Goal: Communication & Community: Answer question/provide support

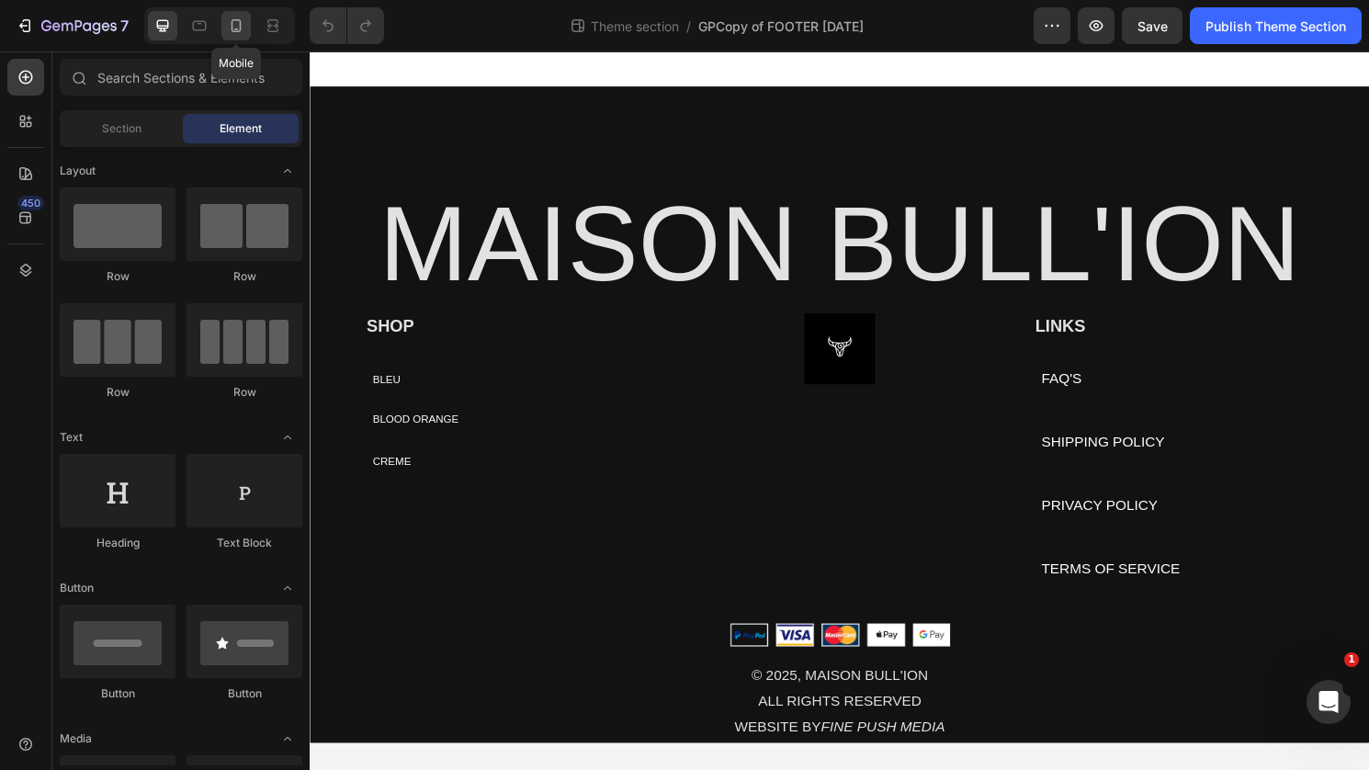
click at [243, 30] on icon at bounding box center [236, 26] width 18 height 18
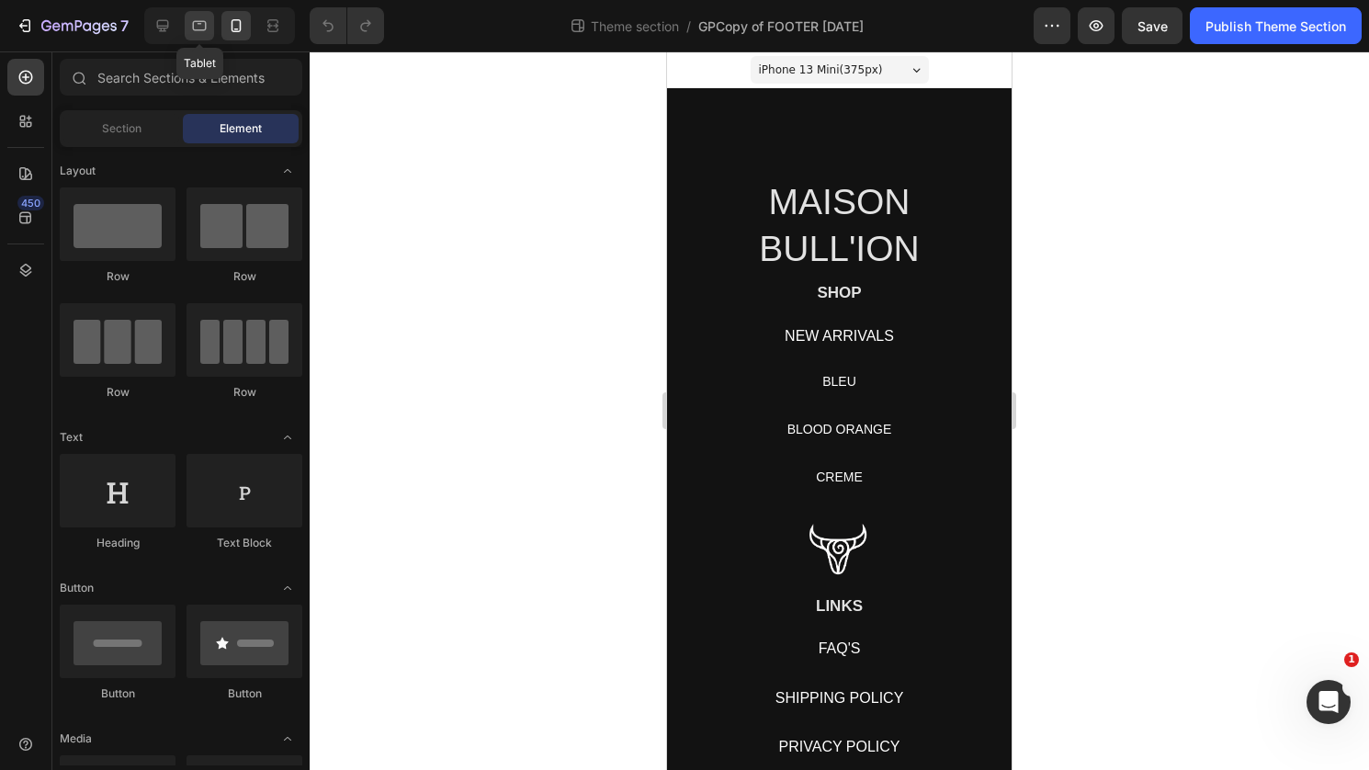
click at [197, 22] on icon at bounding box center [199, 26] width 18 height 18
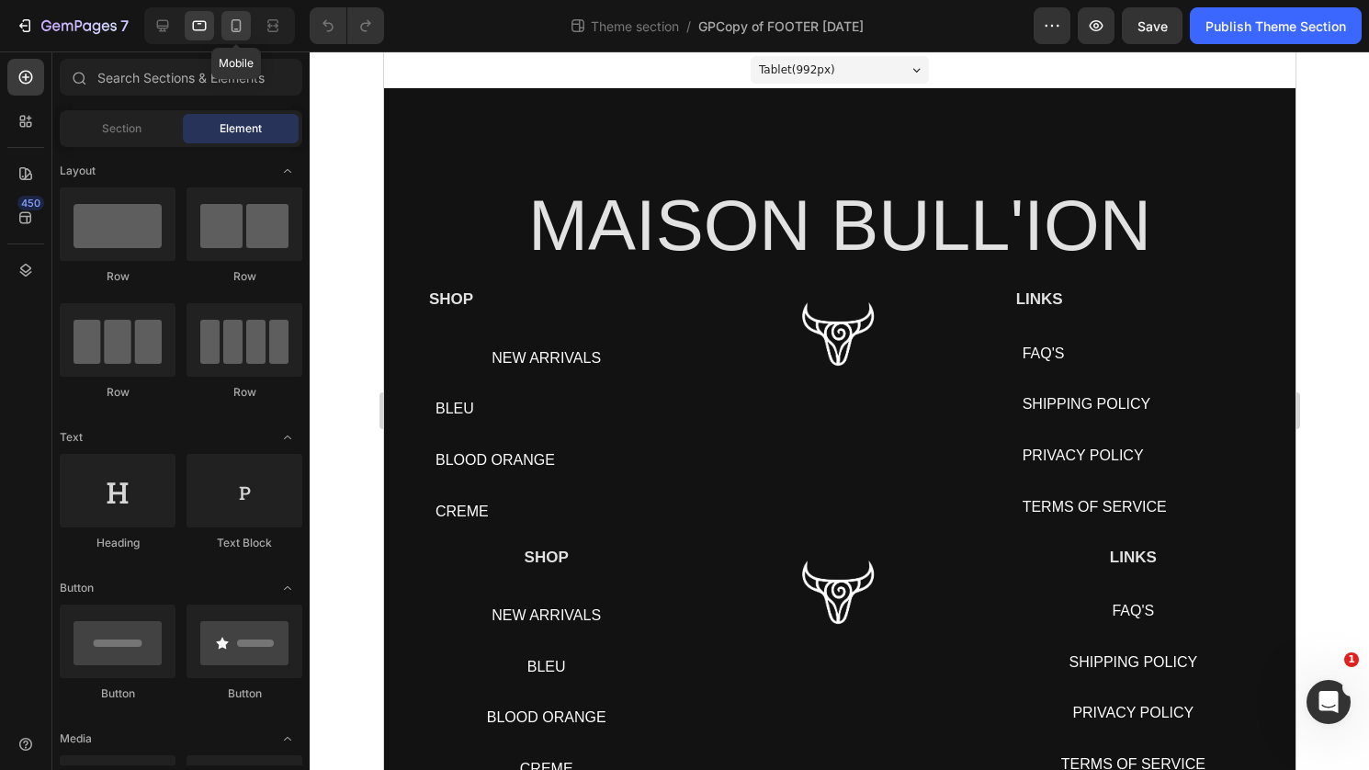
click at [238, 26] on icon at bounding box center [236, 26] width 18 height 18
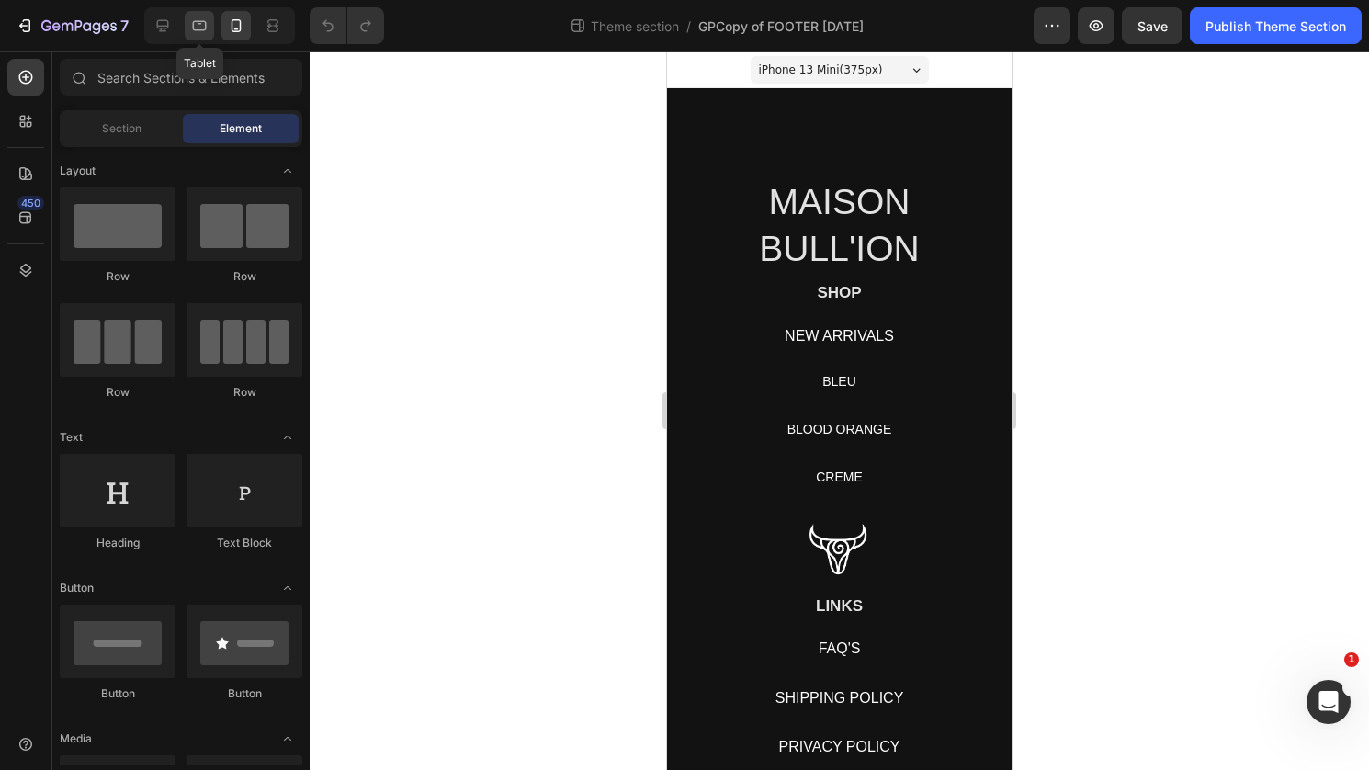
click at [201, 26] on icon at bounding box center [199, 26] width 18 height 18
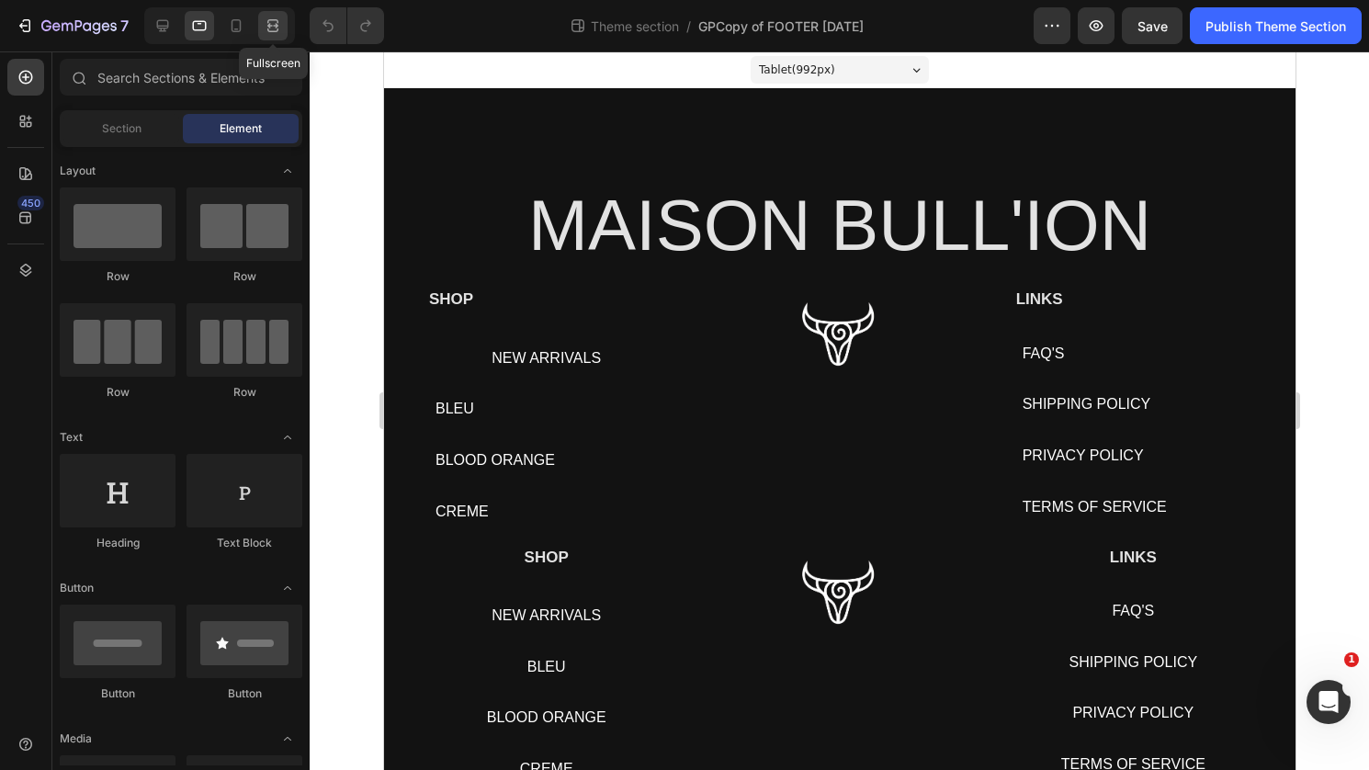
click at [275, 27] on icon at bounding box center [273, 26] width 18 height 18
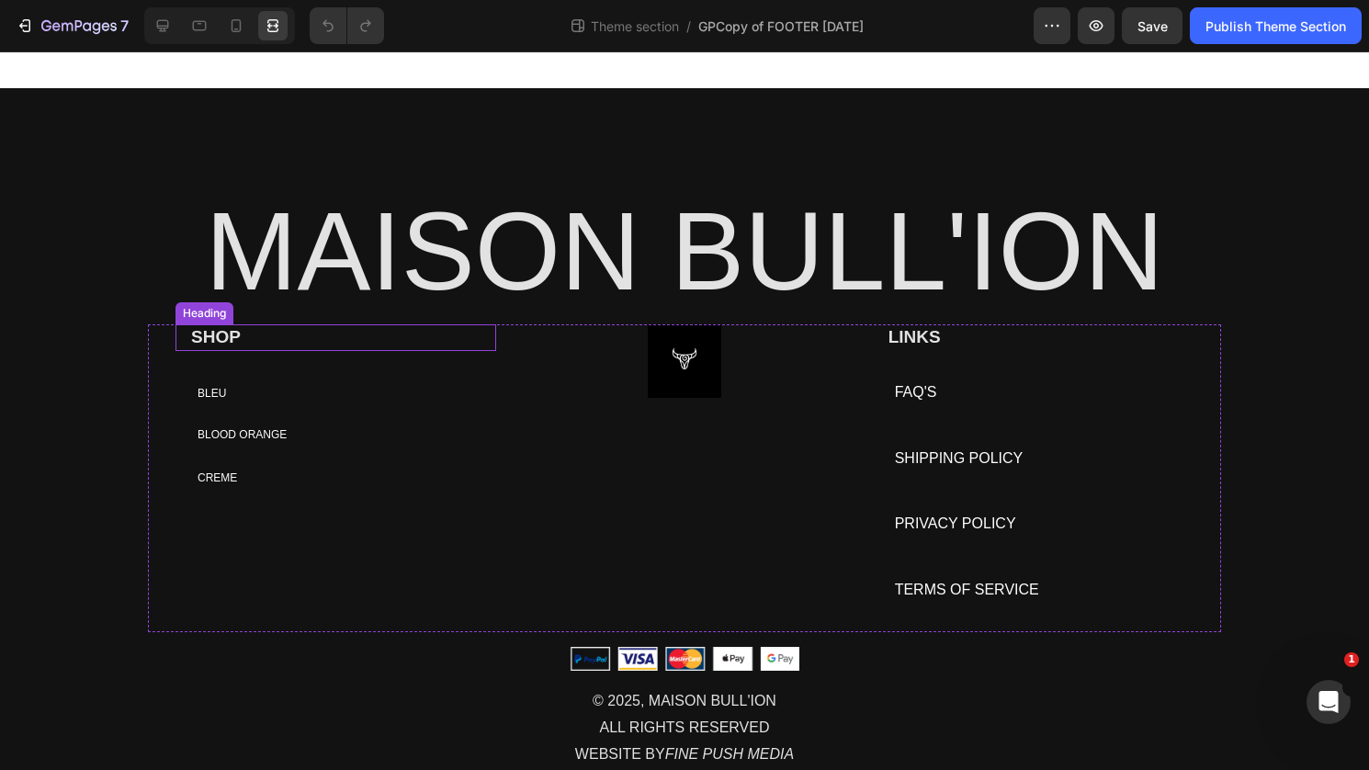
click at [226, 338] on h2 "SHOP" at bounding box center [342, 337] width 307 height 27
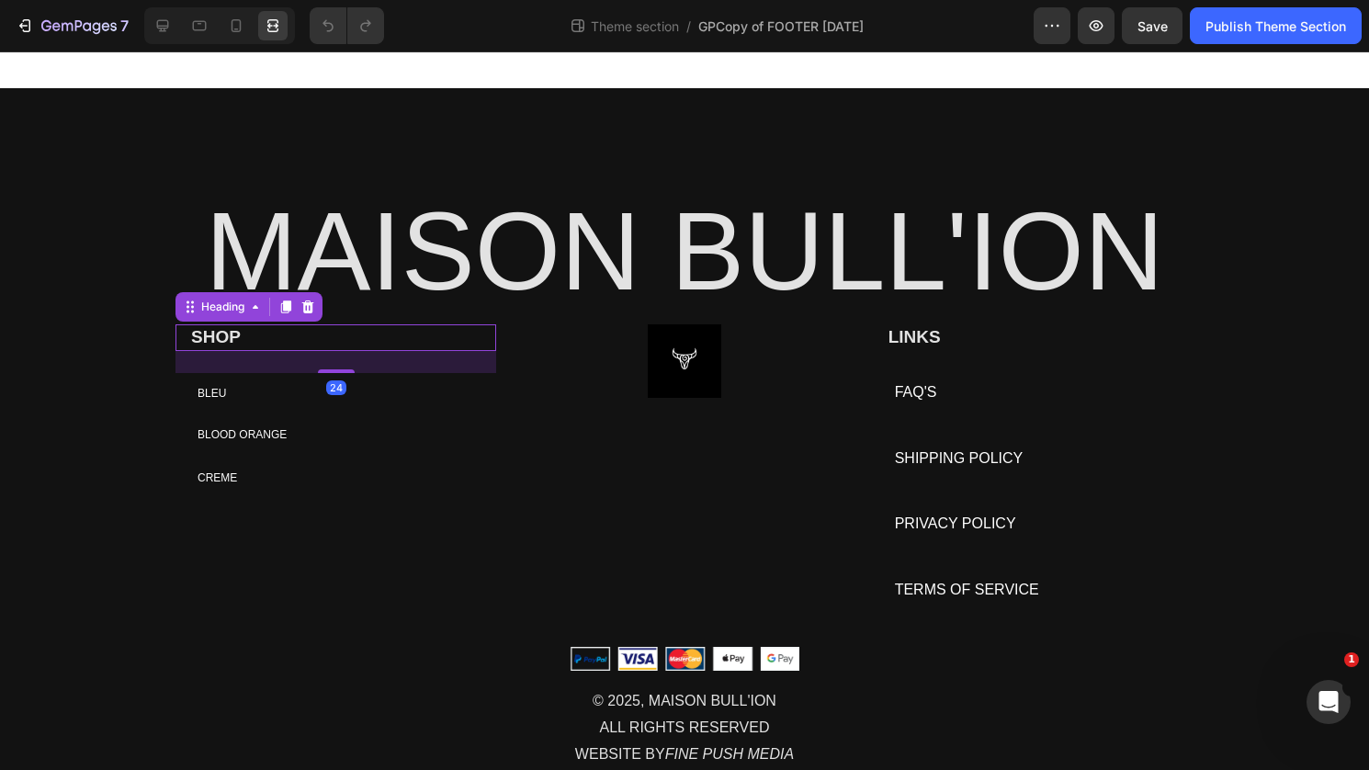
click at [307, 341] on p "SHOP" at bounding box center [342, 337] width 303 height 23
click at [494, 334] on h2 "SHOP" at bounding box center [342, 337] width 307 height 27
click at [549, 333] on div at bounding box center [684, 361] width 321 height 74
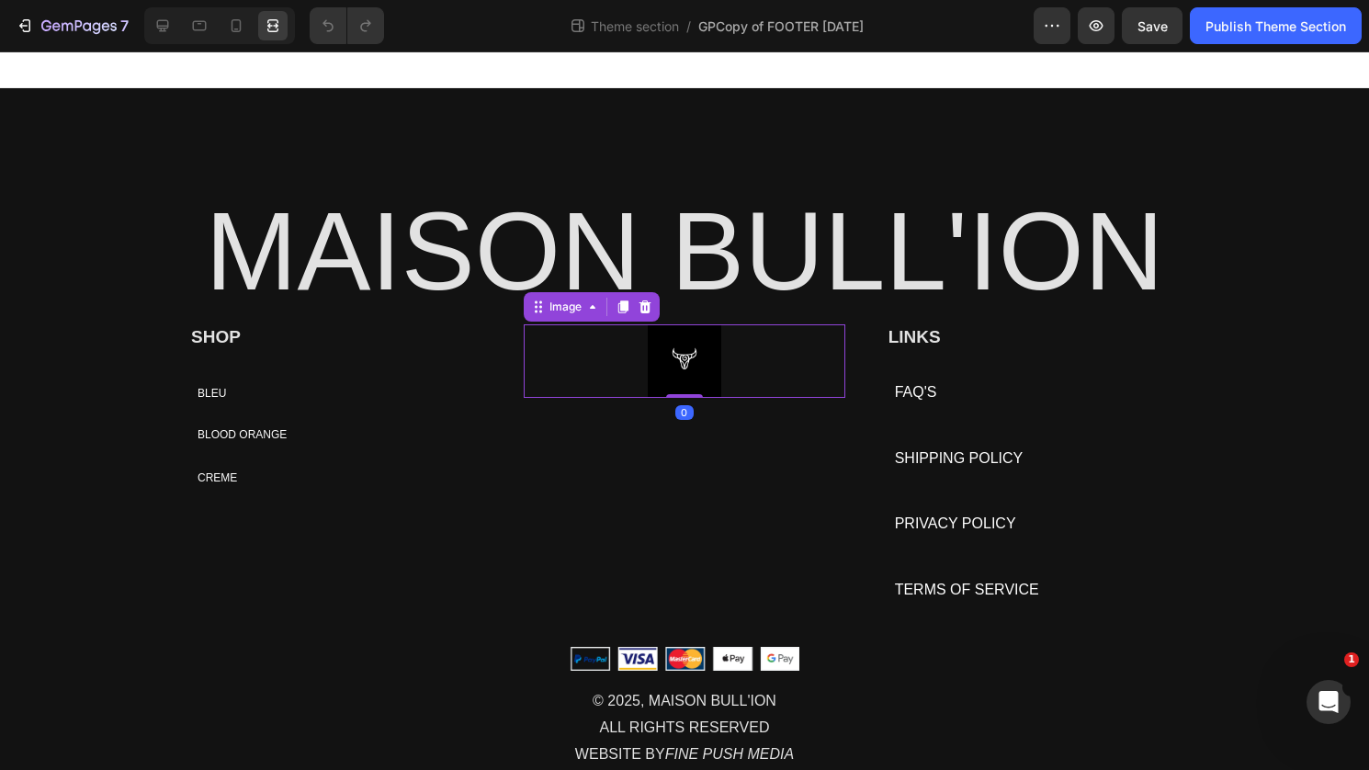
click at [385, 333] on p "SHOP" at bounding box center [342, 337] width 303 height 23
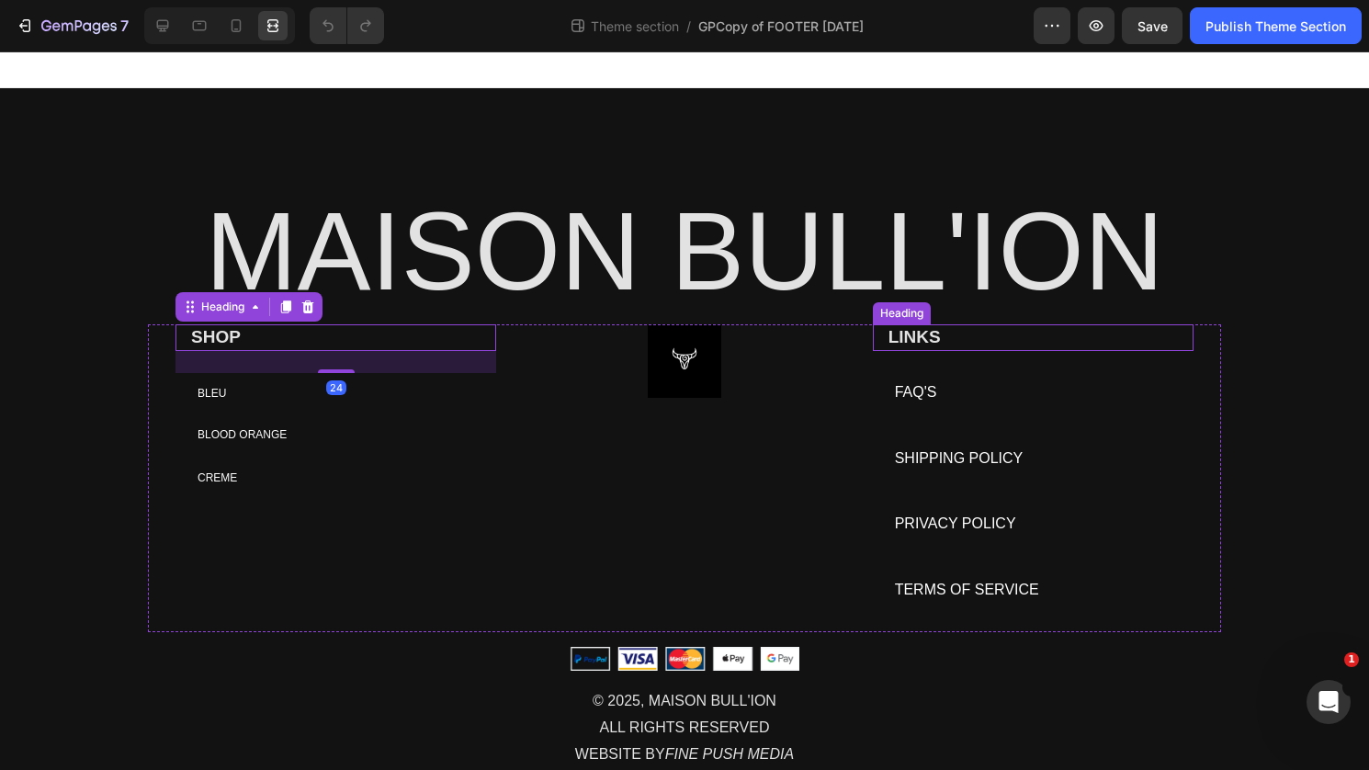
click at [933, 338] on h2 "LINKS" at bounding box center [1040, 337] width 307 height 27
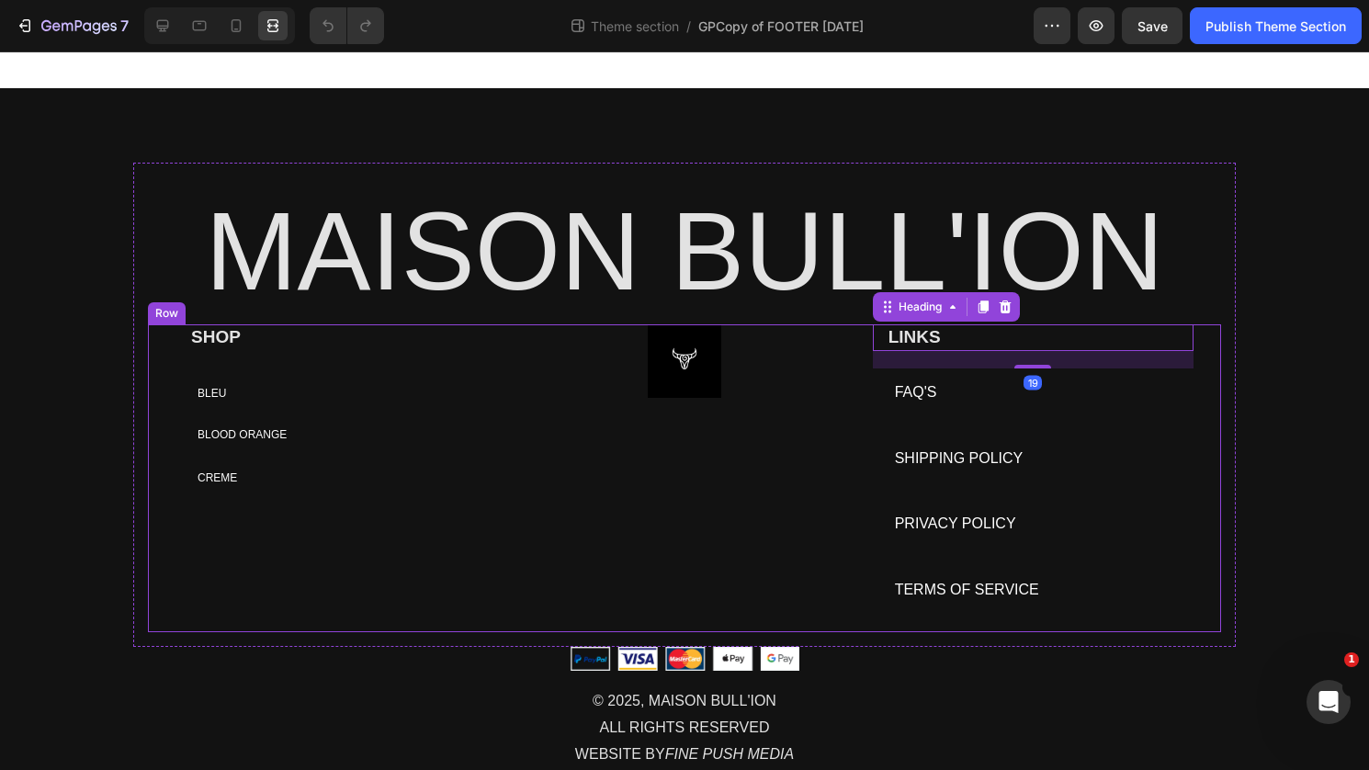
click at [218, 347] on p "SHOP" at bounding box center [342, 337] width 303 height 23
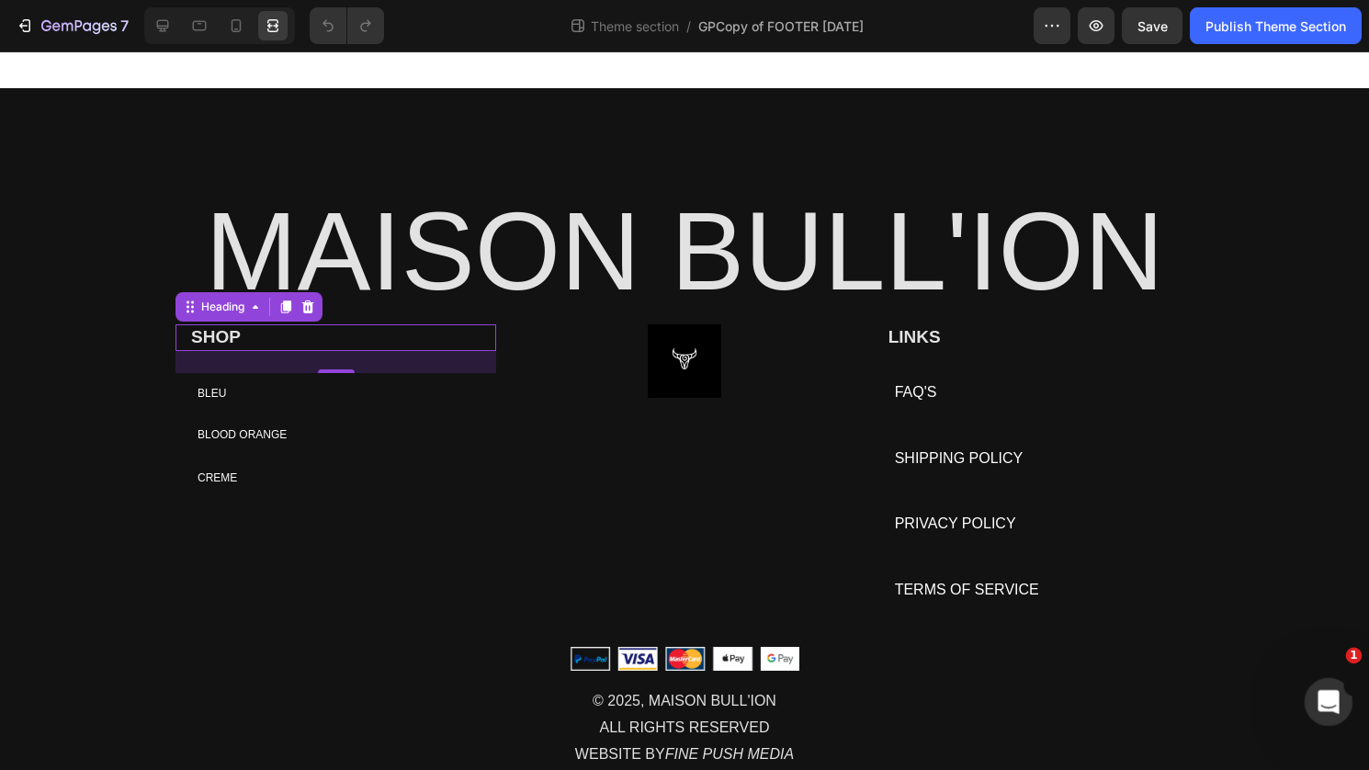
click at [1326, 703] on icon "Open Intercom Messenger" at bounding box center [1326, 700] width 30 height 30
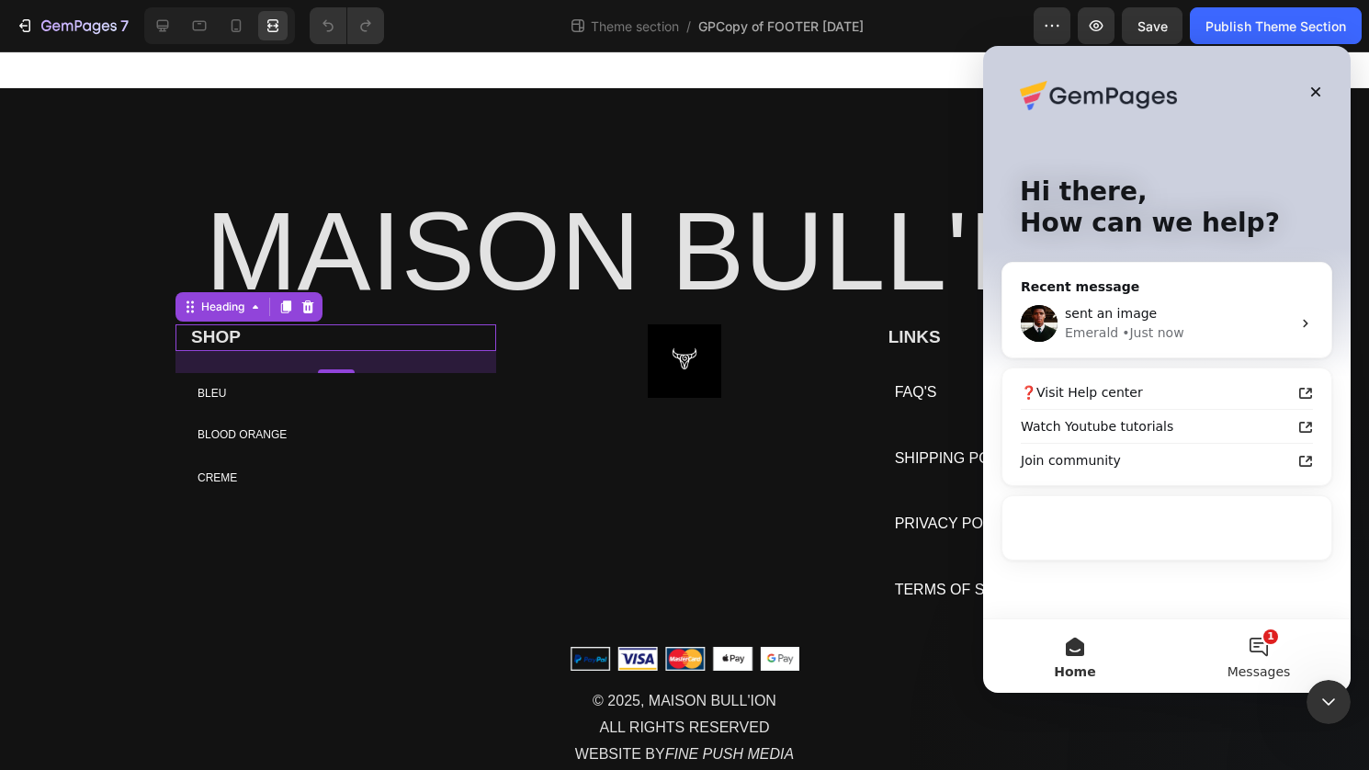
click at [1262, 660] on button "1 Messages" at bounding box center [1259, 656] width 184 height 74
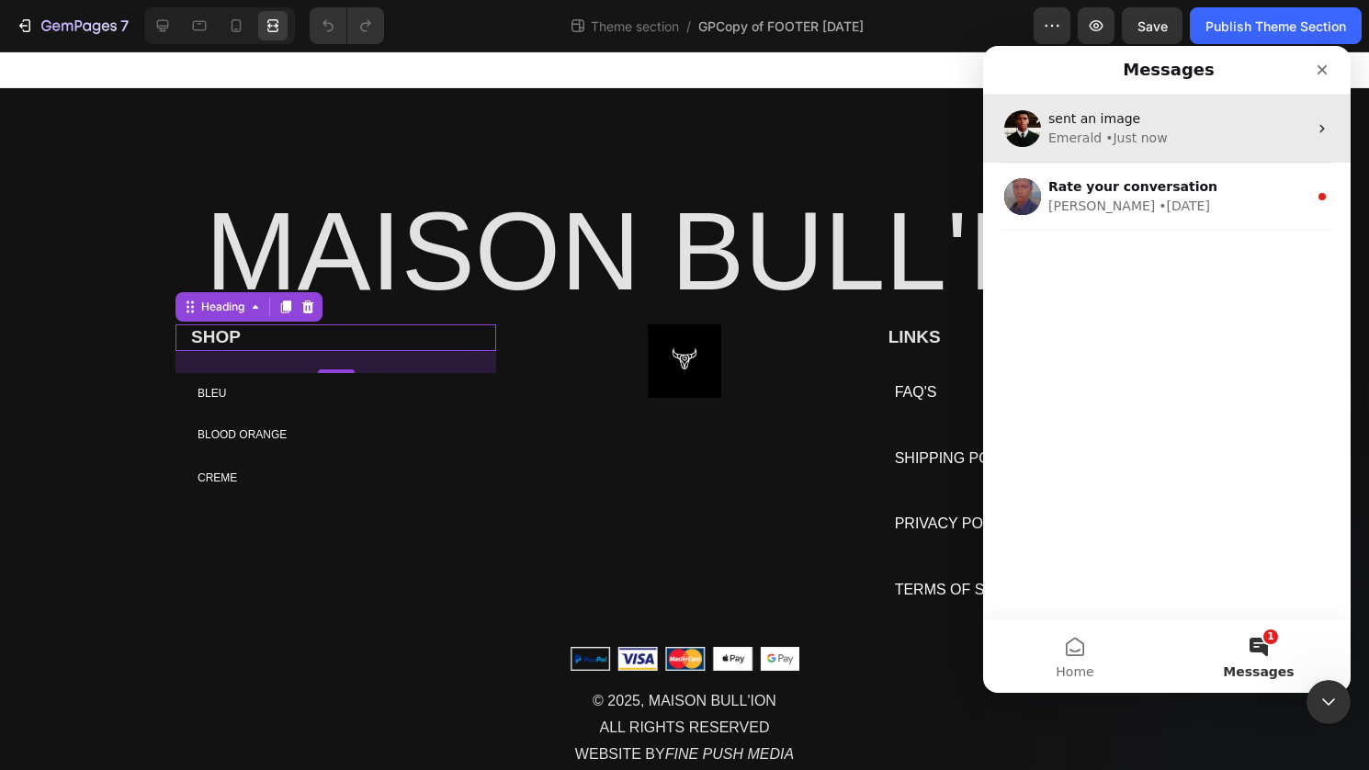
click at [1199, 125] on div "sent an image" at bounding box center [1177, 118] width 259 height 19
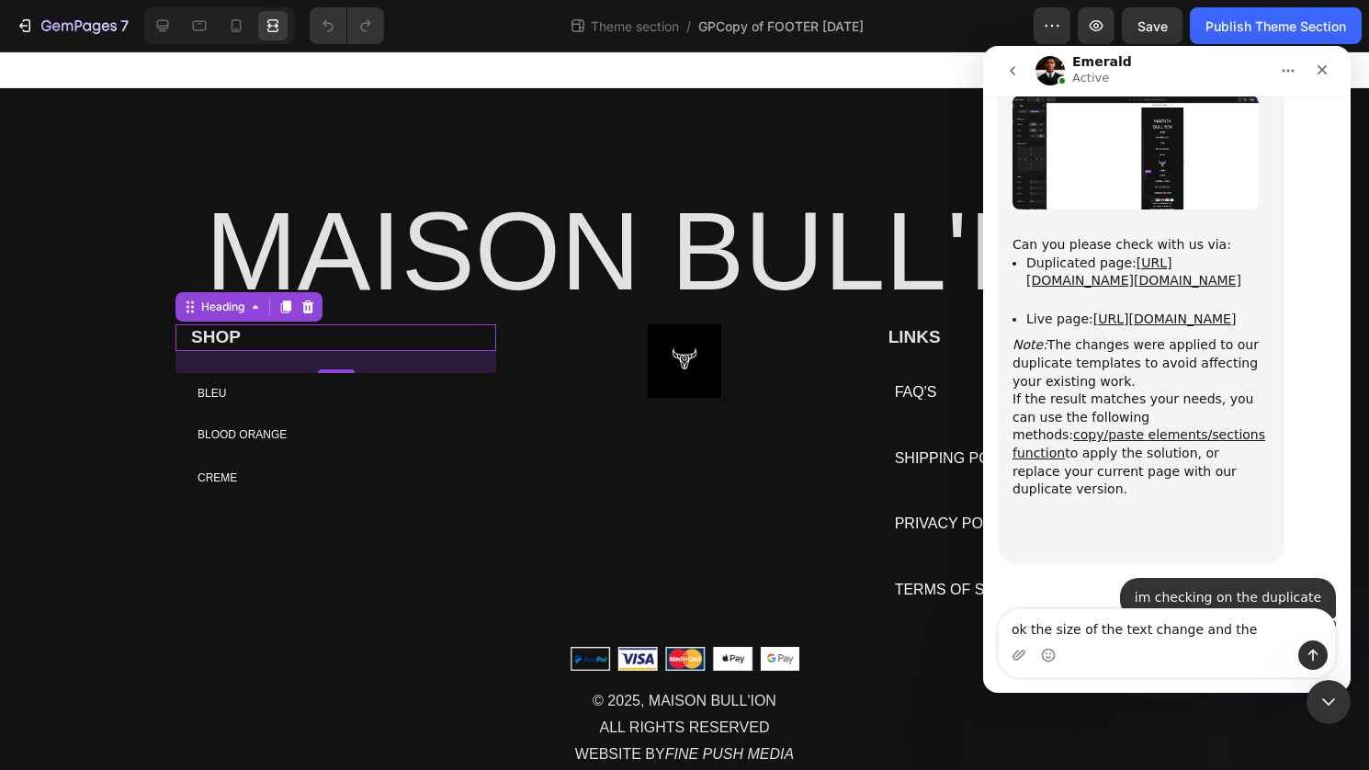
scroll to position [22101, 0]
type textarea "ok the size of the text change and the aligngment"
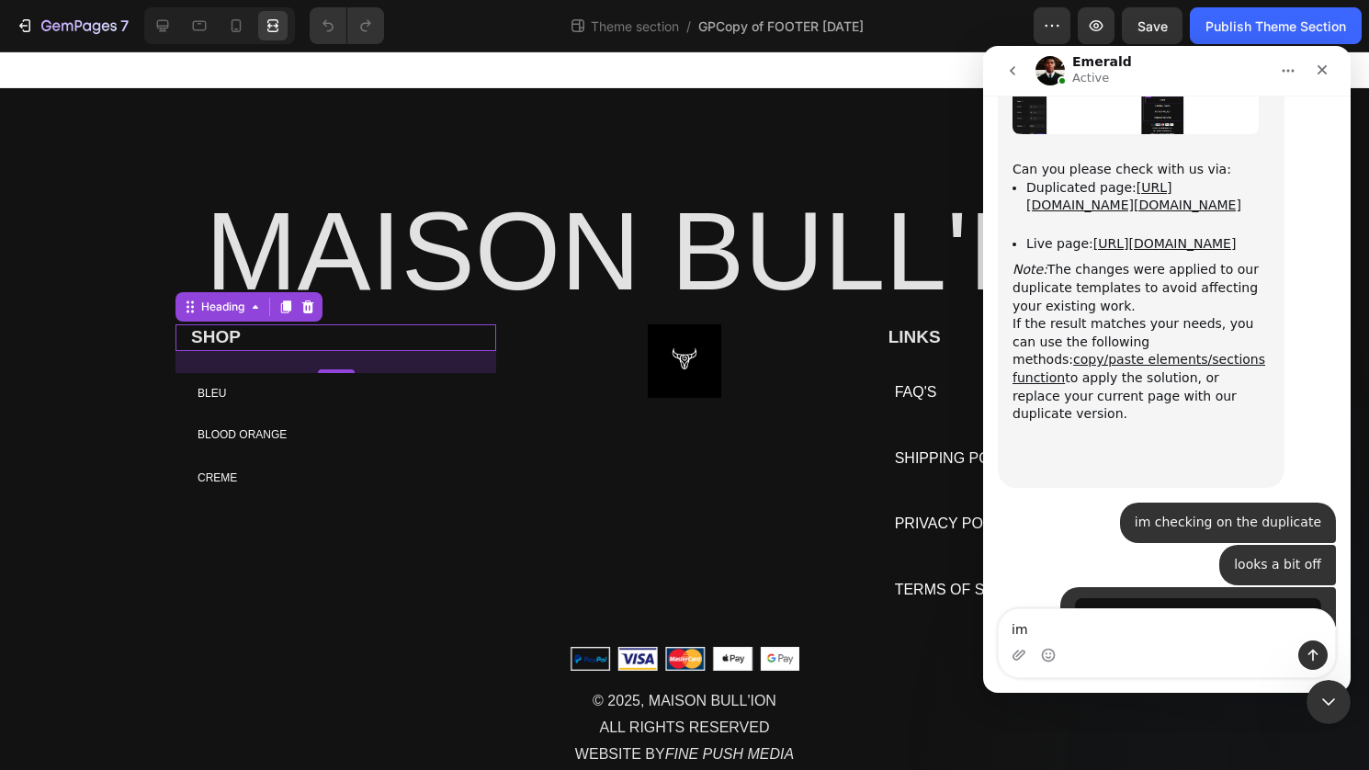
type textarea "i"
type textarea "a"
type textarea "look at my orginal one"
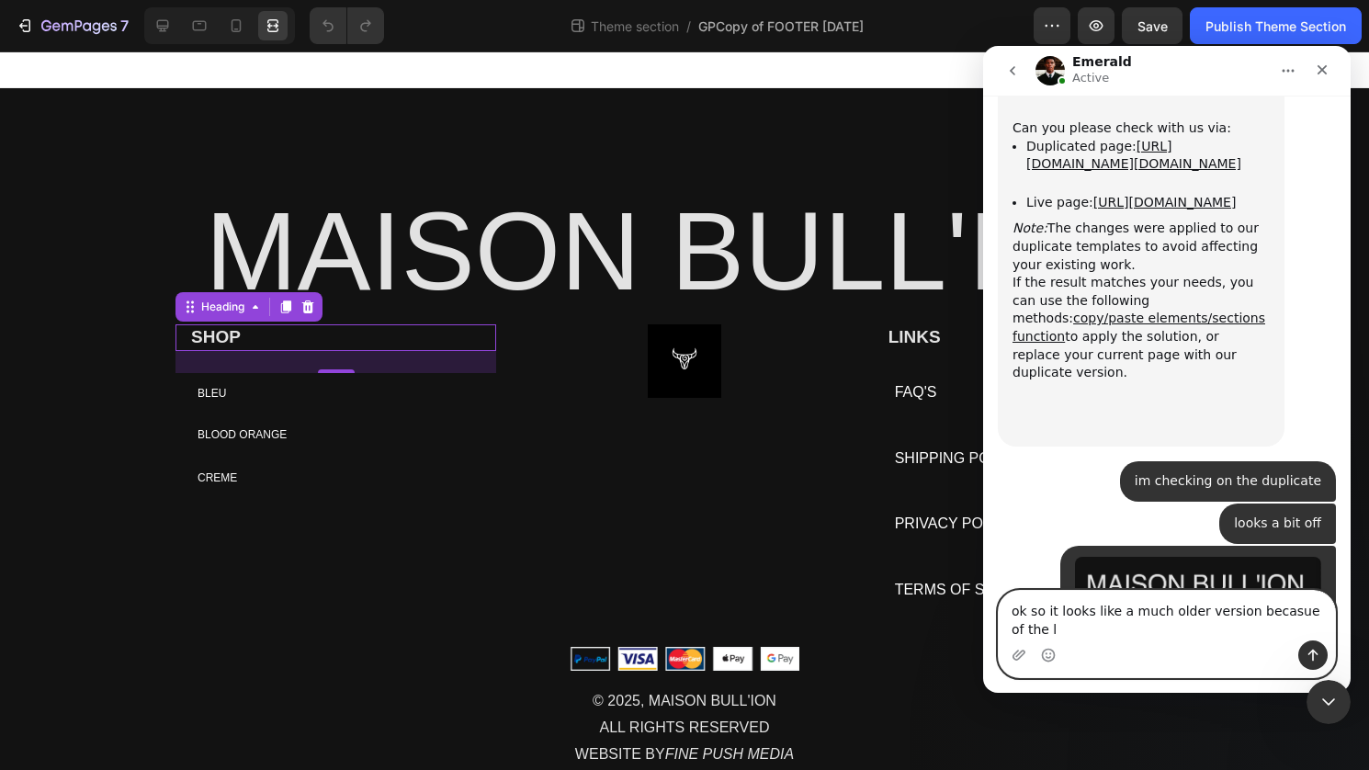
scroll to position [22278, 0]
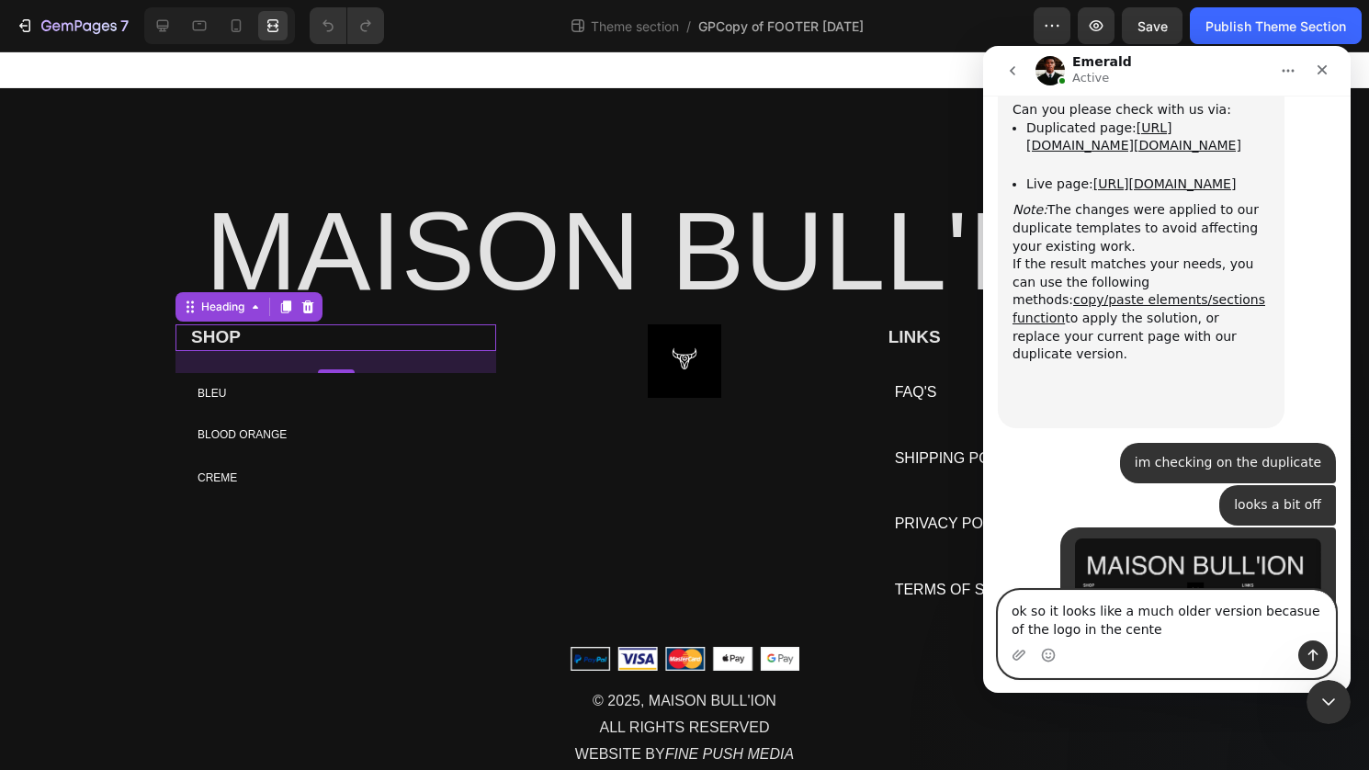
type textarea "ok so it looks like a much older version becasue of the logo in the center"
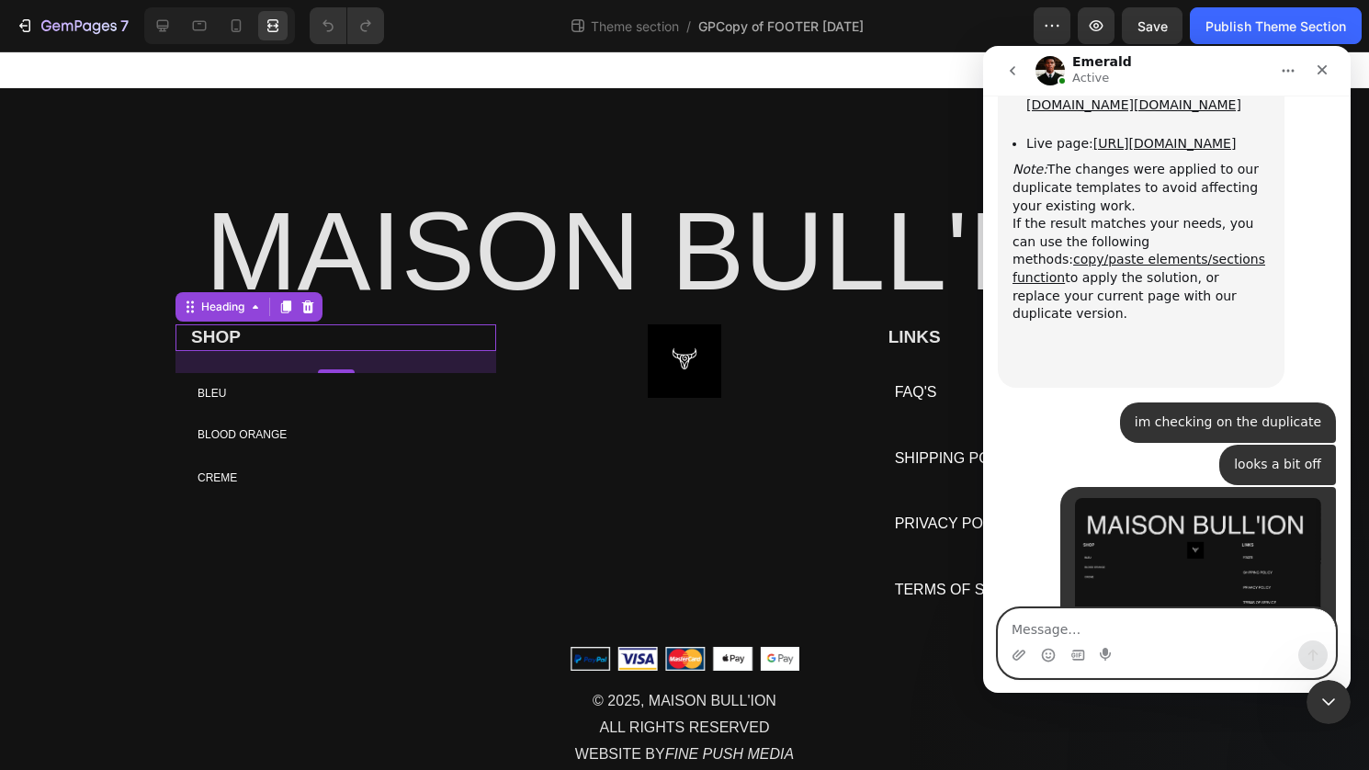
scroll to position [22320, 0]
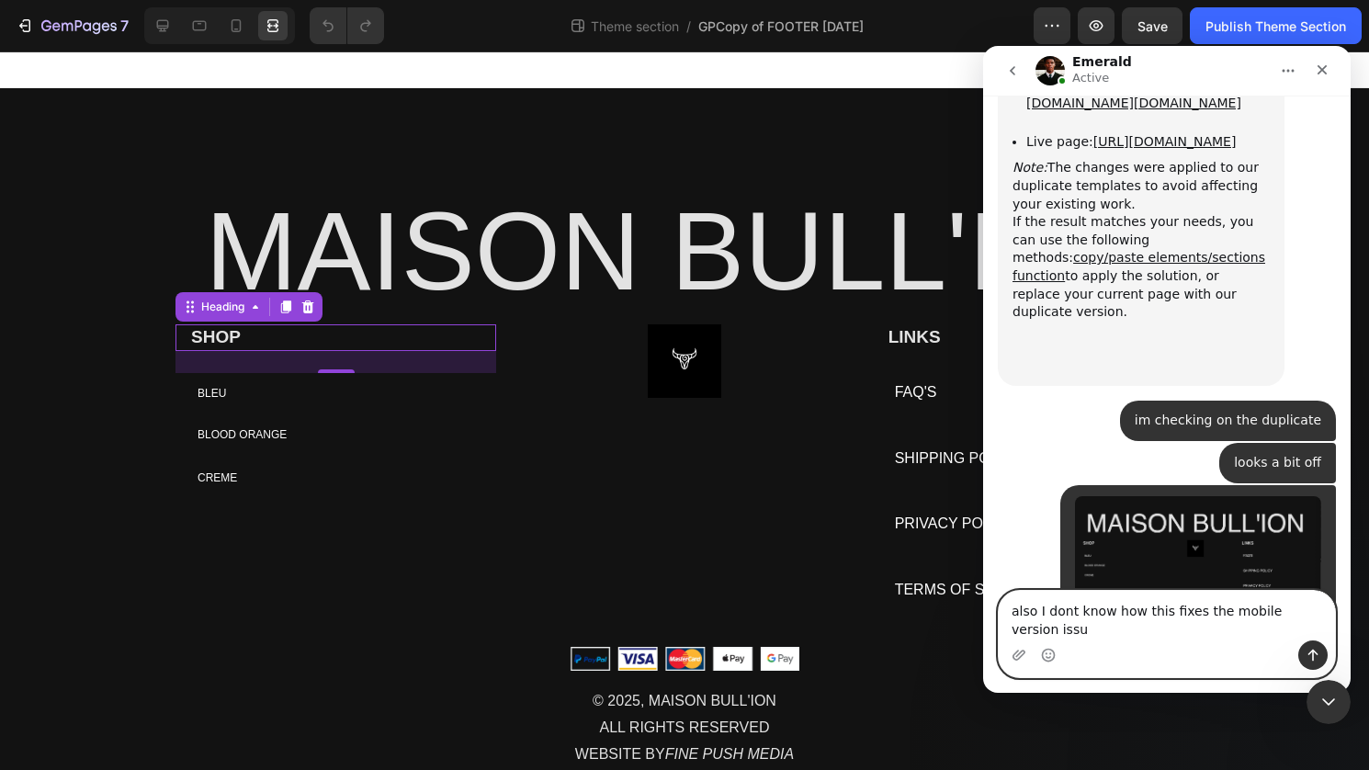
type textarea "also I dont know how this fixes the mobile version issue"
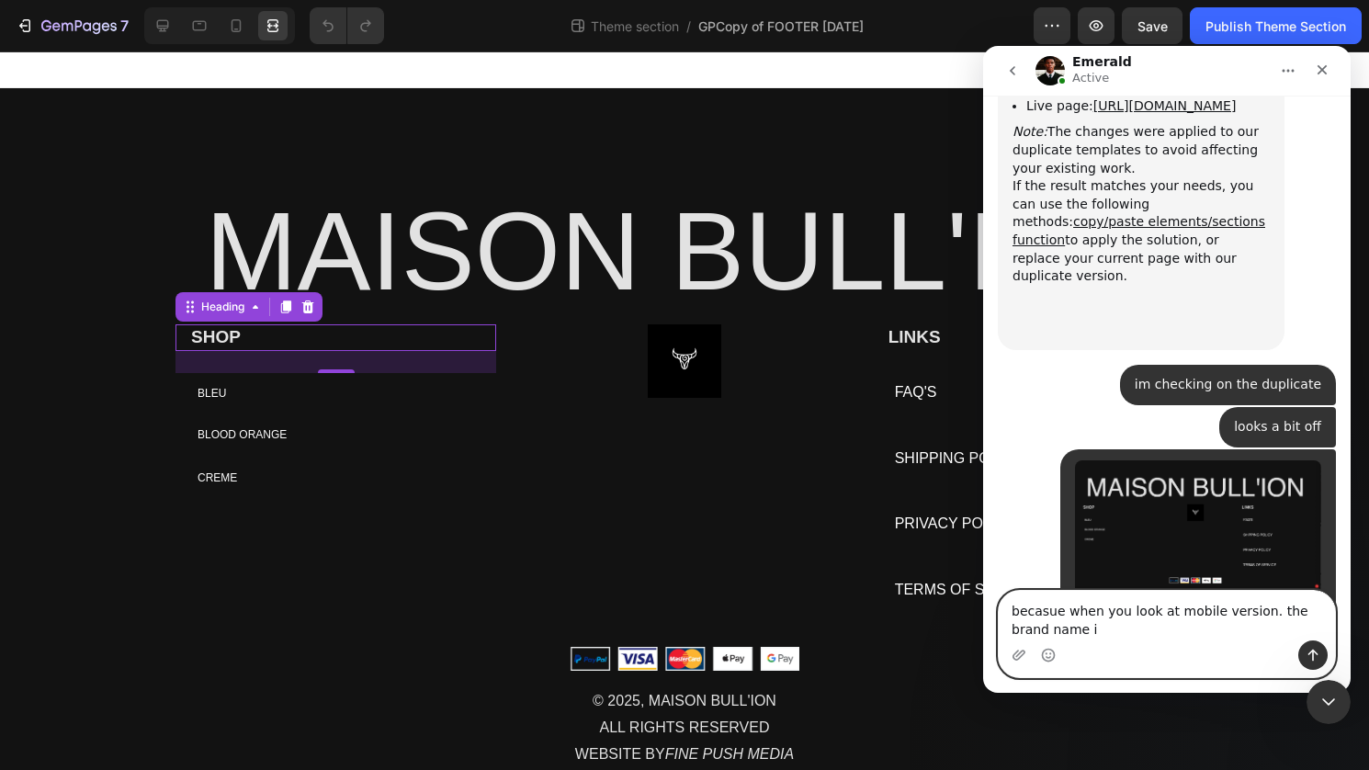
scroll to position [22441, 0]
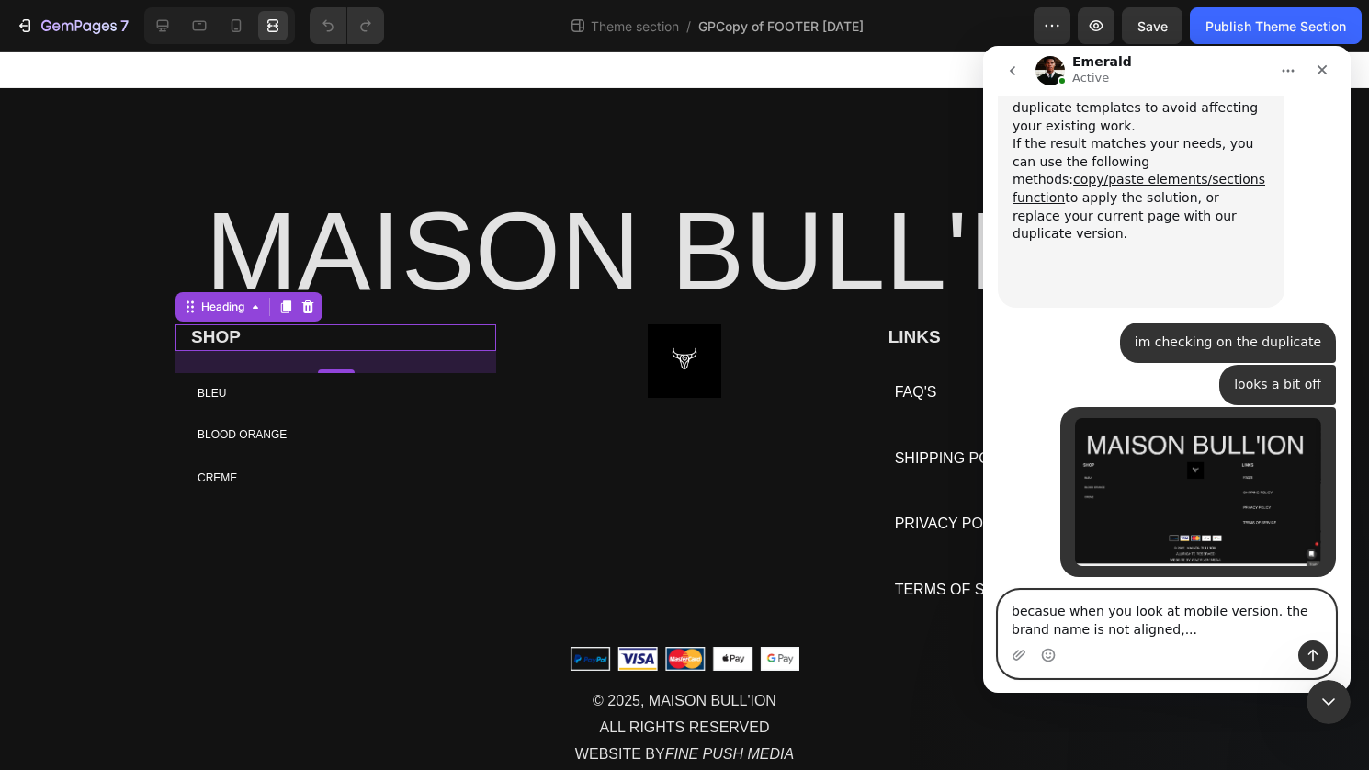
type textarea "becasue when you look at mobile version. the brand name is not aligned,..."
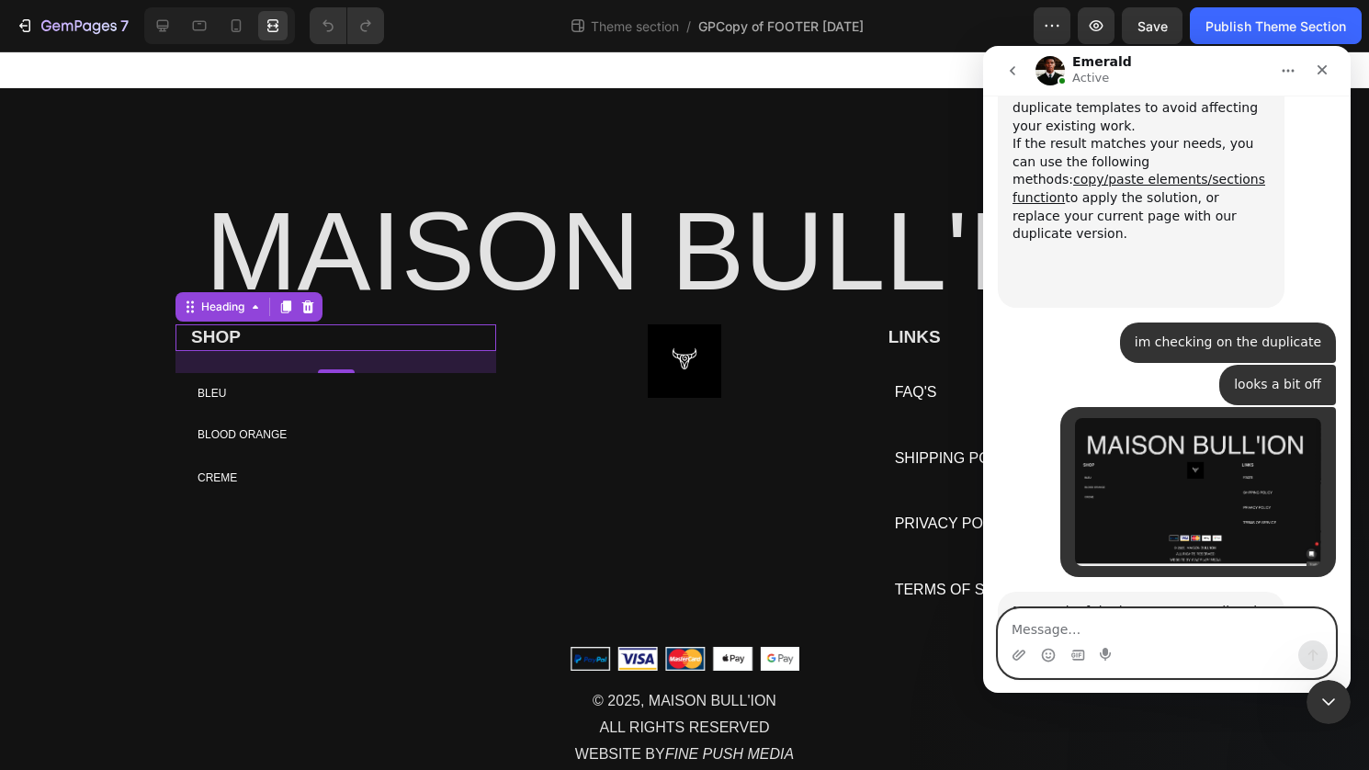
scroll to position [22482, 0]
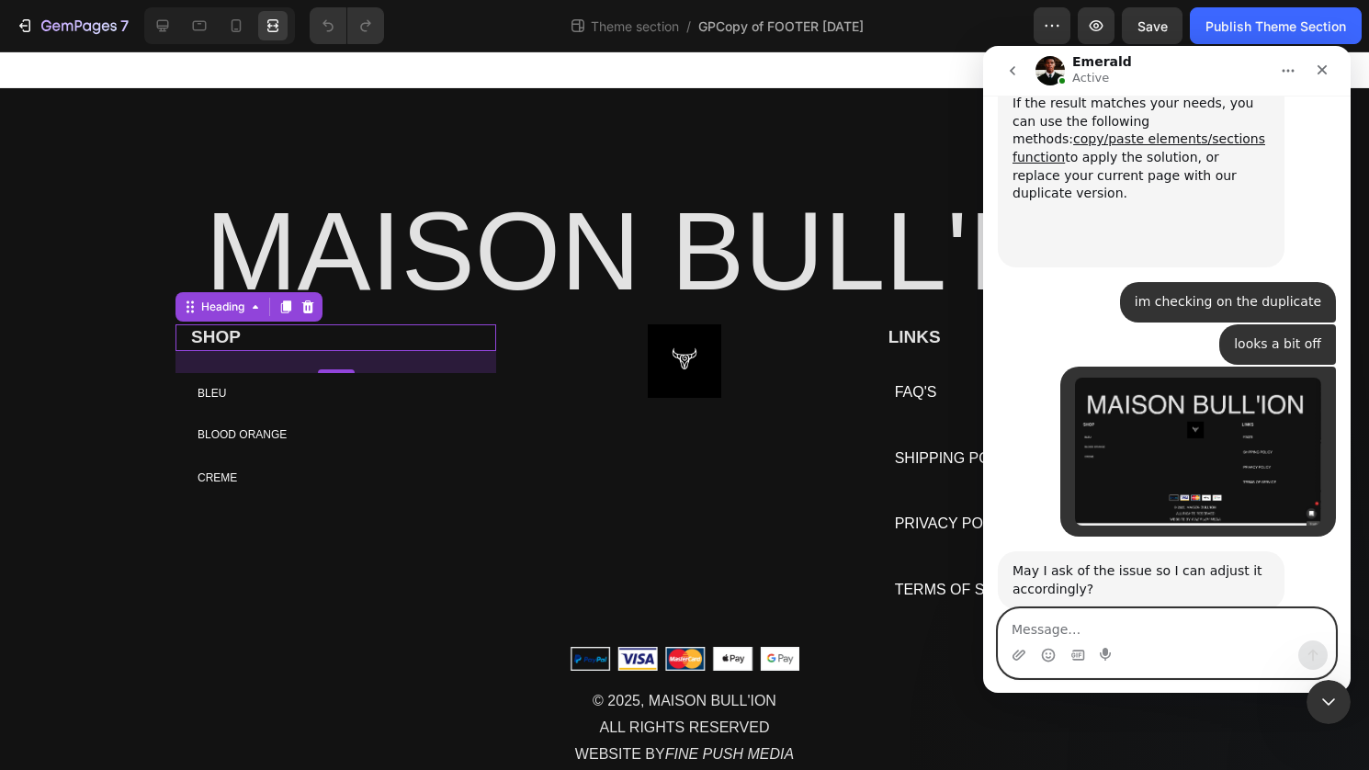
type textarea "i"
type textarea "Its an app issue"
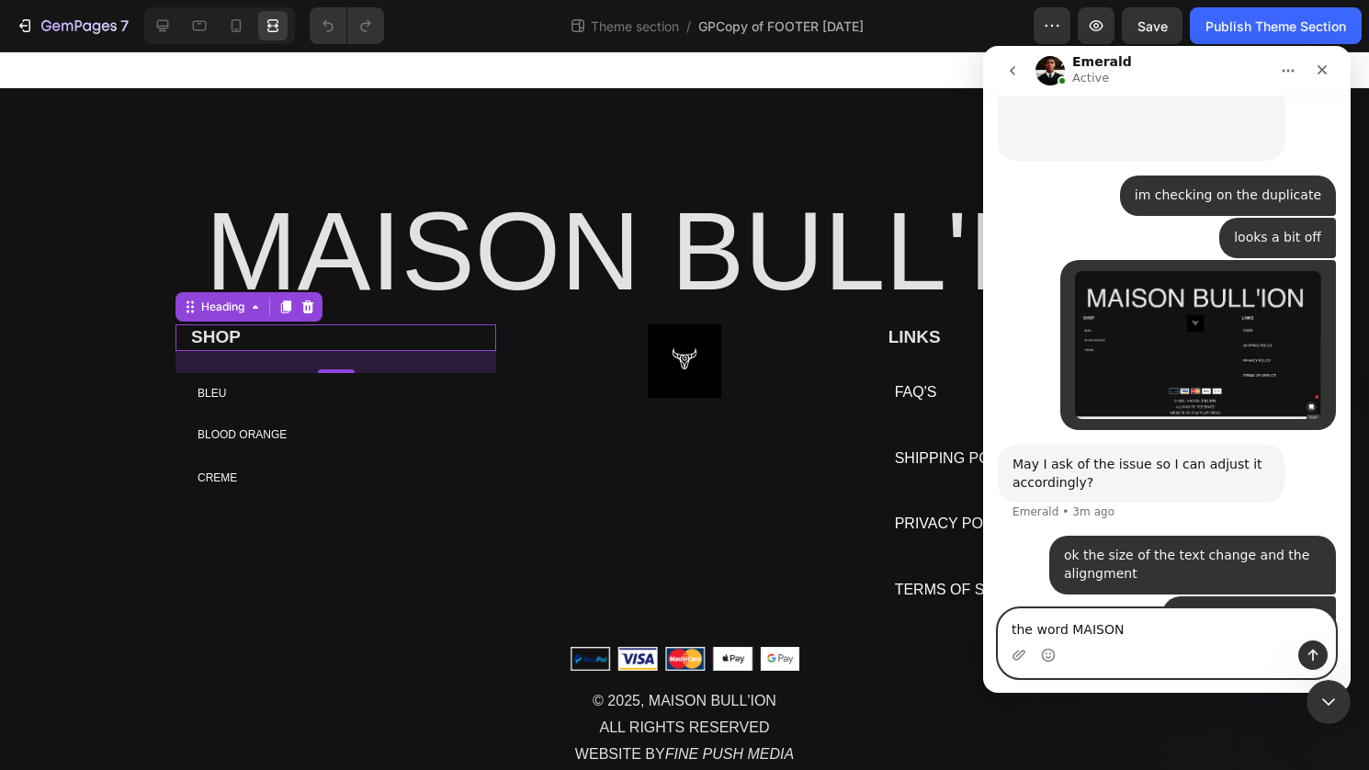
scroll to position [22595, 0]
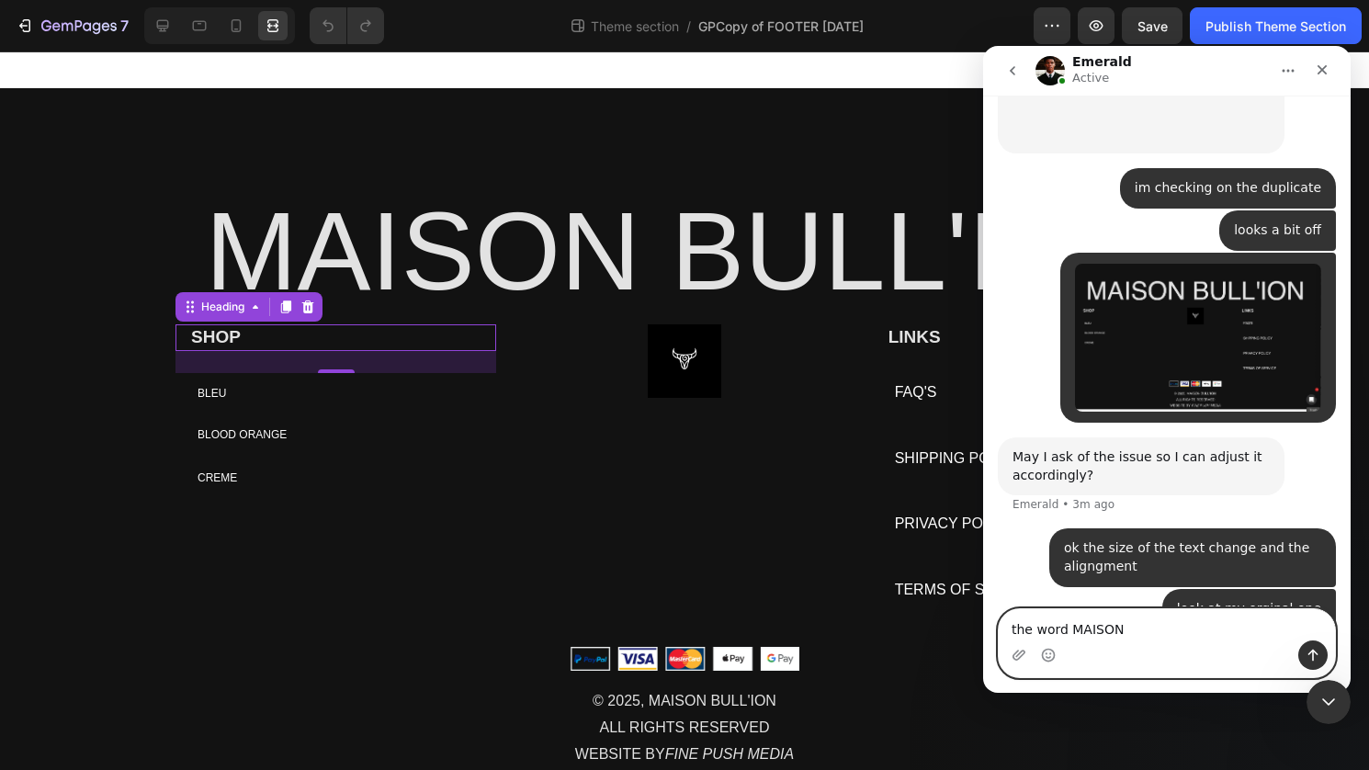
click at [1035, 624] on textarea "the word MAISON" at bounding box center [1167, 624] width 336 height 31
drag, startPoint x: 1122, startPoint y: 628, endPoint x: 980, endPoint y: 624, distance: 141.6
click at [983, 624] on html "Emerald Active We're on GMT + 7 timezone and may get back to you shortly! Norma…" at bounding box center [1167, 369] width 368 height 647
click at [1134, 643] on div "Intercom messenger" at bounding box center [1167, 654] width 336 height 29
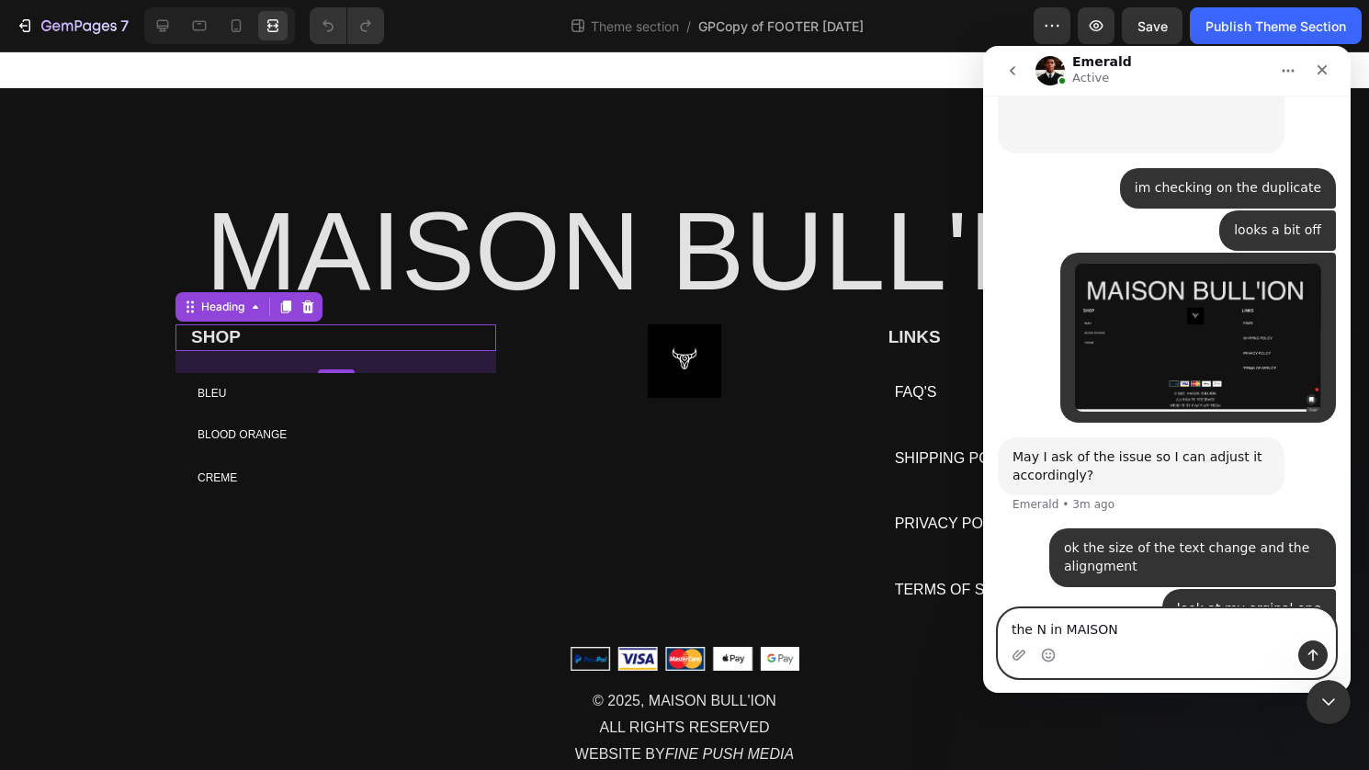
click at [1120, 625] on textarea "the N in MAISON" at bounding box center [1167, 624] width 336 height 31
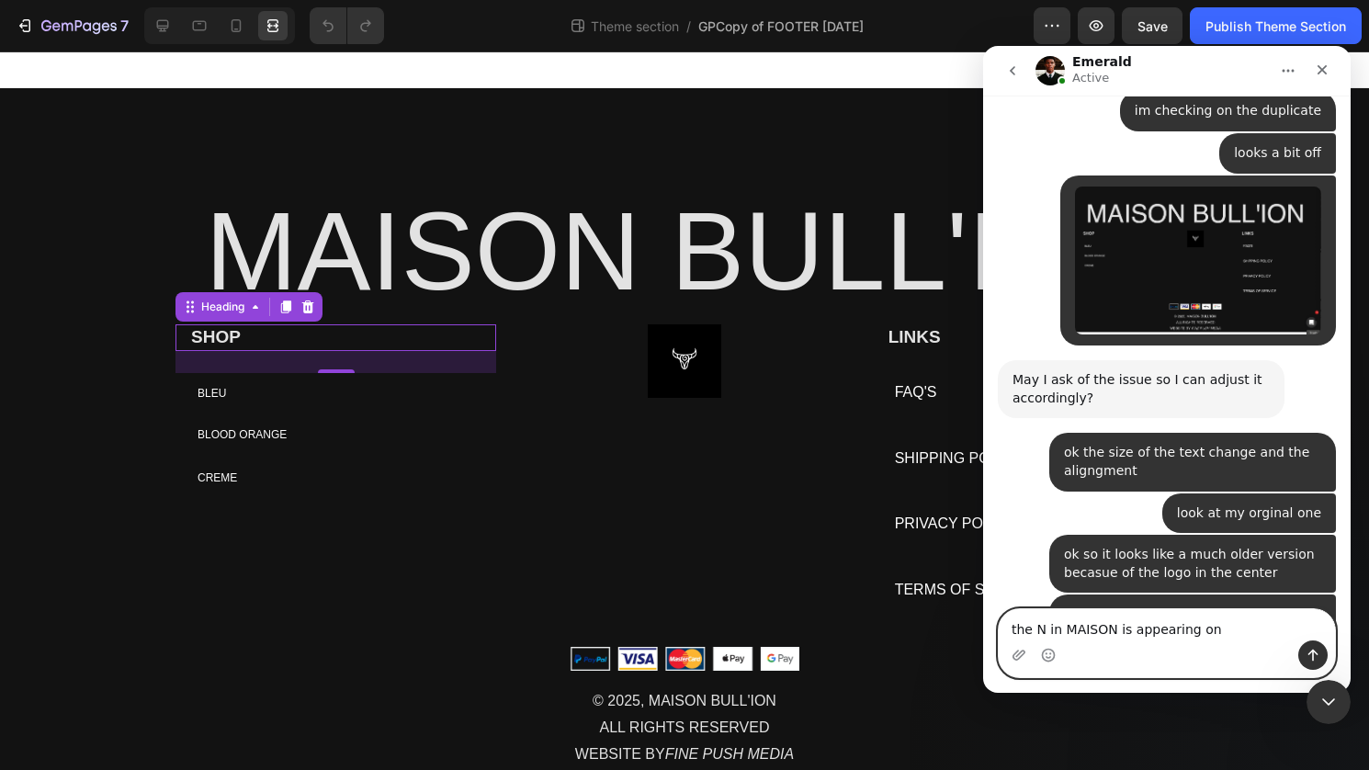
scroll to position [22714, 0]
type textarea "the N in MAISON is appearing on a second line"
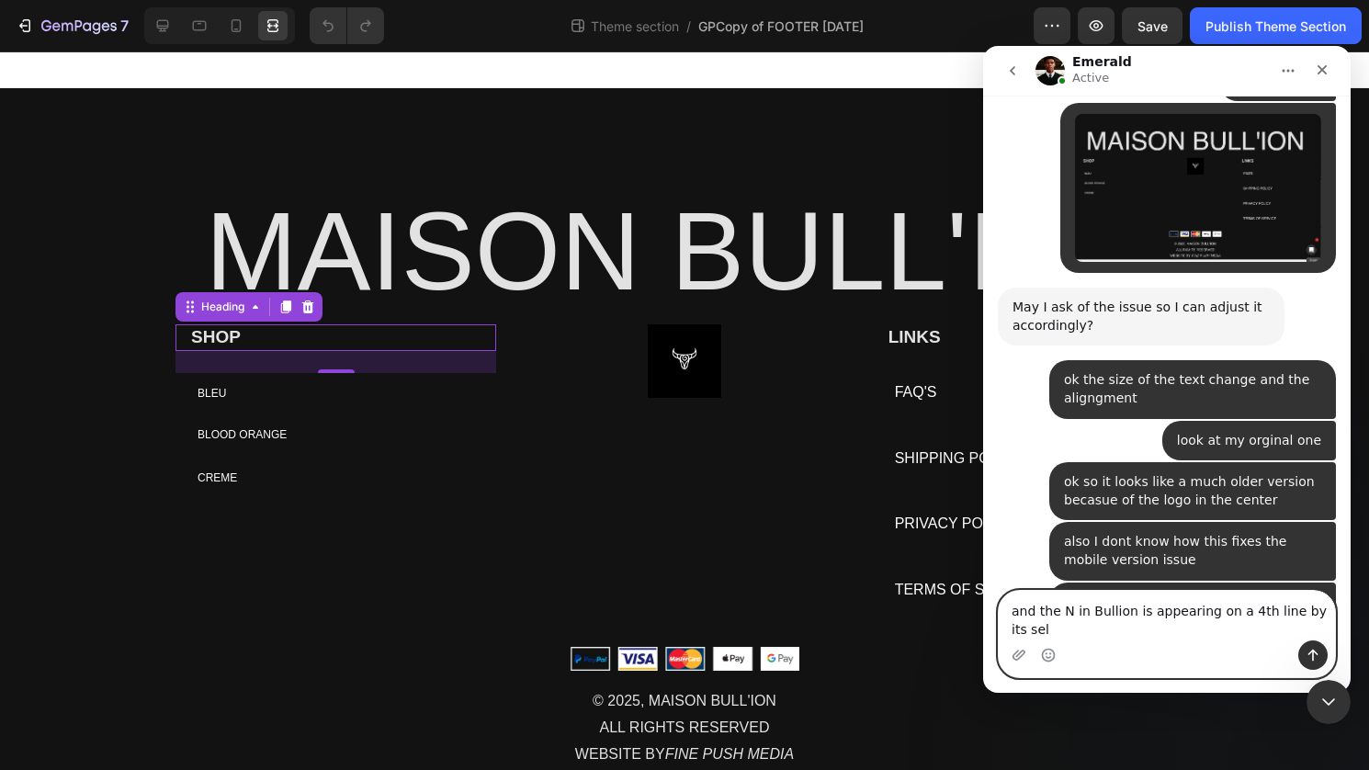
type textarea "and the N in Bullion is appearing on a 4th line by its self"
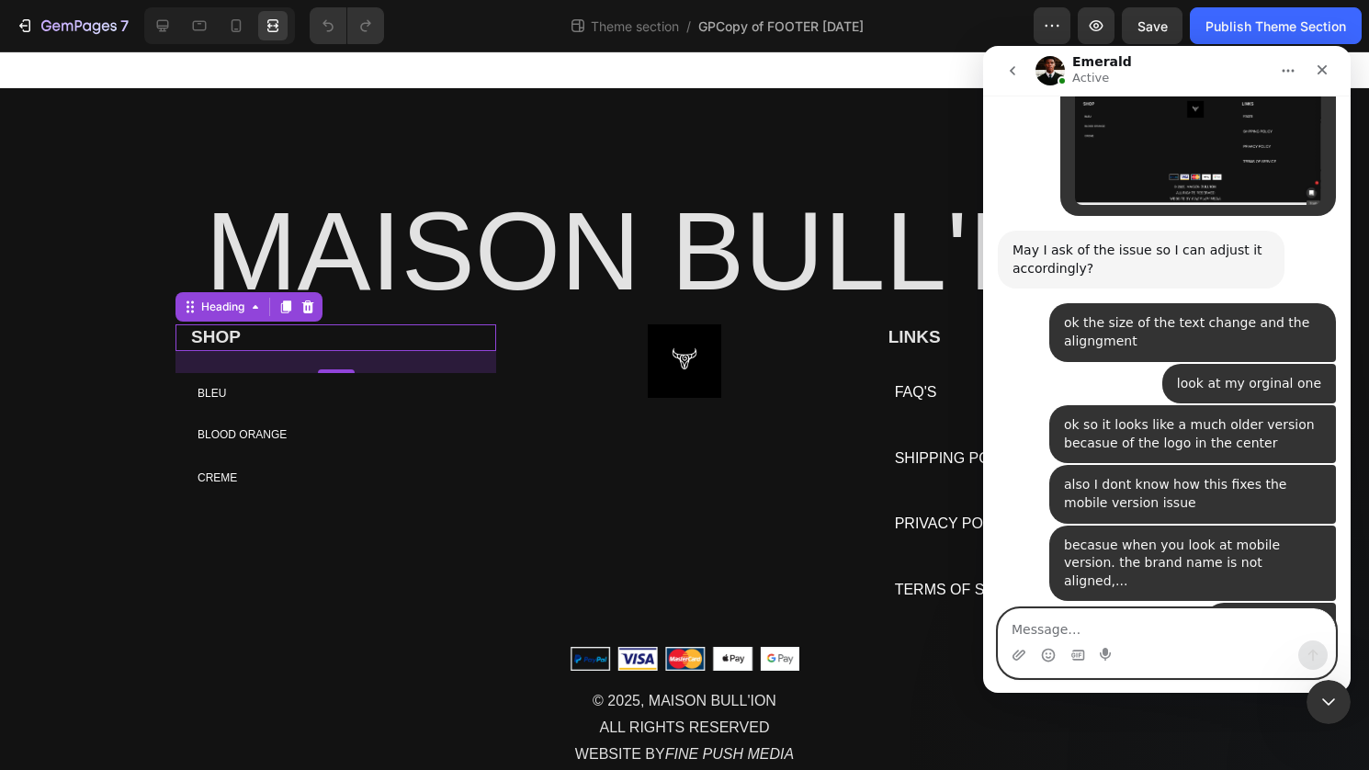
scroll to position [22847, 0]
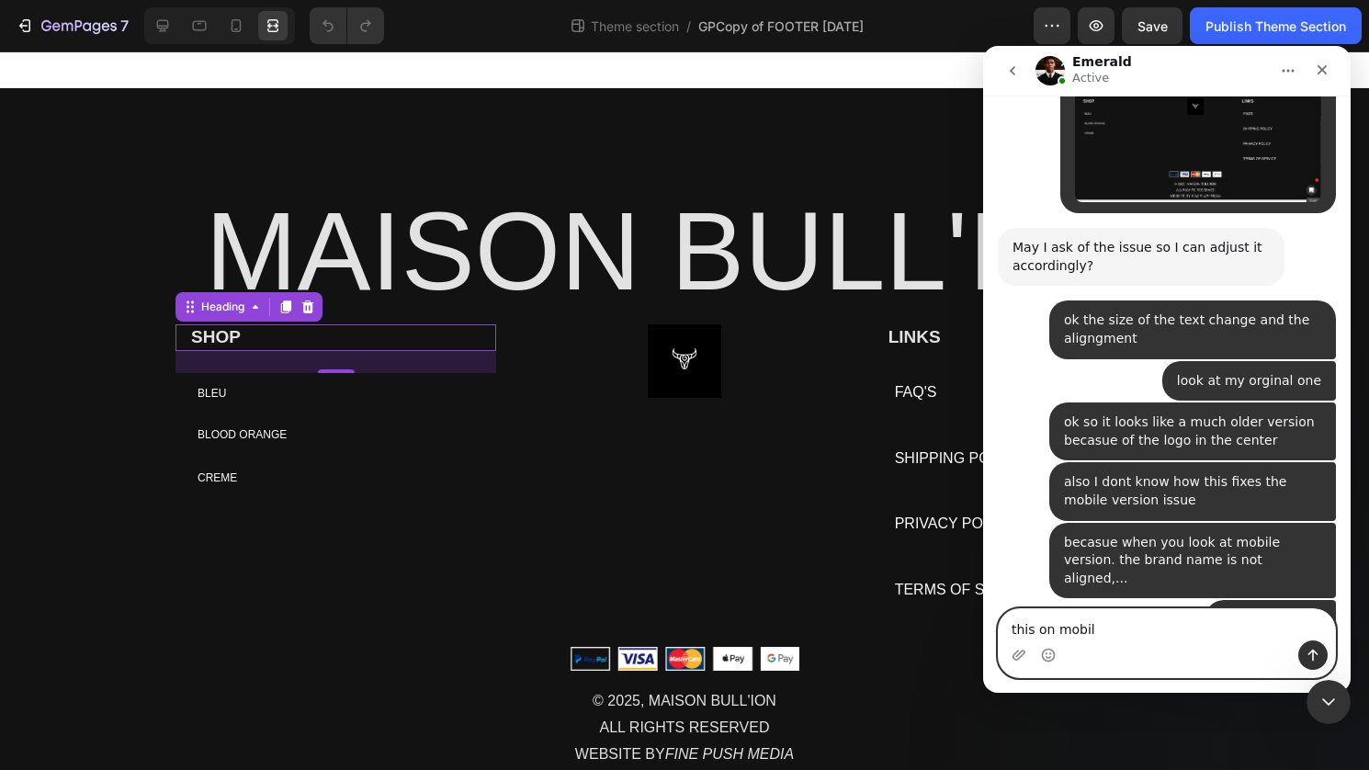
type textarea "this on mobile"
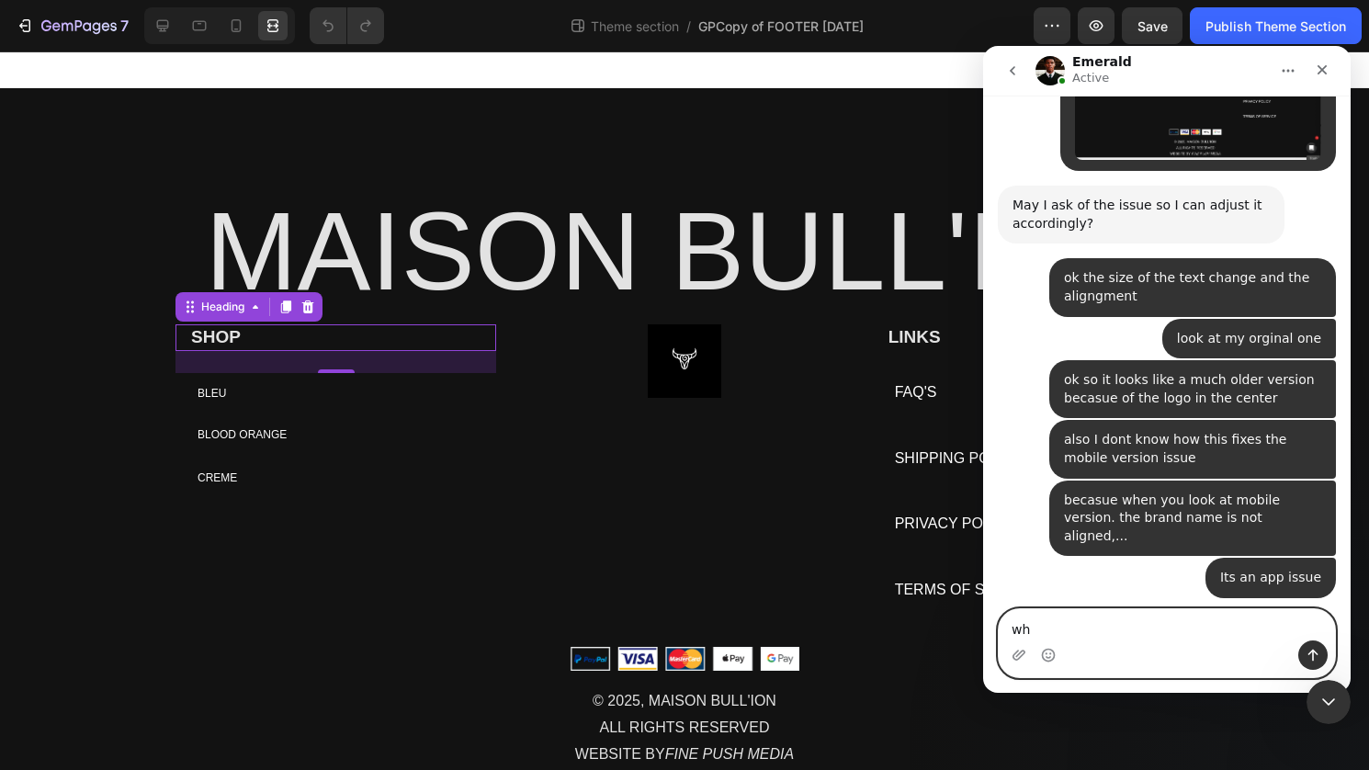
type textarea "w"
type textarea "I"
type textarea "that was my issue"
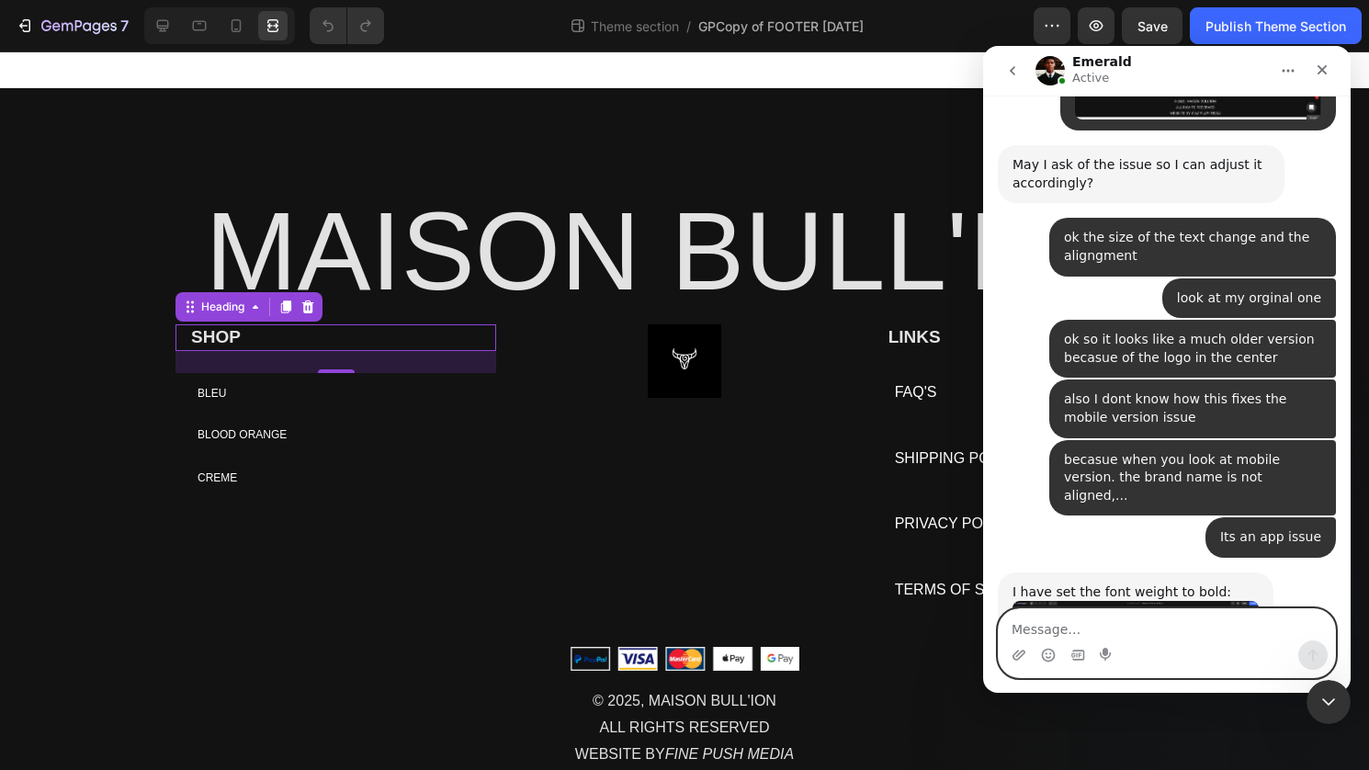
scroll to position [22931, 0]
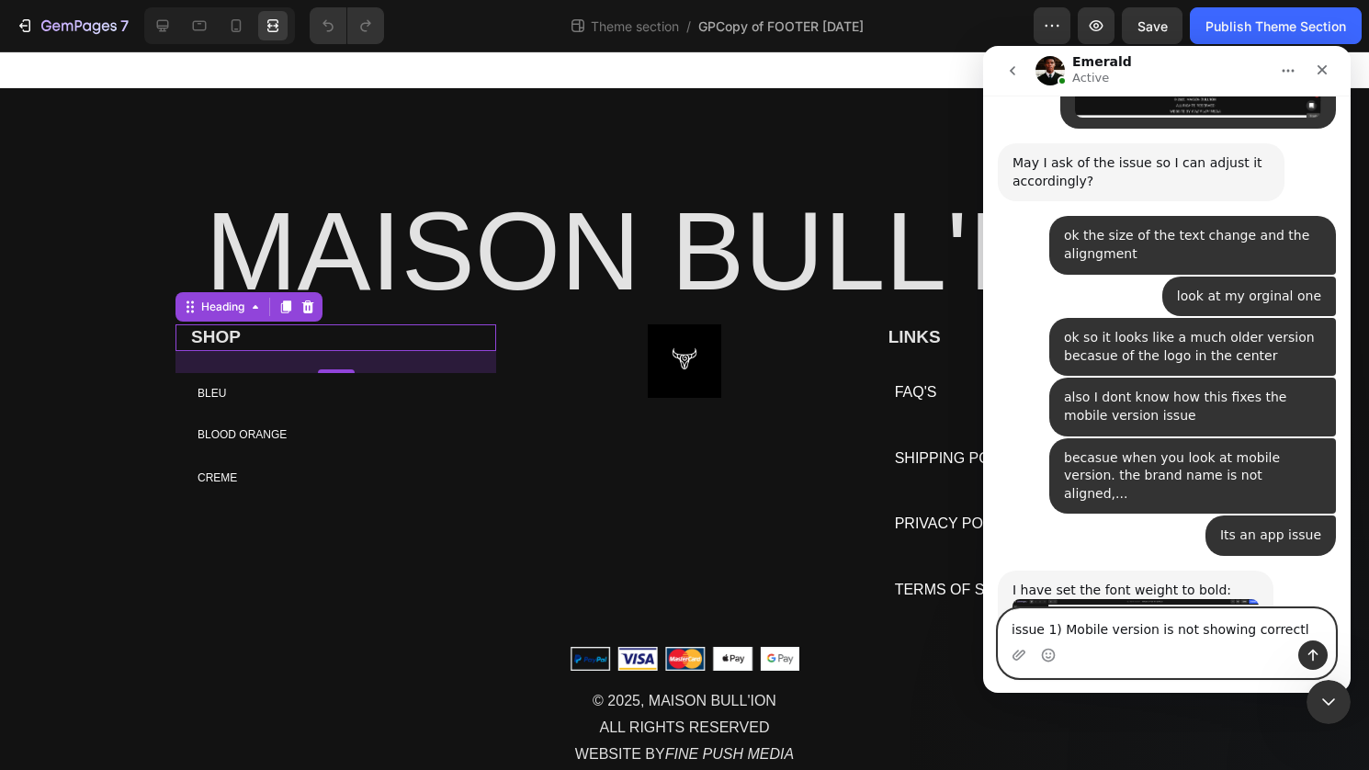
type textarea "issue 1) Mobile version is not showing correctly"
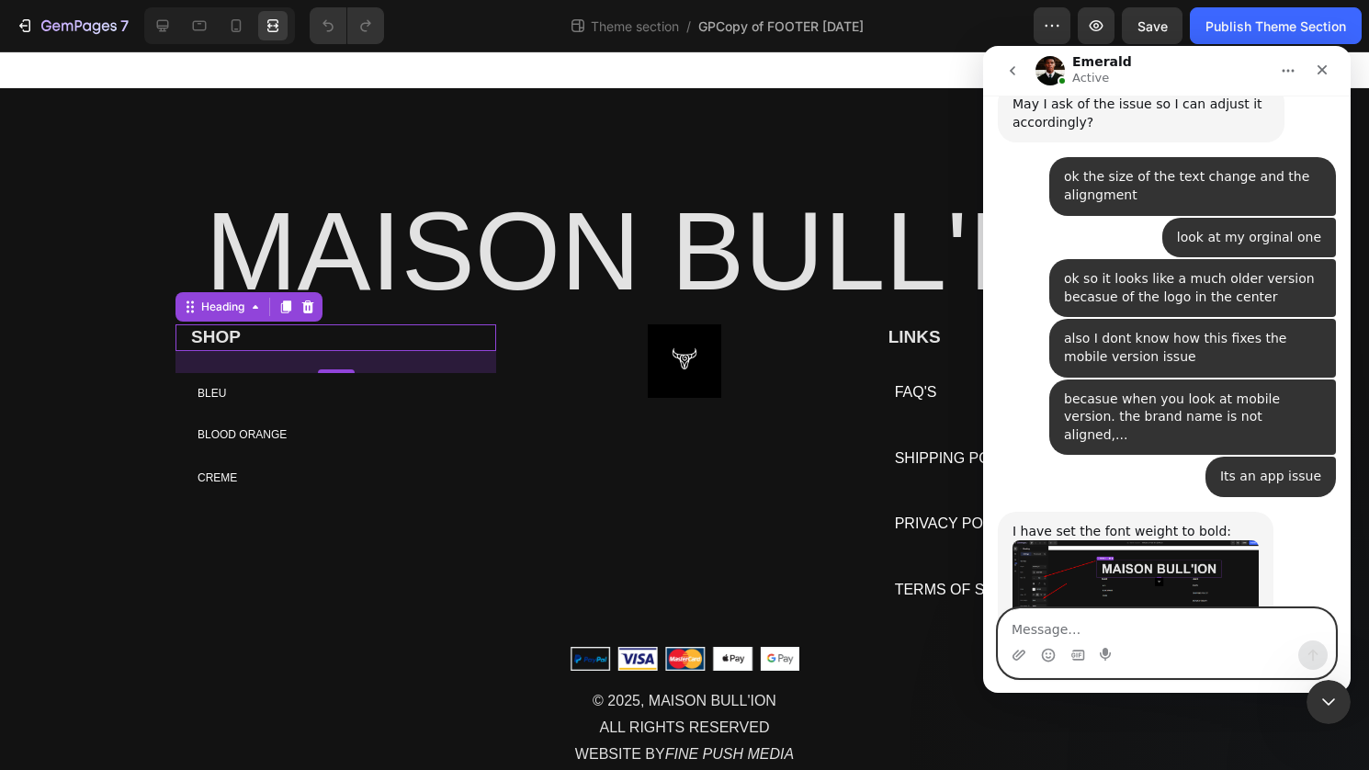
scroll to position [23046, 0]
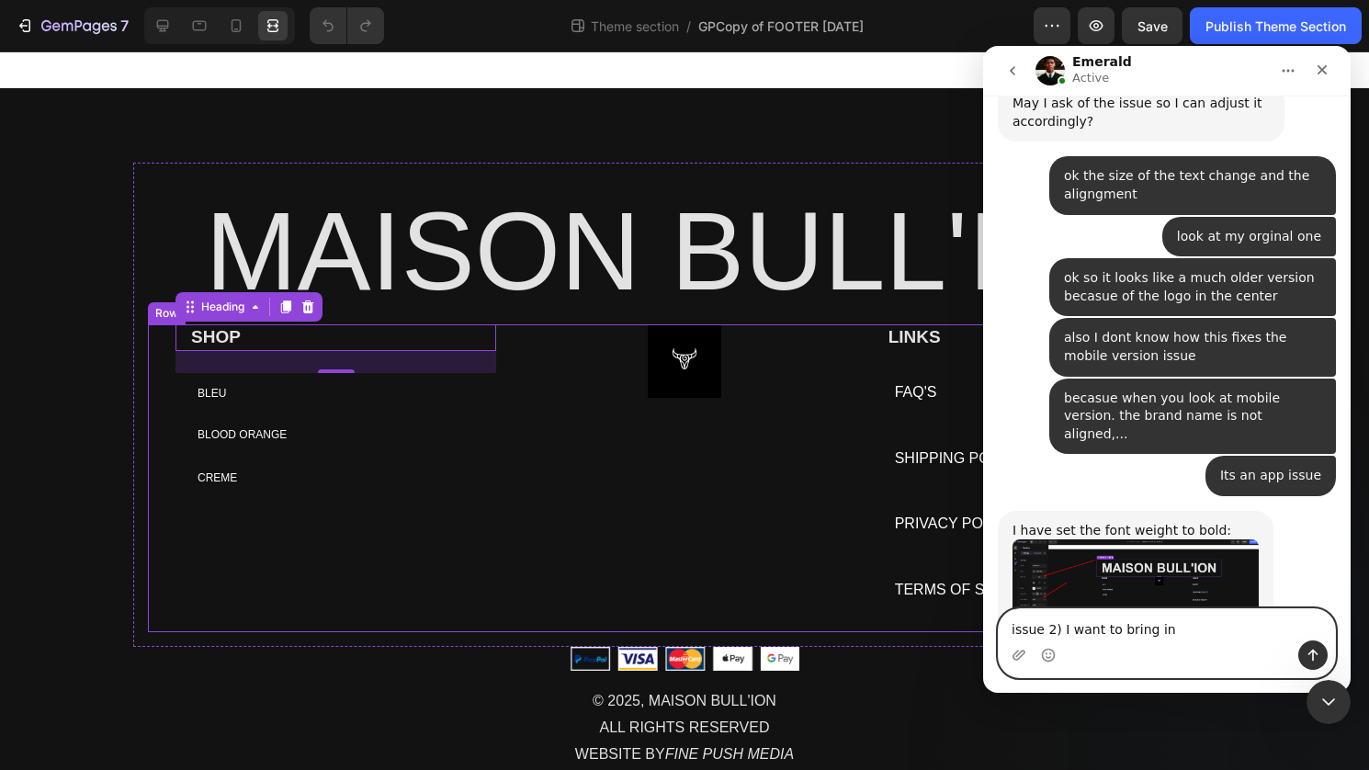
type textarea "issue 2) I want to bring in"
click at [718, 452] on div "Image" at bounding box center [684, 478] width 321 height 308
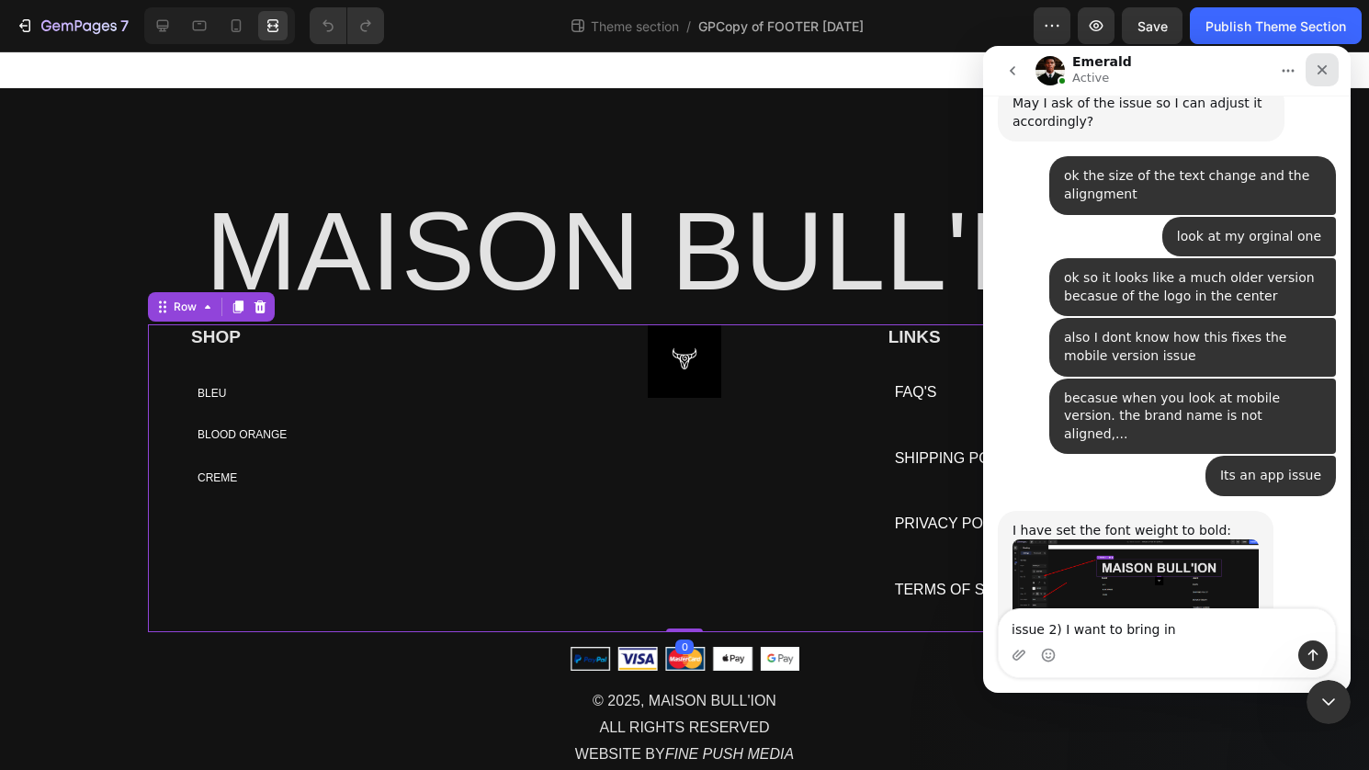
click at [1321, 65] on icon "Close" at bounding box center [1322, 69] width 15 height 15
click at [469, 392] on div "BLEU Button" at bounding box center [335, 394] width 321 height 42
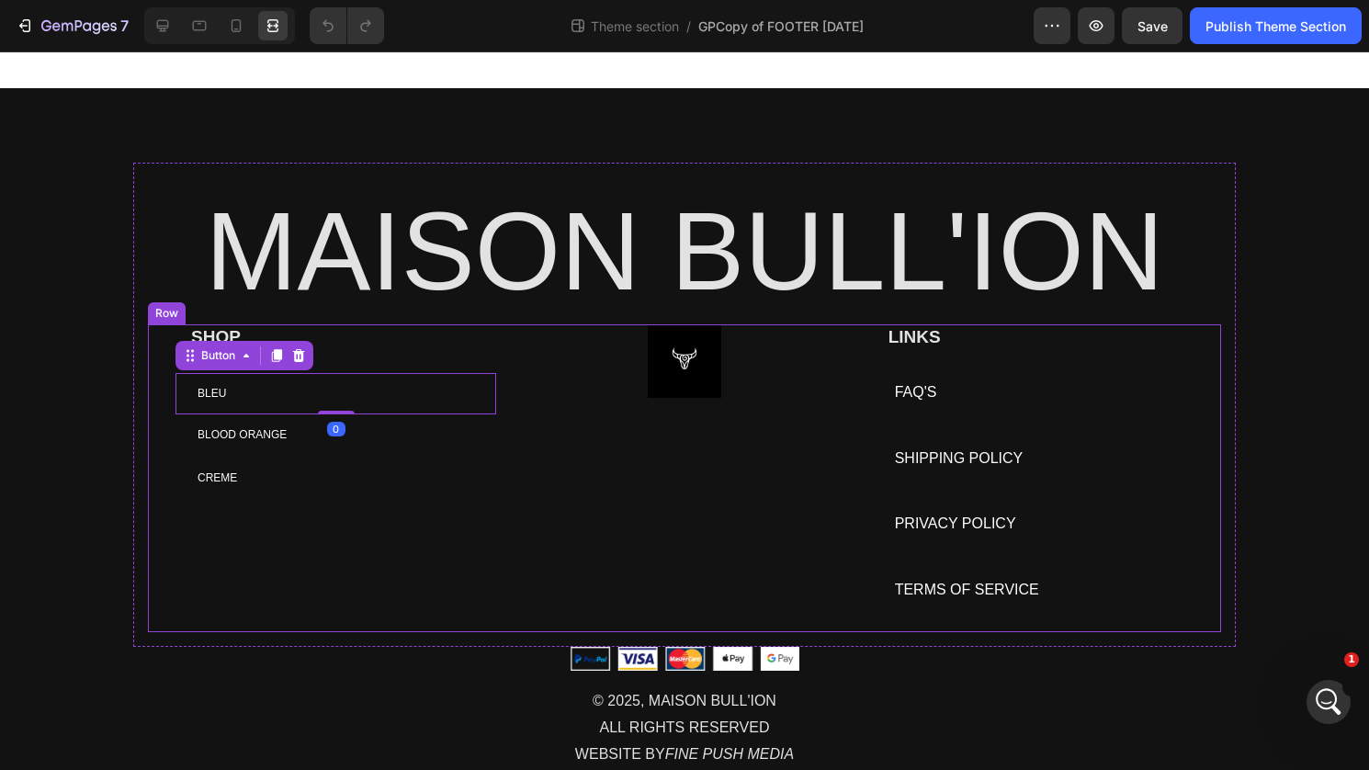
click at [516, 355] on div "SHOP Heading NEW ARRIVALS Button BLEU Button 0 BLOOD ORANGE Button CREME Button…" at bounding box center [684, 478] width 1073 height 308
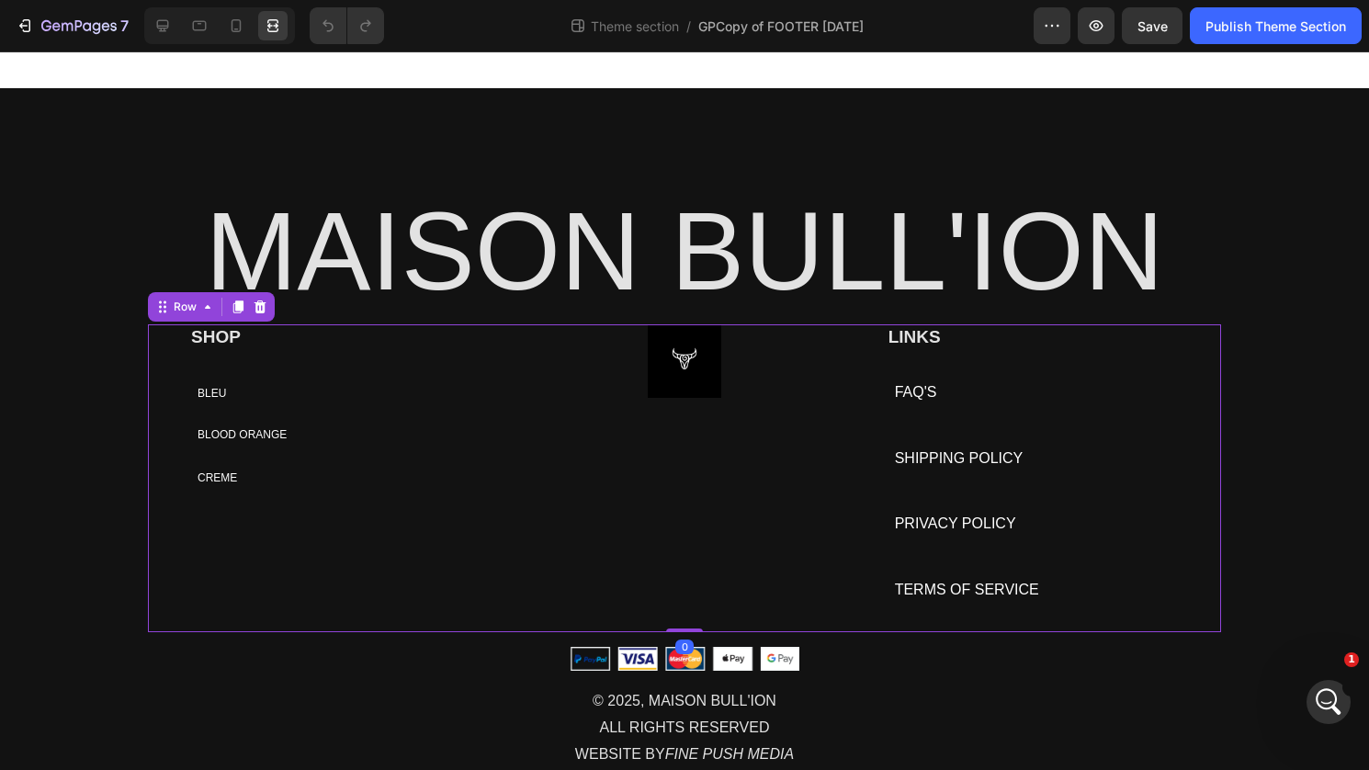
scroll to position [23101, 0]
click at [399, 394] on div "BLEU Button" at bounding box center [335, 394] width 321 height 42
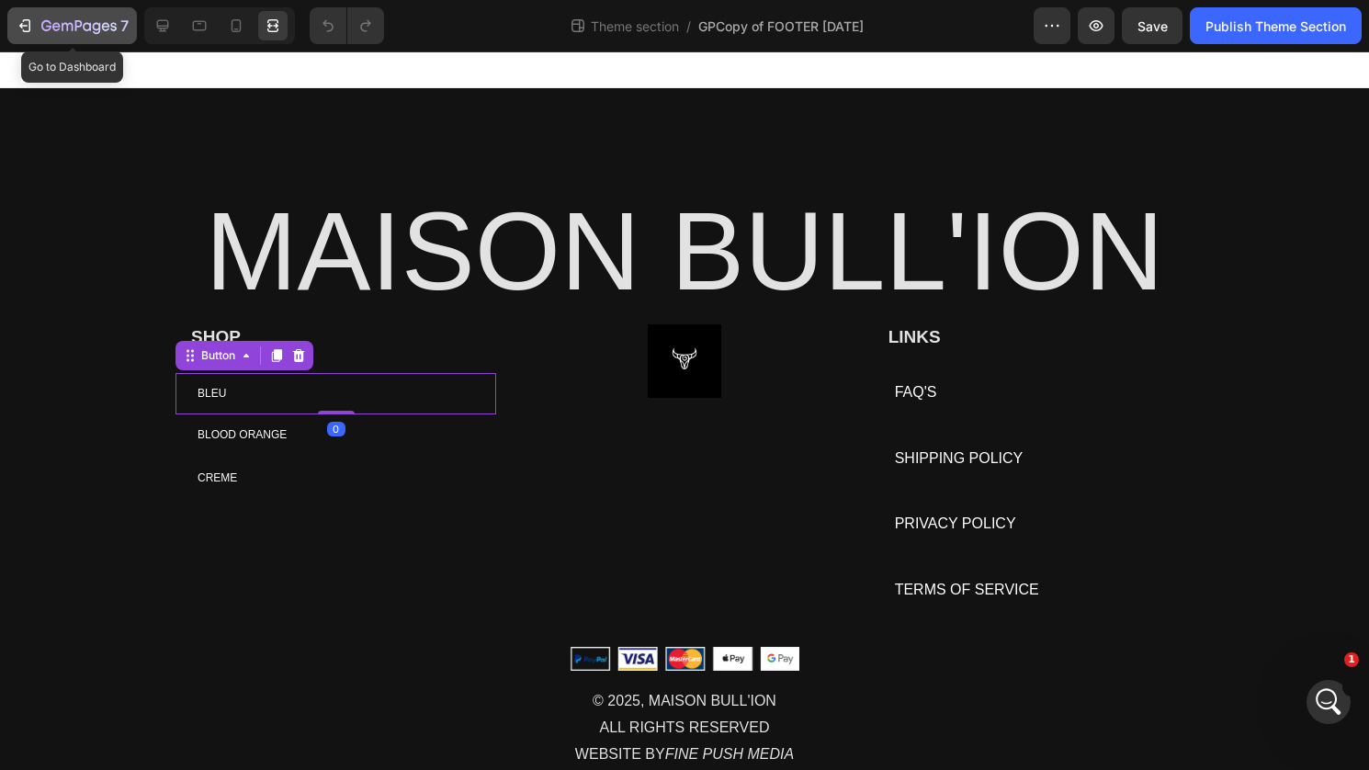
click at [28, 14] on button "7" at bounding box center [72, 25] width 130 height 37
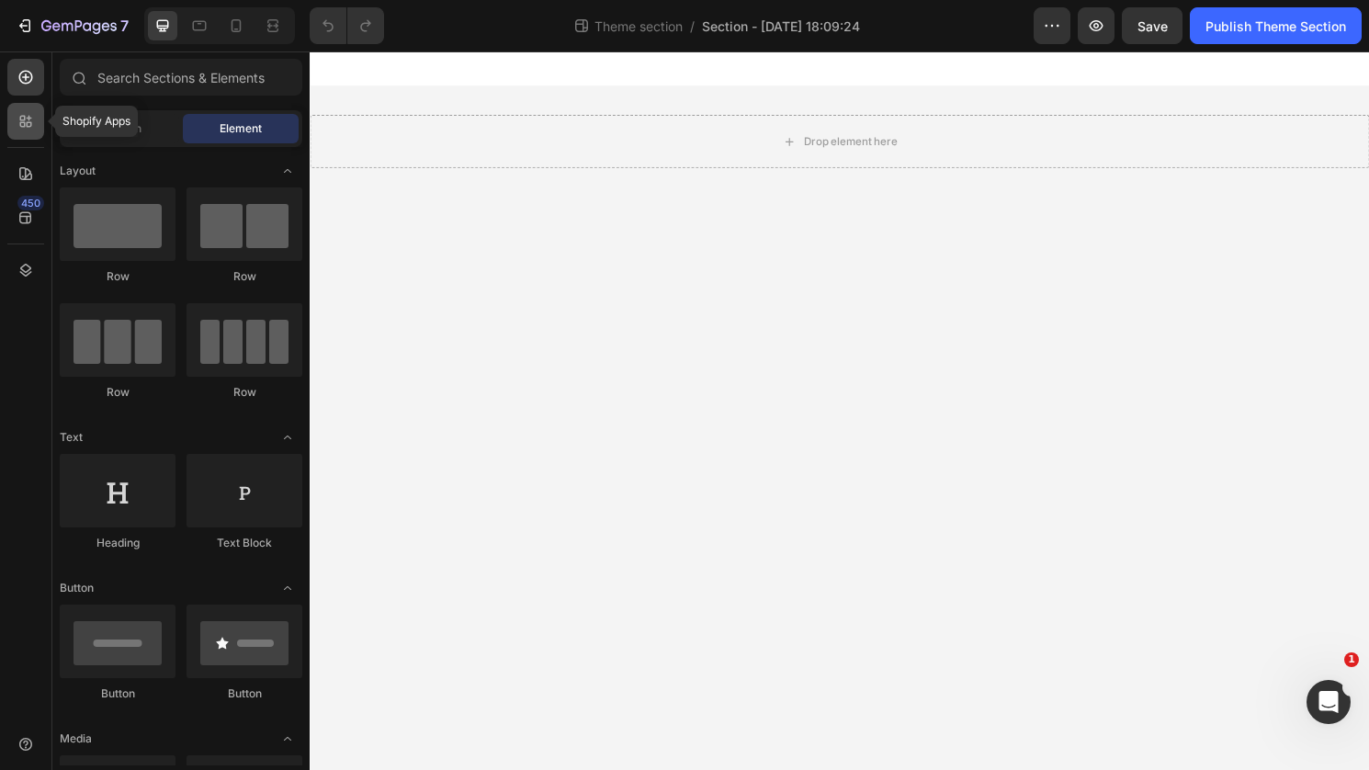
click at [23, 130] on div at bounding box center [25, 121] width 37 height 37
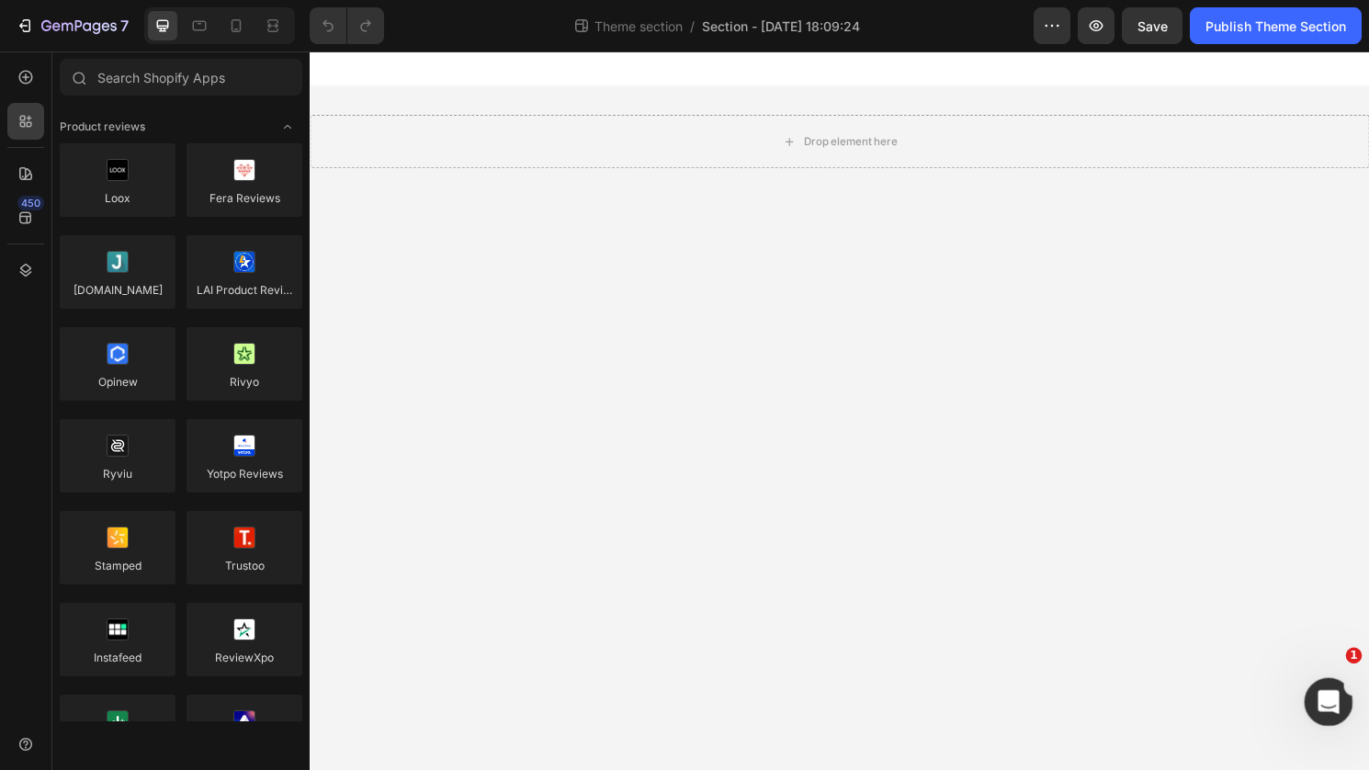
drag, startPoint x: 2642, startPoint y: 1358, endPoint x: 1336, endPoint y: 680, distance: 1472.0
click at [1338, 677] on html at bounding box center [1326, 699] width 44 height 44
click at [1321, 689] on icon "Open Intercom Messenger" at bounding box center [1326, 700] width 30 height 30
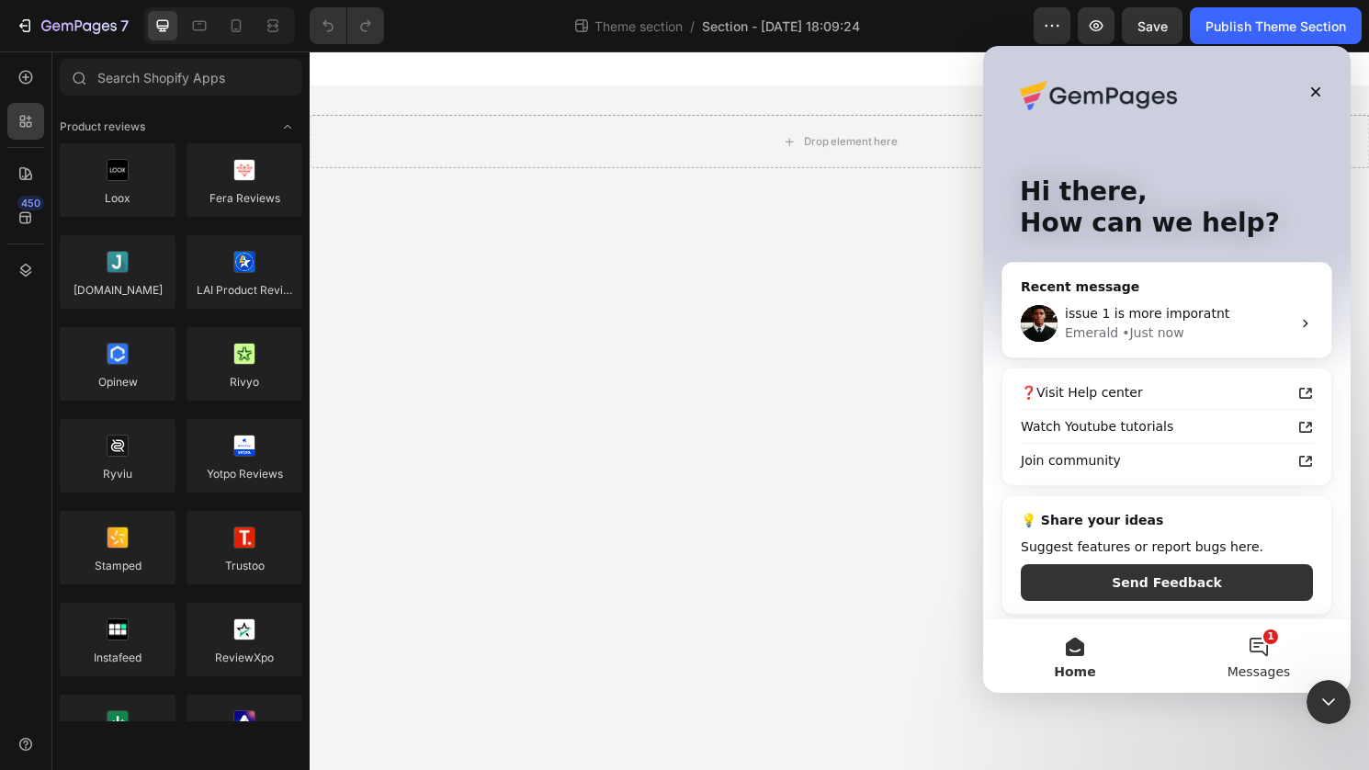
click at [1244, 642] on button "1 Messages" at bounding box center [1259, 656] width 184 height 74
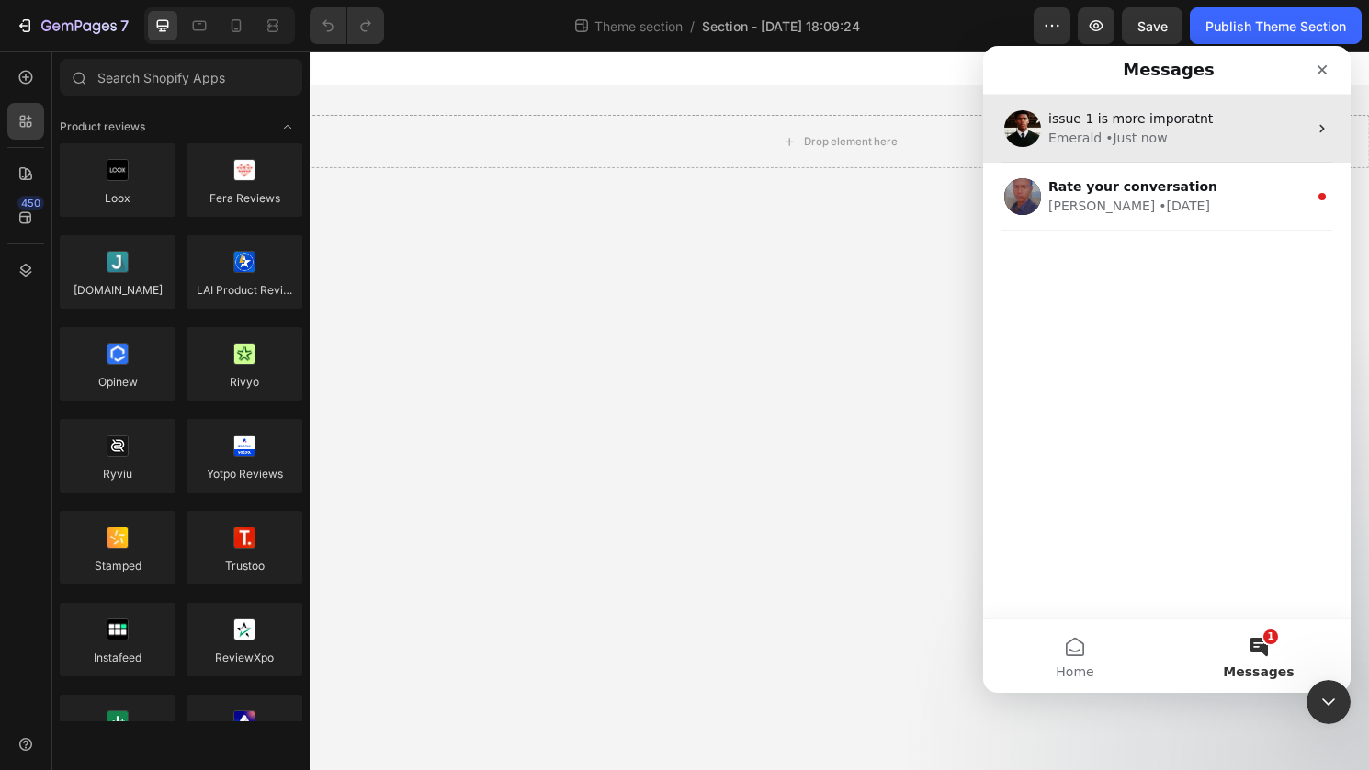
click at [1121, 125] on span "issue 1 is more imporatnt" at bounding box center [1130, 118] width 164 height 15
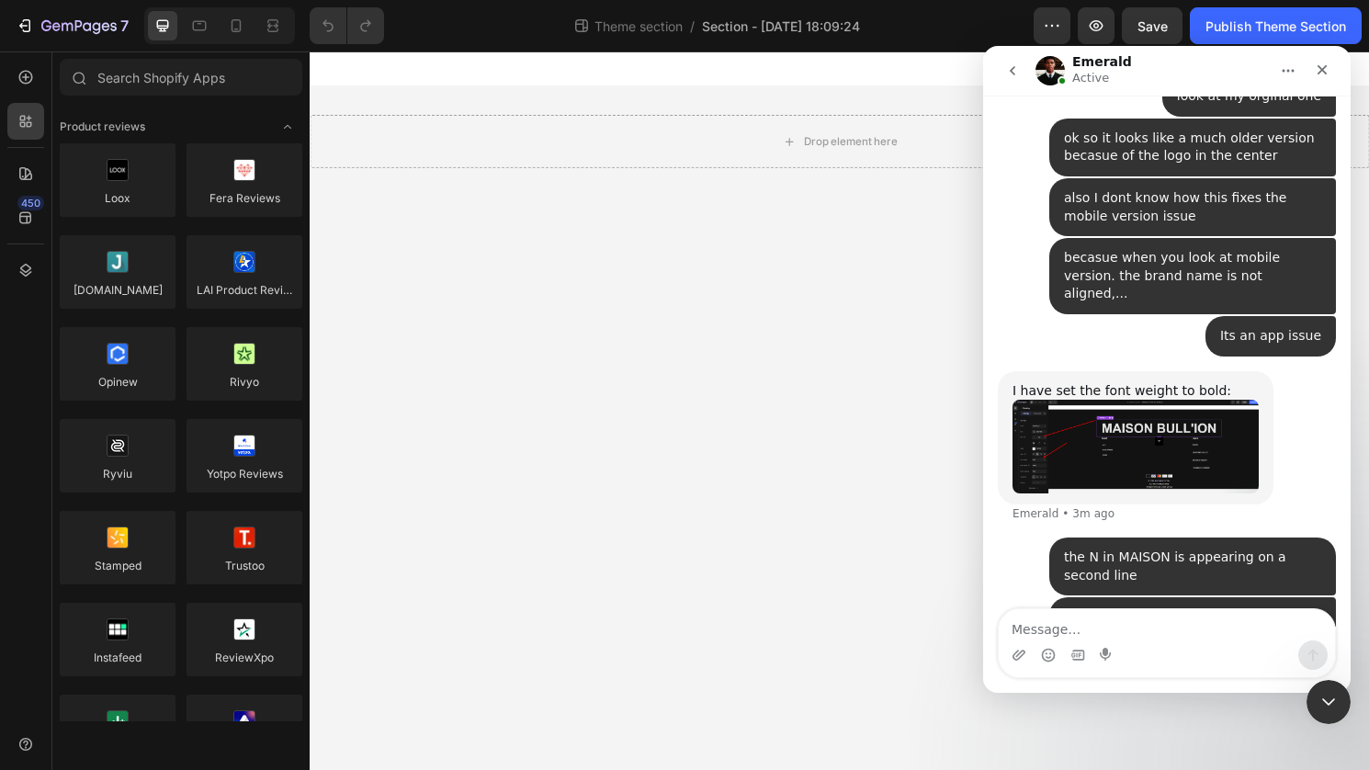
scroll to position [20597, 0]
click at [1009, 69] on icon "go back" at bounding box center [1012, 70] width 15 height 15
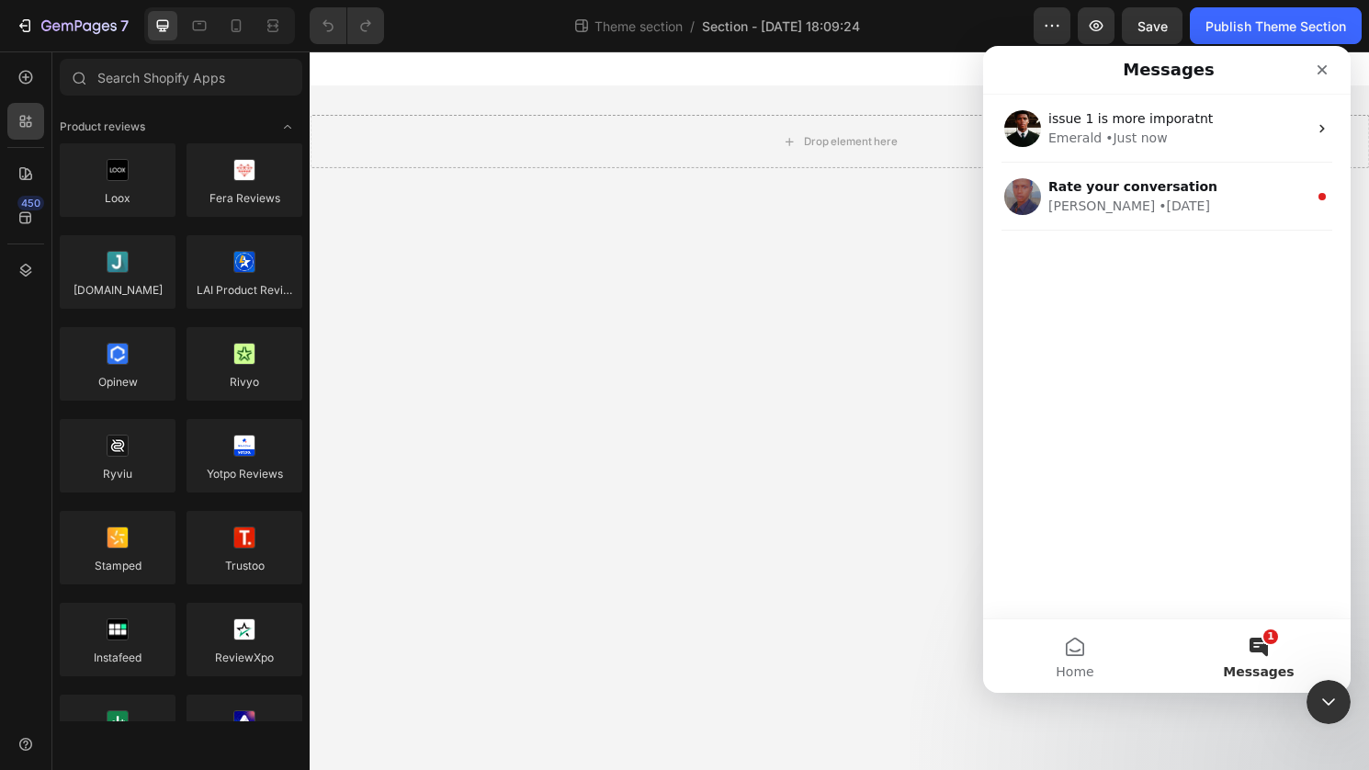
click at [1256, 658] on button "1 Messages" at bounding box center [1259, 656] width 184 height 74
click at [1256, 654] on button "1 Messages" at bounding box center [1259, 656] width 184 height 74
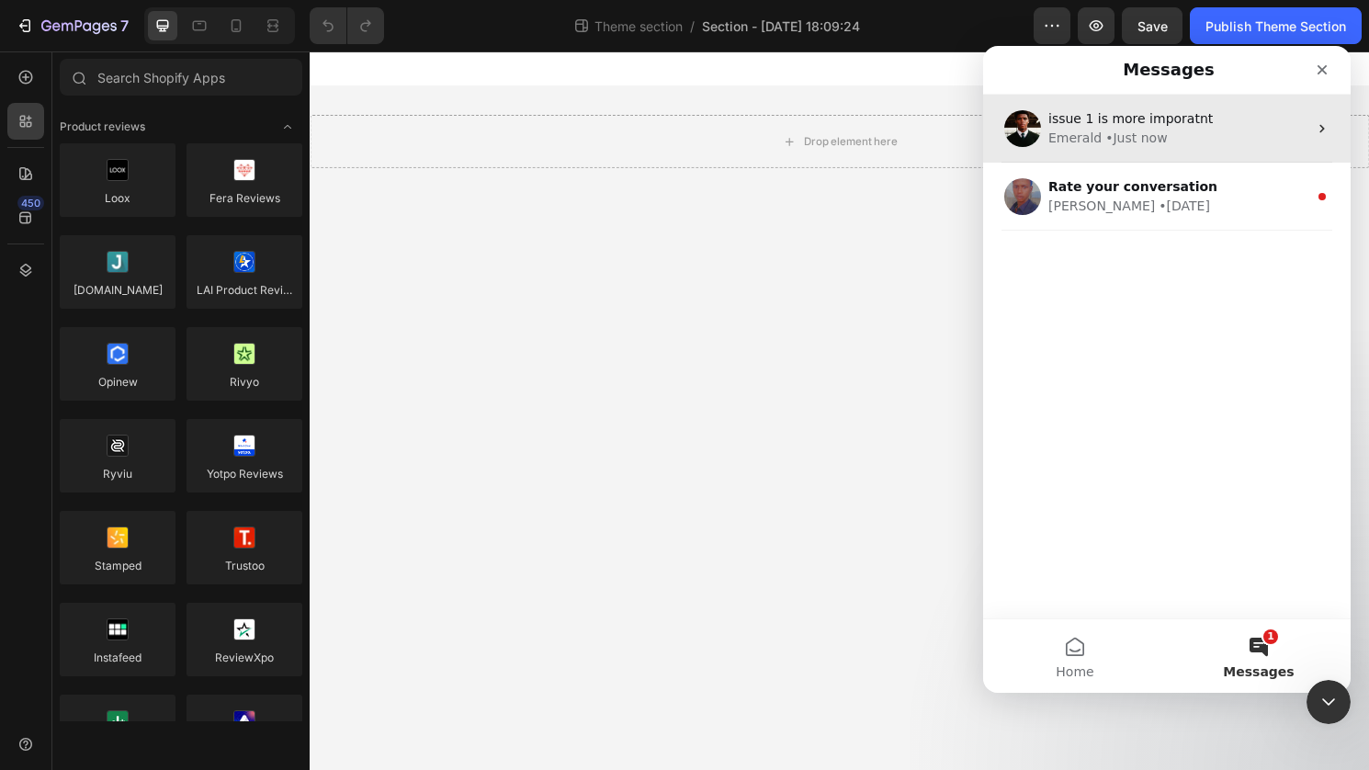
click at [1184, 129] on div "Emerald • Just now" at bounding box center [1177, 138] width 259 height 19
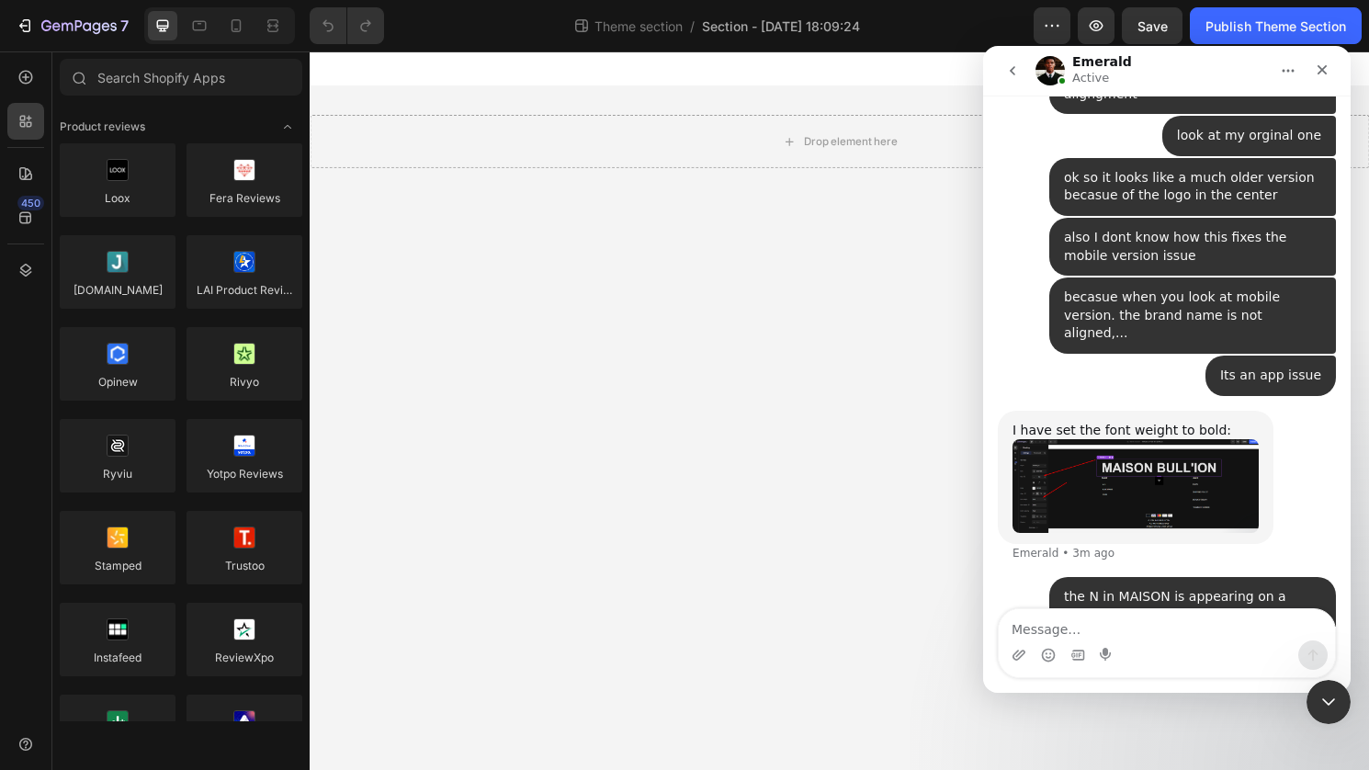
scroll to position [20597, 0]
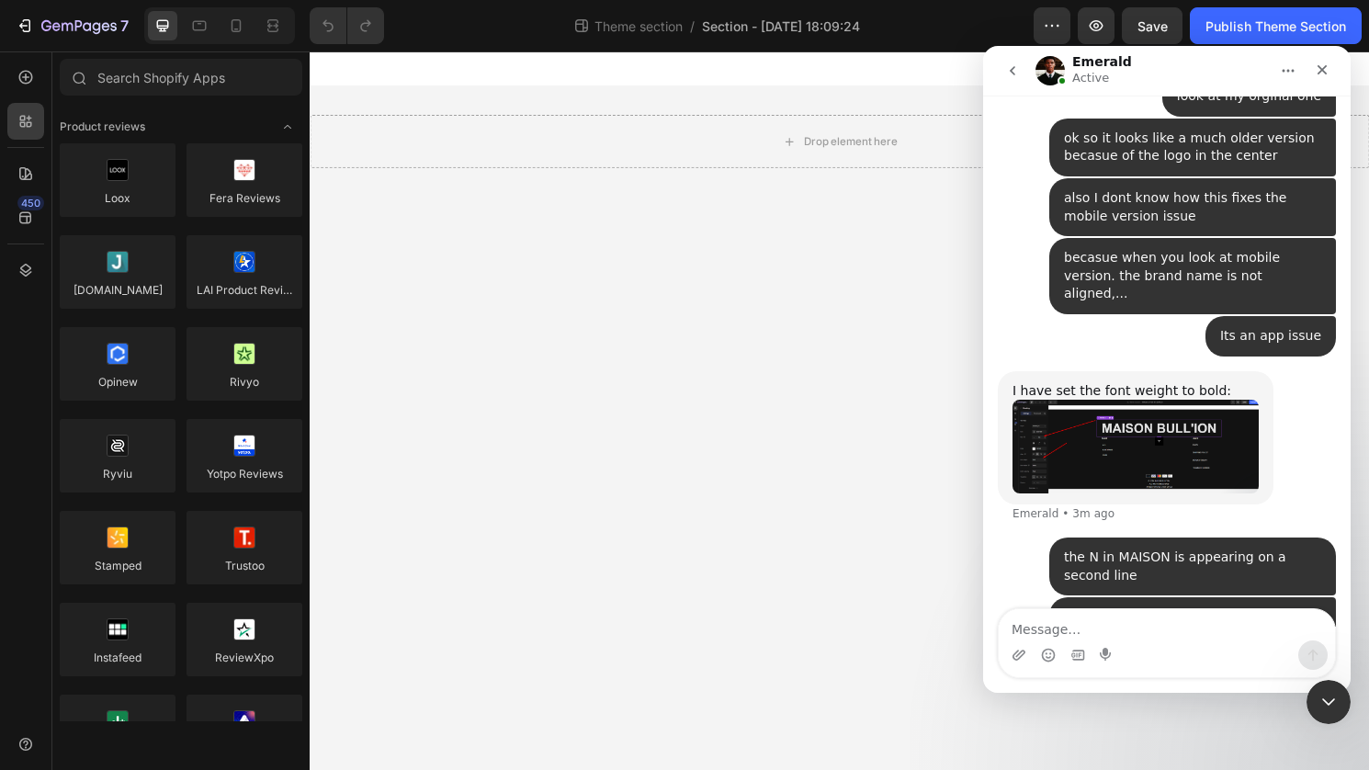
click at [1137, 623] on textarea "Message…" at bounding box center [1167, 624] width 336 height 31
type textarea "o"
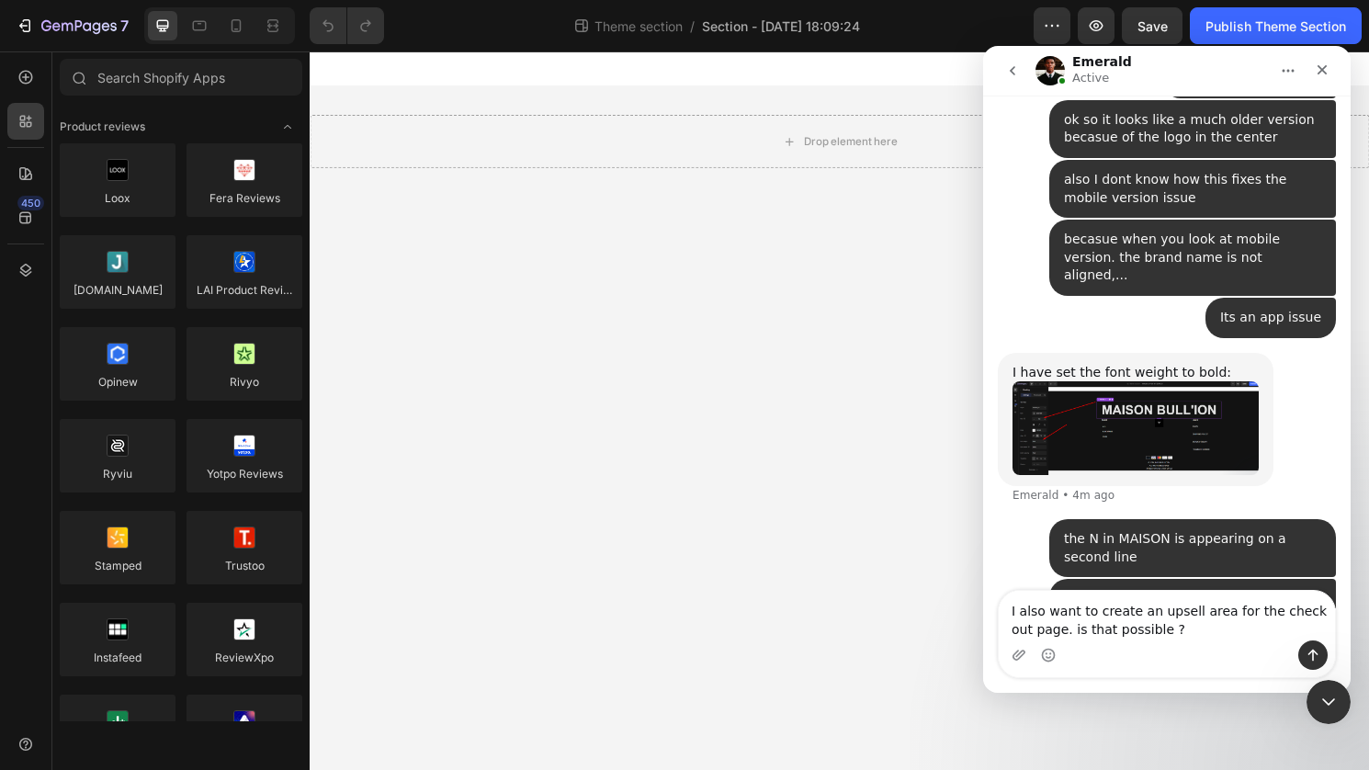
click at [1199, 617] on textarea "I also want to create an upsell area for the check out page. is that possible ?" at bounding box center [1167, 616] width 336 height 50
type textarea "I also want to create an upsell section for the check out page. is that possibl…"
click at [1185, 629] on textarea "I also want to create an upsell section for the check out page. is that possibl…" at bounding box center [1167, 616] width 336 height 50
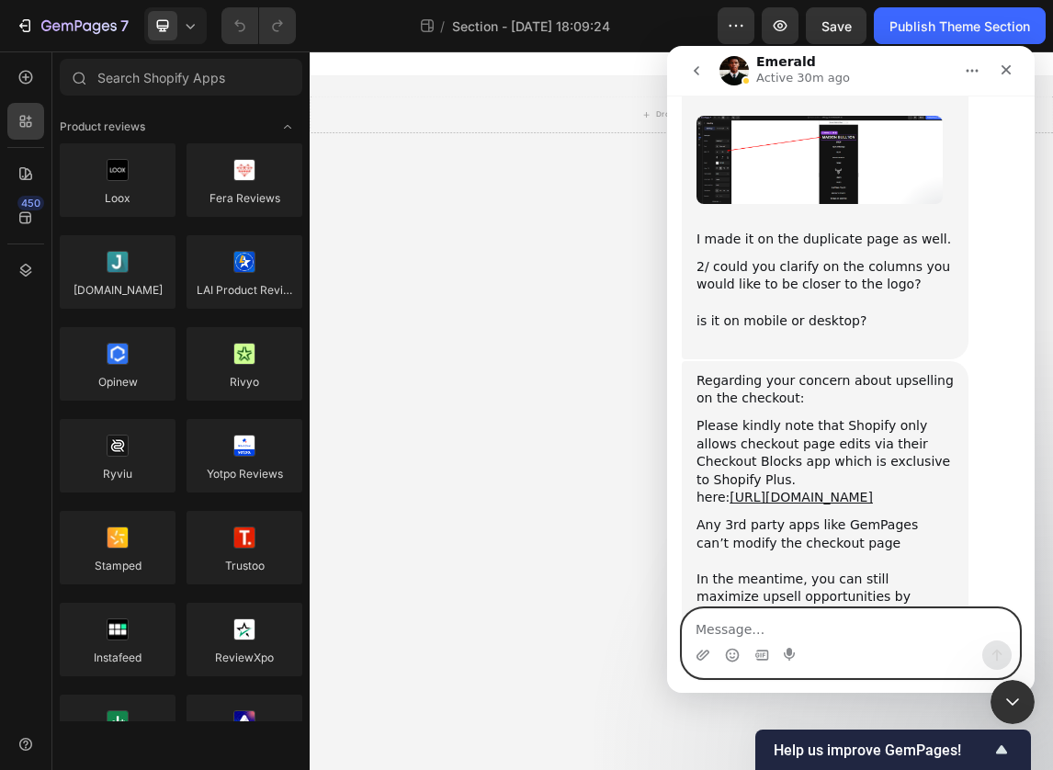
scroll to position [22497, 0]
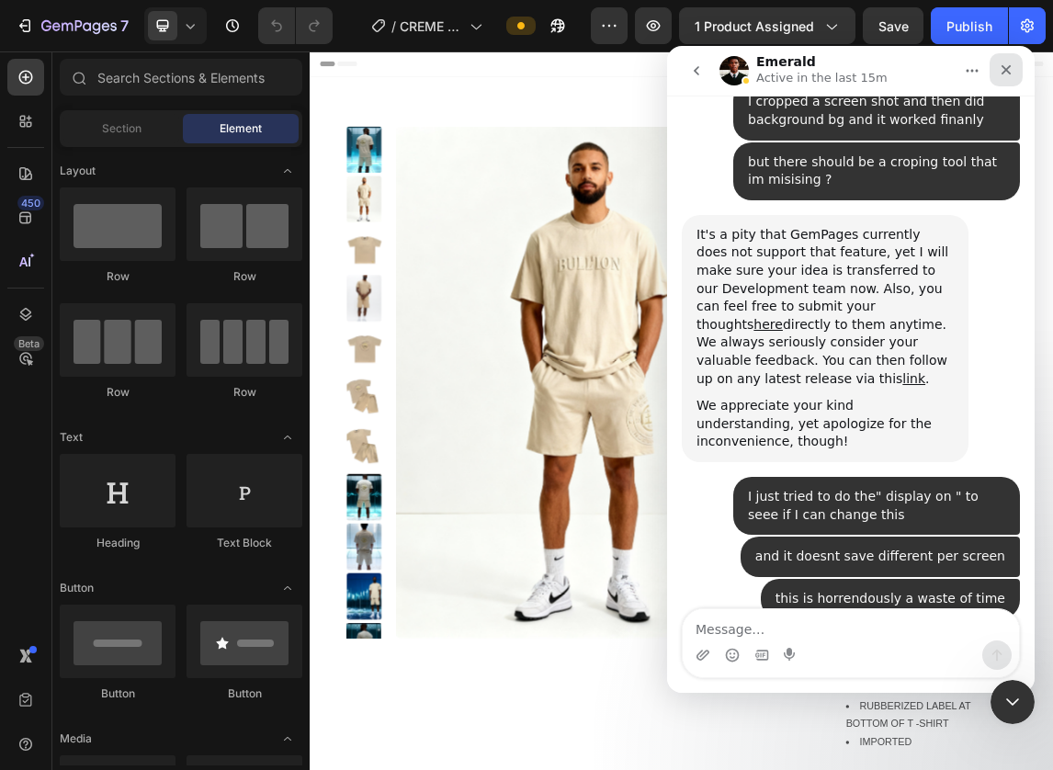
scroll to position [19823, 0]
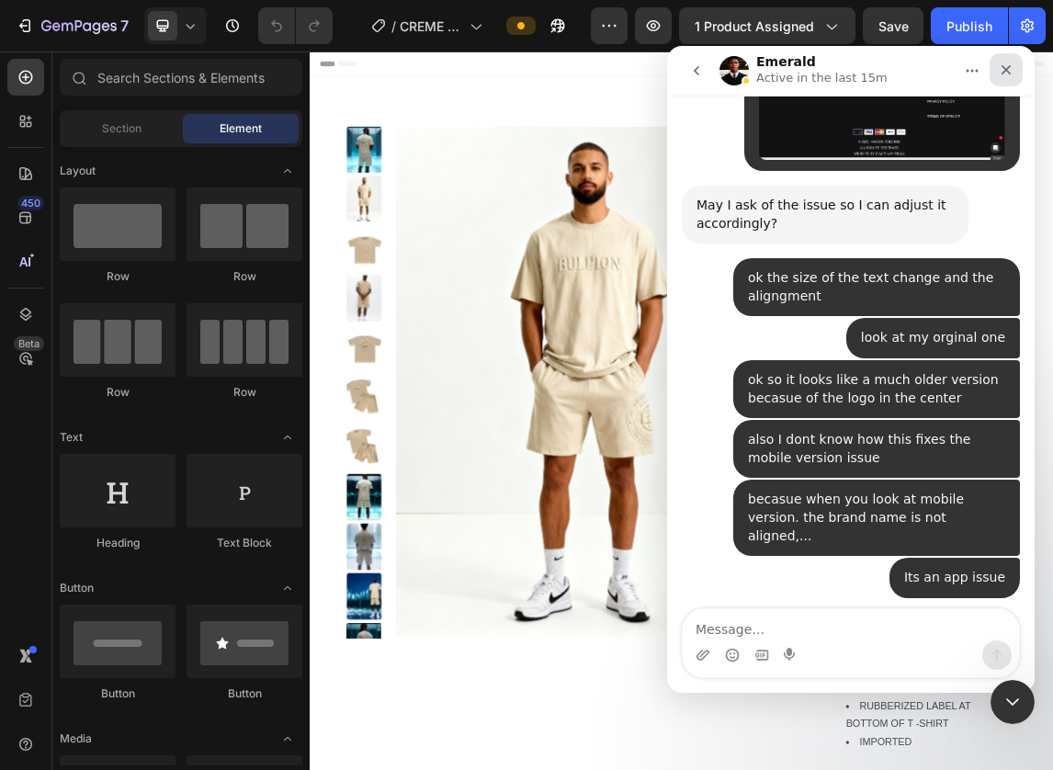
click at [1011, 67] on icon "Close" at bounding box center [1006, 69] width 15 height 15
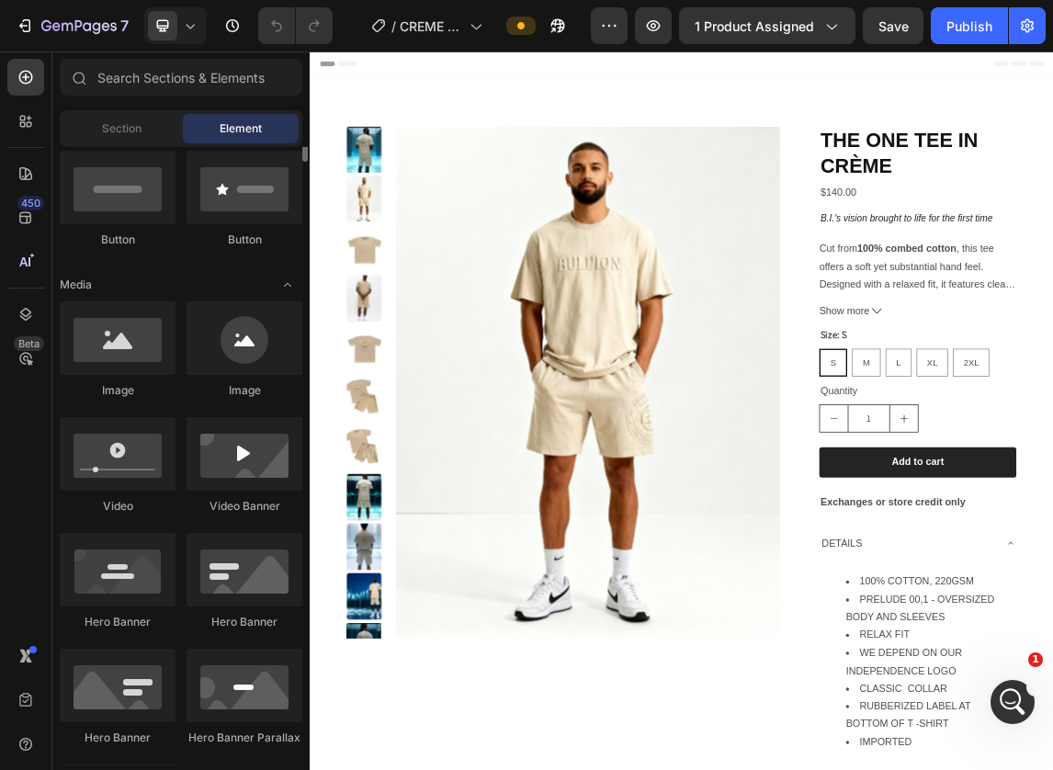
scroll to position [0, 0]
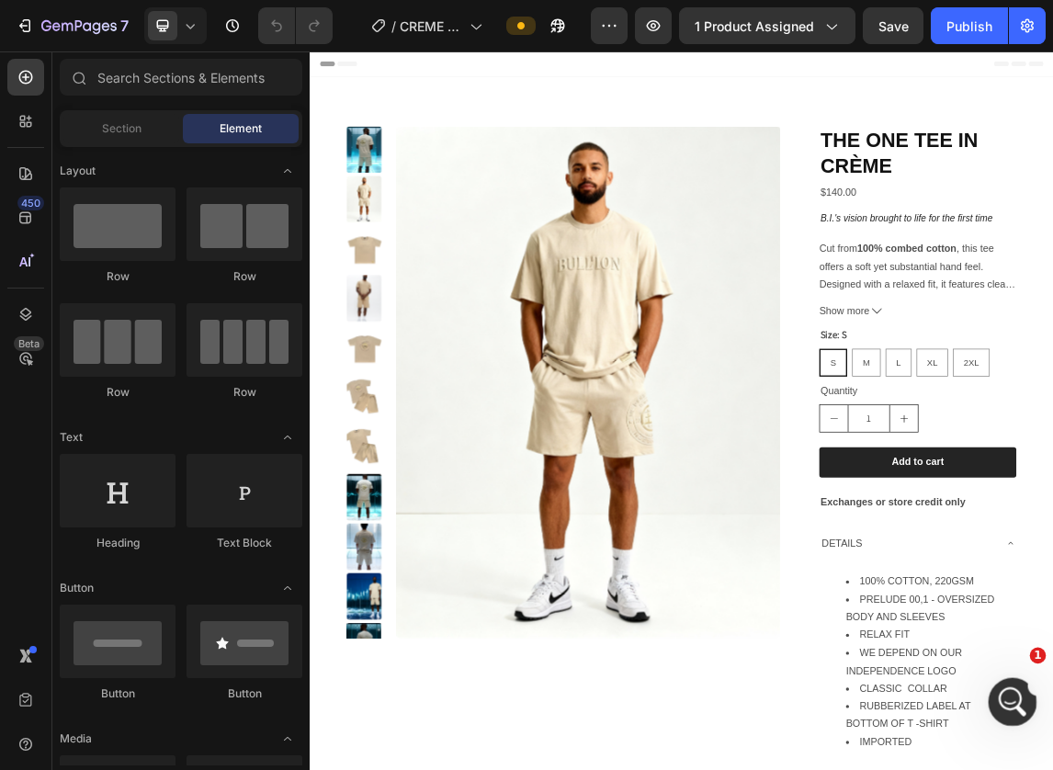
click at [1011, 688] on icon "Open Intercom Messenger" at bounding box center [1010, 700] width 30 height 30
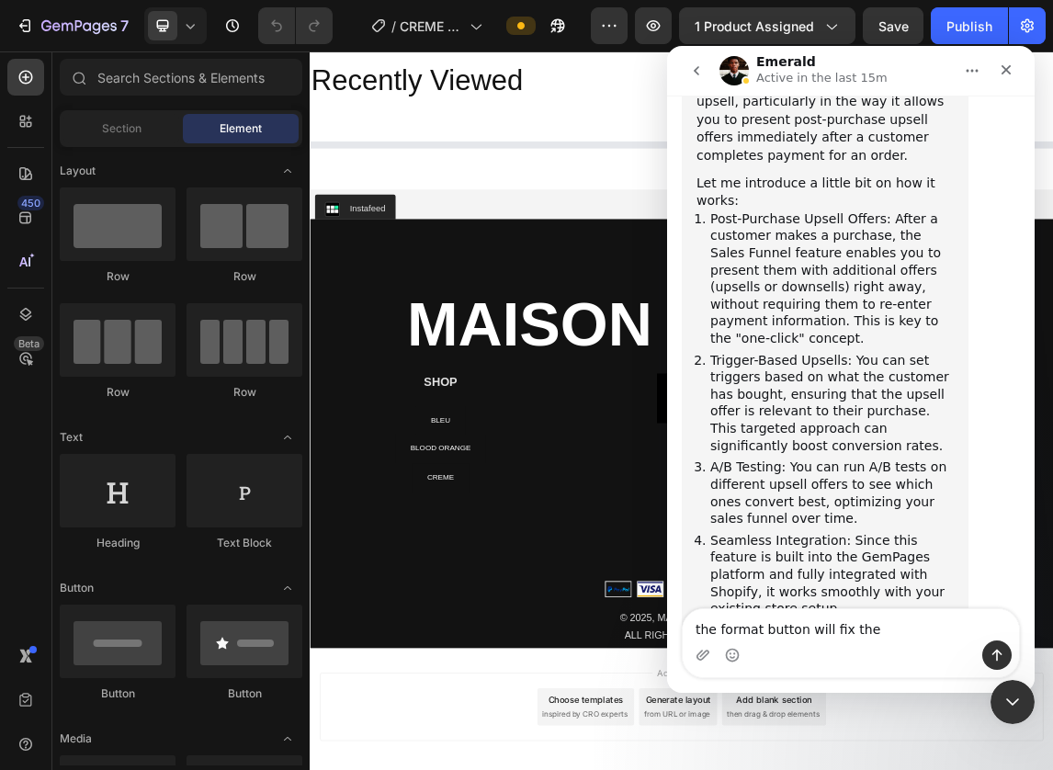
scroll to position [4723, 0]
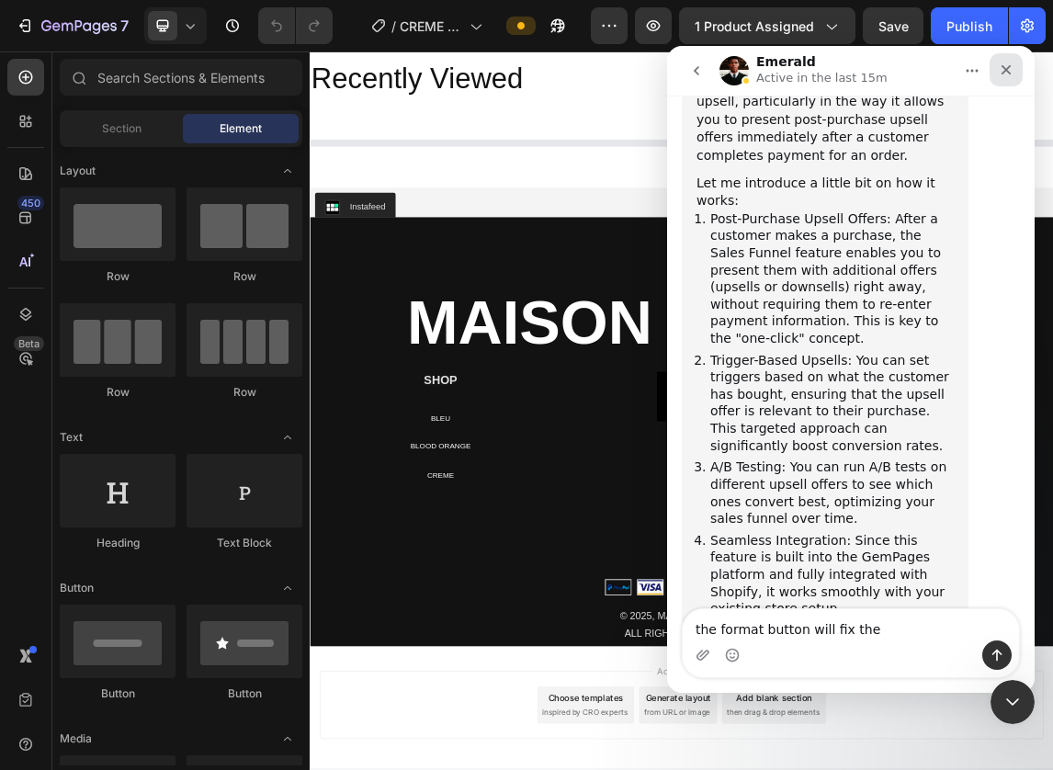
type textarea "the format button will fix the"
click at [1005, 71] on icon "Close" at bounding box center [1006, 70] width 10 height 10
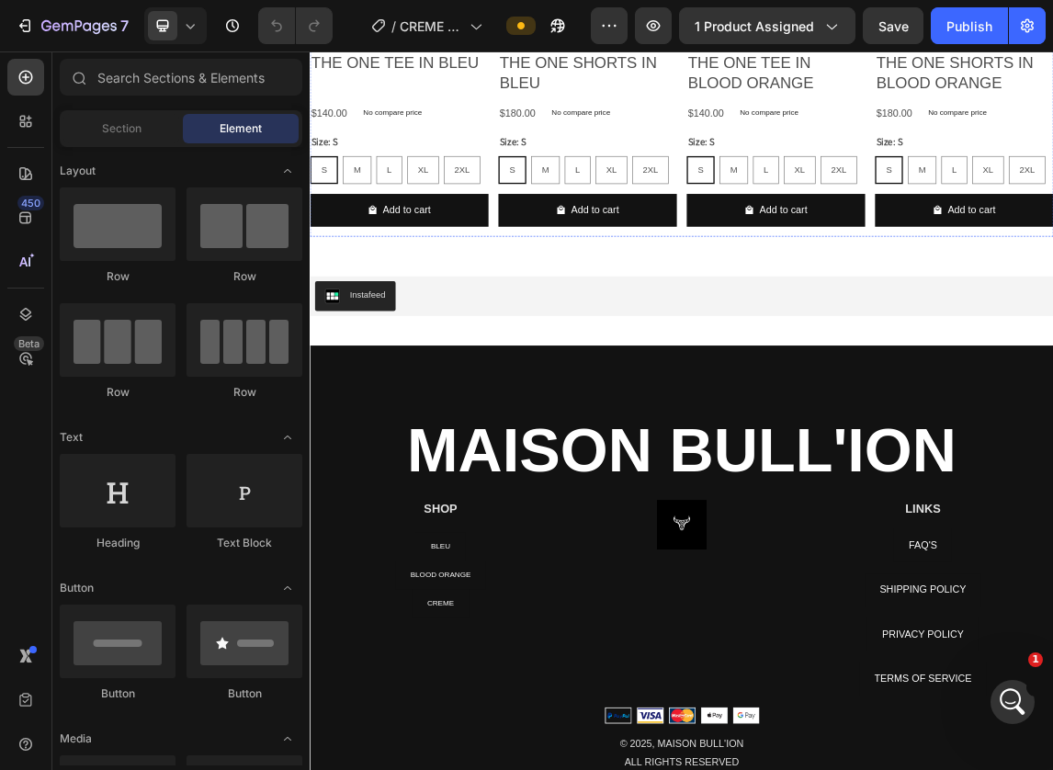
scroll to position [5364, 0]
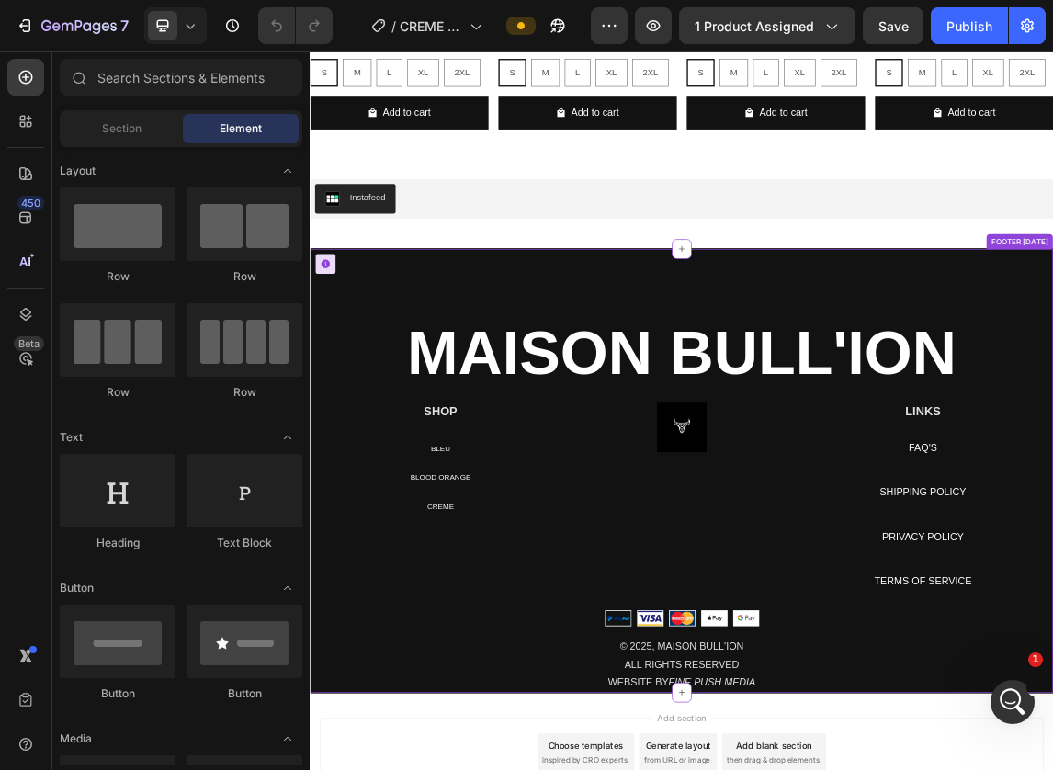
click at [799, 497] on strong "MAISON BULL'ION" at bounding box center [861, 498] width 815 height 102
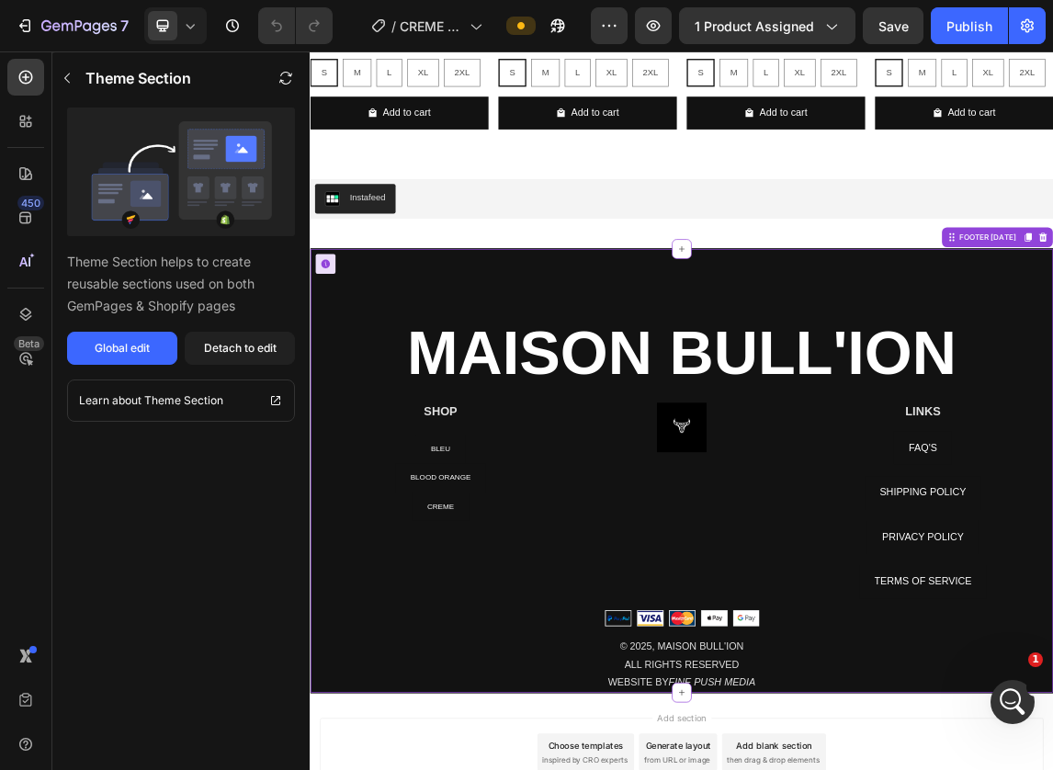
click at [795, 492] on strong "MAISON BULL'ION" at bounding box center [861, 498] width 815 height 102
click at [101, 345] on div "Global edit" at bounding box center [122, 348] width 55 height 17
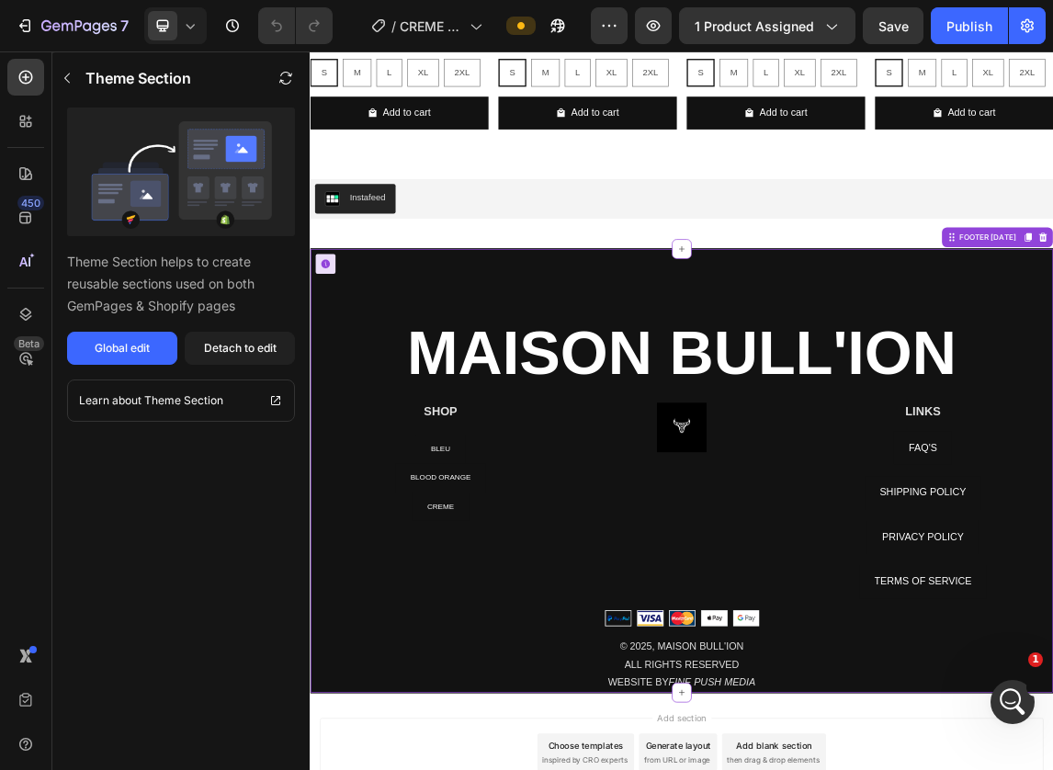
click at [848, 606] on img at bounding box center [861, 609] width 74 height 74
click at [141, 359] on button "Global edit" at bounding box center [122, 348] width 110 height 33
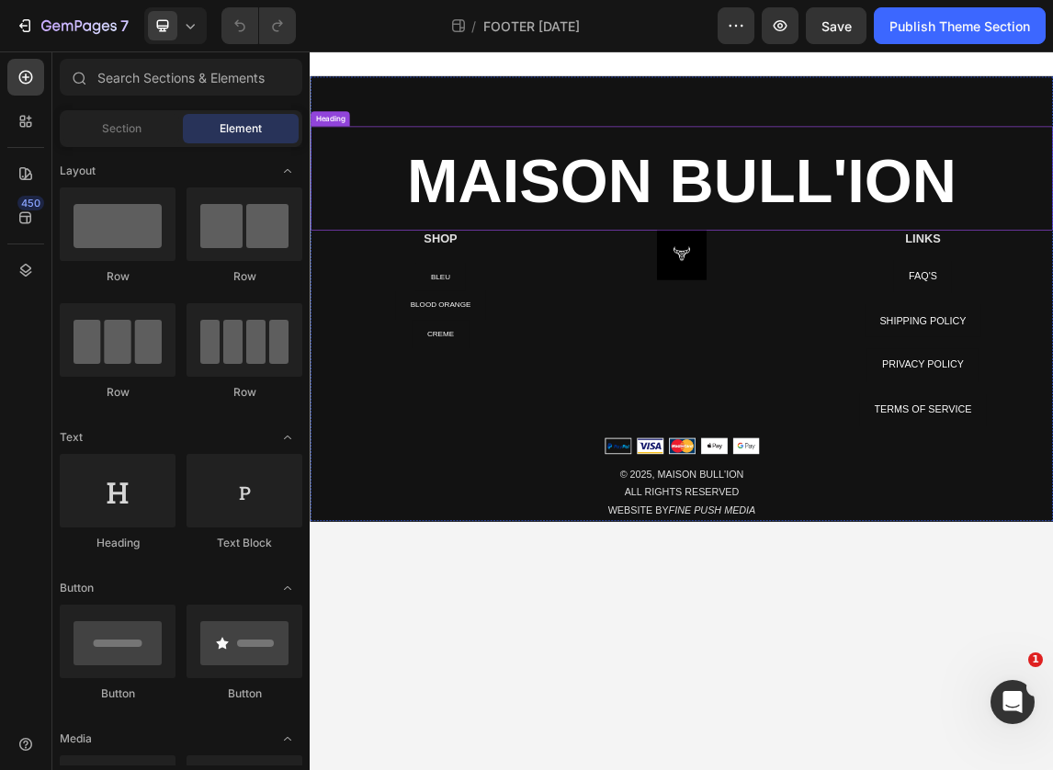
click at [761, 242] on strong "MAISON BULL'ION" at bounding box center [861, 243] width 815 height 102
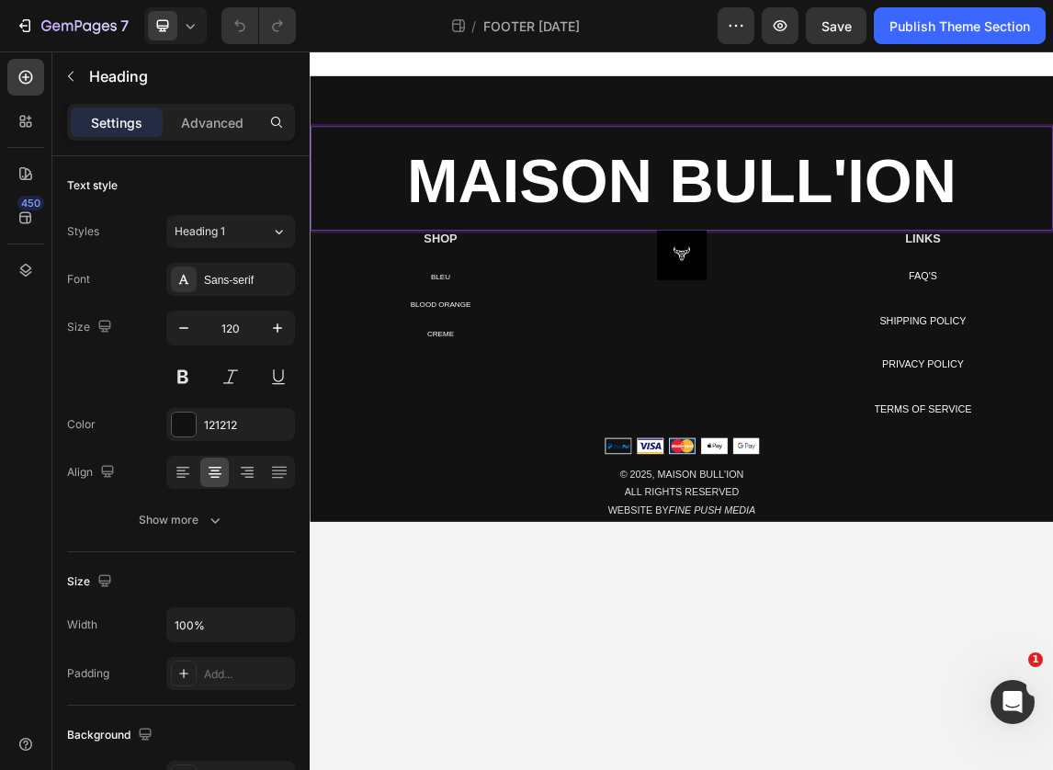
click at [761, 242] on strong "MAISON BULL'ION" at bounding box center [861, 243] width 815 height 102
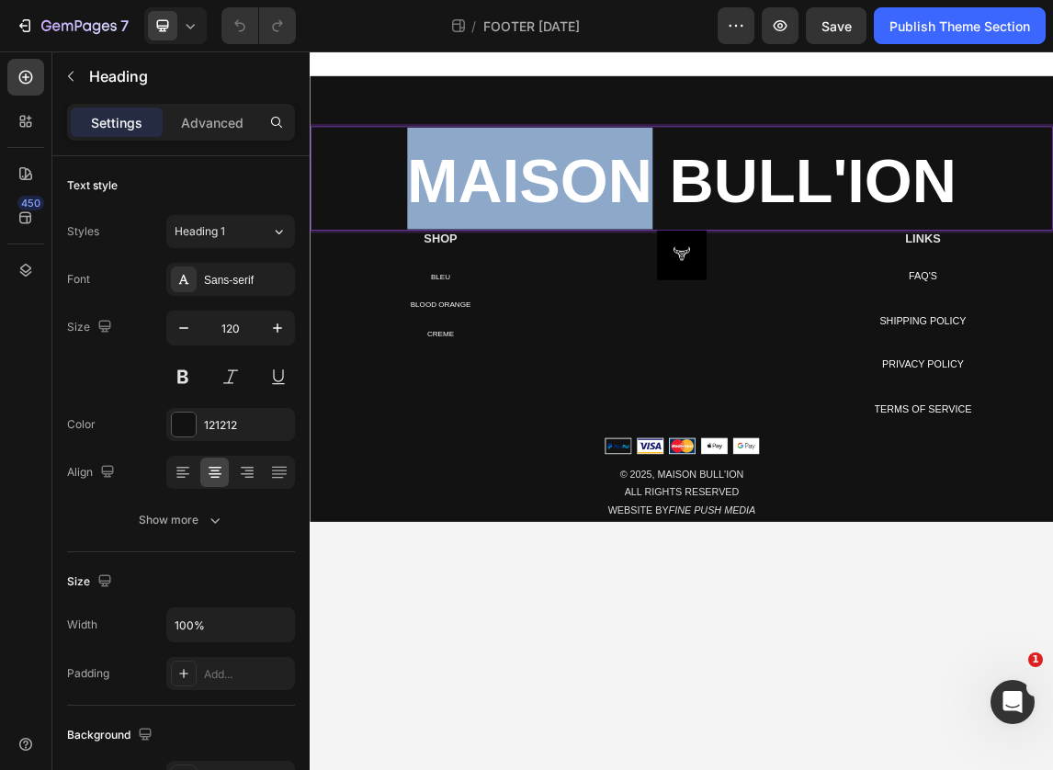
click at [761, 242] on strong "MAISON BULL'ION" at bounding box center [861, 243] width 815 height 102
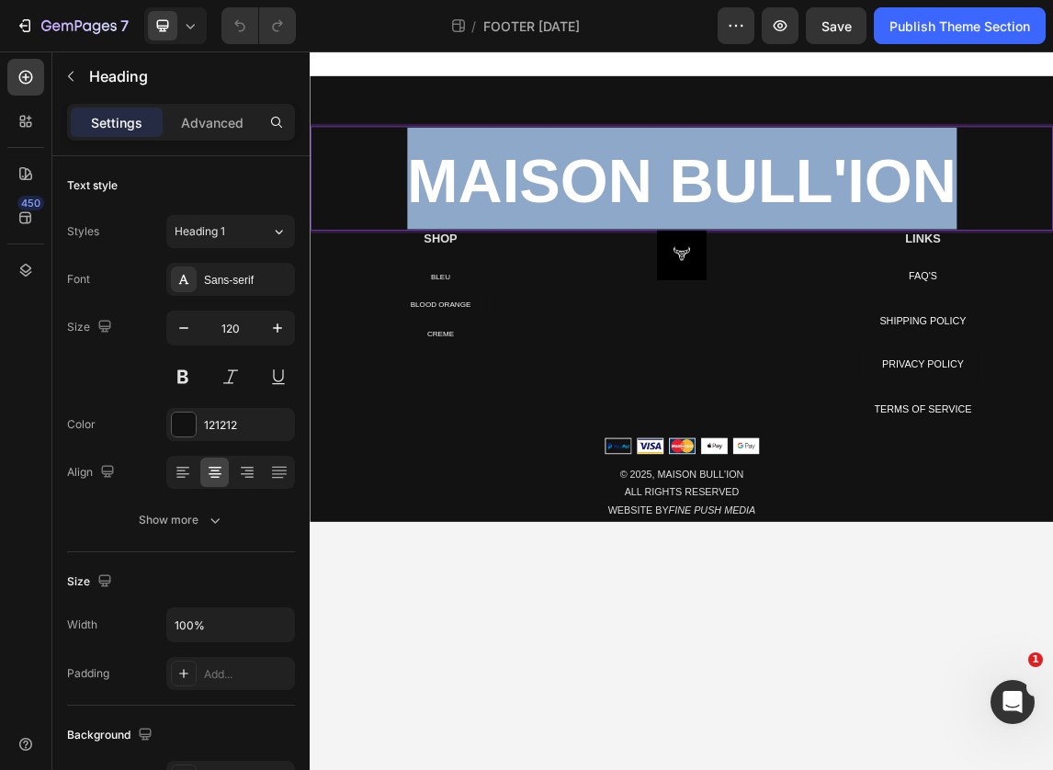
click at [761, 242] on strong "MAISON BULL'ION" at bounding box center [861, 243] width 815 height 102
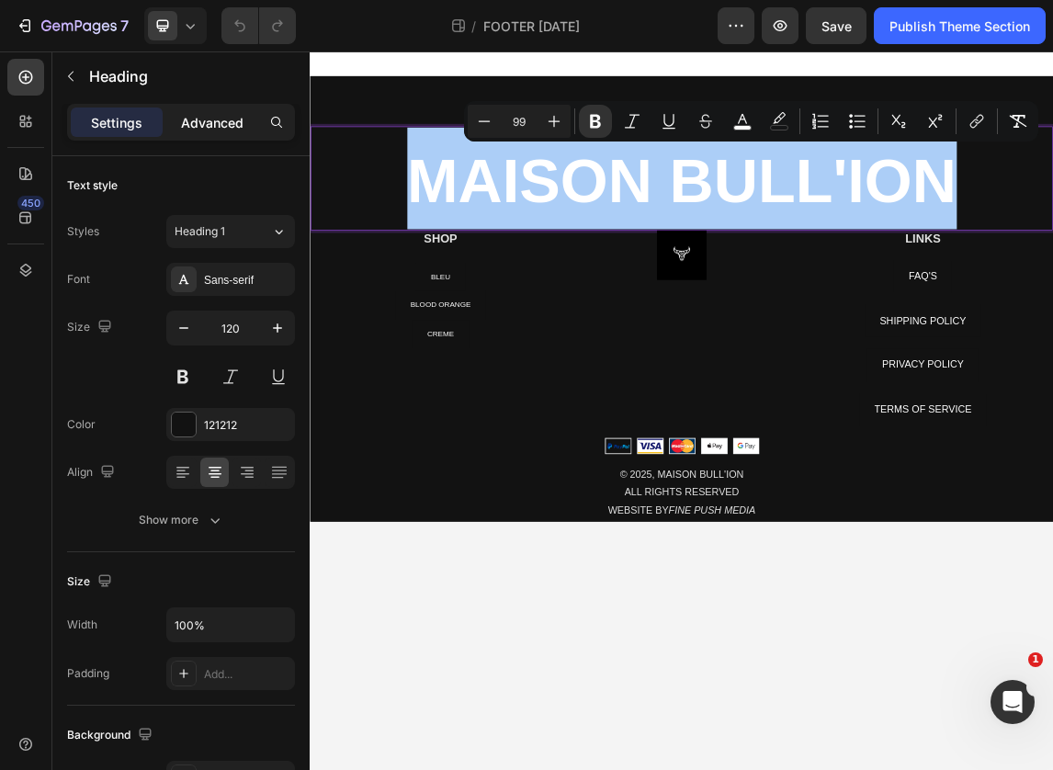
click at [222, 120] on p "Advanced" at bounding box center [212, 122] width 62 height 19
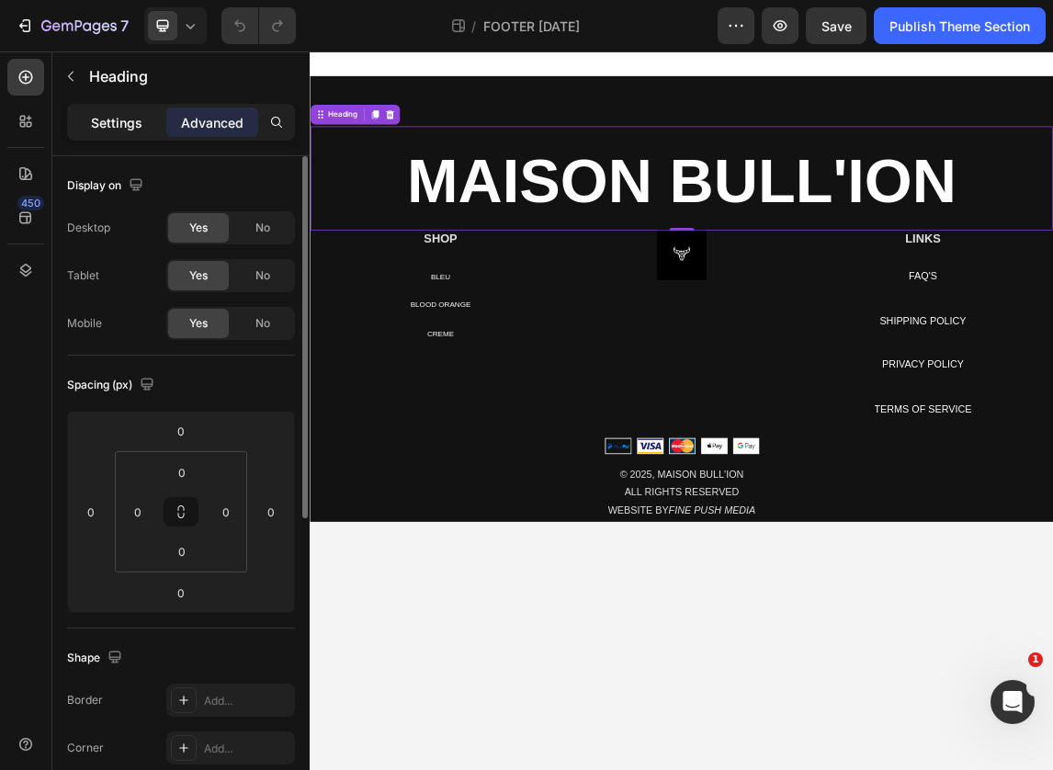
click at [100, 120] on p "Settings" at bounding box center [116, 122] width 51 height 19
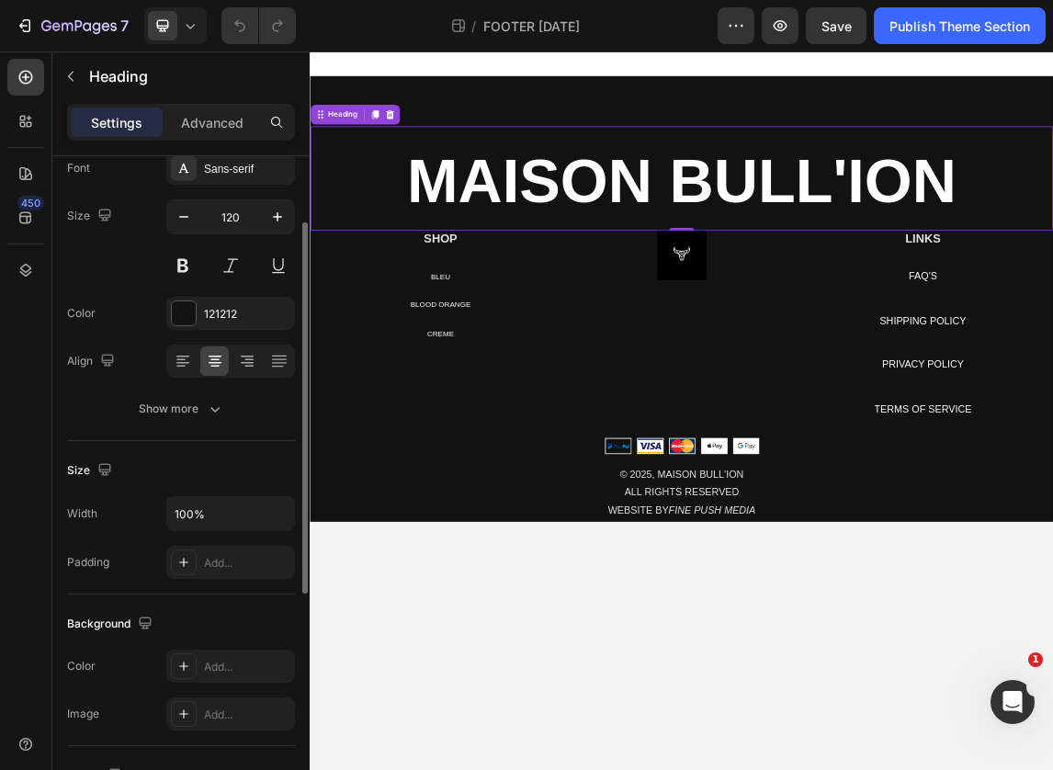
scroll to position [114, 0]
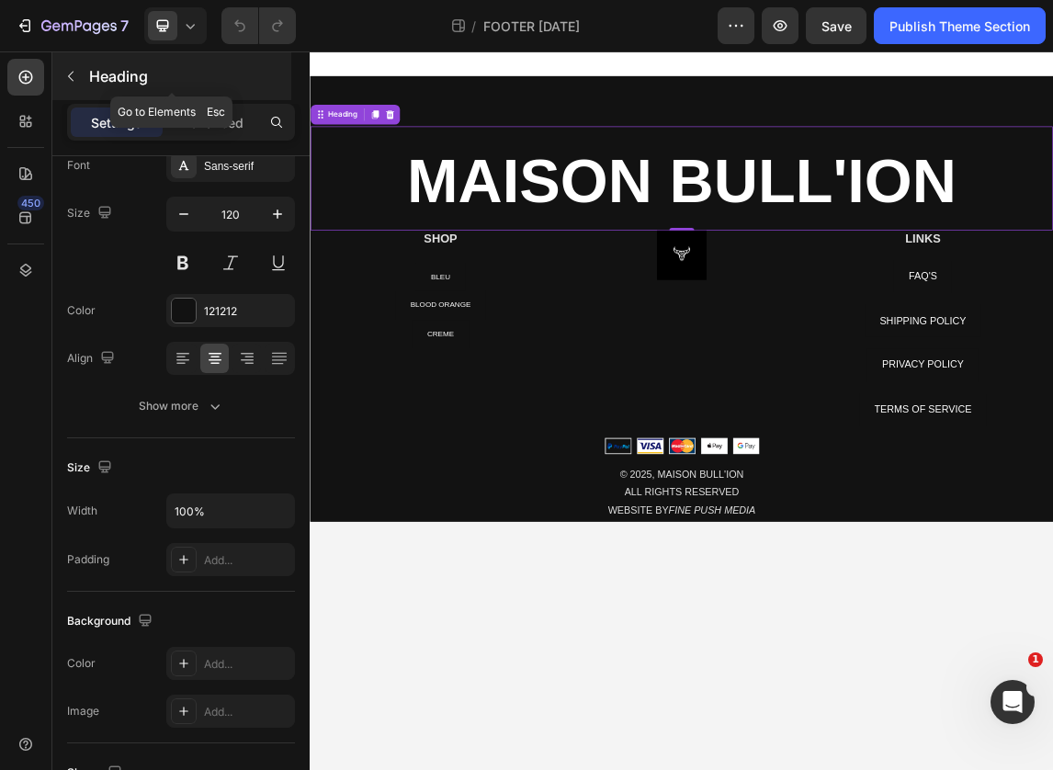
click at [74, 75] on icon "button" at bounding box center [70, 76] width 15 height 15
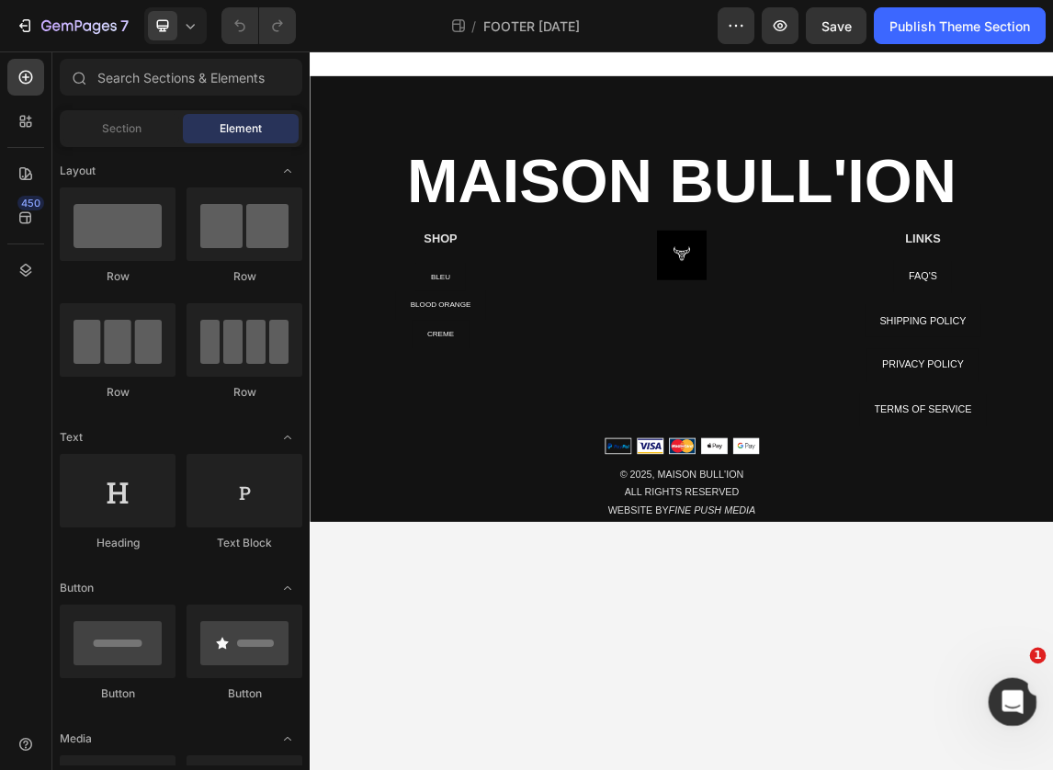
click at [1002, 698] on icon "Open Intercom Messenger" at bounding box center [1010, 700] width 30 height 30
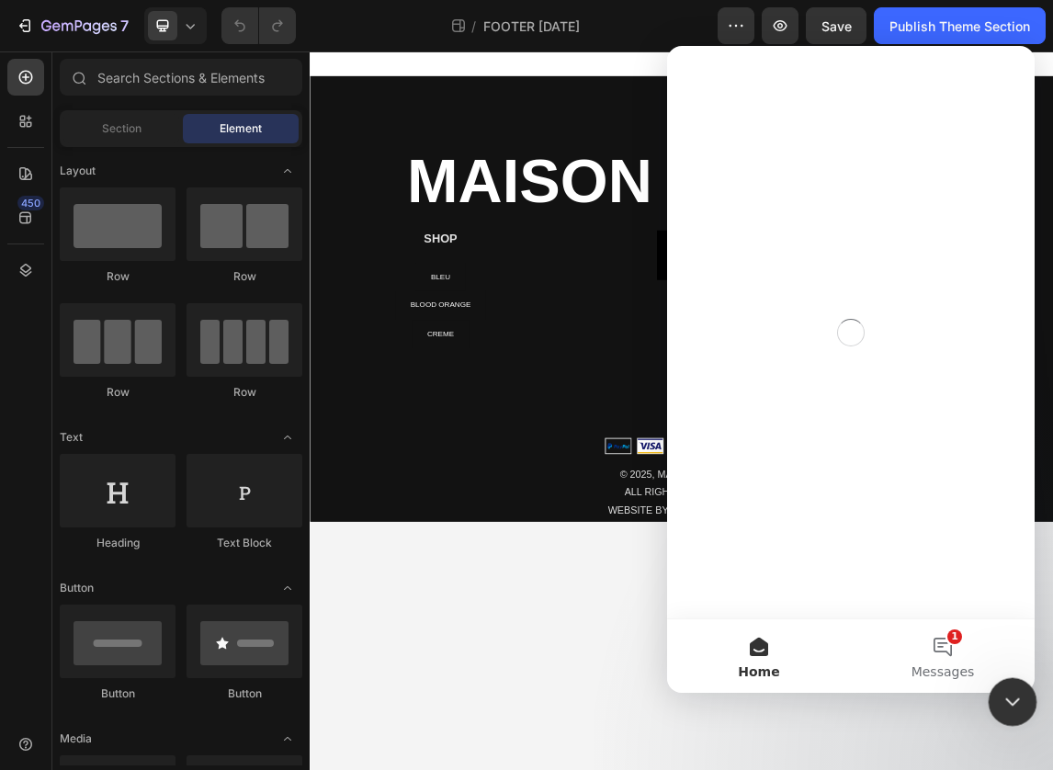
scroll to position [0, 0]
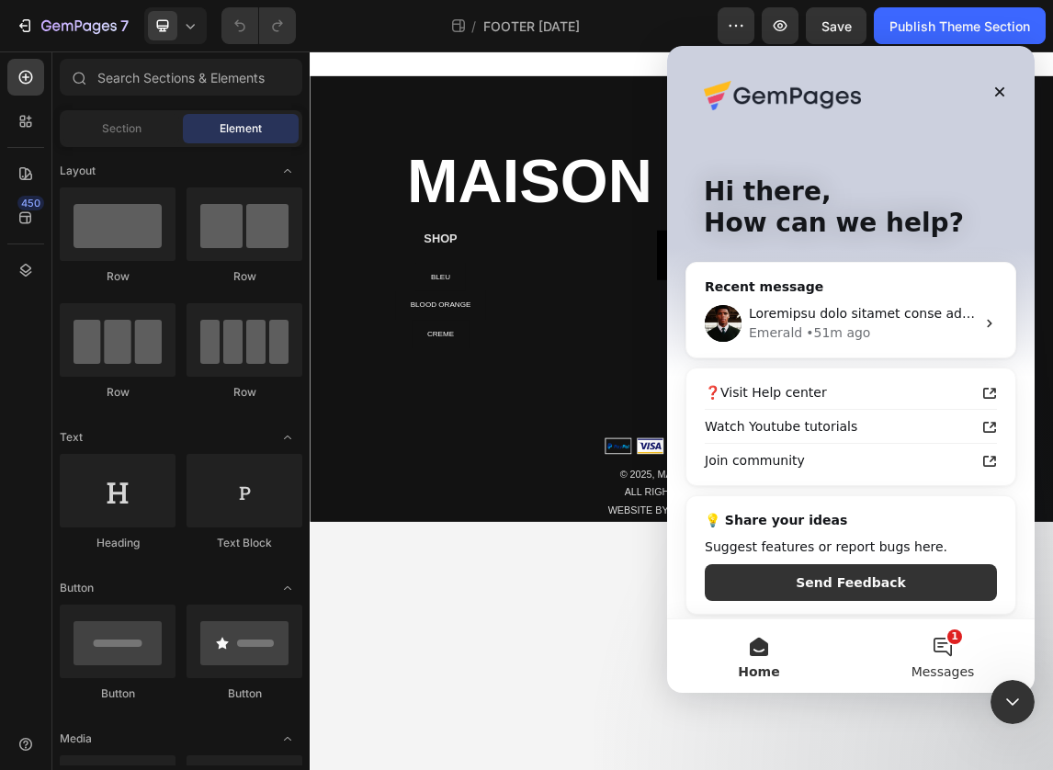
click at [951, 645] on button "1 Messages" at bounding box center [943, 656] width 184 height 74
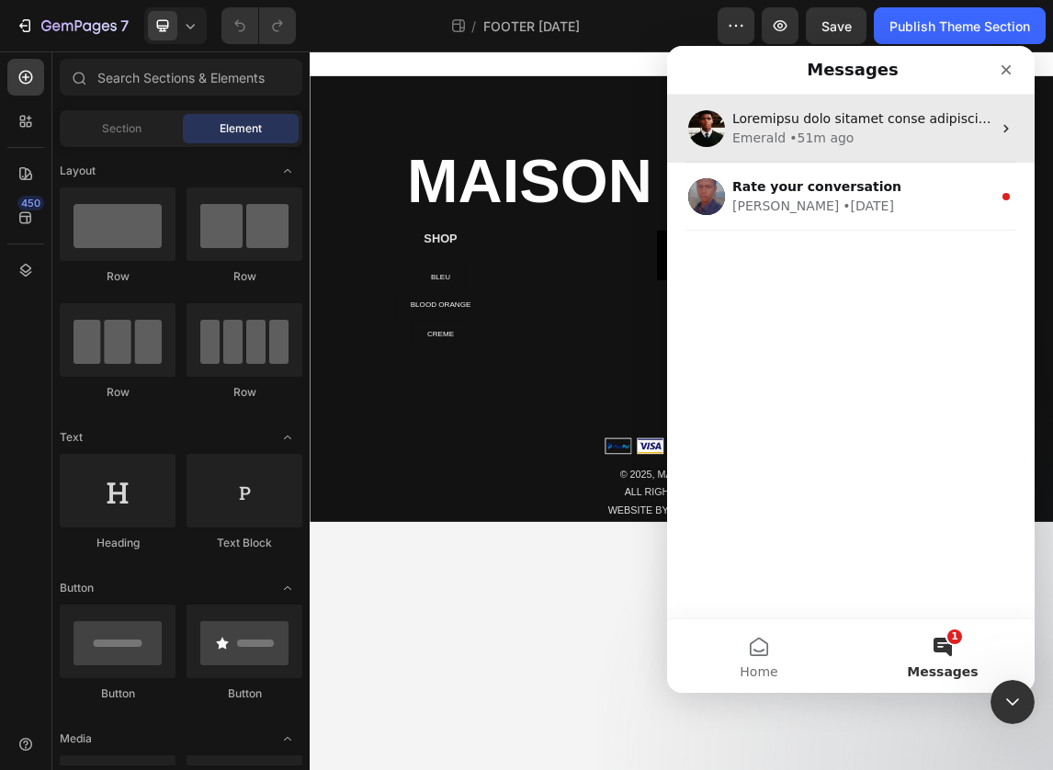
click at [803, 141] on div "• 51m ago" at bounding box center [821, 138] width 64 height 19
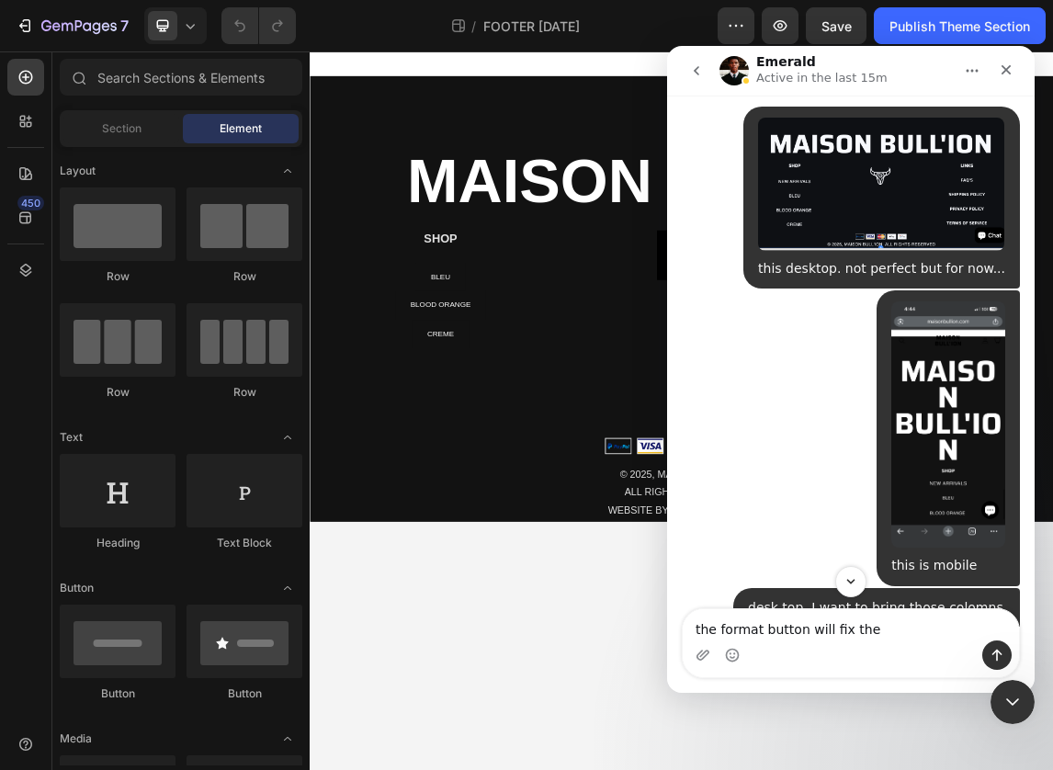
scroll to position [18231, 0]
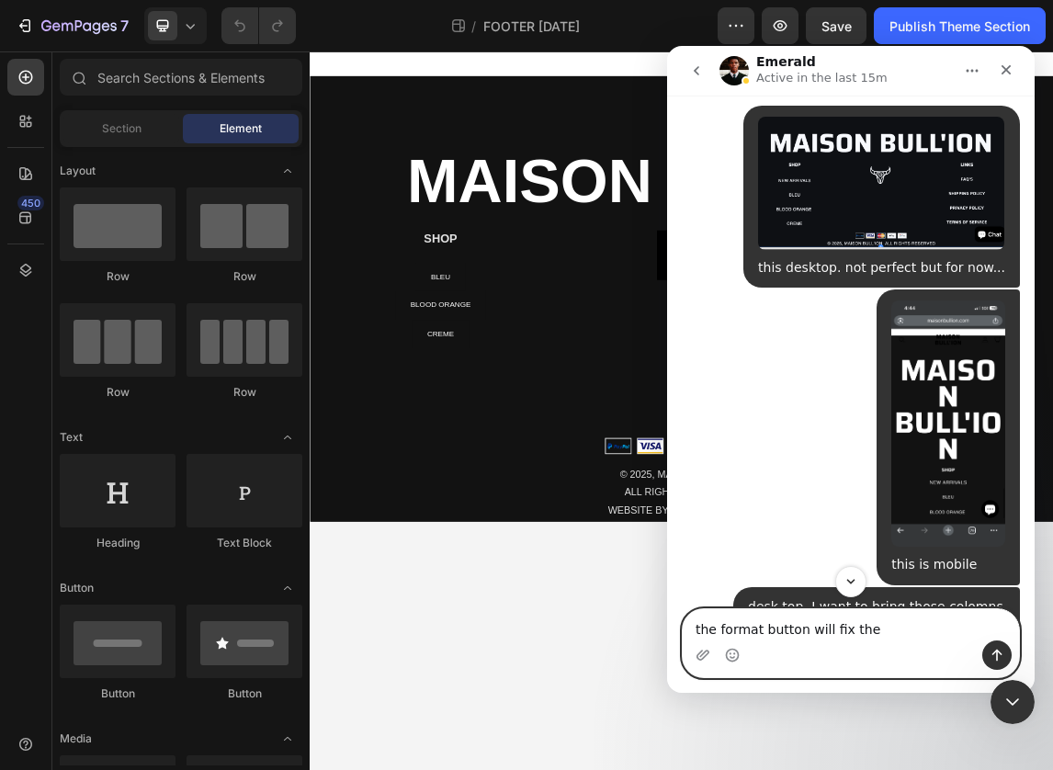
click at [829, 626] on textarea "the format button will fix the" at bounding box center [851, 624] width 336 height 31
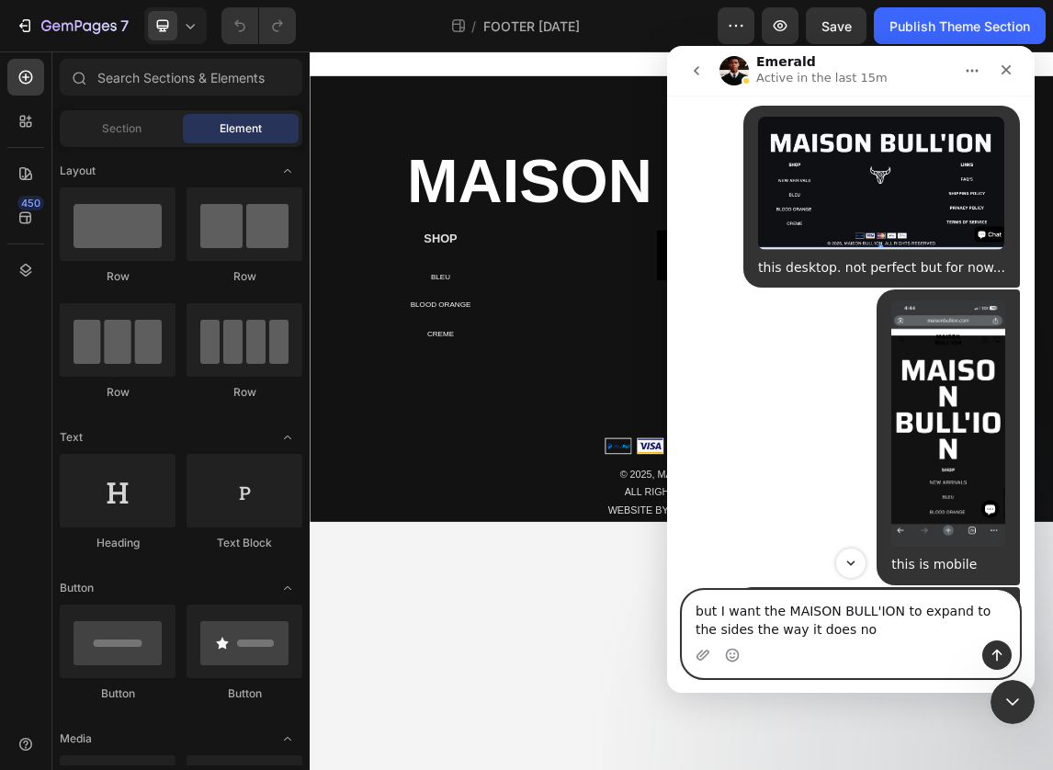
type textarea "but I want the MAISON BULL'ION to expand to the sides the way it does now"
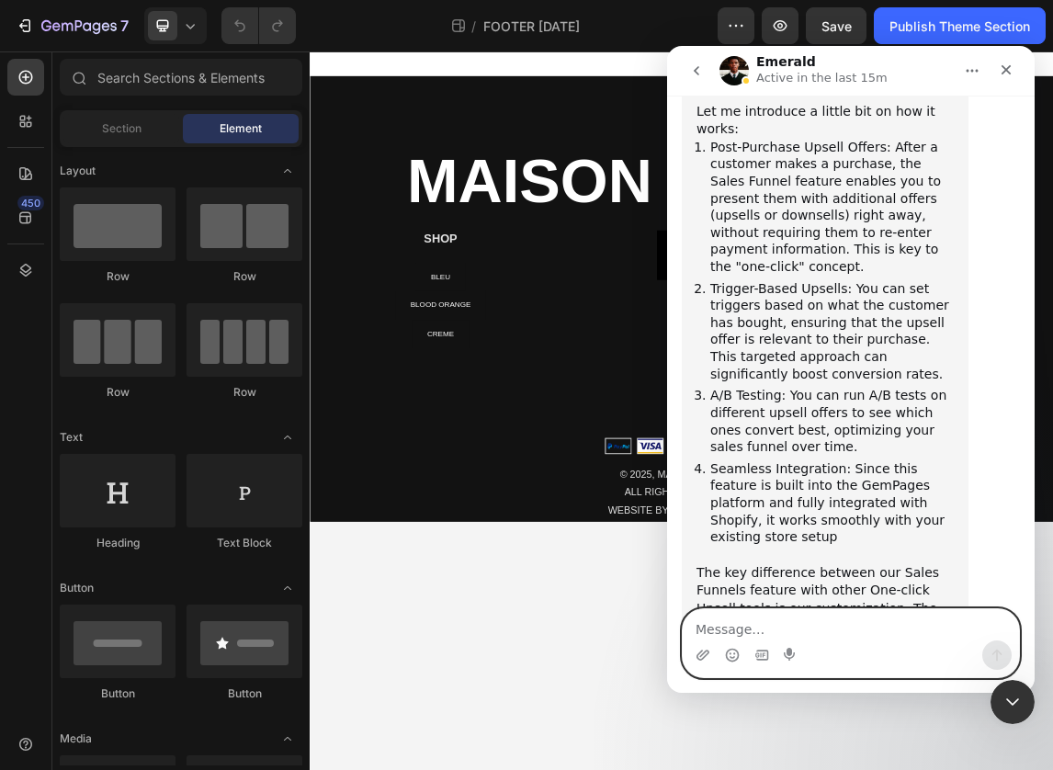
scroll to position [21989, 0]
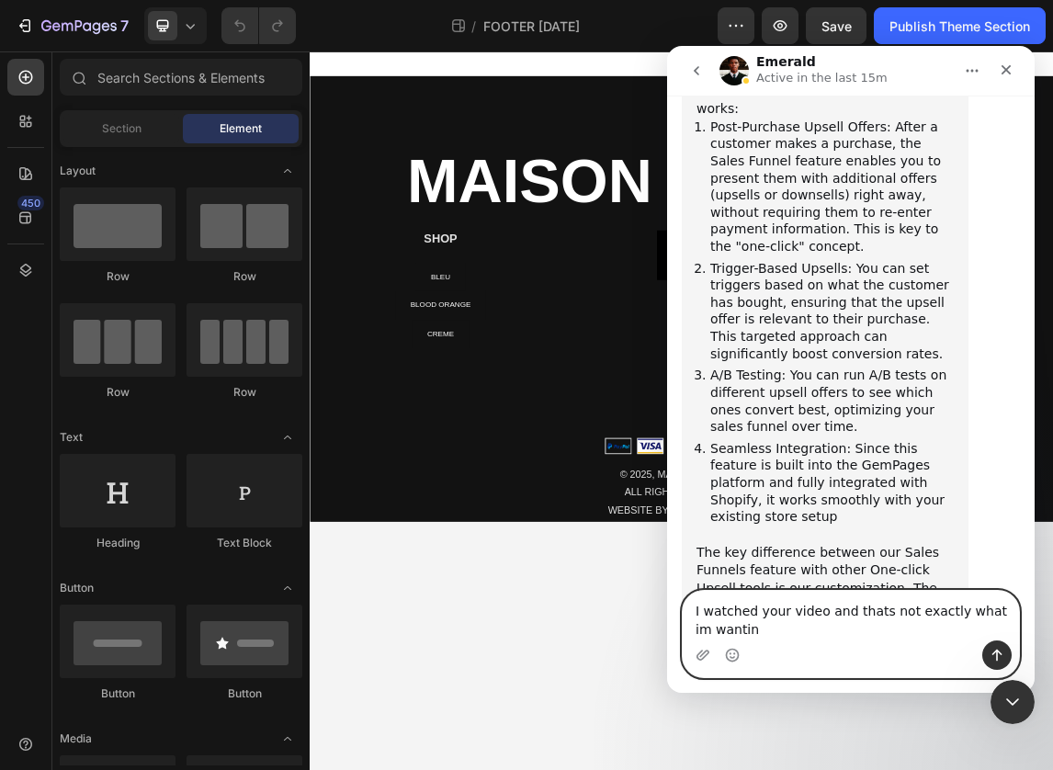
type textarea "I watched your video and thats not exactly what im wanting"
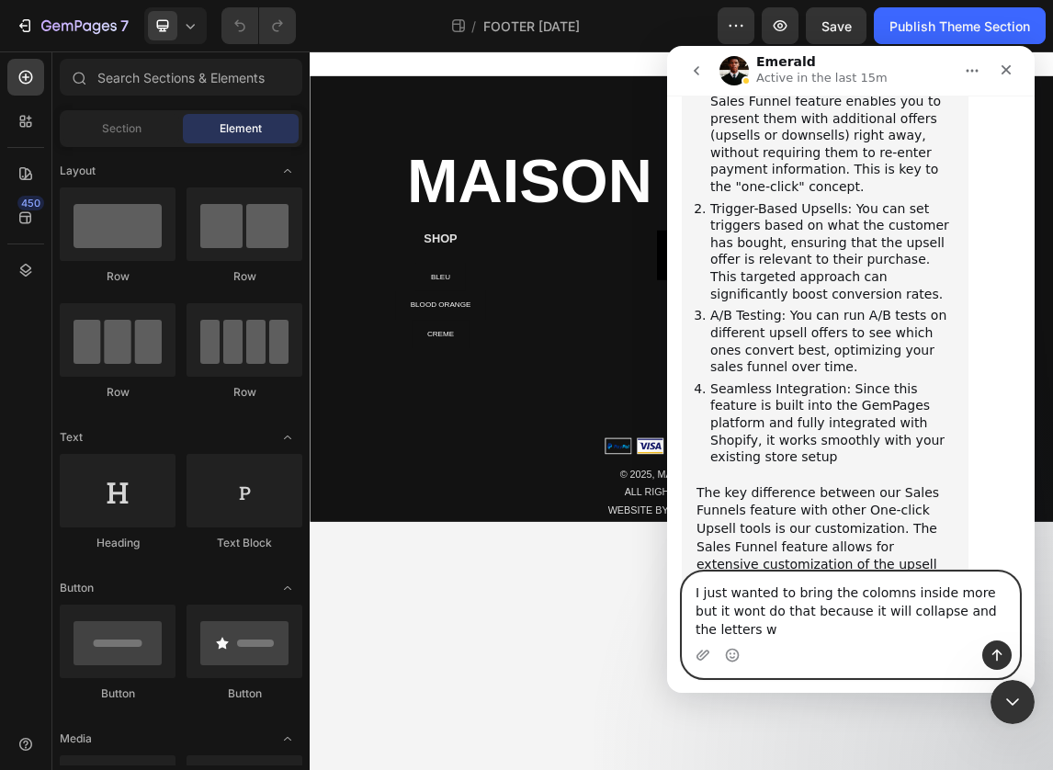
scroll to position [22086, 0]
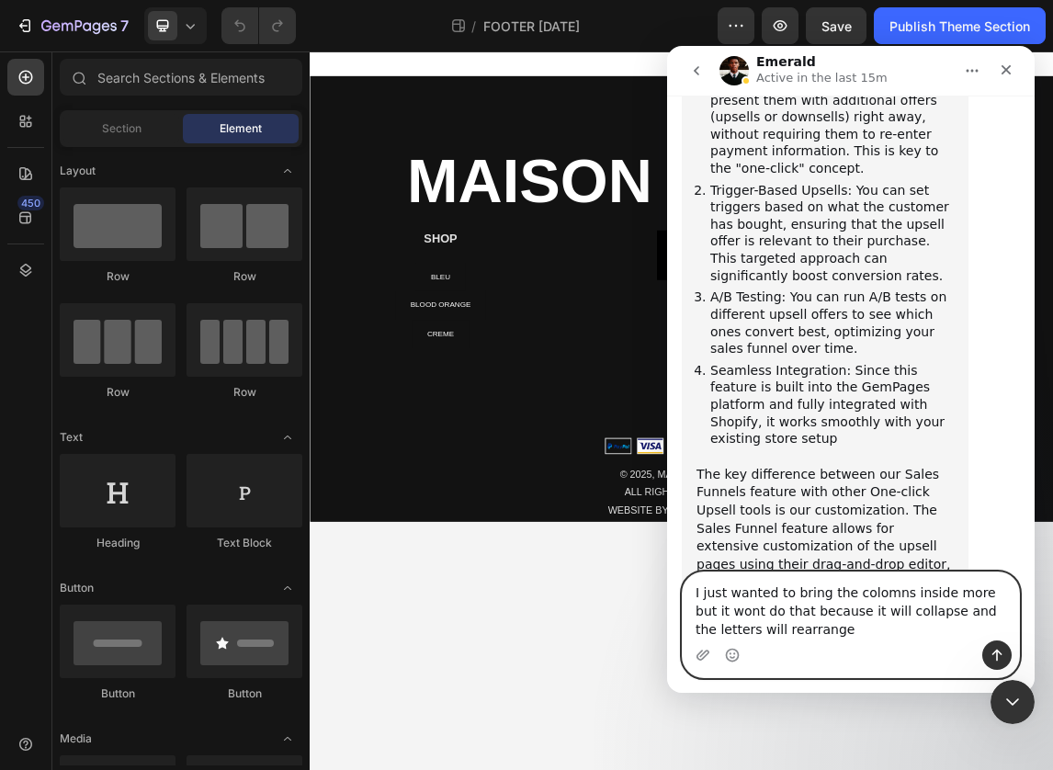
type textarea "I just wanted to bring the colomns inside more but it wont do that because it w…"
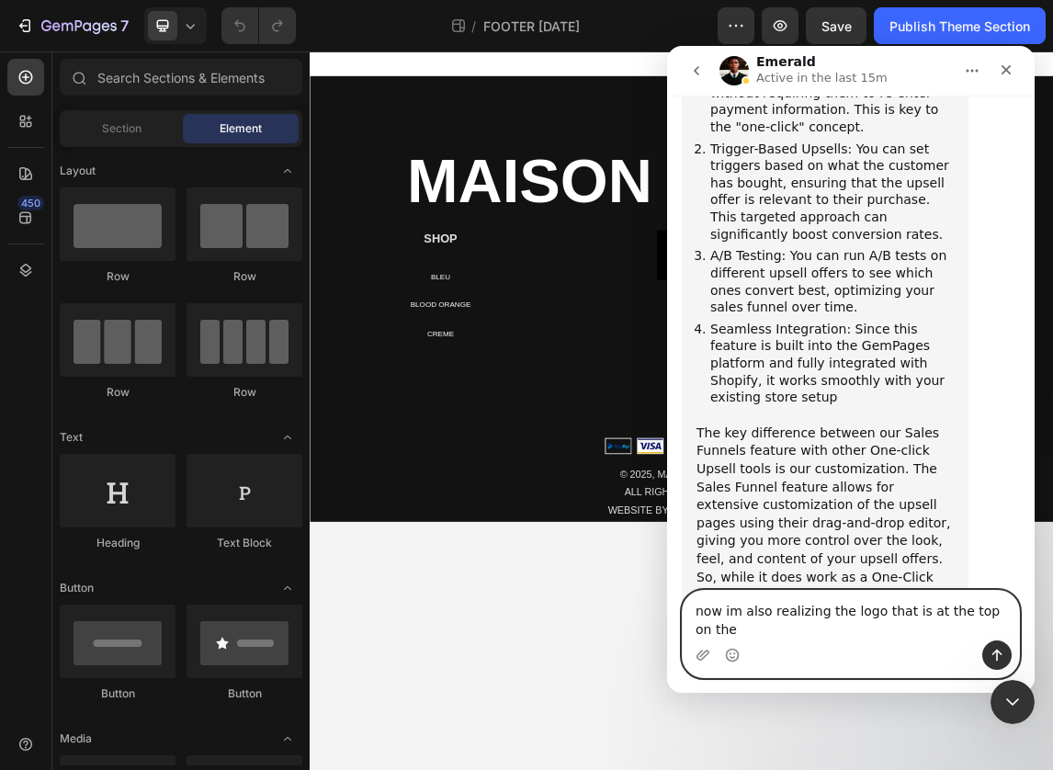
scroll to position [22201, 0]
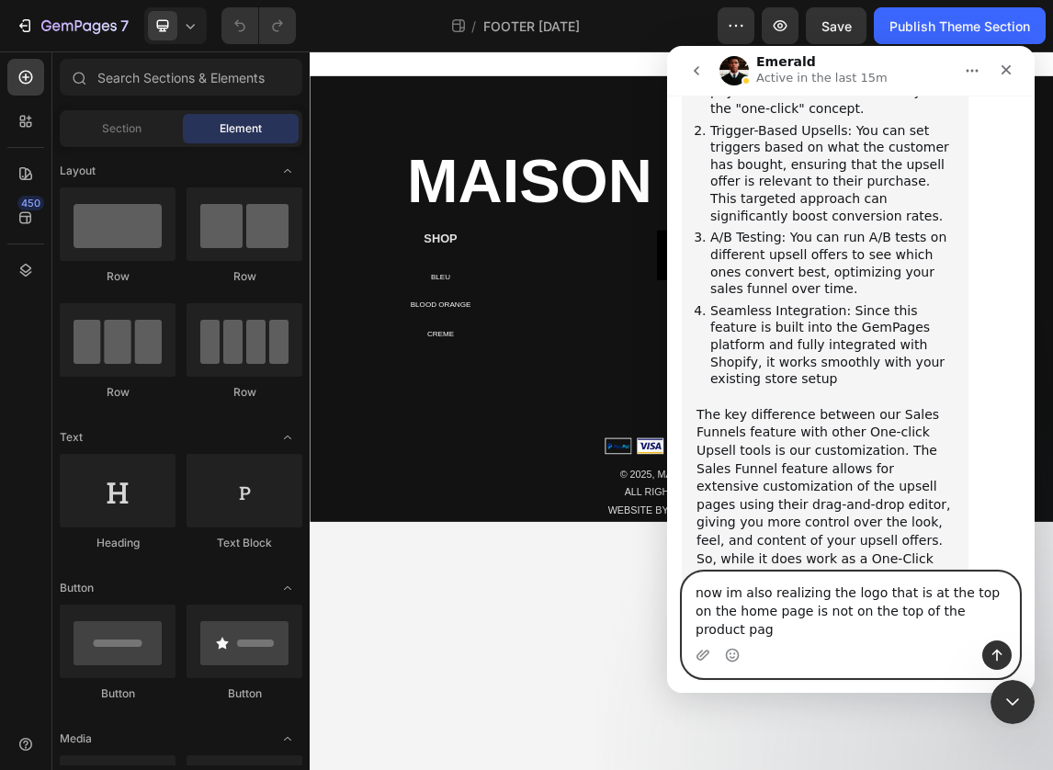
type textarea "now im also realizing the logo that is at the top on the home page is not on th…"
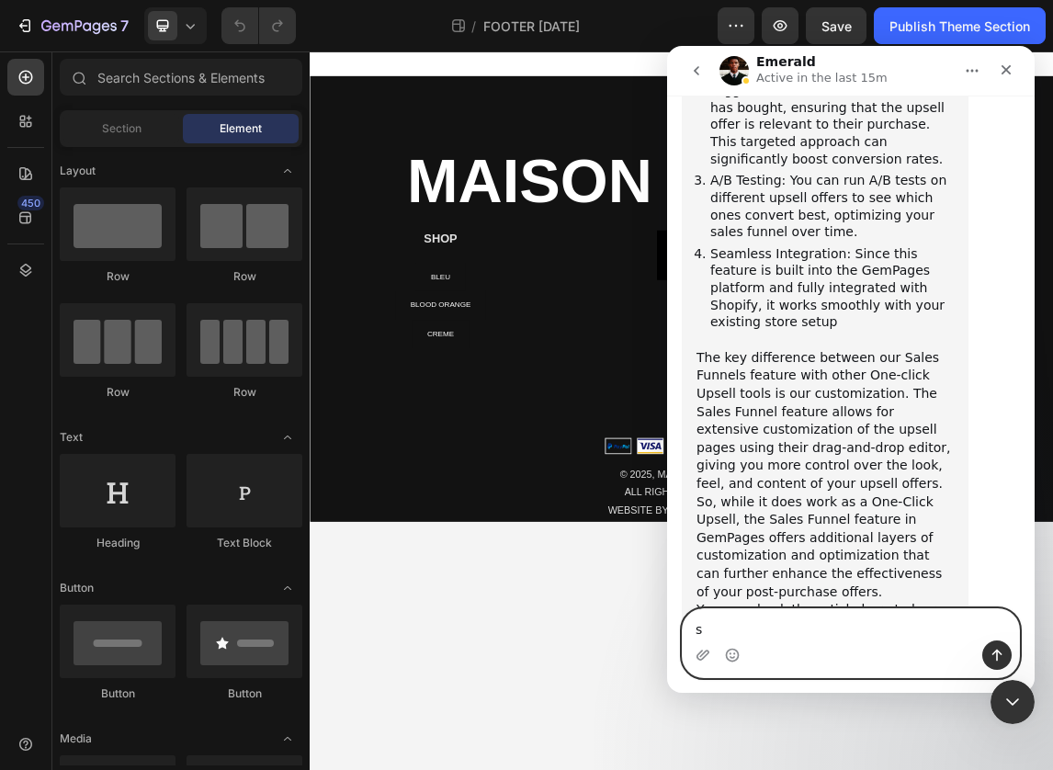
scroll to position [22260, 0]
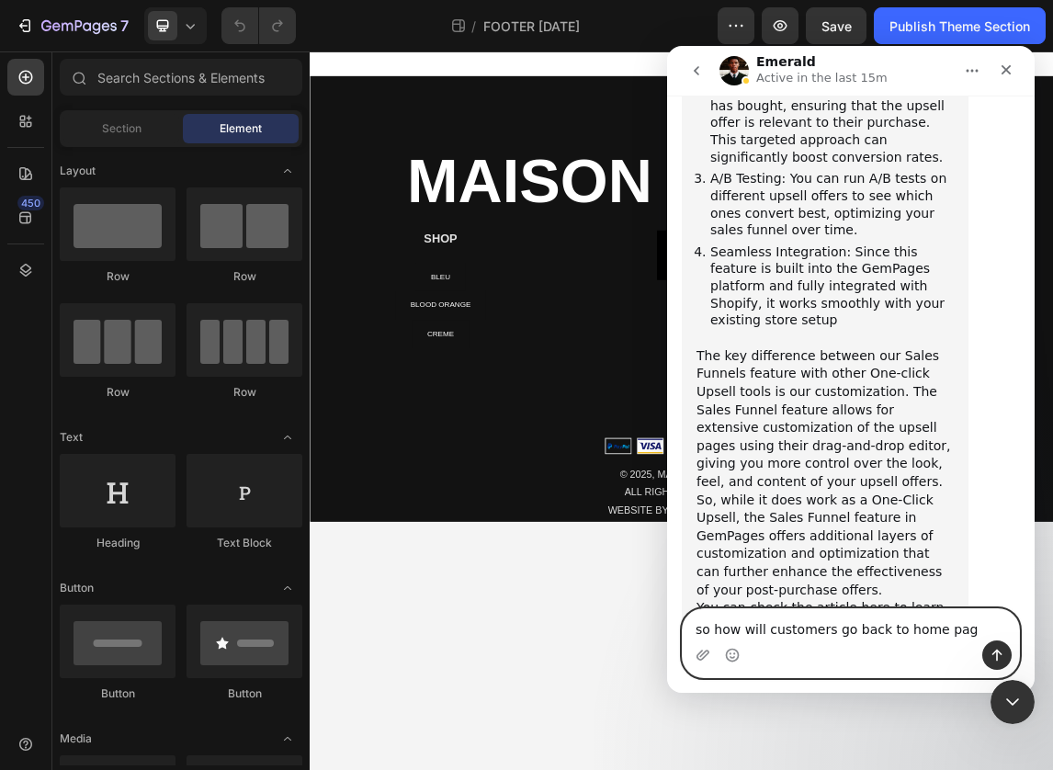
type textarea "so how will customers go back to home page"
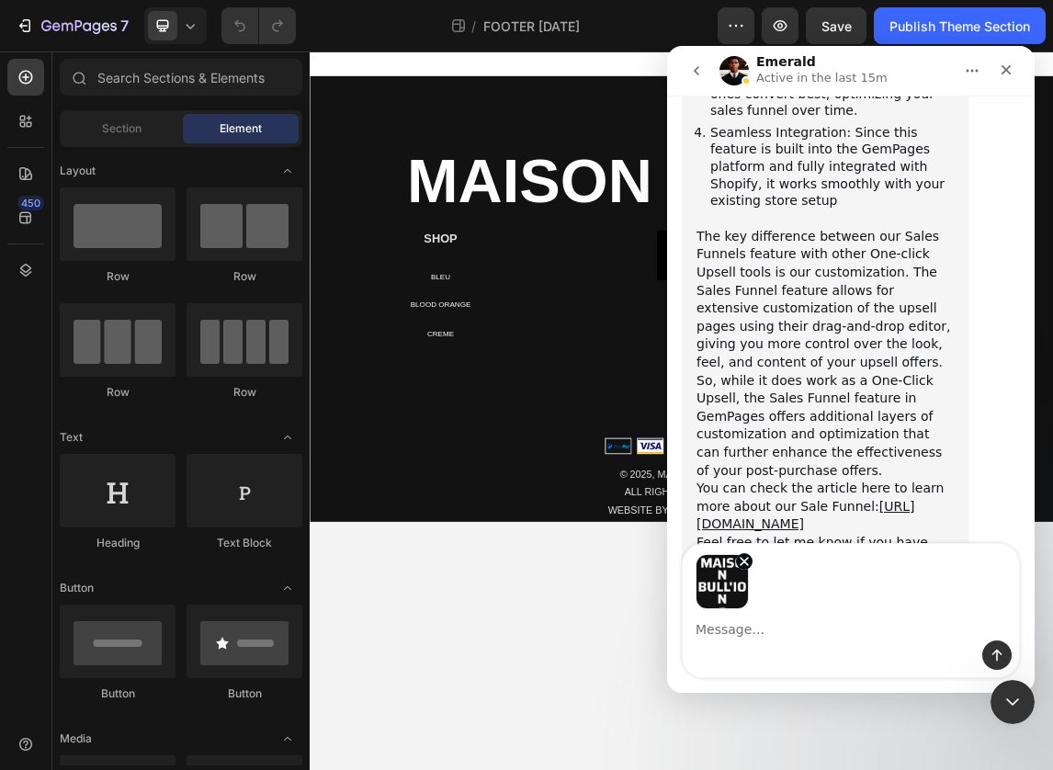
scroll to position [22427, 0]
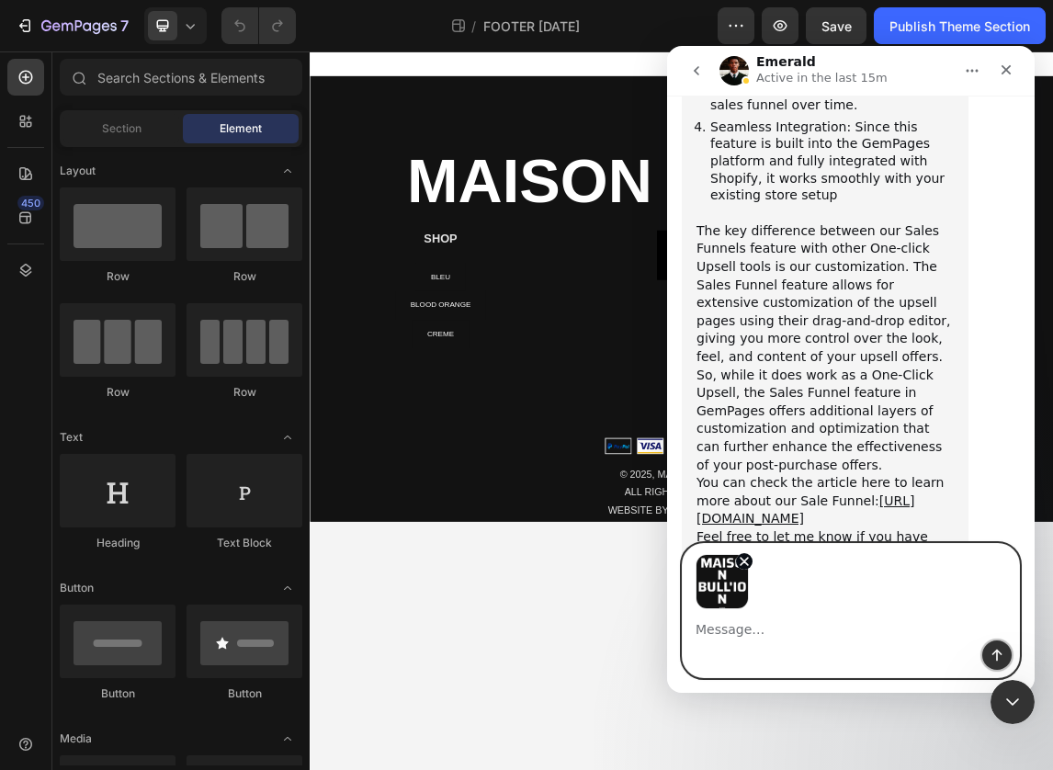
click at [996, 651] on icon "Send a message…" at bounding box center [997, 656] width 10 height 12
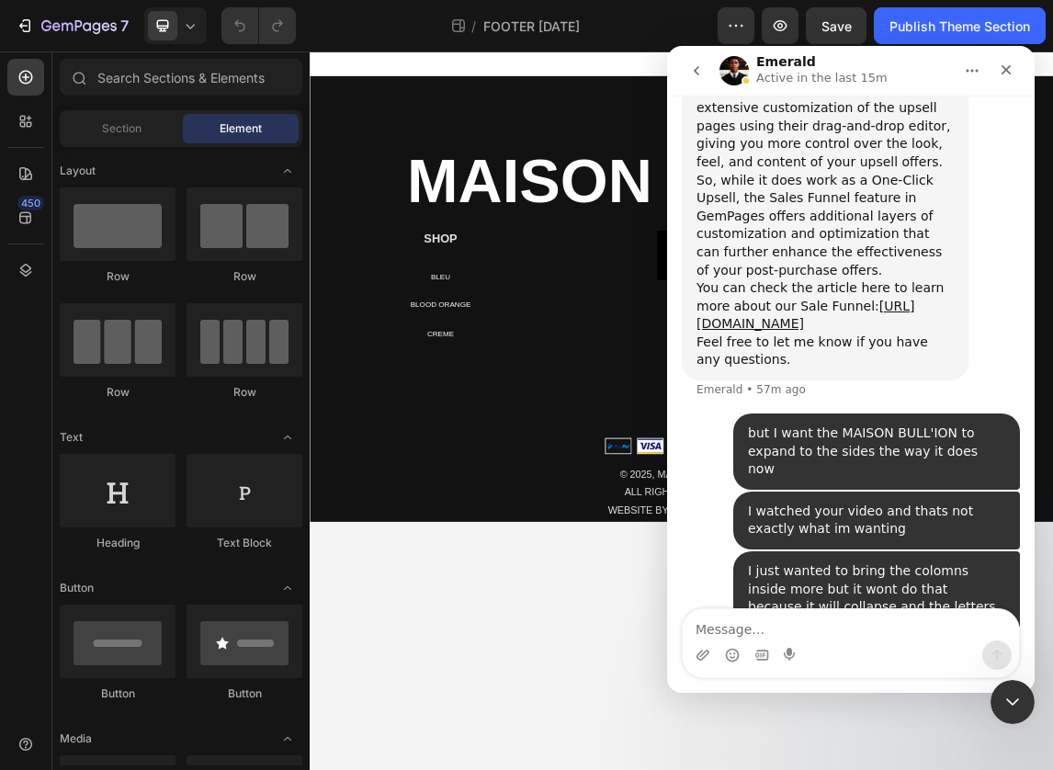
scroll to position [22632, 0]
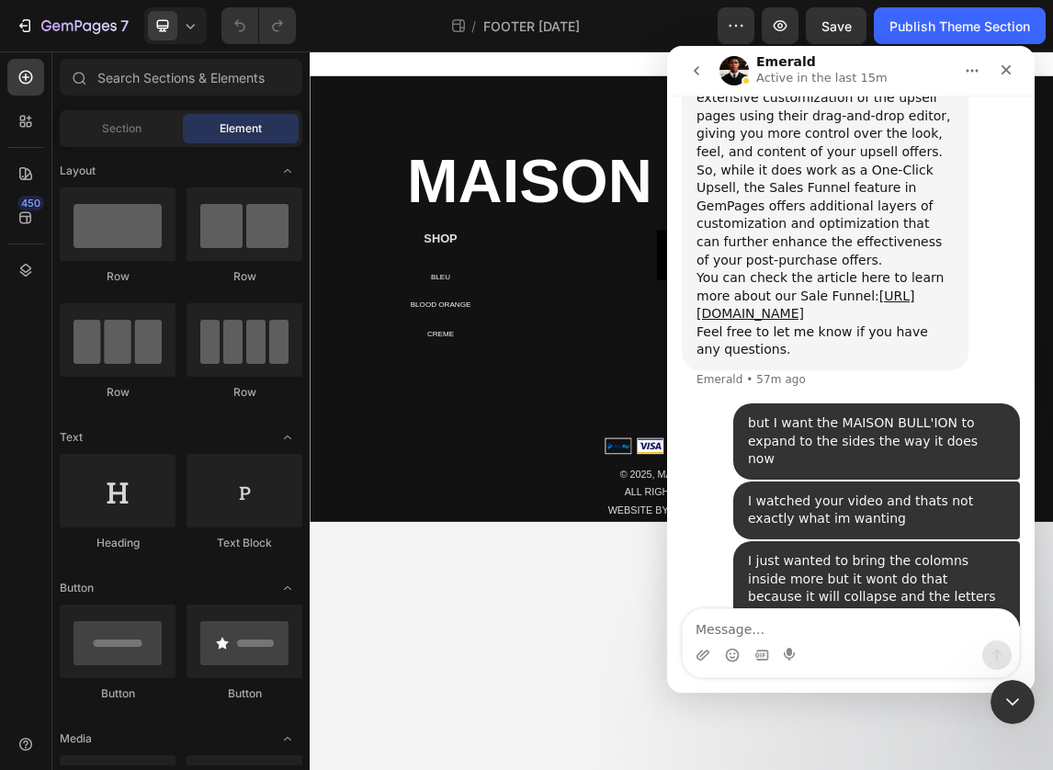
click at [884, 641] on div "Intercom messenger" at bounding box center [851, 654] width 336 height 29
click at [838, 633] on textarea "Message…" at bounding box center [851, 624] width 336 height 31
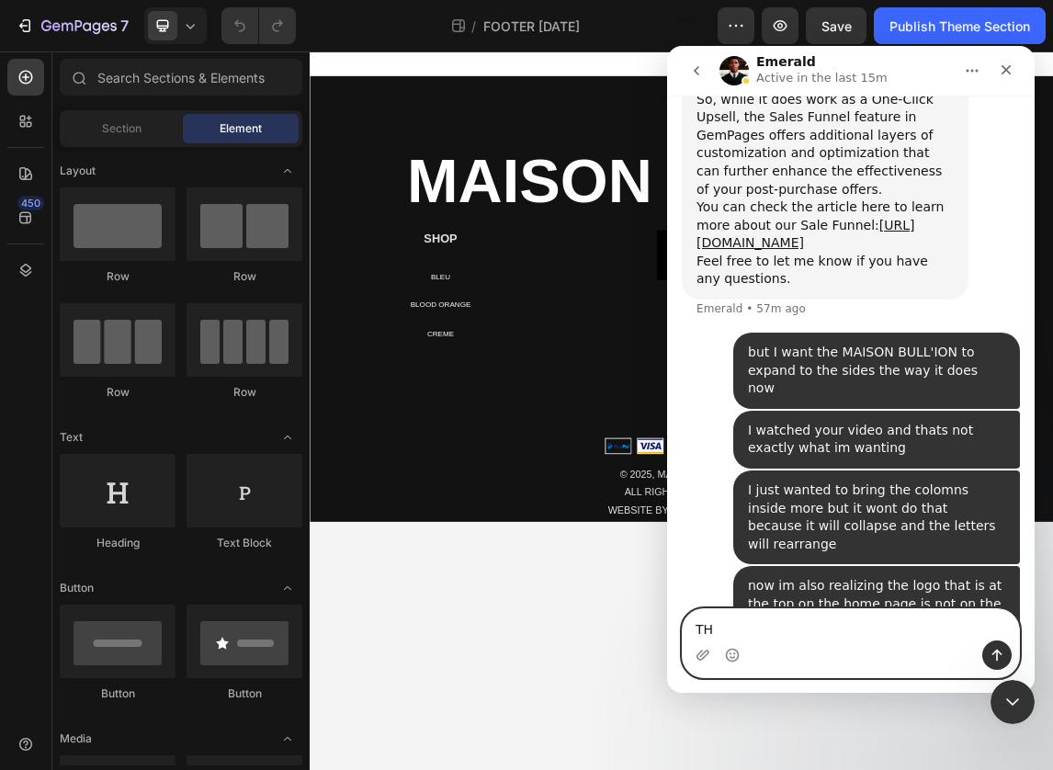
type textarea "T"
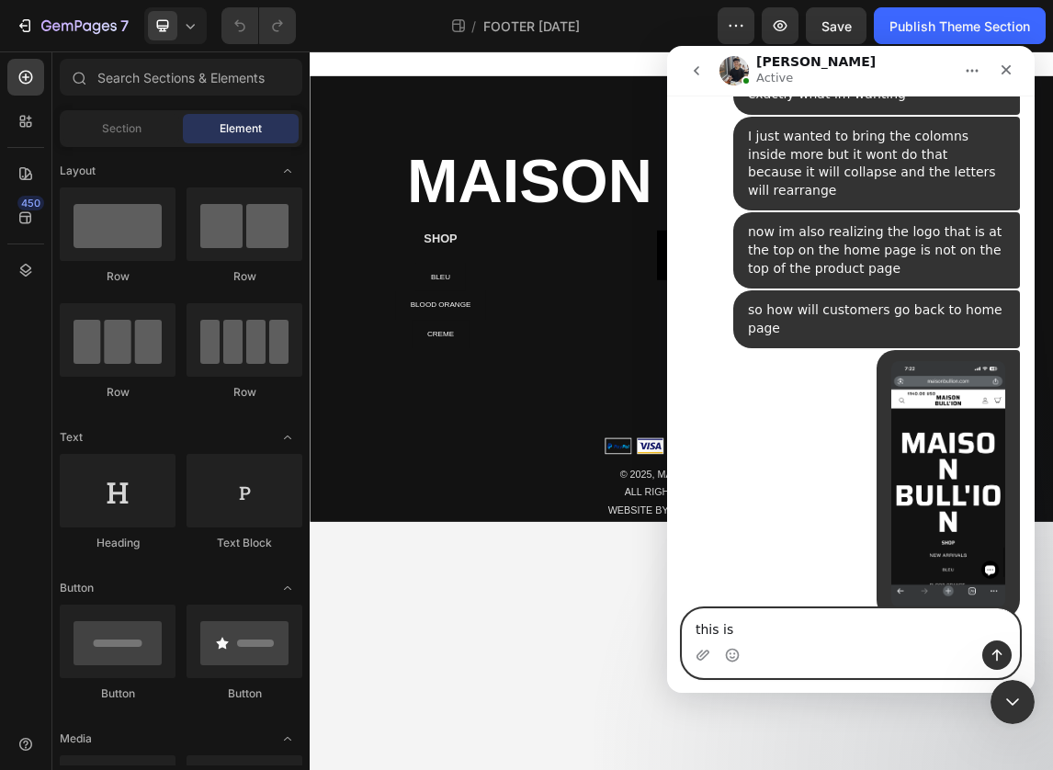
scroll to position [23093, 0]
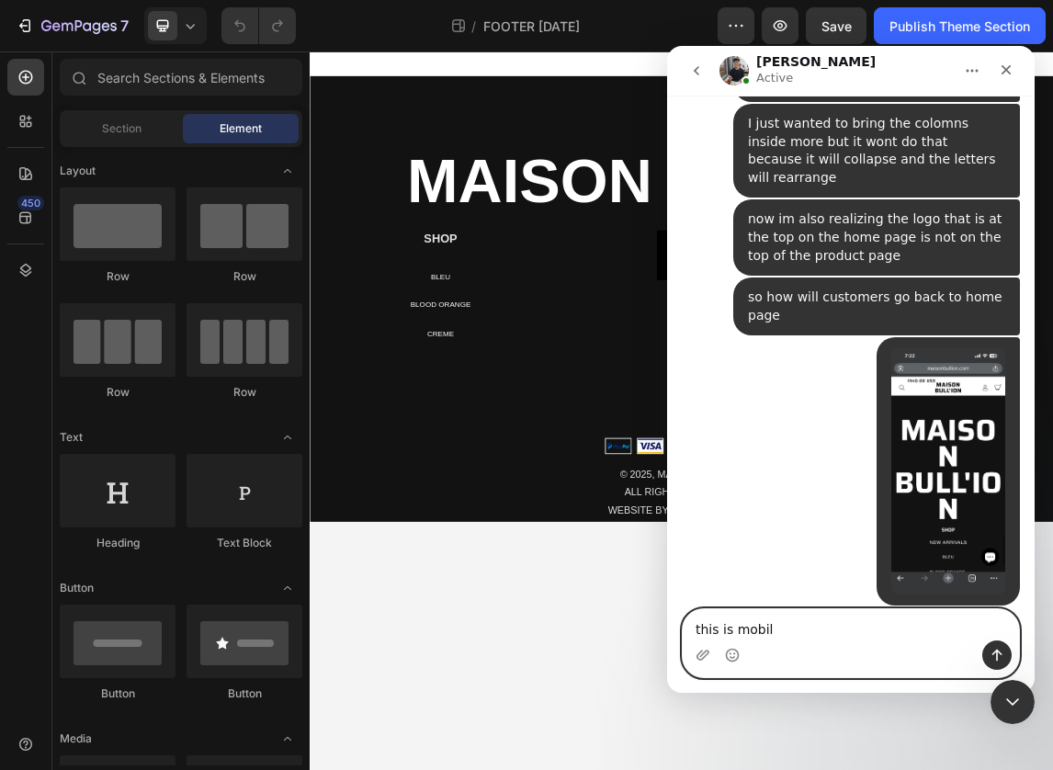
type textarea "this is mobile"
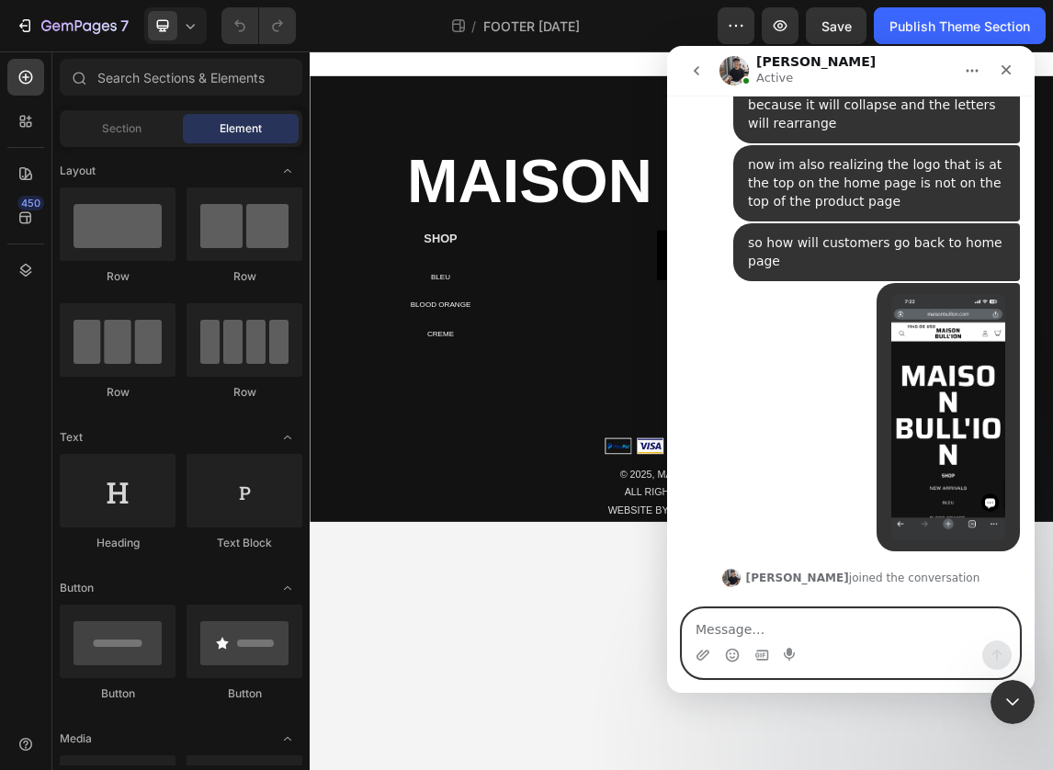
scroll to position [23076, 0]
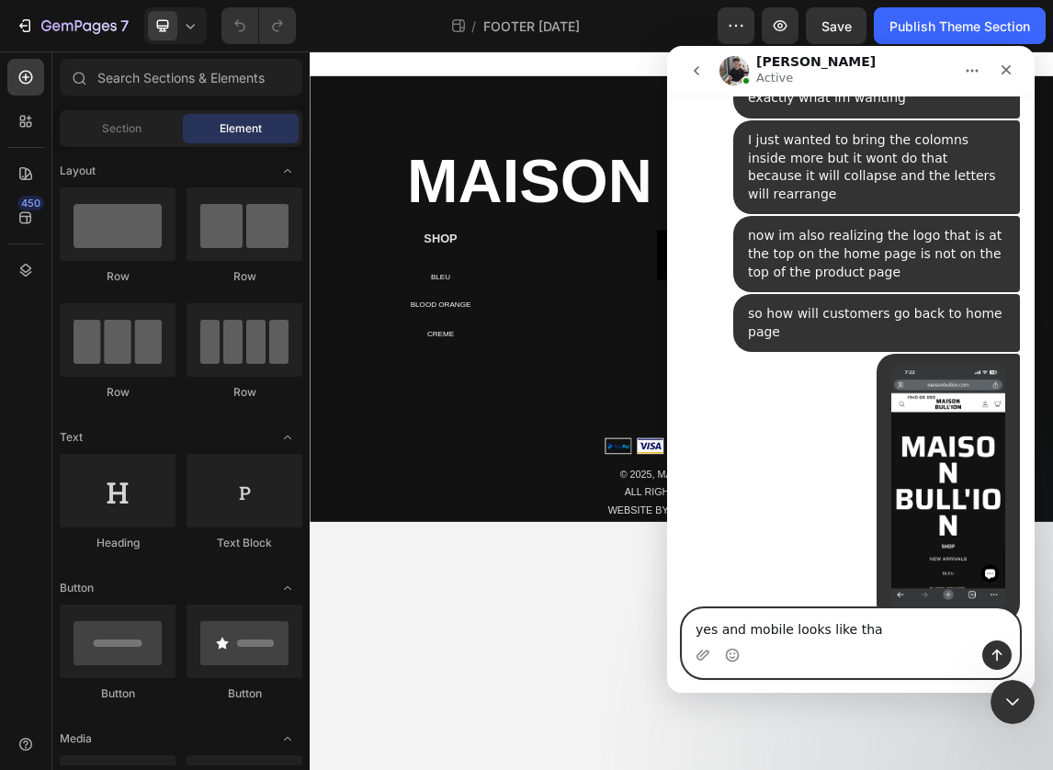
type textarea "yes and mobile looks like that"
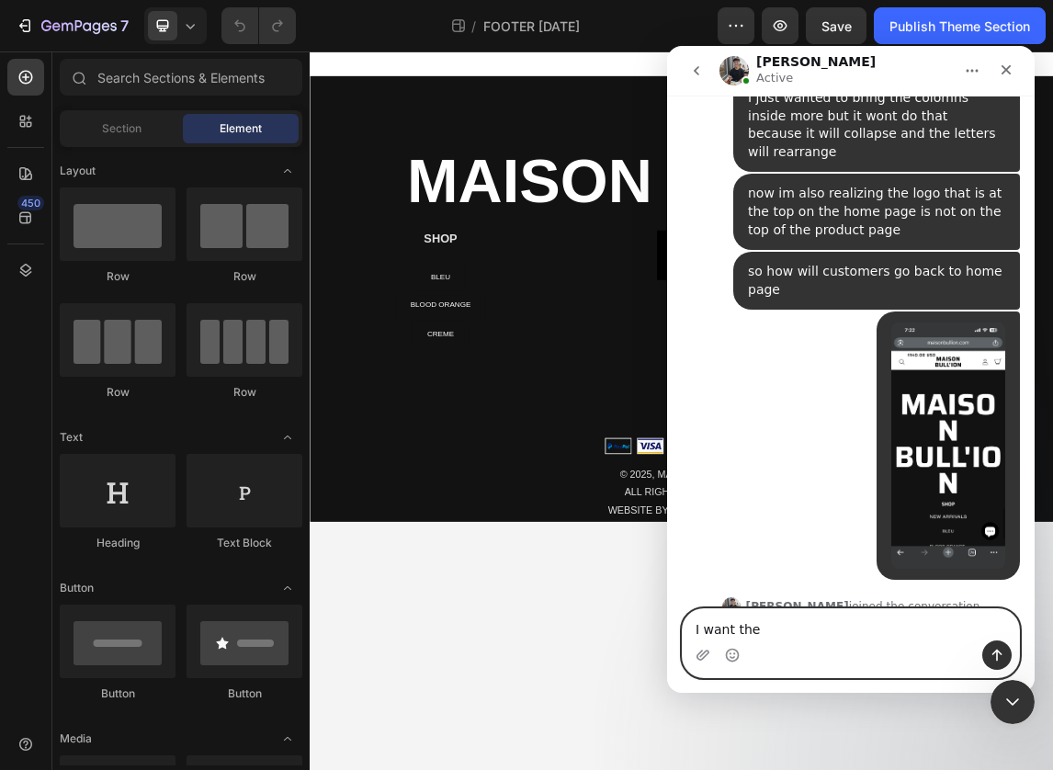
scroll to position [23189, 0]
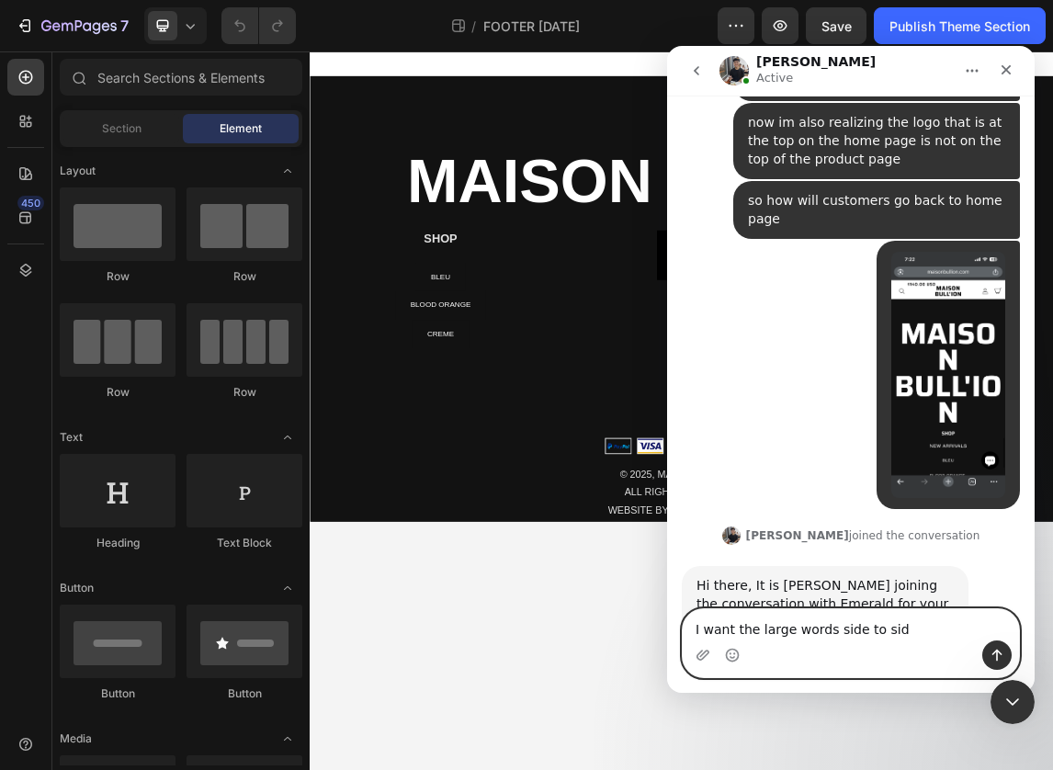
type textarea "I want the large words side to side"
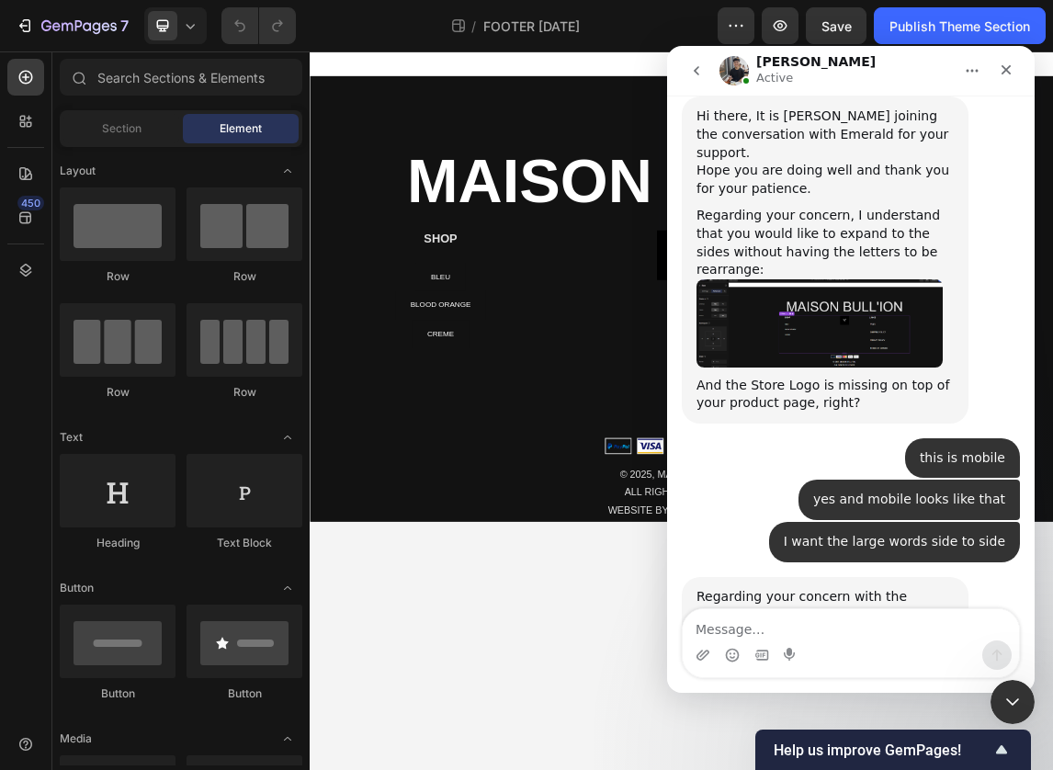
scroll to position [23706, 0]
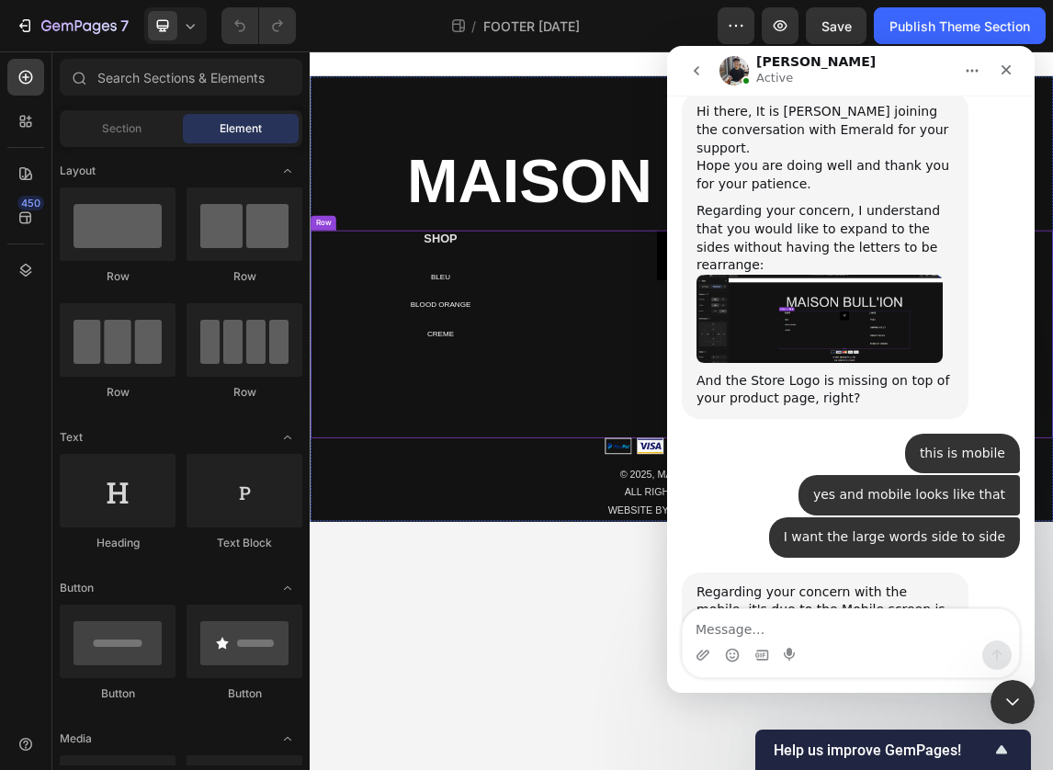
click at [649, 437] on div "BLOOD ORANGE Button" at bounding box center [503, 428] width 330 height 42
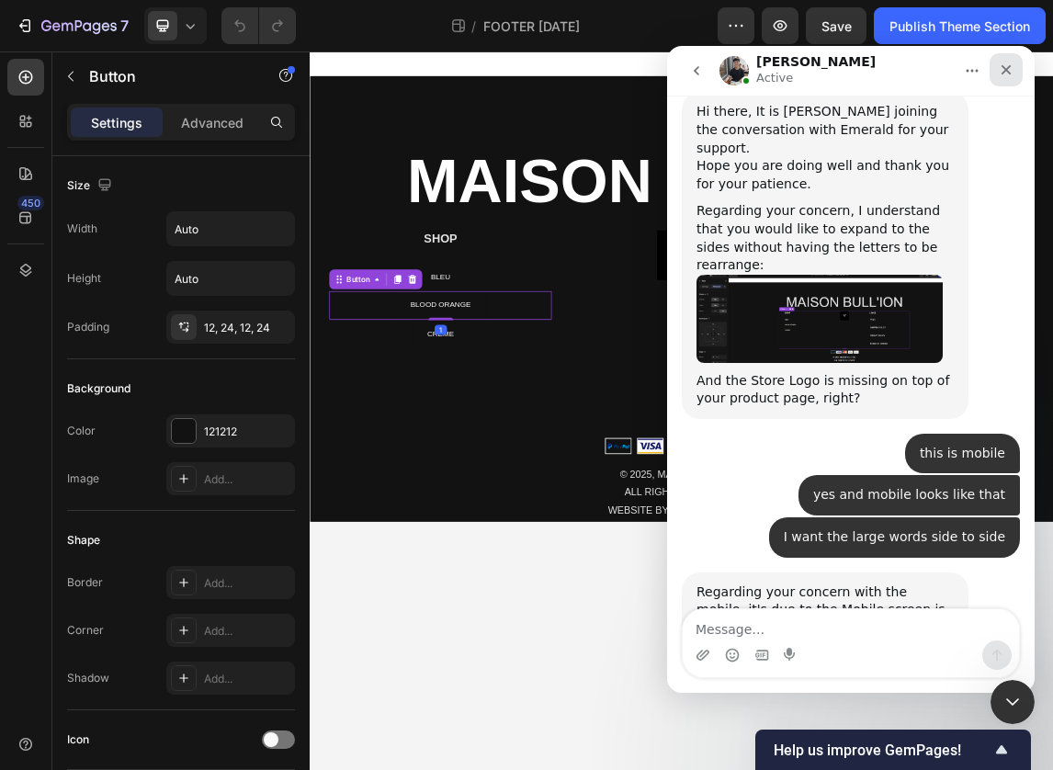
click at [999, 70] on icon "Close" at bounding box center [1006, 69] width 15 height 15
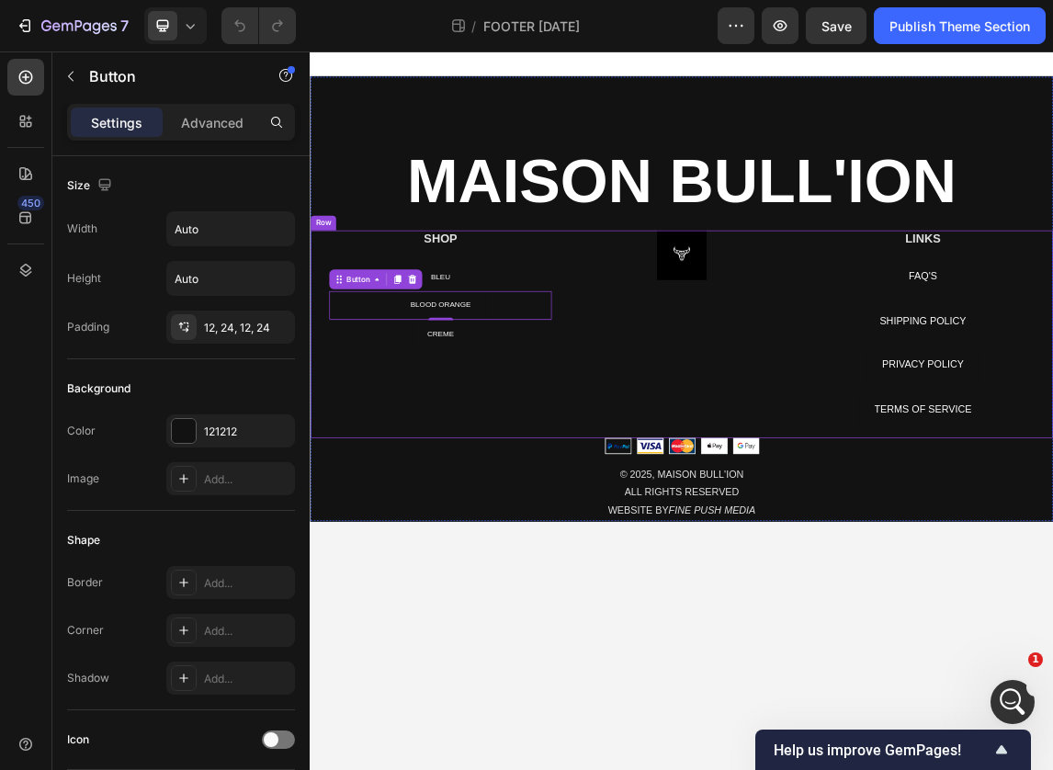
scroll to position [0, 0]
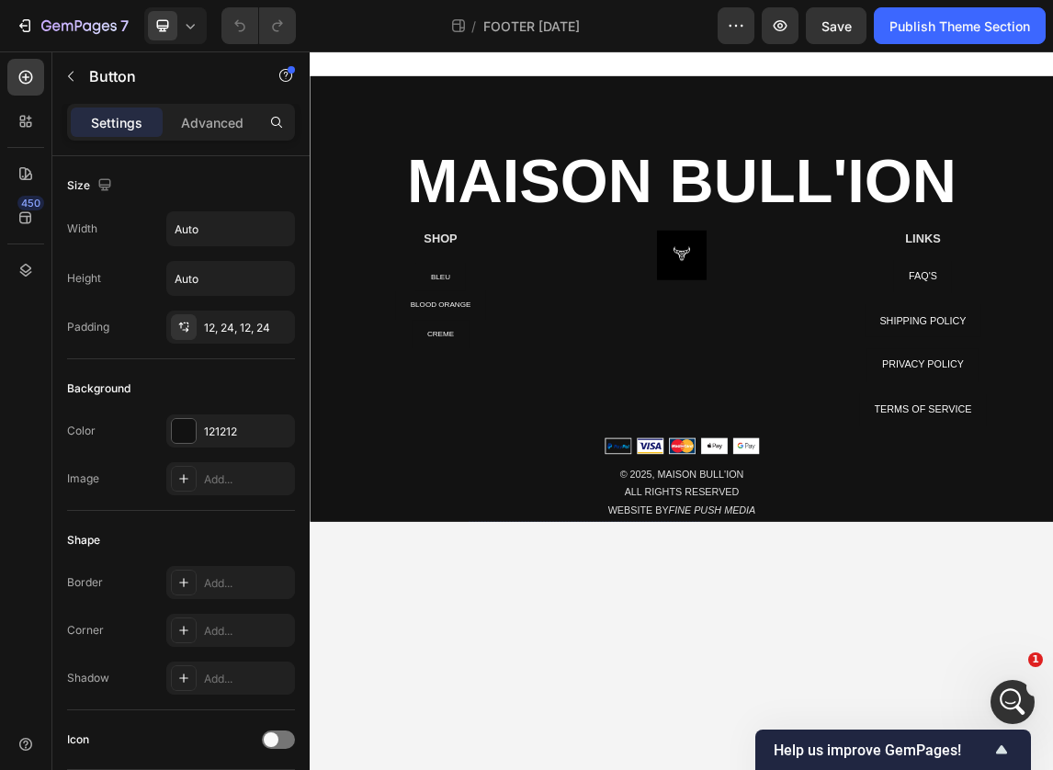
click at [525, 769] on body "⁠⁠⁠⁠⁠⁠⁠ MAISON BULL'ION Heading SHOP Heading NEW ARRIVALS Button BLEU Button BL…" at bounding box center [861, 584] width 1103 height 1066
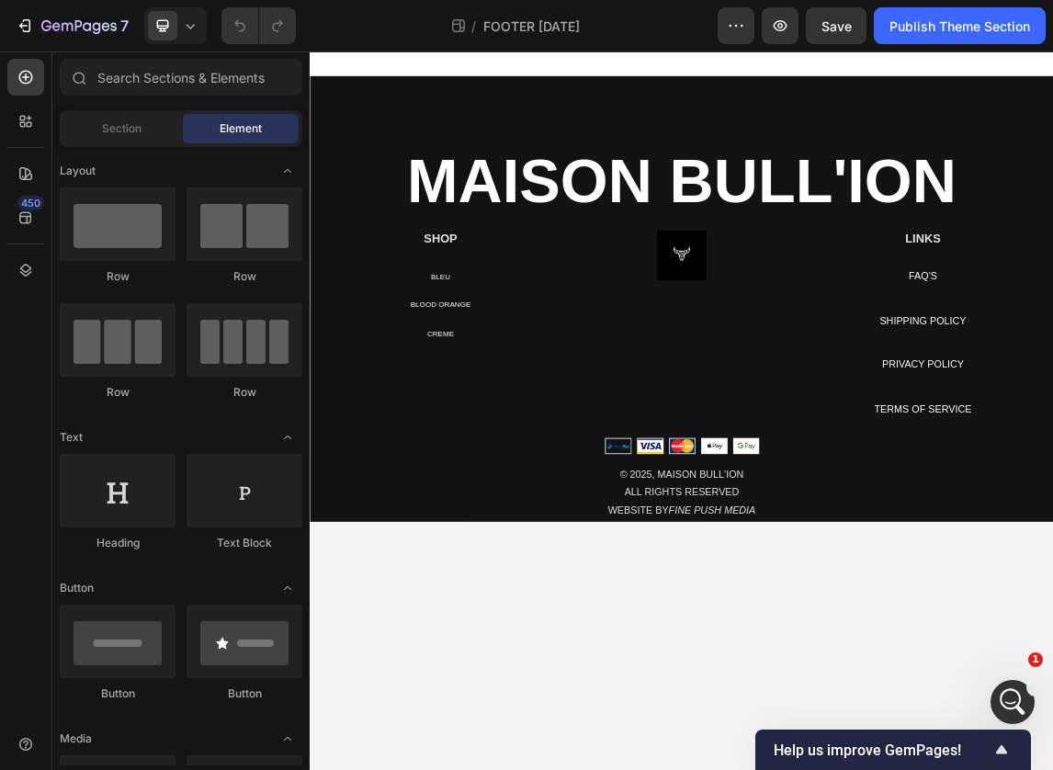
scroll to position [23687, 0]
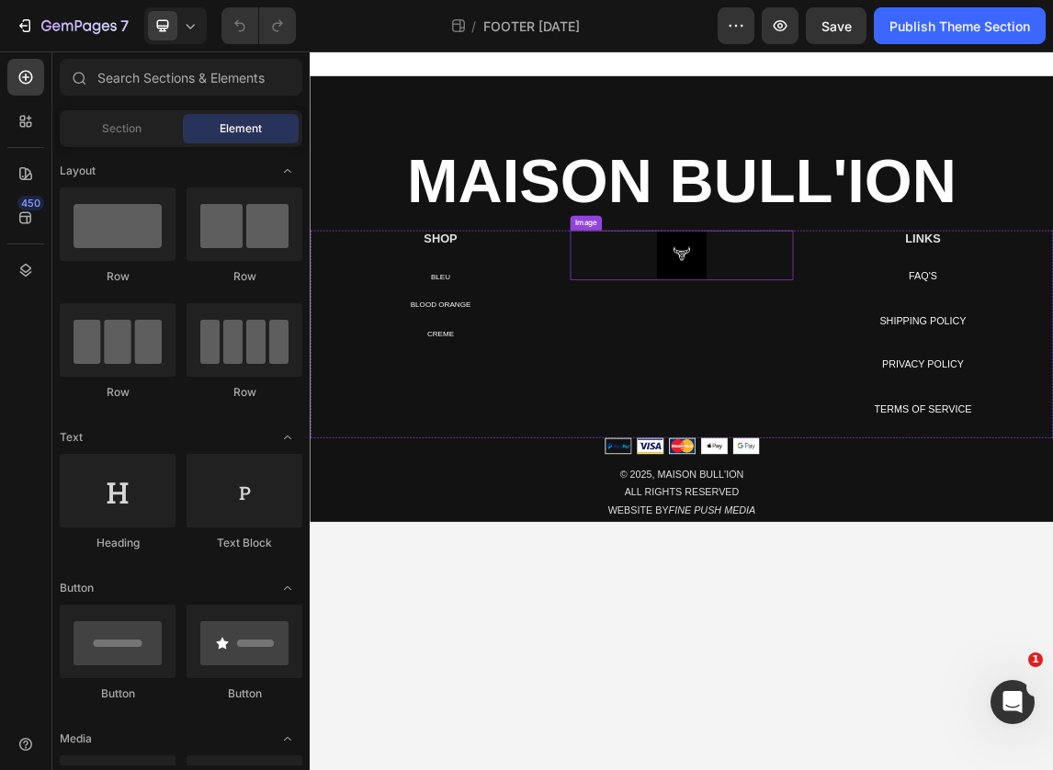
click at [839, 369] on img at bounding box center [861, 354] width 74 height 74
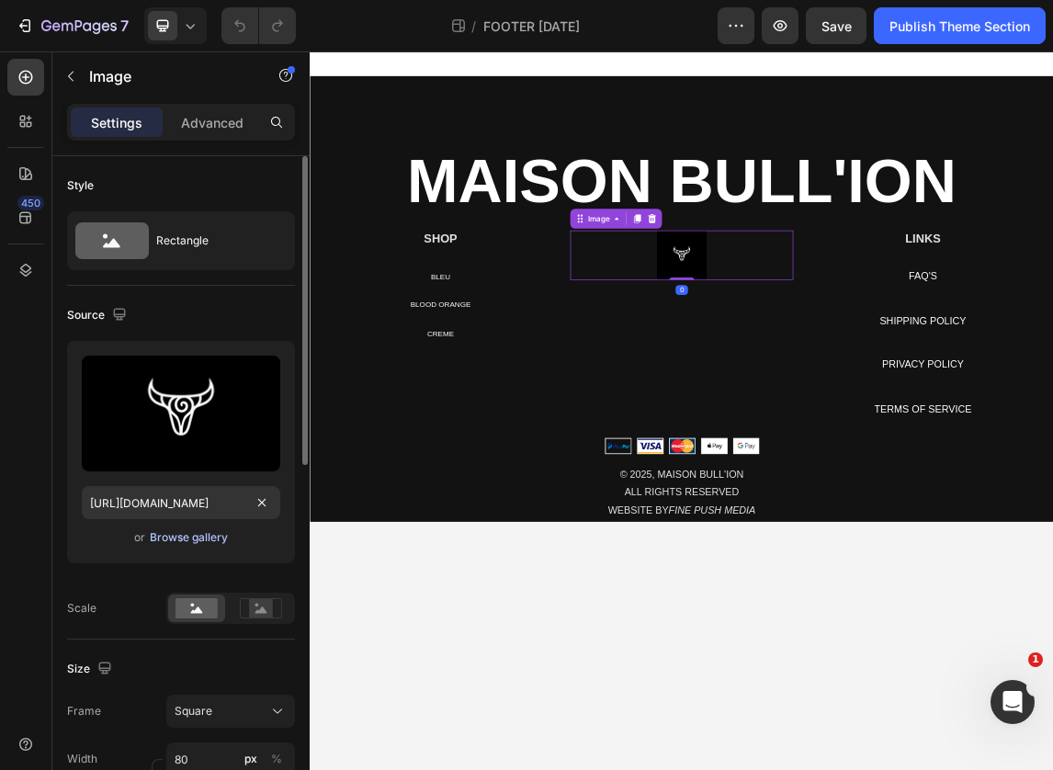
click at [190, 537] on div "Browse gallery" at bounding box center [189, 537] width 78 height 17
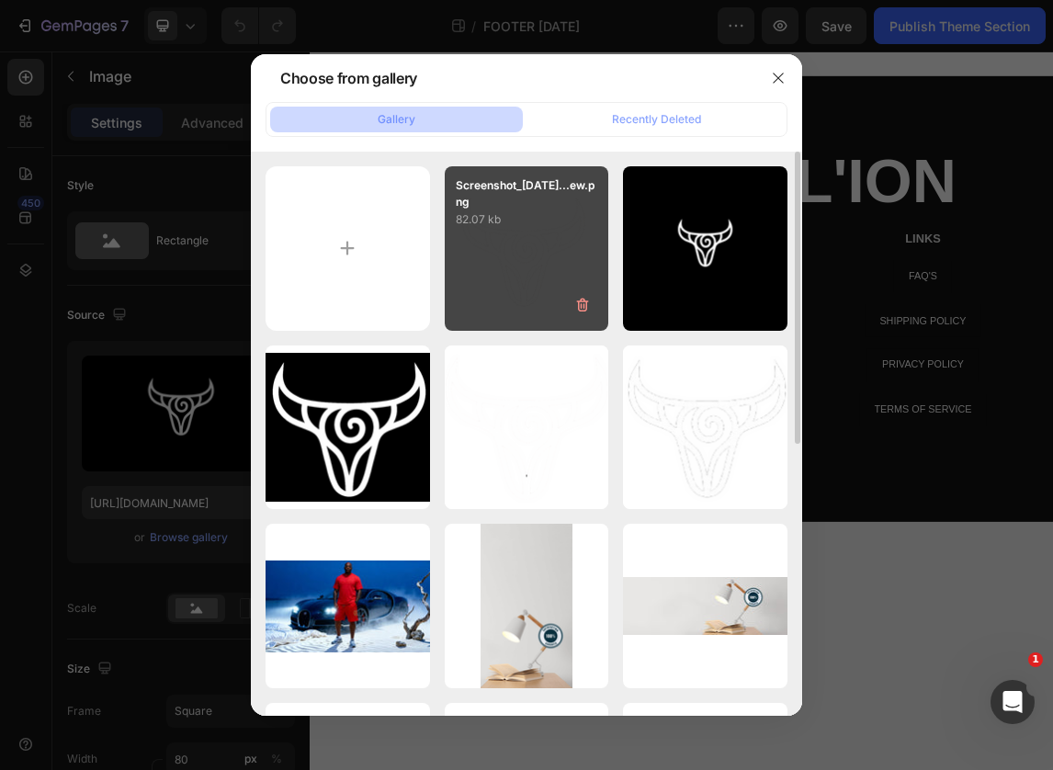
click at [511, 273] on div "Screenshot_2025-09-27...ew.png 82.07 kb" at bounding box center [527, 248] width 164 height 164
type input "https://cdn.shopify.com/s/files/1/0639/4806/2833/files/gempages_585599489646003…"
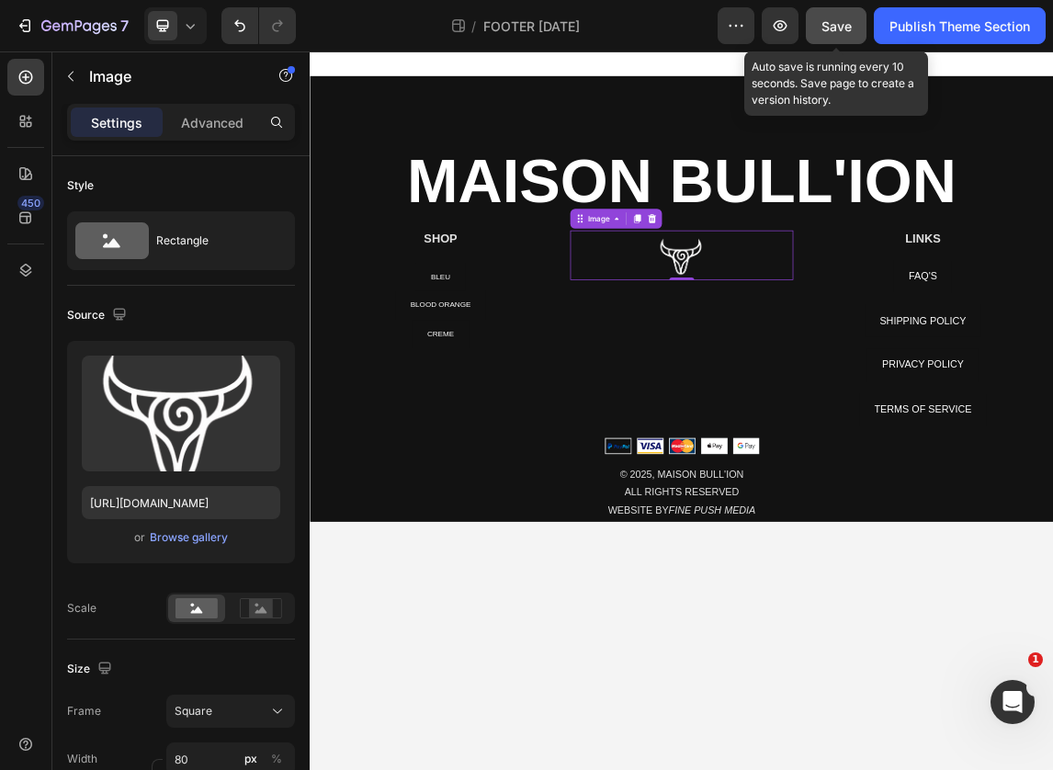
click at [844, 22] on span "Save" at bounding box center [836, 26] width 30 height 16
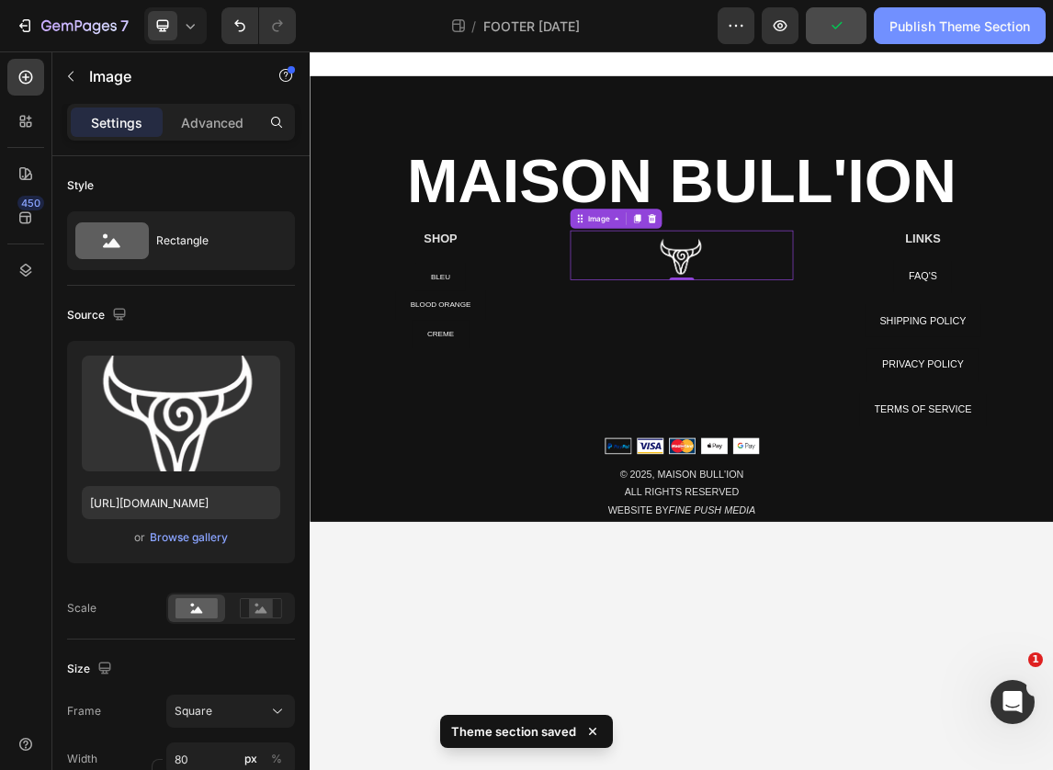
click at [909, 19] on div "Publish Theme Section" at bounding box center [959, 26] width 141 height 19
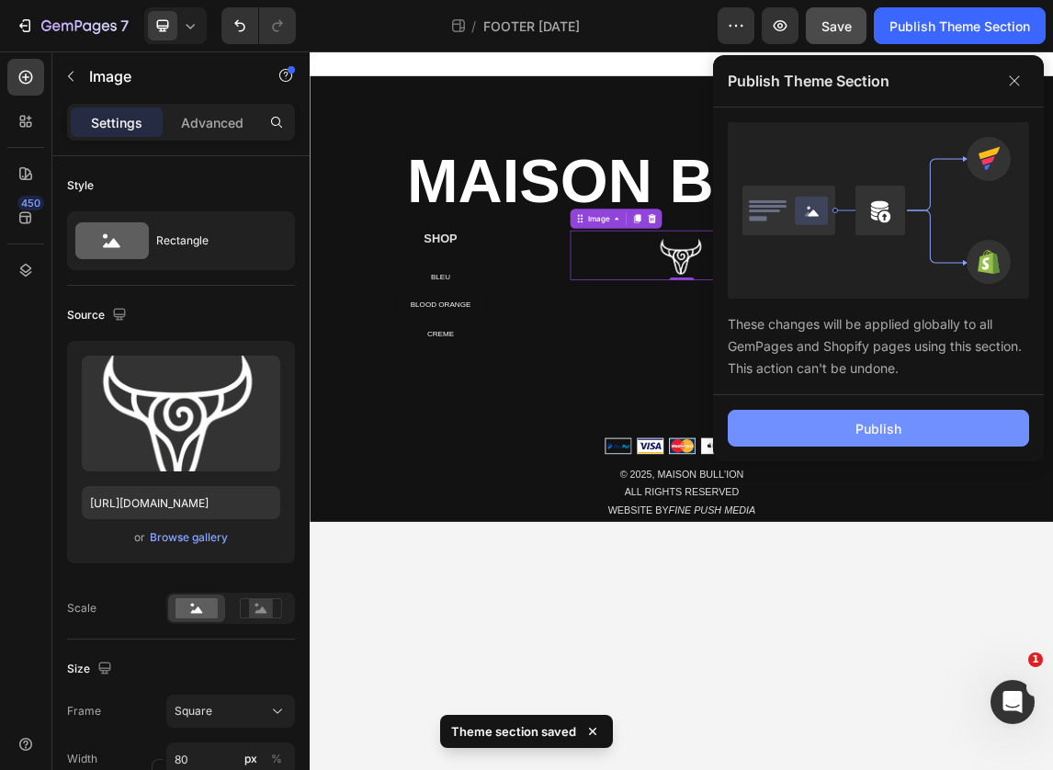
click at [803, 435] on button "Publish" at bounding box center [878, 428] width 301 height 37
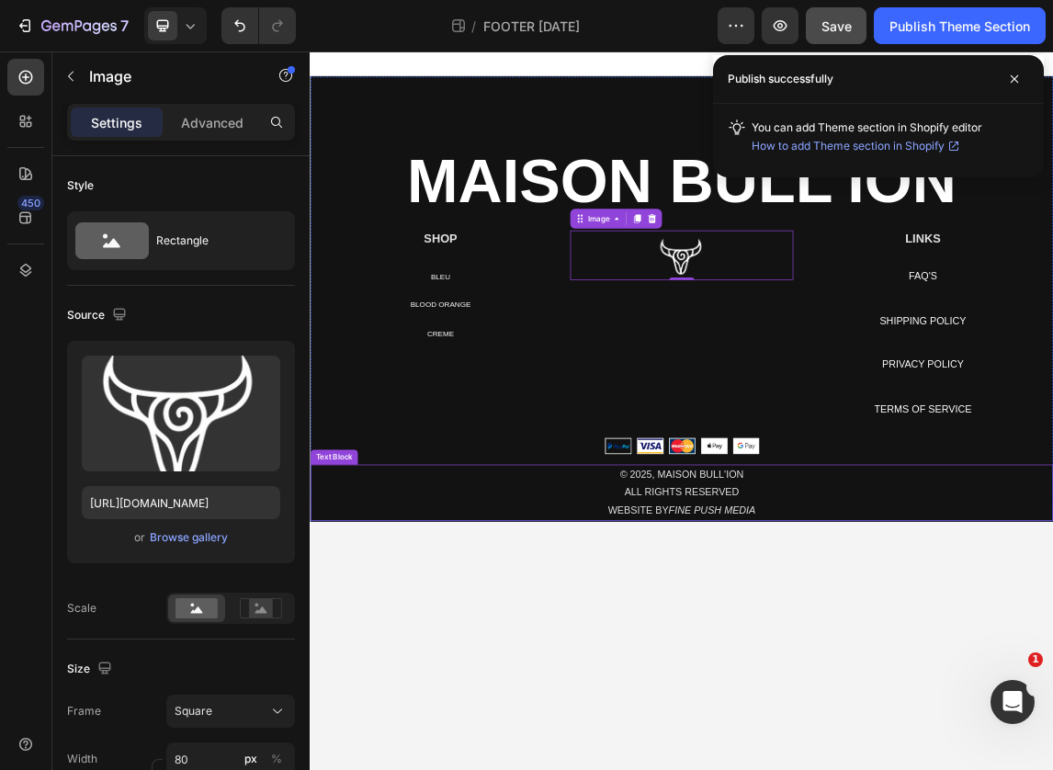
click at [849, 673] on p "© 2025, MAISON BULL'ION" at bounding box center [860, 679] width 1097 height 27
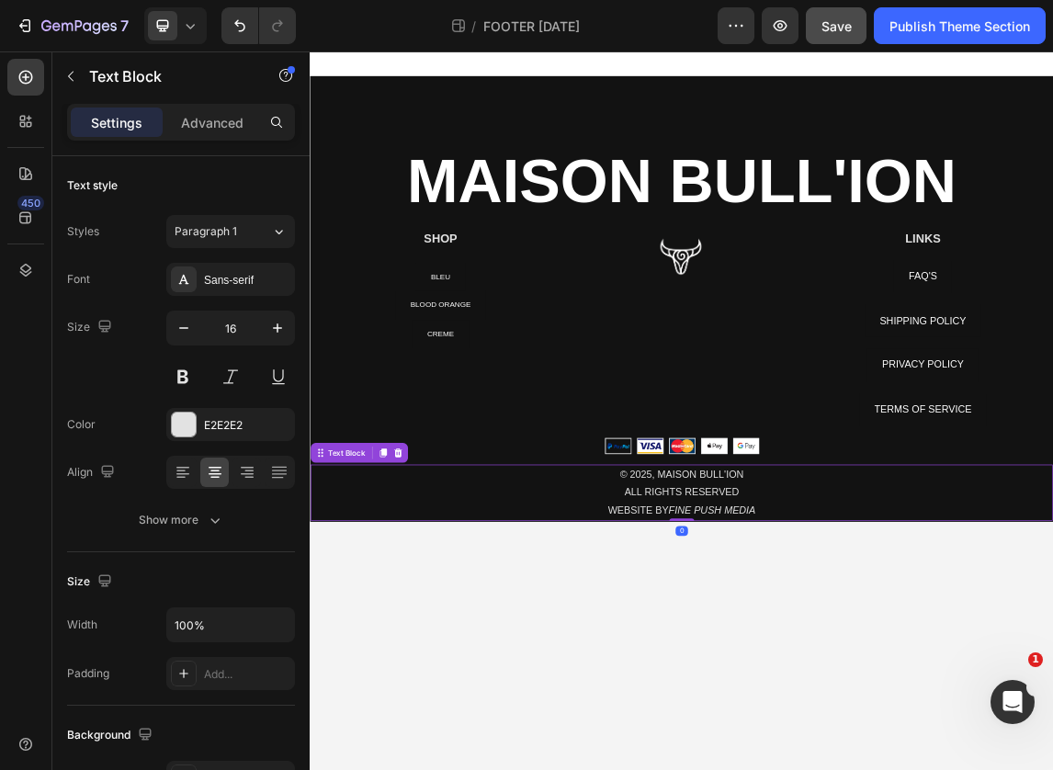
click at [805, 709] on p "ALL RIGHTS RESERVED" at bounding box center [860, 706] width 1097 height 27
click at [783, 709] on p "ALL RIGHTS RESERVED" at bounding box center [860, 706] width 1097 height 27
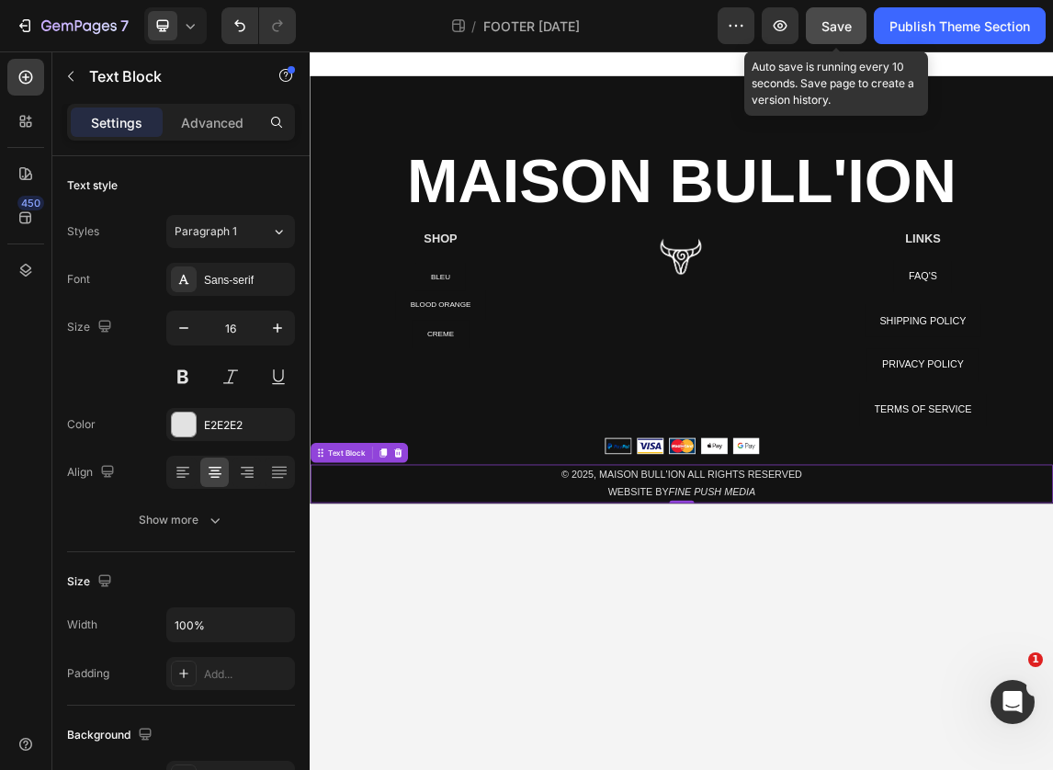
click at [847, 23] on span "Save" at bounding box center [836, 26] width 30 height 16
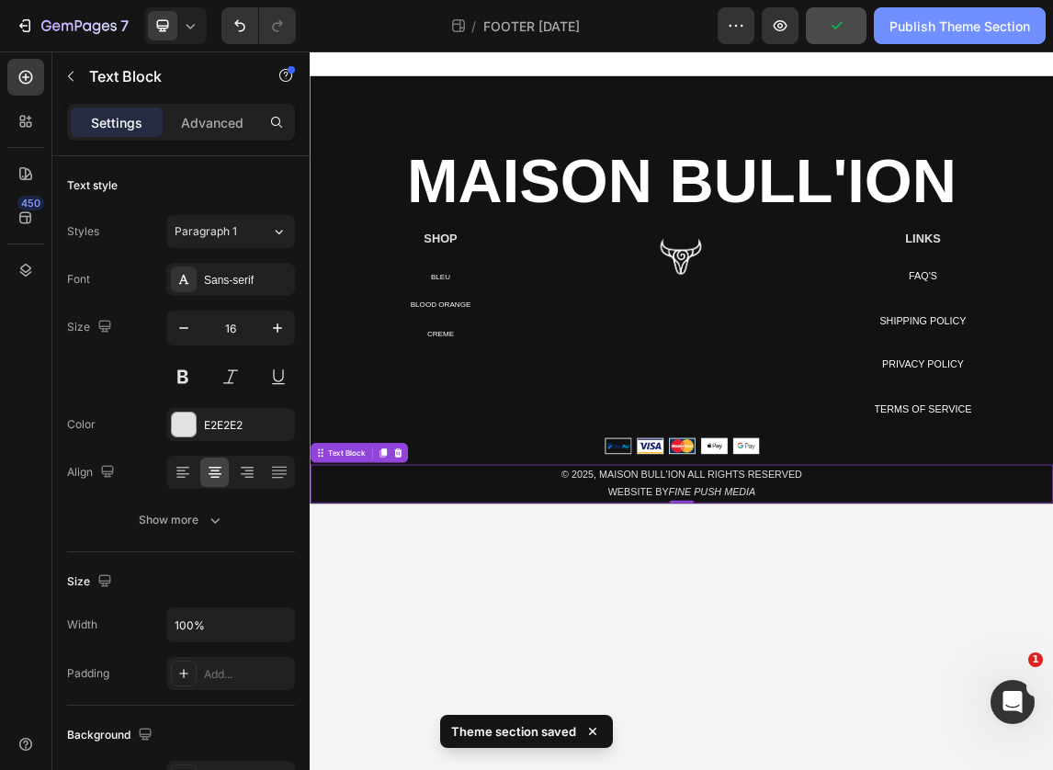
click at [914, 26] on div "Publish Theme Section" at bounding box center [959, 26] width 141 height 19
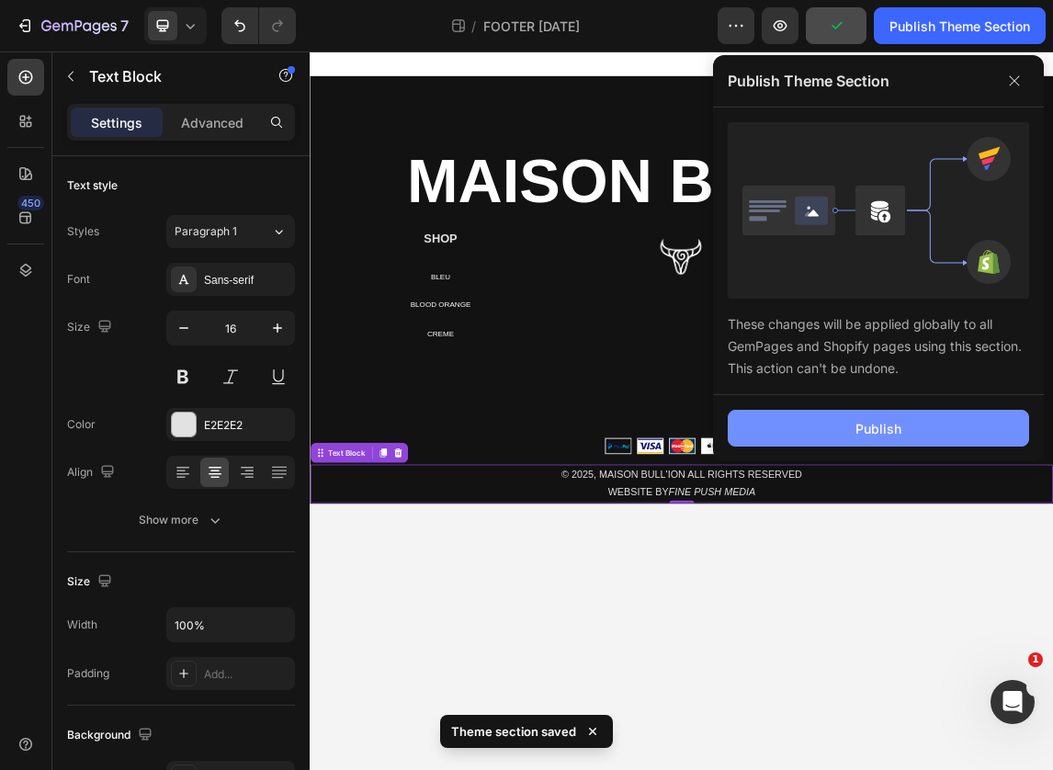
click at [790, 436] on button "Publish" at bounding box center [878, 428] width 301 height 37
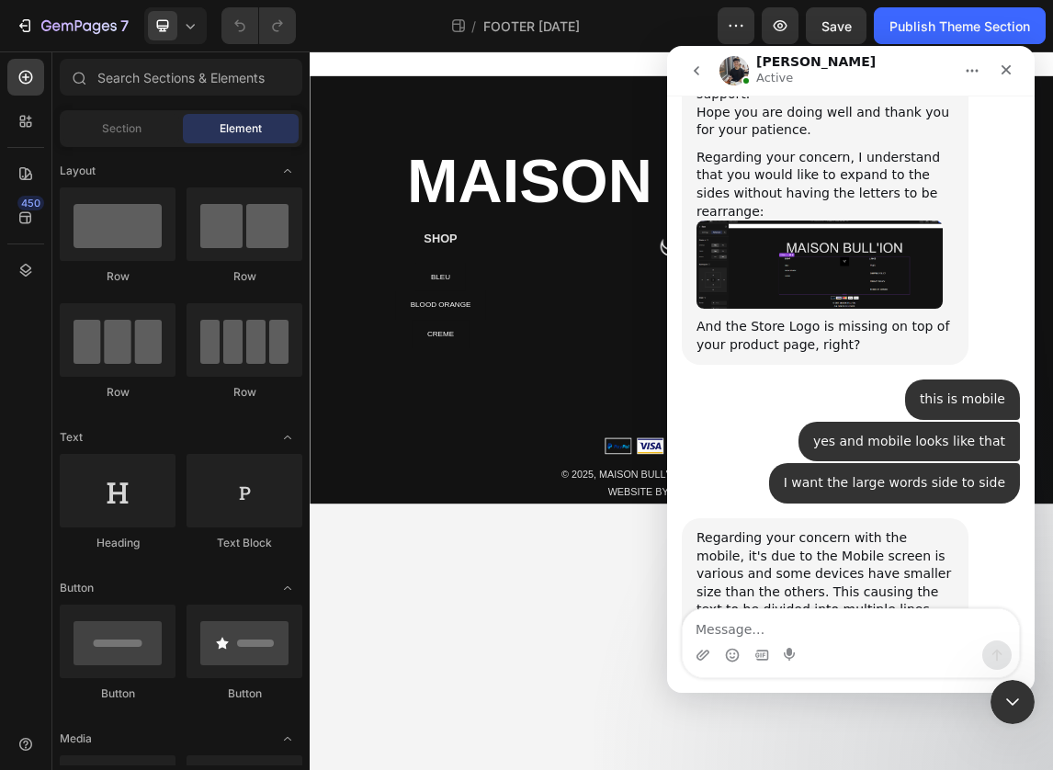
scroll to position [21785, 0]
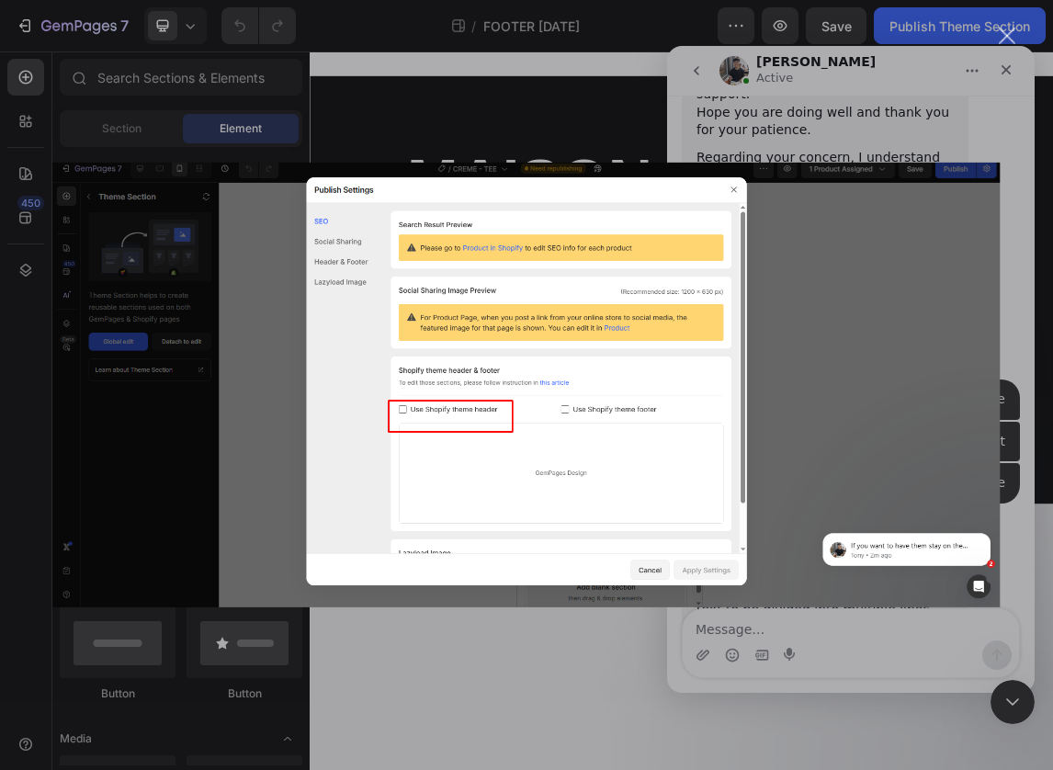
click at [1003, 48] on div "Intercom messenger" at bounding box center [526, 385] width 1053 height 770
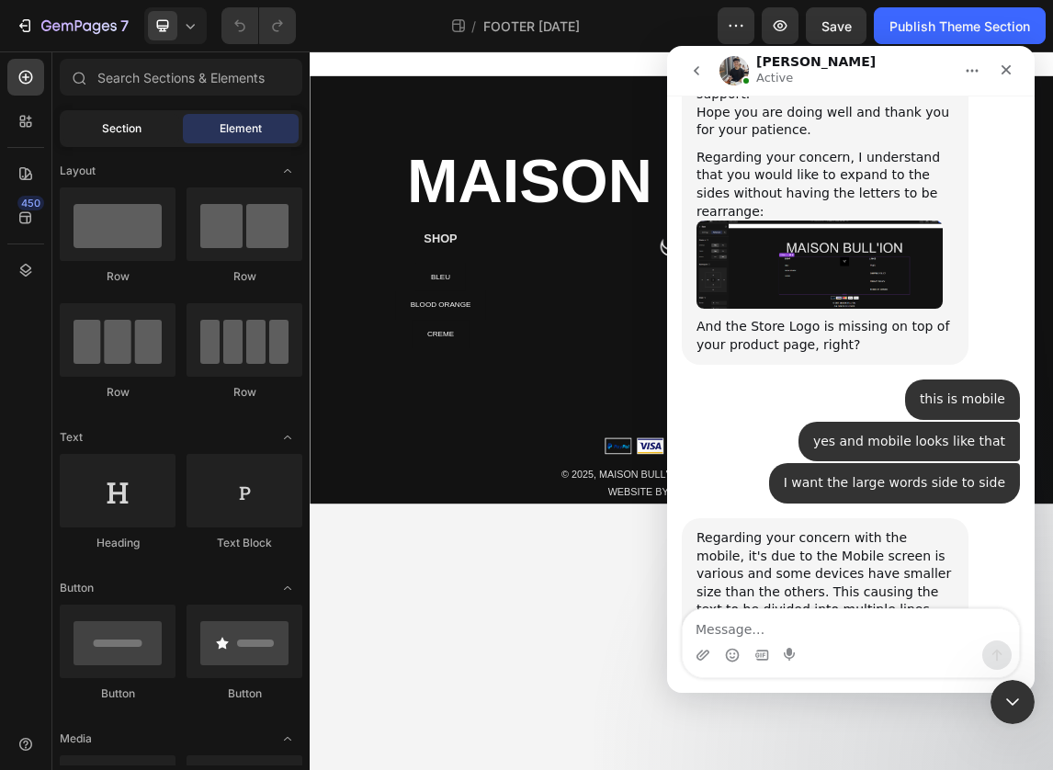
click at [113, 131] on span "Section" at bounding box center [122, 128] width 40 height 17
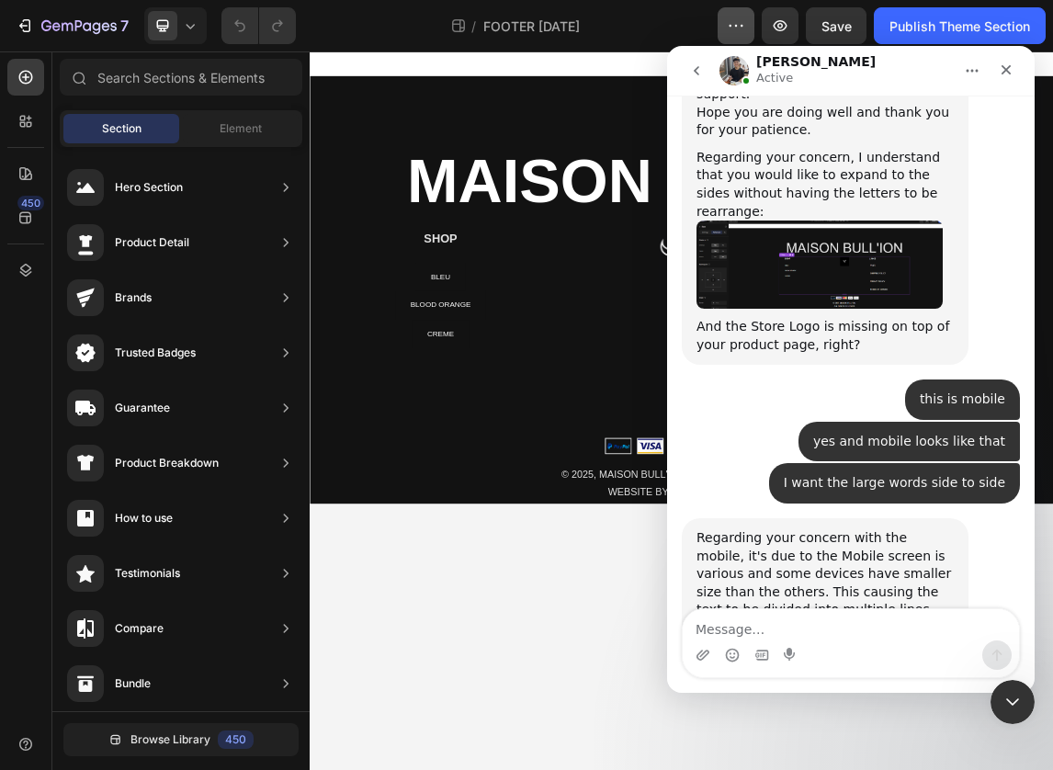
click at [741, 17] on icon "button" at bounding box center [736, 26] width 18 height 18
click at [742, 18] on icon "button" at bounding box center [736, 26] width 18 height 18
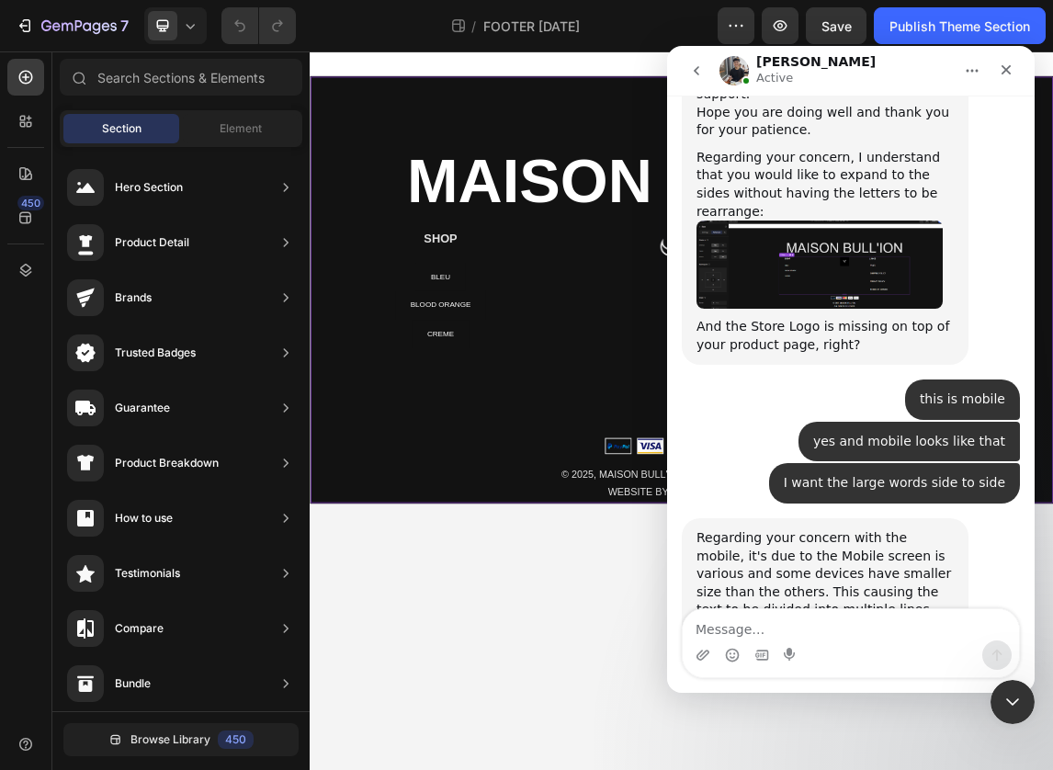
click at [762, 123] on div "MAISON BULL'ION Heading SHOP Heading NEW ARRIVALS Button BLEU Button BLOOD ORAN…" at bounding box center [861, 405] width 1103 height 634
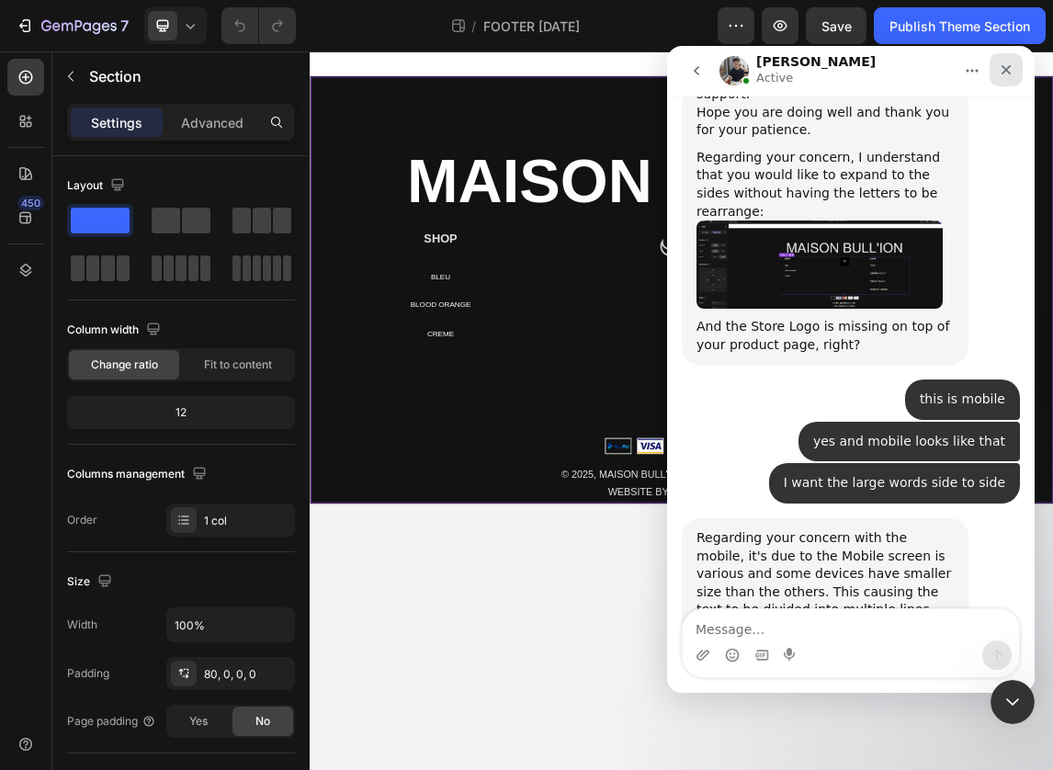
click at [1015, 62] on div "Close" at bounding box center [1006, 69] width 33 height 33
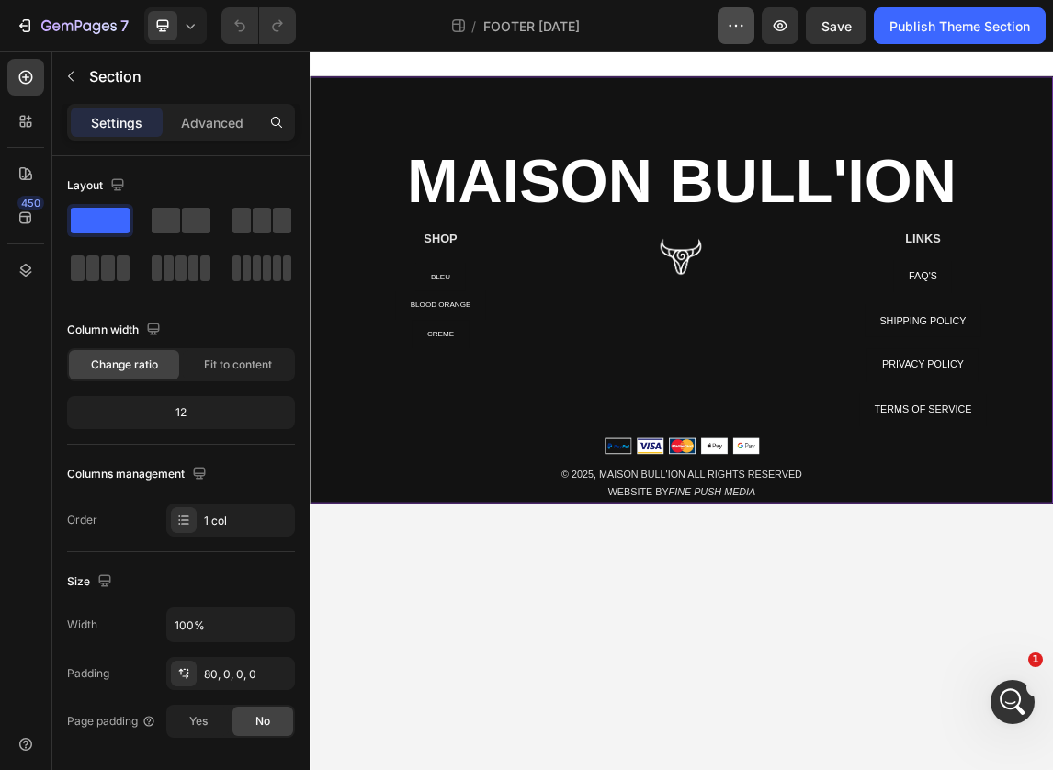
click at [741, 29] on icon "button" at bounding box center [736, 26] width 18 height 18
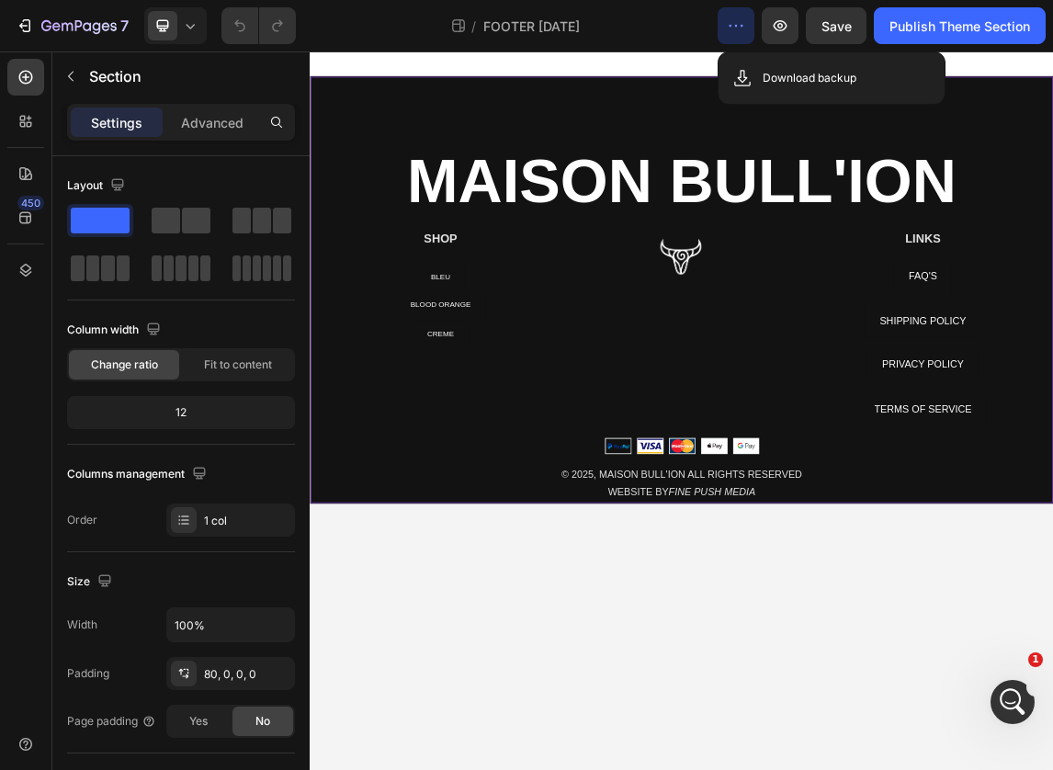
scroll to position [21785, 0]
click at [195, 118] on p "Advanced" at bounding box center [212, 122] width 62 height 19
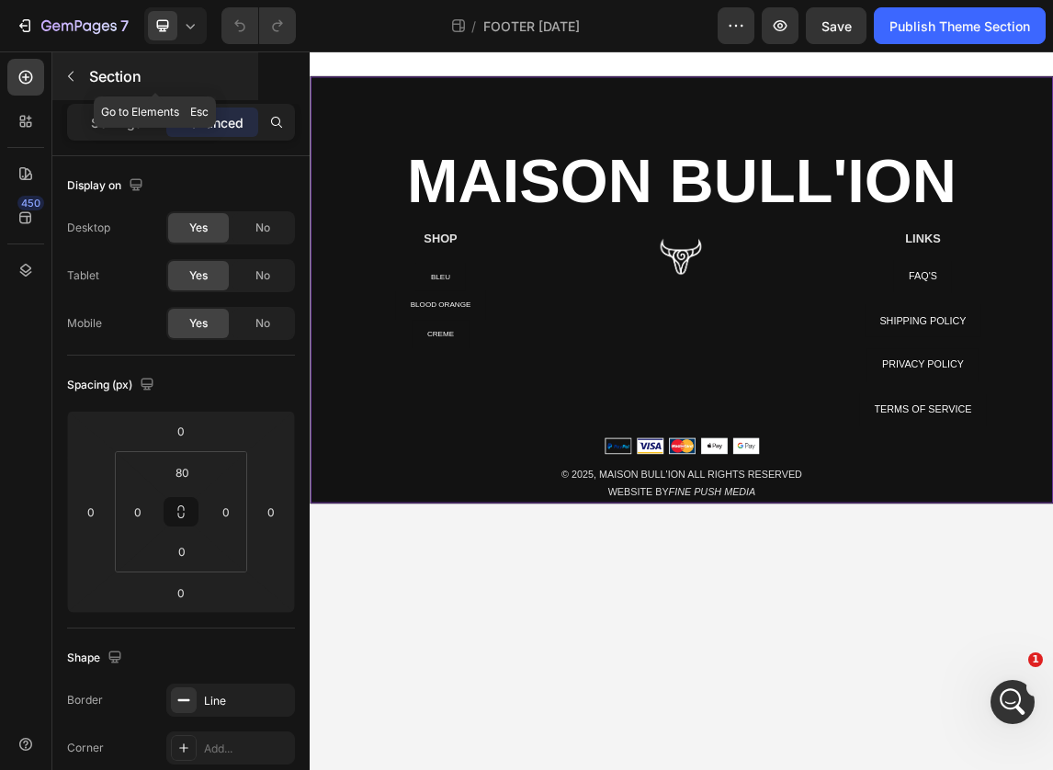
click at [74, 73] on icon "button" at bounding box center [70, 76] width 15 height 15
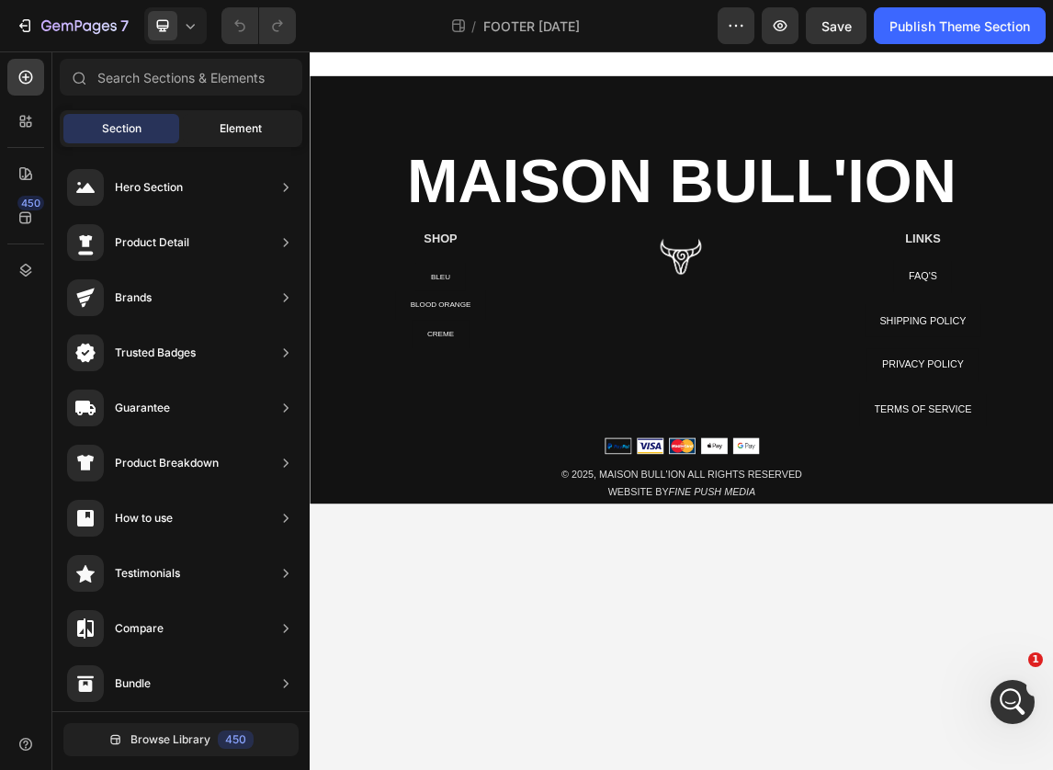
click at [233, 123] on span "Element" at bounding box center [241, 128] width 42 height 17
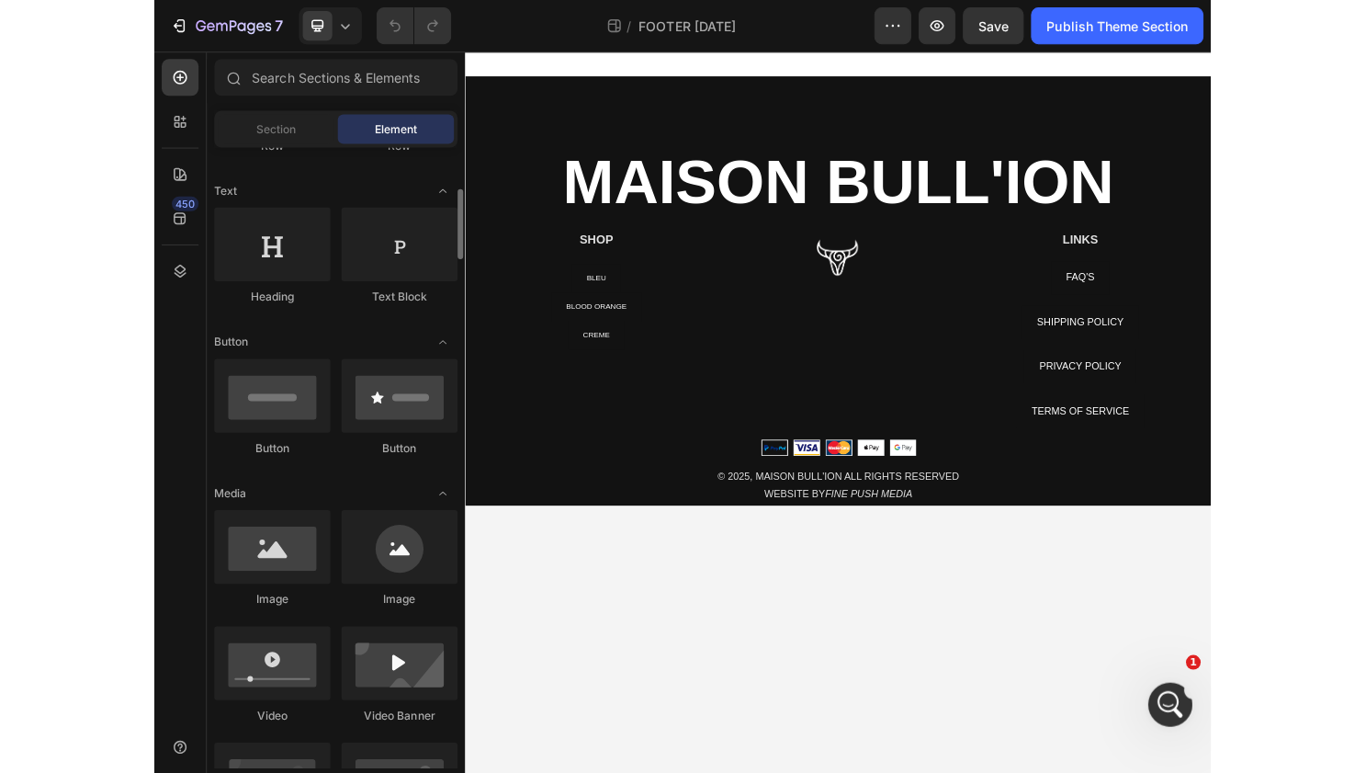
scroll to position [288, 0]
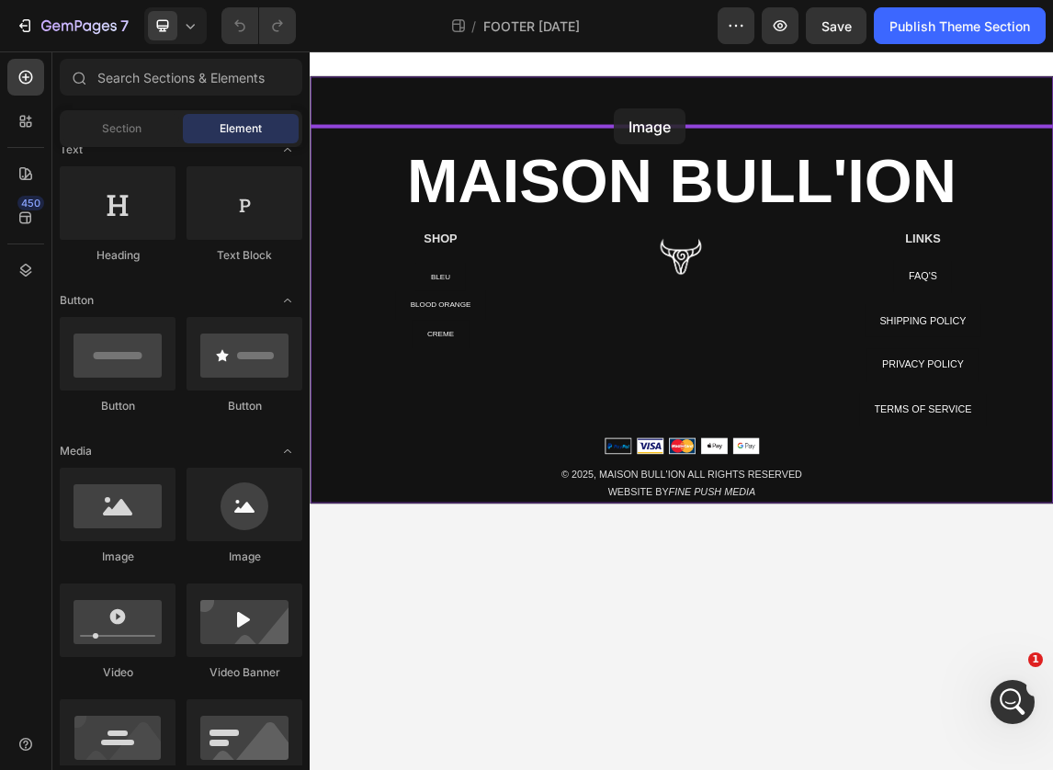
drag, startPoint x: 436, startPoint y: 569, endPoint x: 761, endPoint y: 136, distance: 540.8
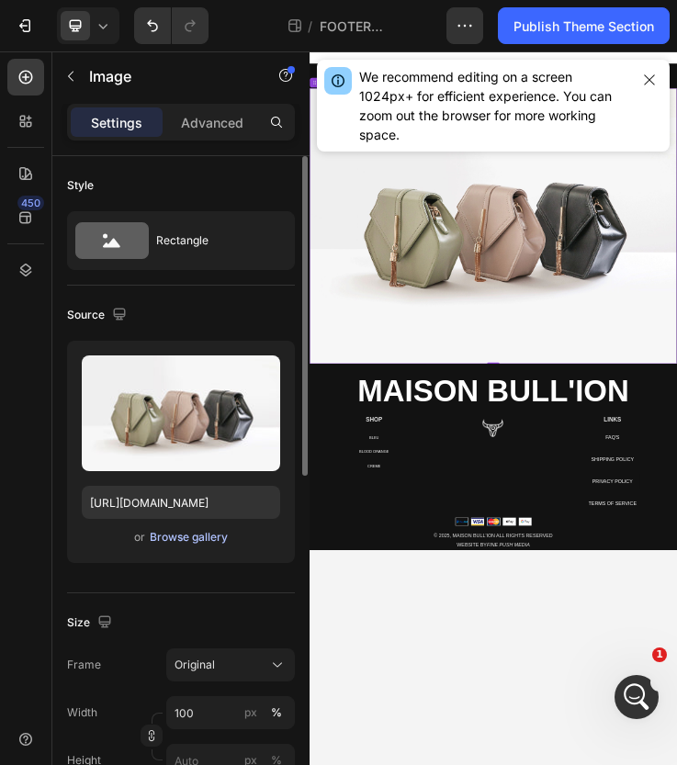
click at [171, 536] on div "Browse gallery" at bounding box center [189, 537] width 78 height 17
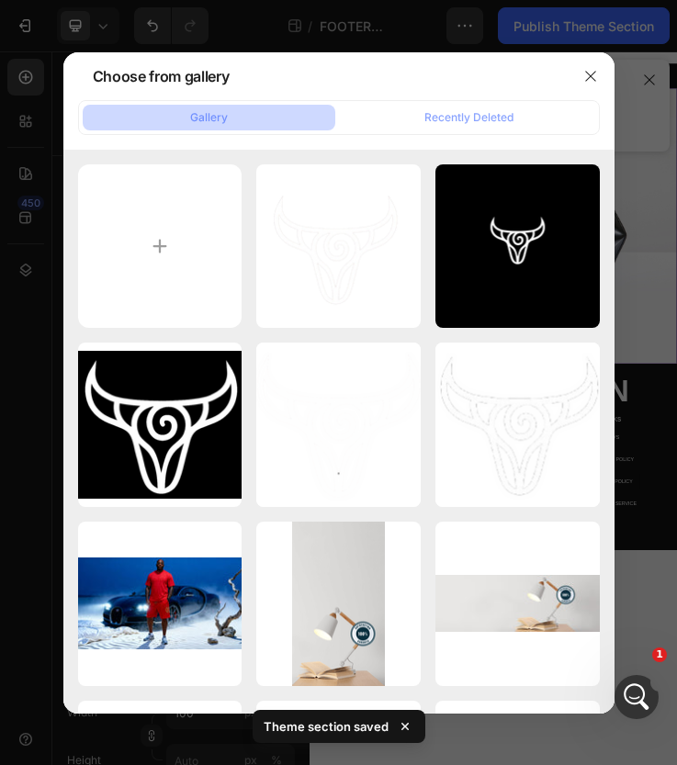
type input "C:\fakepath\Screenshot 2025-09-27 at 7.28.24 PM.png"
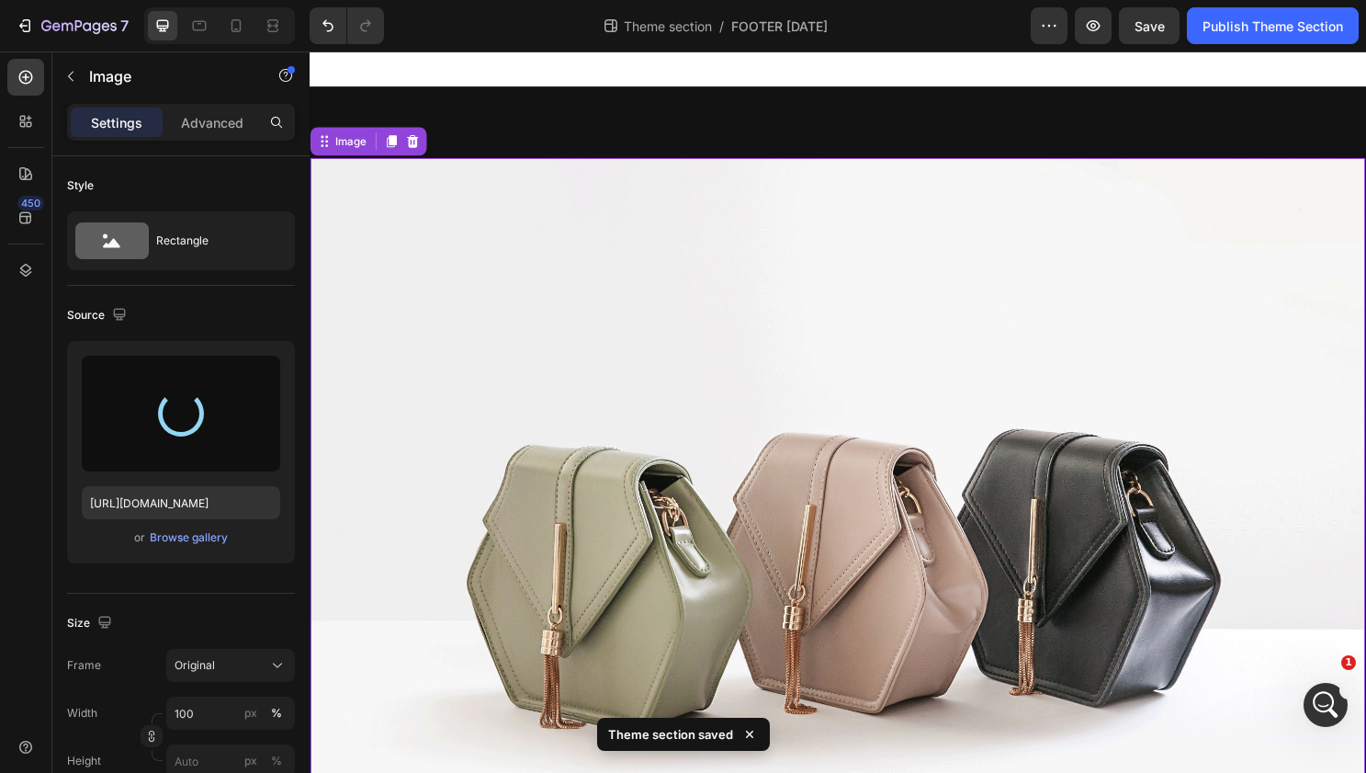
type input "https://cdn.shopify.com/s/files/1/0639/4806/2833/files/gempages_585599489646003…"
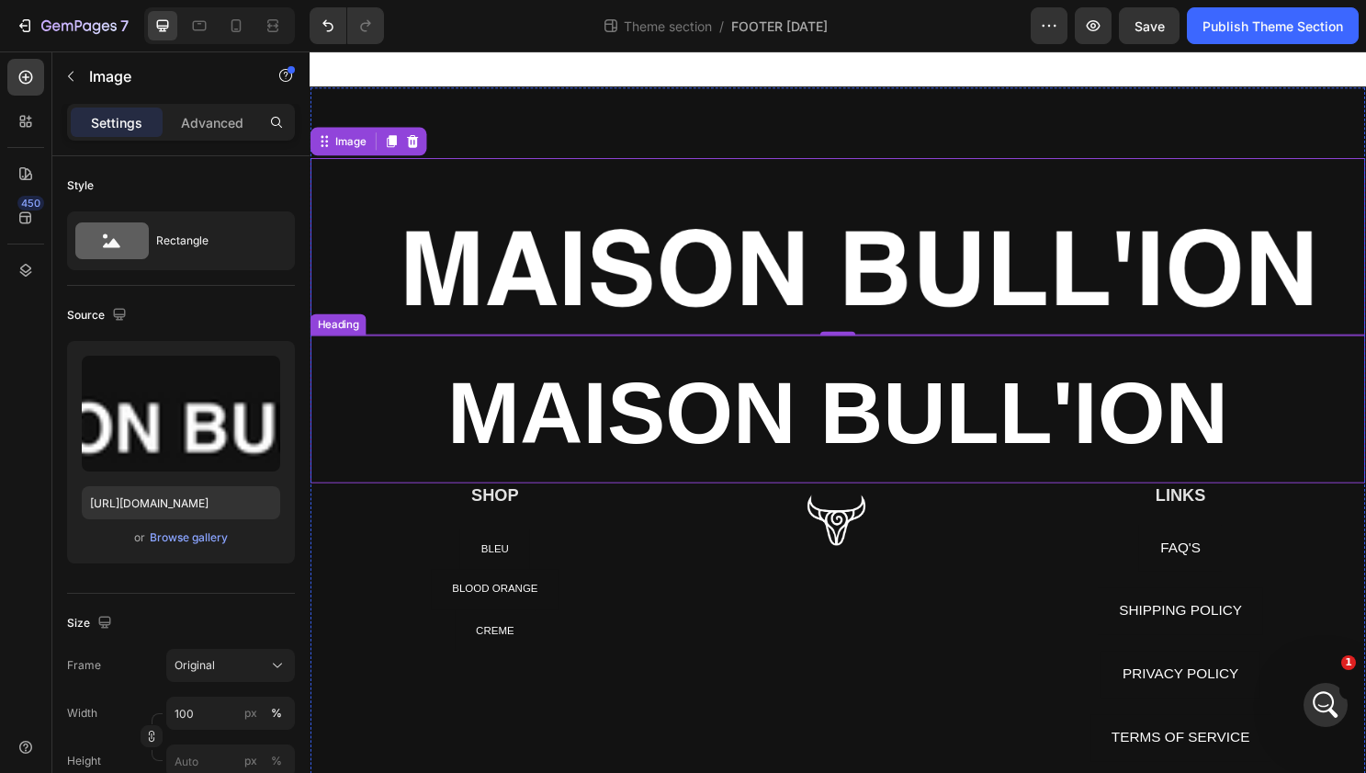
click at [878, 427] on strong "MAISON BULL'ION" at bounding box center [861, 428] width 815 height 102
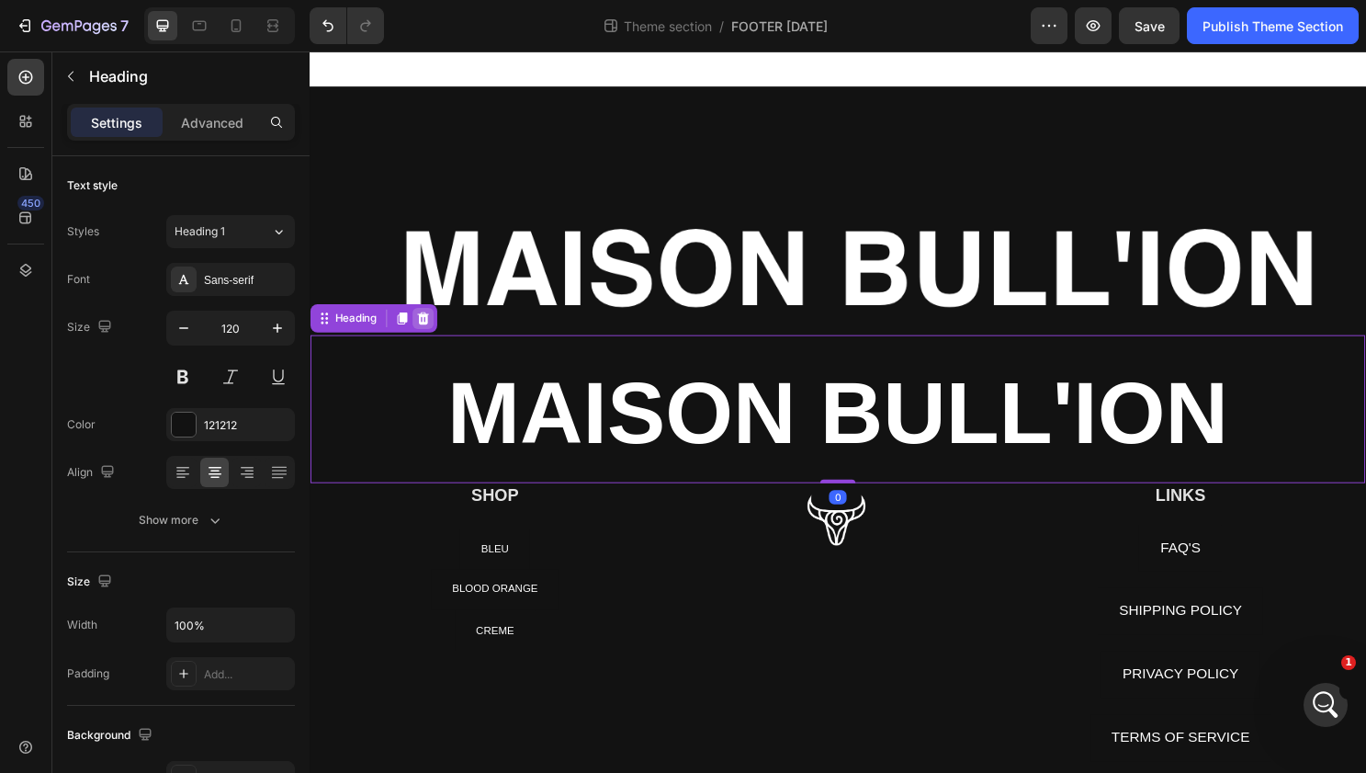
click at [431, 330] on icon at bounding box center [429, 329] width 12 height 13
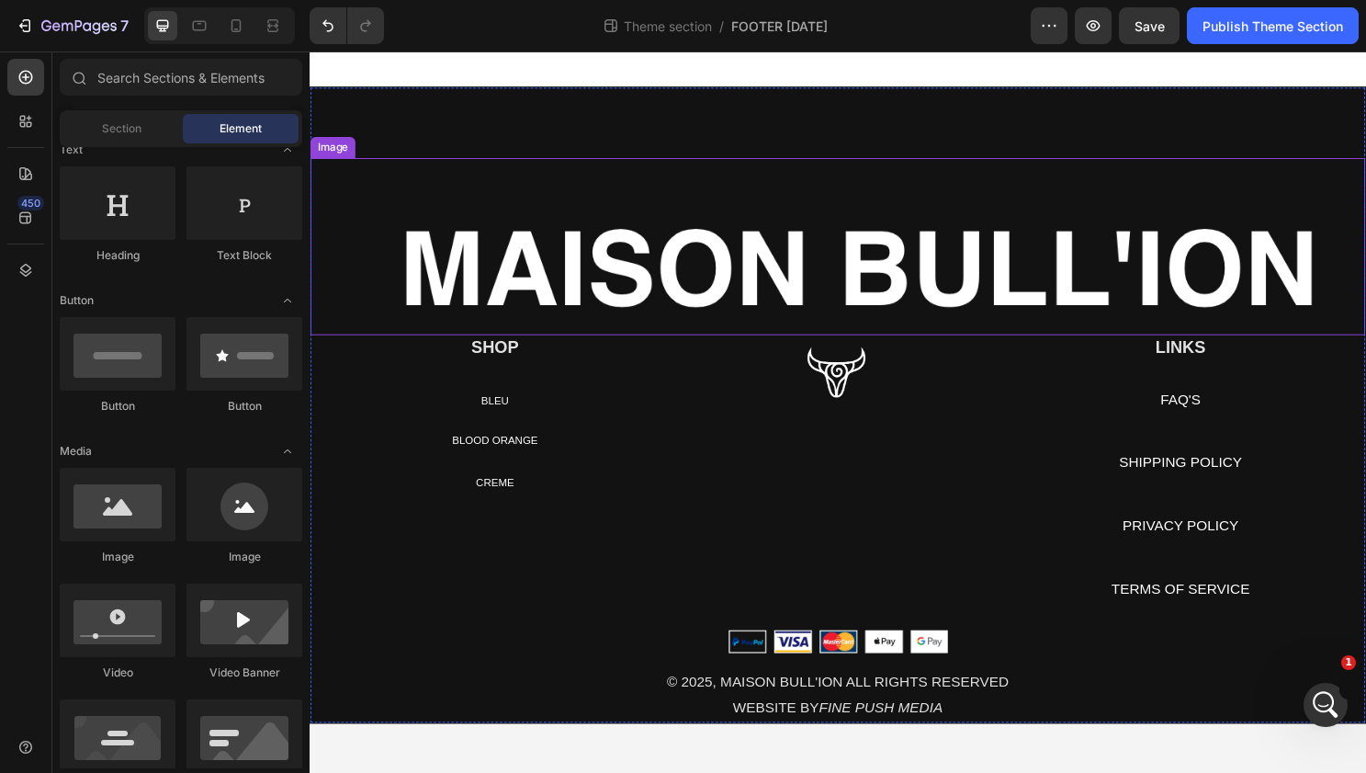
click at [814, 266] on img at bounding box center [861, 255] width 1101 height 185
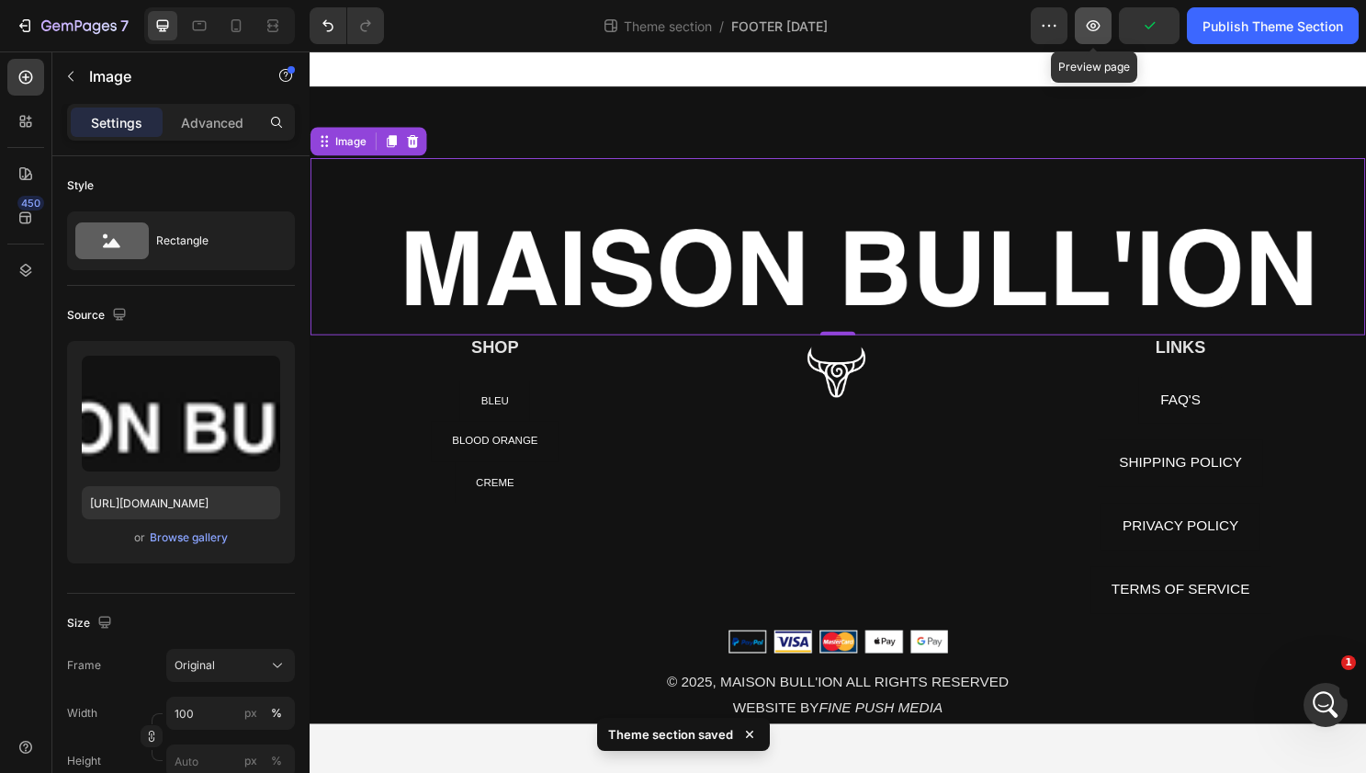
click at [1052, 18] on button "button" at bounding box center [1093, 25] width 37 height 37
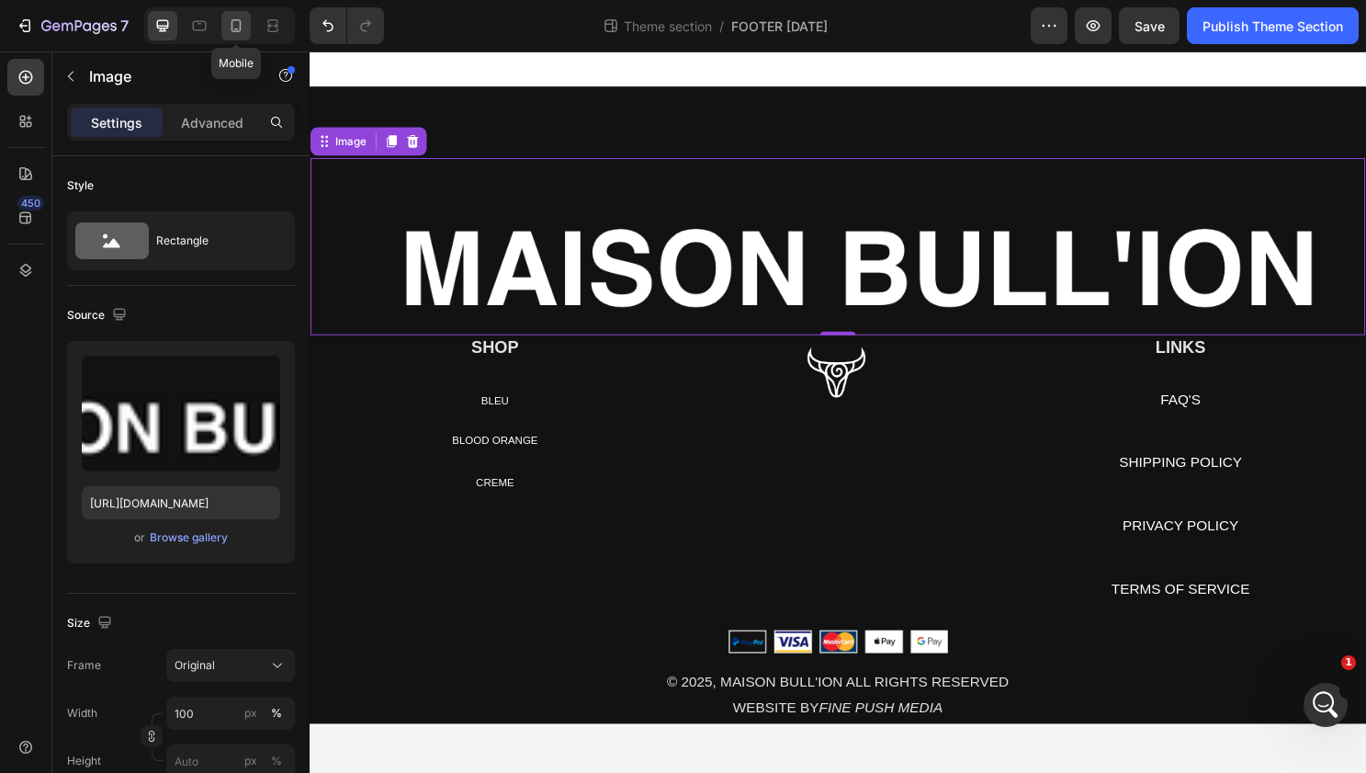
click at [232, 18] on icon at bounding box center [236, 26] width 18 height 18
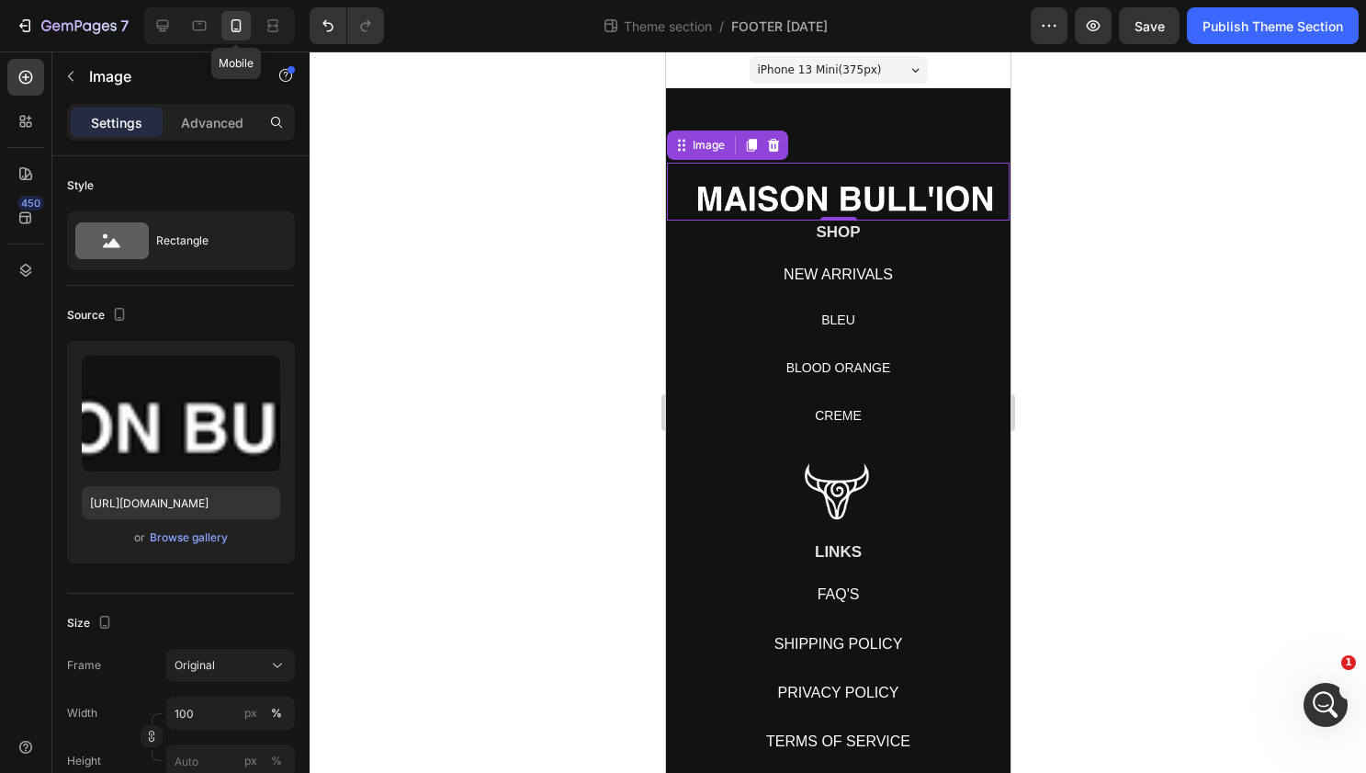
scroll to position [47, 0]
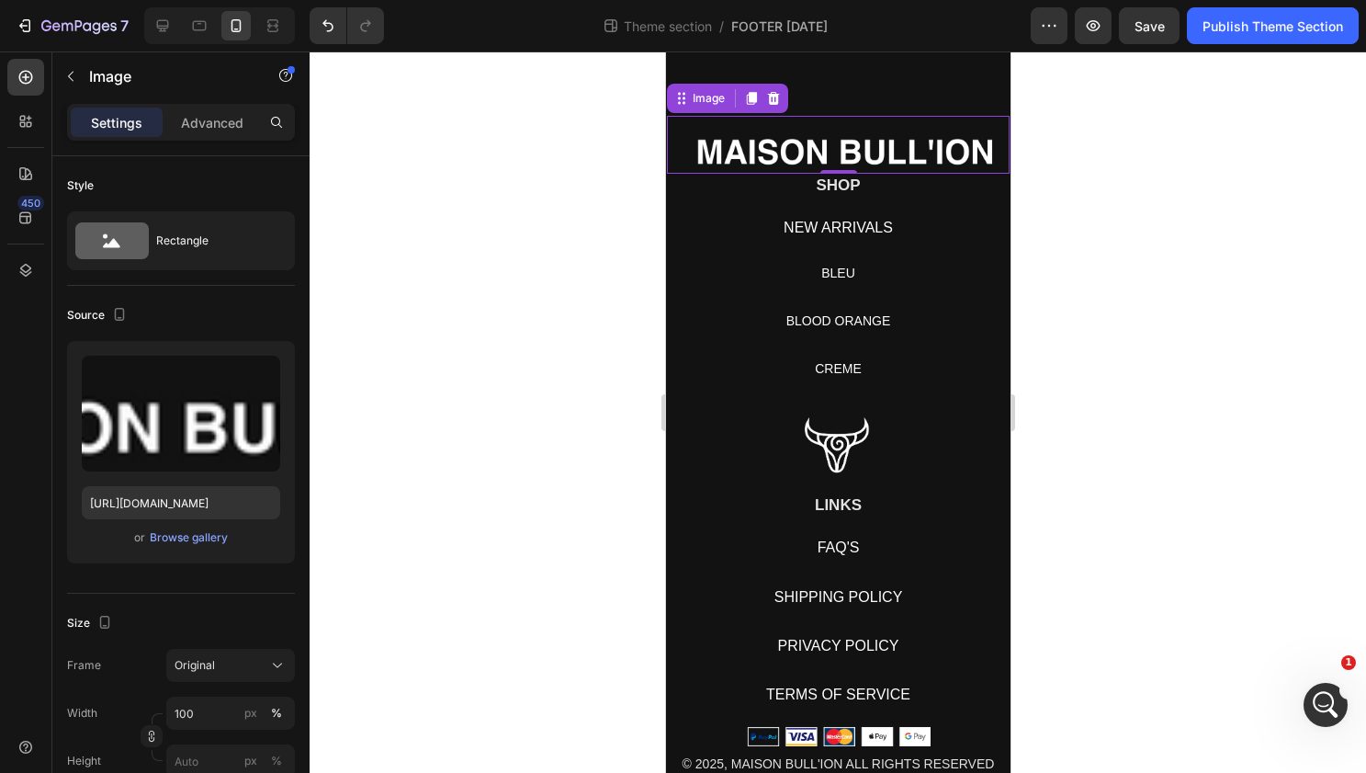
click at [827, 148] on img at bounding box center [837, 145] width 343 height 58
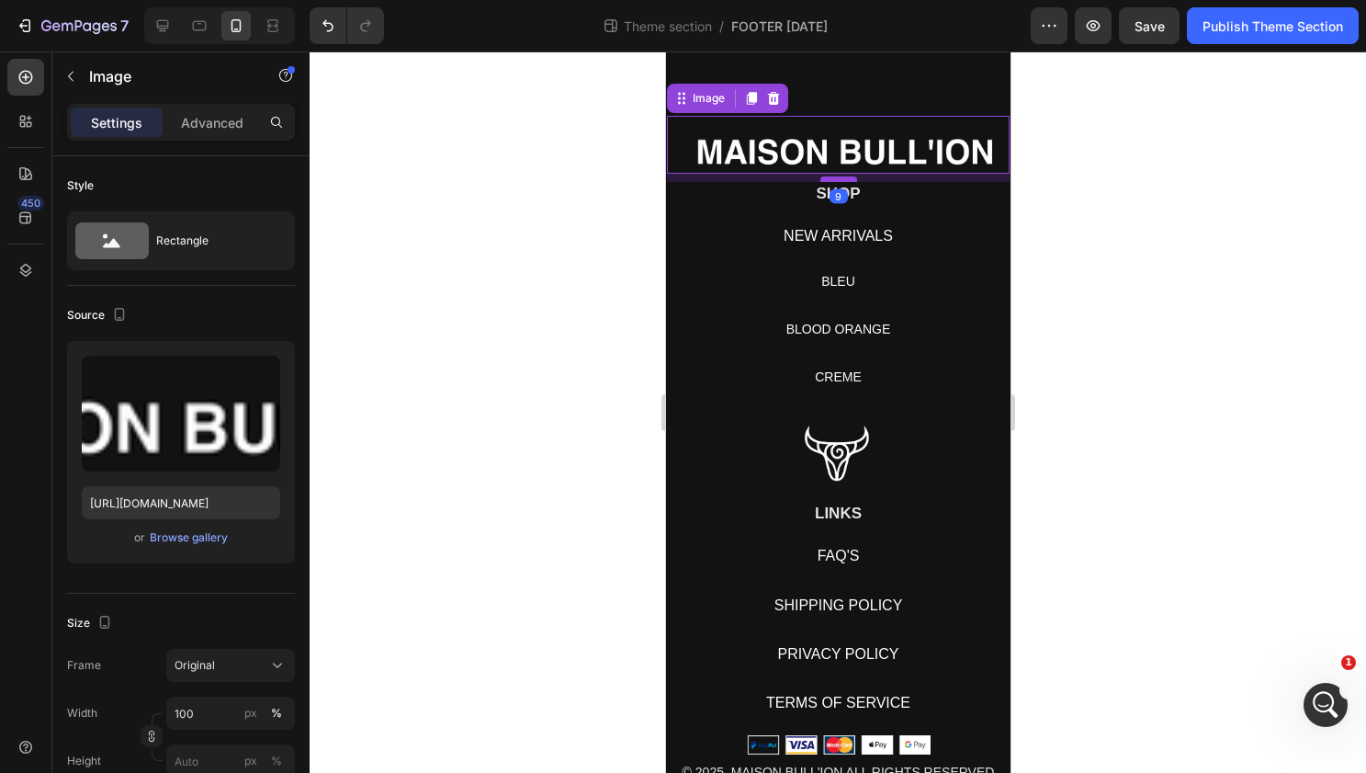
click at [843, 179] on div at bounding box center [838, 179] width 37 height 6
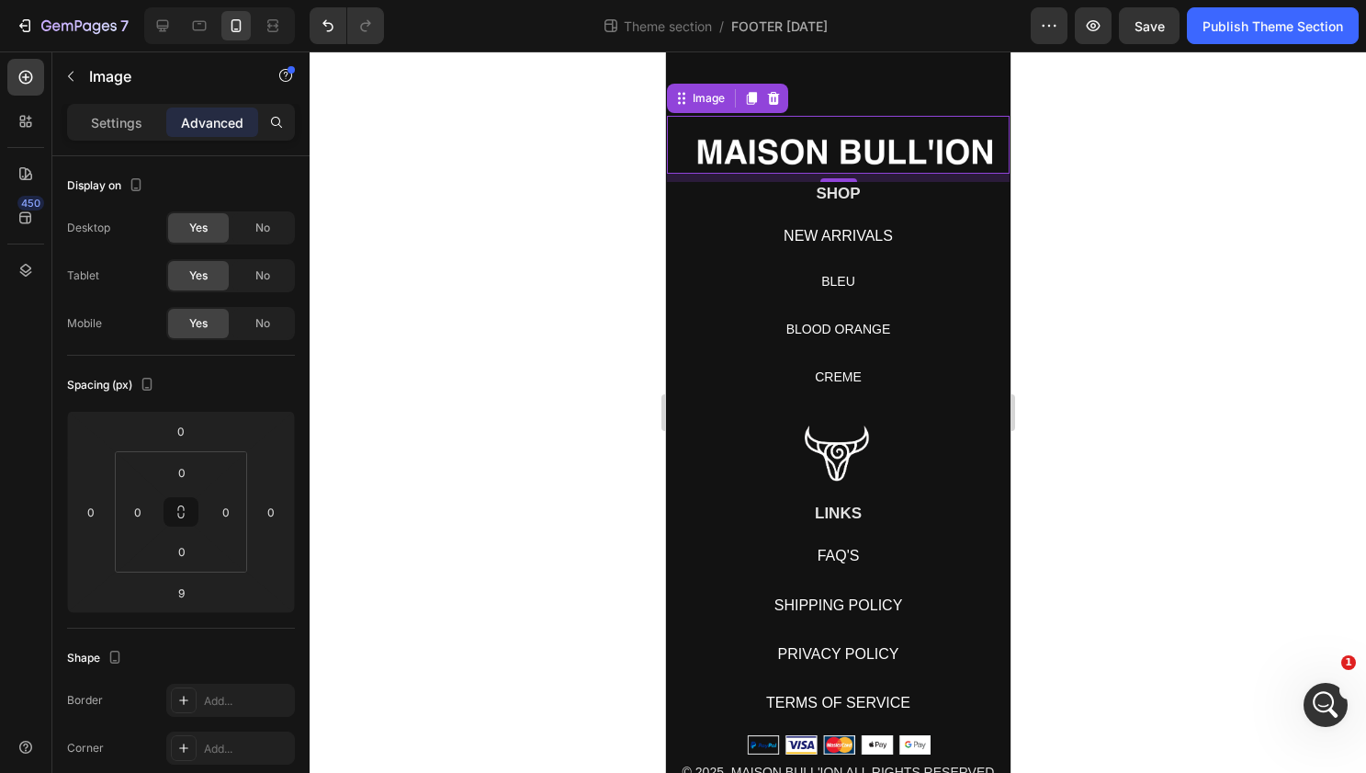
click at [1052, 141] on div at bounding box center [838, 411] width 1057 height 721
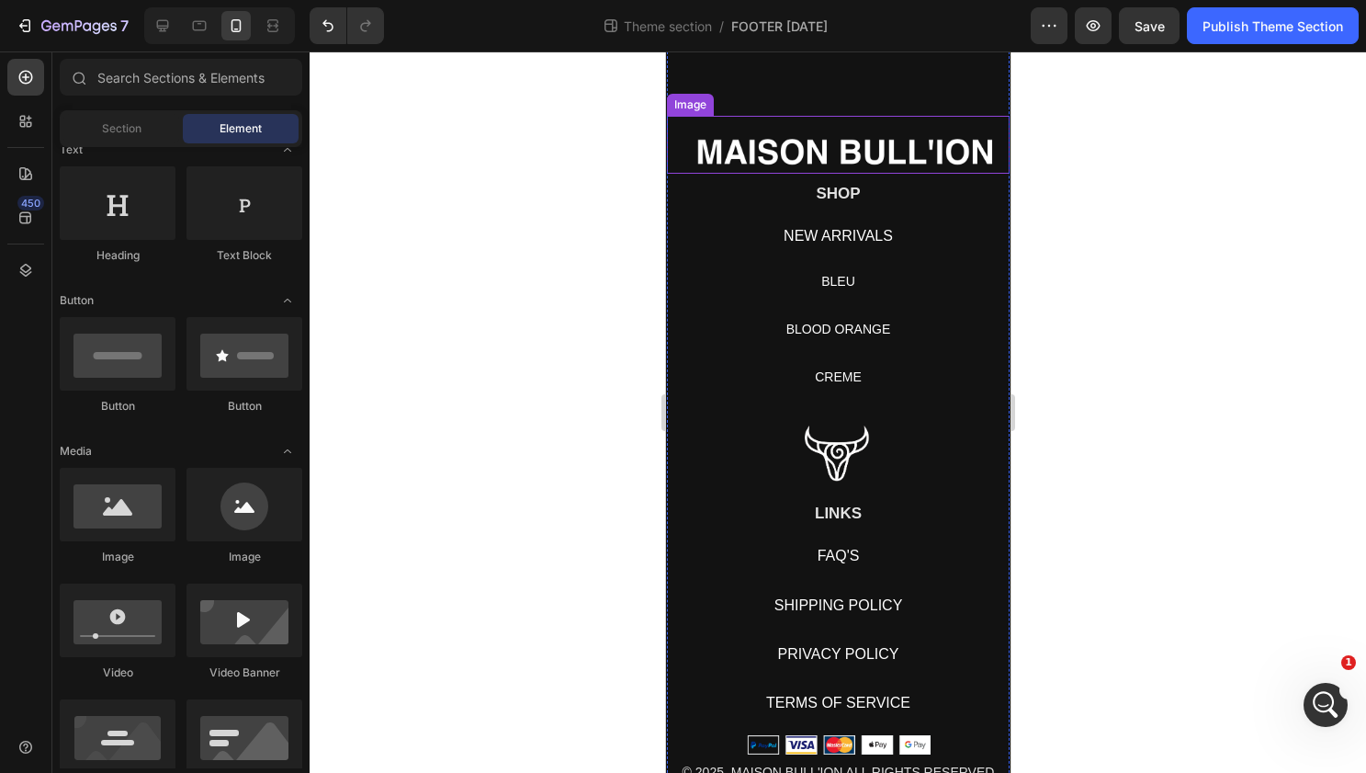
click at [866, 142] on img at bounding box center [837, 145] width 343 height 58
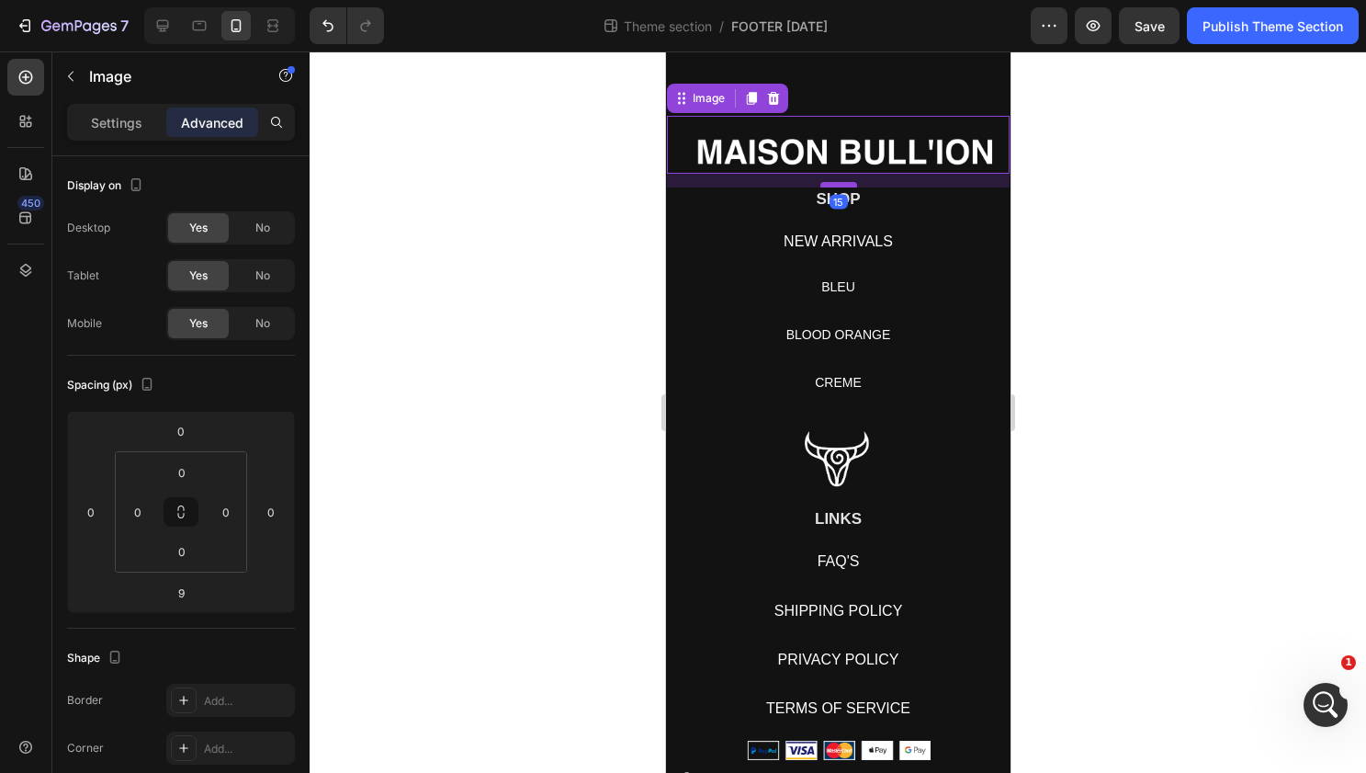
click at [829, 186] on div at bounding box center [838, 185] width 37 height 6
type input "15"
click at [1045, 200] on div at bounding box center [838, 411] width 1057 height 721
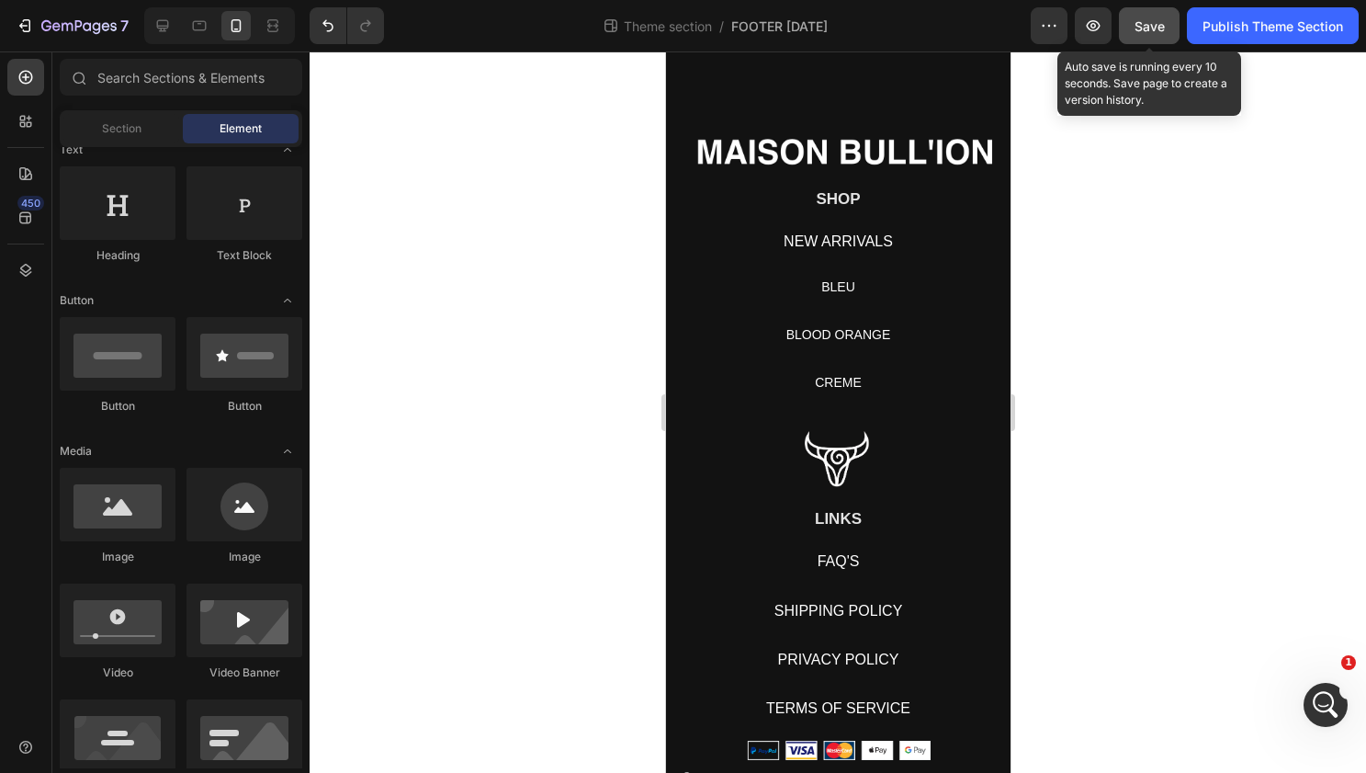
click at [1052, 19] on span "Save" at bounding box center [1150, 26] width 30 height 16
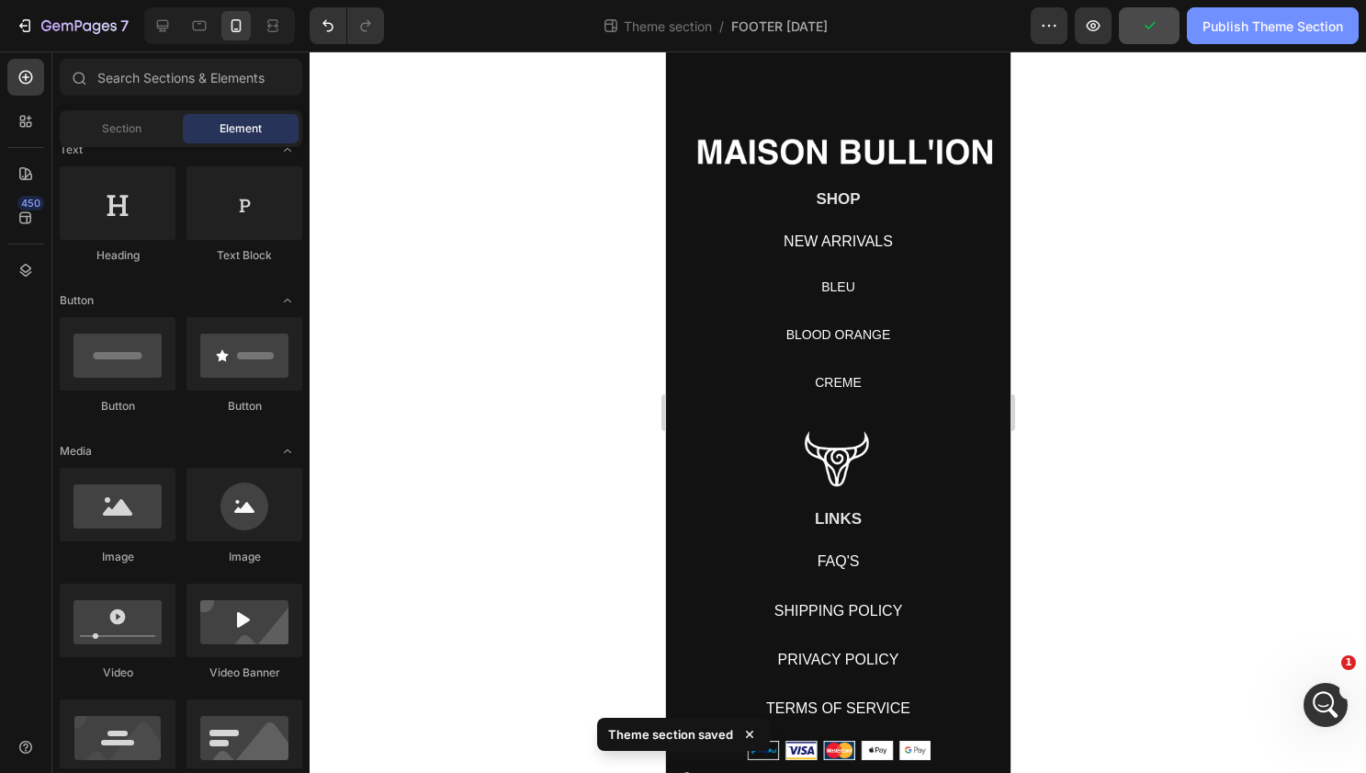
click at [1052, 27] on div "Publish Theme Section" at bounding box center [1273, 26] width 141 height 19
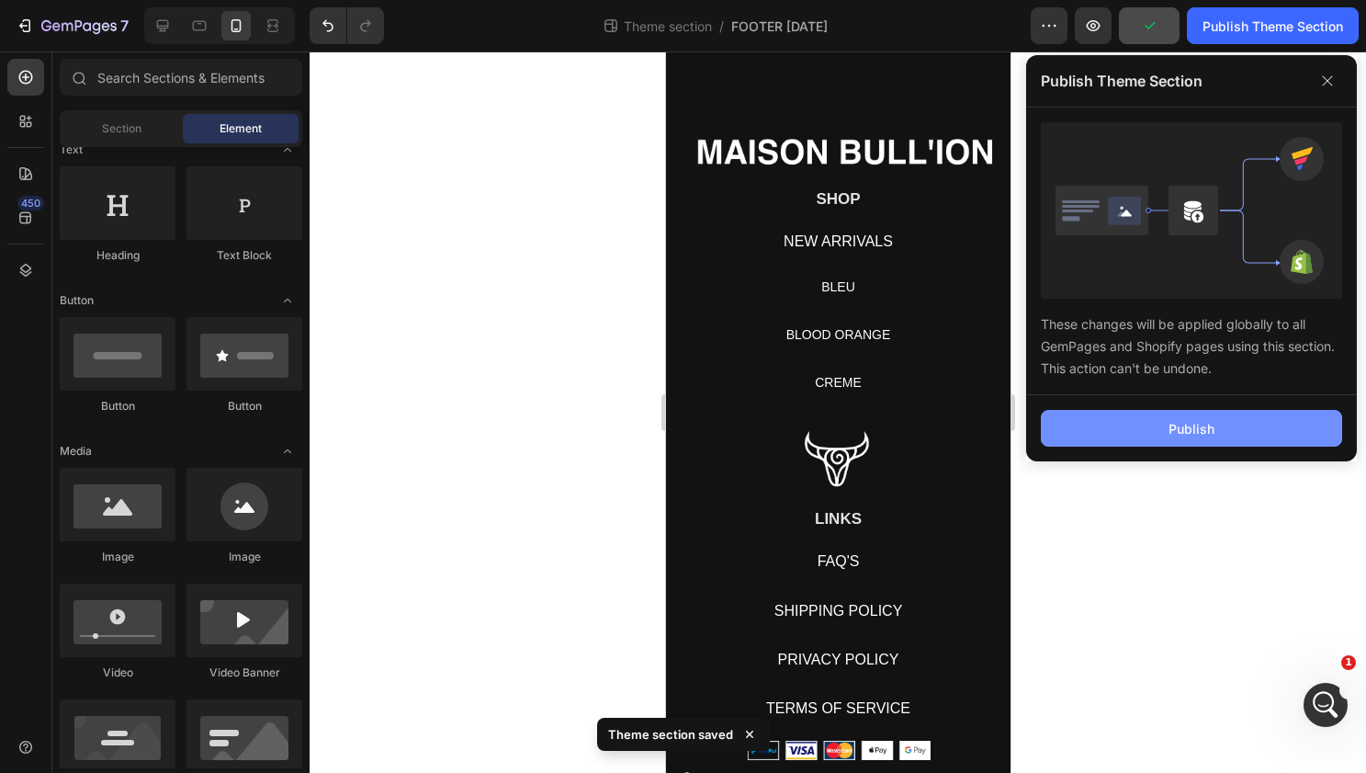
click at [1052, 444] on button "Publish" at bounding box center [1191, 428] width 301 height 37
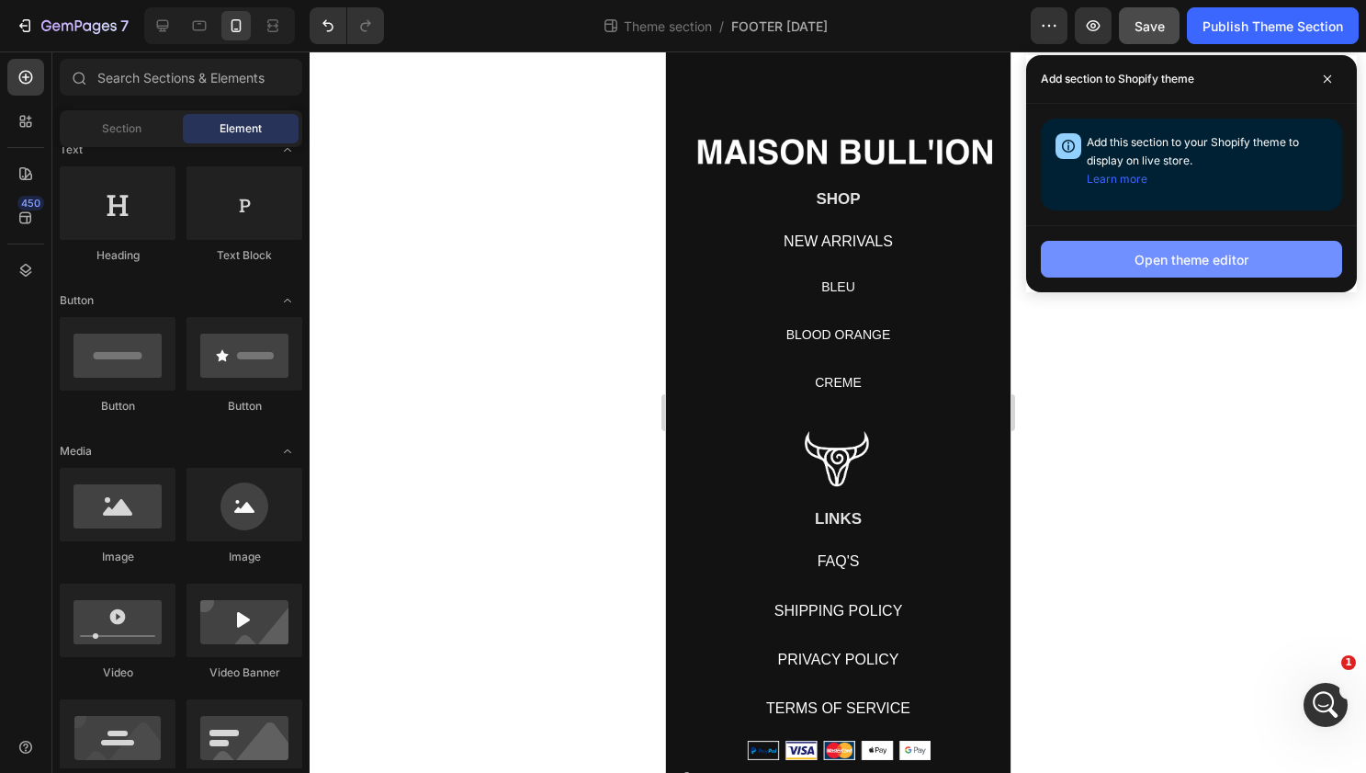
click at [1052, 254] on div "Open theme editor" at bounding box center [1192, 259] width 114 height 19
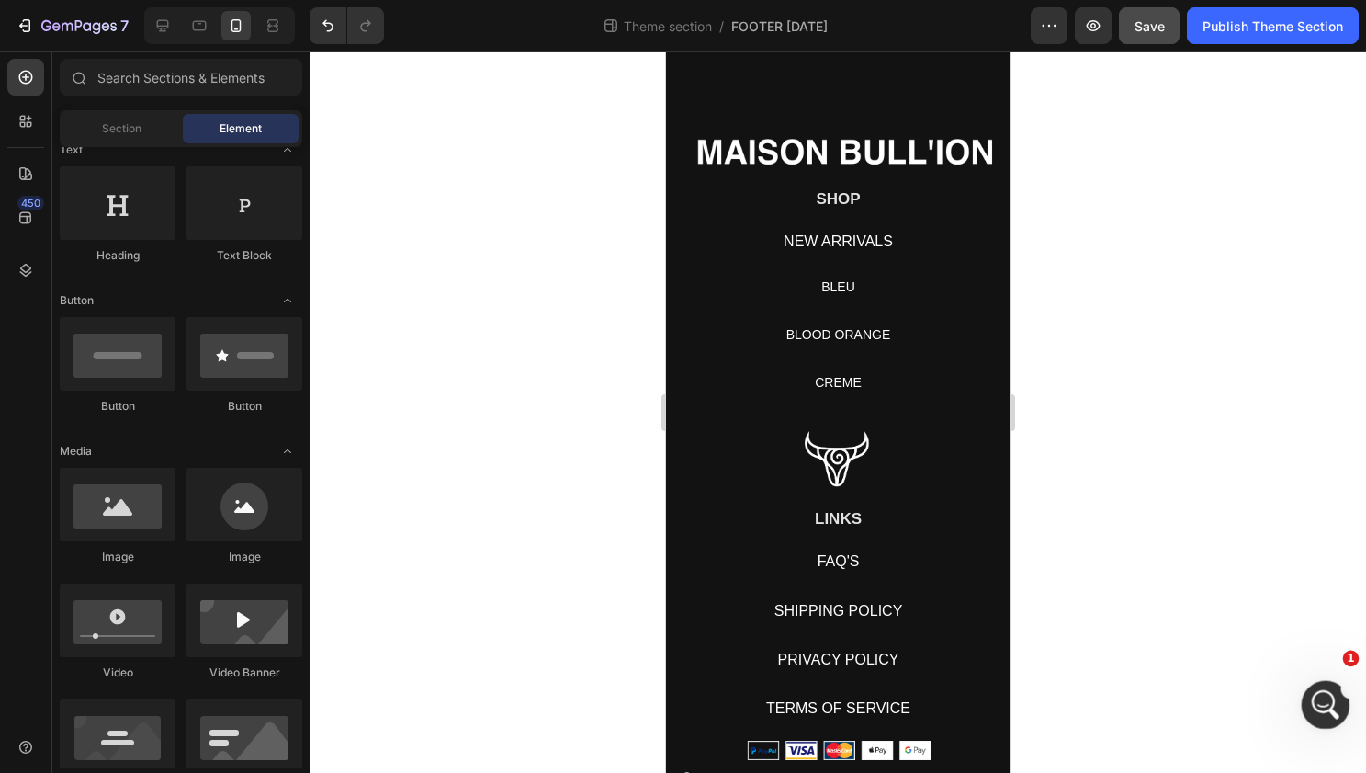
click at [1052, 701] on div "Open Intercom Messenger" at bounding box center [1323, 702] width 61 height 61
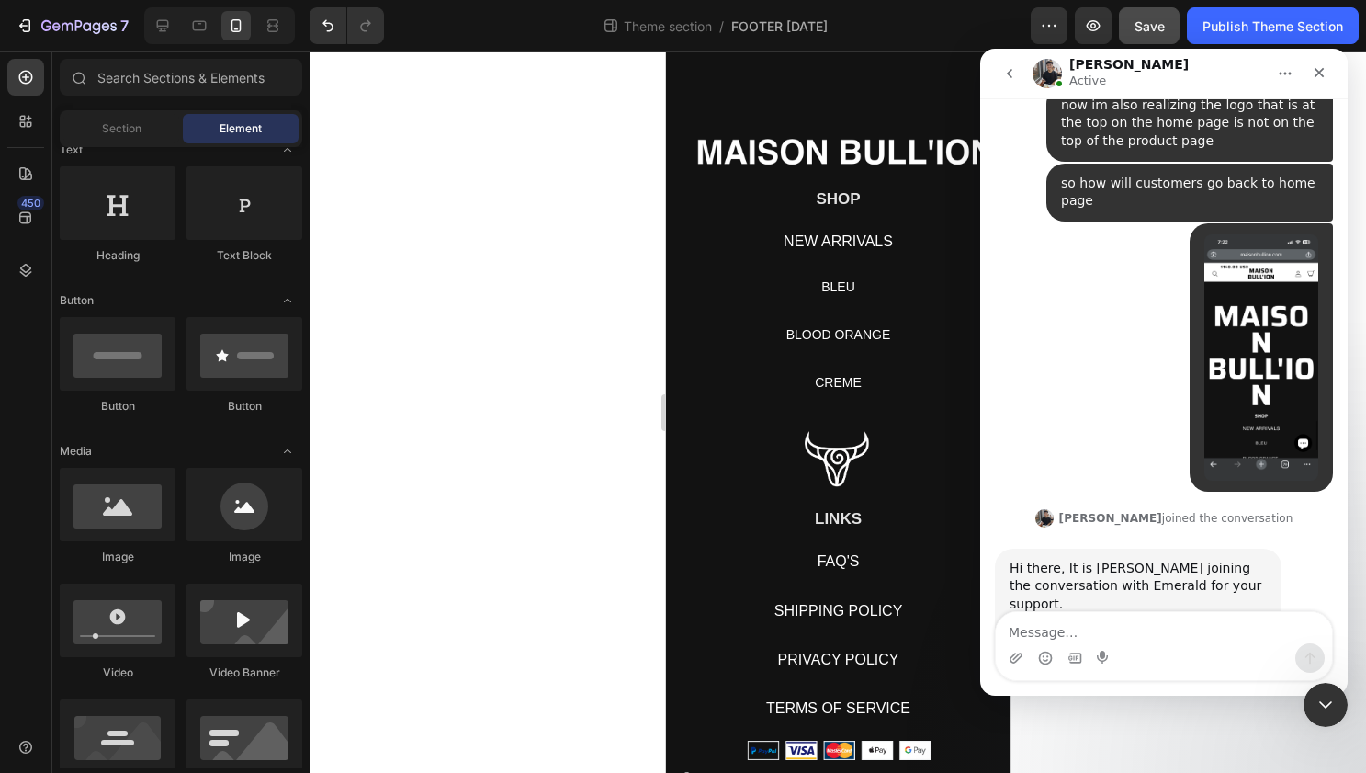
click at [1052, 628] on textarea "Message…" at bounding box center [1164, 627] width 336 height 31
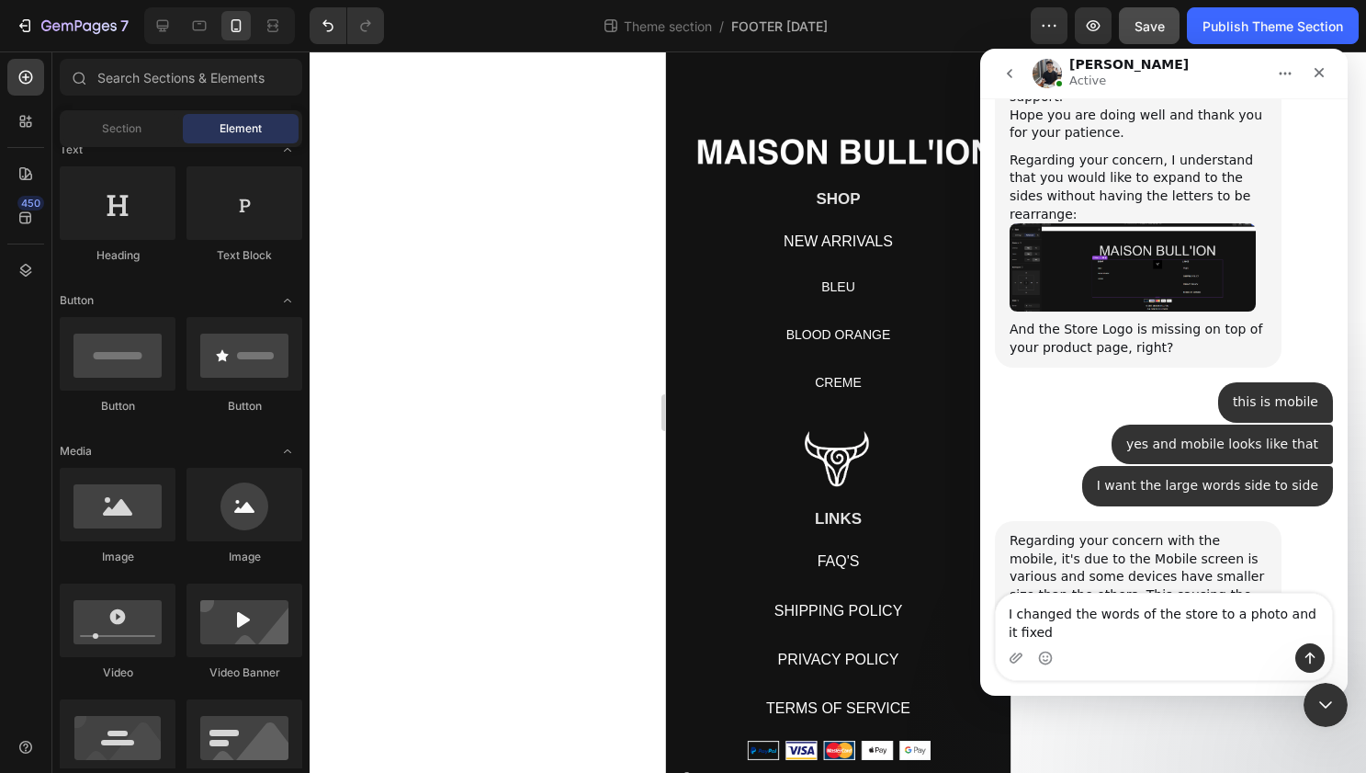
scroll to position [21803, 0]
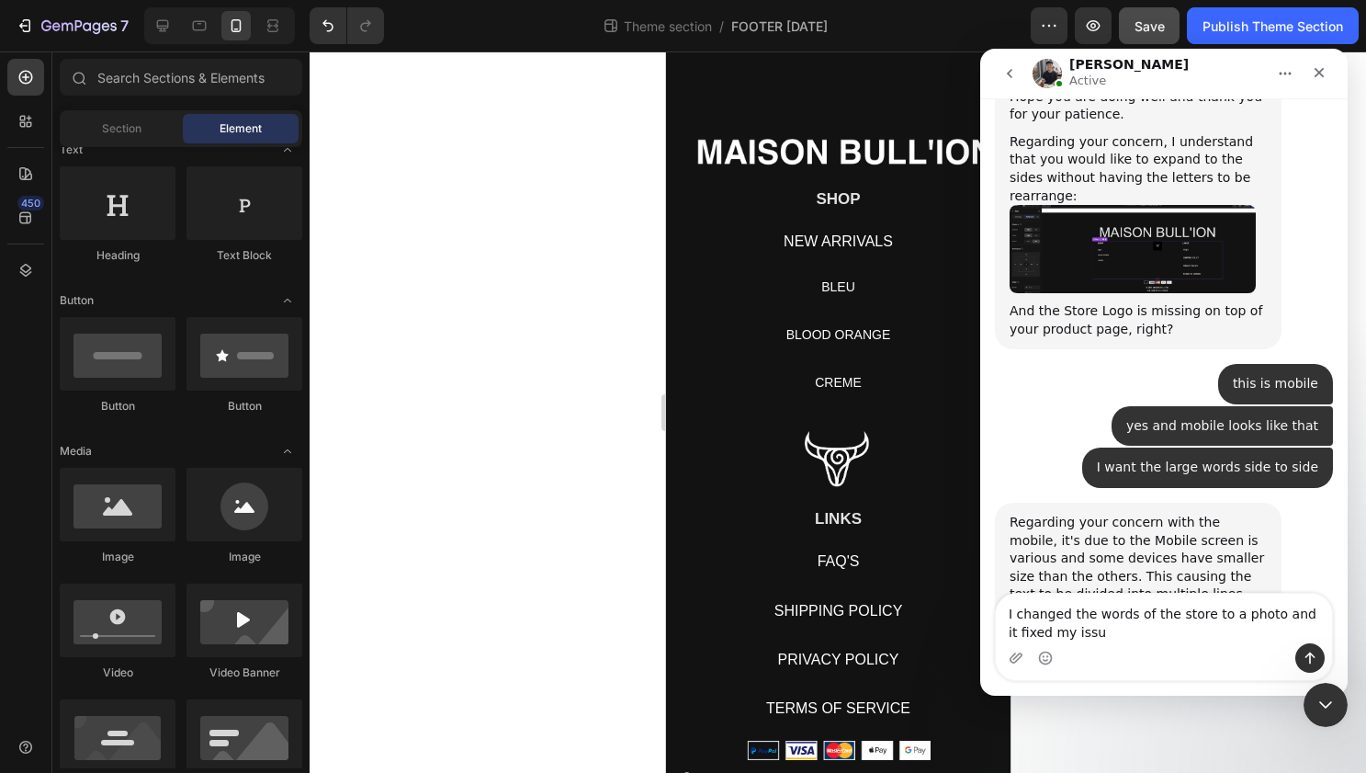
type textarea "I changed the words of the store to a photo and it fixed my issue"
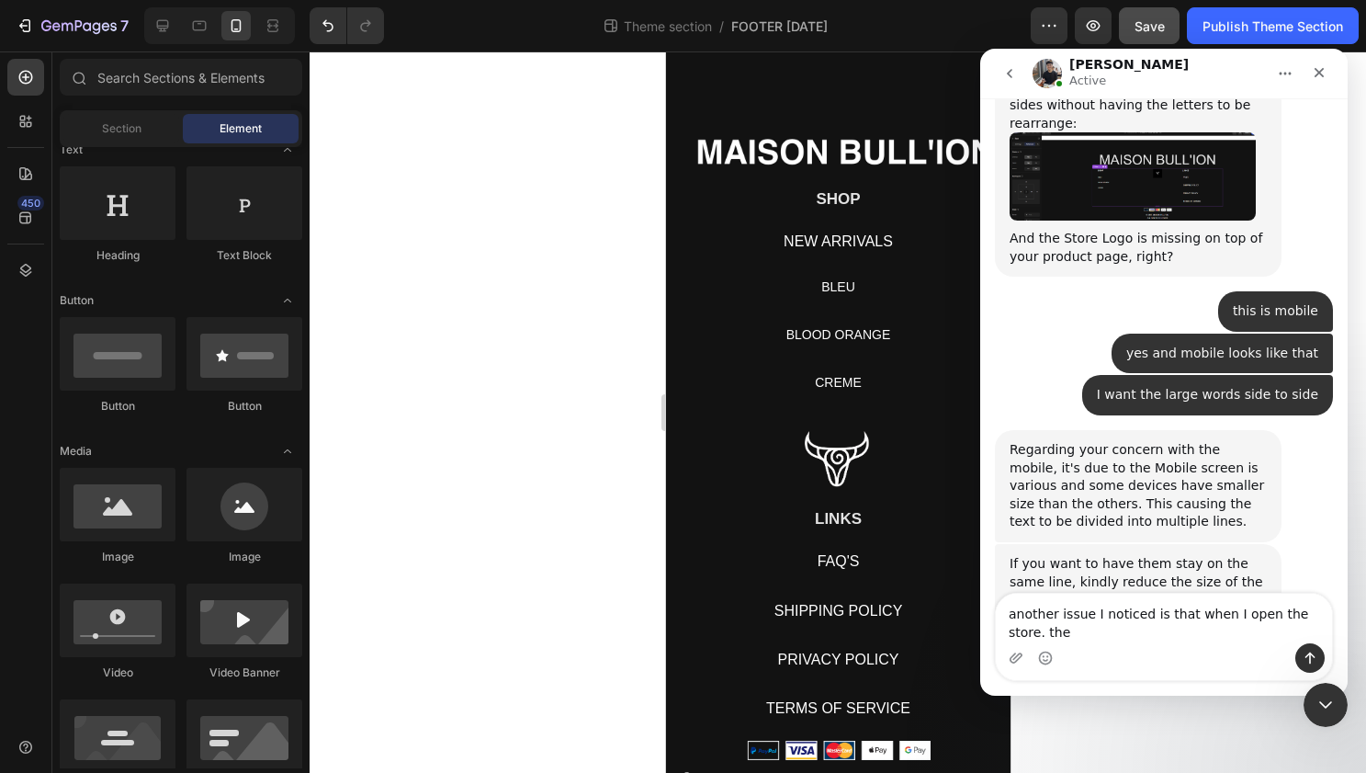
scroll to position [21876, 0]
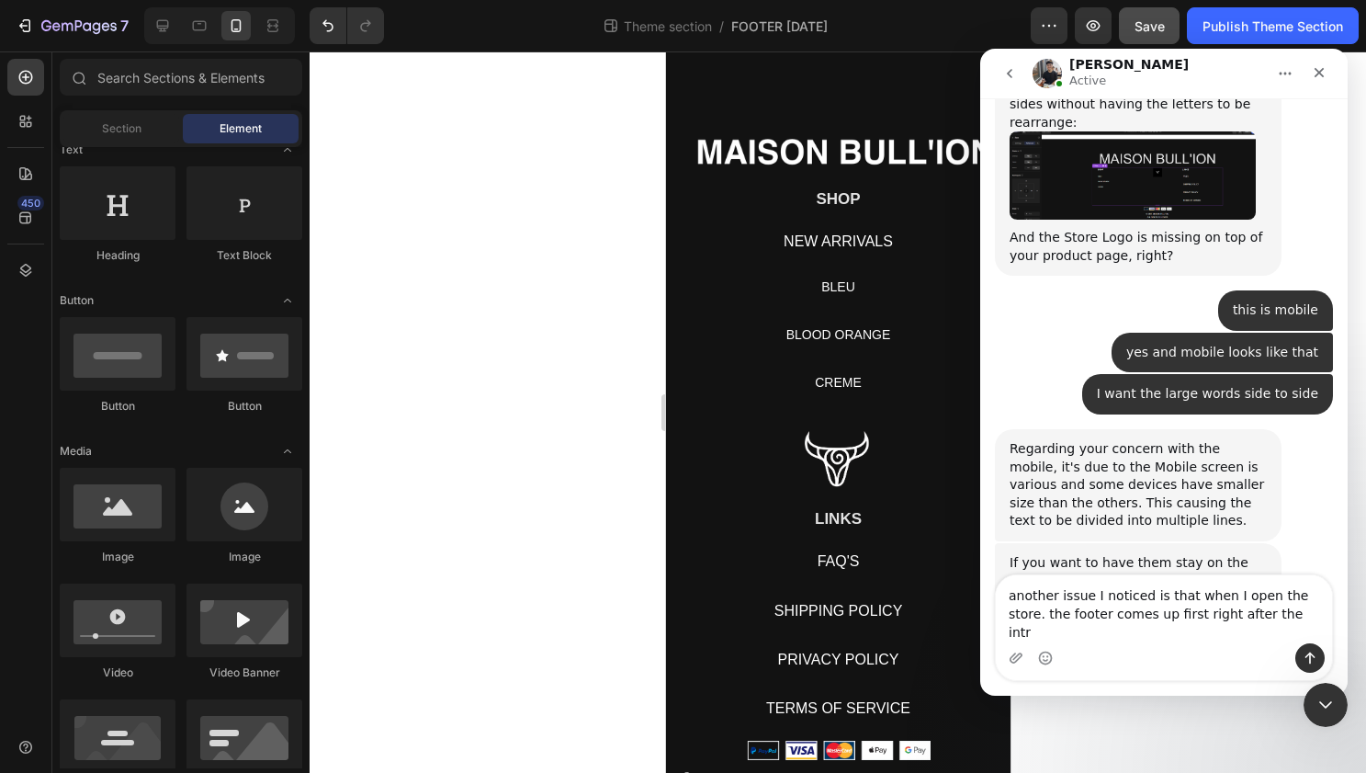
type textarea "another issue I noticed is that when I open the store. the footer comes up firs…"
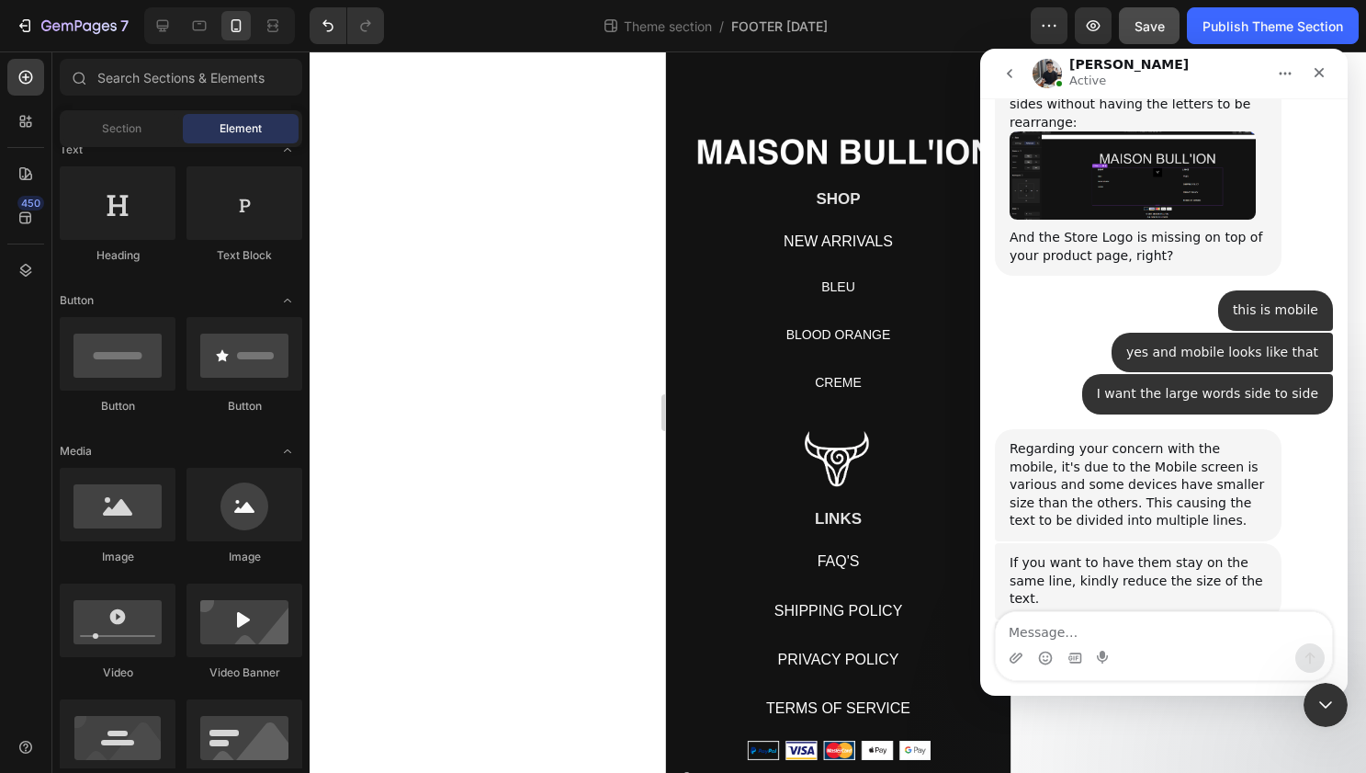
scroll to position [21935, 0]
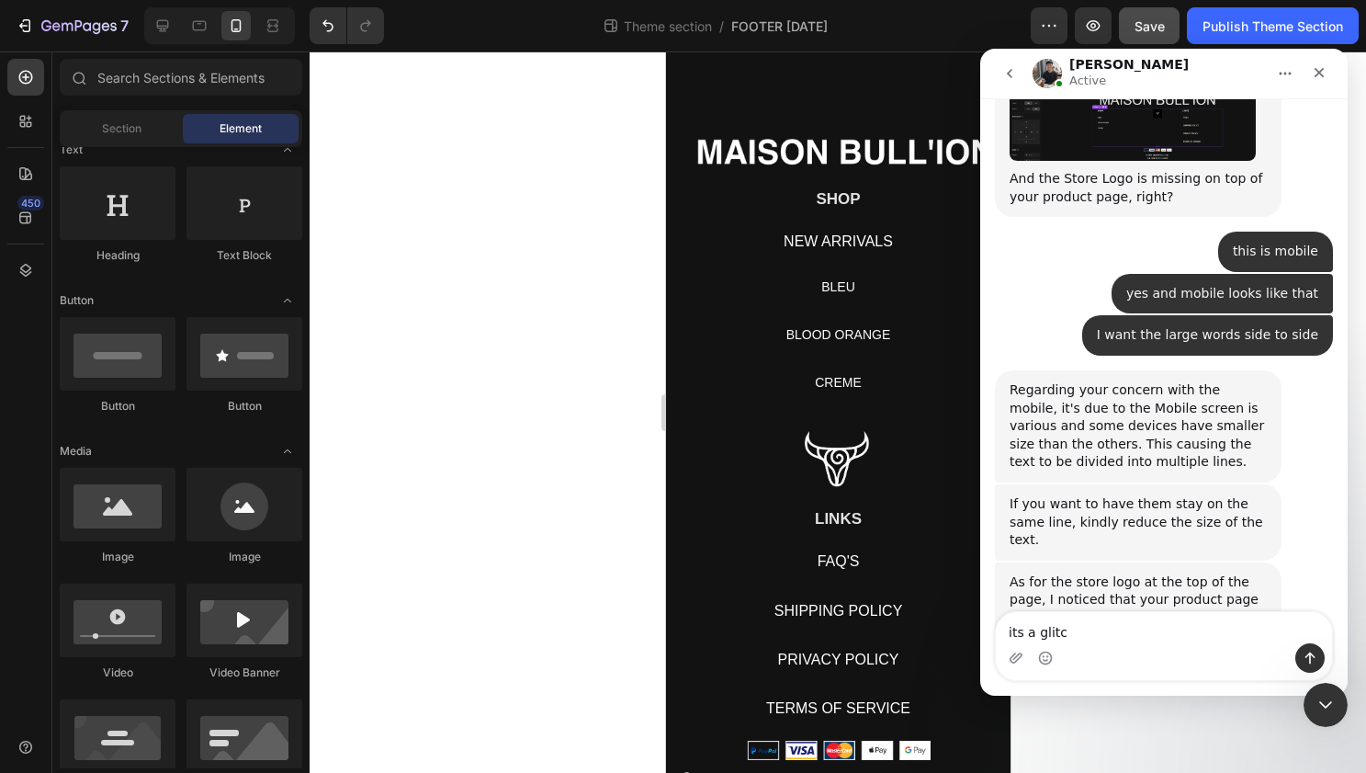
type textarea "its a glitch"
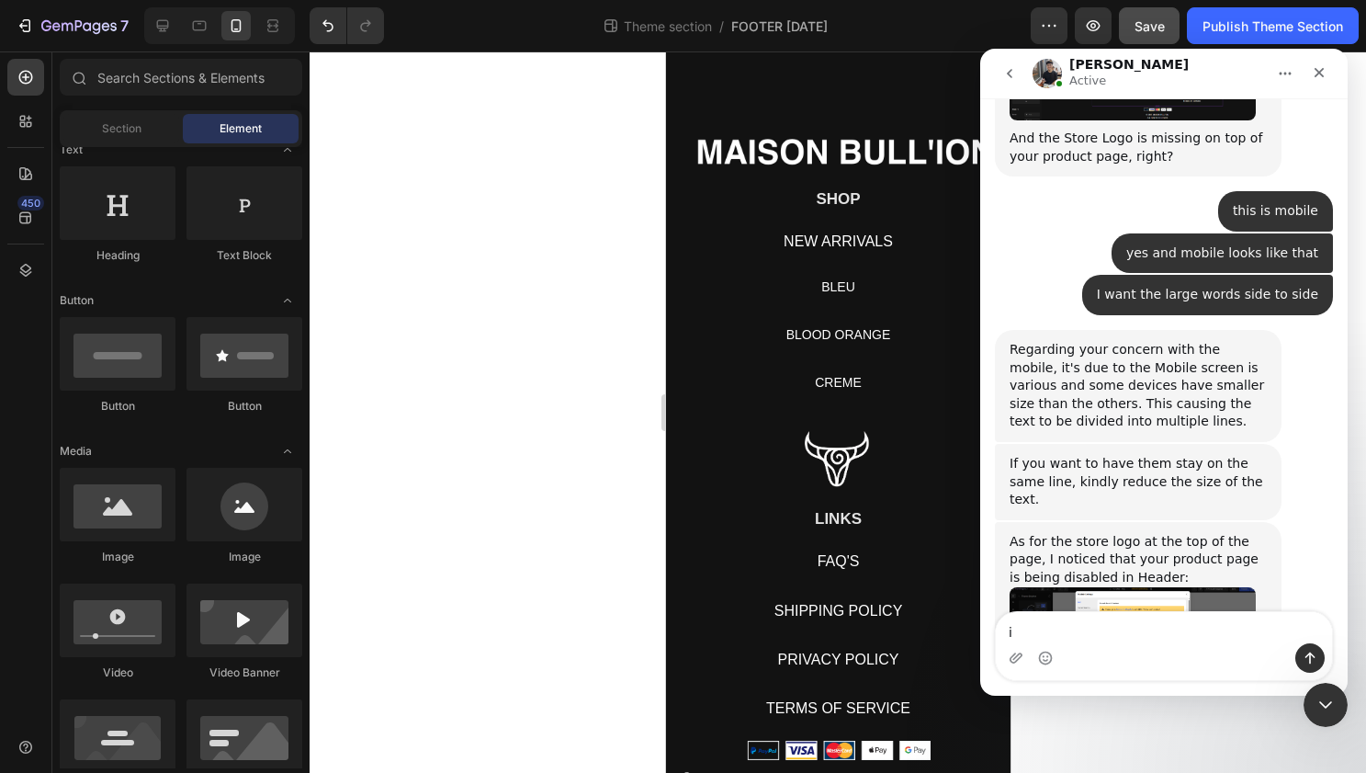
scroll to position [21978, 0]
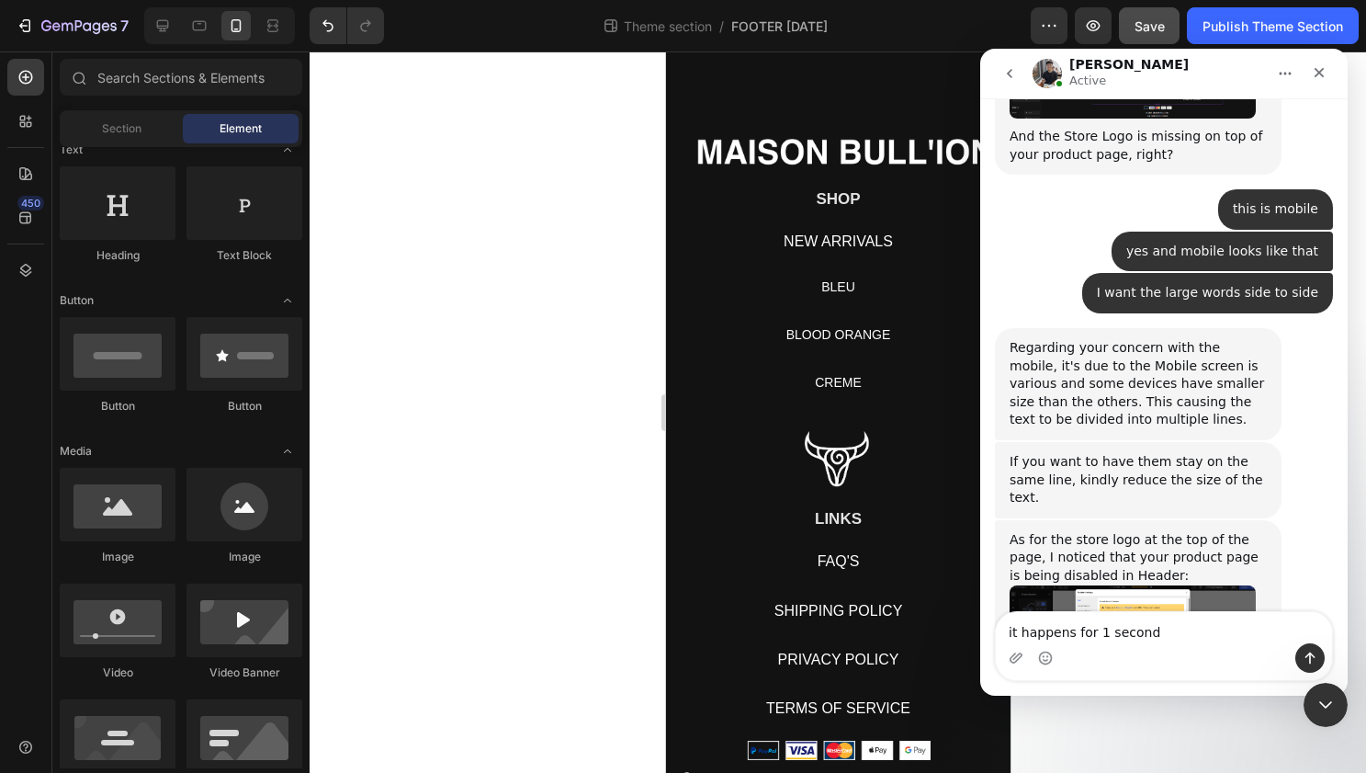
type textarea "it happens for 1 second"
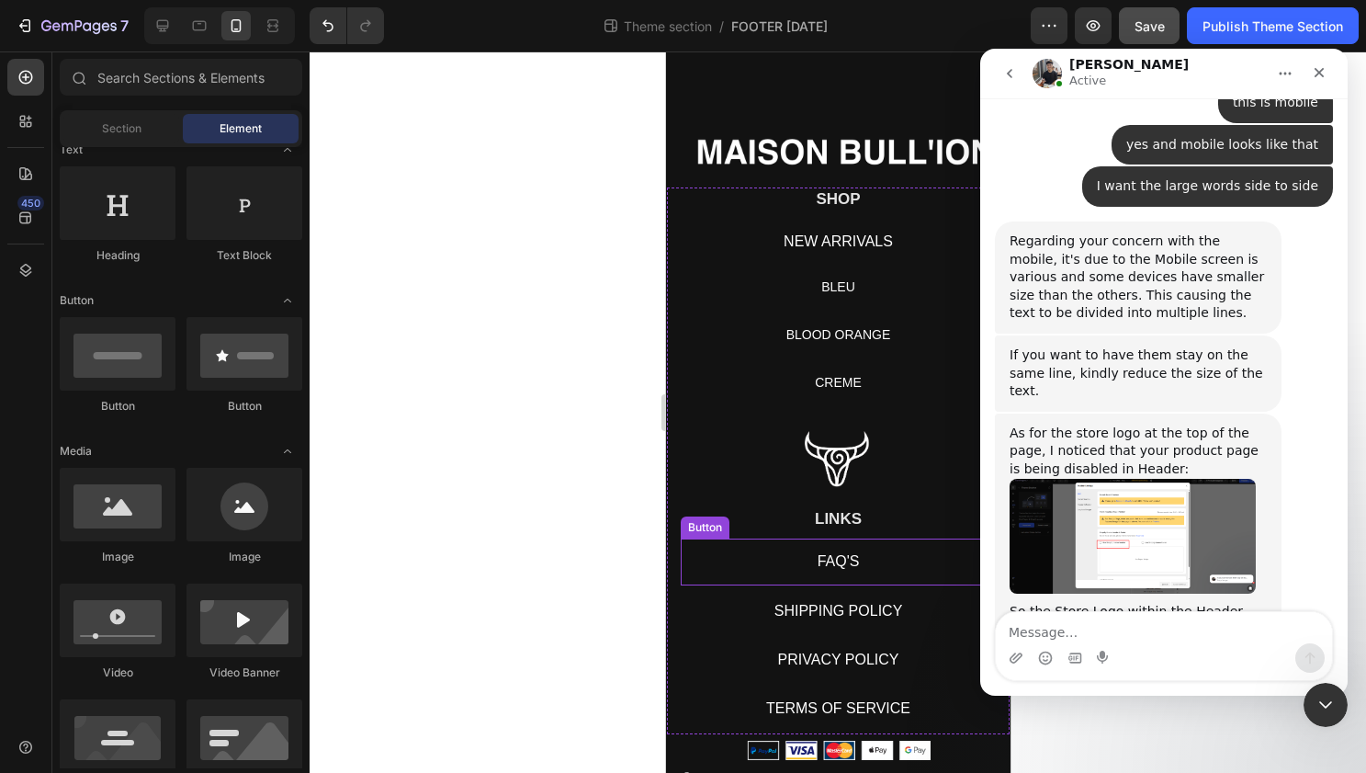
scroll to position [22091, 0]
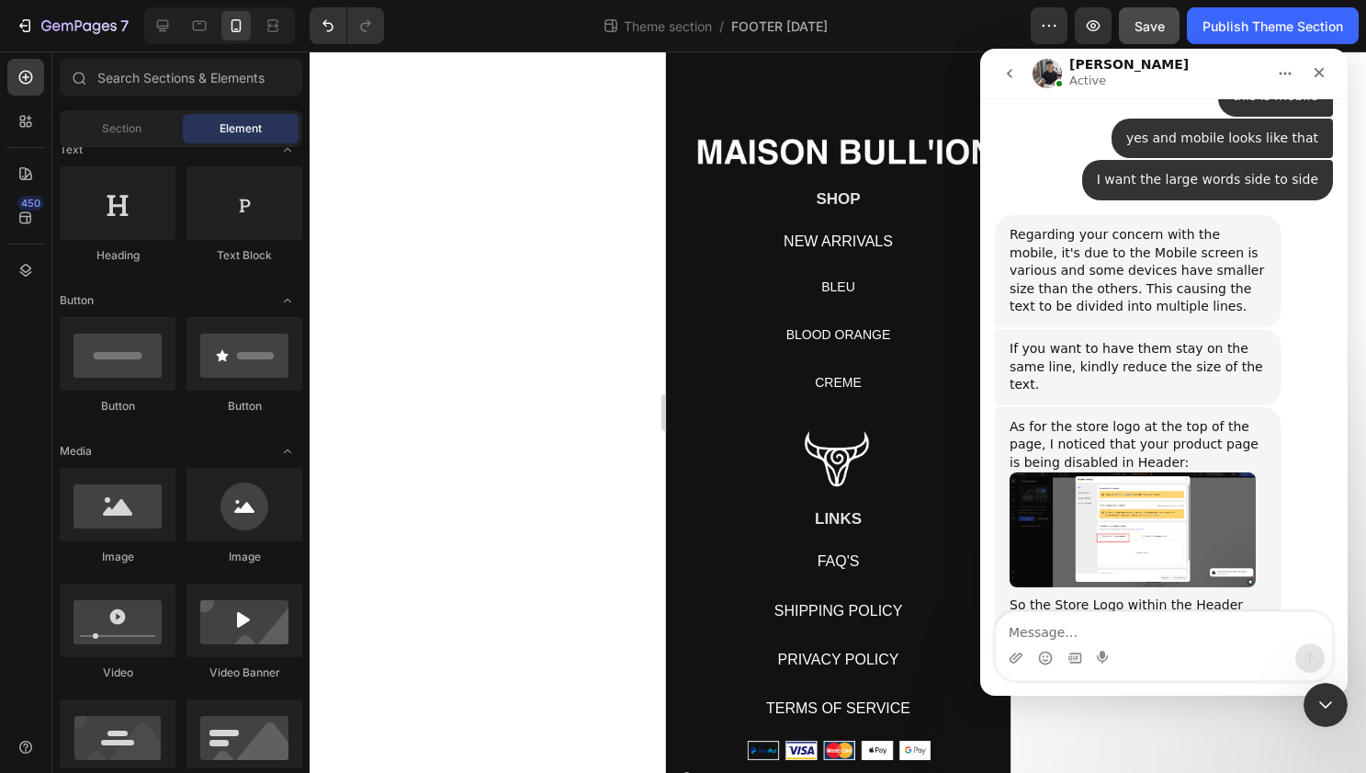
click at [420, 225] on div at bounding box center [838, 411] width 1057 height 721
click at [1052, 20] on span "Save" at bounding box center [1150, 26] width 30 height 16
drag, startPoint x: 1323, startPoint y: 73, endPoint x: 1870, endPoint y: 53, distance: 547.0
click at [1052, 73] on icon "Close" at bounding box center [1319, 72] width 15 height 15
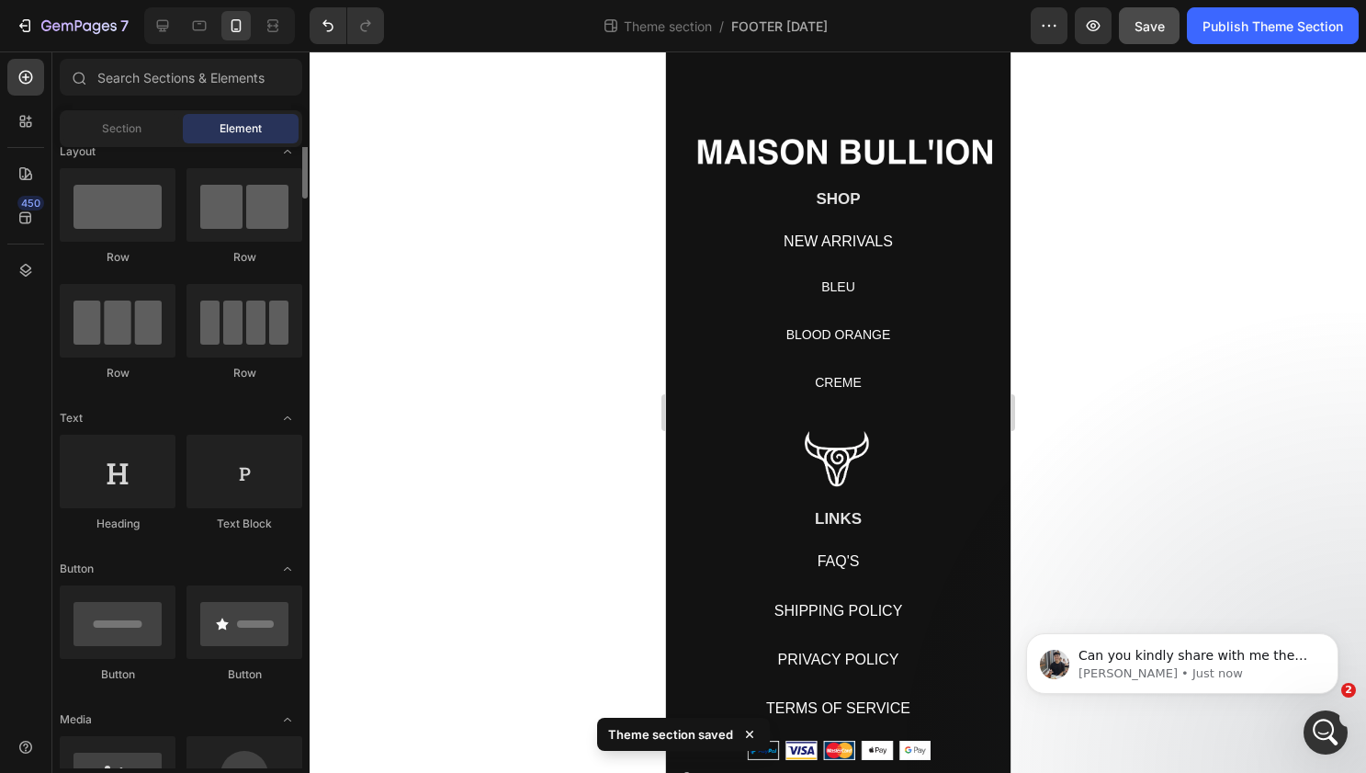
scroll to position [0, 0]
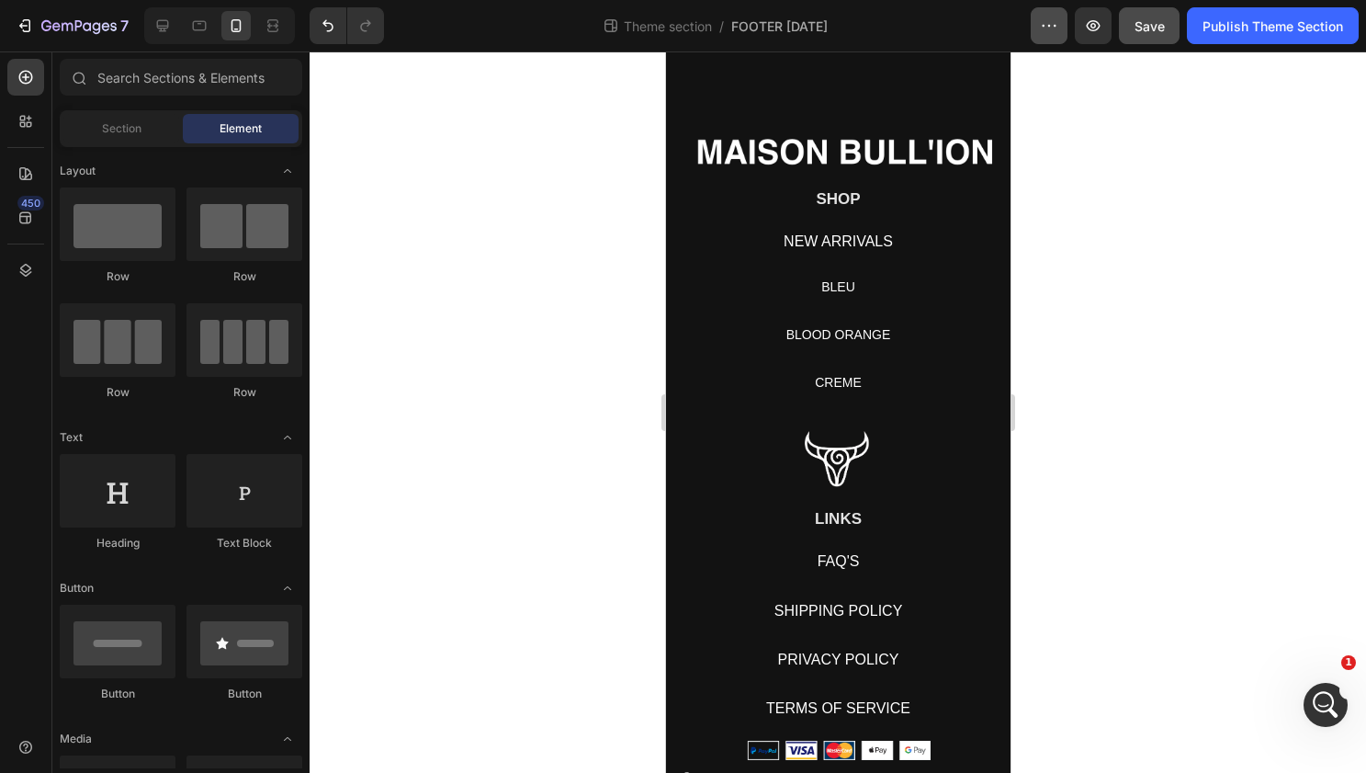
click at [1041, 22] on icon "button" at bounding box center [1049, 26] width 18 height 18
click at [406, 243] on div at bounding box center [838, 411] width 1057 height 721
click at [23, 29] on icon "button" at bounding box center [27, 25] width 8 height 13
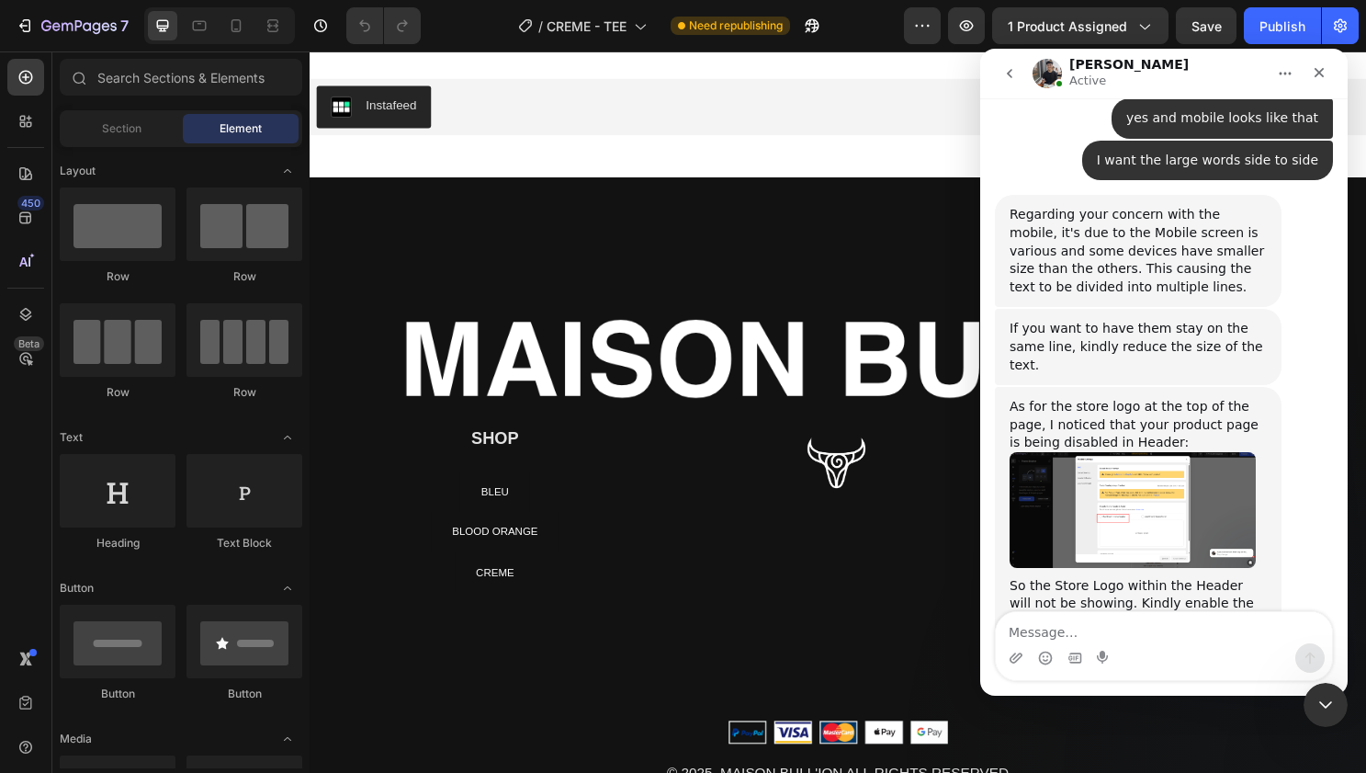
scroll to position [4876, 0]
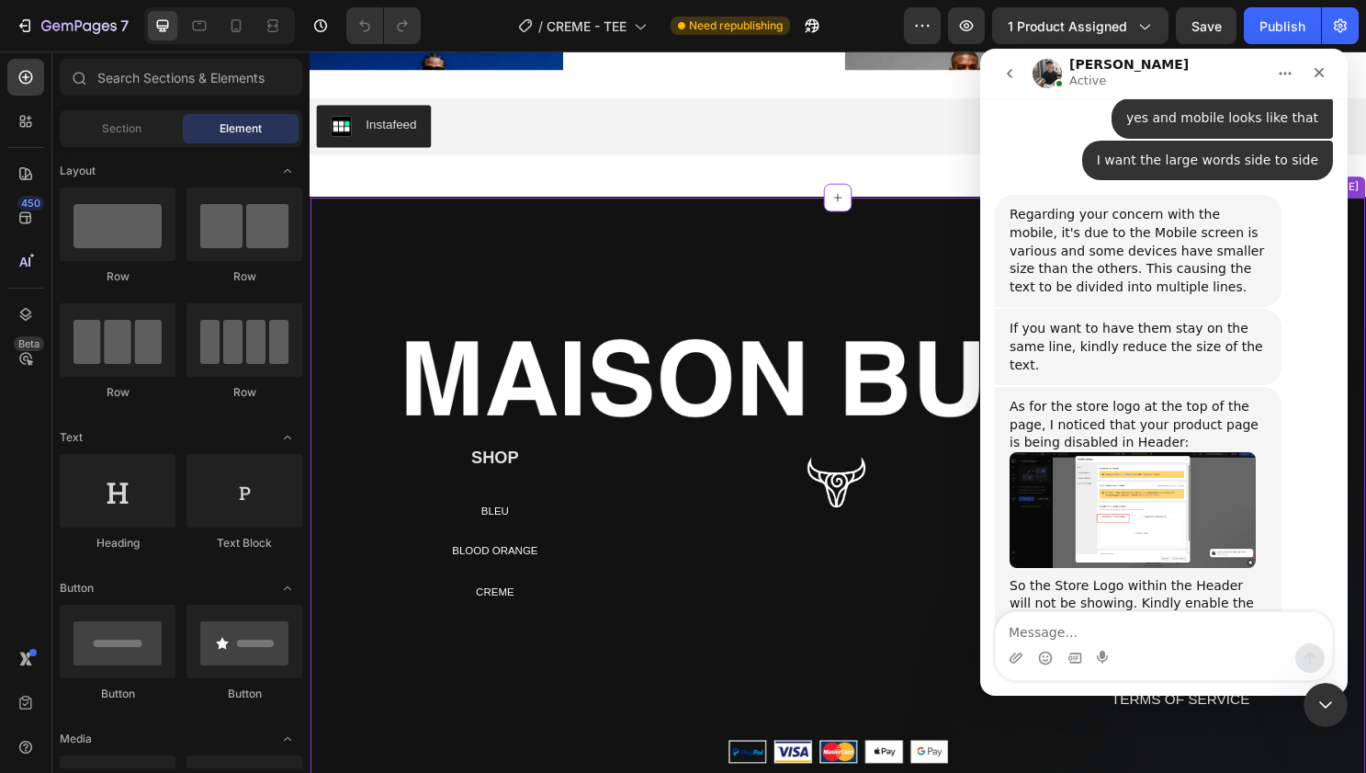
click at [738, 419] on img at bounding box center [861, 369] width 1101 height 185
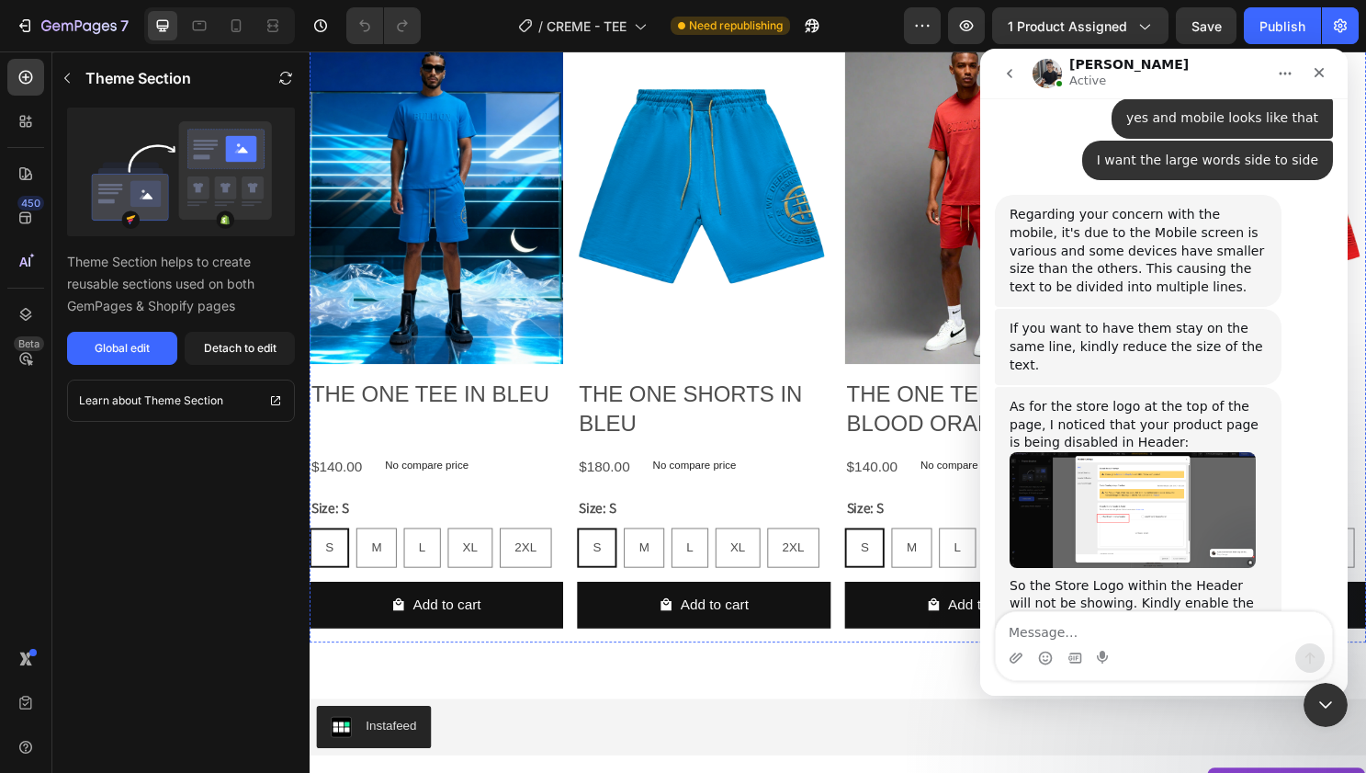
scroll to position [5787, 0]
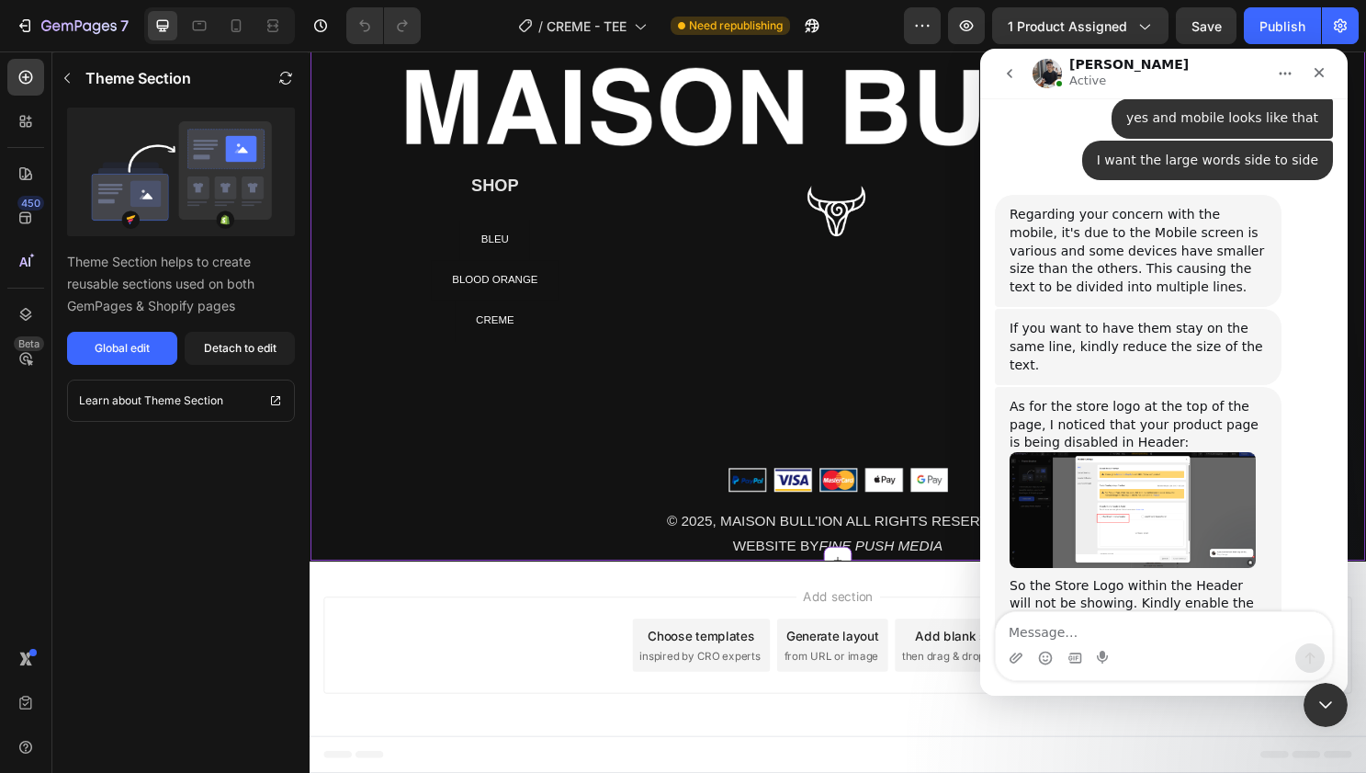
click at [803, 117] on img at bounding box center [861, 86] width 1101 height 185
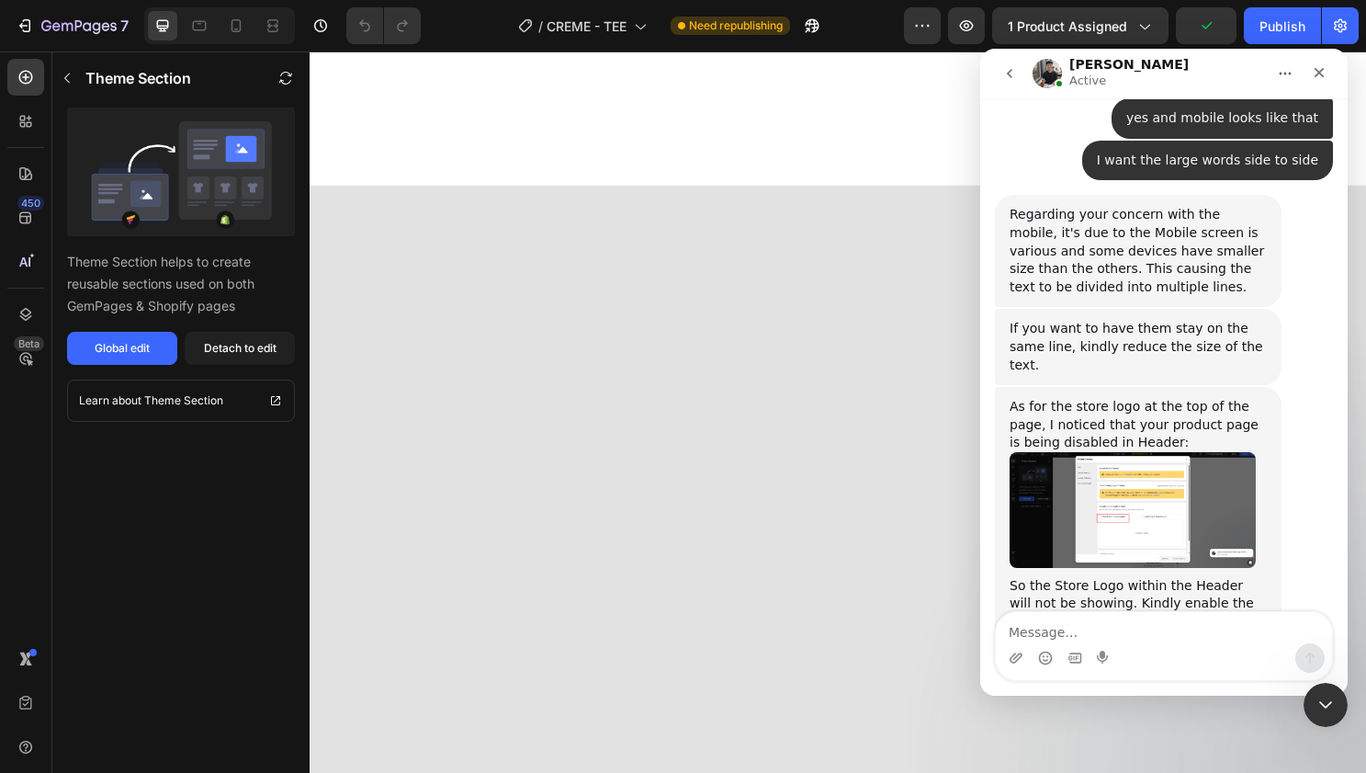
scroll to position [0, 0]
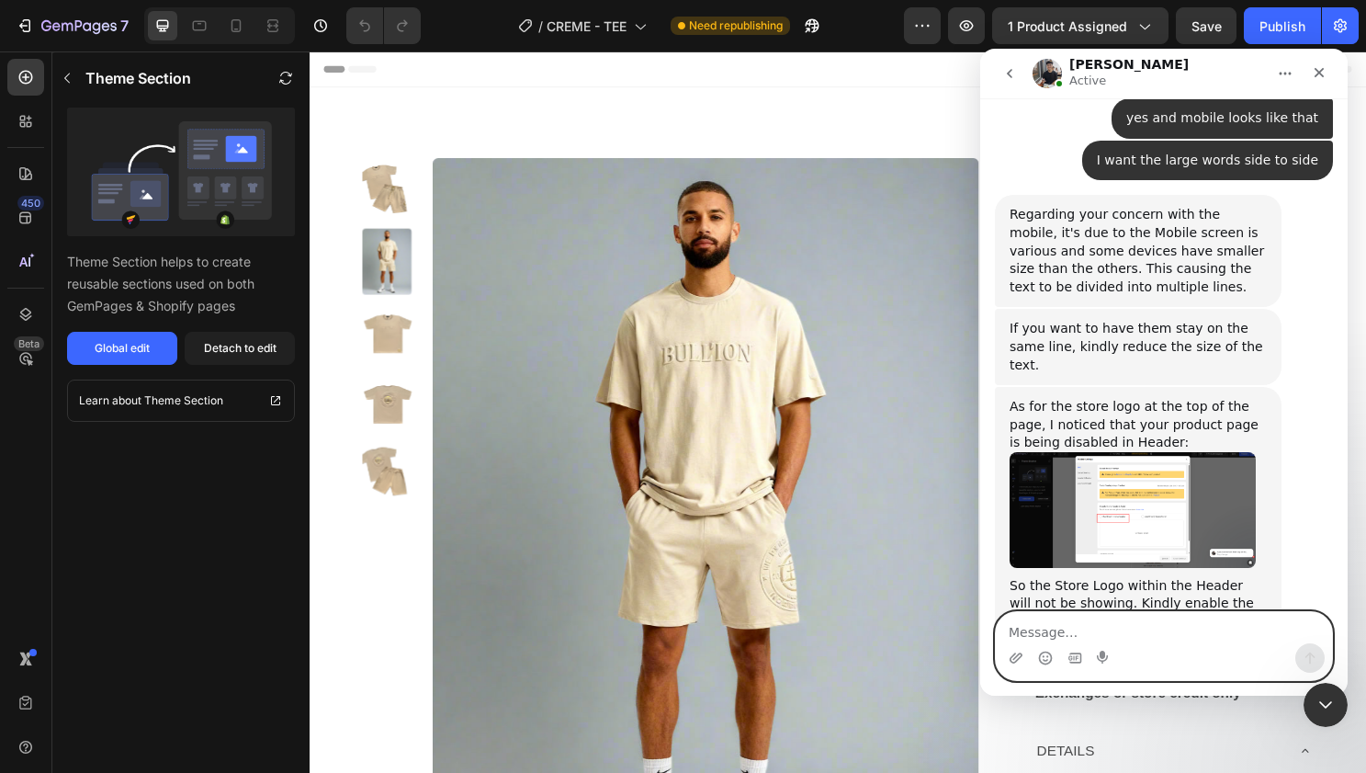
click at [1123, 625] on textarea "Message…" at bounding box center [1164, 627] width 336 height 31
type textarea "[DOMAIN_NAME]"
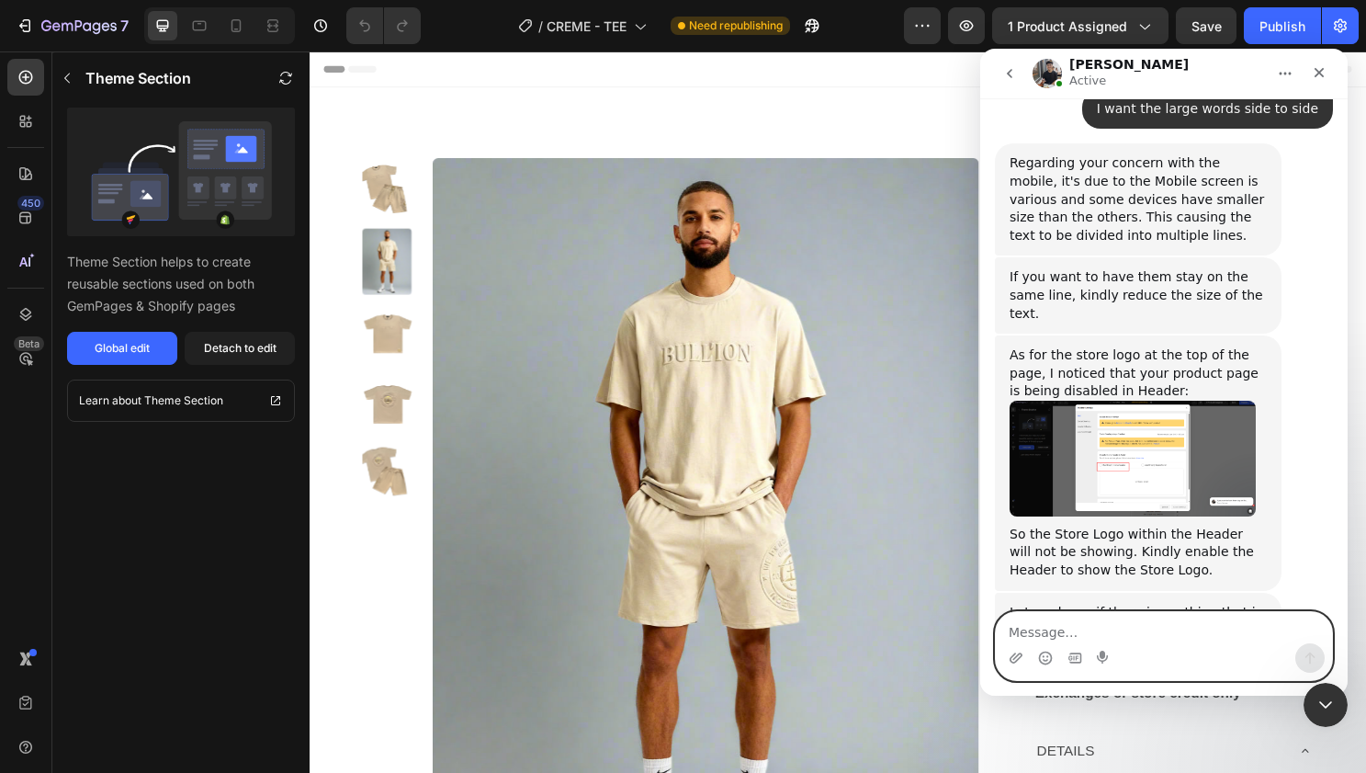
scroll to position [21799, 0]
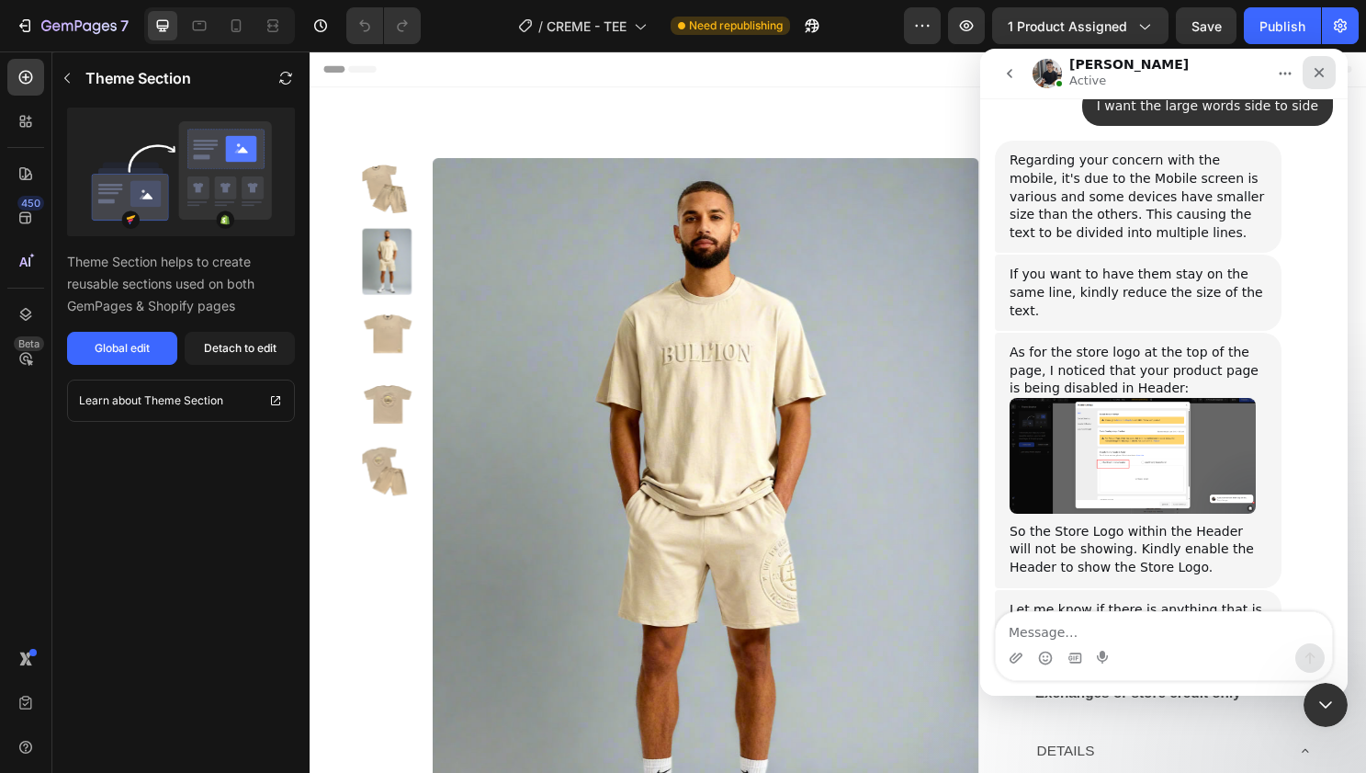
click at [1328, 72] on div "Close" at bounding box center [1319, 72] width 33 height 33
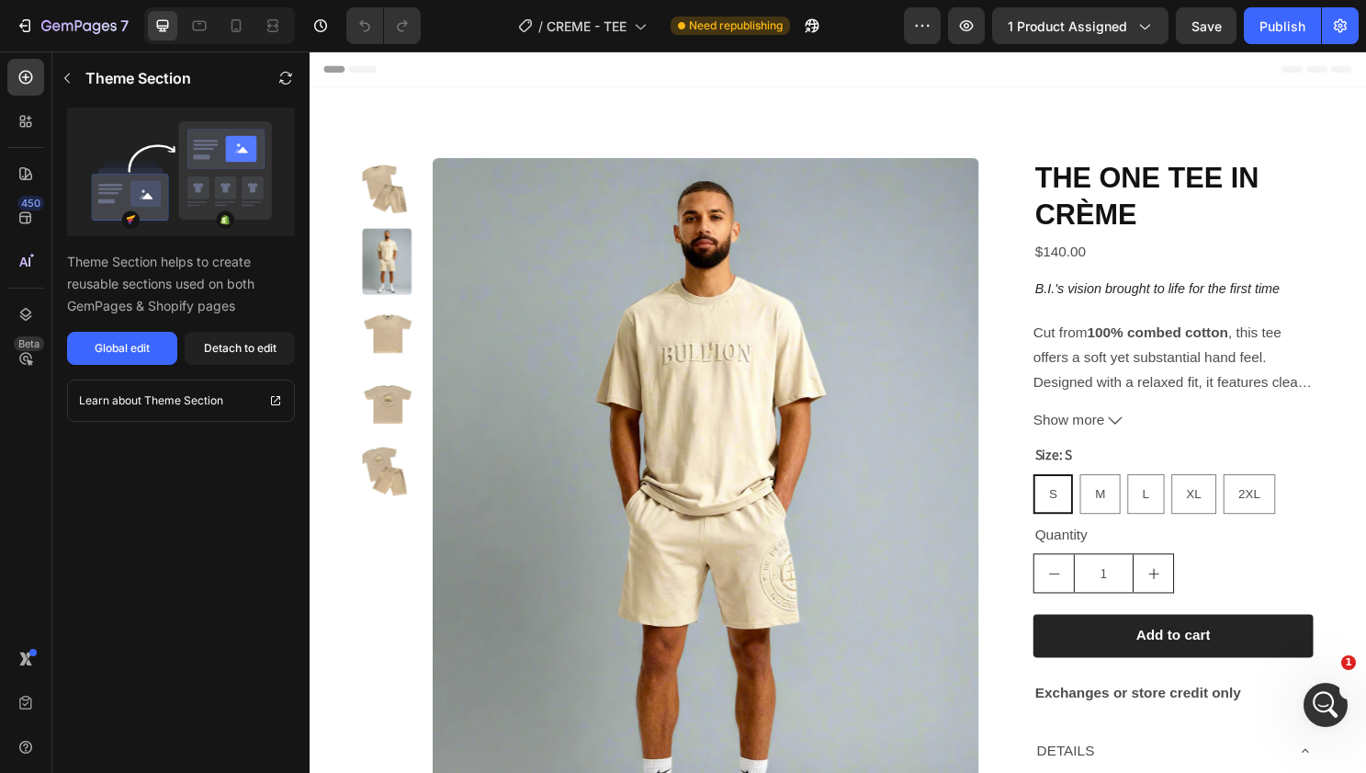
scroll to position [0, 0]
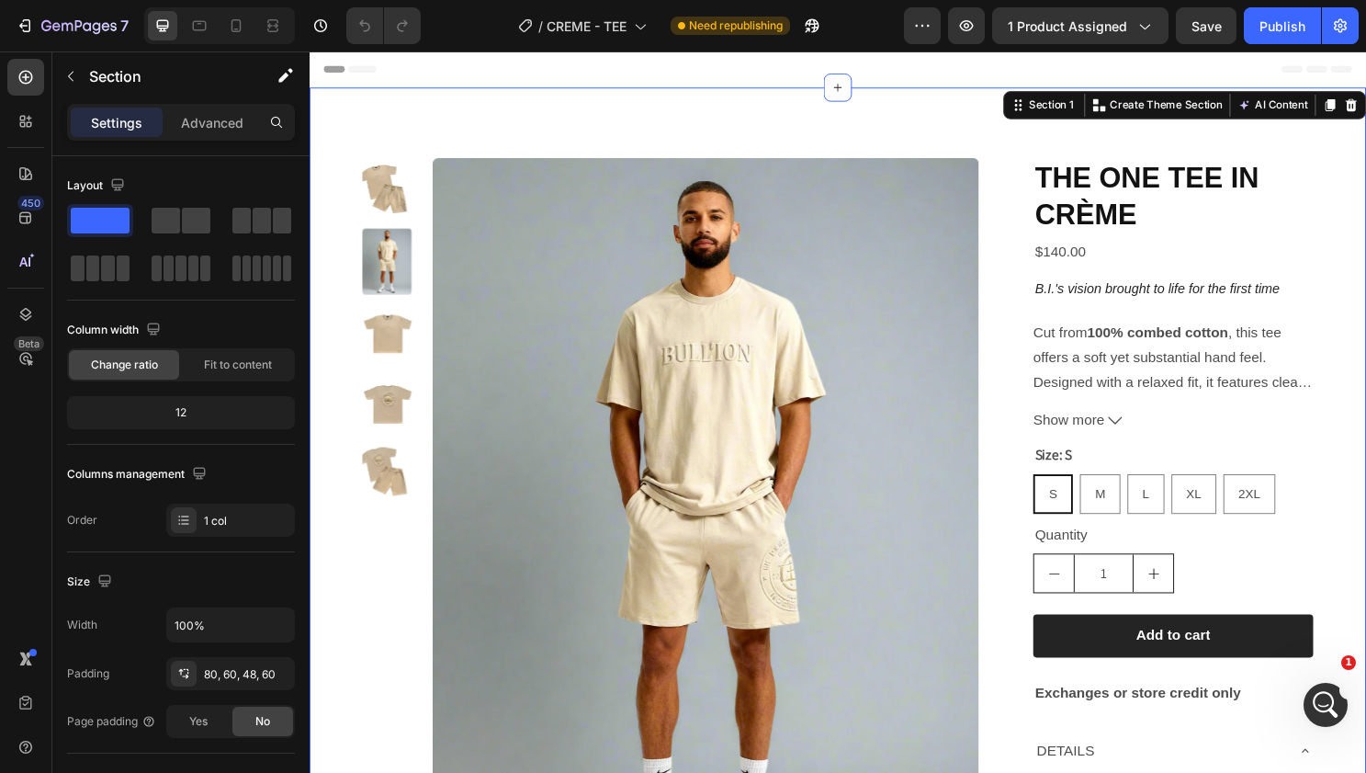
scroll to position [21799, 0]
click at [286, 73] on icon "button" at bounding box center [283, 78] width 10 height 10
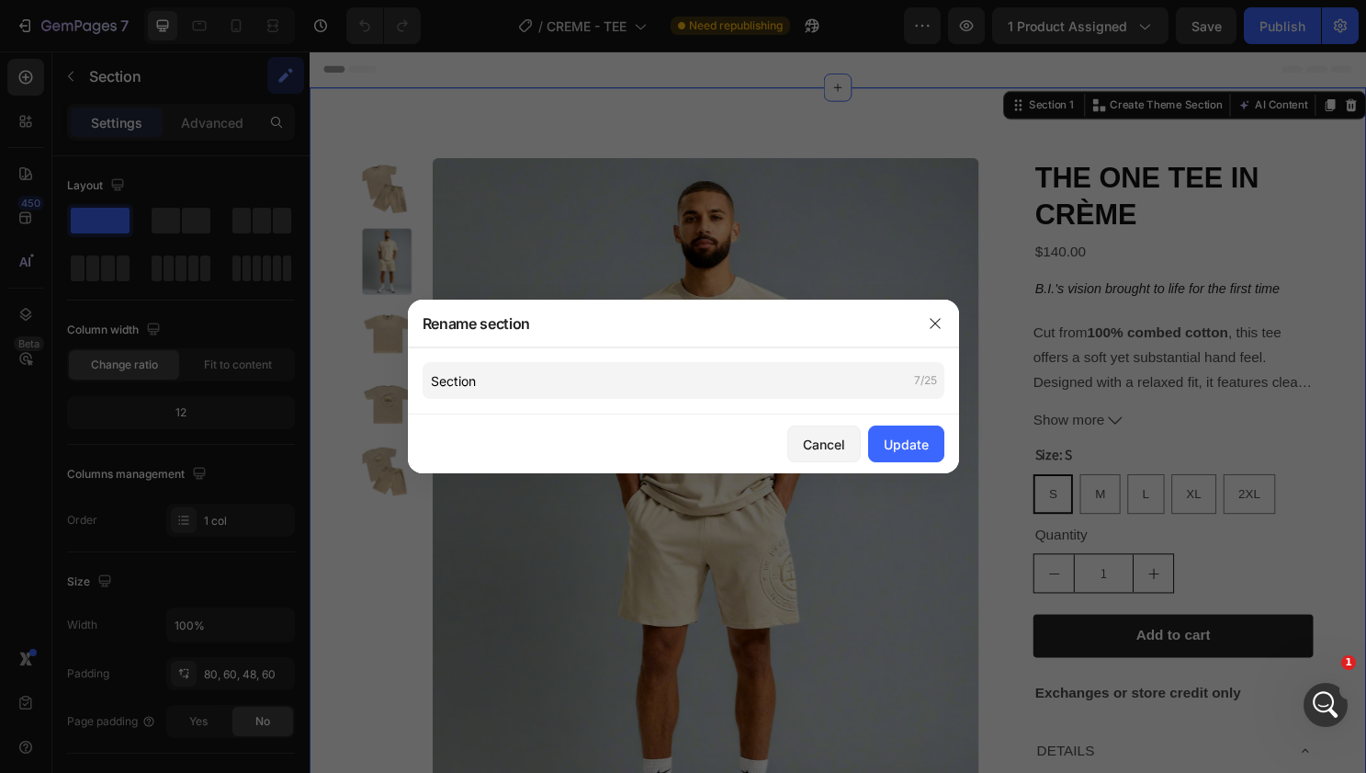
scroll to position [21870, 0]
click at [930, 319] on icon "button" at bounding box center [935, 323] width 10 height 10
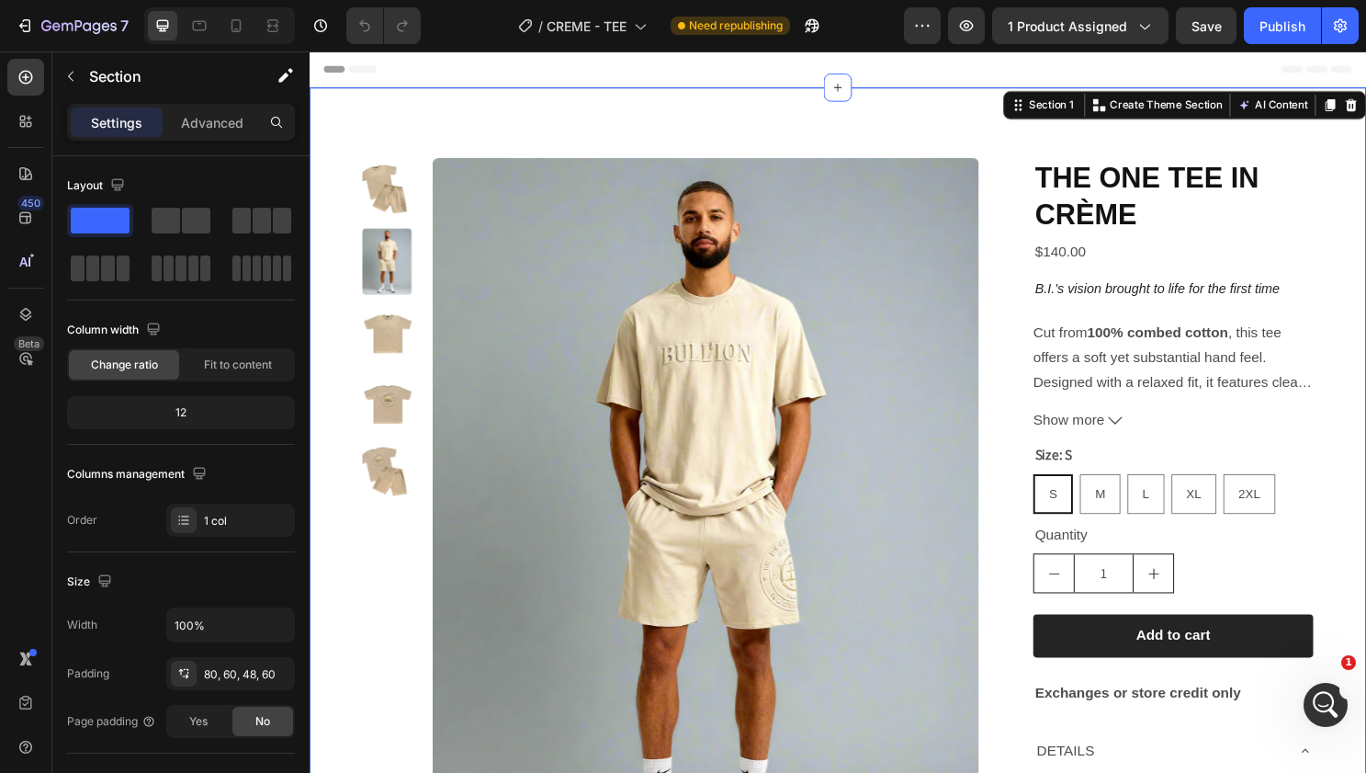
scroll to position [21912, 0]
click at [1140, 58] on div "Header" at bounding box center [860, 69] width 1073 height 37
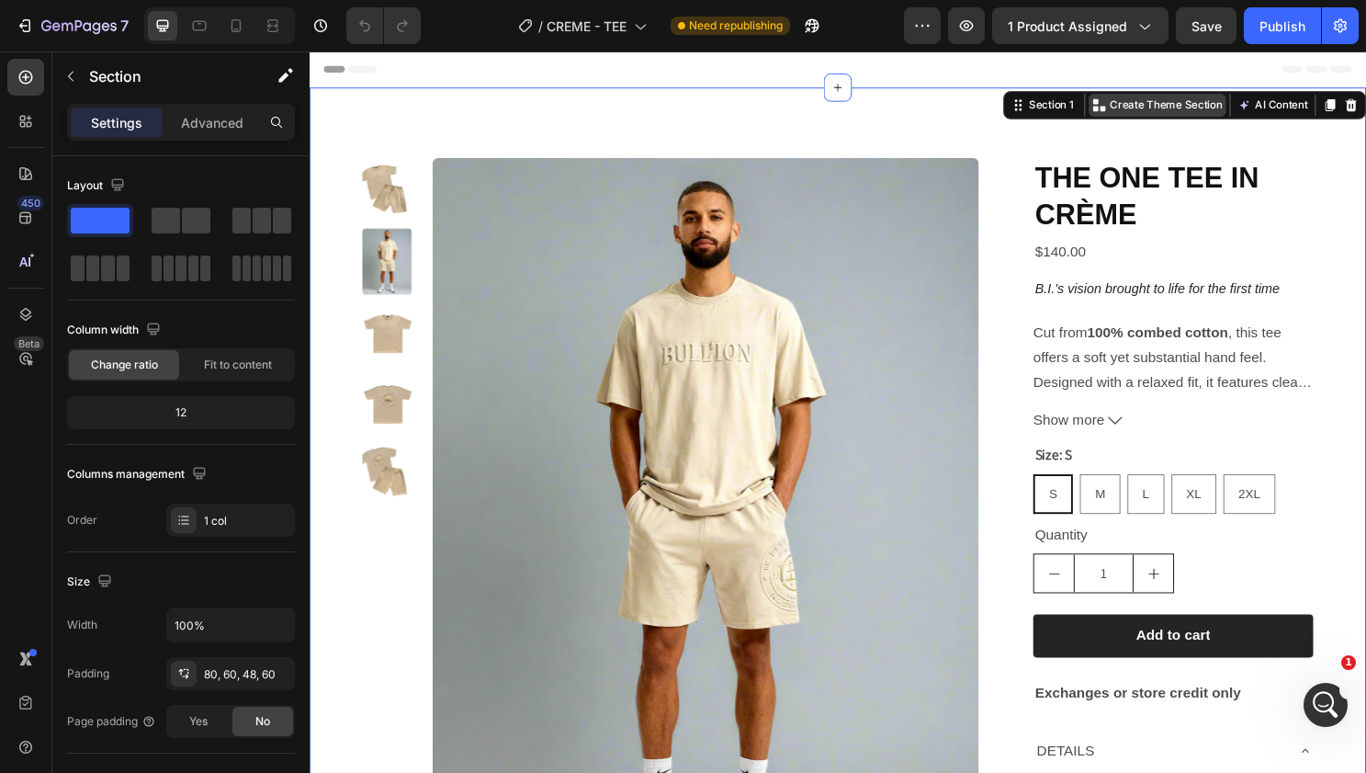
click at [1171, 108] on p "Create Theme Section" at bounding box center [1204, 107] width 118 height 17
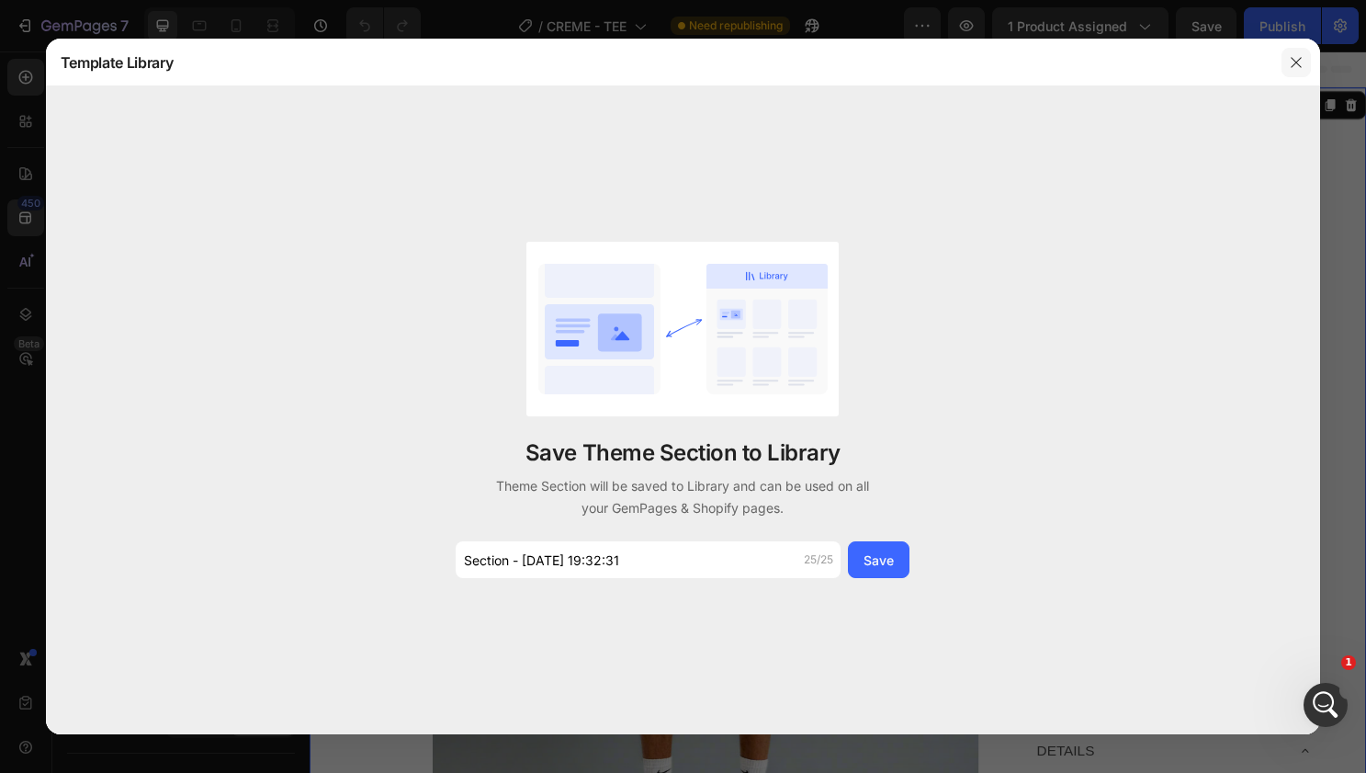
click at [1293, 55] on icon "button" at bounding box center [1296, 62] width 15 height 15
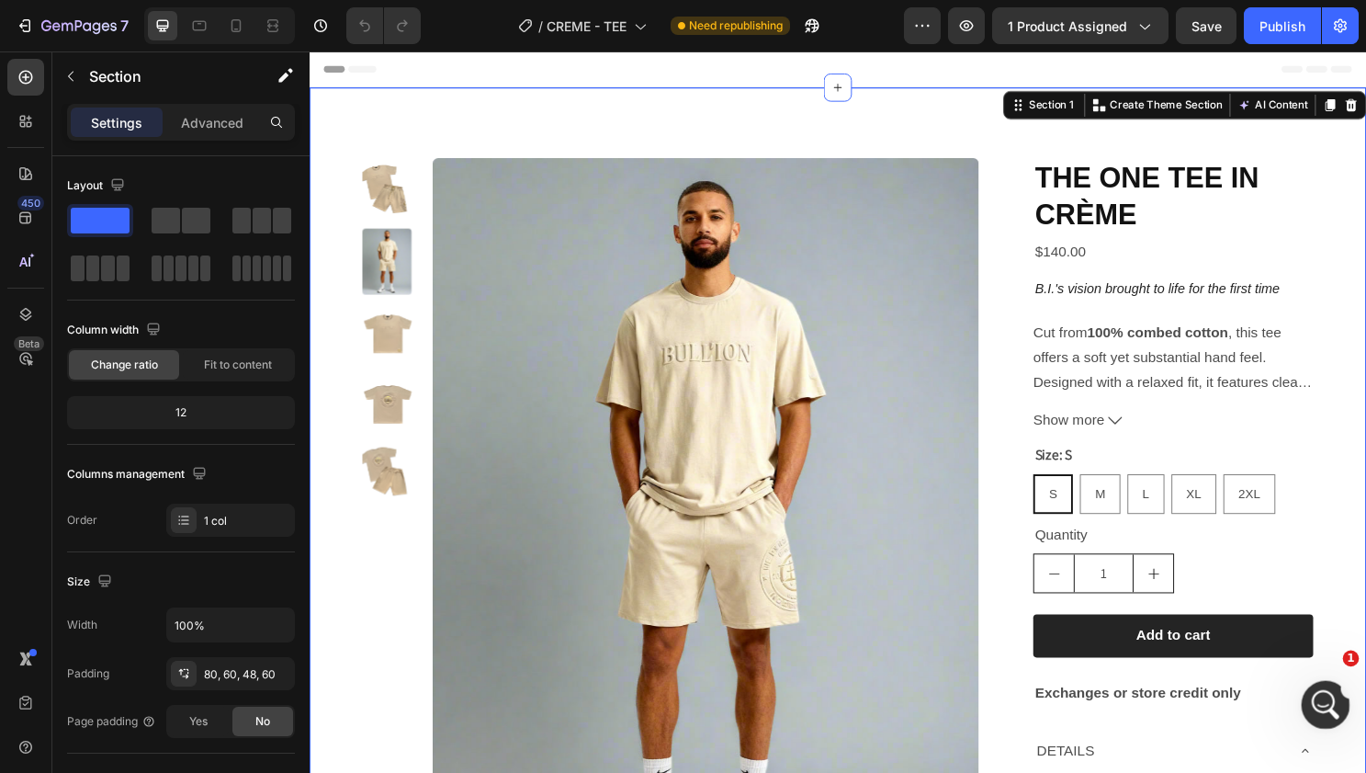
click at [1314, 695] on icon "Open Intercom Messenger" at bounding box center [1323, 702] width 30 height 30
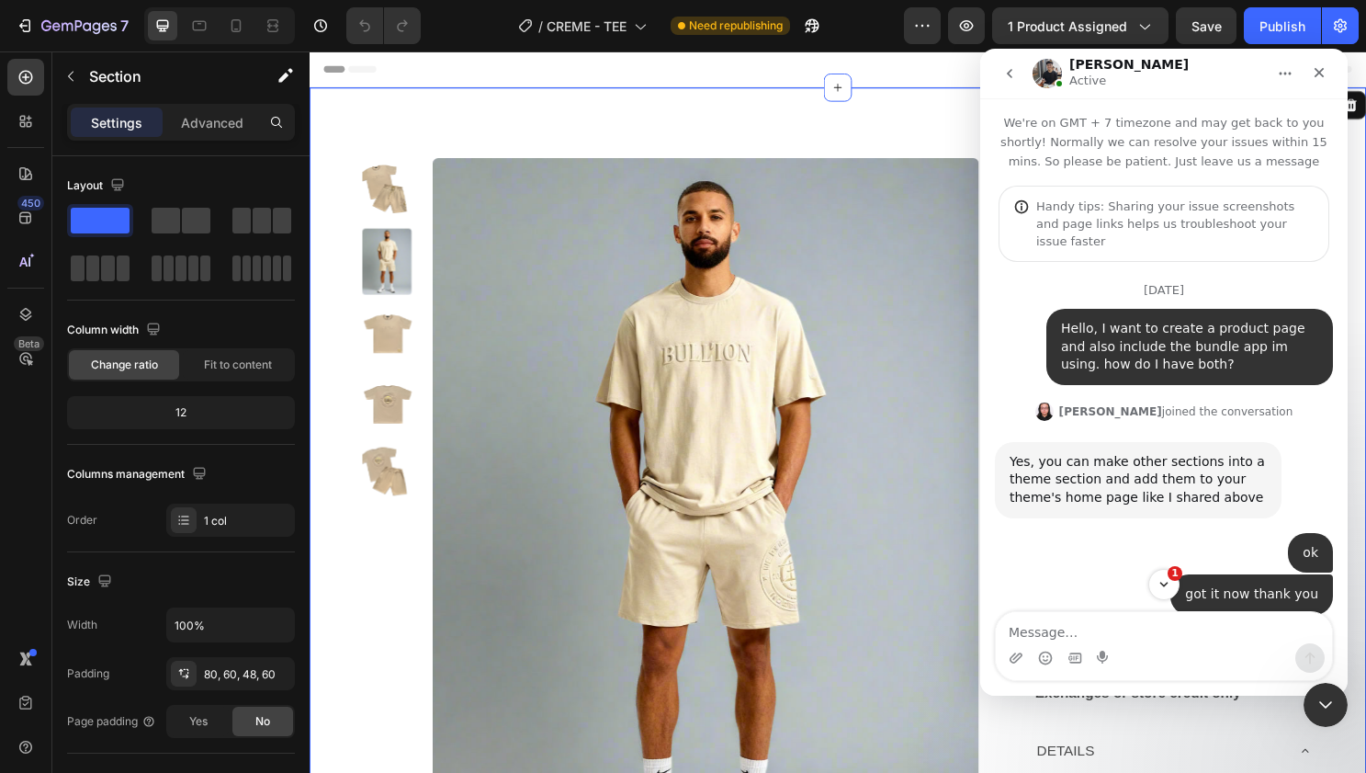
scroll to position [3, 0]
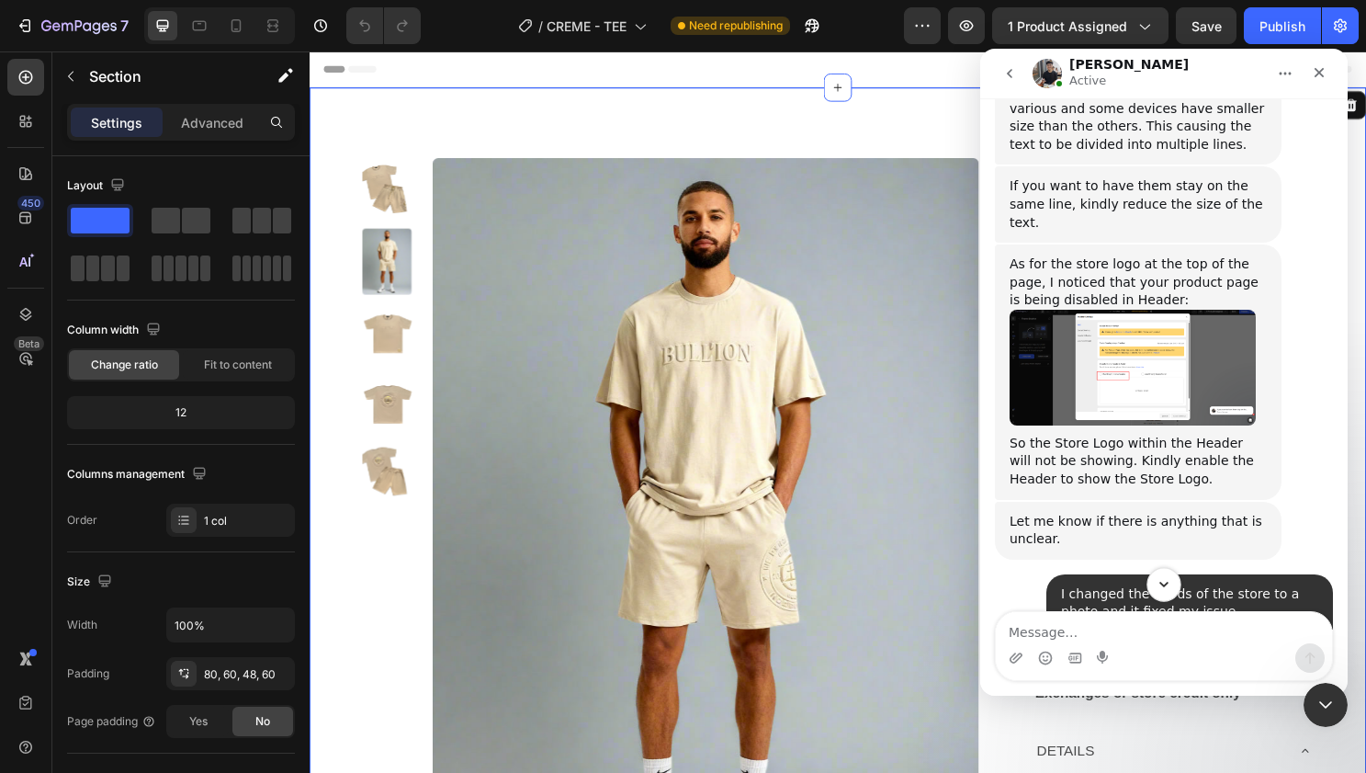
click at [1166, 587] on icon "Scroll to bottom" at bounding box center [1164, 584] width 17 height 17
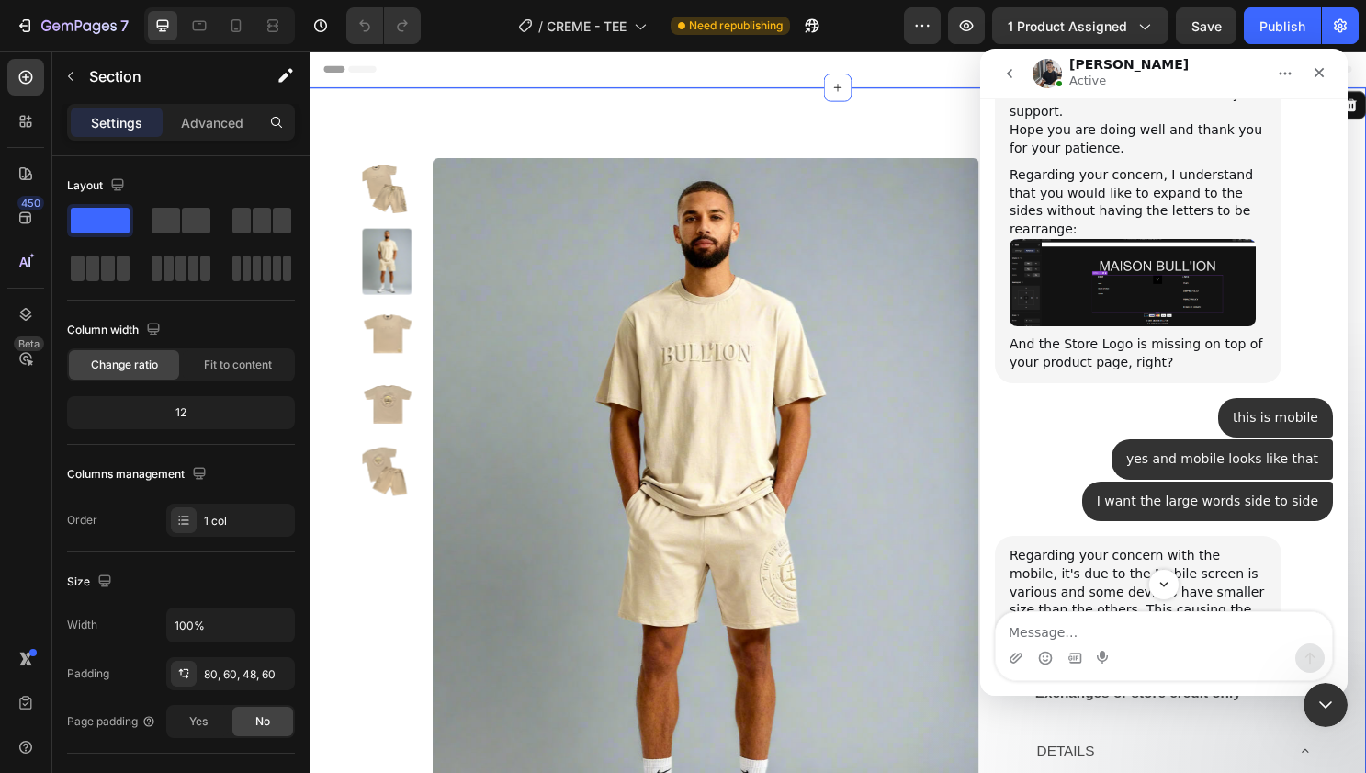
scroll to position [21447, 0]
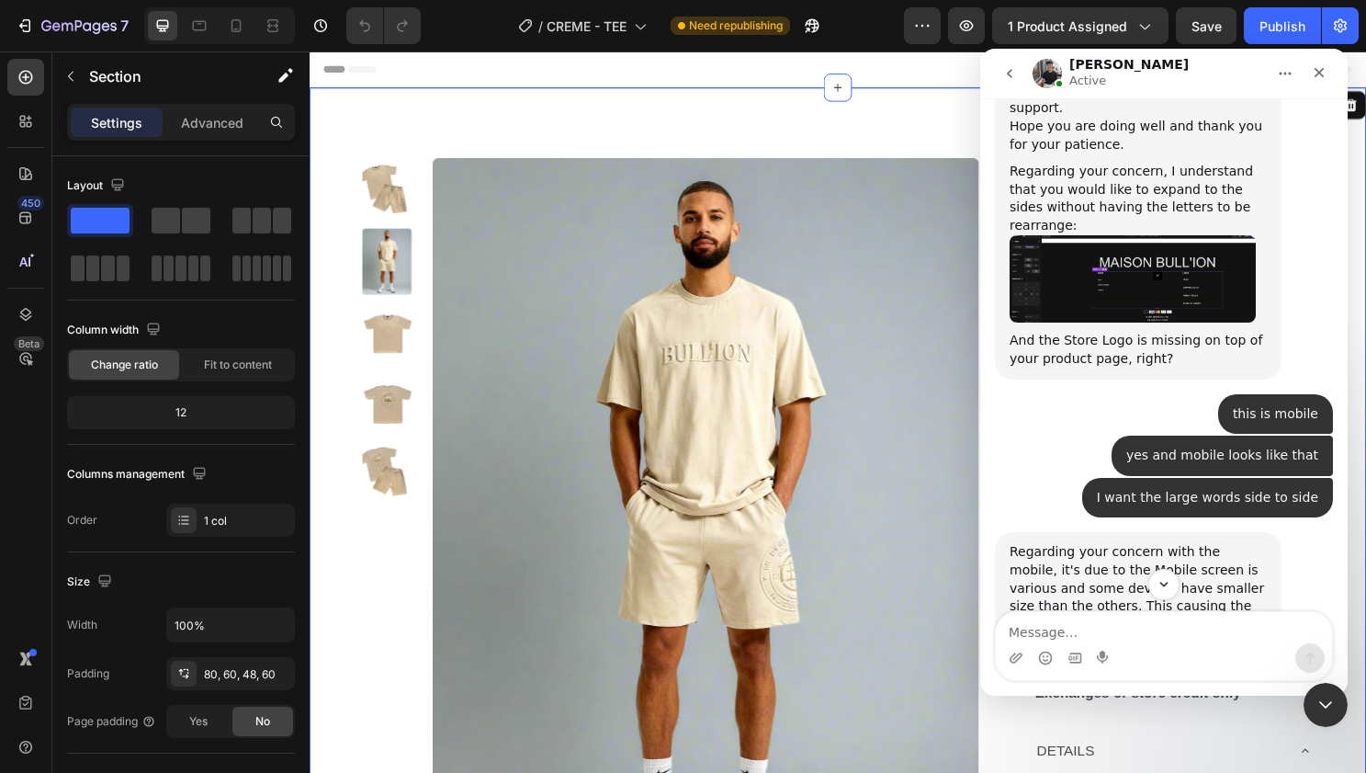
click at [216, 111] on div "Advanced" at bounding box center [212, 121] width 92 height 29
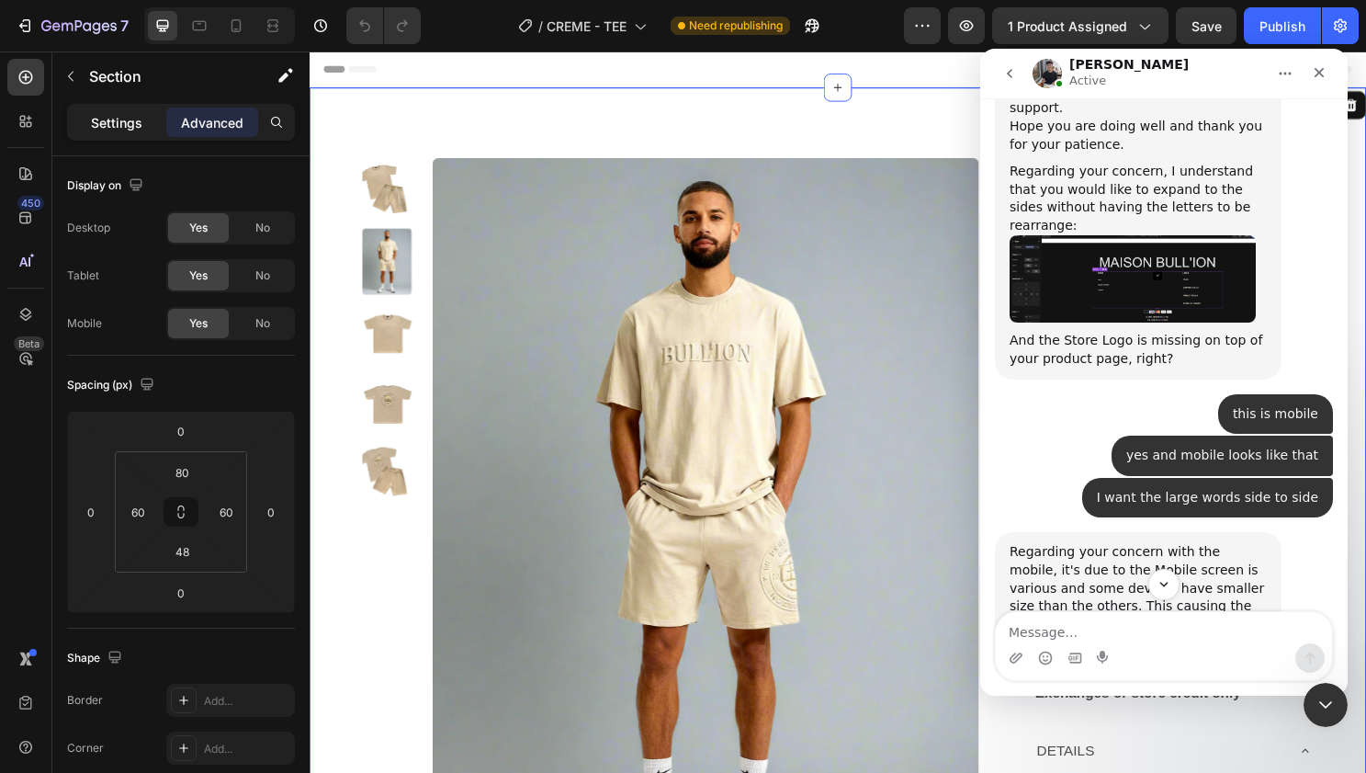
click at [126, 114] on p "Settings" at bounding box center [116, 122] width 51 height 19
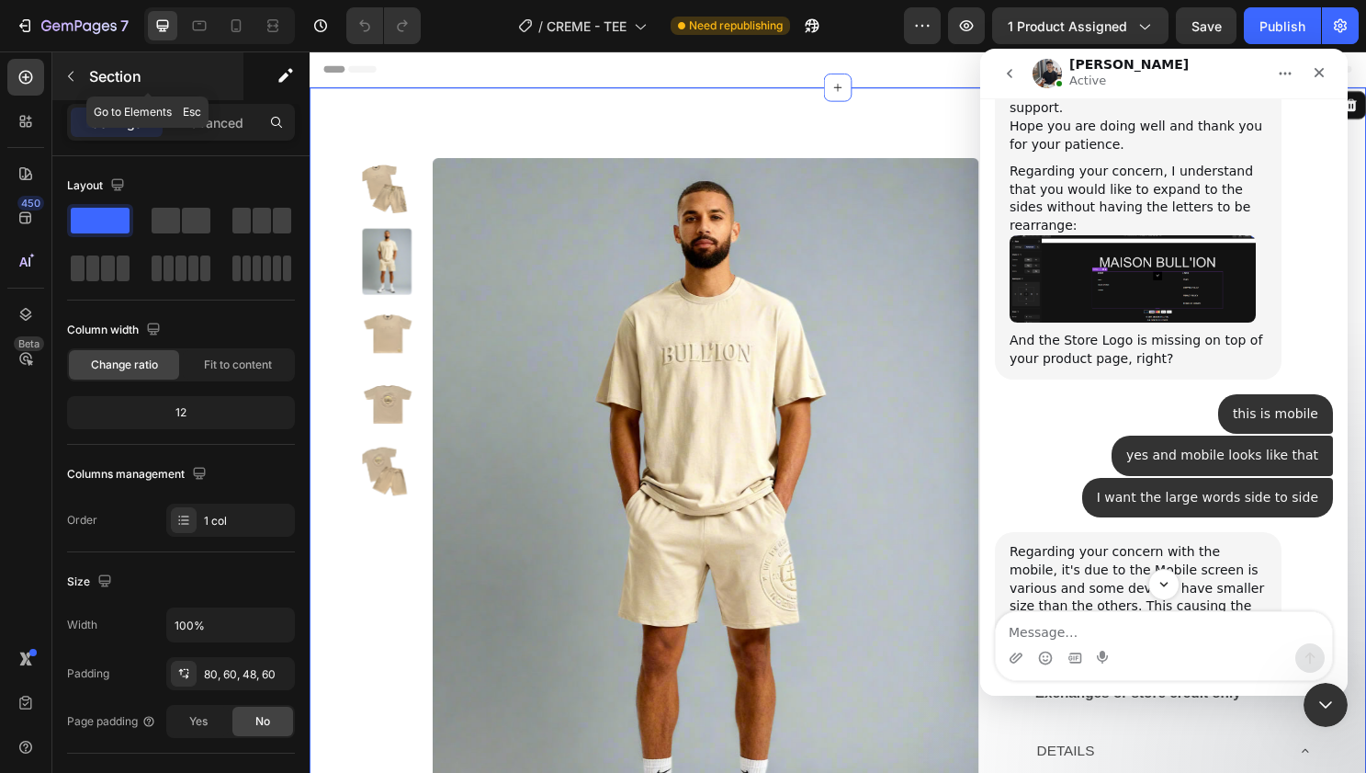
click at [74, 78] on icon "button" at bounding box center [70, 76] width 15 height 15
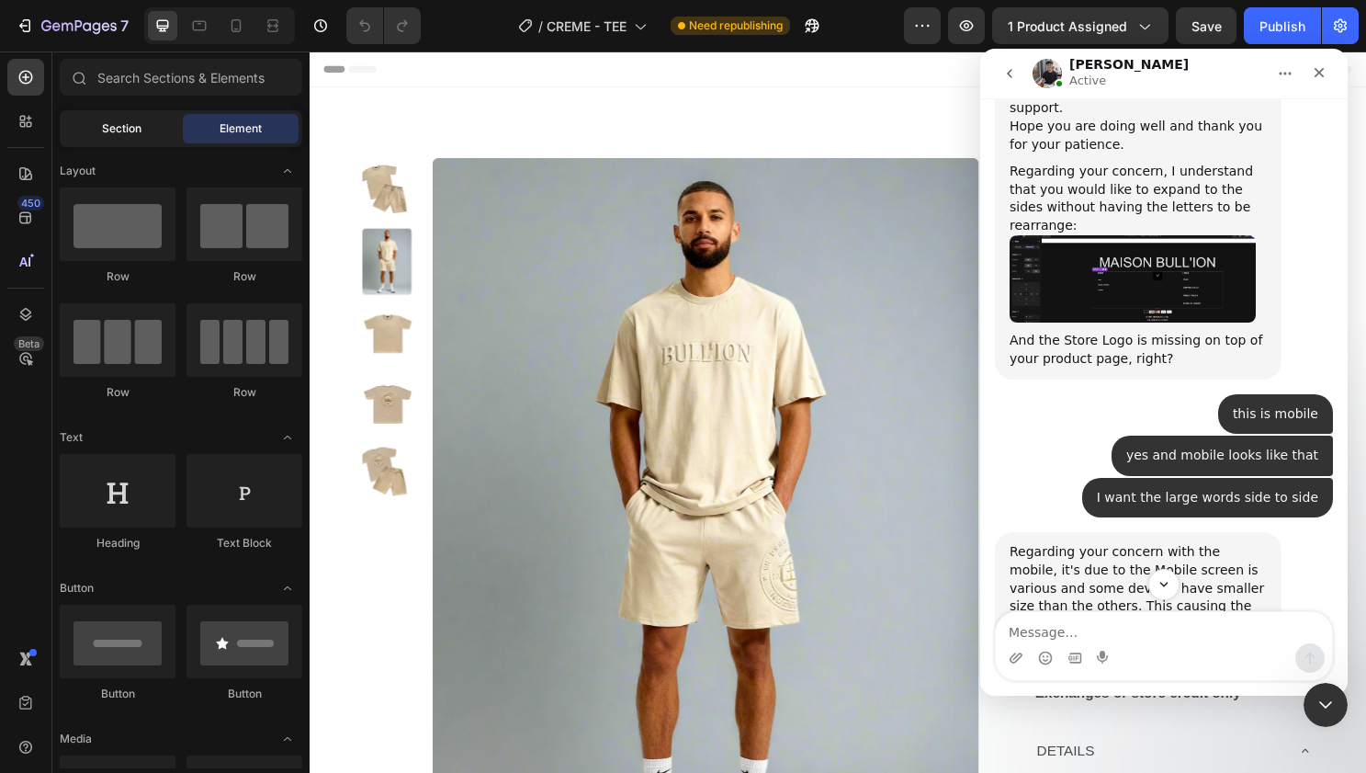
click at [107, 119] on div "Section" at bounding box center [121, 128] width 116 height 29
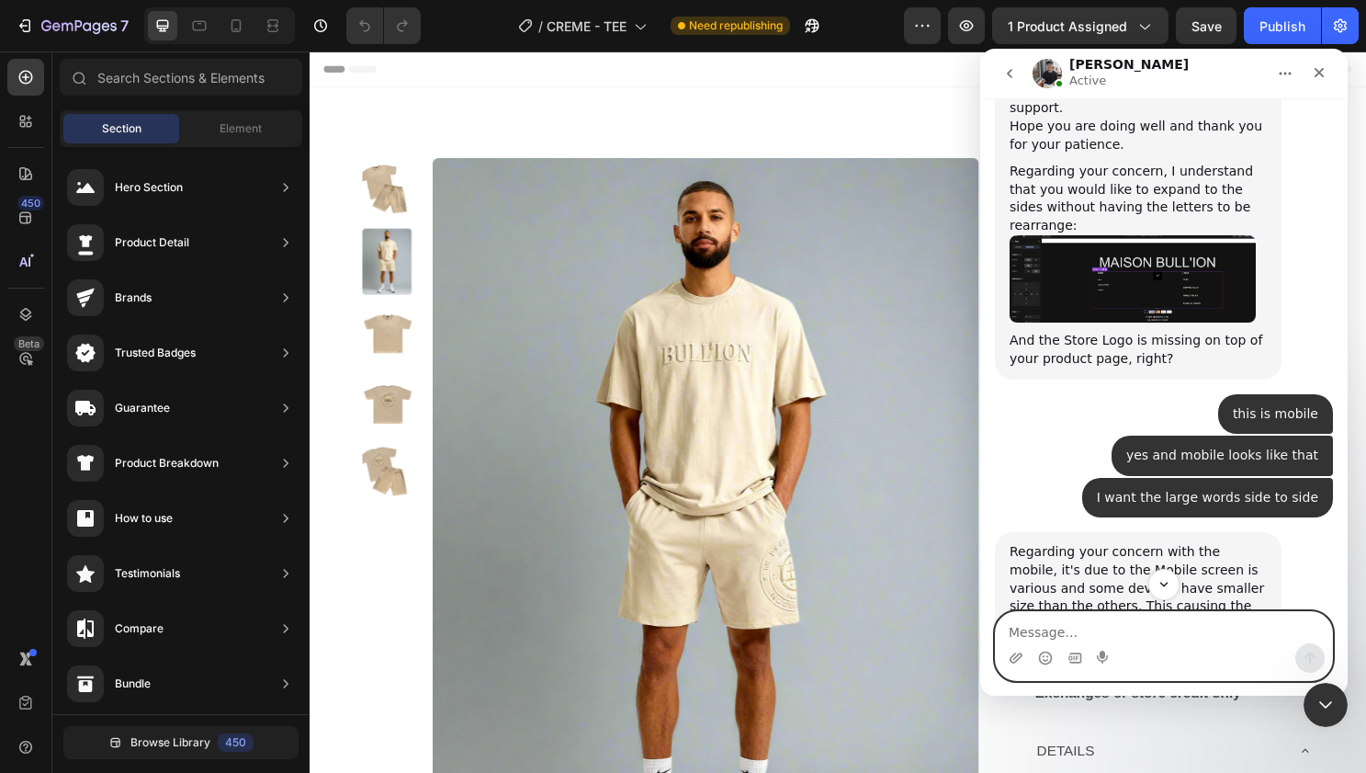
click at [1078, 637] on textarea "Message…" at bounding box center [1164, 627] width 336 height 31
type textarea "where is header?"
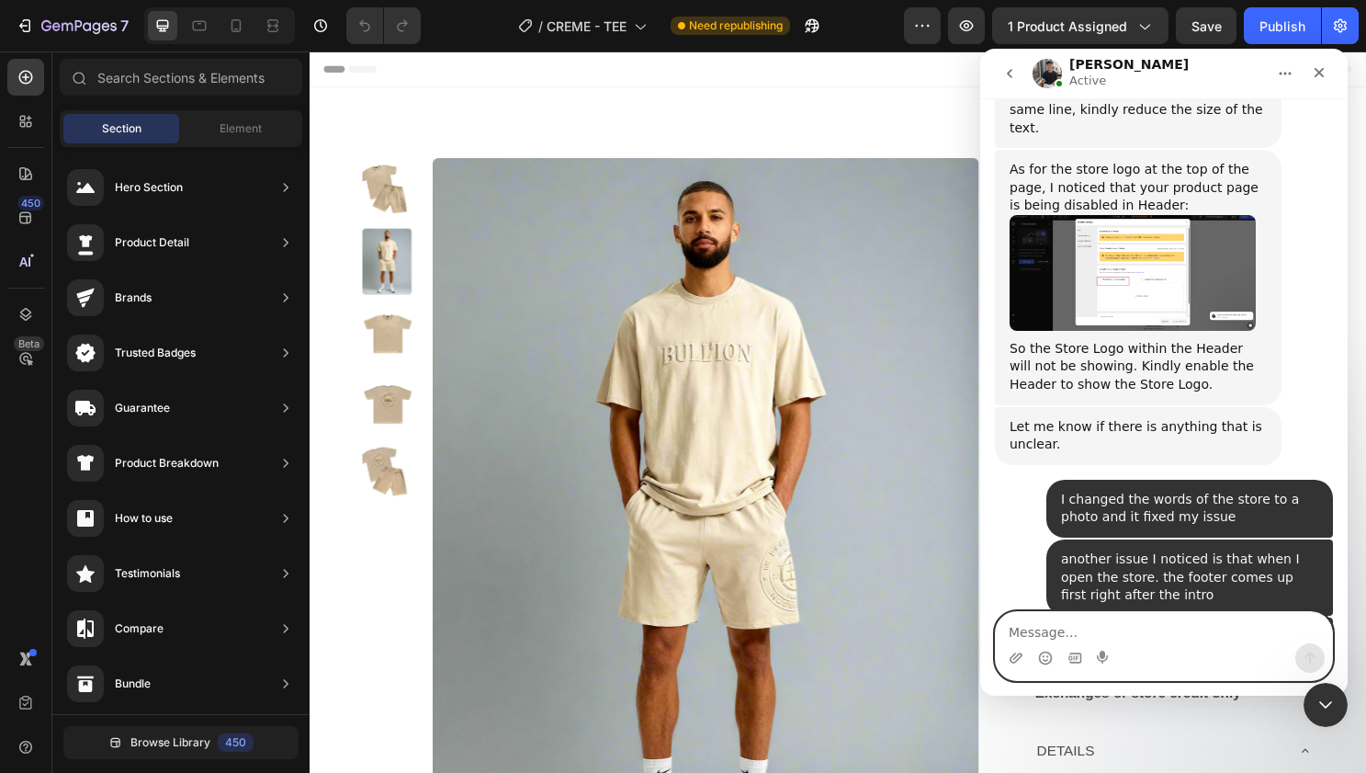
scroll to position [22023, 0]
click at [40, 115] on div at bounding box center [25, 121] width 37 height 37
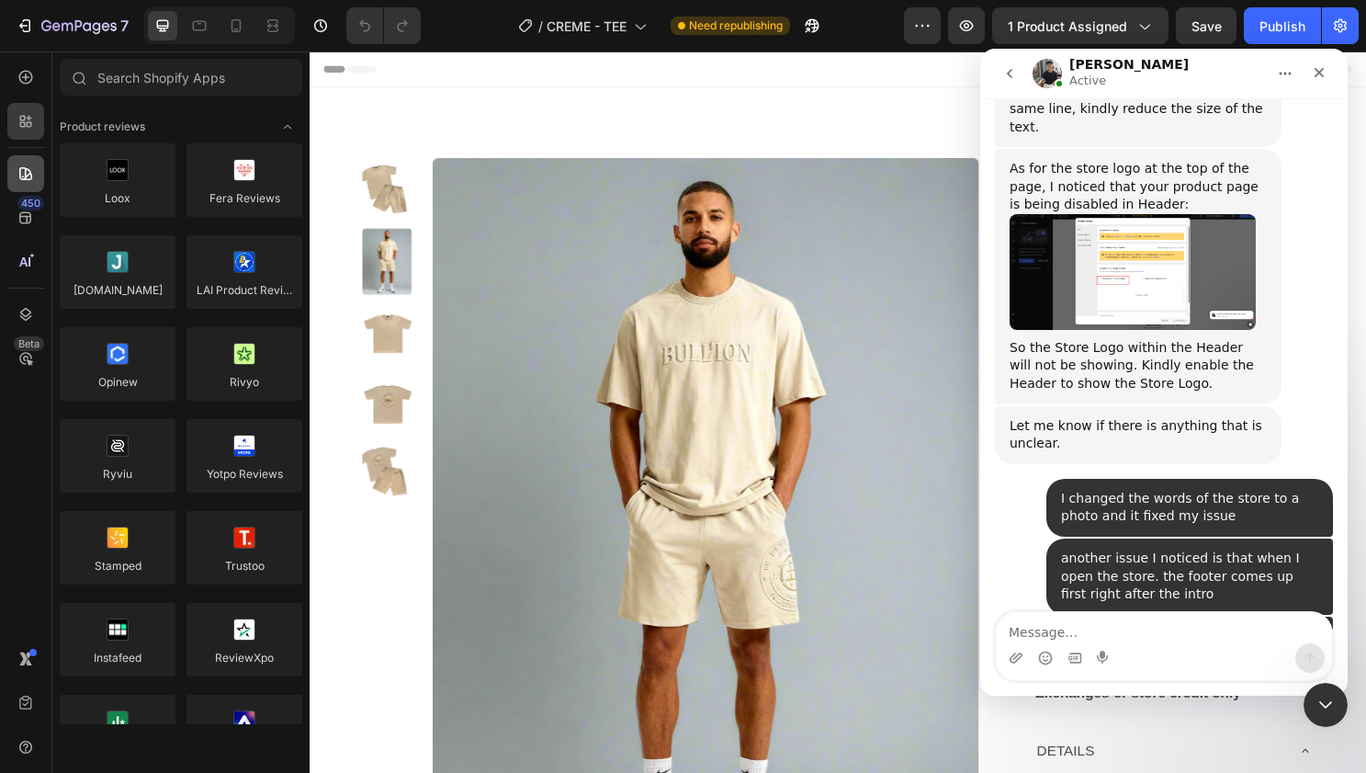
click at [25, 162] on div at bounding box center [25, 173] width 37 height 37
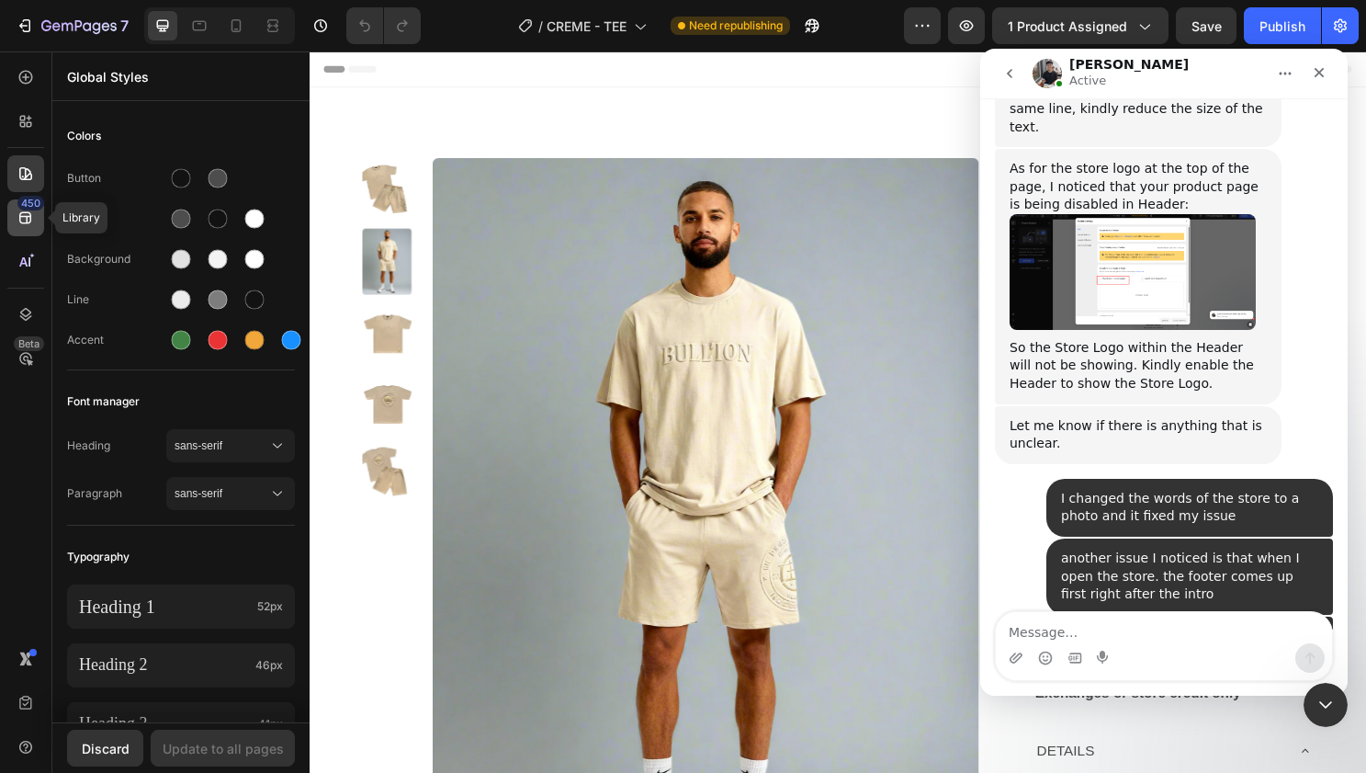
click at [24, 219] on icon at bounding box center [26, 218] width 18 height 18
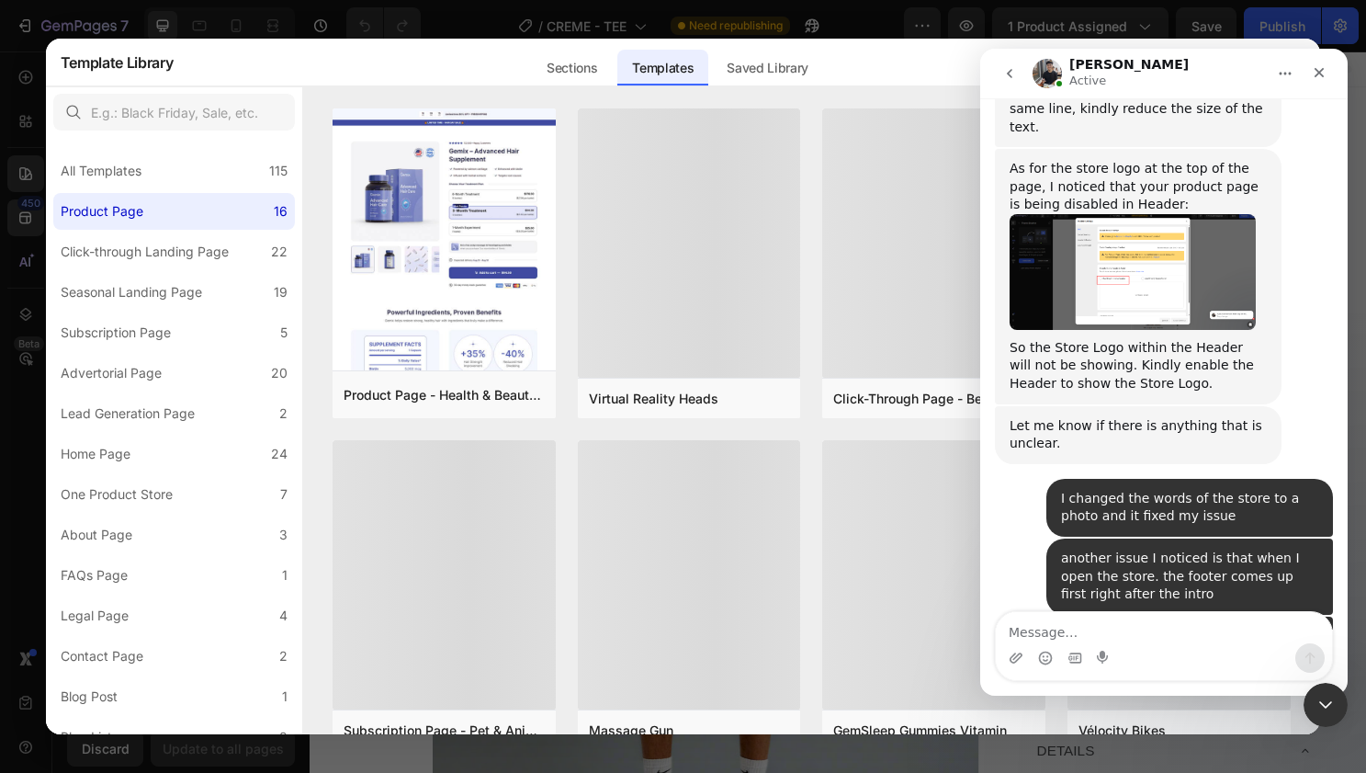
click at [19, 93] on div at bounding box center [683, 386] width 1366 height 773
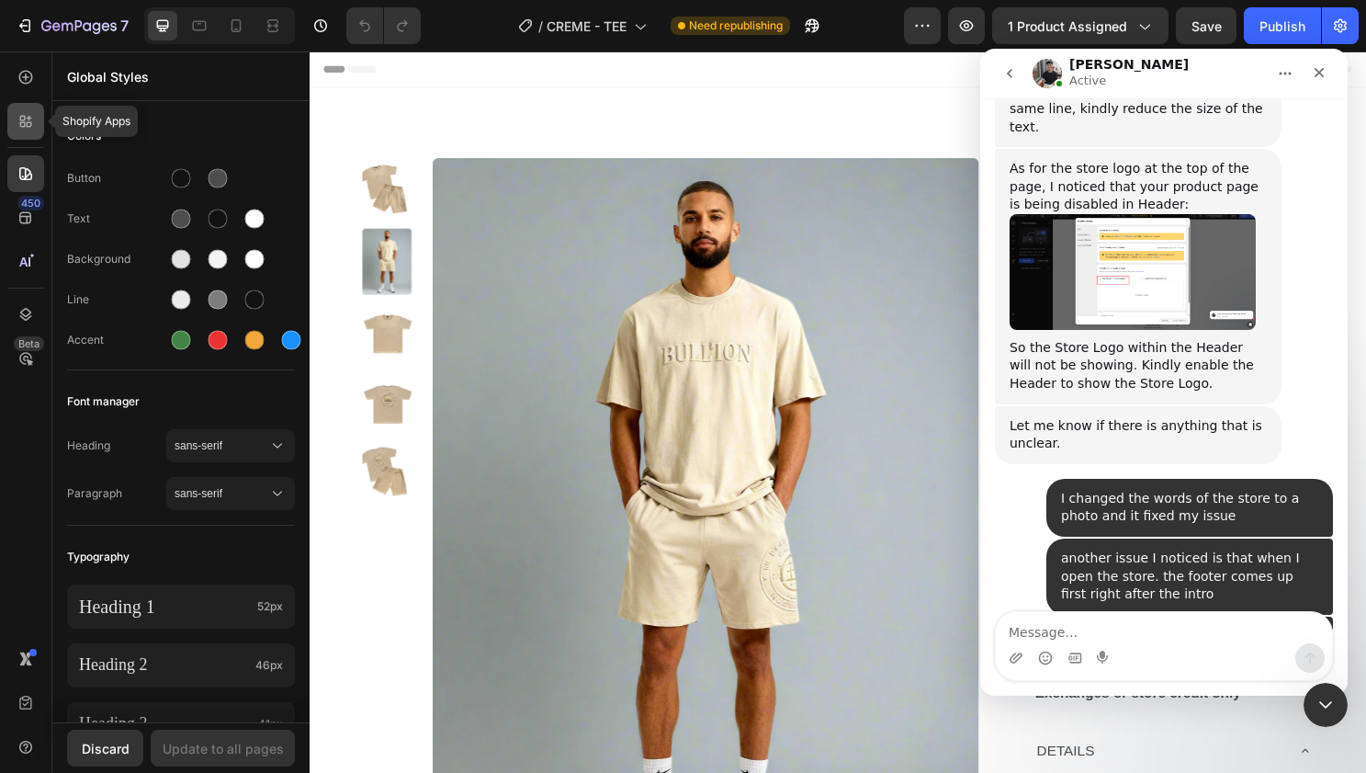
click at [22, 108] on div at bounding box center [25, 121] width 37 height 37
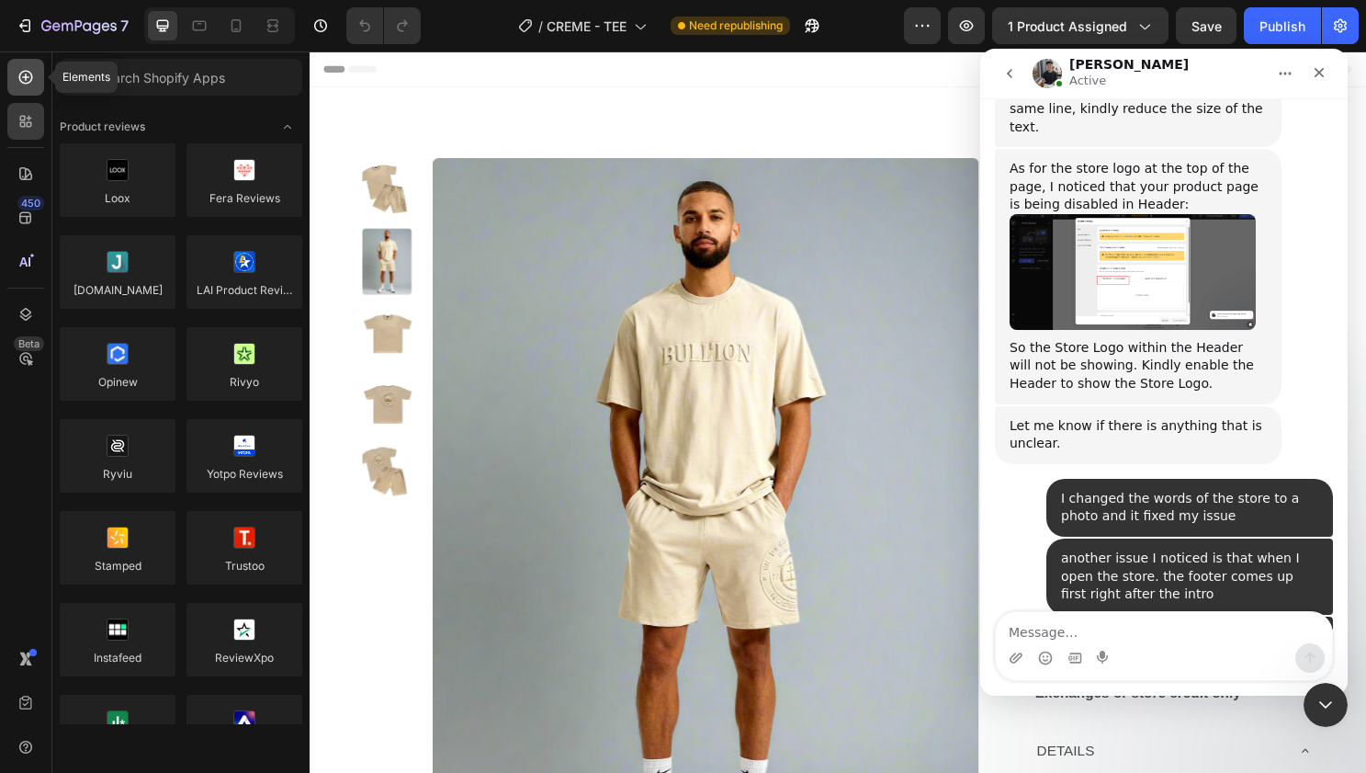
click at [21, 84] on icon at bounding box center [26, 77] width 18 height 18
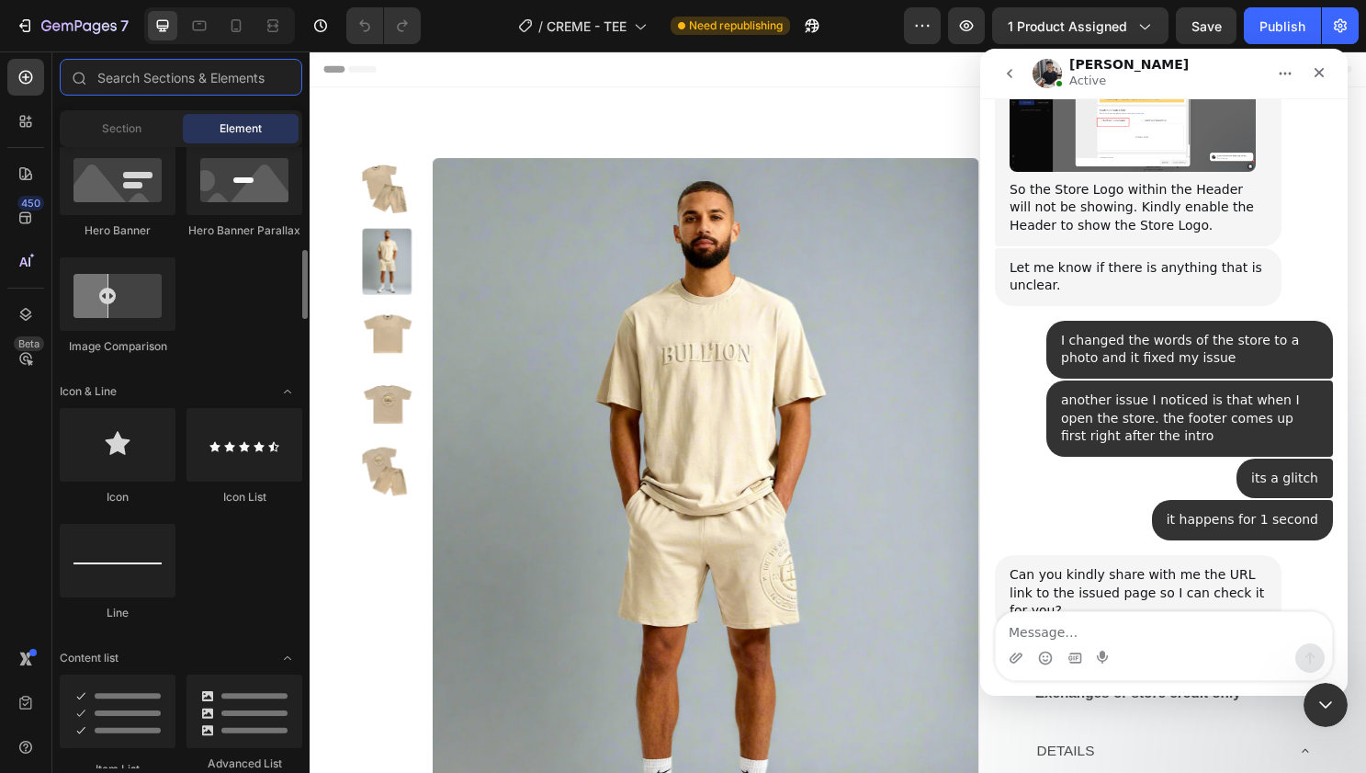
scroll to position [0, 0]
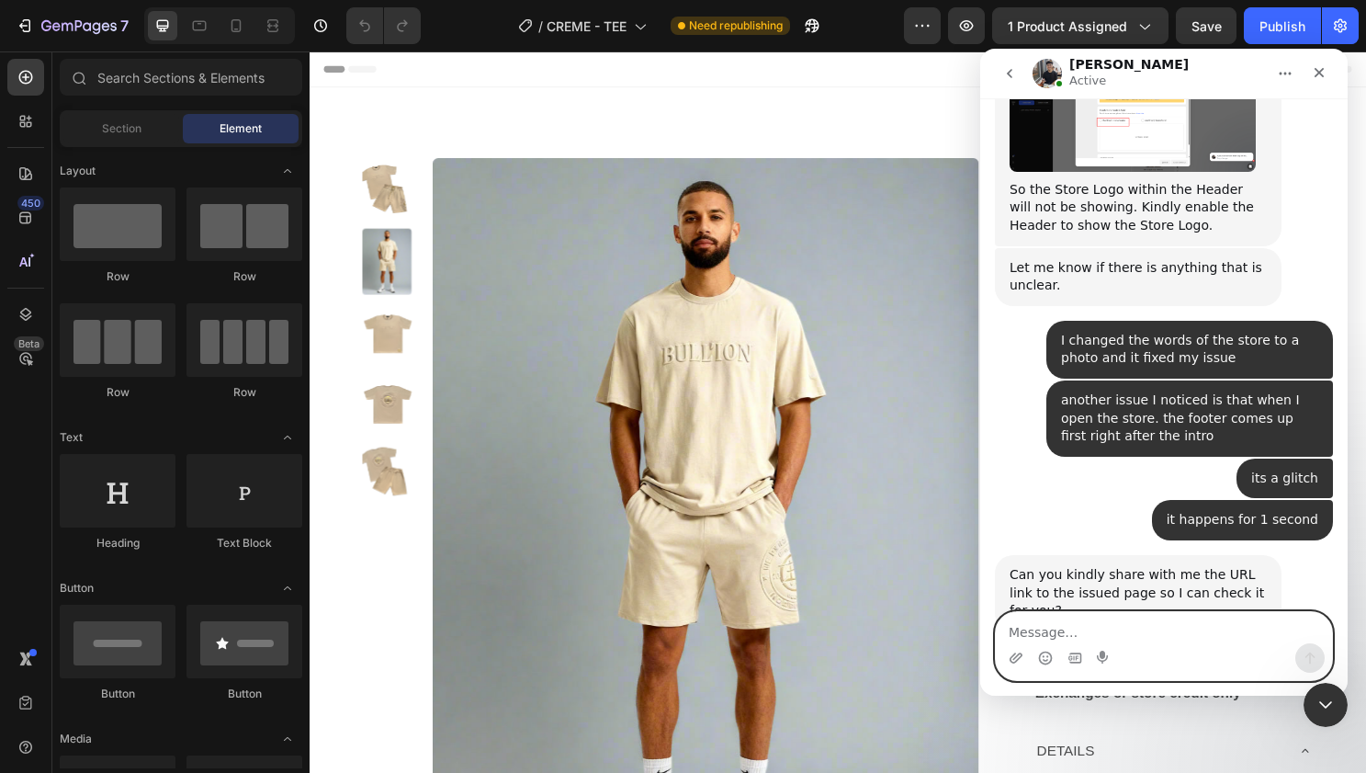
click at [1084, 626] on textarea "Message…" at bounding box center [1164, 627] width 336 height 31
type textarea "[DOMAIN_NAME]"
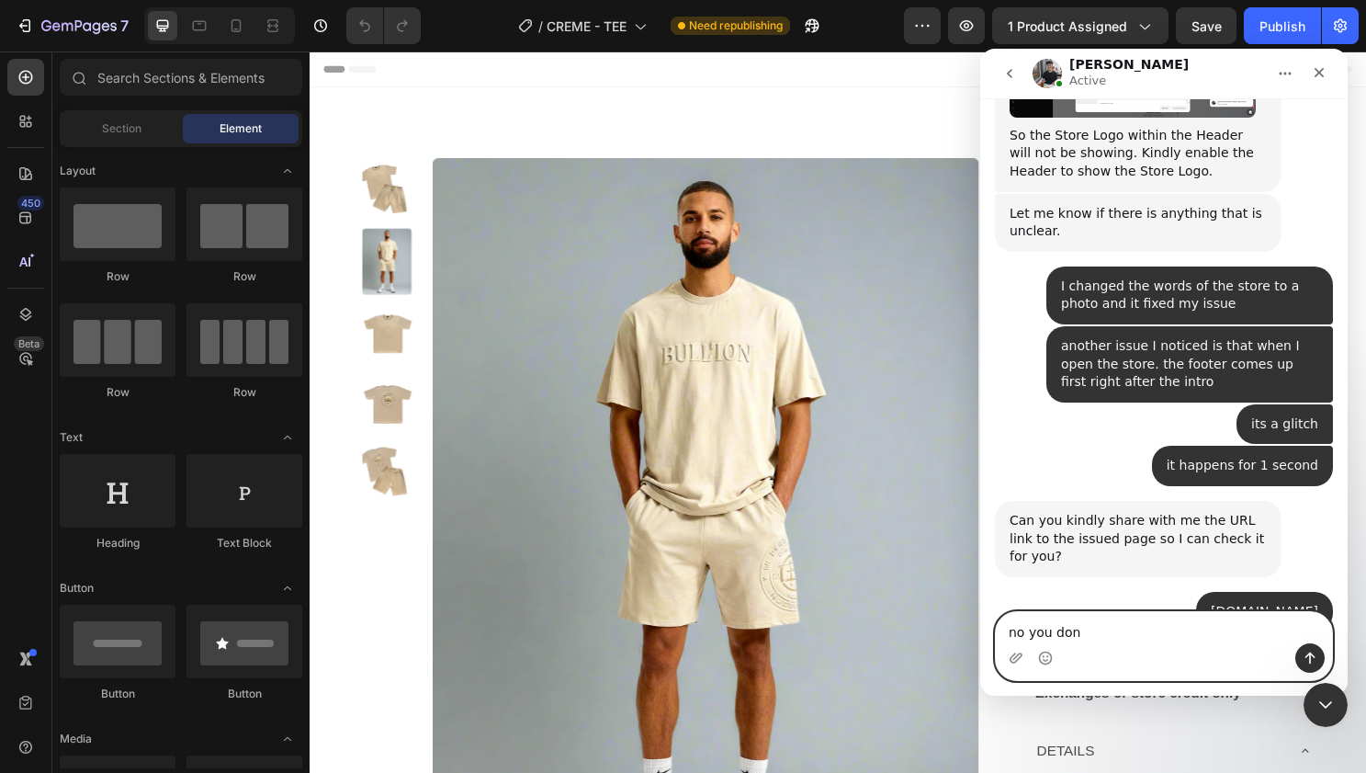
type textarea "no you dont"
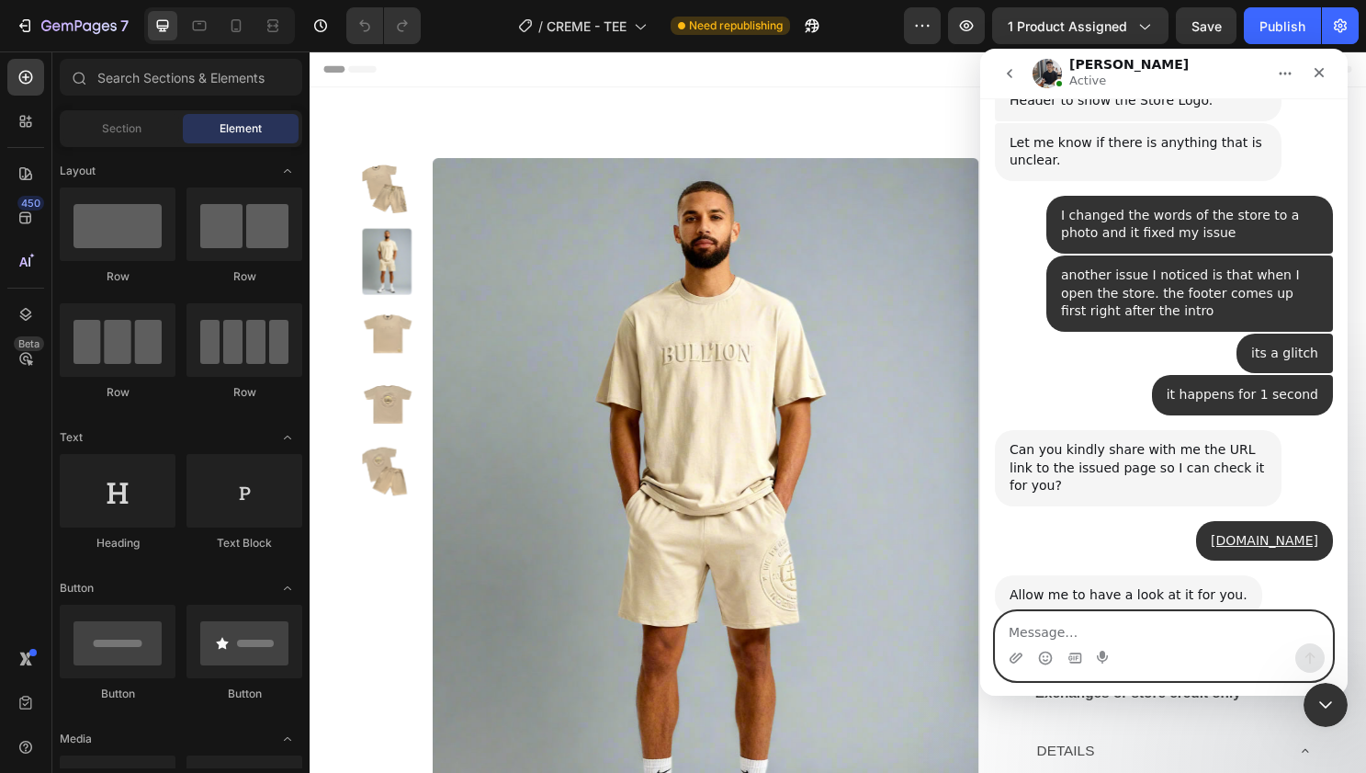
scroll to position [22591, 0]
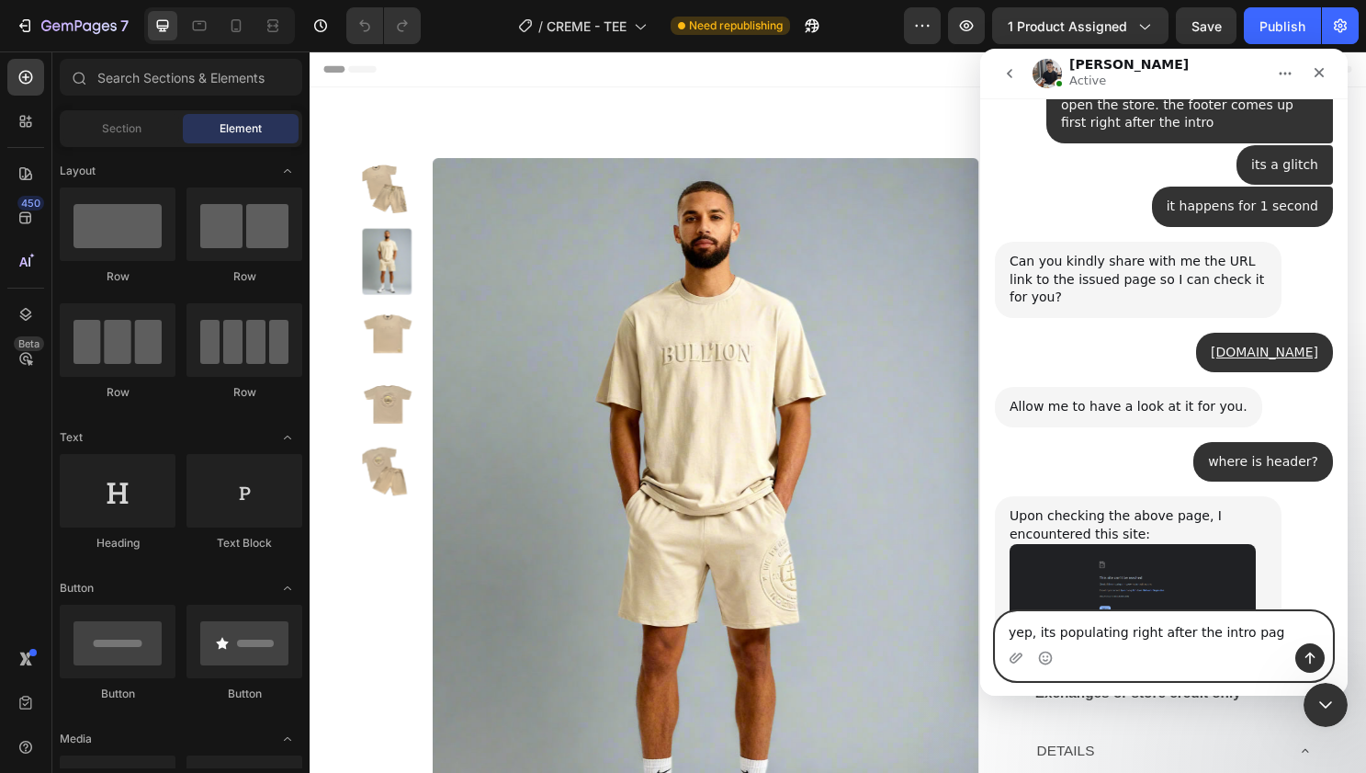
type textarea "yep, its populating right after the intro page"
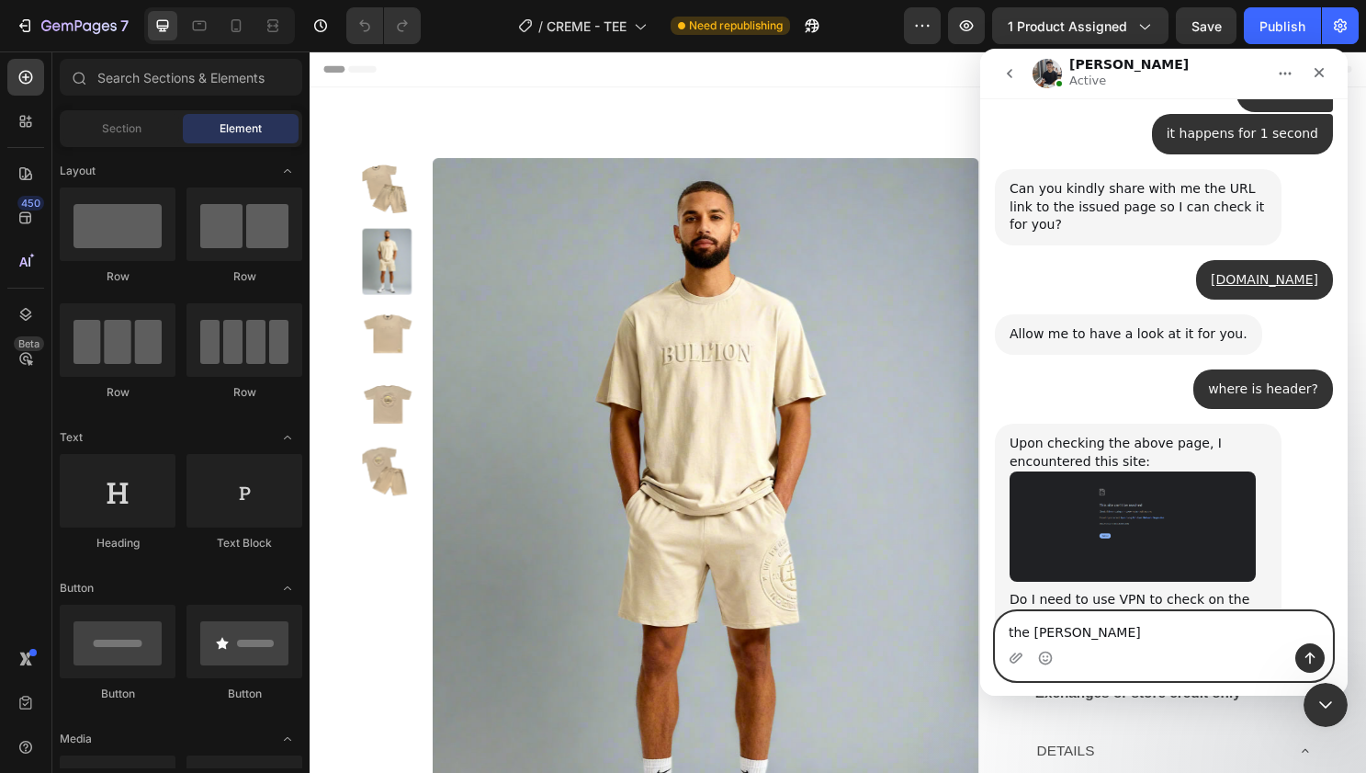
type textarea "the footer"
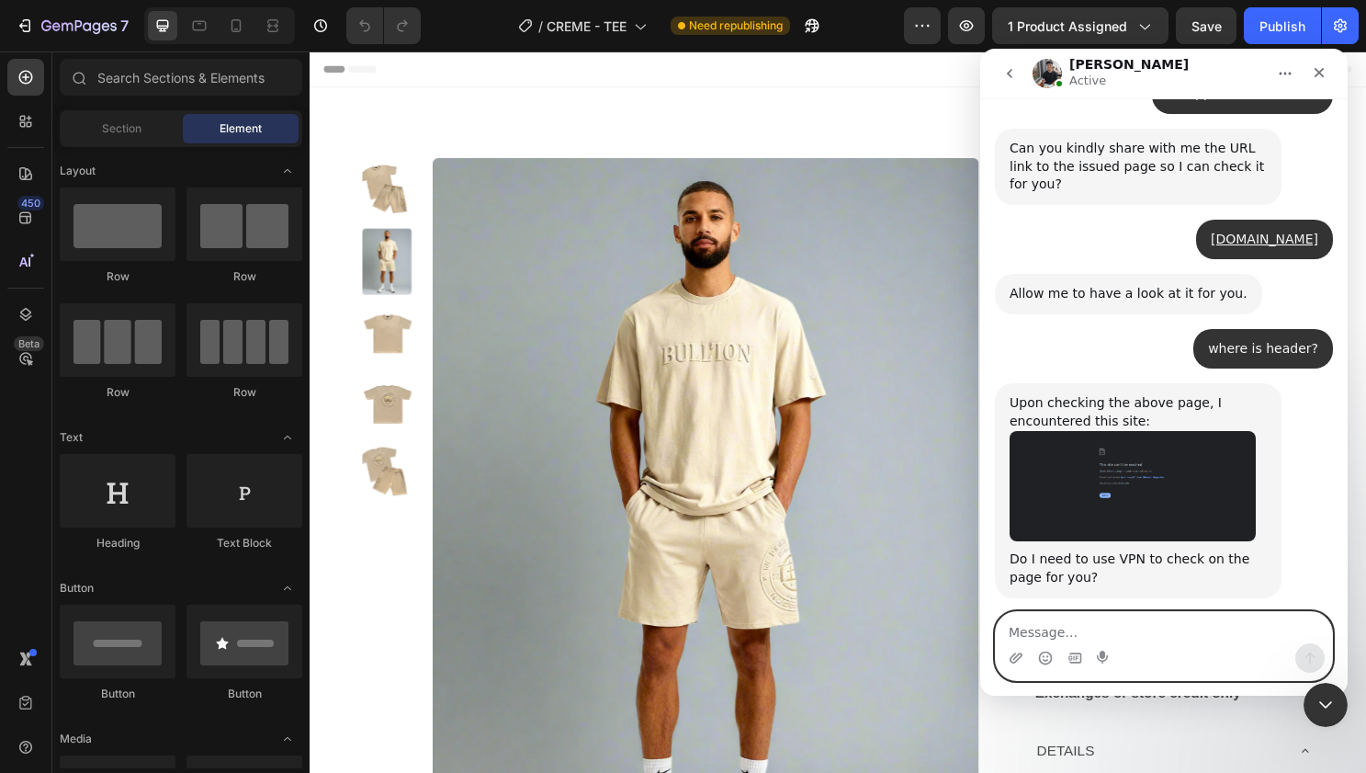
scroll to position [22706, 0]
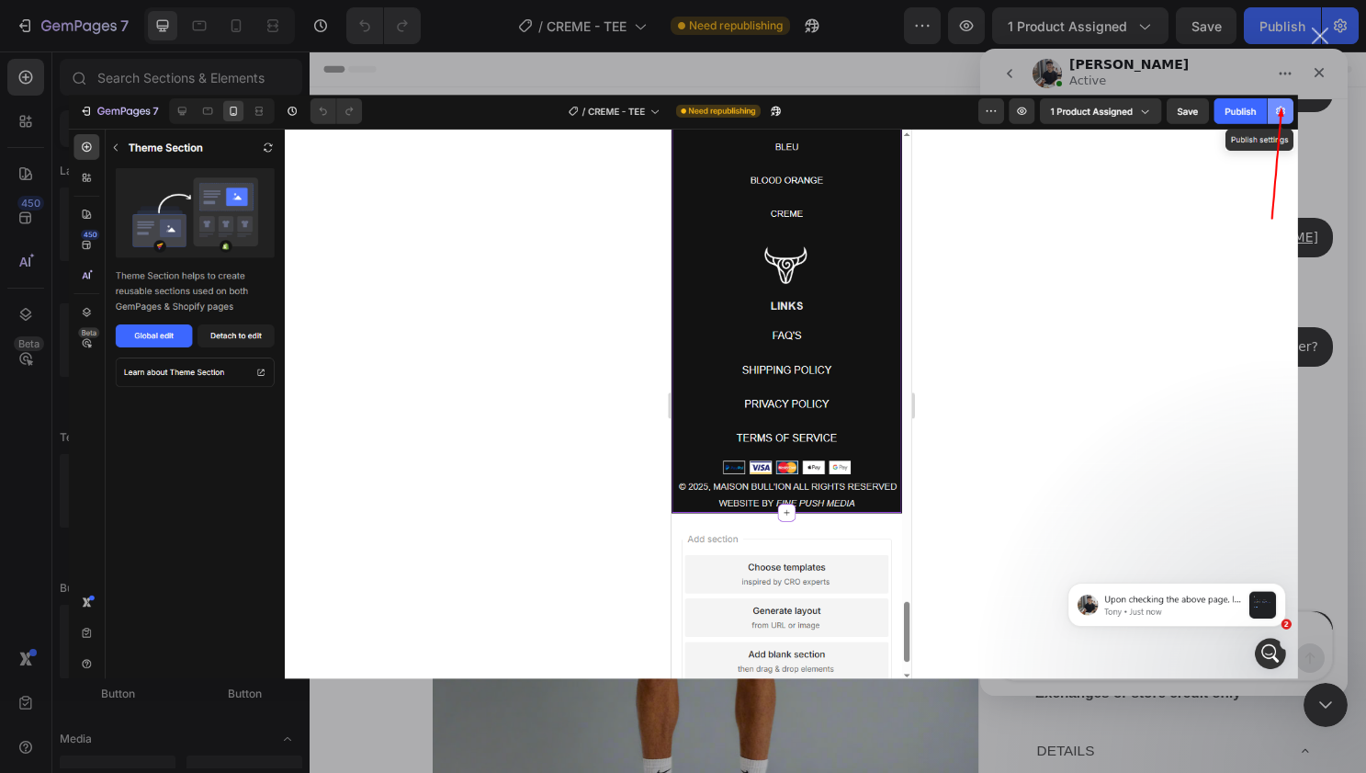
click at [1321, 90] on div "Intercom messenger" at bounding box center [683, 386] width 1366 height 773
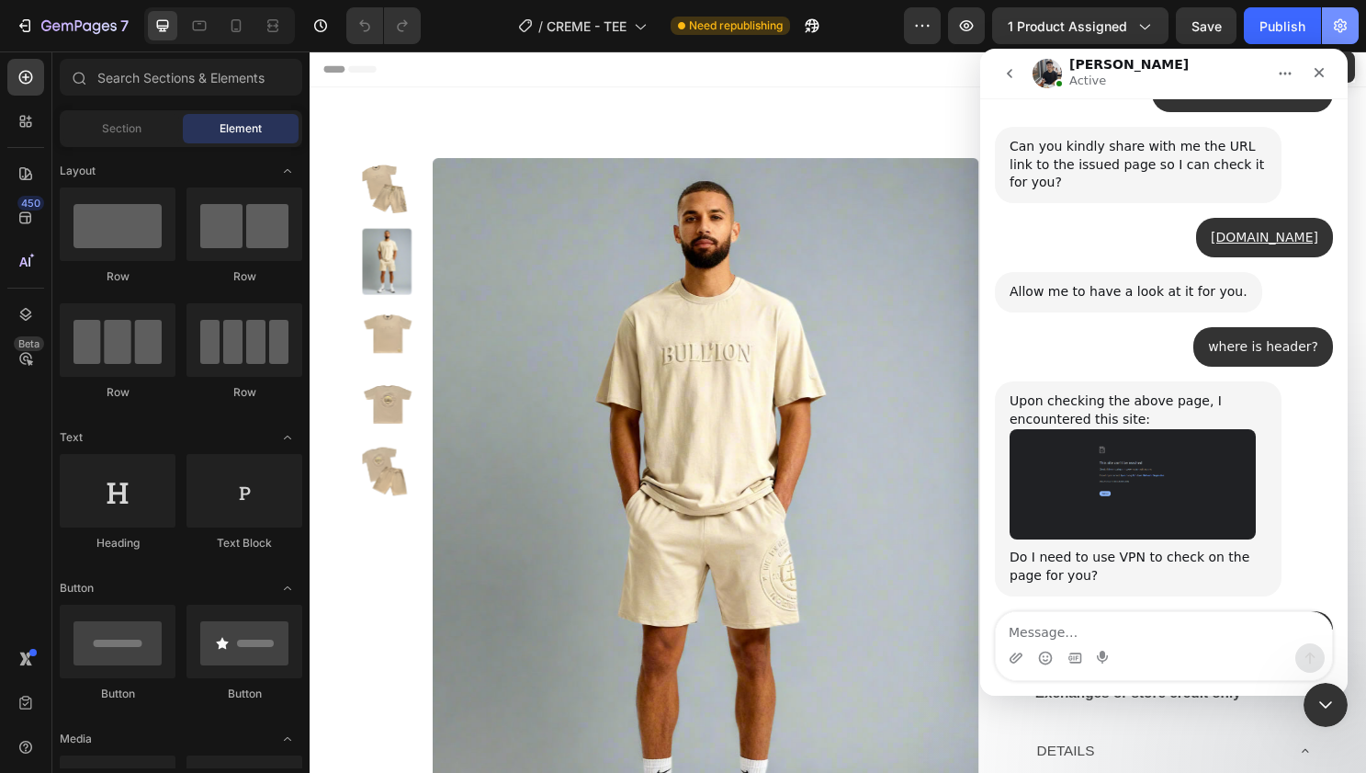
scroll to position [22777, 0]
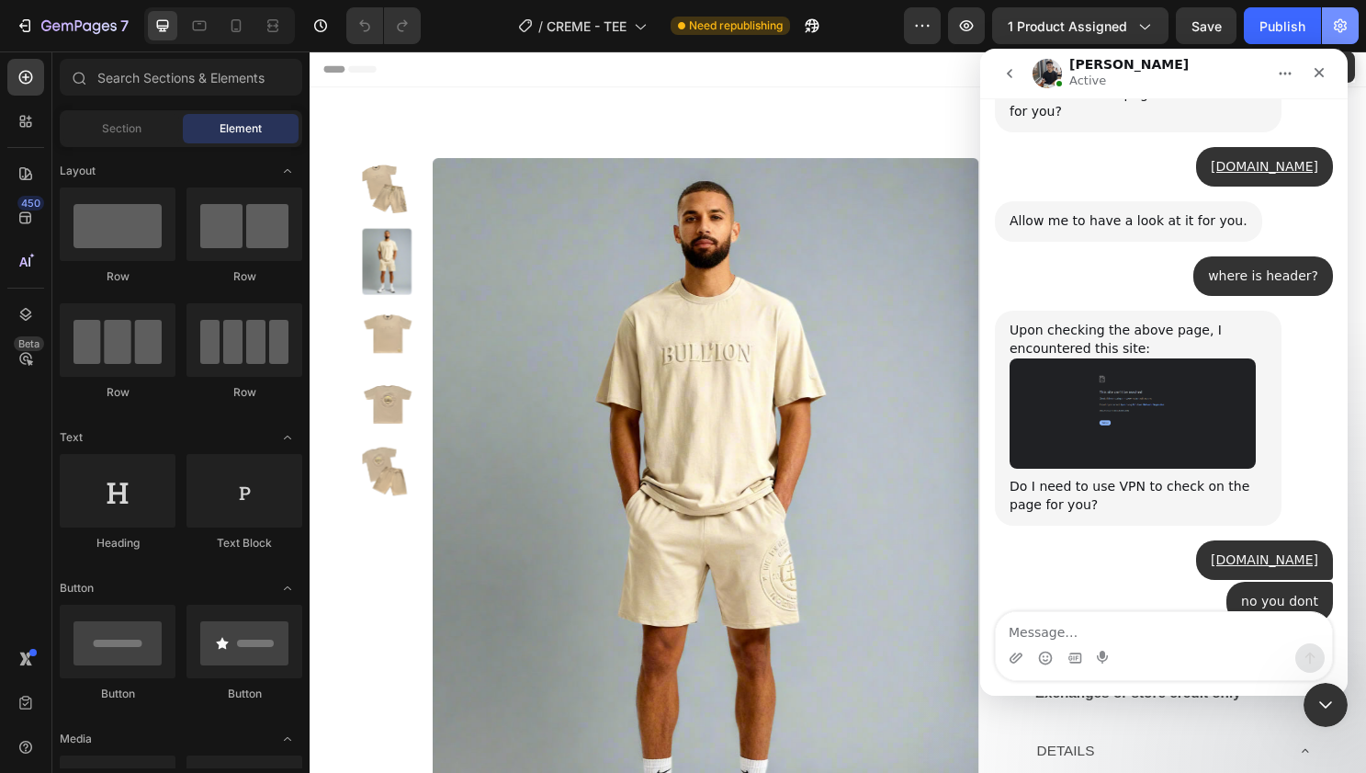
click at [1338, 17] on icon "button" at bounding box center [1340, 26] width 18 height 18
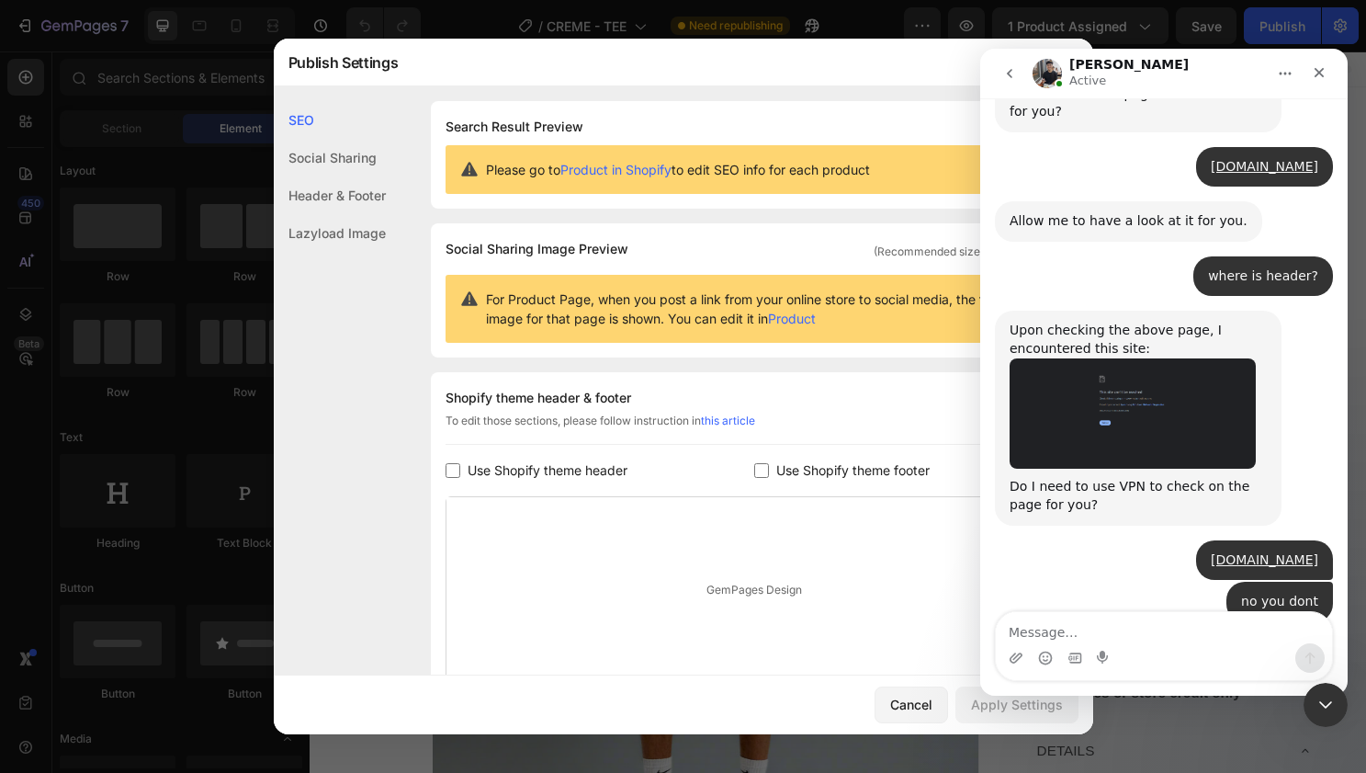
click at [297, 166] on div "Social Sharing" at bounding box center [330, 158] width 112 height 38
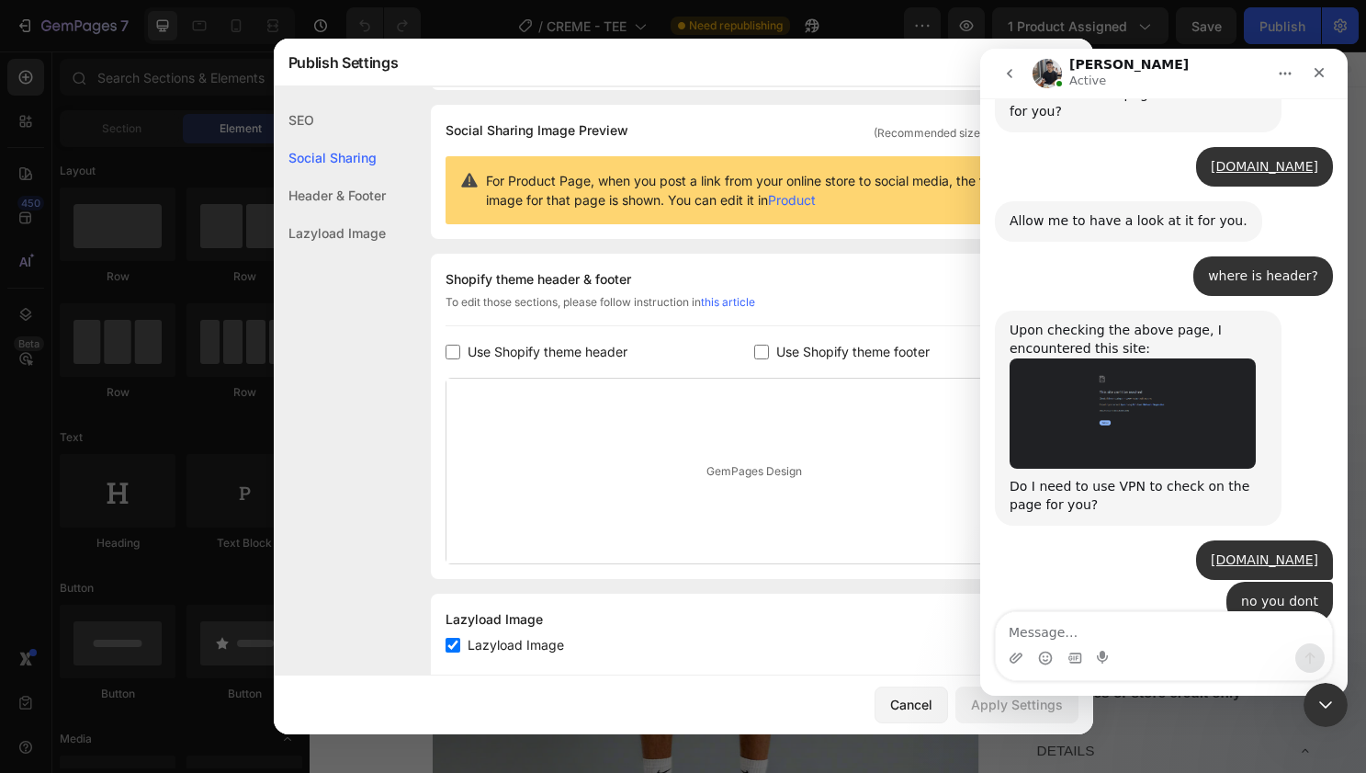
click at [306, 185] on div "Header & Footer" at bounding box center [330, 195] width 112 height 38
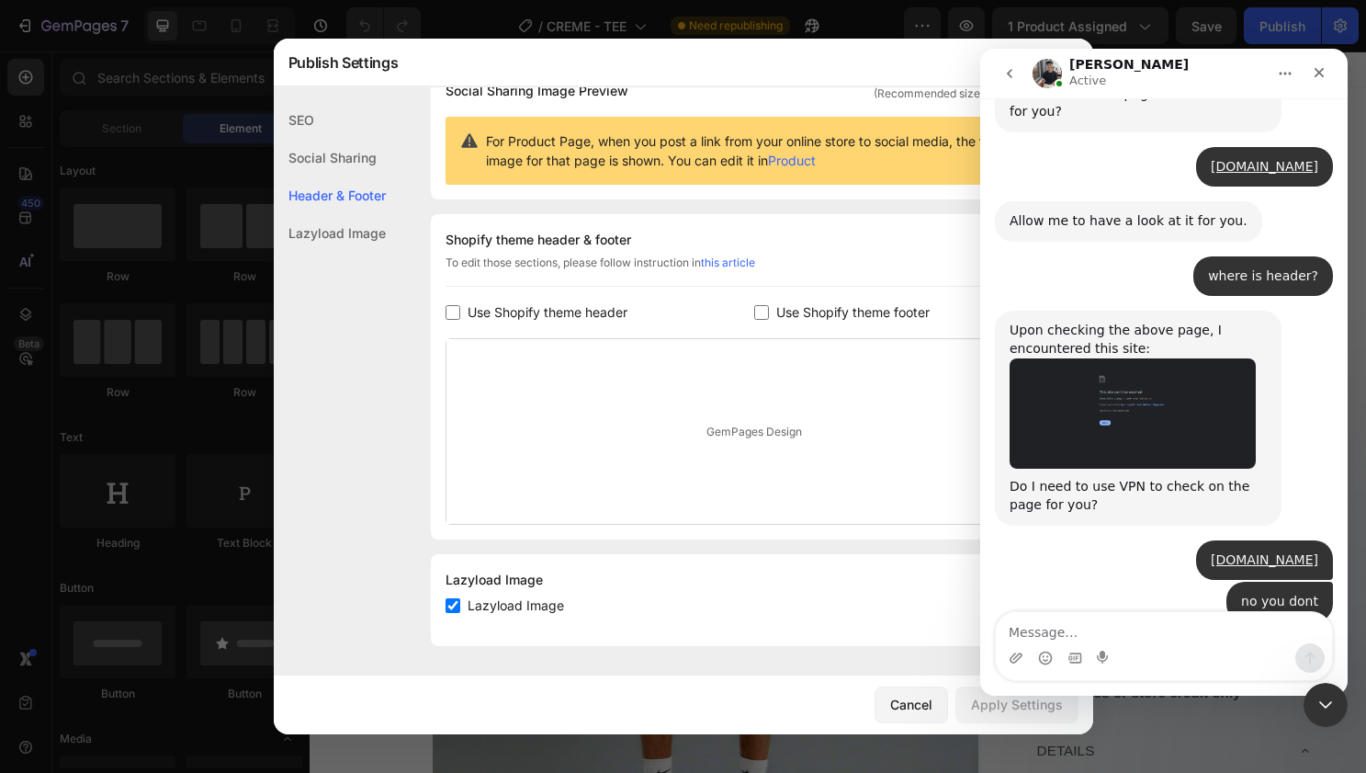
click at [455, 313] on input "checkbox" at bounding box center [453, 312] width 15 height 15
checkbox input "true"
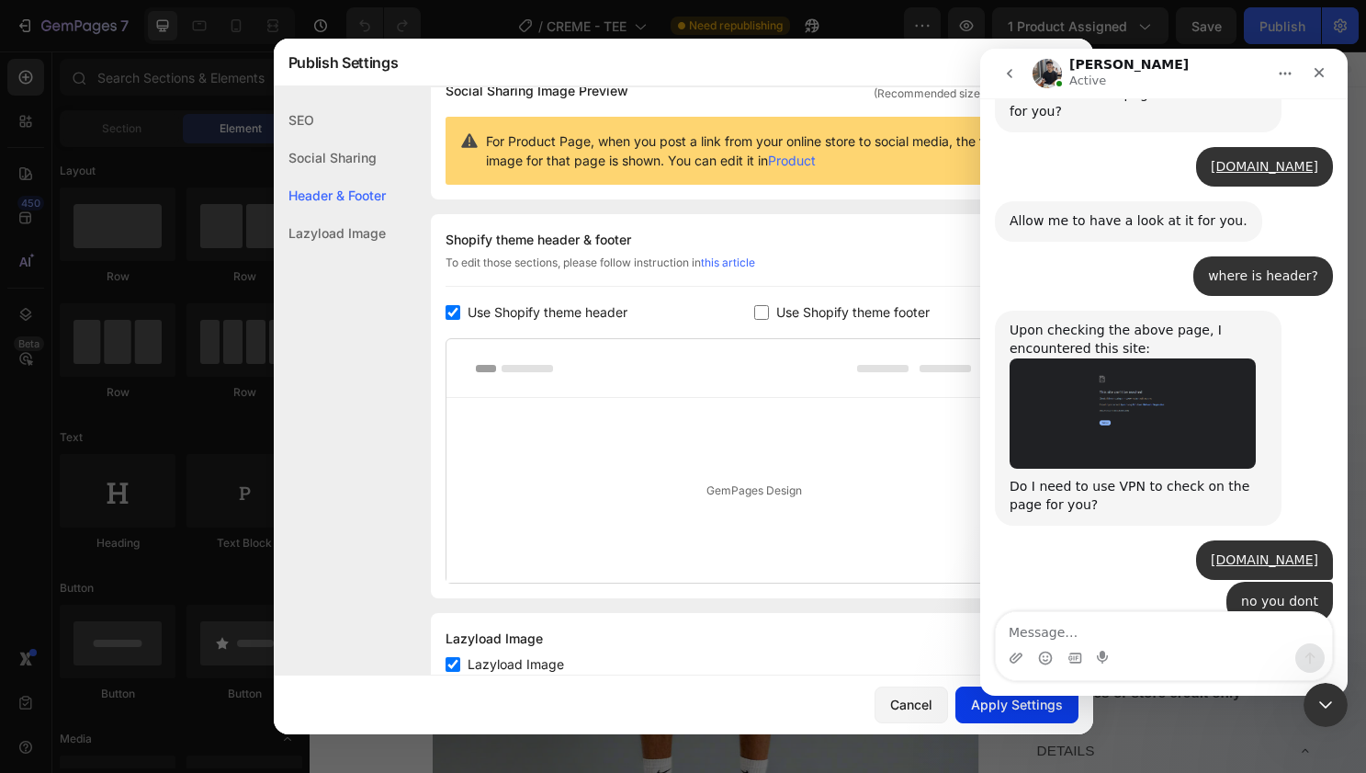
click at [975, 700] on div "Apply Settings" at bounding box center [1017, 704] width 92 height 19
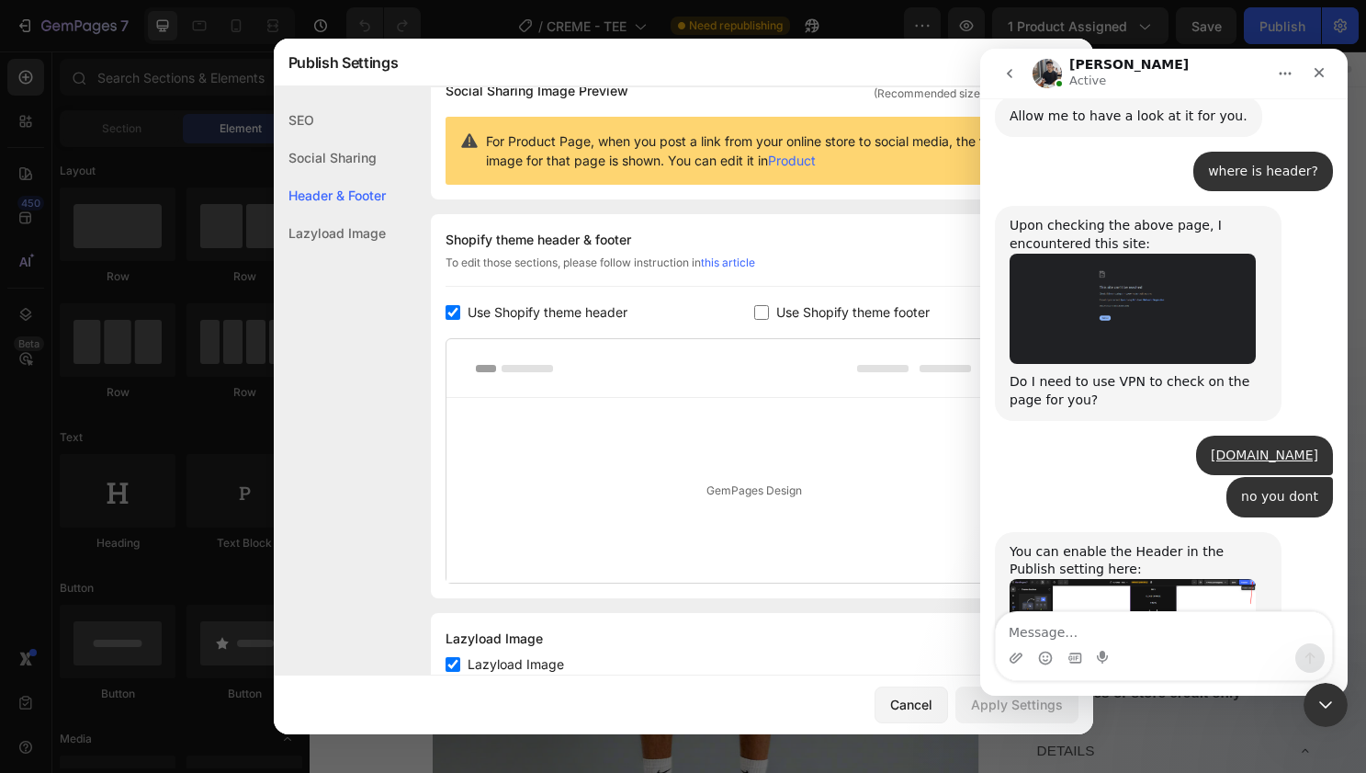
scroll to position [22932, 0]
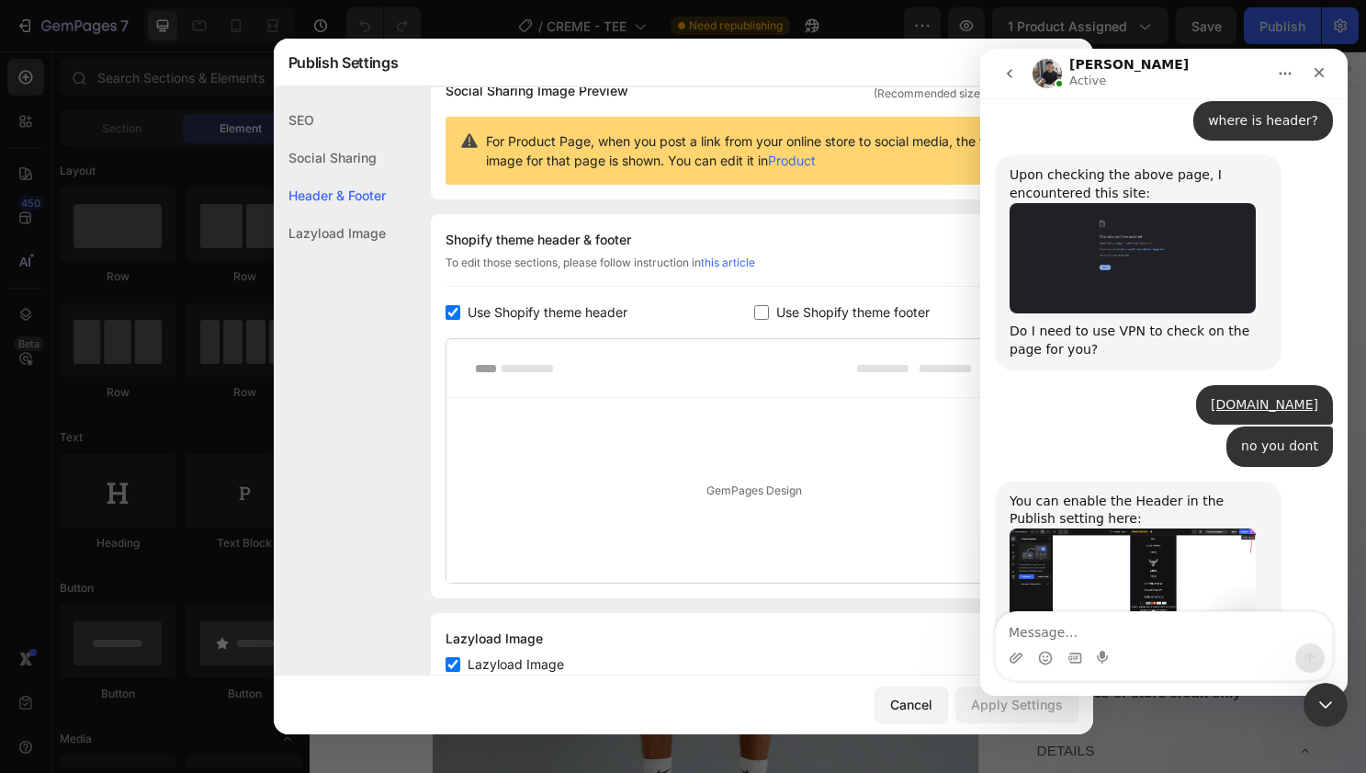
click at [1113, 632] on textarea "Message…" at bounding box center [1164, 627] width 336 height 31
type textarea "ok thank you"
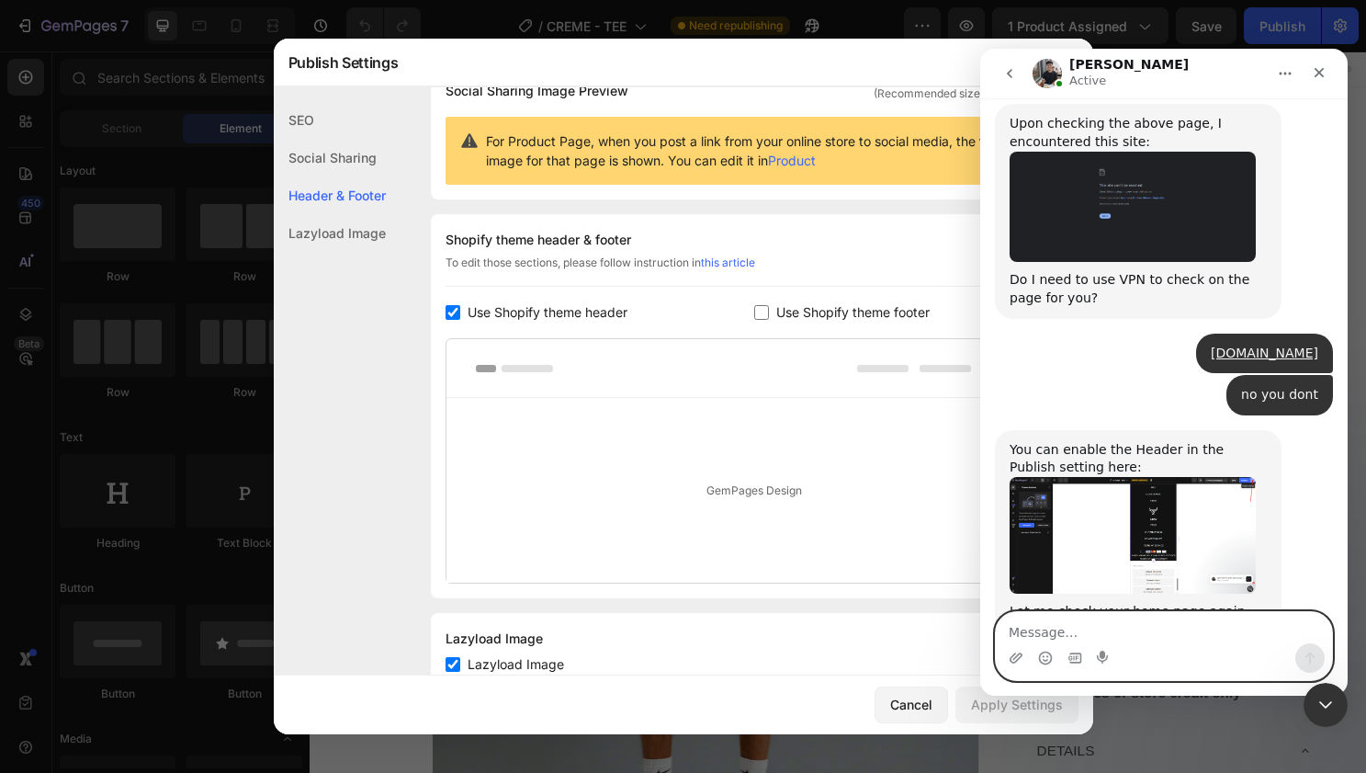
scroll to position [22986, 0]
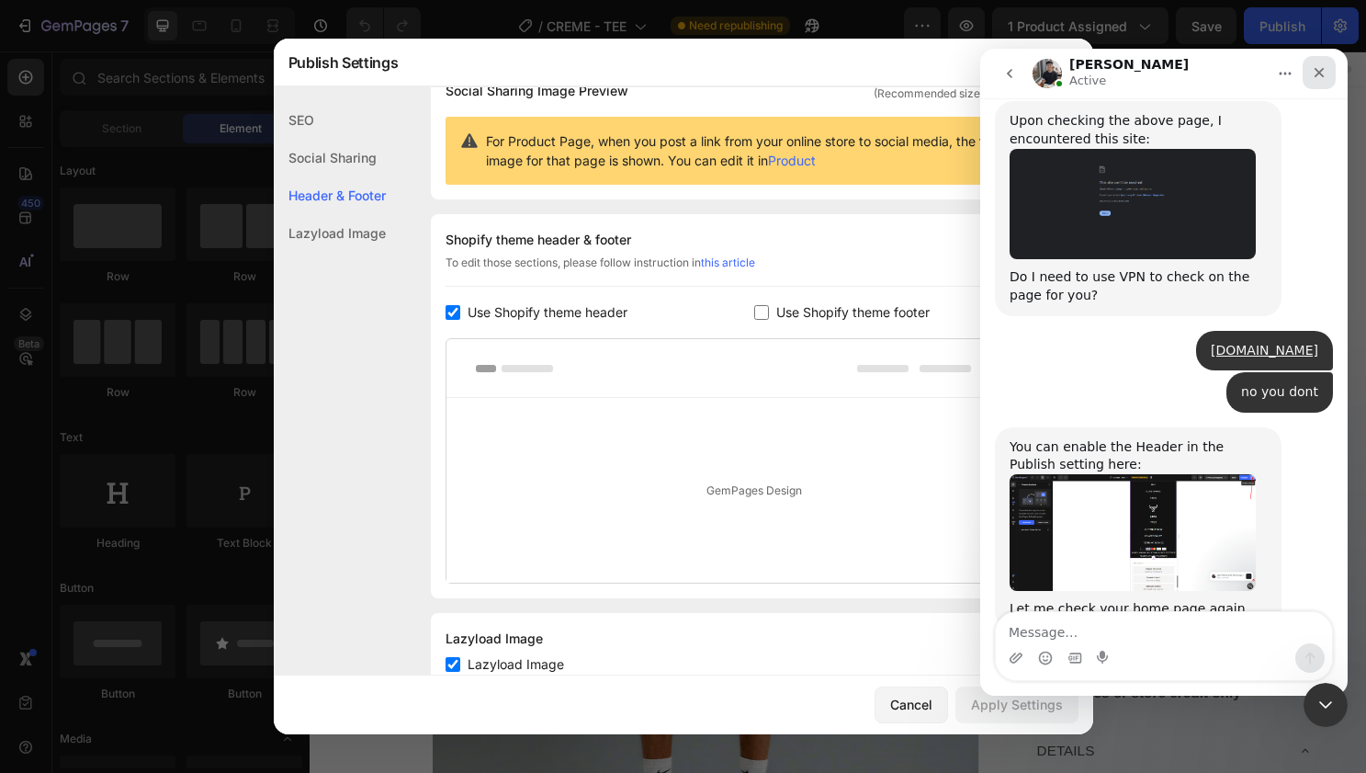
click at [1320, 66] on icon "Close" at bounding box center [1319, 72] width 15 height 15
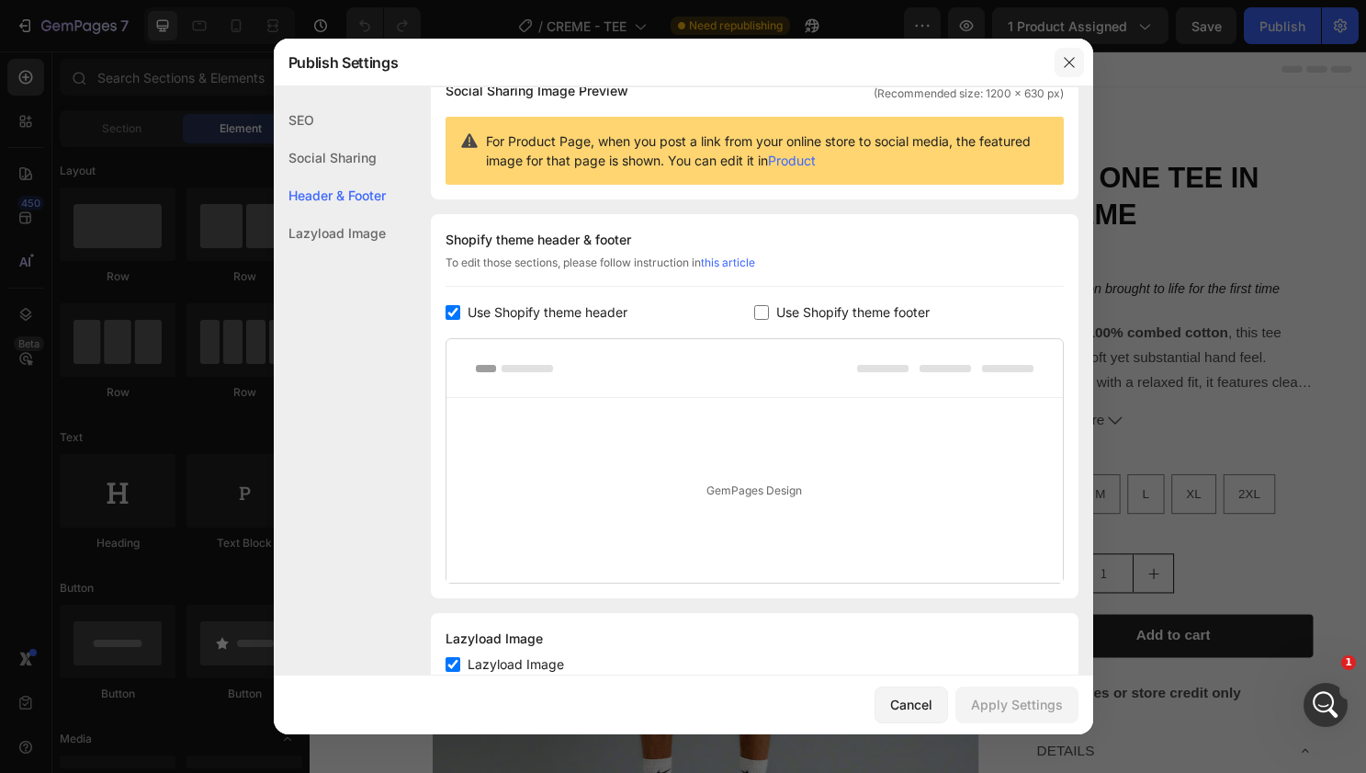
click at [1067, 59] on icon "button" at bounding box center [1069, 62] width 15 height 15
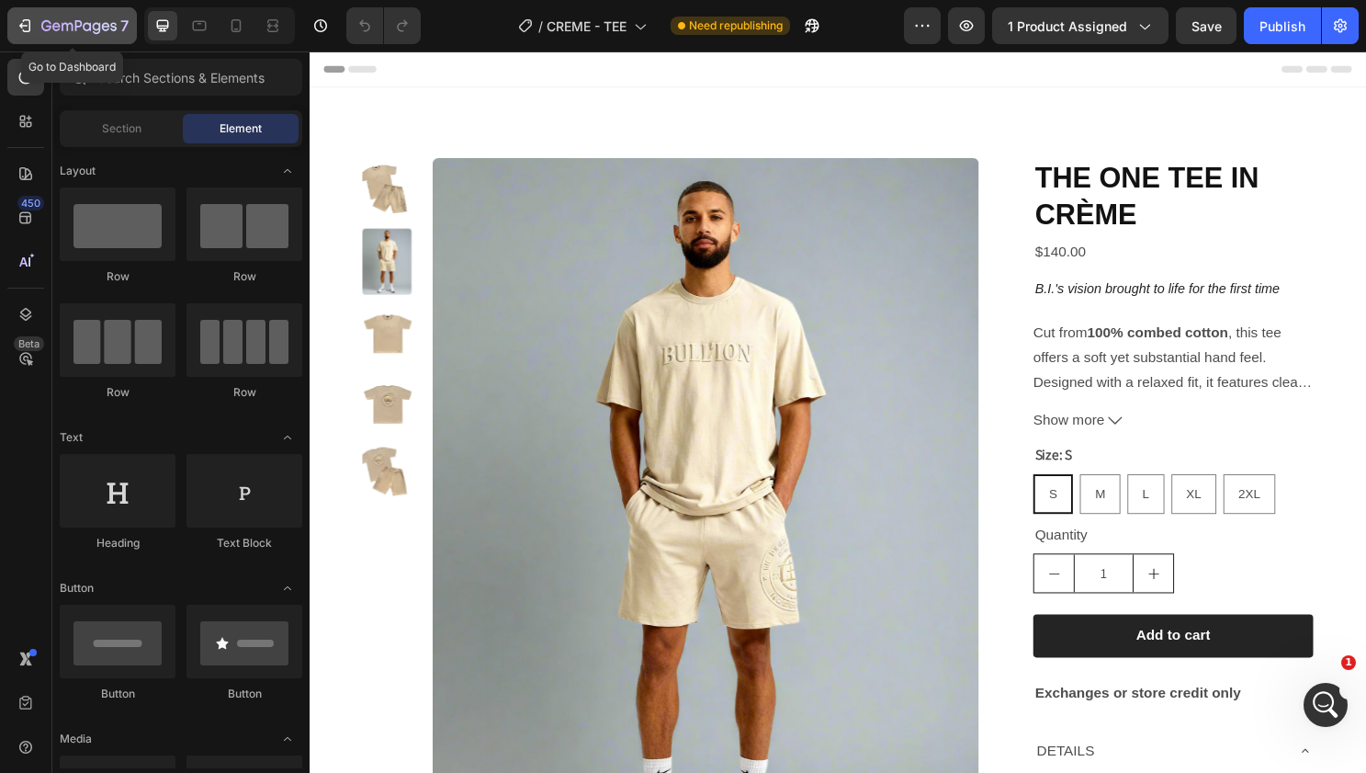
click at [25, 25] on icon "button" at bounding box center [23, 26] width 8 height 6
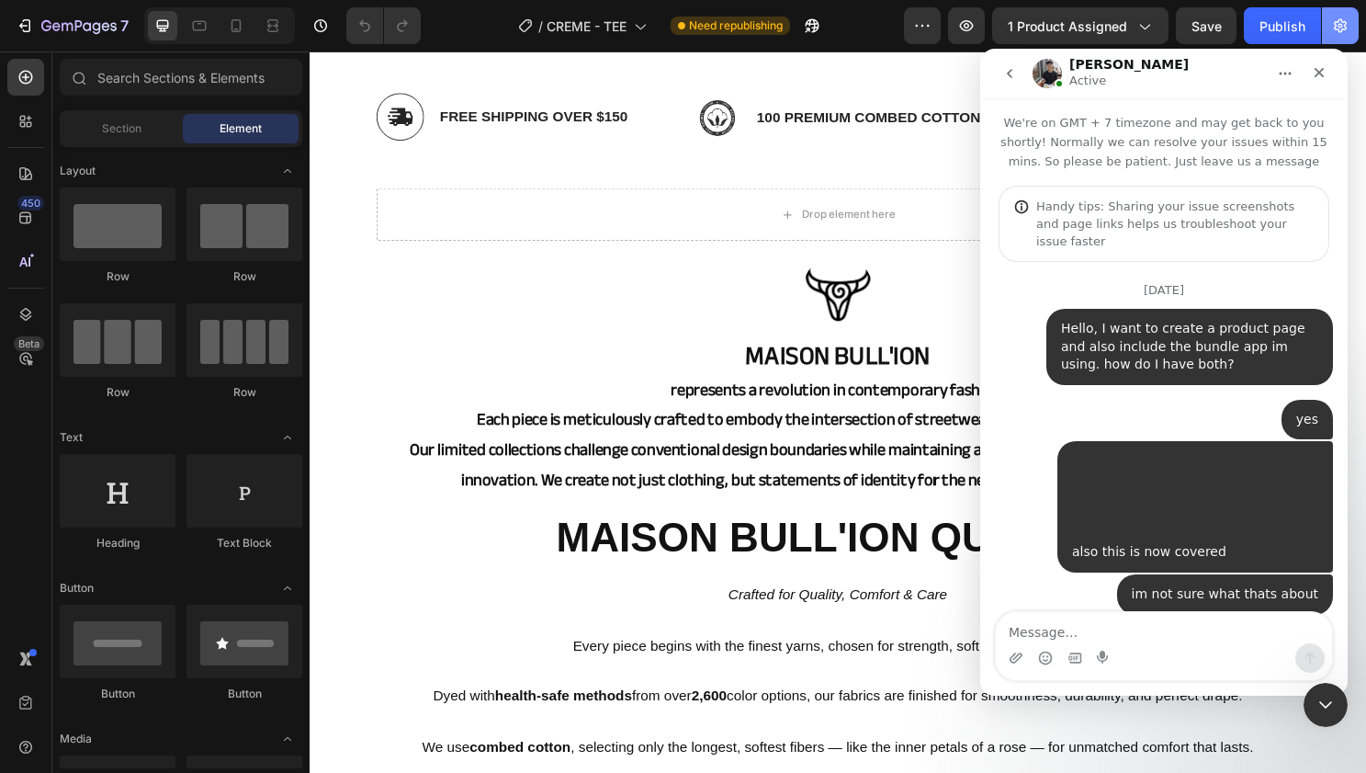
scroll to position [182, 0]
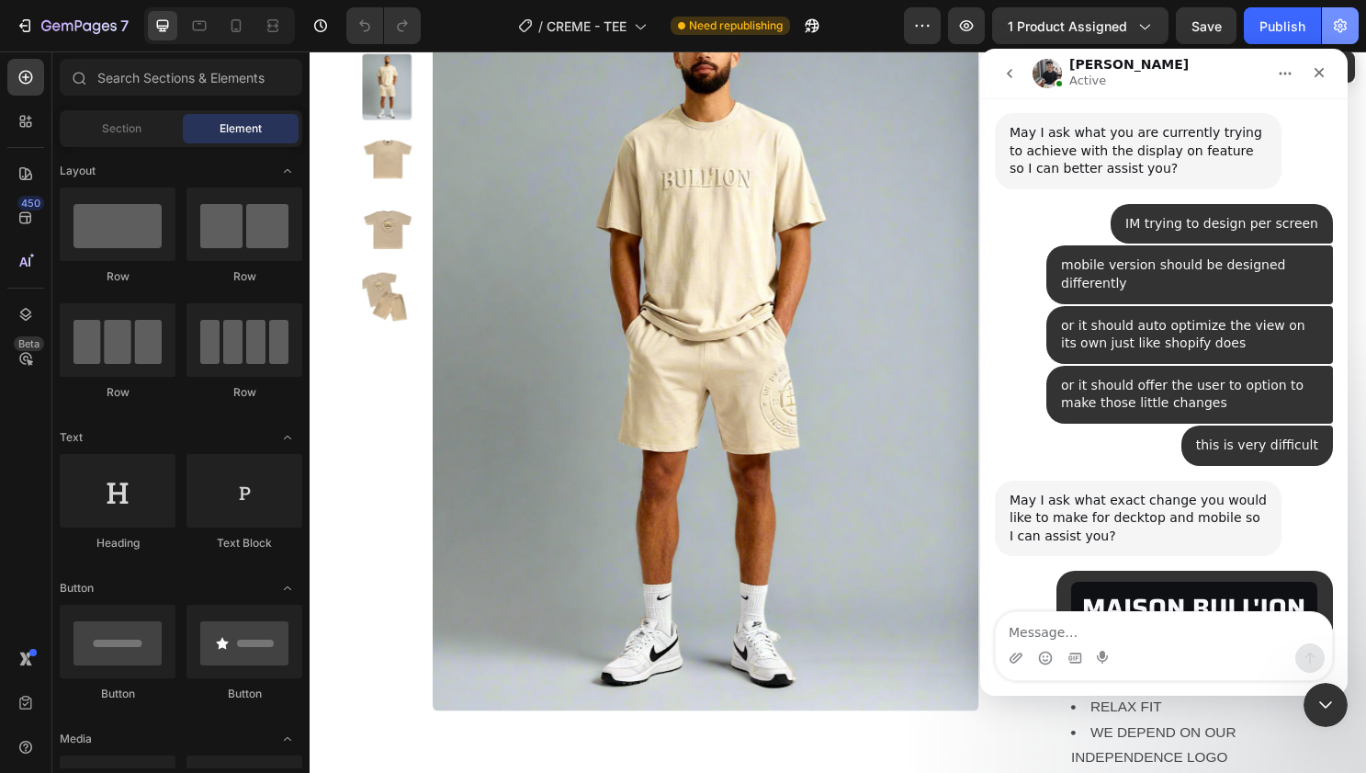
click at [1350, 18] on button "button" at bounding box center [1340, 25] width 37 height 37
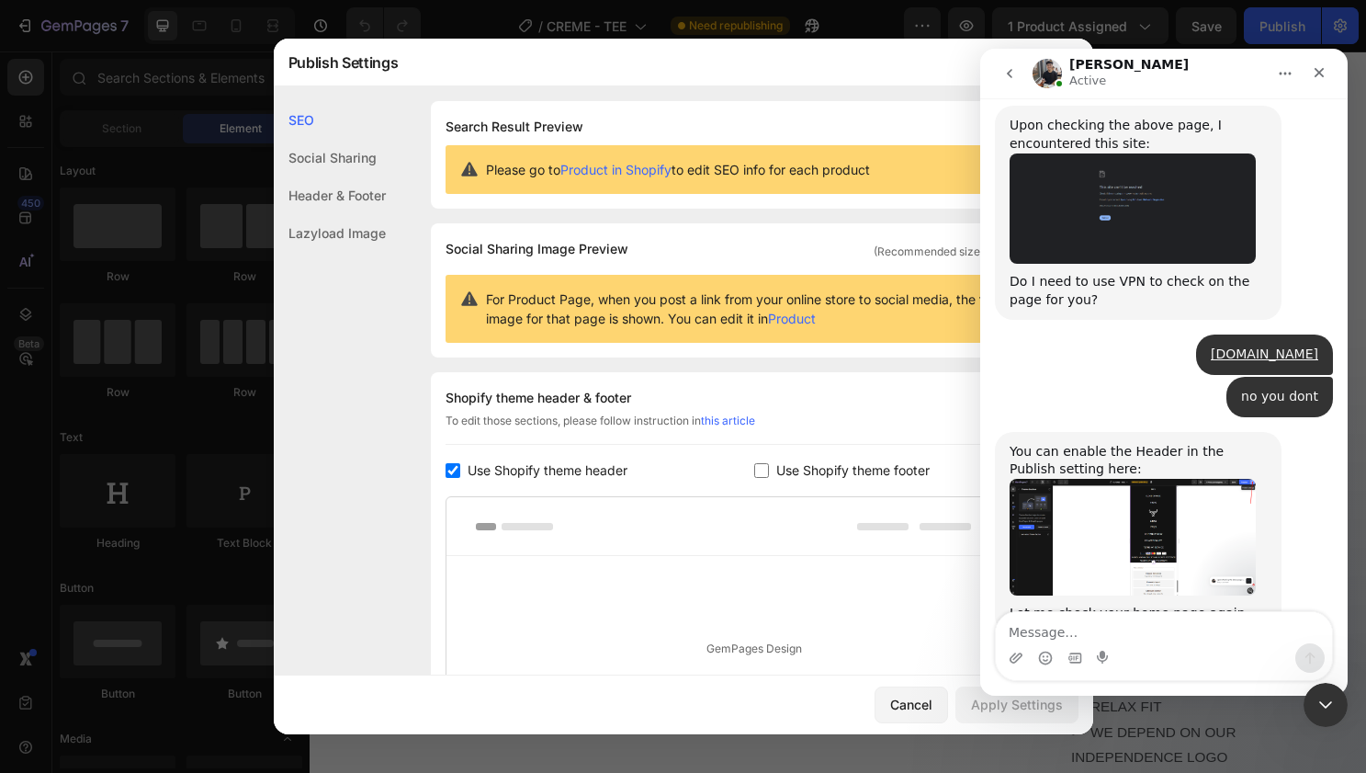
scroll to position [21662, 0]
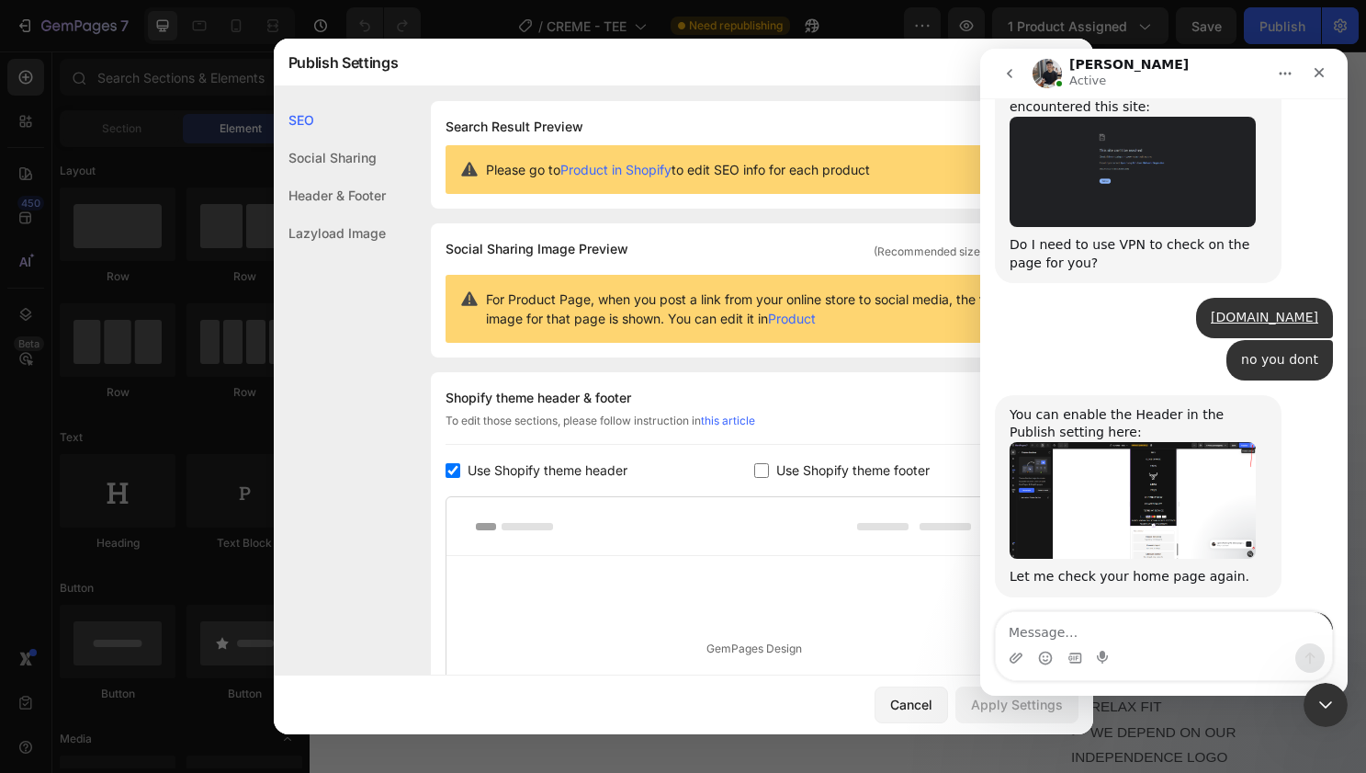
click at [321, 214] on div "Lazyload Image" at bounding box center [330, 233] width 112 height 38
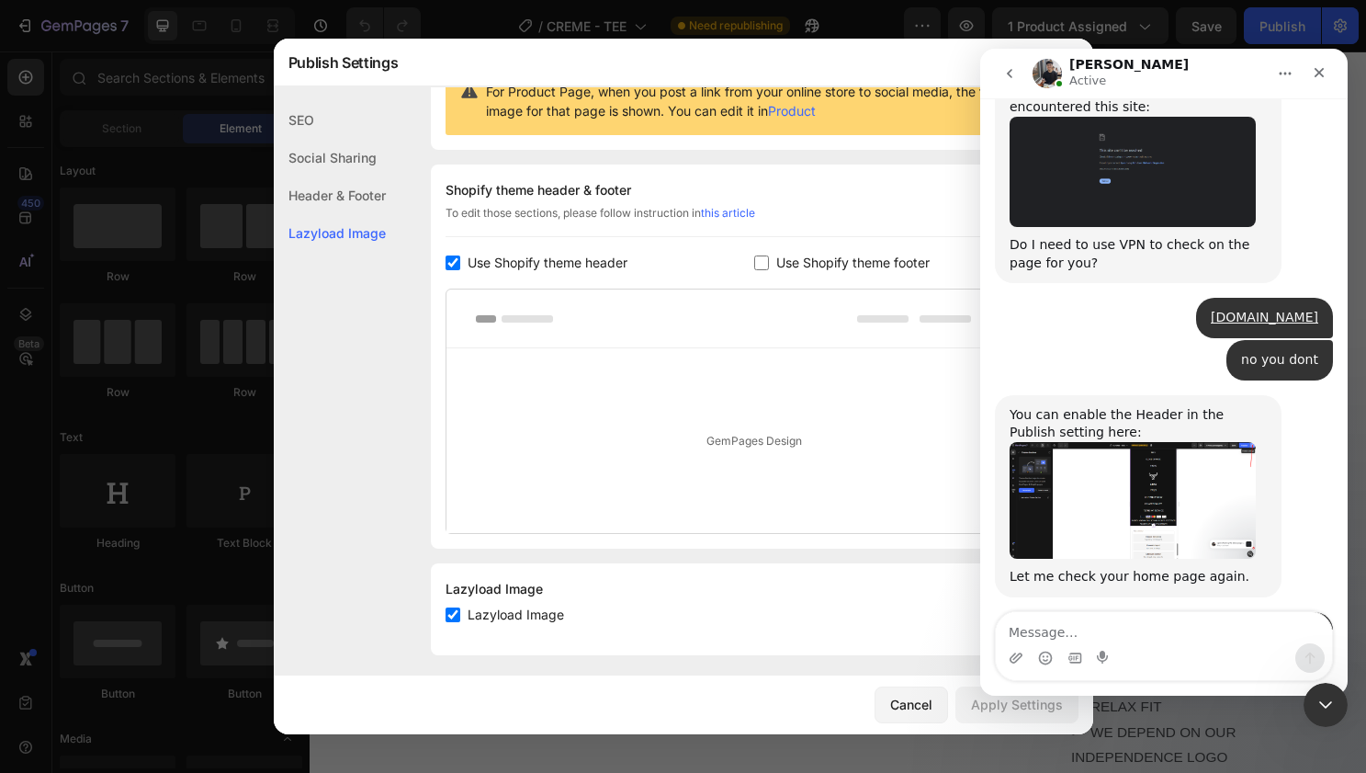
scroll to position [217, 0]
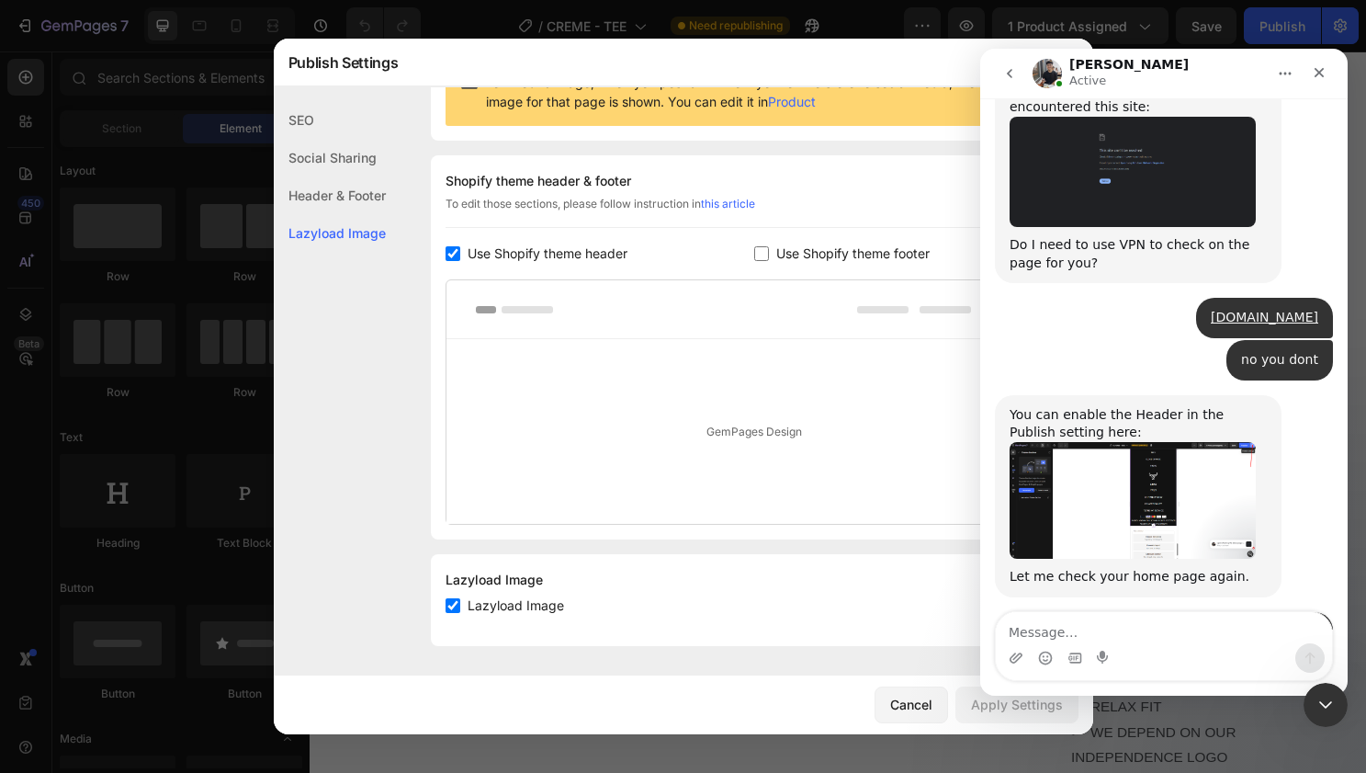
click at [321, 200] on div "Header & Footer" at bounding box center [330, 195] width 112 height 38
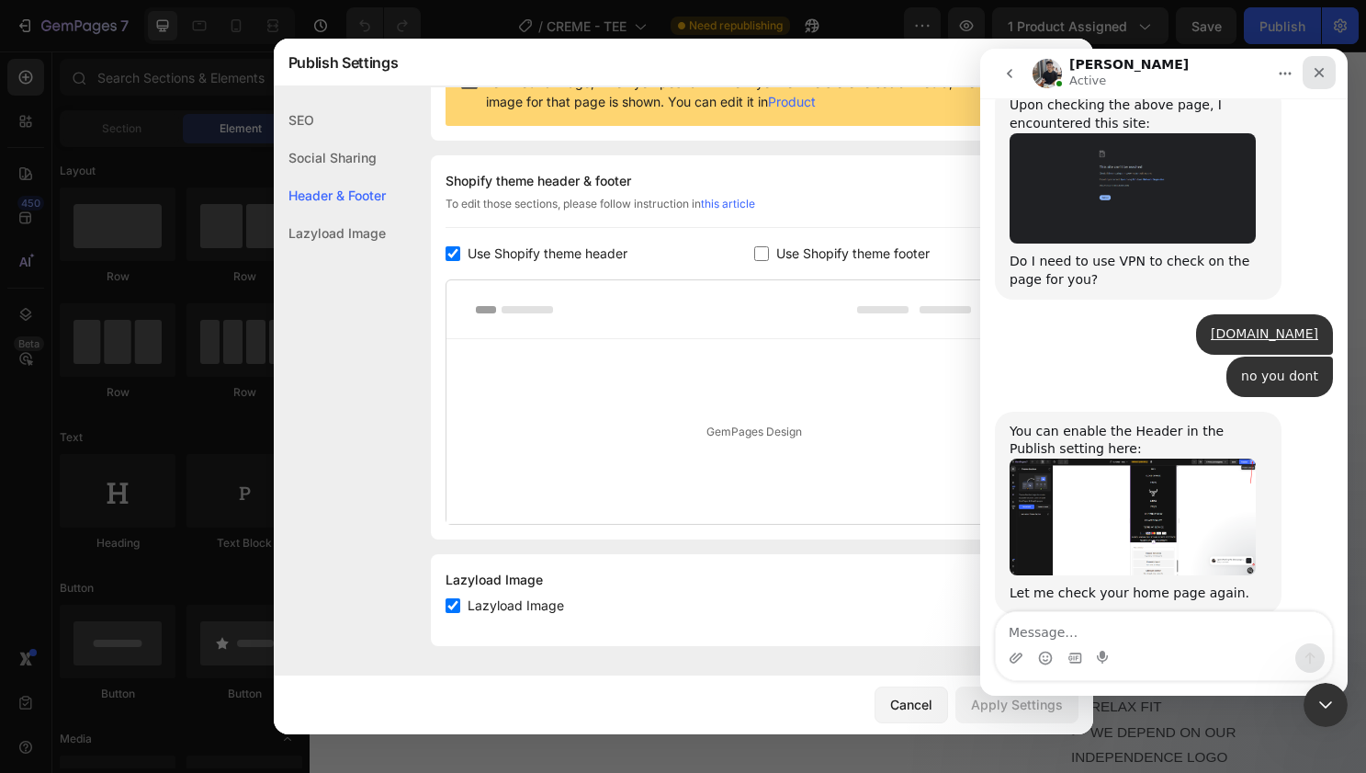
click at [1307, 68] on div "Close" at bounding box center [1319, 72] width 33 height 33
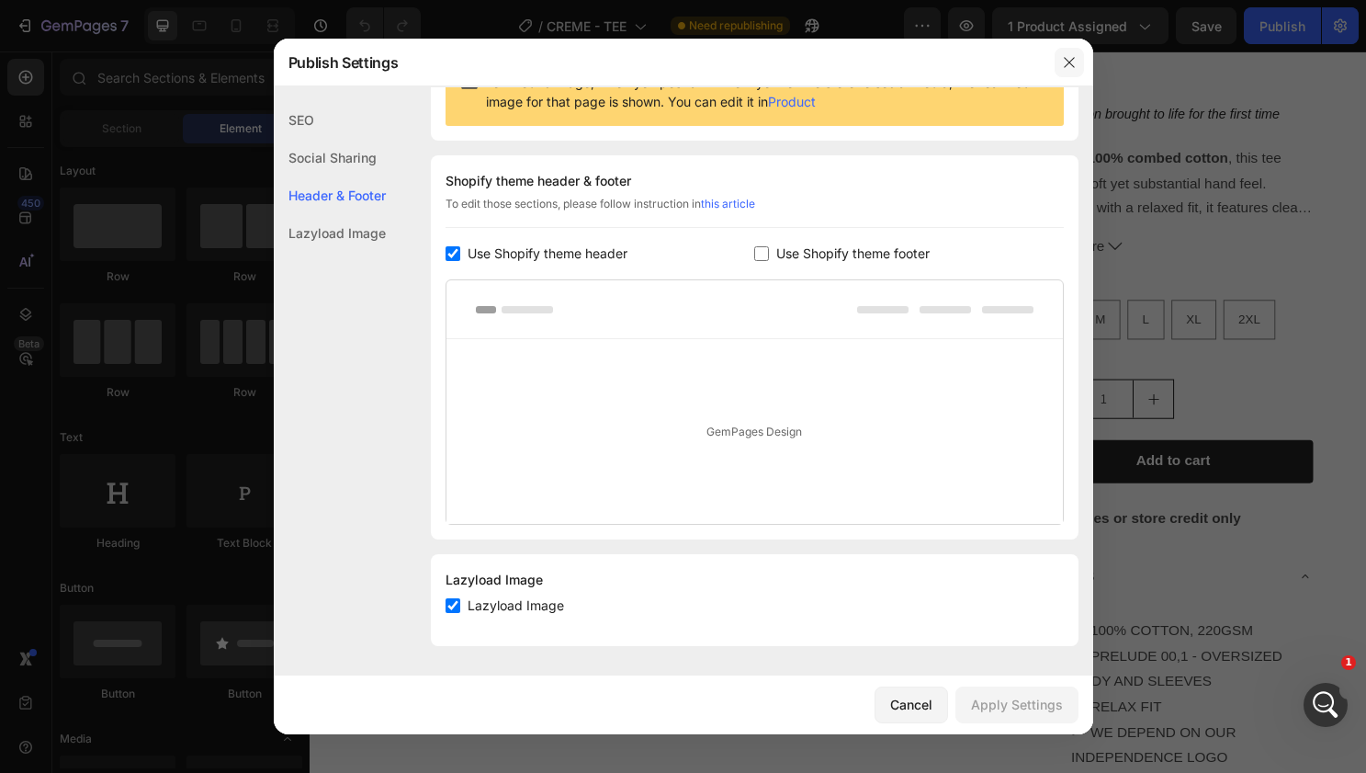
click at [1070, 61] on icon "button" at bounding box center [1069, 62] width 15 height 15
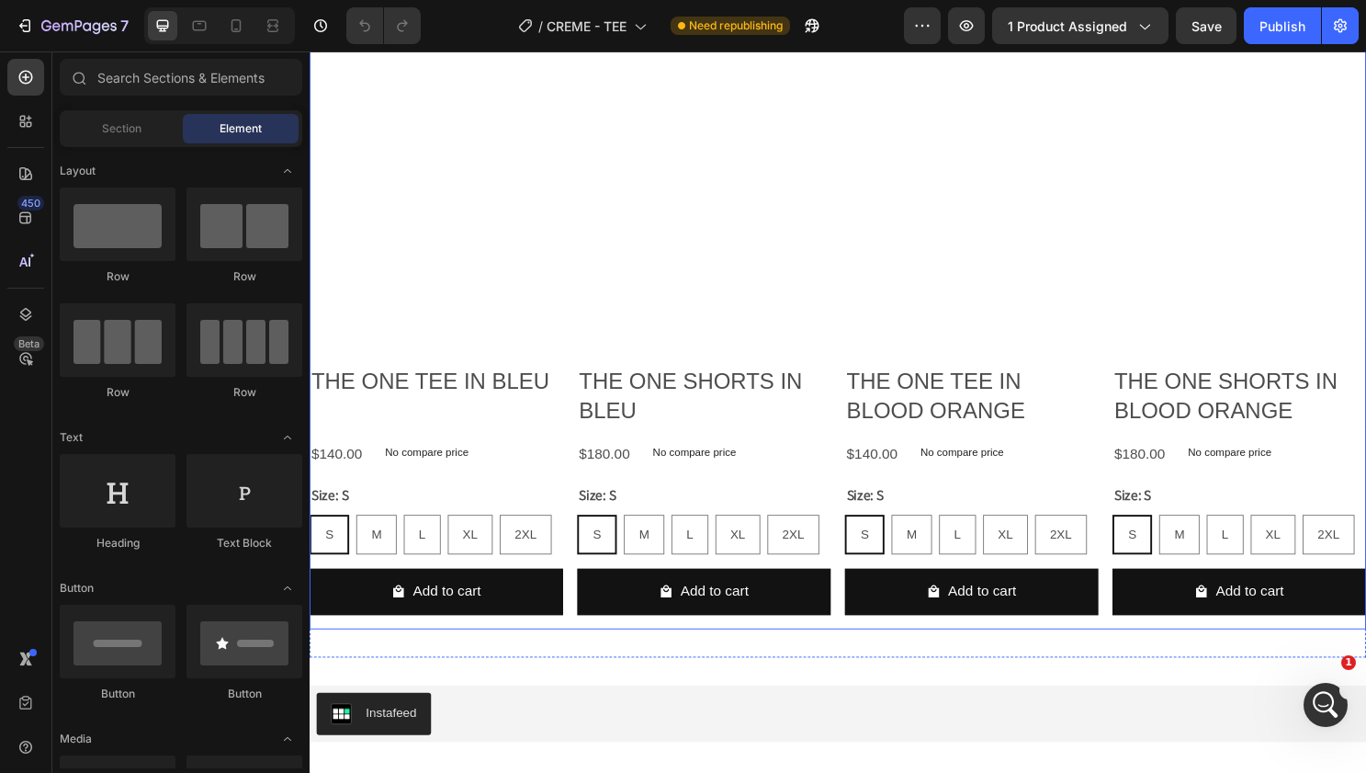
scroll to position [5787, 0]
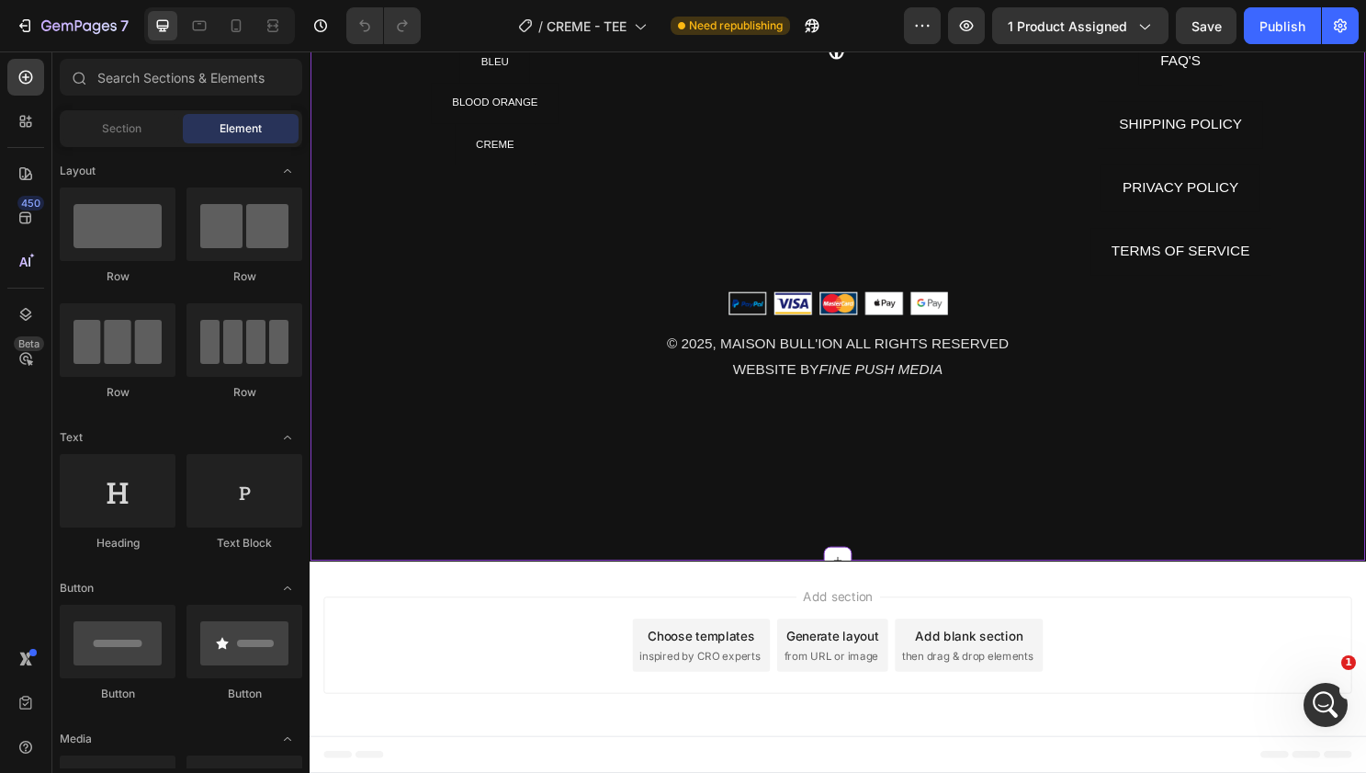
click at [877, 68] on img at bounding box center [861, 31] width 74 height 74
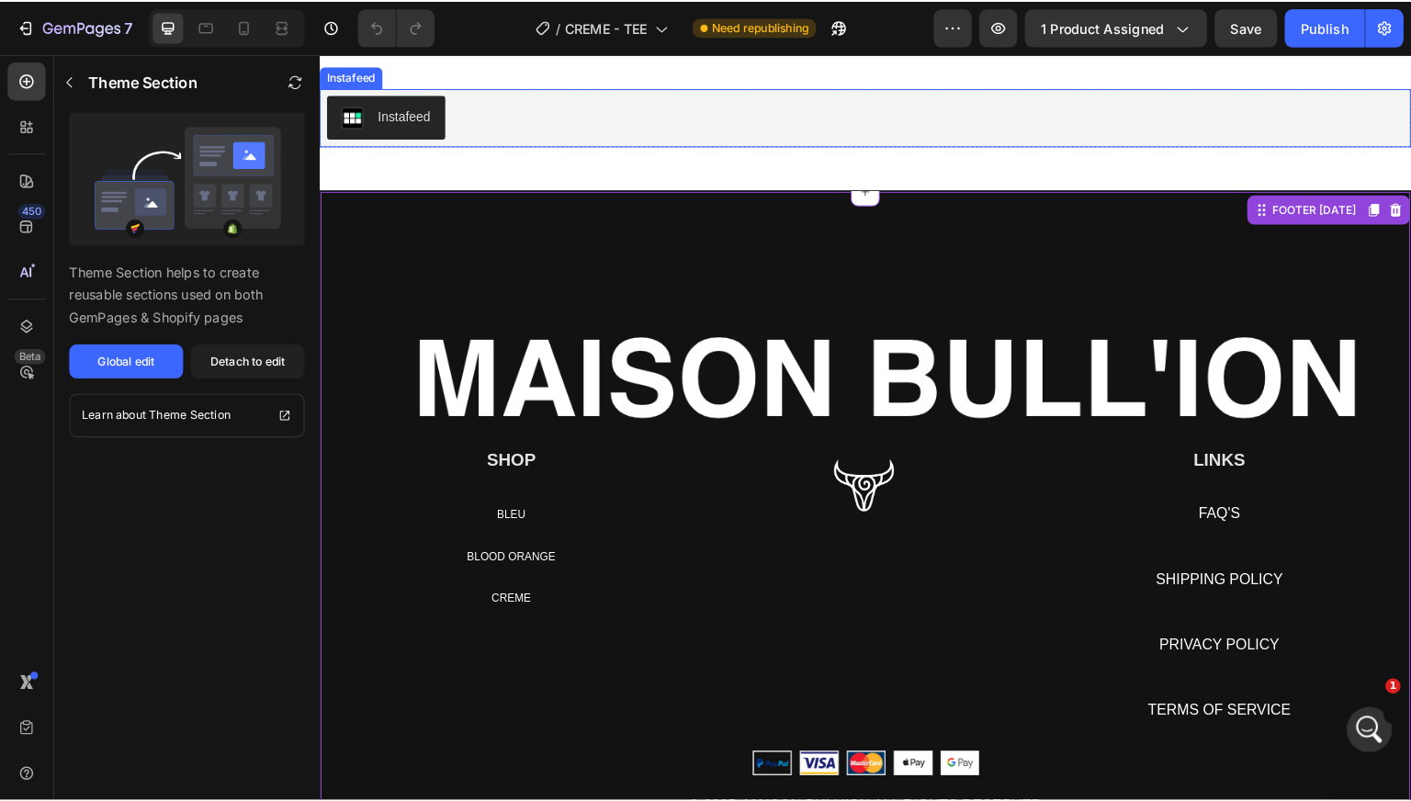
scroll to position [5387, 0]
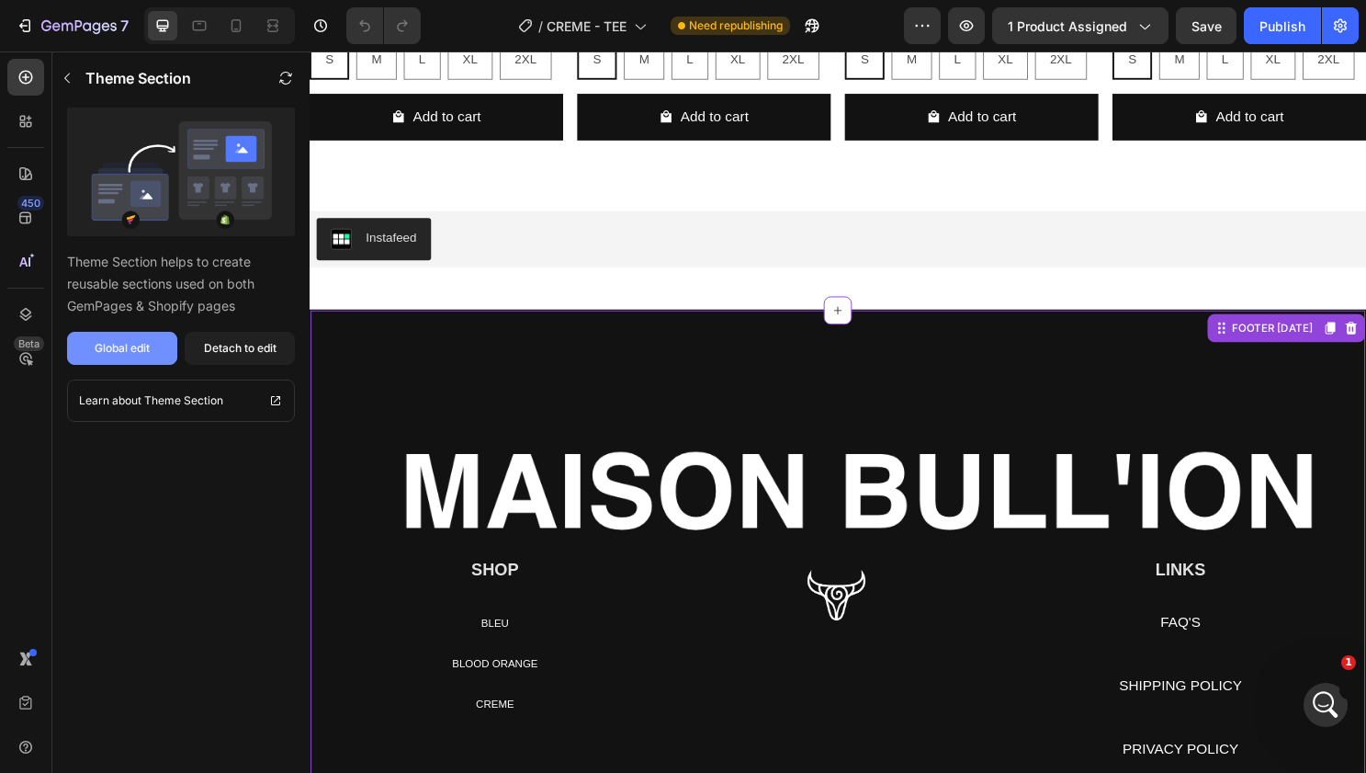
click at [134, 343] on div "Global edit" at bounding box center [122, 348] width 55 height 17
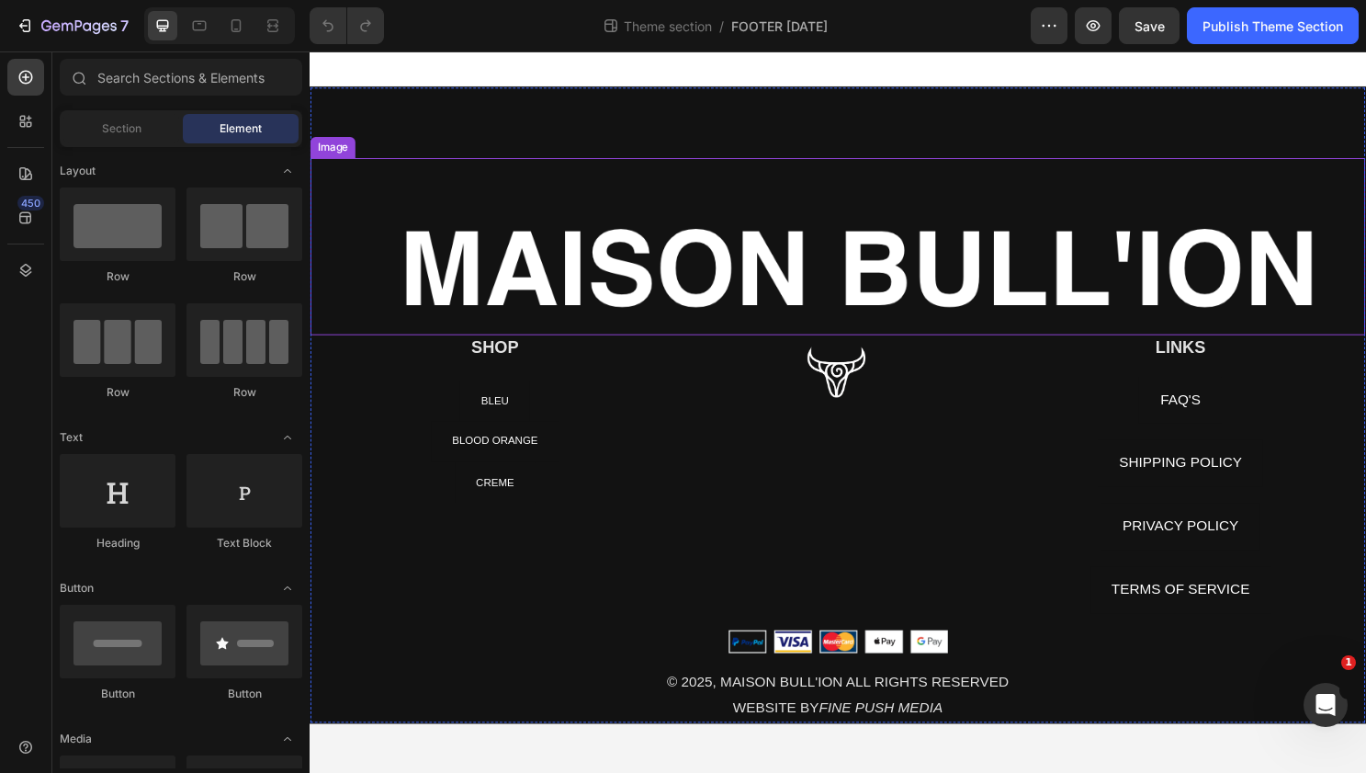
click at [732, 282] on img at bounding box center [861, 255] width 1101 height 185
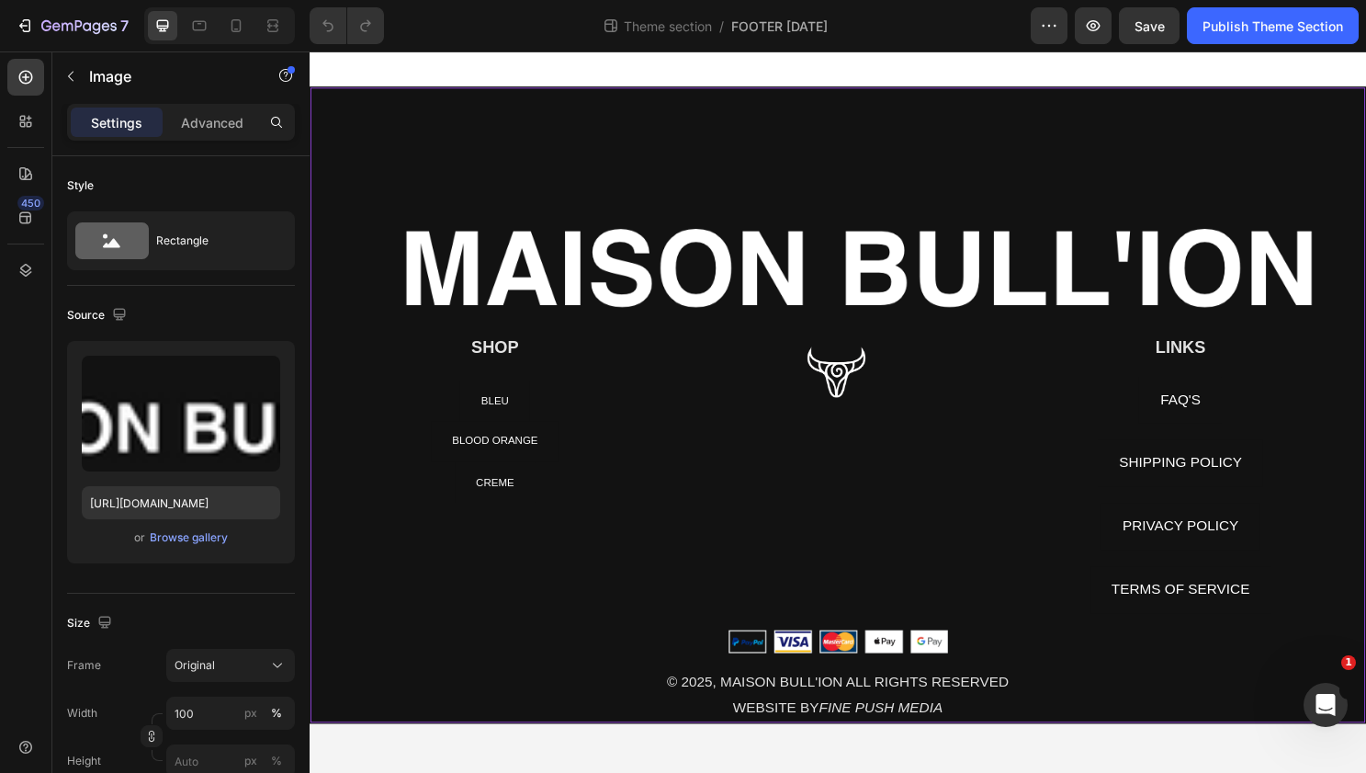
click at [747, 126] on div "Image SHOP Heading NEW ARRIVALS Button BLEU Button BLOOD ORANGE Button CREME Bu…" at bounding box center [861, 420] width 1103 height 664
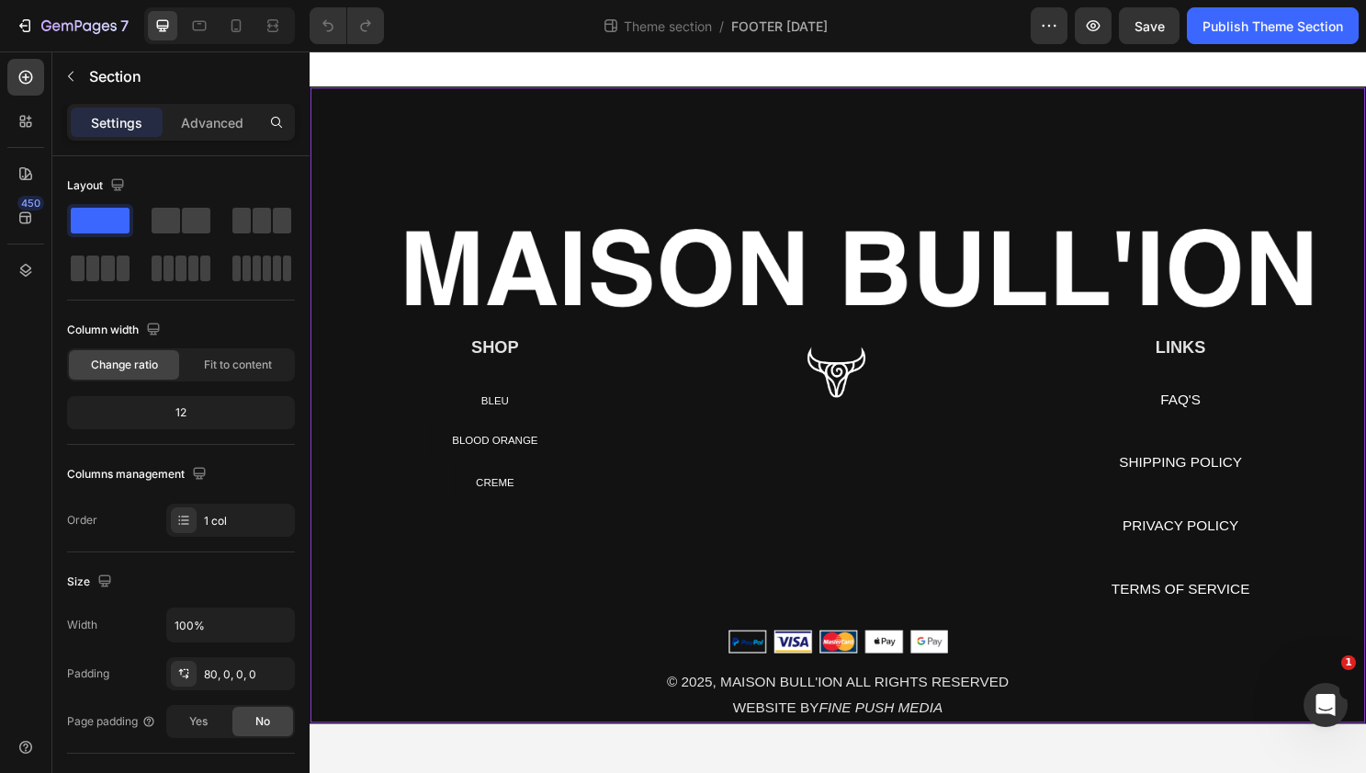
click at [752, 228] on img at bounding box center [861, 255] width 1101 height 185
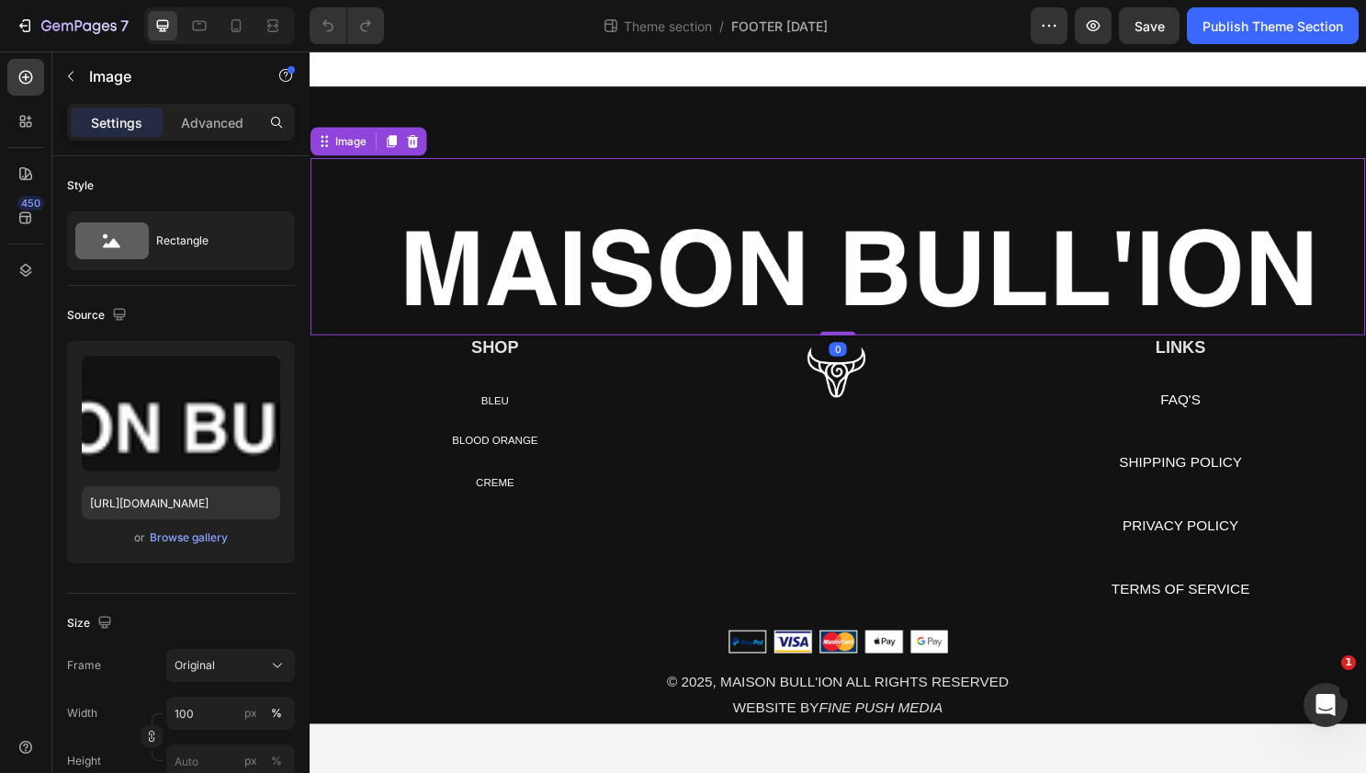
drag, startPoint x: 860, startPoint y: 345, endPoint x: 858, endPoint y: 276, distance: 69.9
click at [858, 276] on div "Image 0" at bounding box center [861, 255] width 1101 height 185
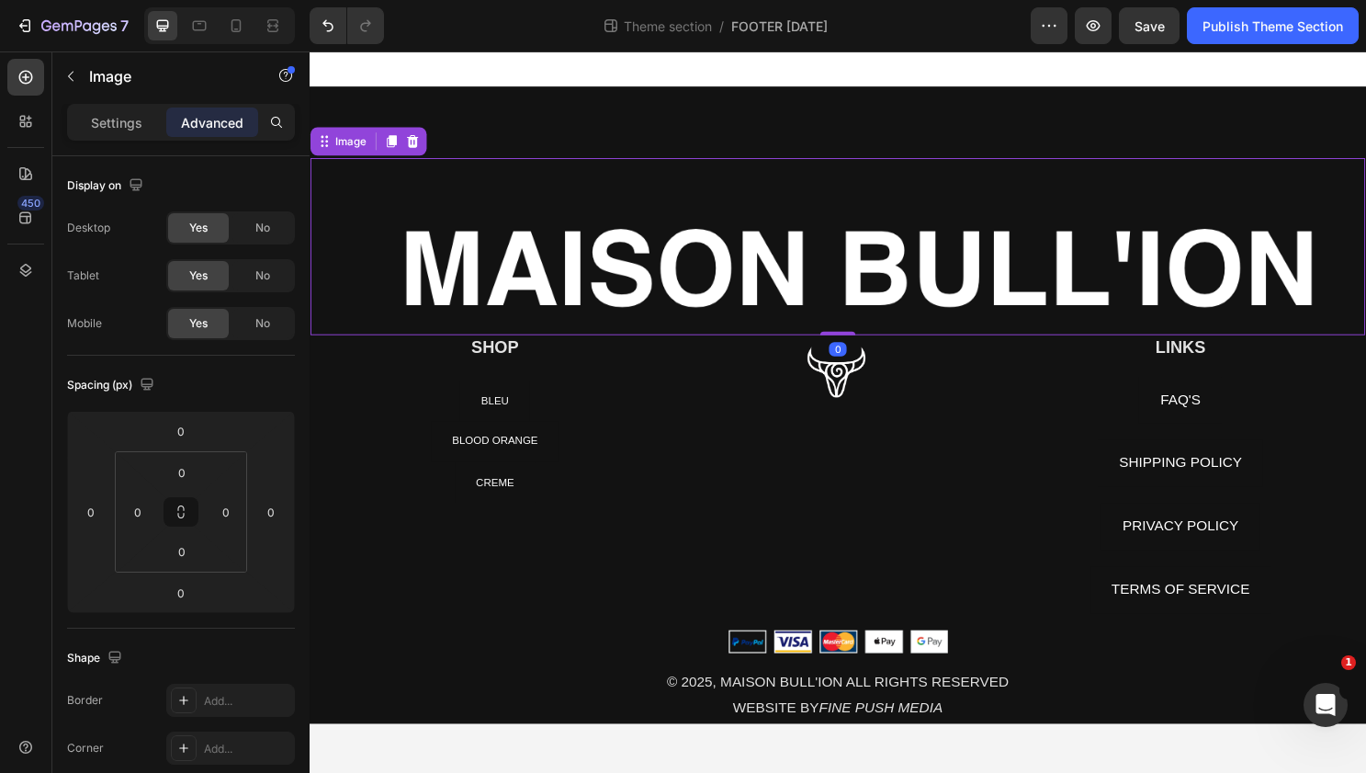
click at [833, 197] on img at bounding box center [861, 255] width 1101 height 185
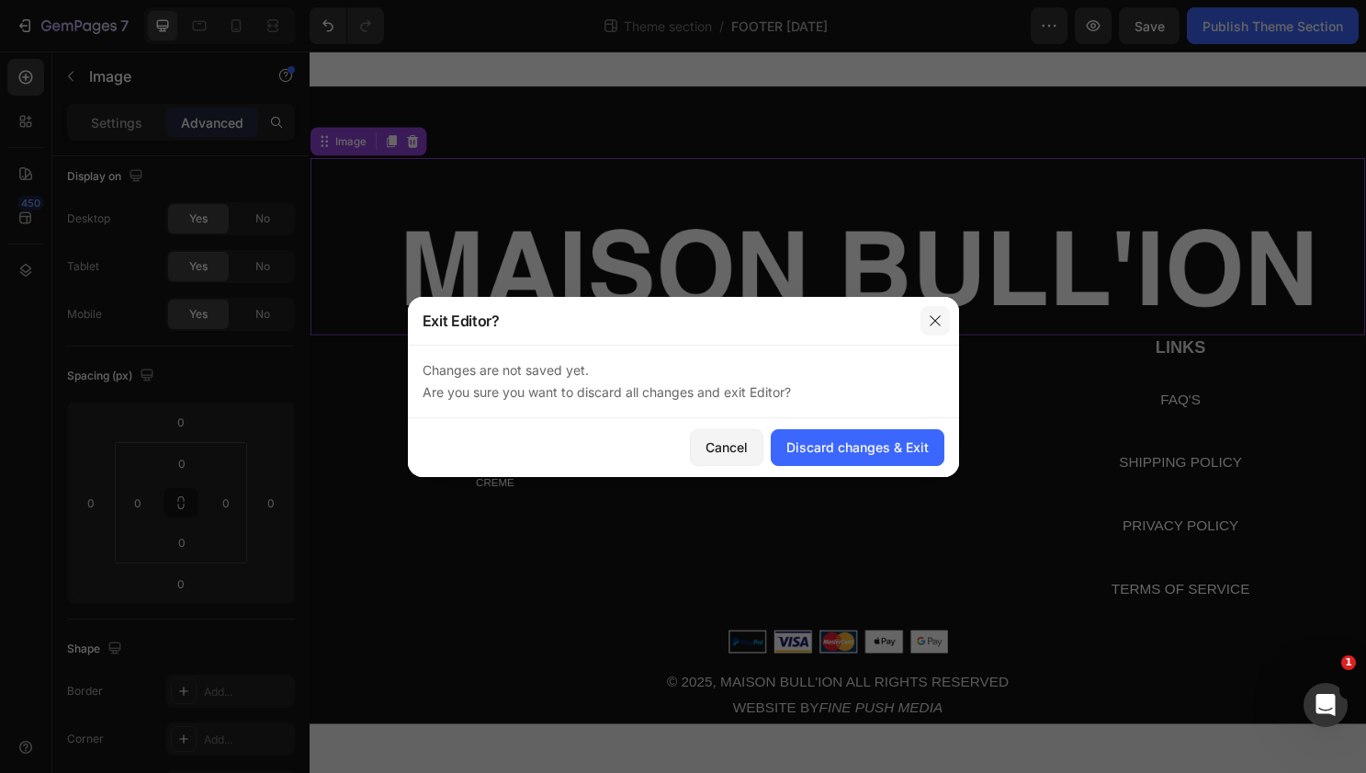
click at [933, 313] on icon "button" at bounding box center [935, 320] width 15 height 15
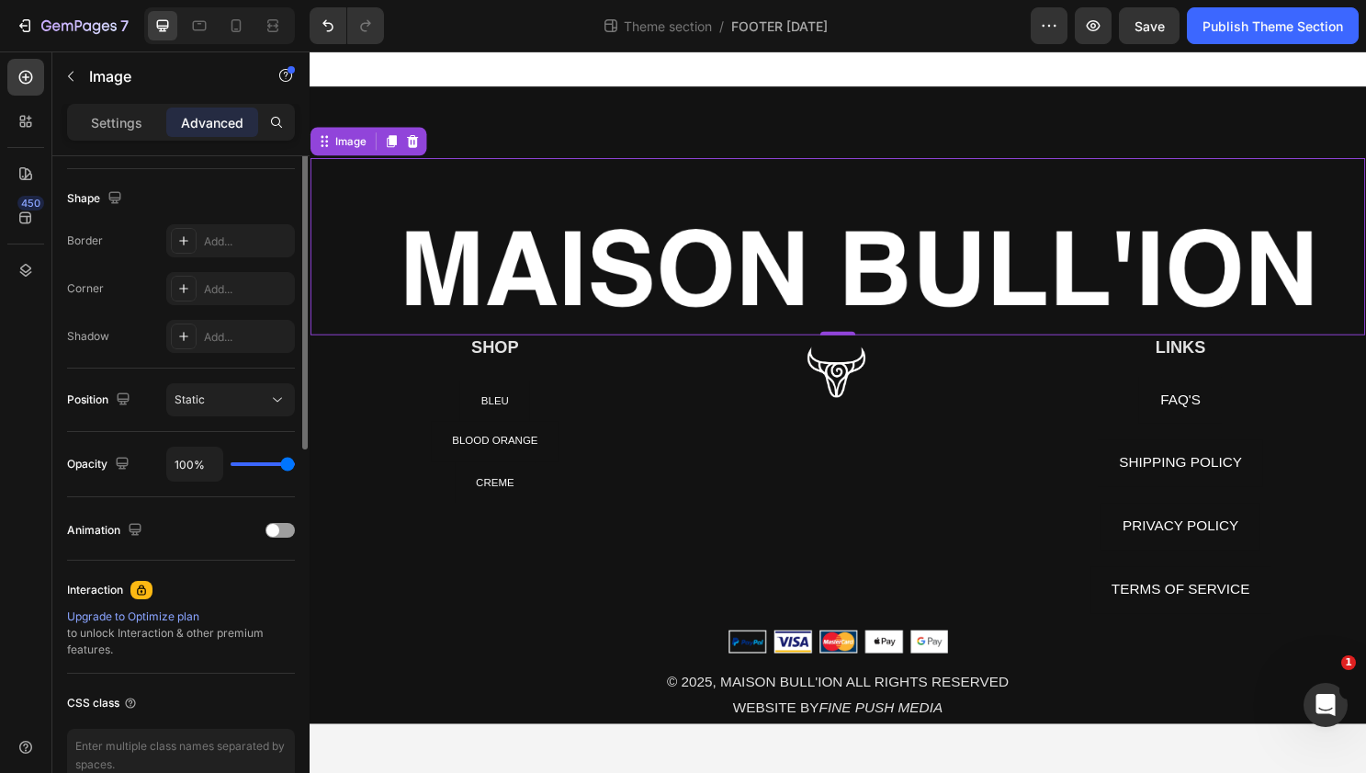
scroll to position [0, 0]
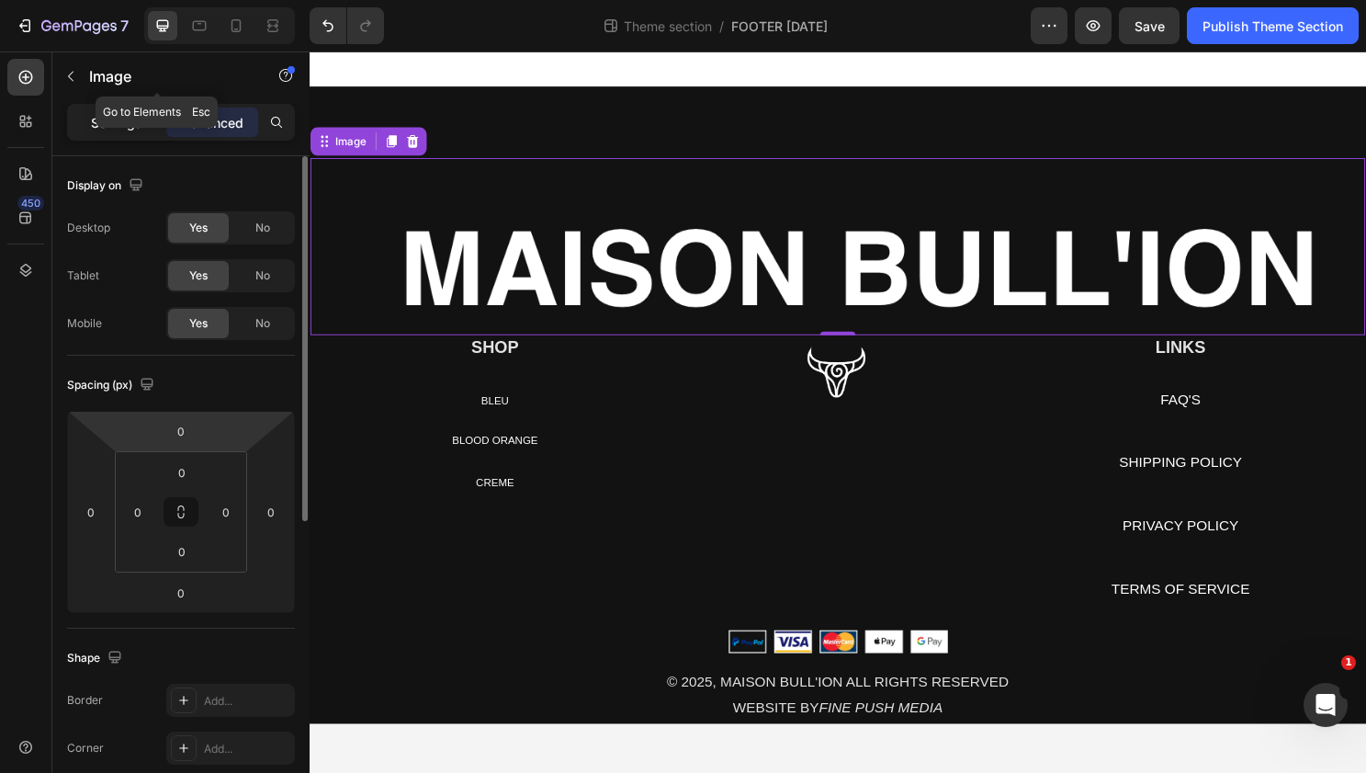
click at [119, 111] on div "Settings" at bounding box center [117, 121] width 92 height 29
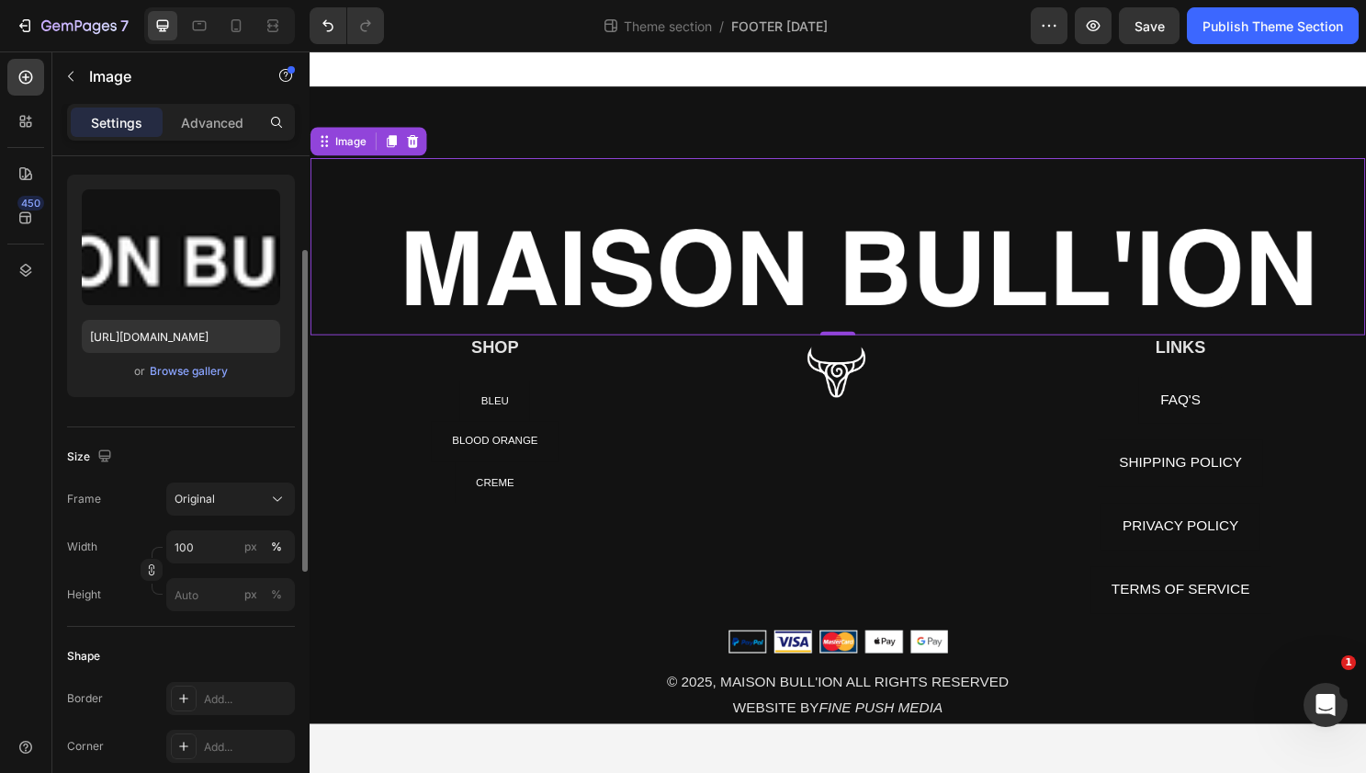
scroll to position [175, 0]
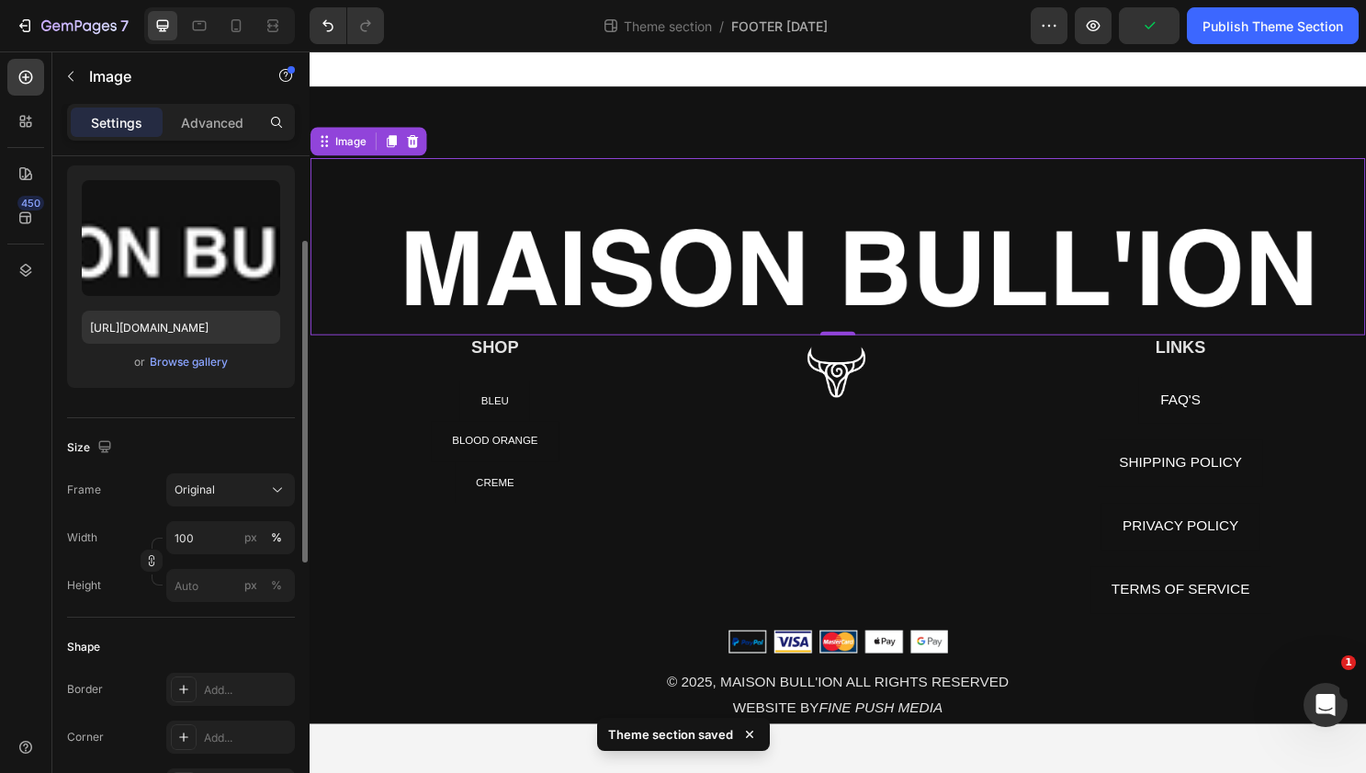
click at [227, 509] on div "Frame Original Width 100 px % Height px %" at bounding box center [181, 537] width 228 height 129
click at [227, 495] on div "Original" at bounding box center [220, 489] width 90 height 17
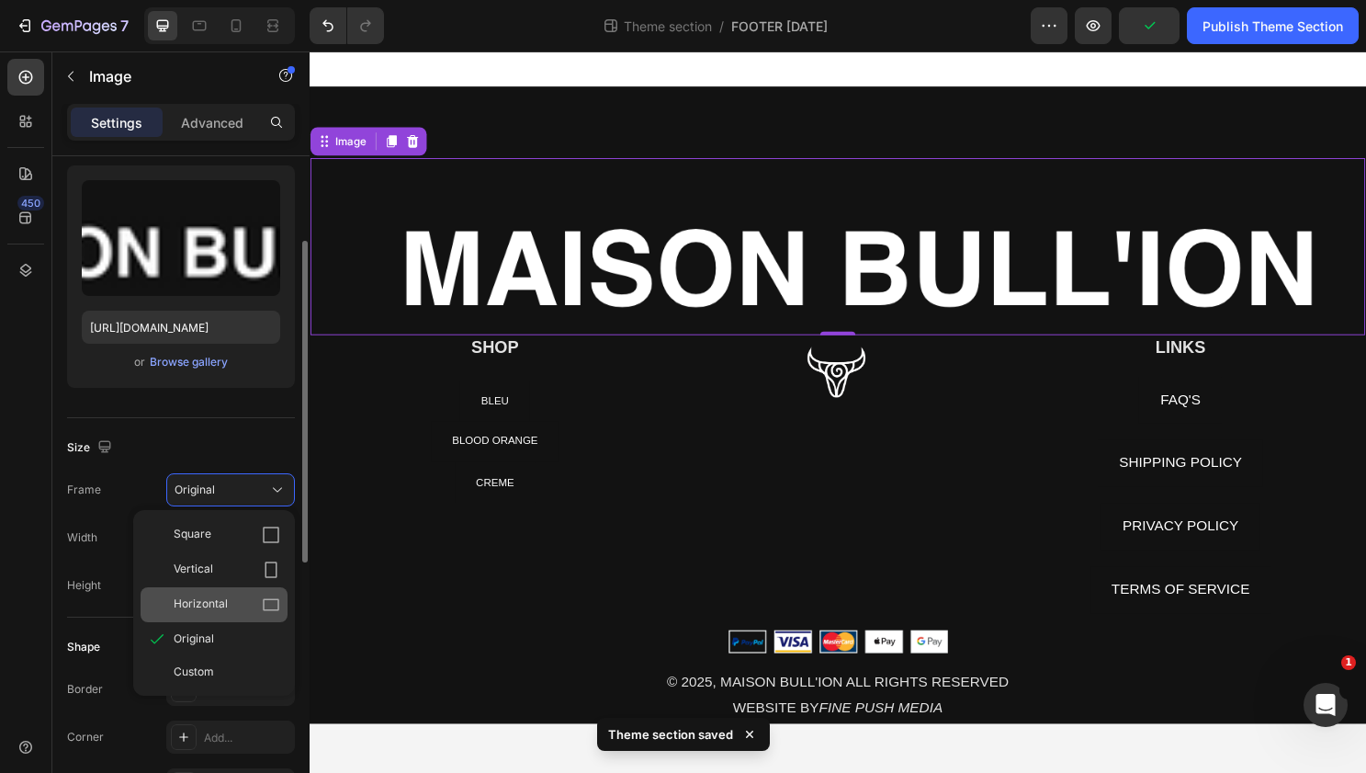
click at [228, 598] on div "Horizontal" at bounding box center [227, 604] width 107 height 18
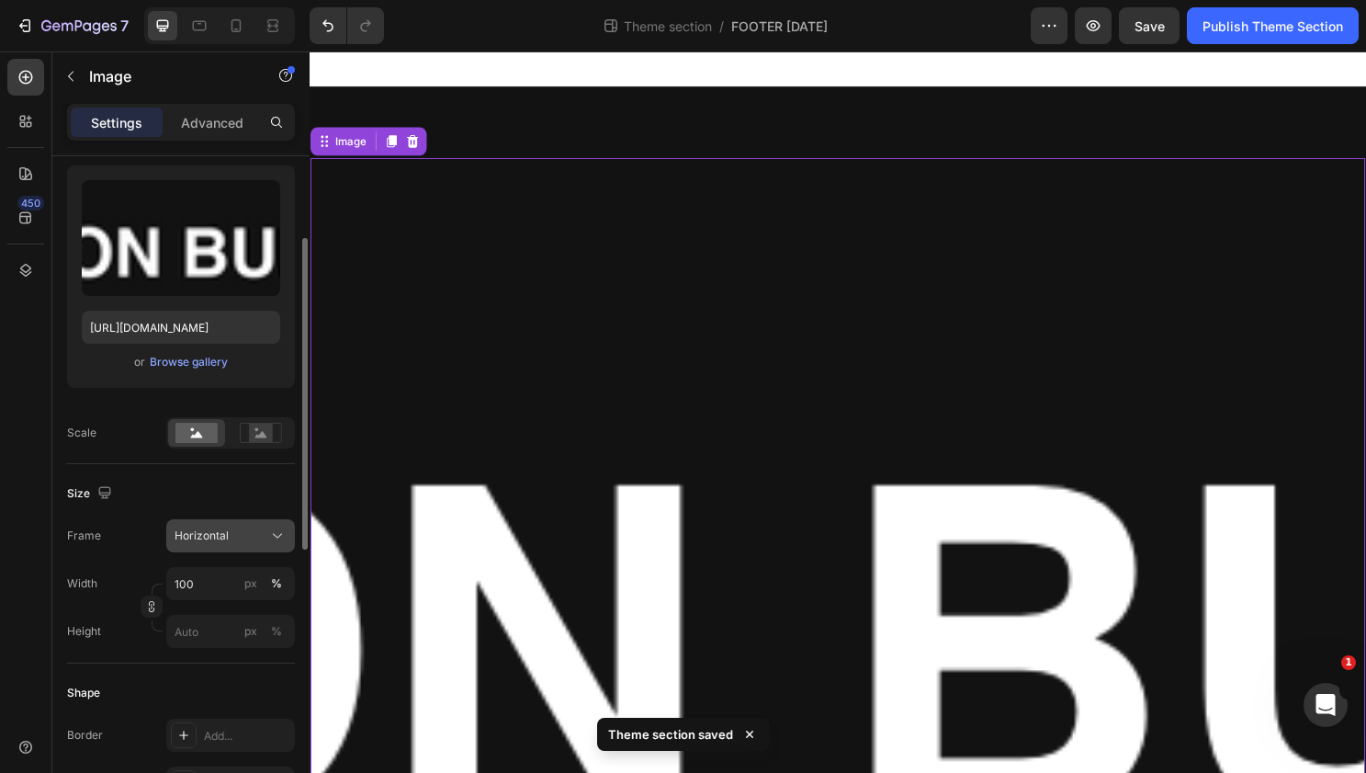
click at [223, 550] on button "Horizontal" at bounding box center [230, 535] width 129 height 33
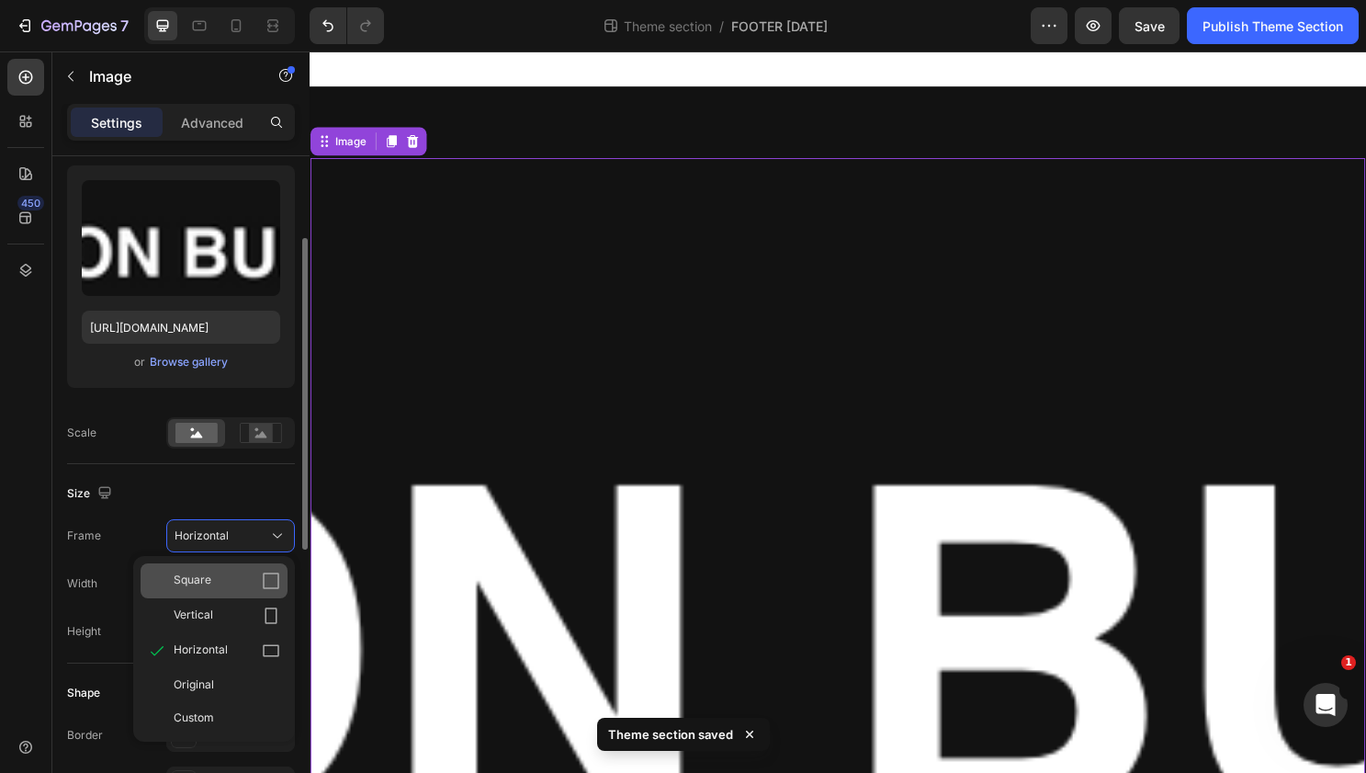
click at [223, 595] on div "Square" at bounding box center [214, 580] width 147 height 35
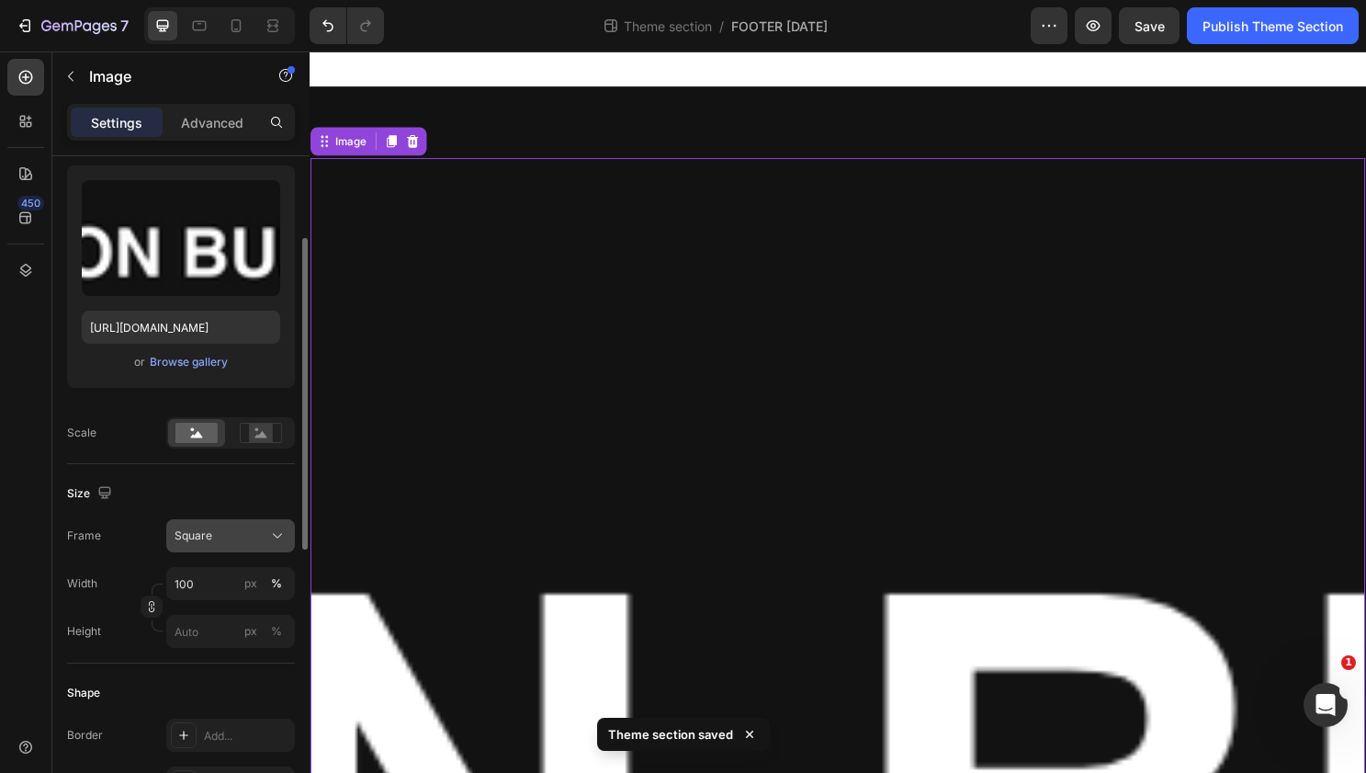
click at [224, 546] on button "Square" at bounding box center [230, 535] width 129 height 33
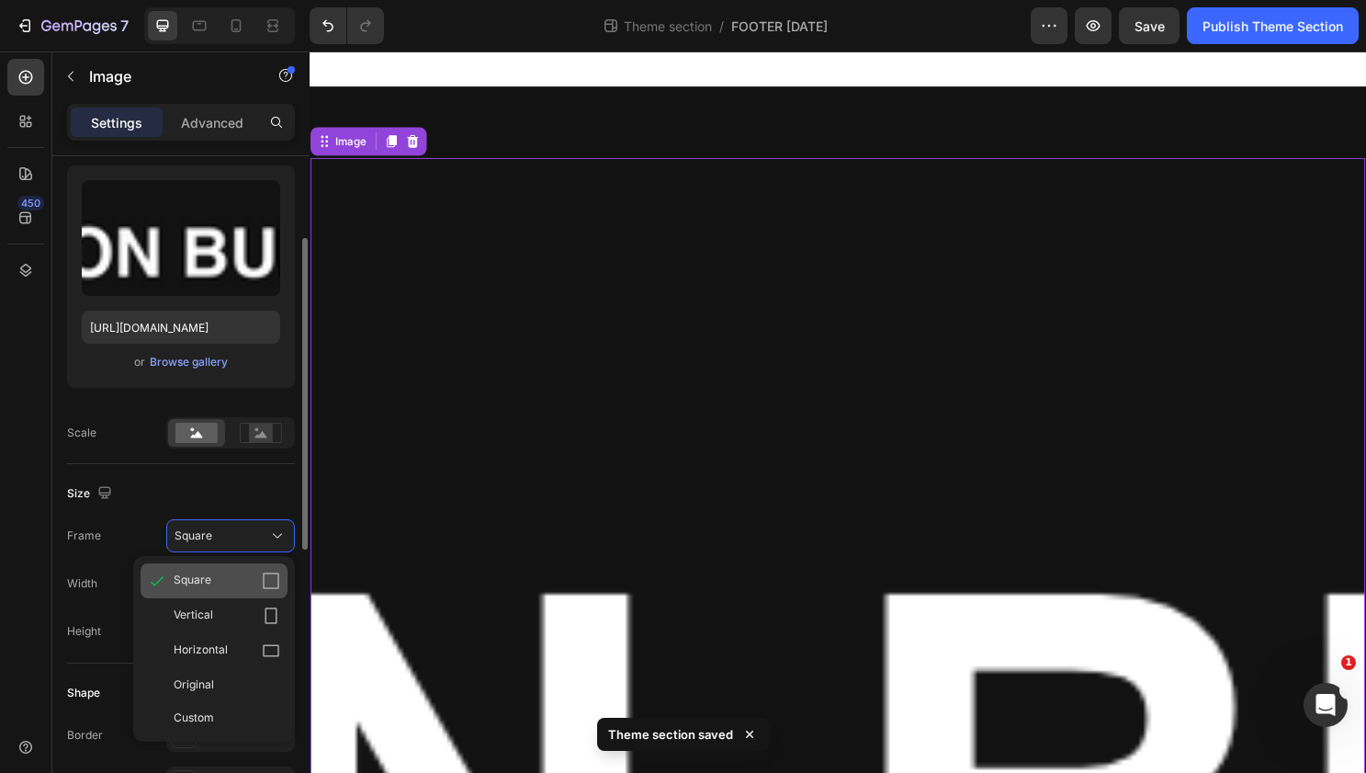
click at [224, 587] on div "Square" at bounding box center [227, 580] width 107 height 18
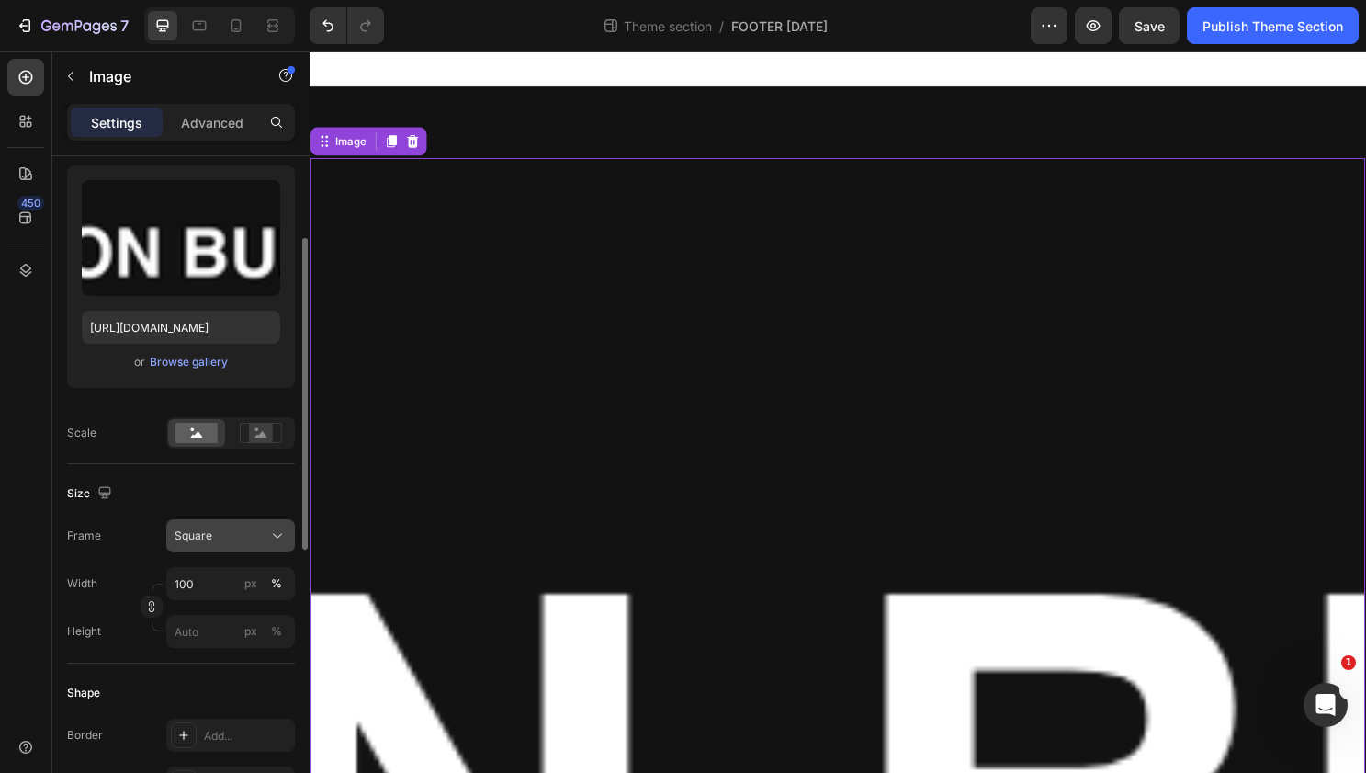
click at [222, 538] on div "Square" at bounding box center [220, 535] width 90 height 17
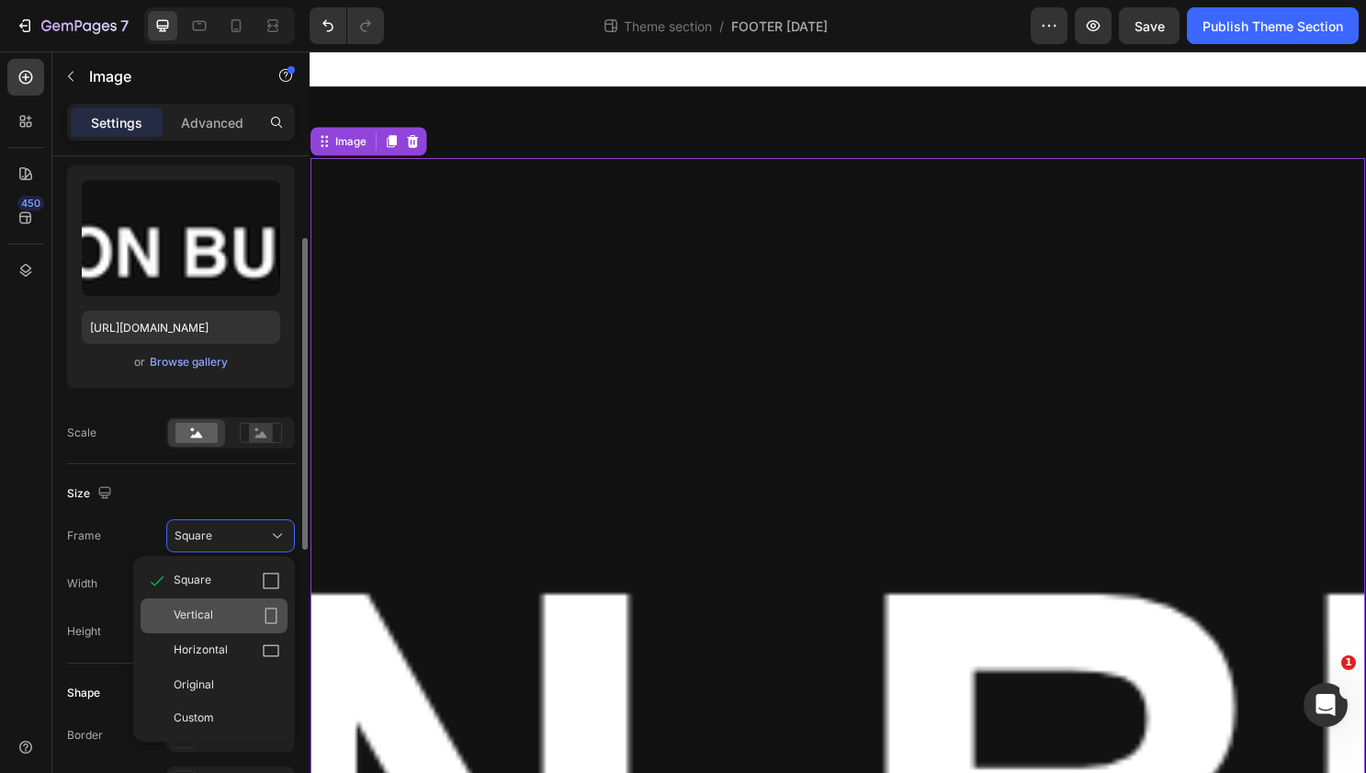
drag, startPoint x: 222, startPoint y: 591, endPoint x: 221, endPoint y: 613, distance: 22.1
click at [221, 613] on div "Square Vertical Horizontal Original Custom" at bounding box center [214, 648] width 162 height 171
click at [221, 613] on div "Vertical" at bounding box center [227, 615] width 107 height 18
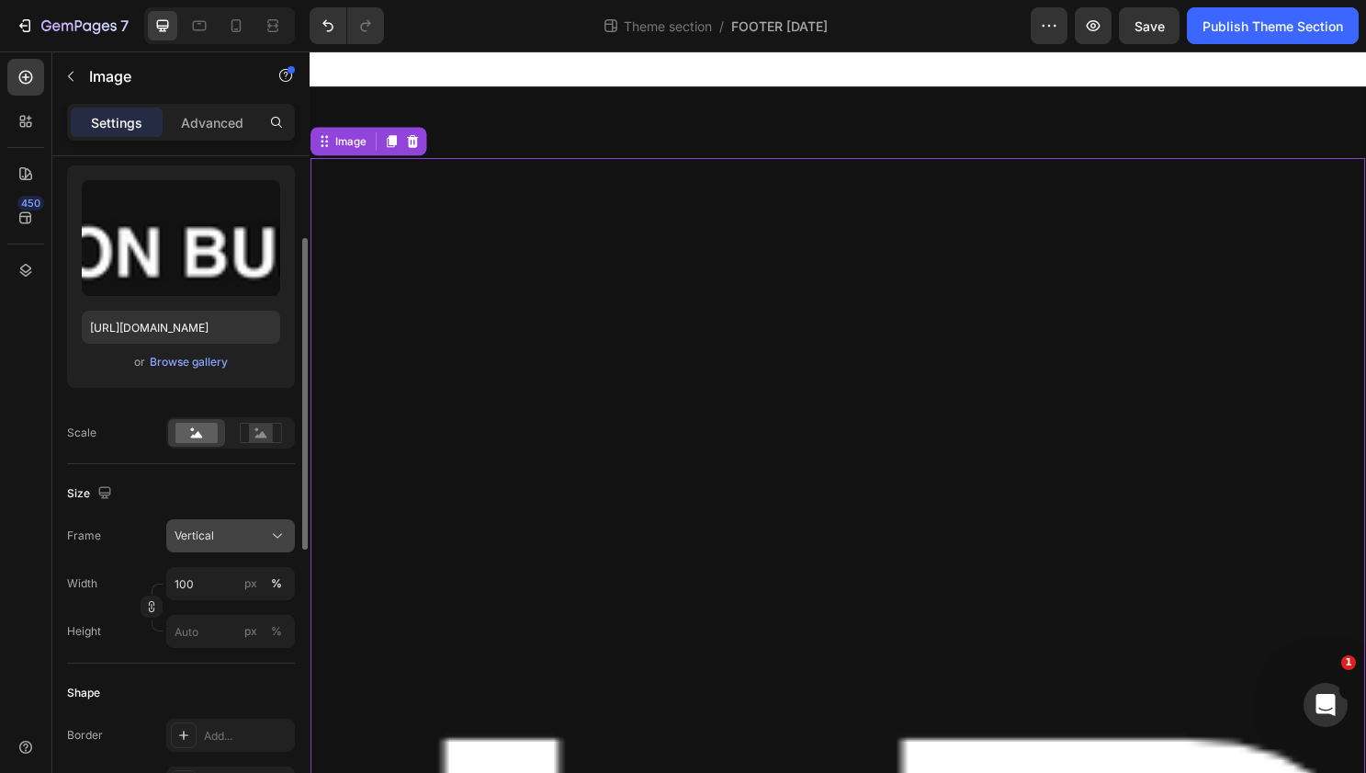
click at [224, 525] on button "Vertical" at bounding box center [230, 535] width 129 height 33
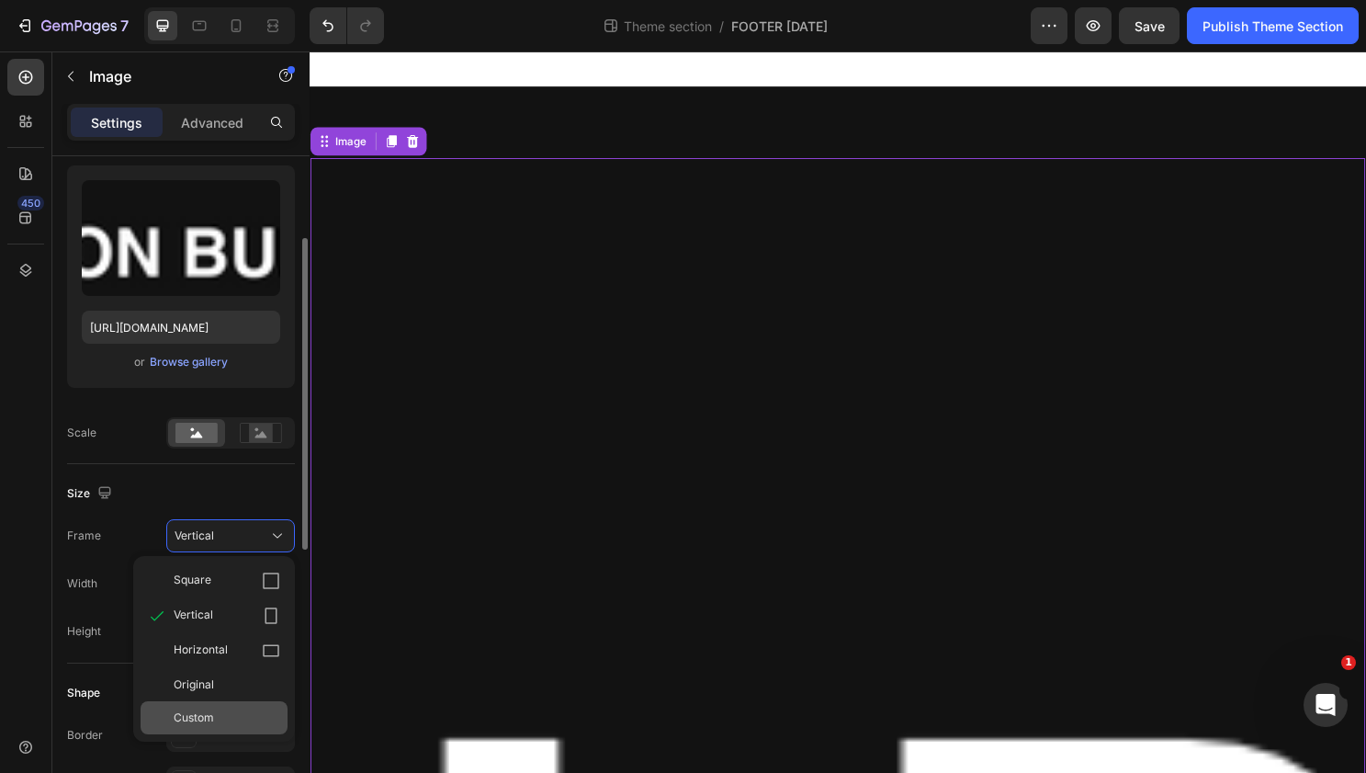
click at [204, 727] on div "Custom" at bounding box center [214, 717] width 147 height 33
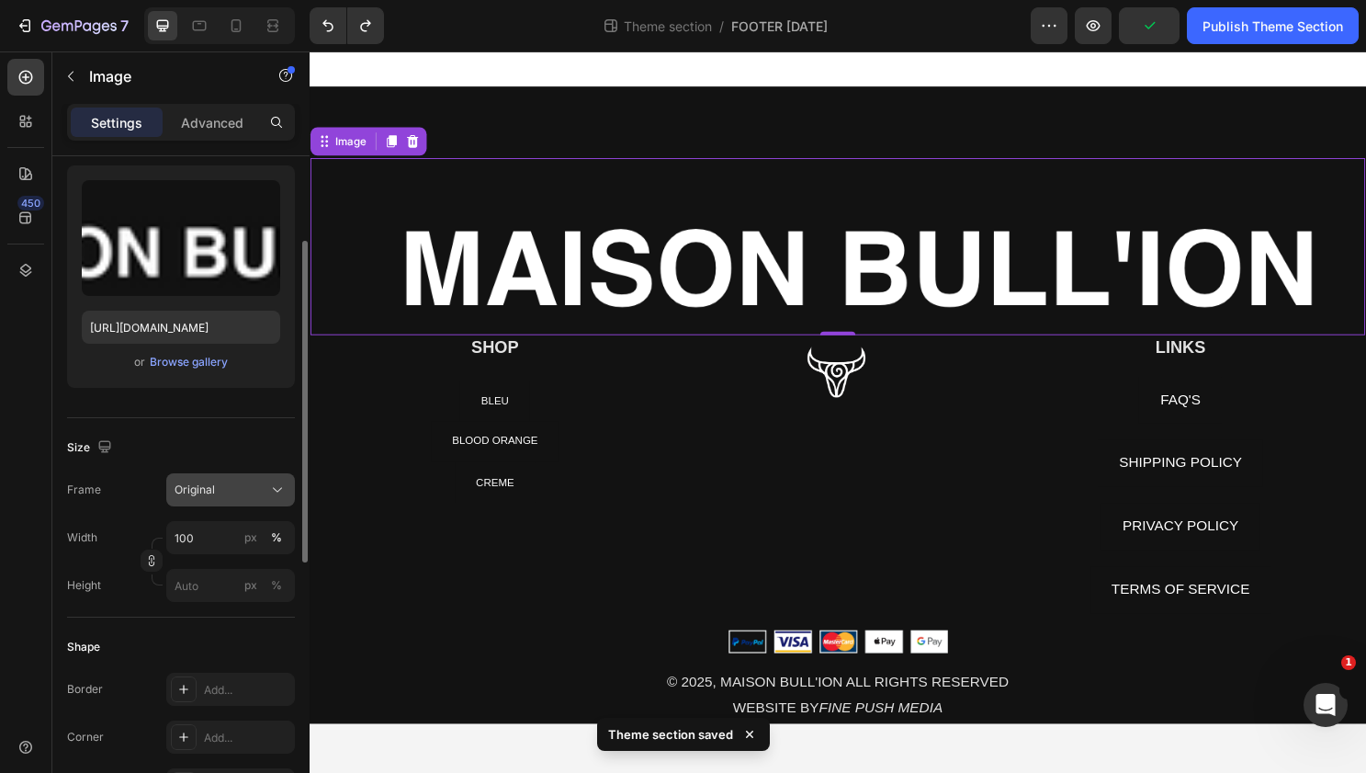
click at [201, 492] on span "Original" at bounding box center [195, 489] width 40 height 17
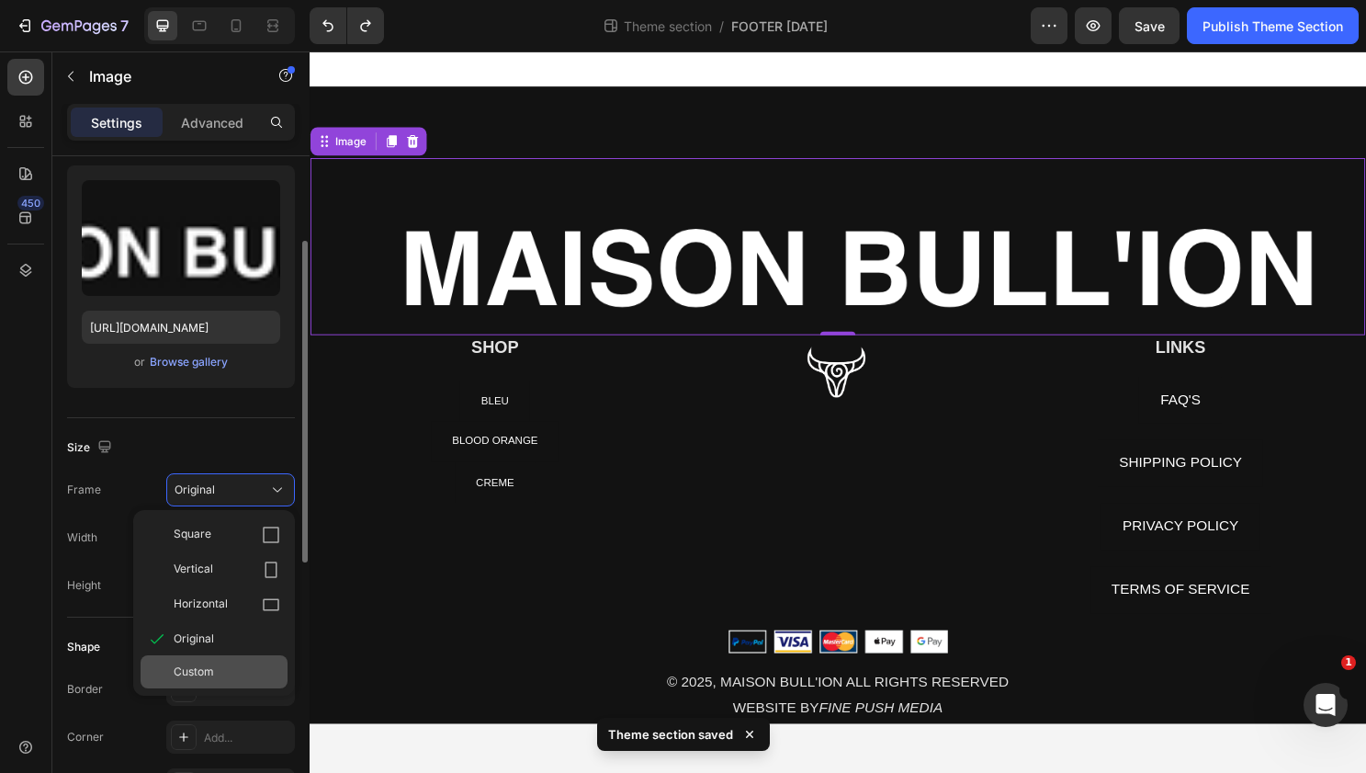
click at [199, 674] on span "Custom" at bounding box center [194, 671] width 40 height 17
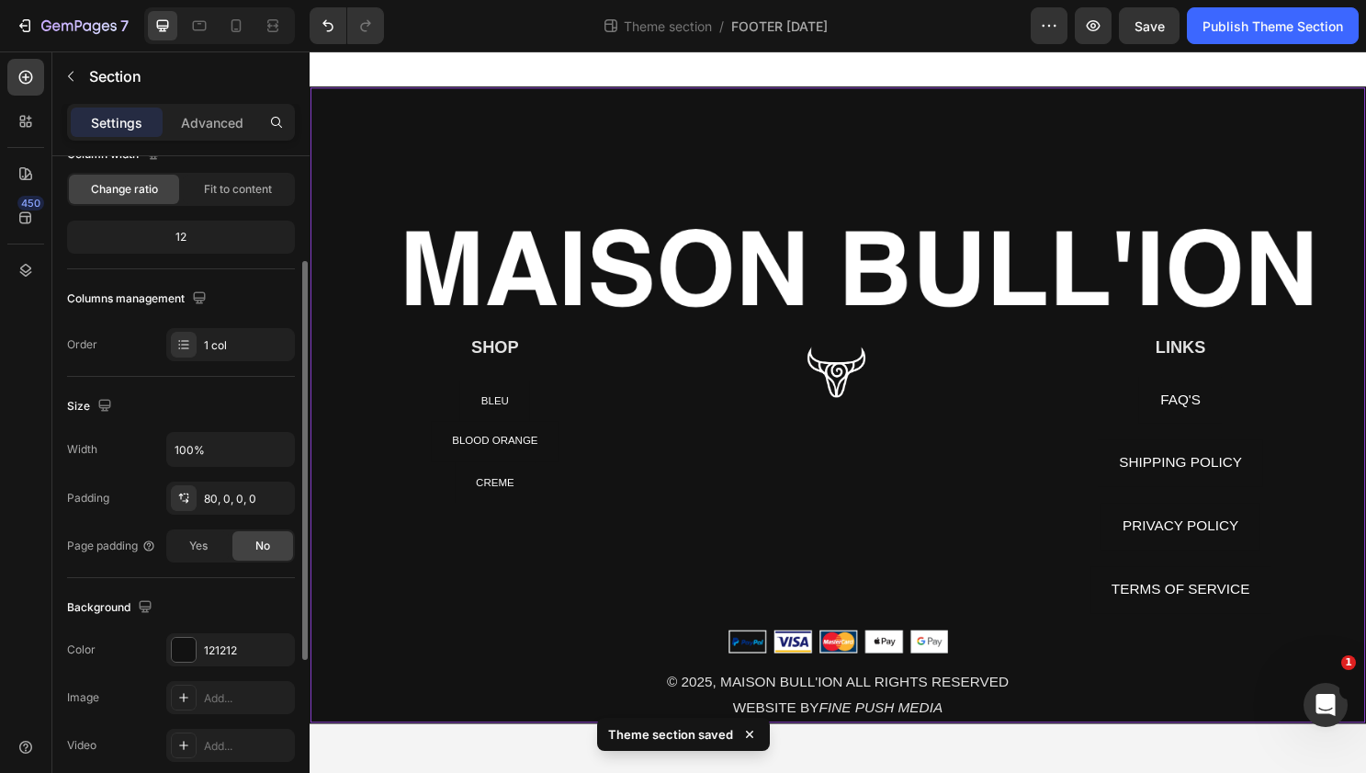
scroll to position [0, 0]
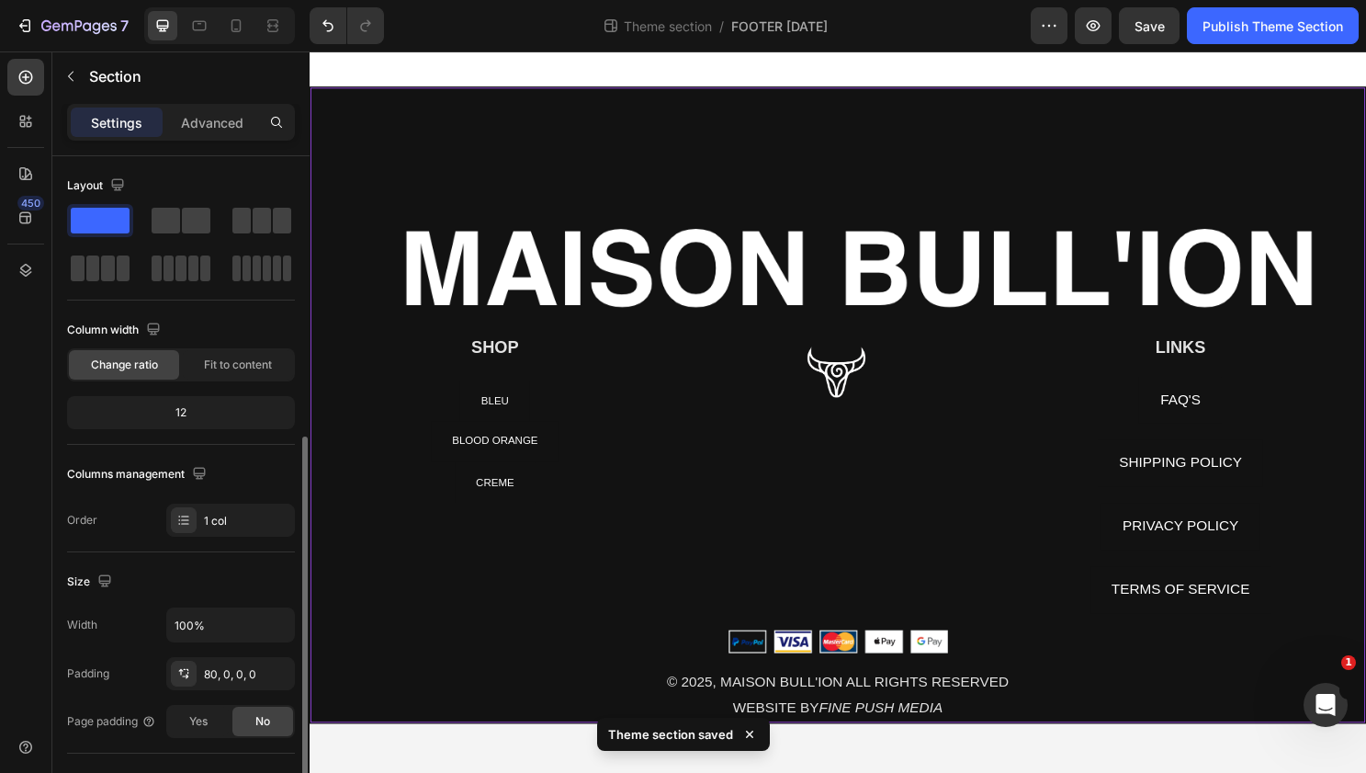
click at [728, 160] on div "Image SHOP Heading NEW ARRIVALS Button BLEU Button BLOOD ORANGE Button CREME Bu…" at bounding box center [861, 420] width 1103 height 664
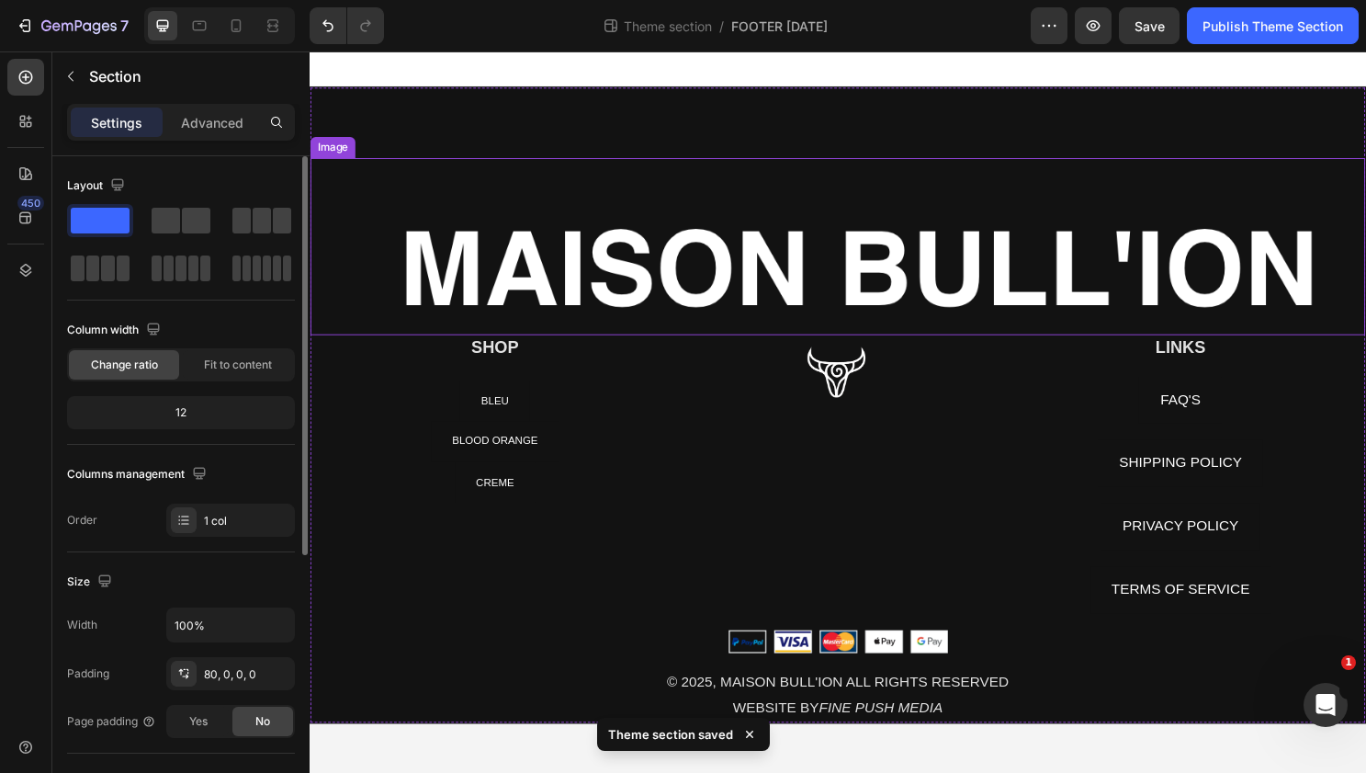
click at [660, 246] on img at bounding box center [861, 255] width 1101 height 185
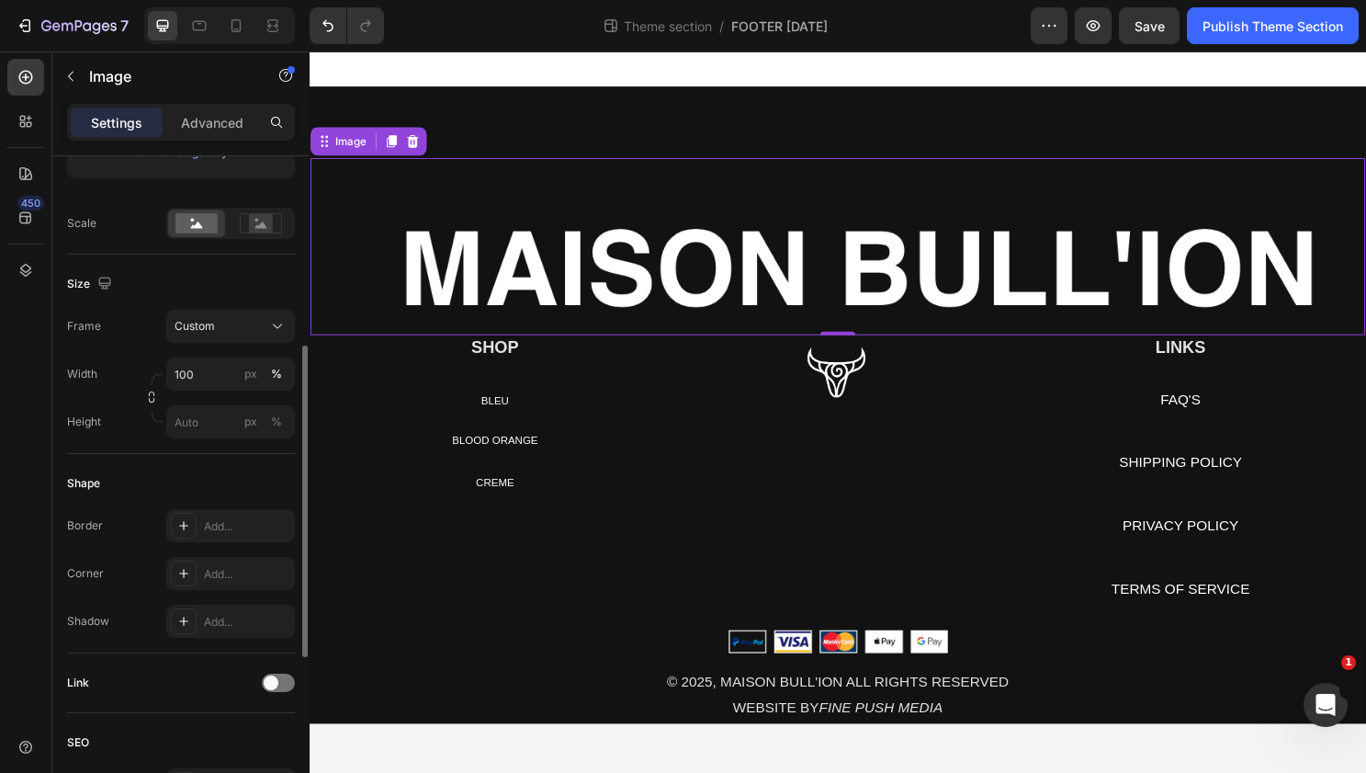
scroll to position [361, 0]
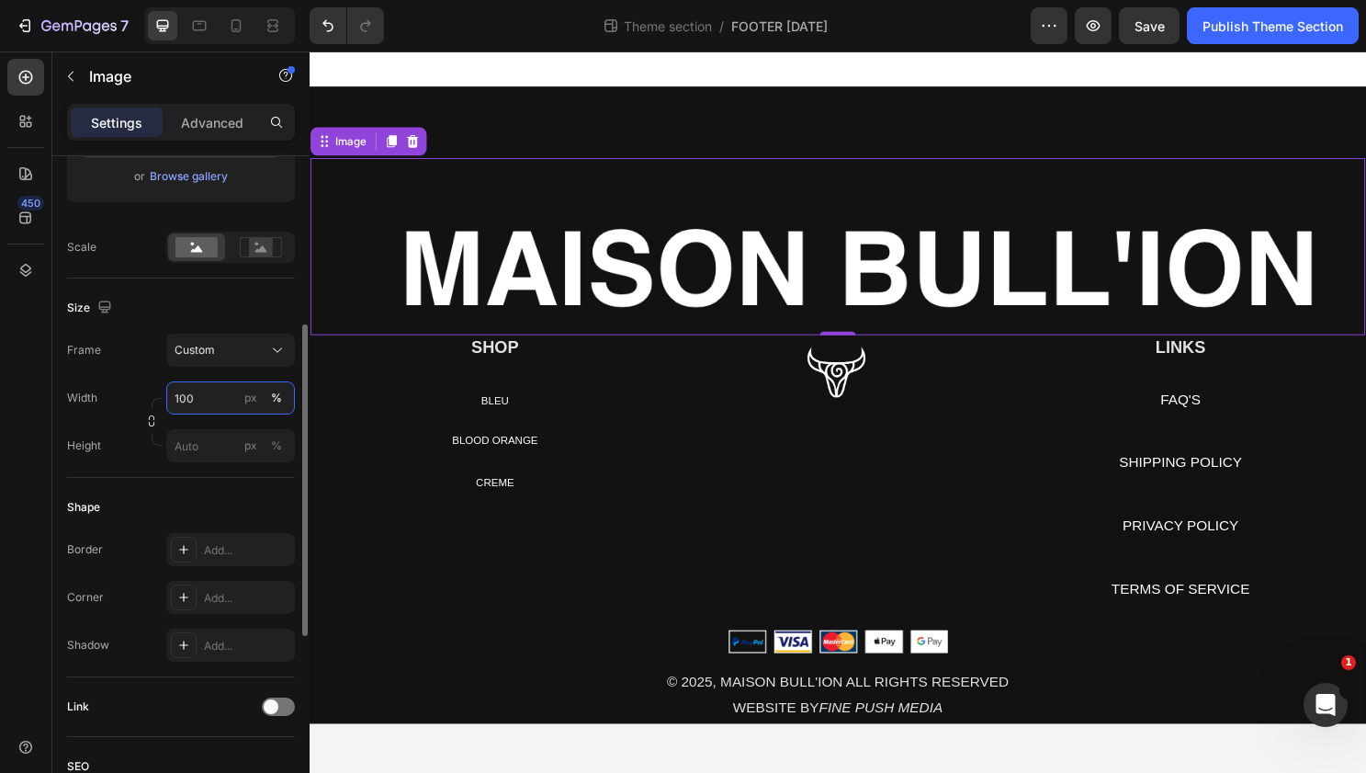
click at [185, 388] on input "100" at bounding box center [230, 397] width 129 height 33
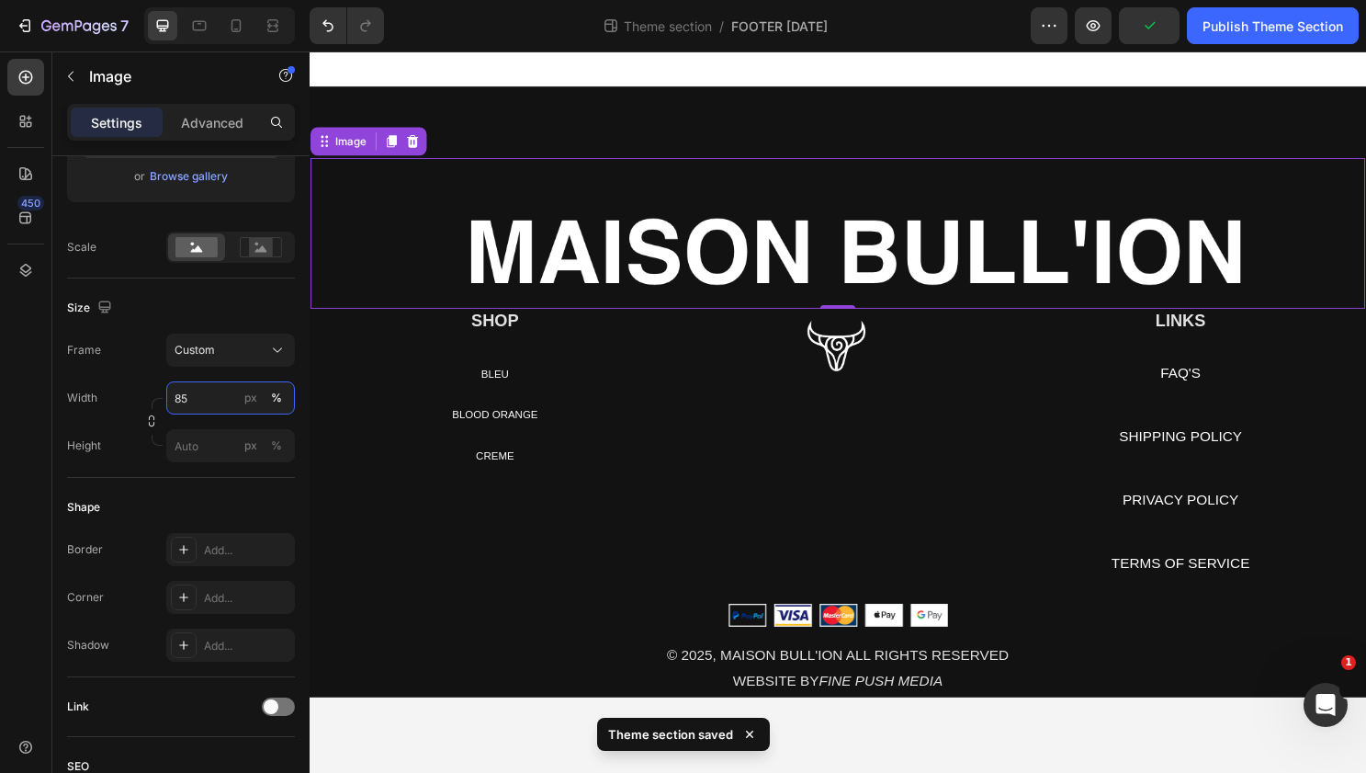
type input "100"
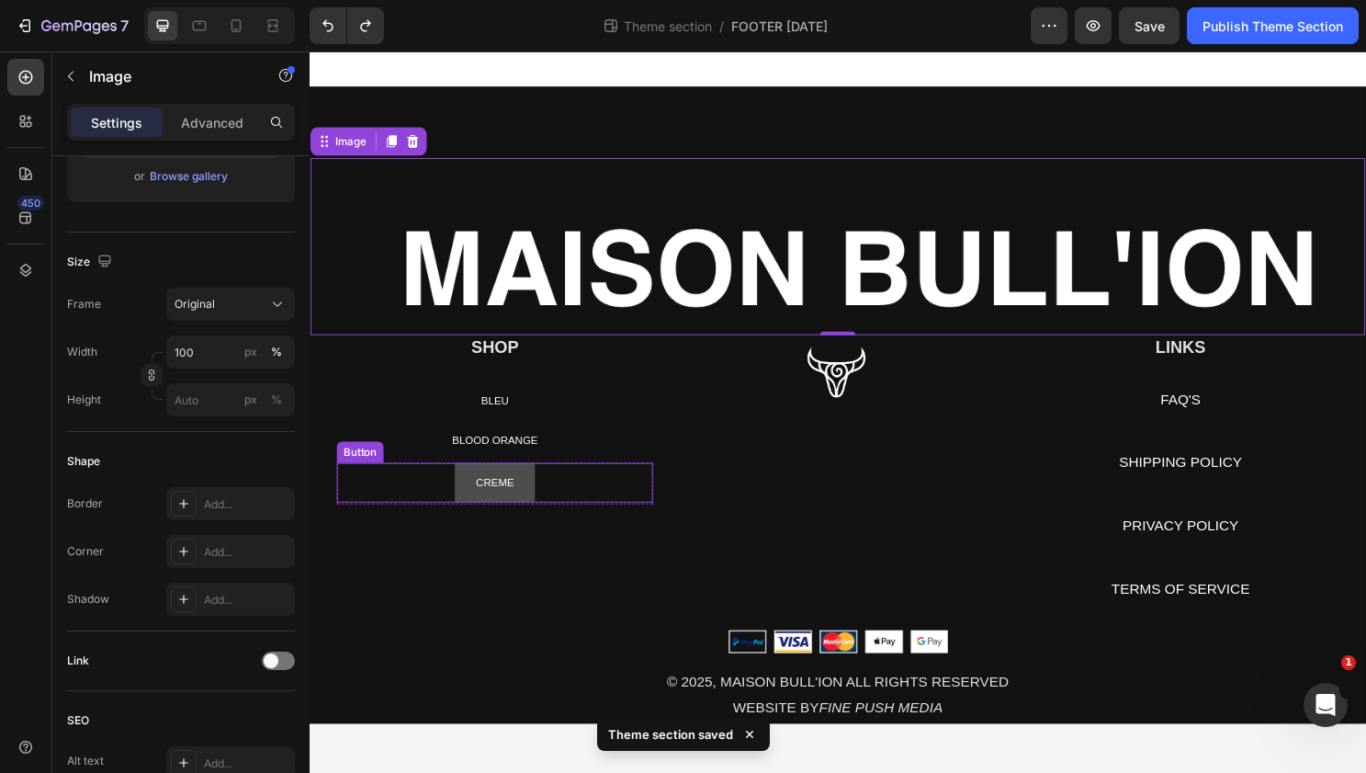
click at [479, 503] on link "CREME" at bounding box center [503, 502] width 84 height 42
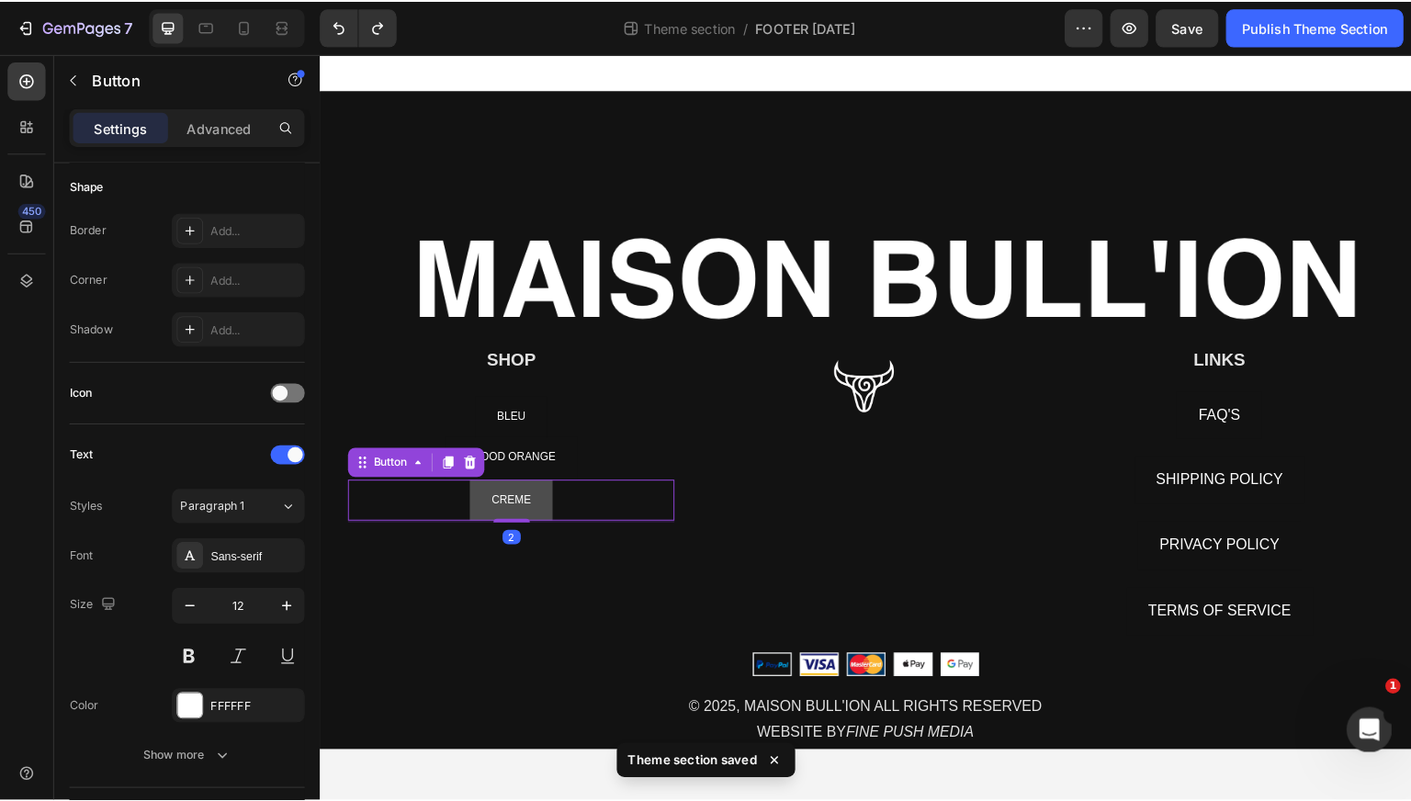
scroll to position [0, 0]
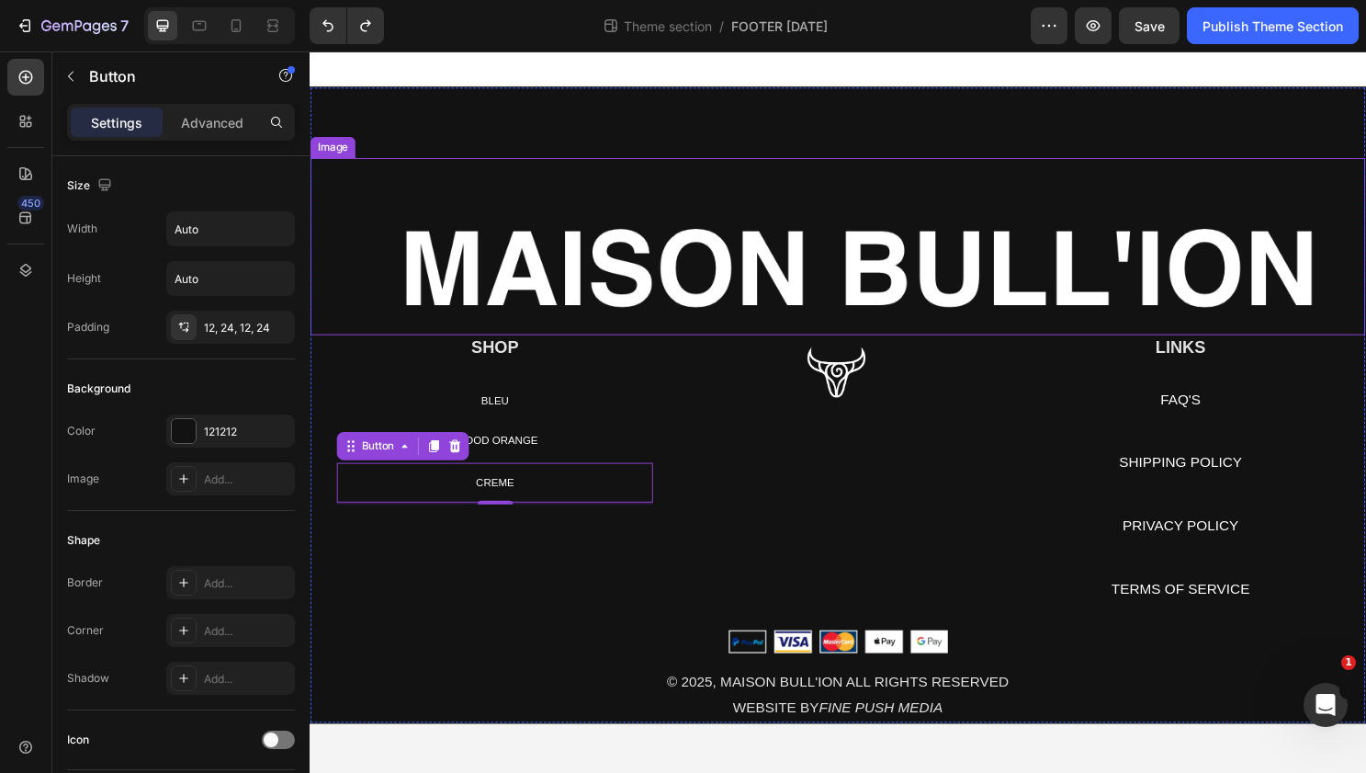
click at [420, 260] on img at bounding box center [861, 255] width 1101 height 185
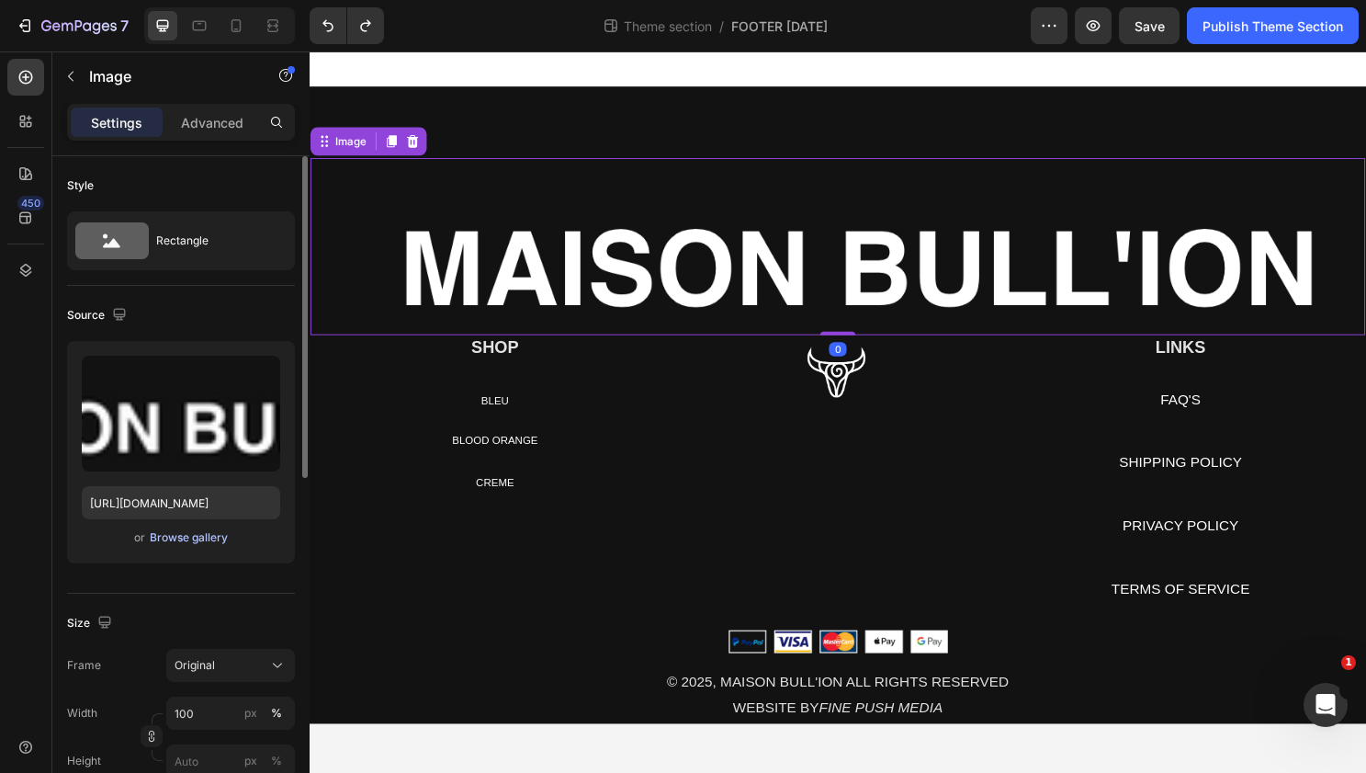
click at [170, 537] on div "Browse gallery" at bounding box center [189, 537] width 78 height 17
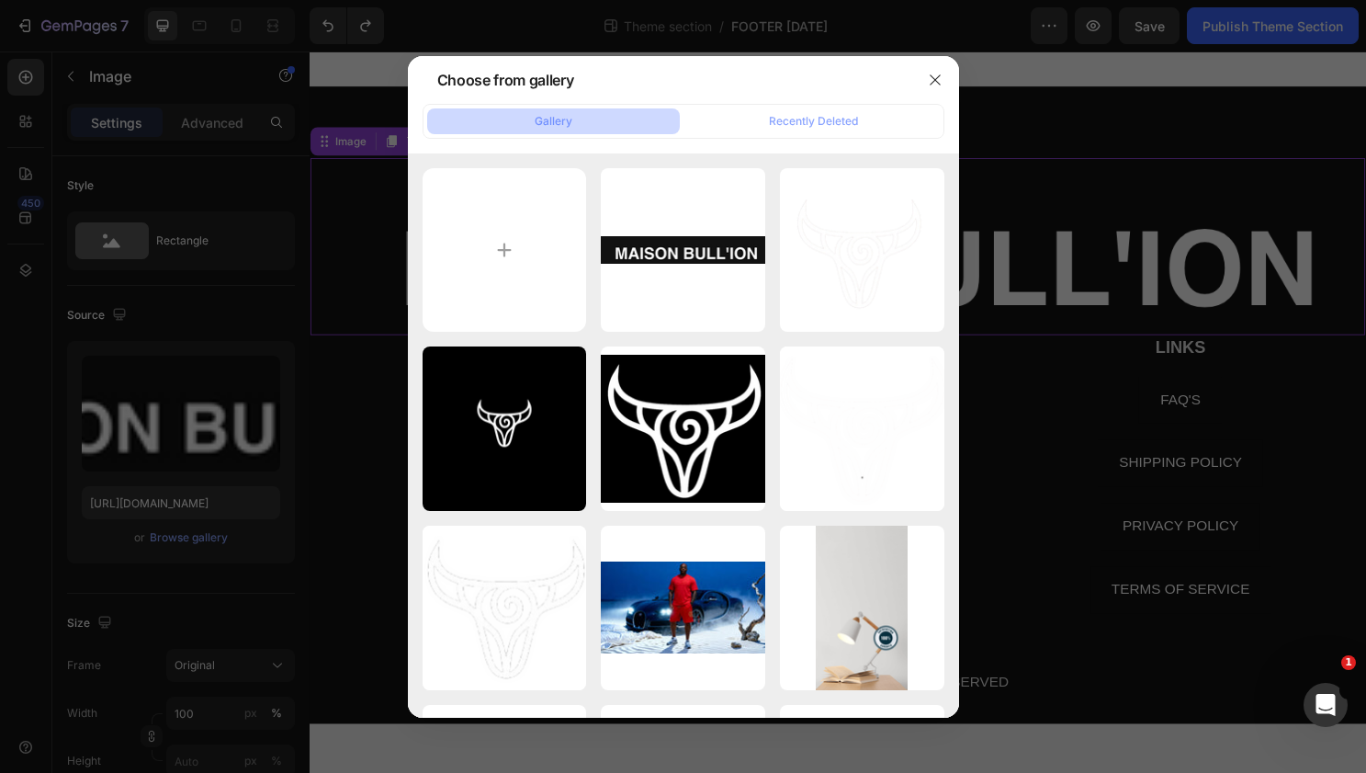
type input "C:\fakepath\Screenshot [DATE] 7.37.16 PM.png"
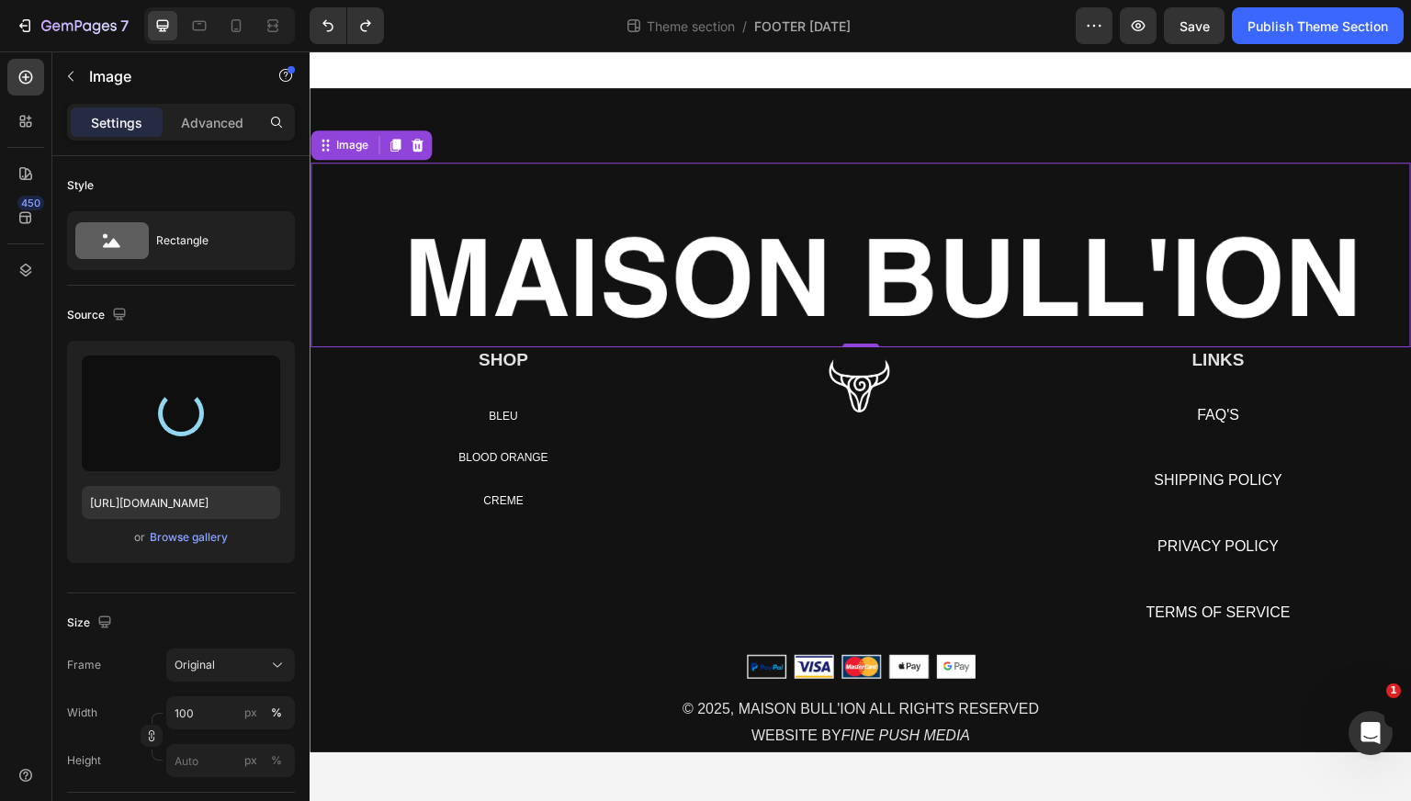
type input "[URL][DOMAIN_NAME]"
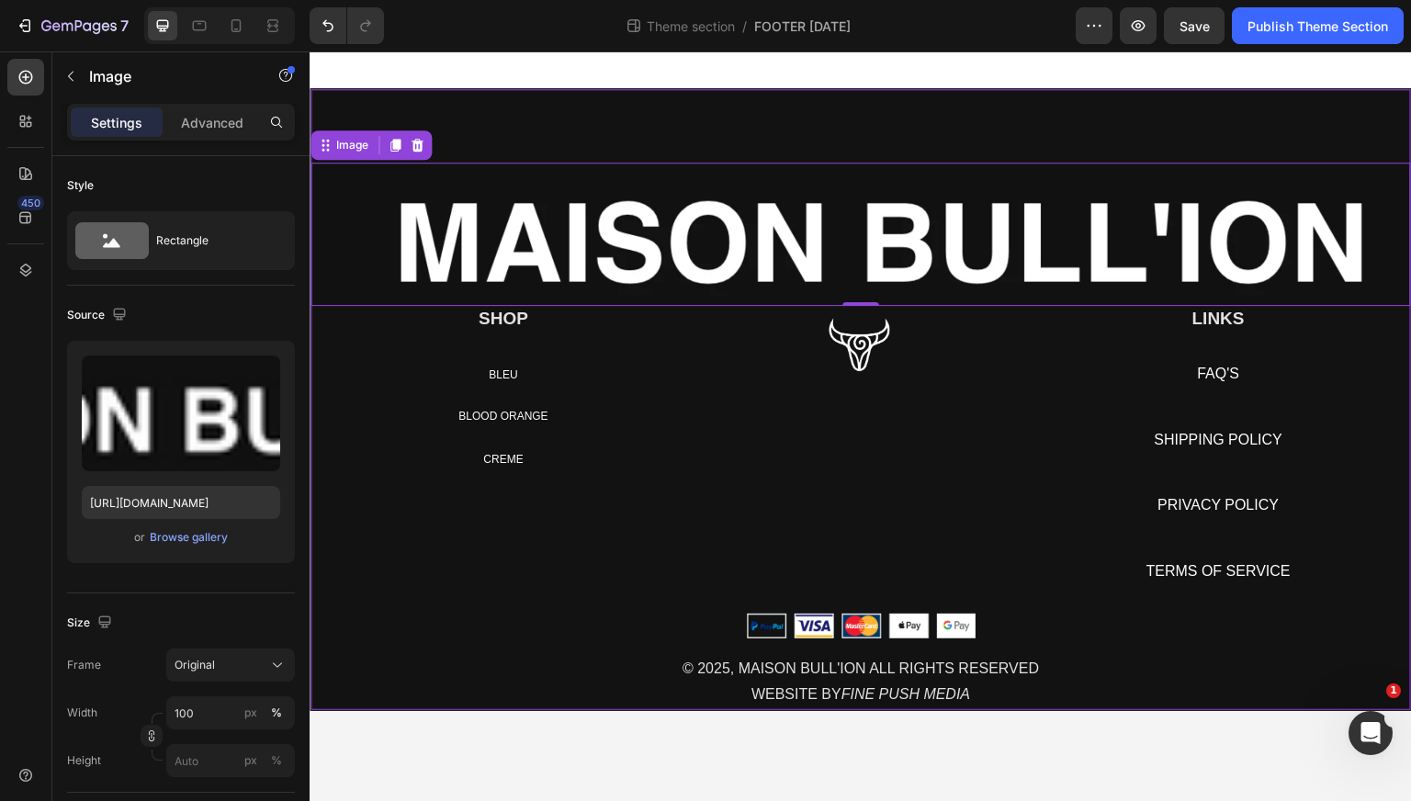
click at [911, 96] on div "Image 0 SHOP Heading NEW ARRIVALS Button BLEU Button BLOOD ORANGE Button CREME …" at bounding box center [861, 399] width 1103 height 623
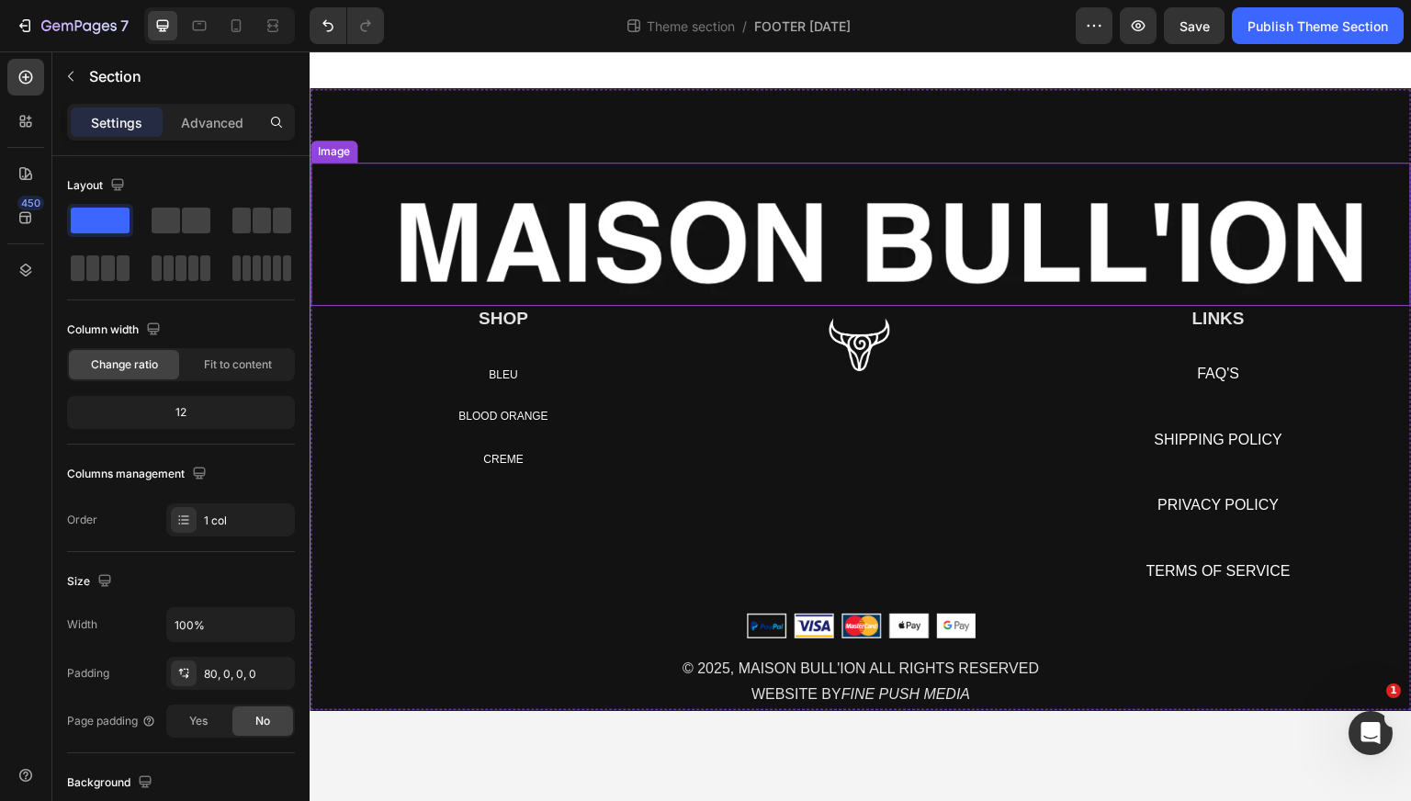
click at [812, 243] on img at bounding box center [861, 234] width 1101 height 143
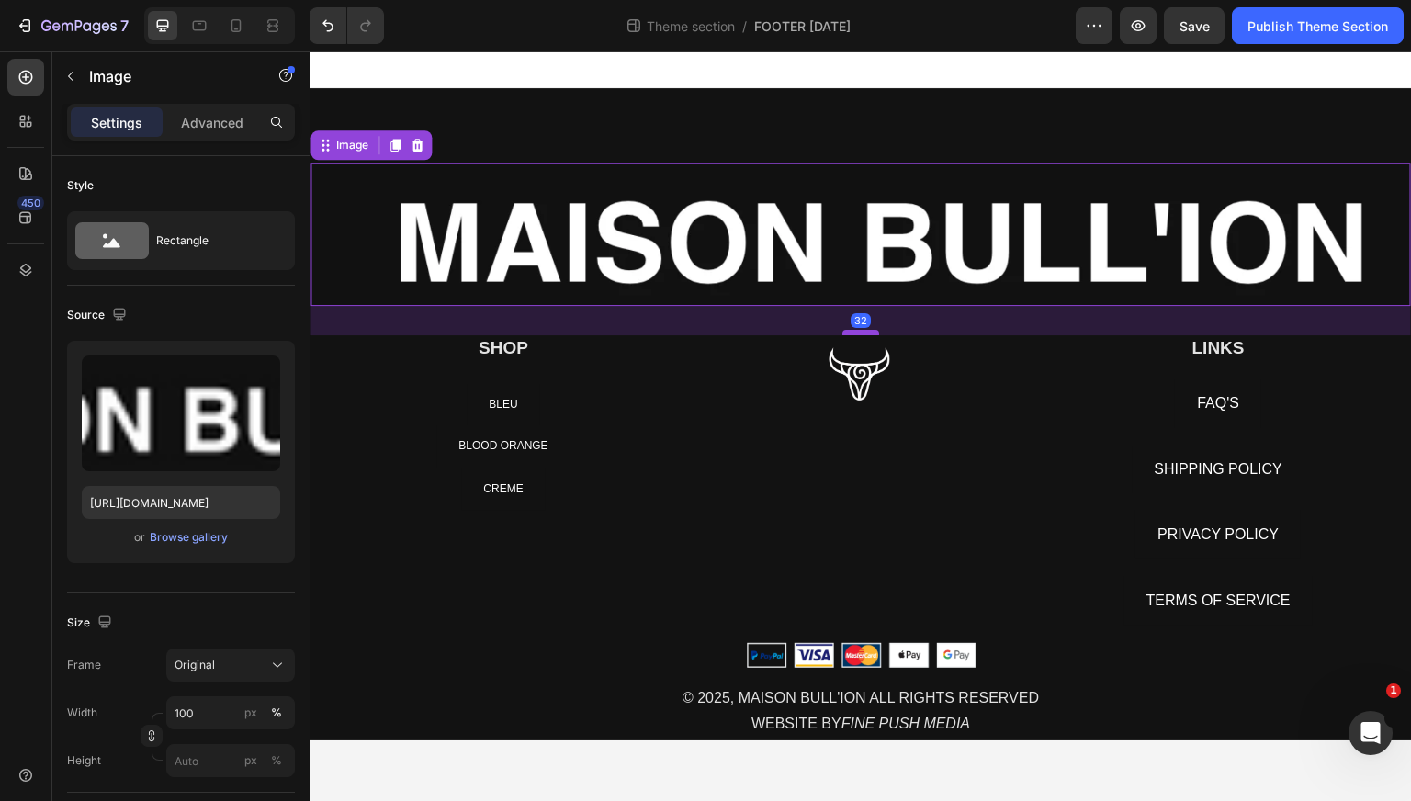
drag, startPoint x: 858, startPoint y: 304, endPoint x: 858, endPoint y: 334, distance: 29.4
click at [858, 334] on div at bounding box center [861, 333] width 37 height 6
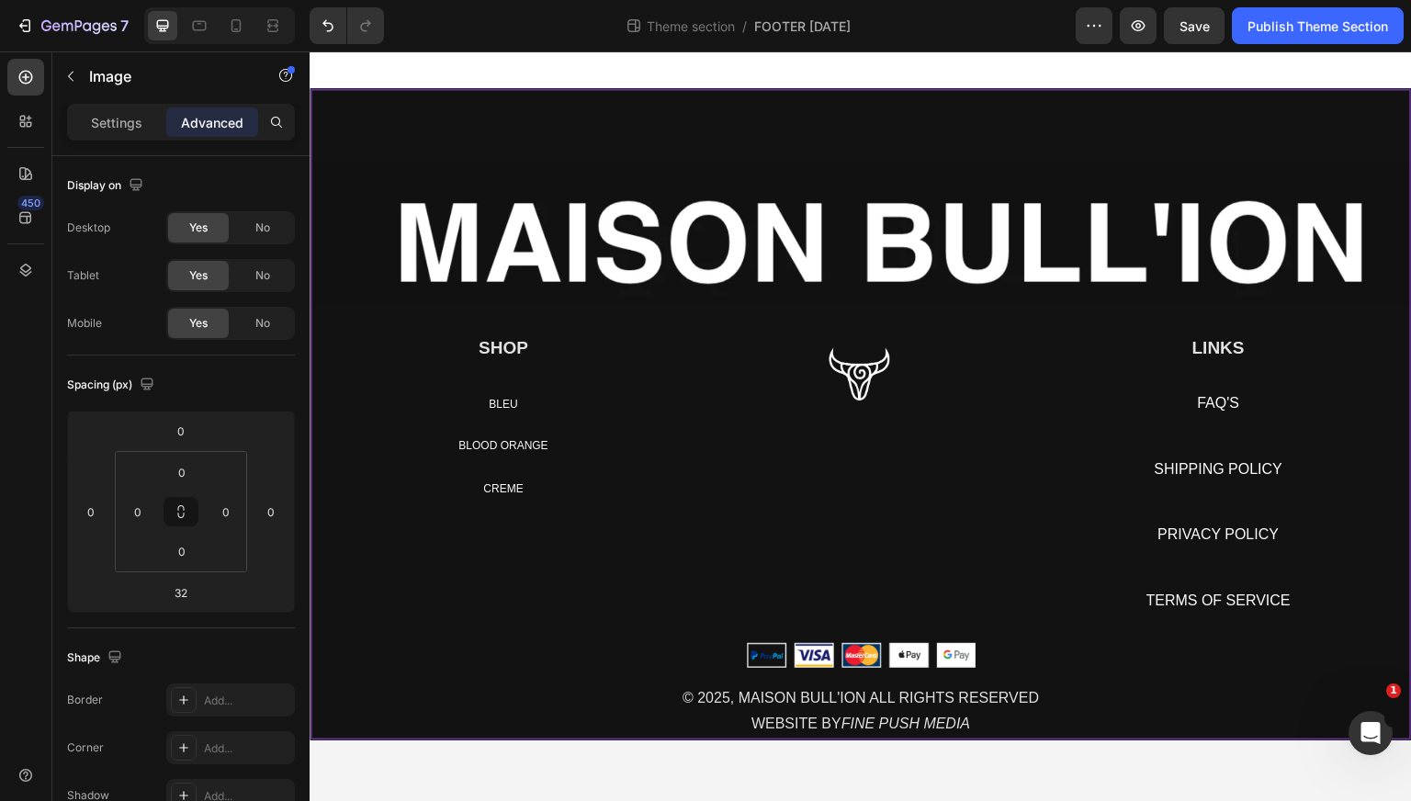
click at [895, 107] on div "Image SHOP Heading NEW ARRIVALS Button BLEU Button BLOOD ORANGE Button CREME Bu…" at bounding box center [861, 414] width 1103 height 652
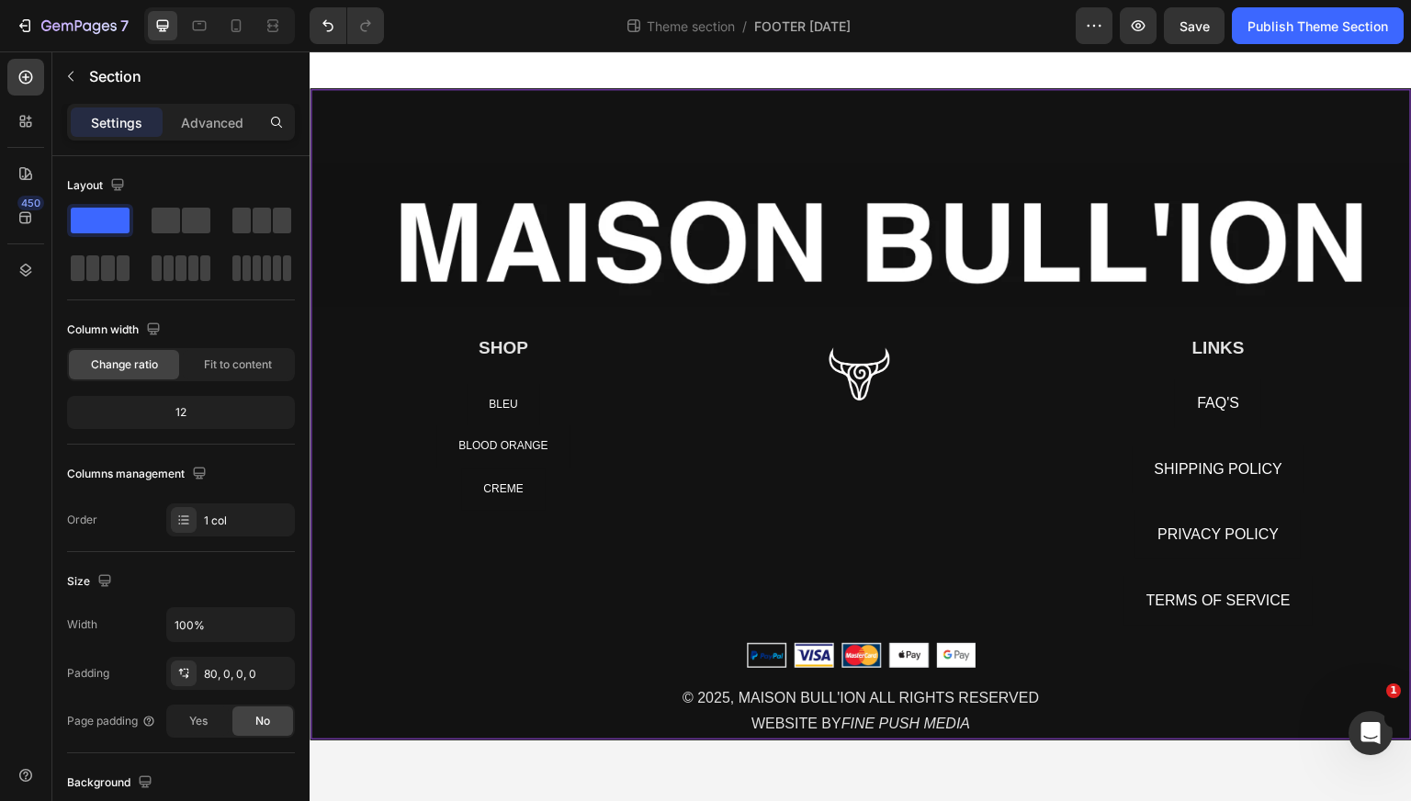
click at [862, 130] on div "Image SHOP Heading NEW ARRIVALS Button BLEU Button BLOOD ORANGE Button CREME Bu…" at bounding box center [861, 414] width 1103 height 652
click at [851, 108] on div "Image SHOP Heading NEW ARRIVALS Button BLEU Button BLOOD ORANGE Button CREME Bu…" at bounding box center [861, 414] width 1103 height 652
click at [850, 96] on div "Image SHOP Heading NEW ARRIVALS Button BLEU Button BLOOD ORANGE Button CREME Bu…" at bounding box center [861, 414] width 1103 height 652
click at [1365, 723] on icon "Open Intercom Messenger" at bounding box center [1368, 731] width 30 height 30
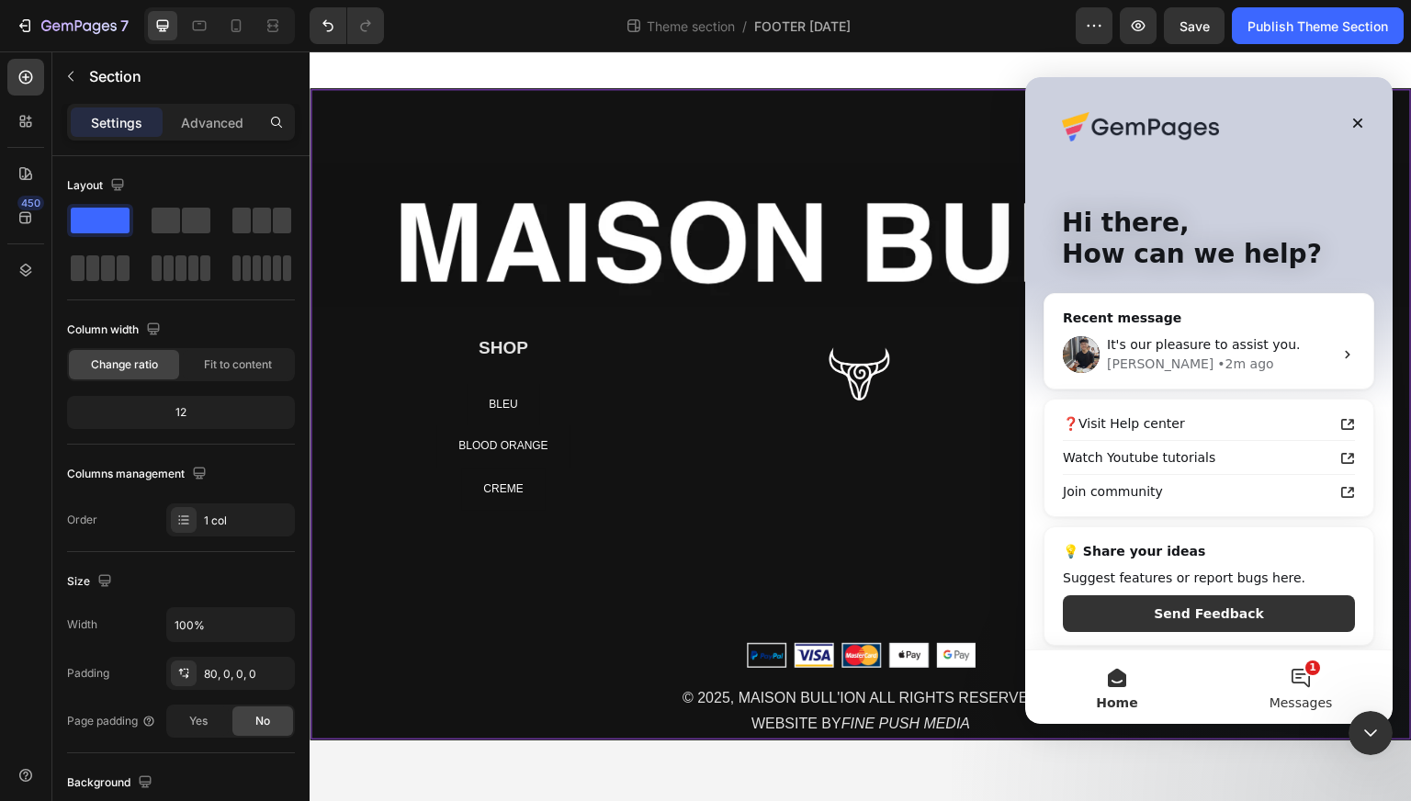
click at [1295, 683] on button "1 Messages" at bounding box center [1301, 688] width 184 height 74
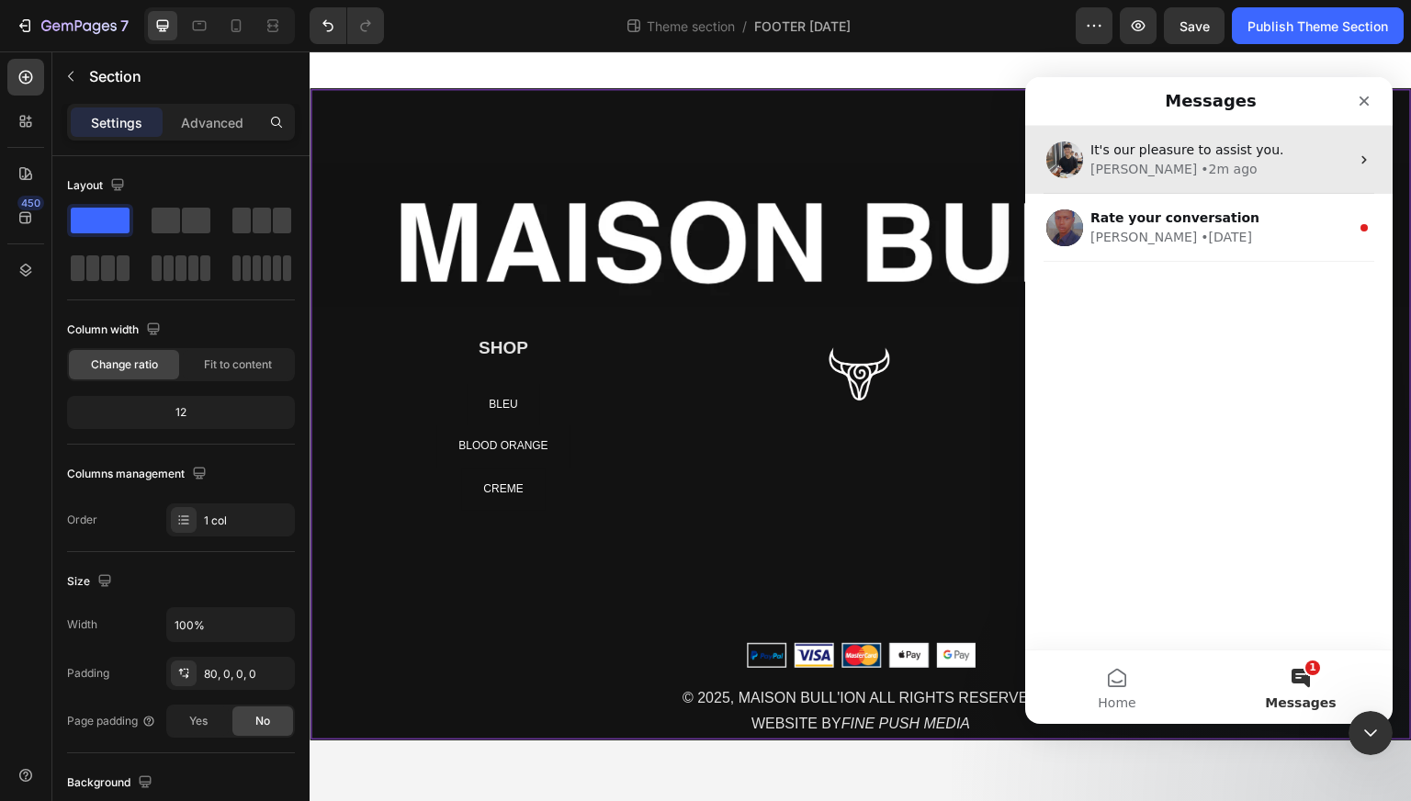
click at [1086, 165] on div "It's our pleasure to assist you. [PERSON_NAME] • 2m ago" at bounding box center [1209, 160] width 368 height 68
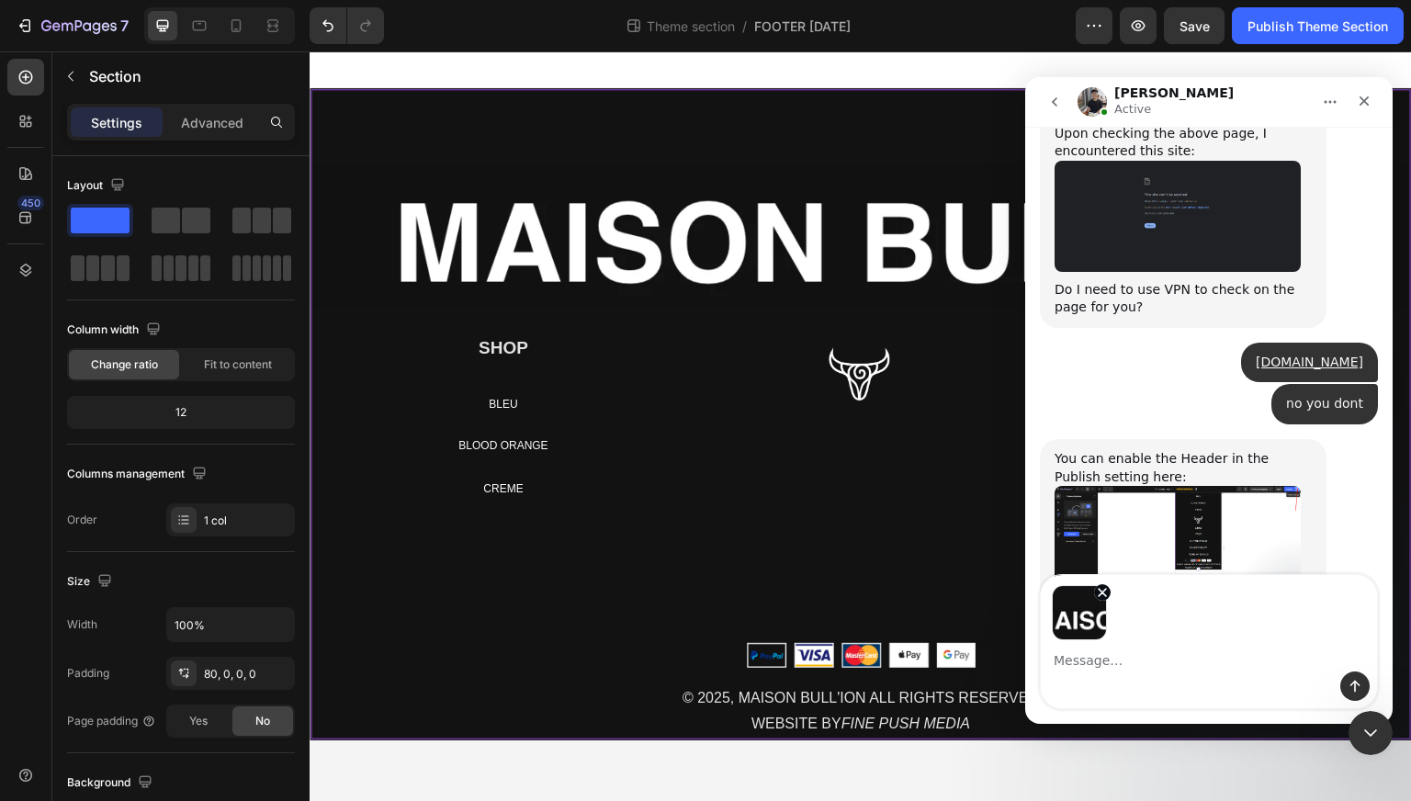
scroll to position [21670, 0]
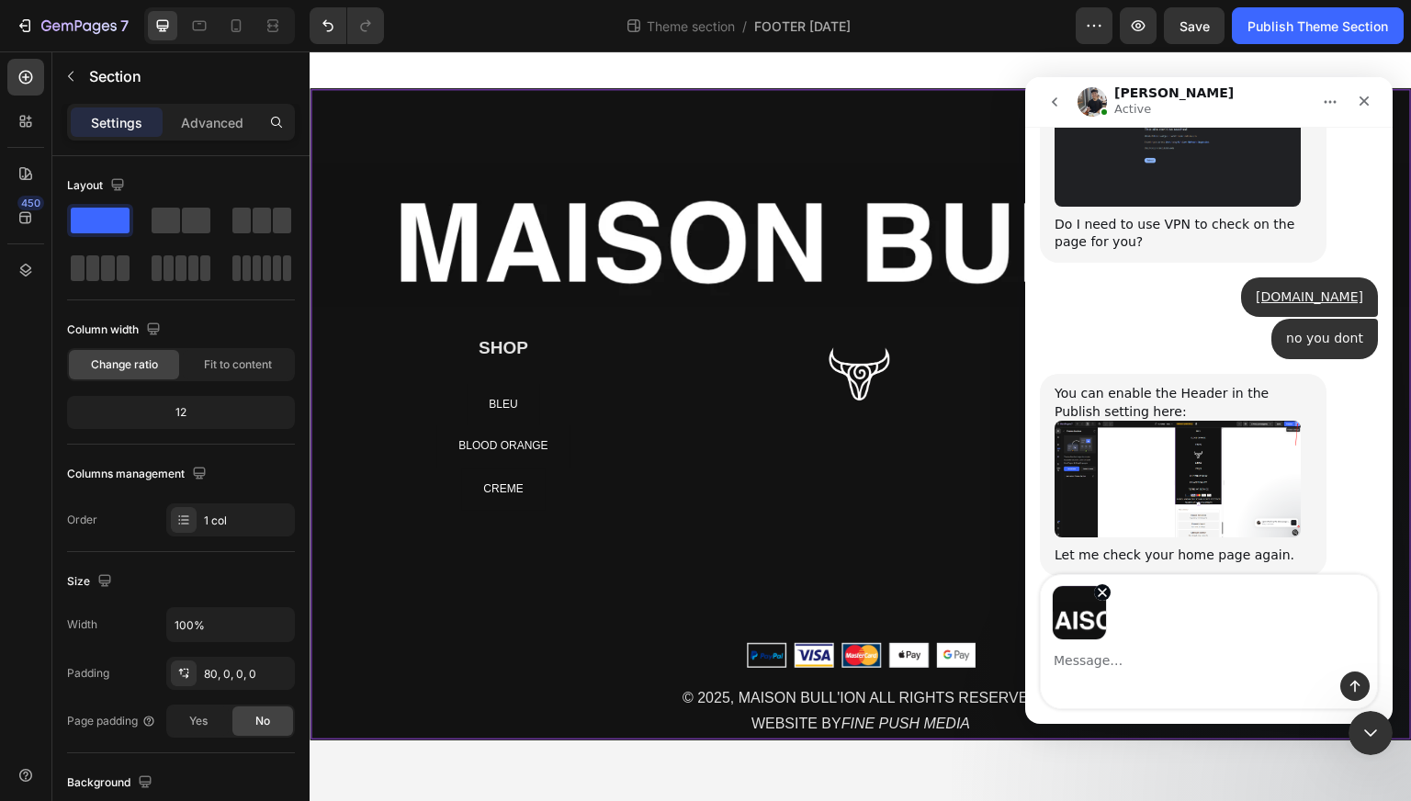
click at [1177, 657] on textarea "Message…" at bounding box center [1209, 655] width 336 height 31
type textarea "how do I reduce the size of the top"
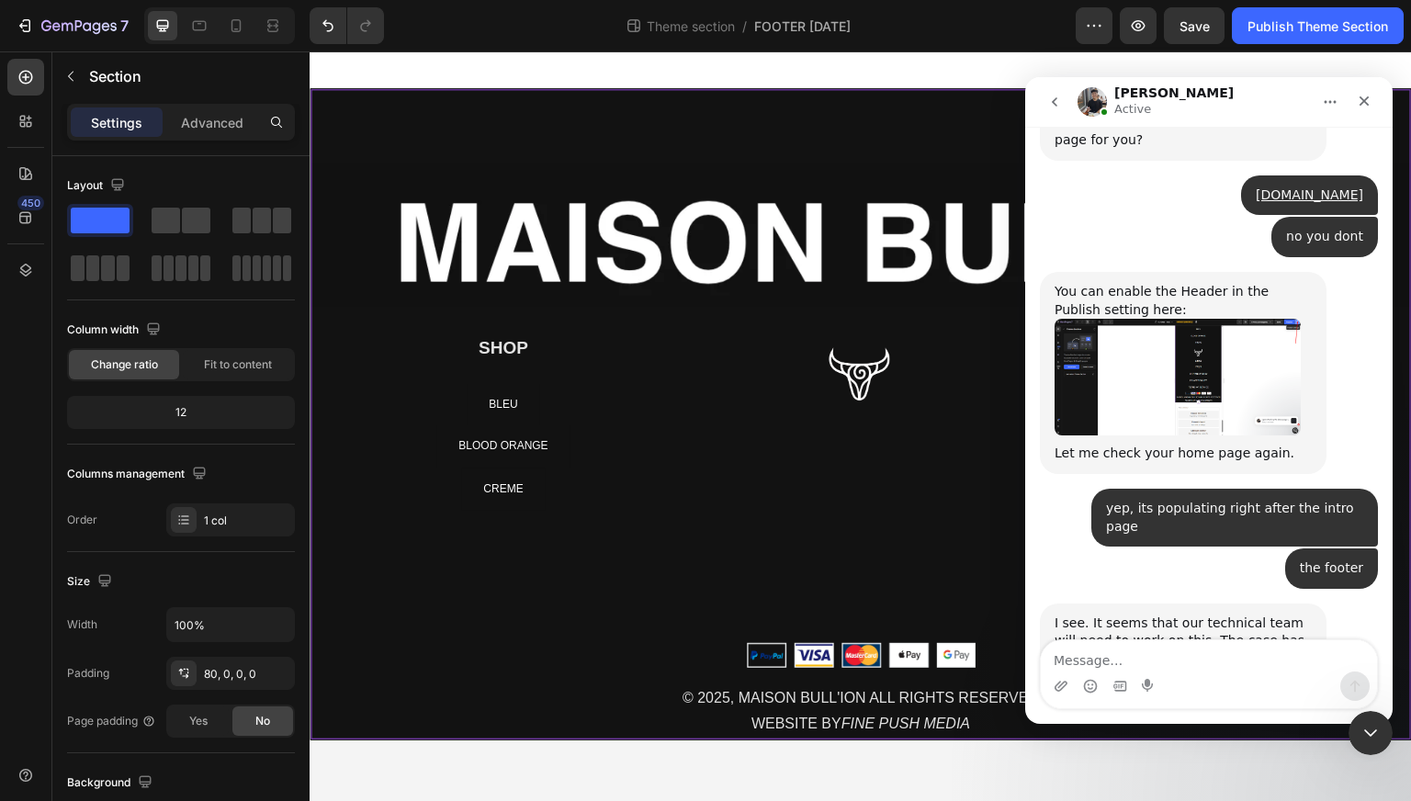
scroll to position [21774, 0]
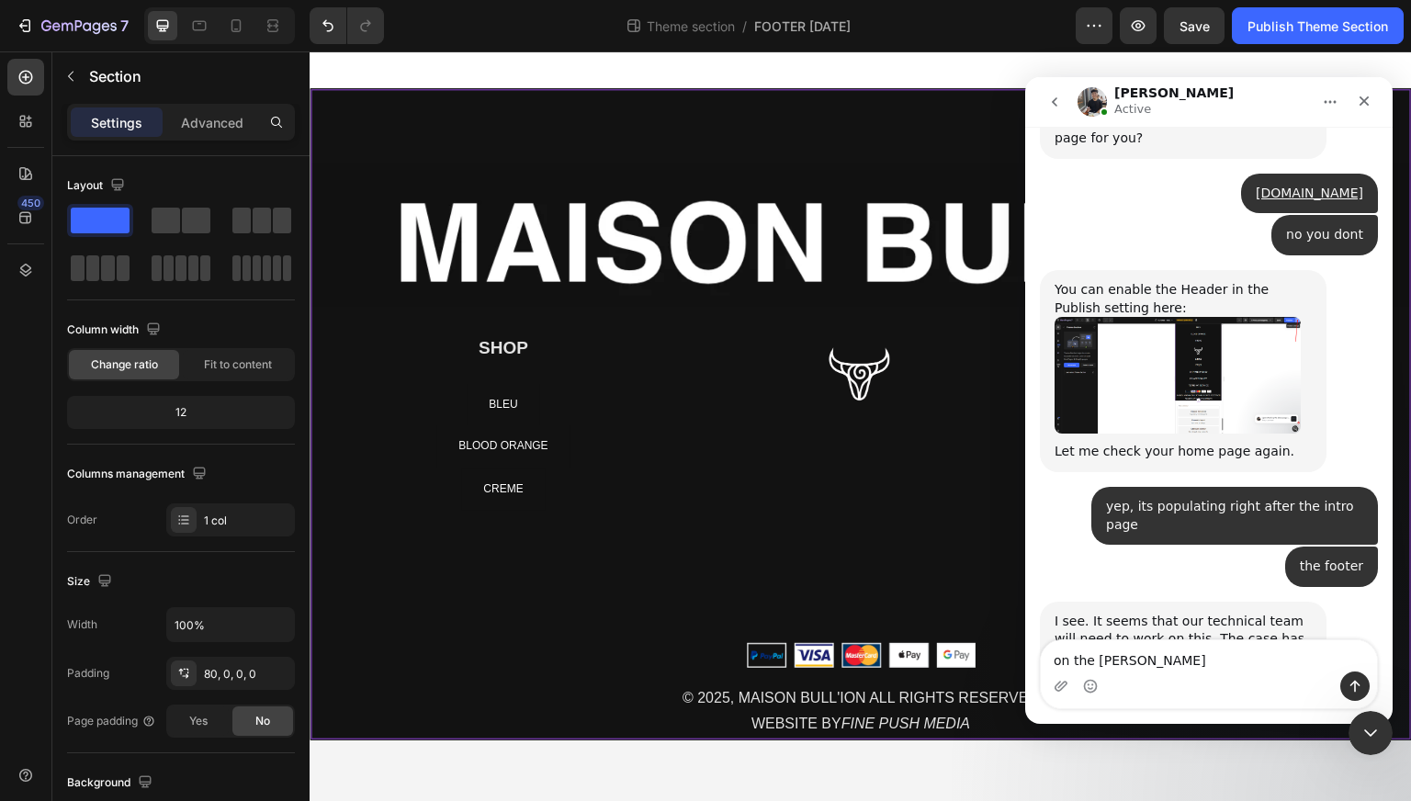
type textarea "on the footer"
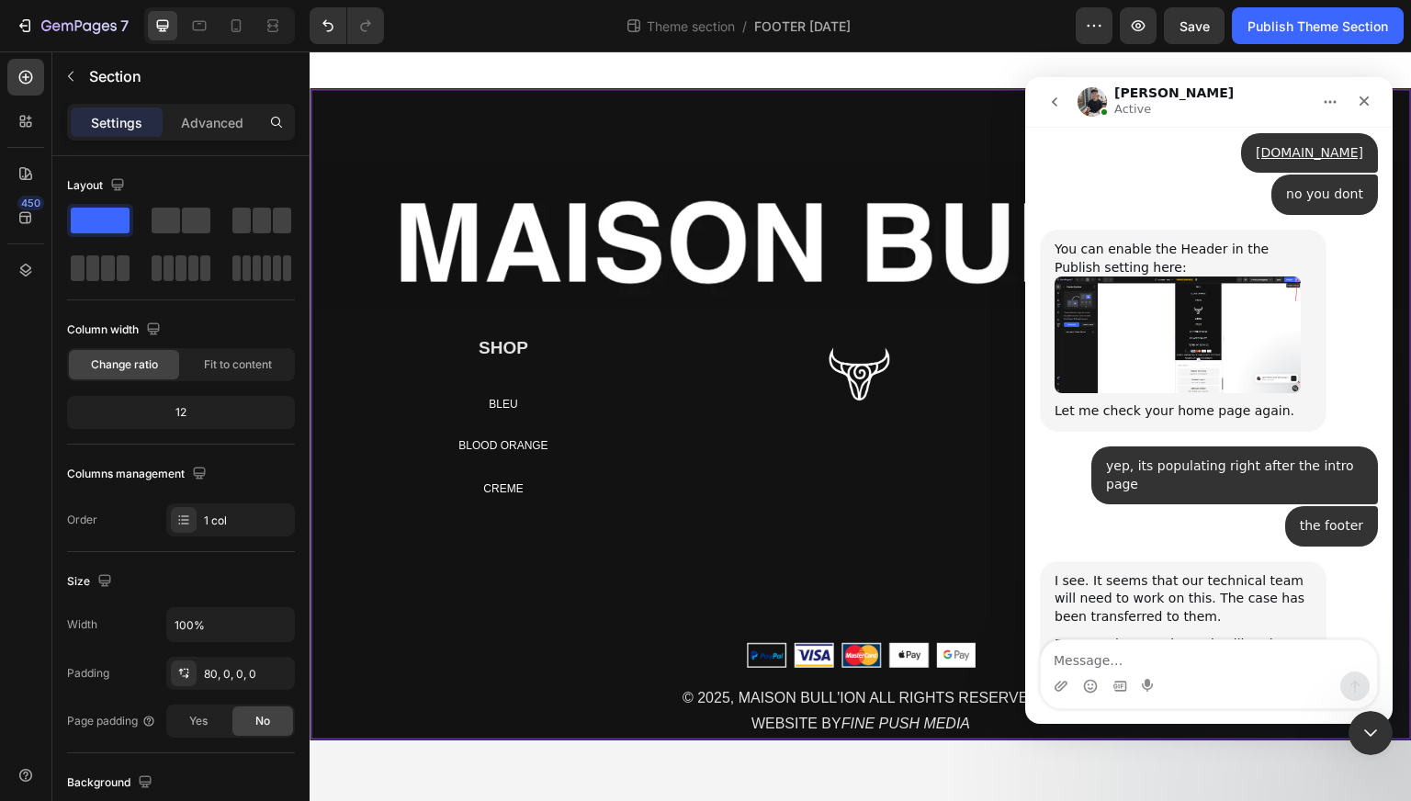
scroll to position [21815, 0]
click at [1194, 28] on span "Save" at bounding box center [1195, 26] width 30 height 16
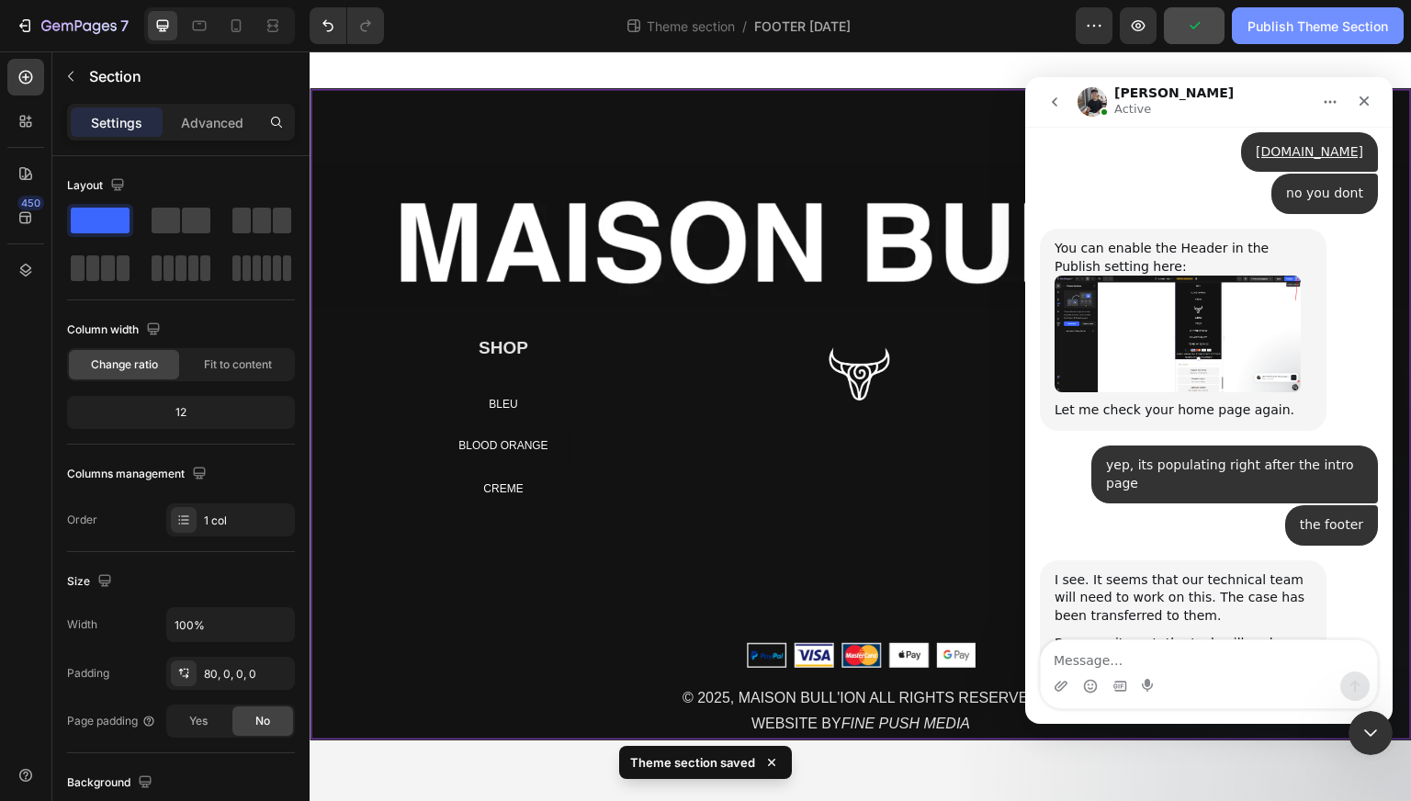
click at [1271, 27] on div "Publish Theme Section" at bounding box center [1318, 26] width 141 height 19
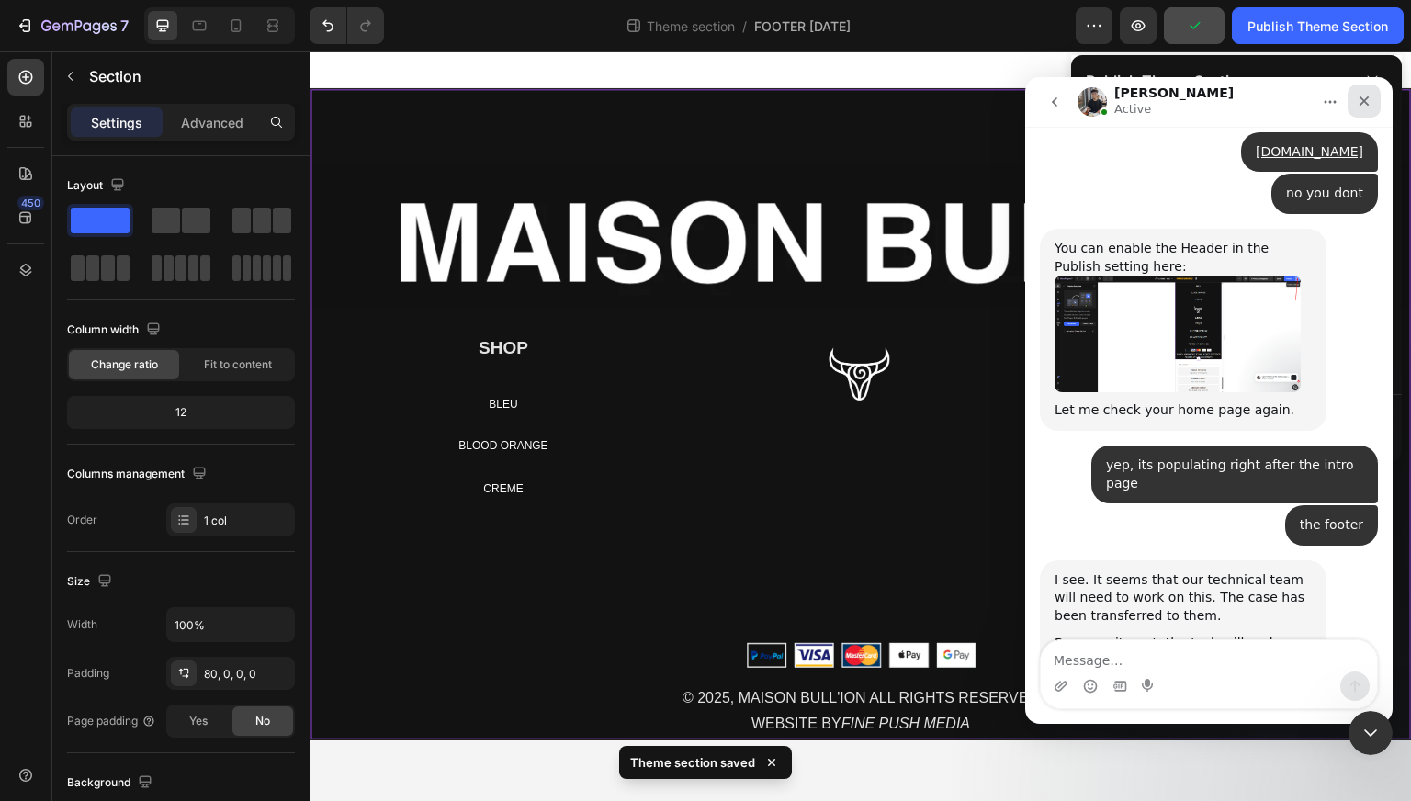
click at [1365, 103] on icon "Close" at bounding box center [1364, 101] width 15 height 15
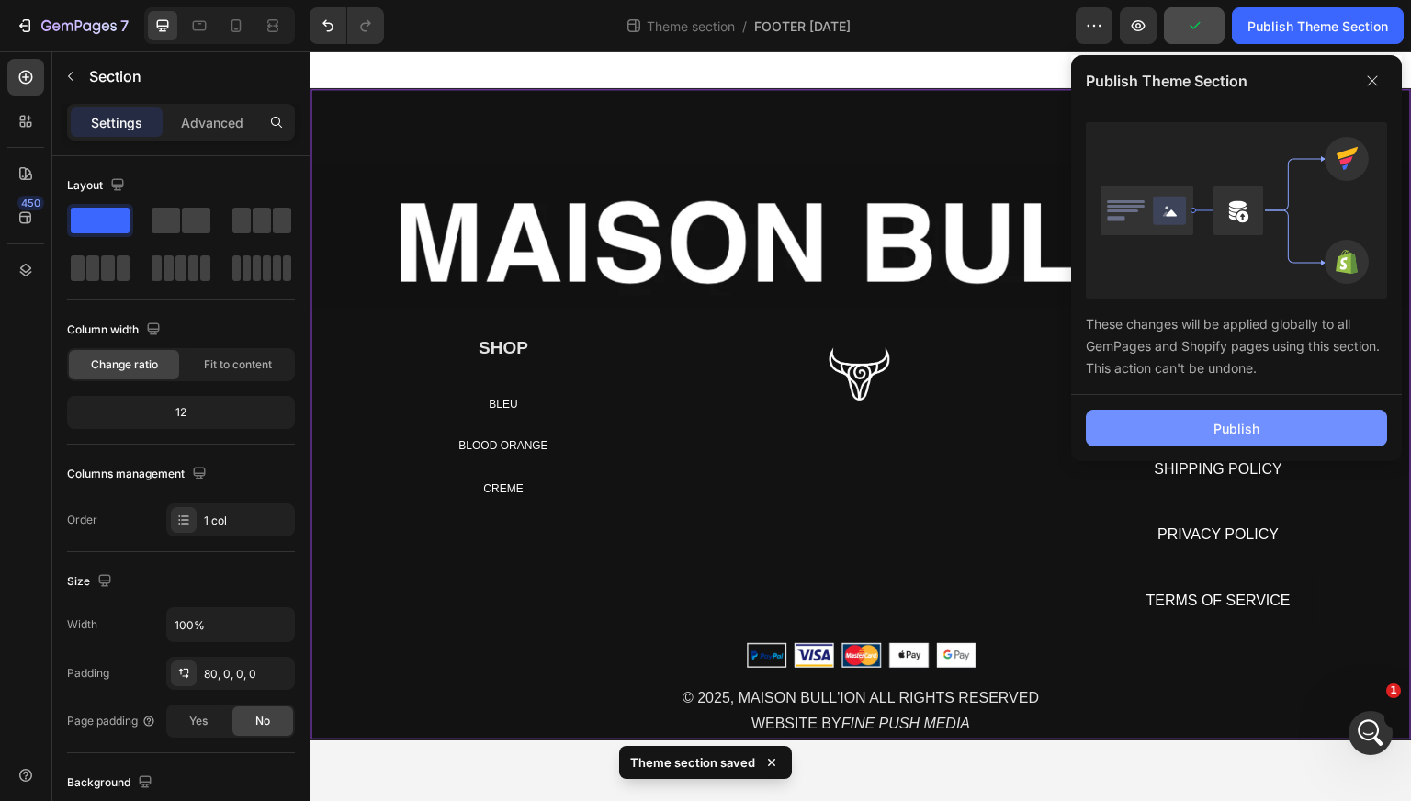
scroll to position [0, 0]
click at [1239, 420] on div "Publish" at bounding box center [1237, 428] width 46 height 19
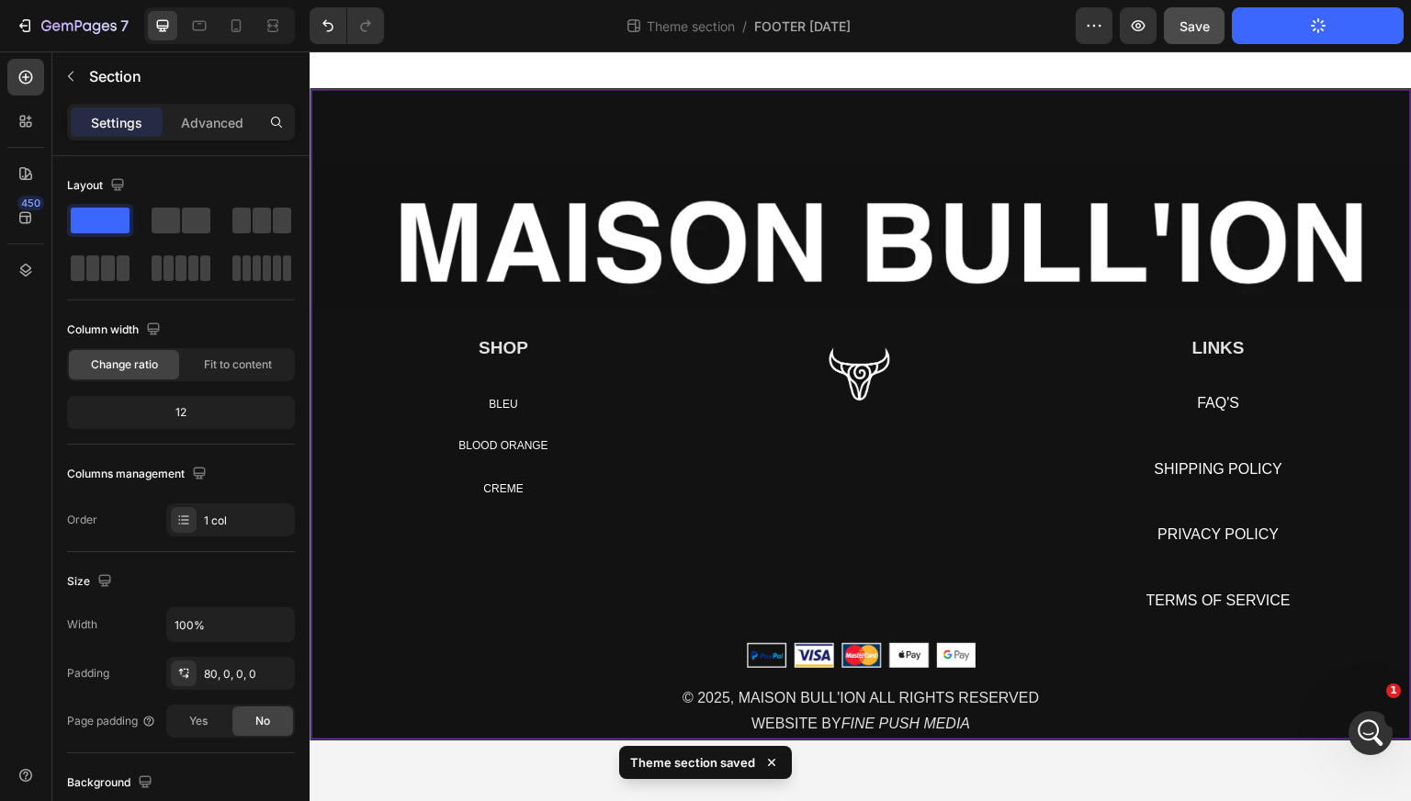
scroll to position [21815, 0]
click at [1357, 734] on icon "Open Intercom Messenger" at bounding box center [1368, 731] width 30 height 30
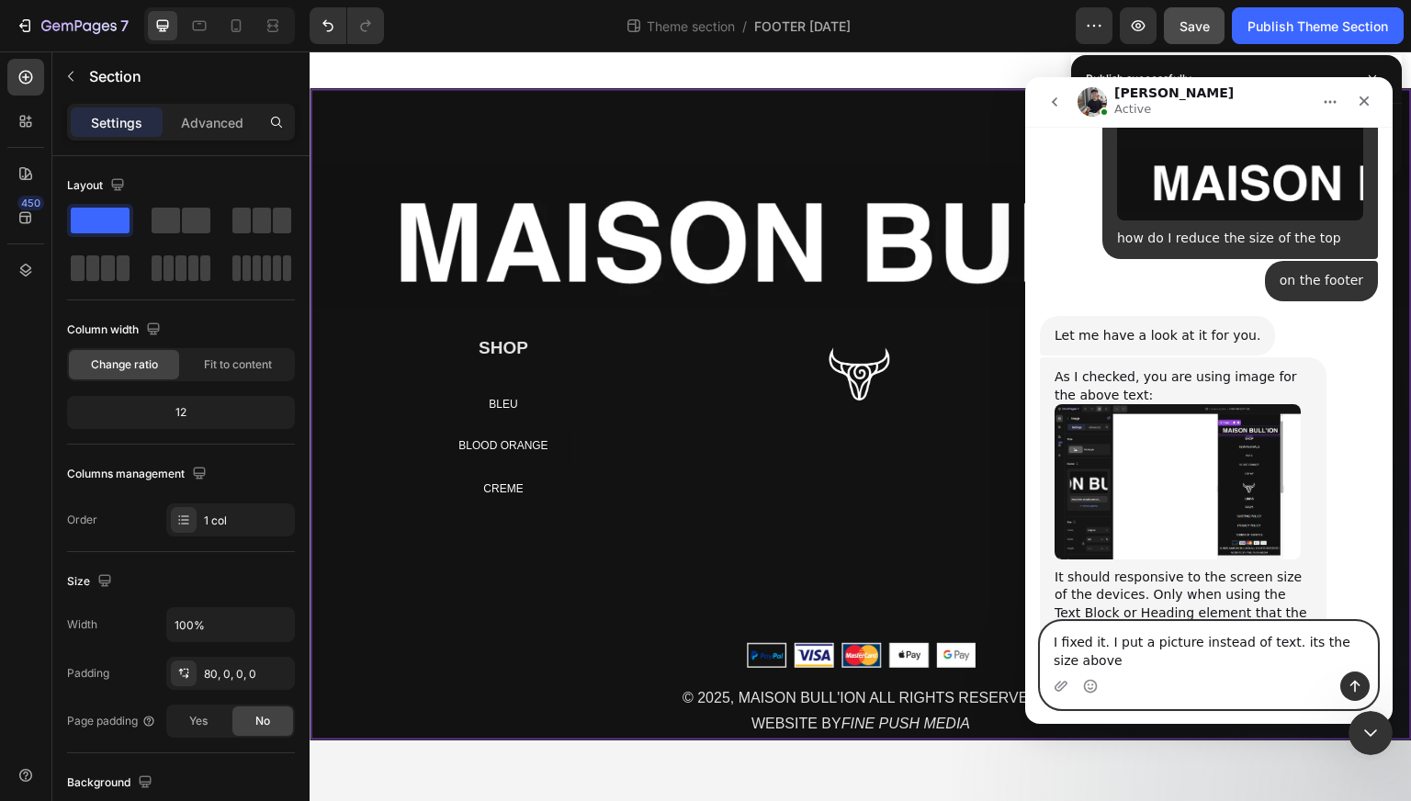
scroll to position [22709, 0]
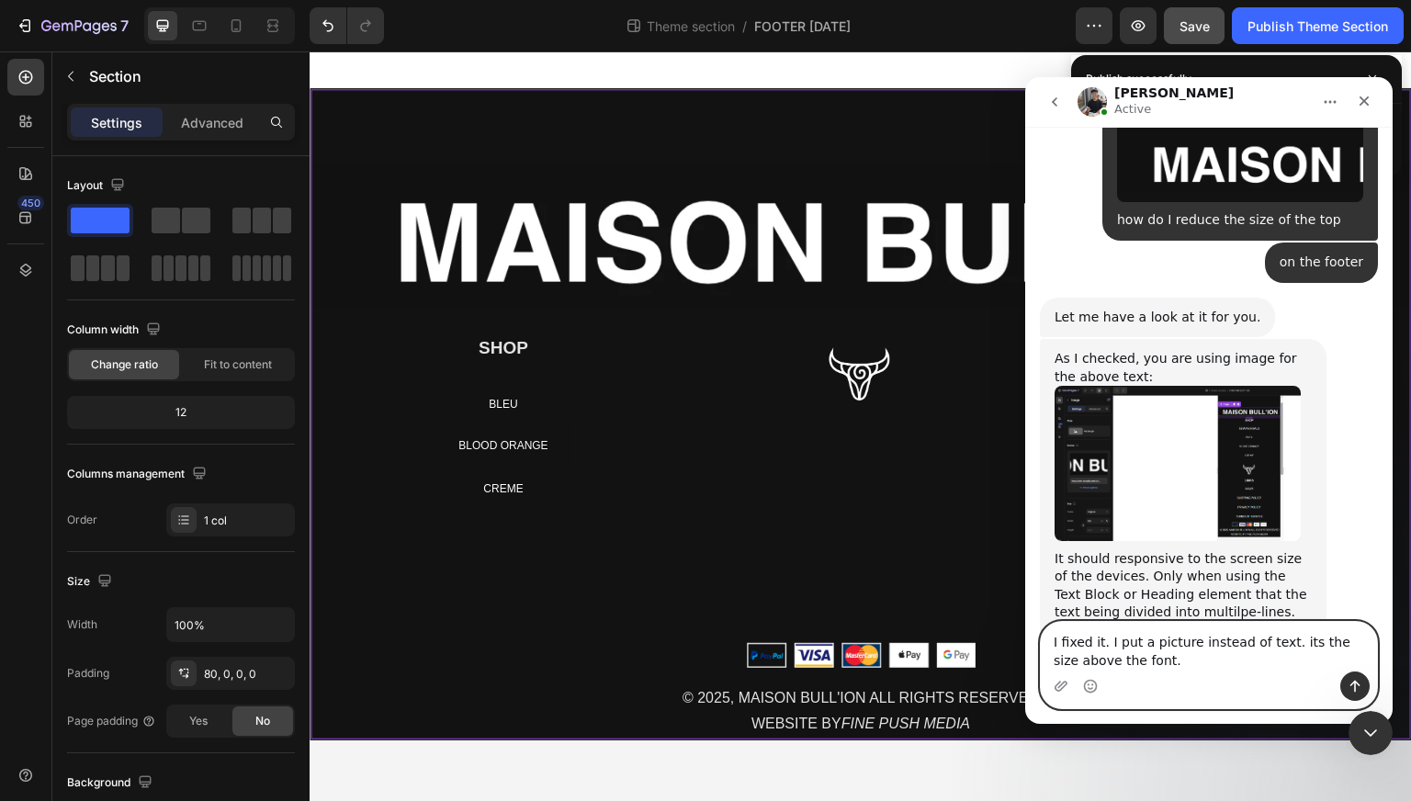
type textarea "I fixed it. I put a picture instead of text. its the size above the font."
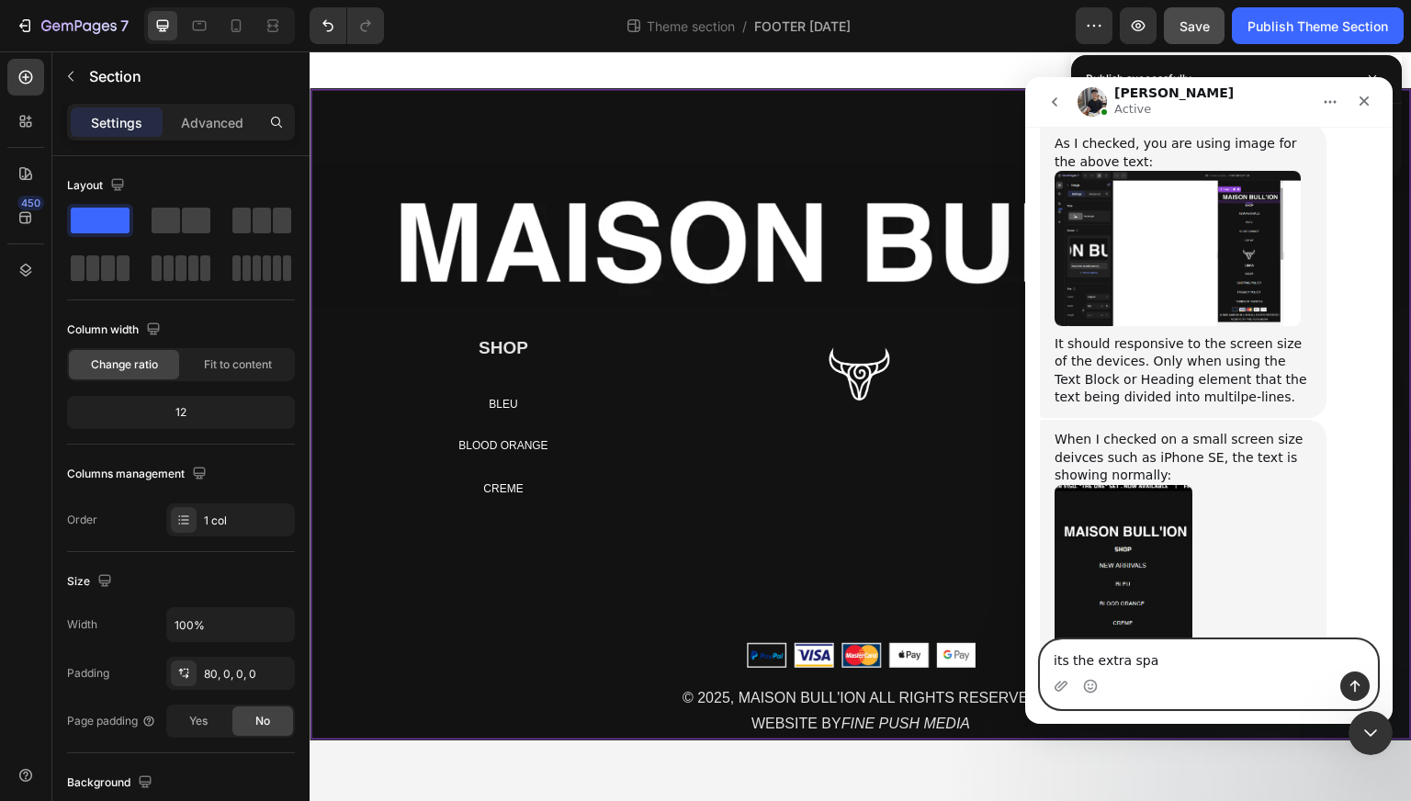
scroll to position [22935, 0]
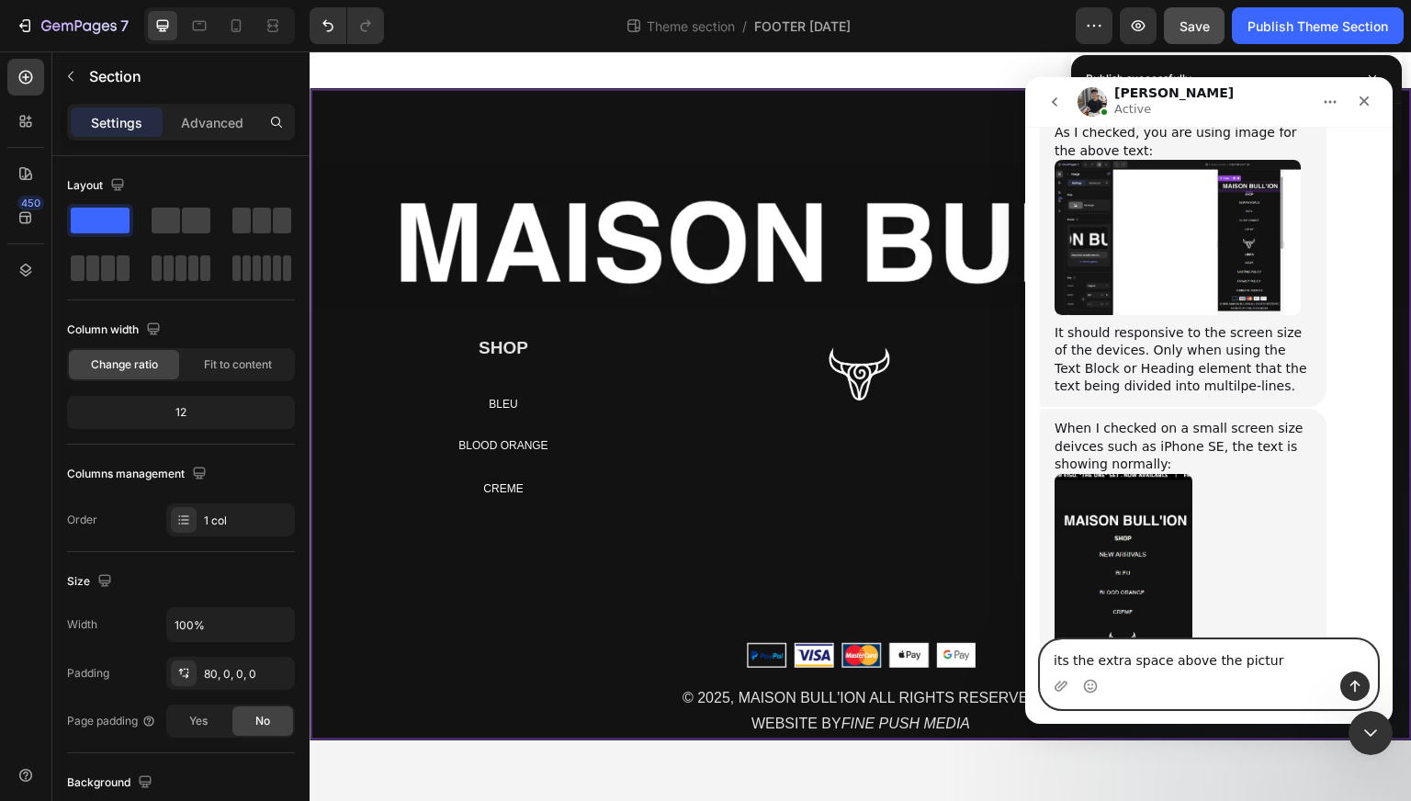
type textarea "its the extra space above the picture"
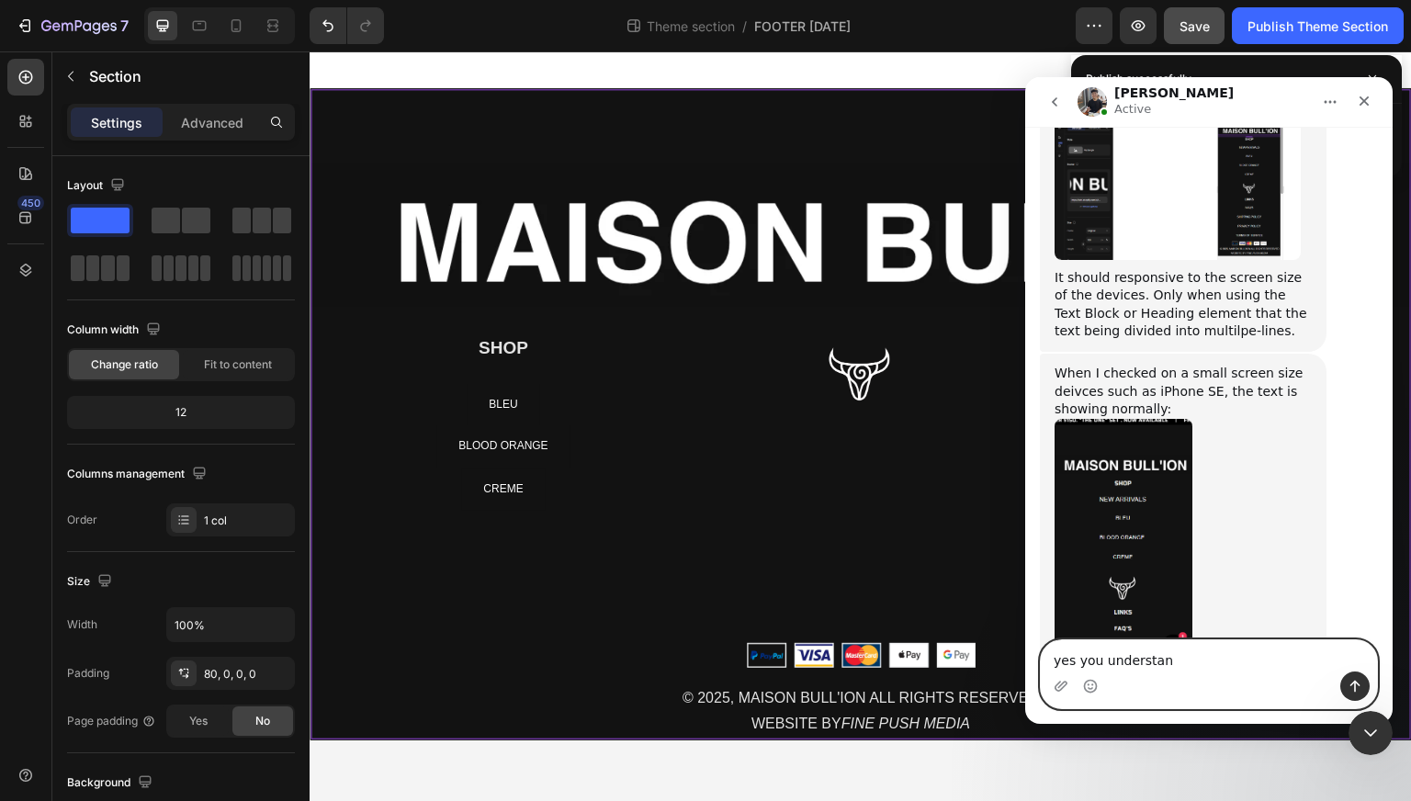
type textarea "yes you understand"
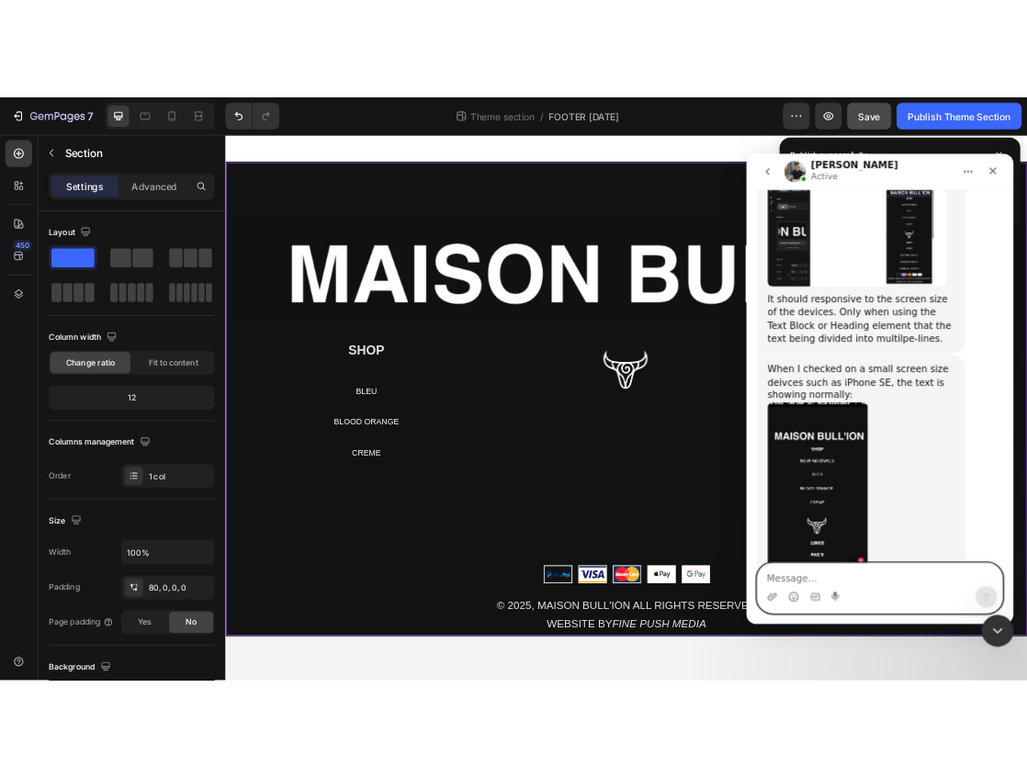
scroll to position [23032, 0]
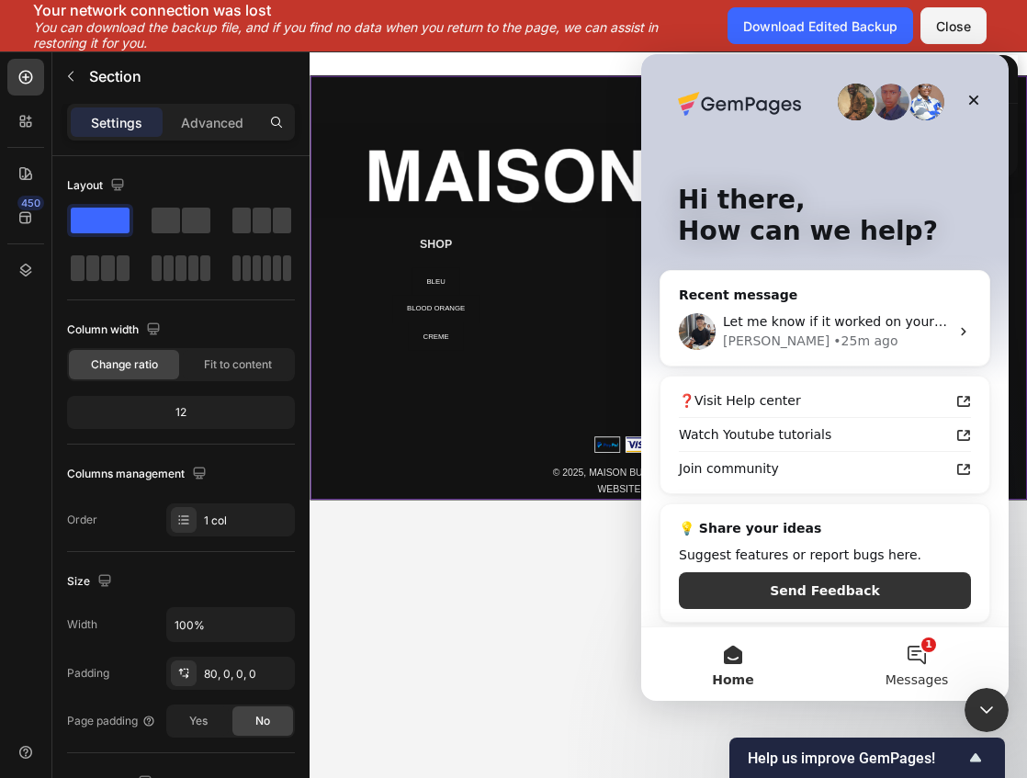
click at [925, 653] on button "1 Messages" at bounding box center [917, 665] width 184 height 74
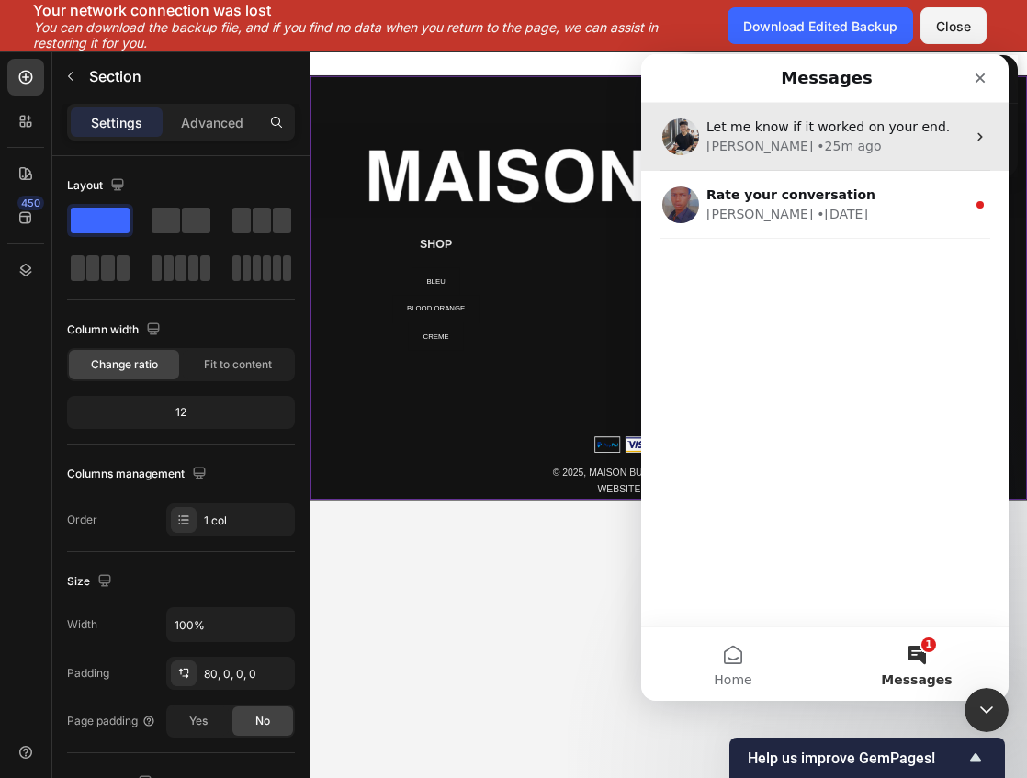
click at [811, 104] on div "Let me know if it worked on your end. [PERSON_NAME] • 25m ago" at bounding box center [825, 137] width 368 height 68
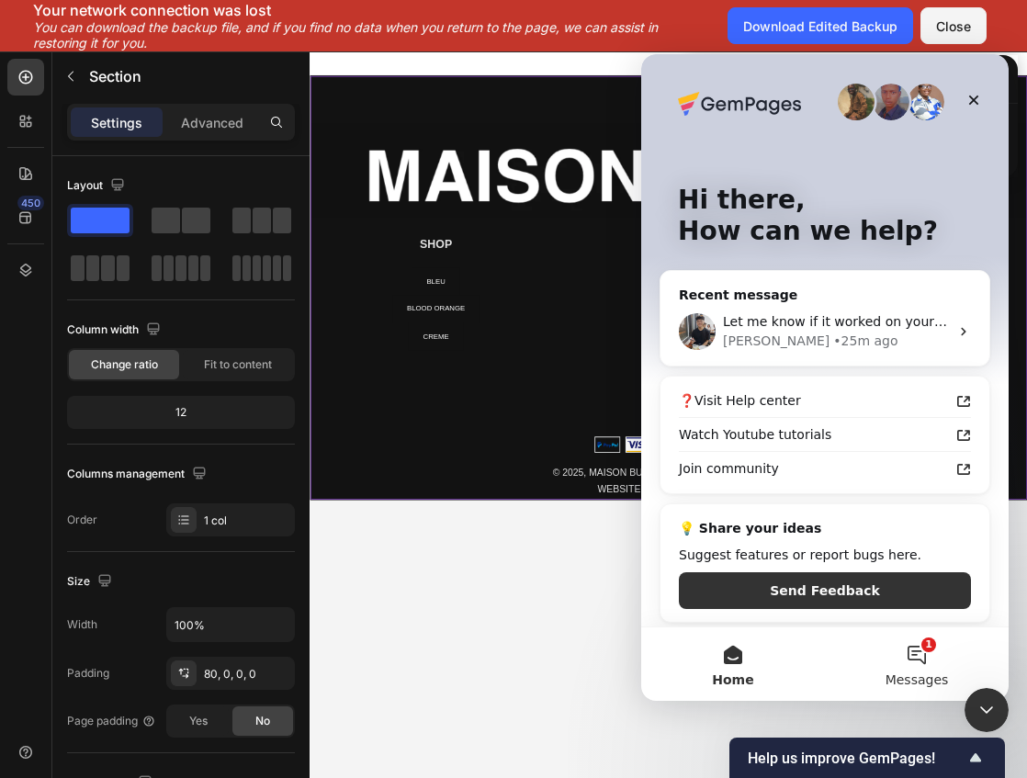
click at [922, 661] on button "1 Messages" at bounding box center [917, 665] width 184 height 74
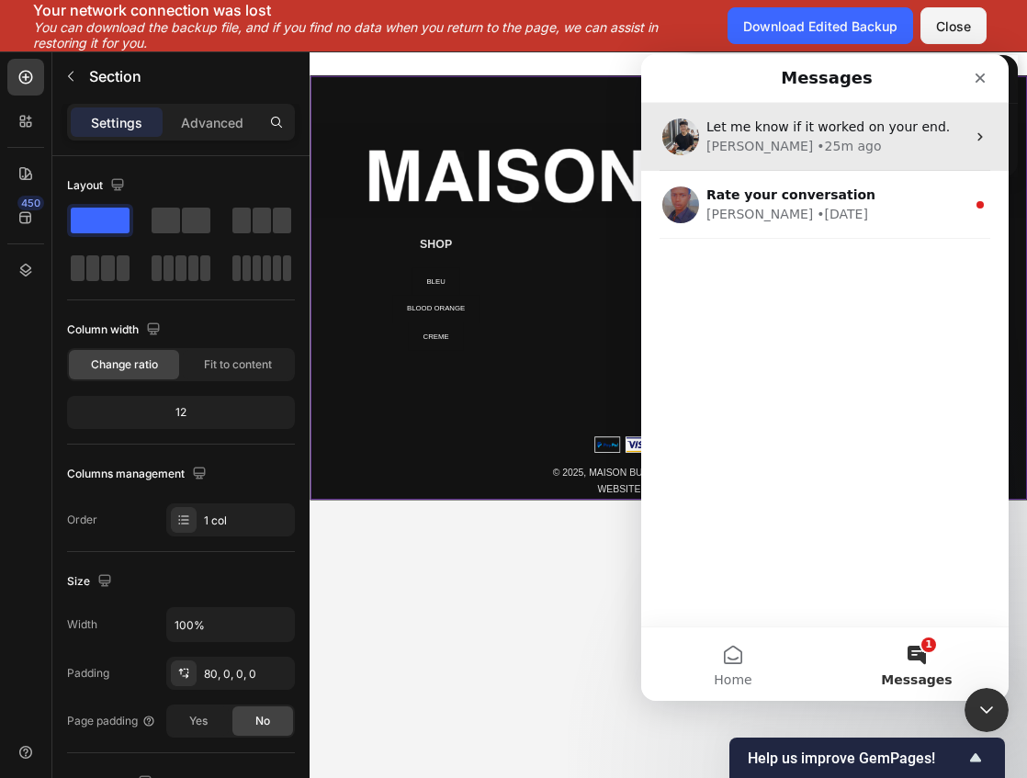
click at [829, 130] on span "Let me know if it worked on your end." at bounding box center [828, 126] width 243 height 15
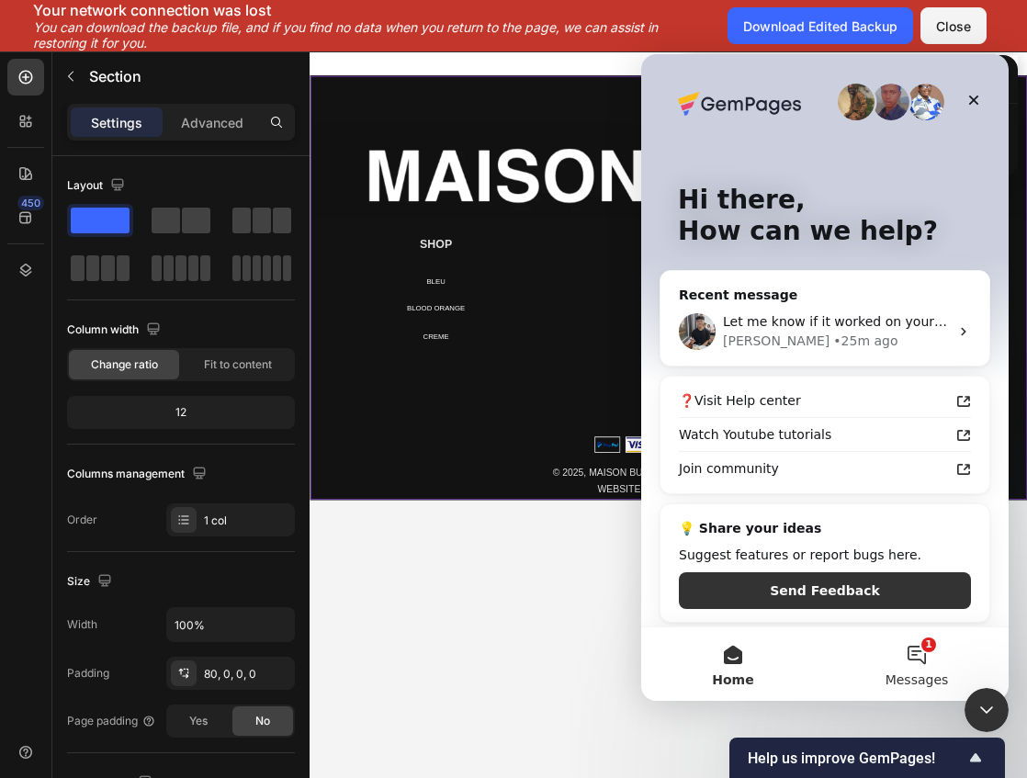
click at [916, 649] on button "1 Messages" at bounding box center [917, 665] width 184 height 74
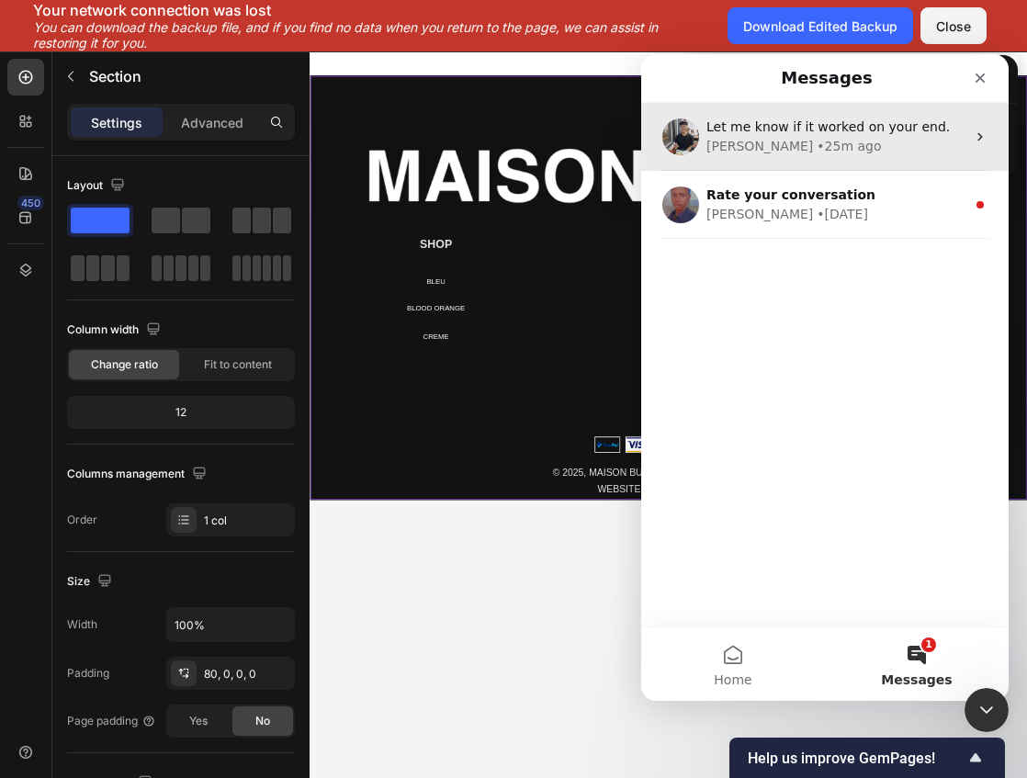
click at [989, 135] on div "Let me know if it worked on your end. [PERSON_NAME] • 25m ago" at bounding box center [825, 137] width 368 height 68
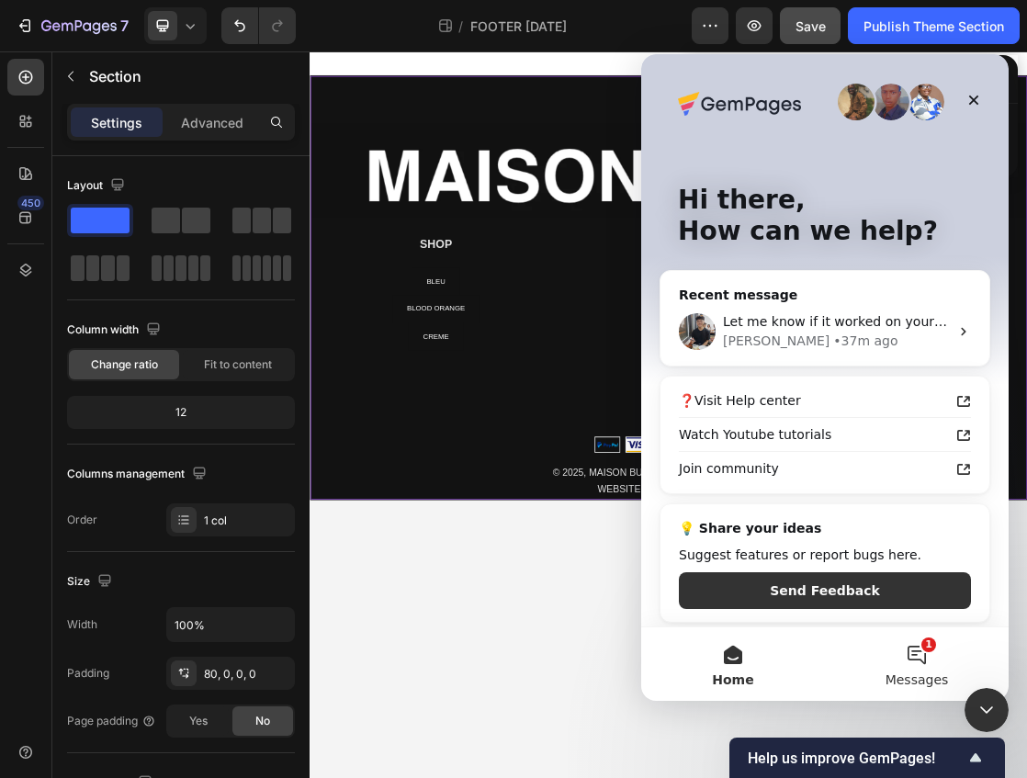
click at [927, 645] on button "1 Messages" at bounding box center [917, 665] width 184 height 74
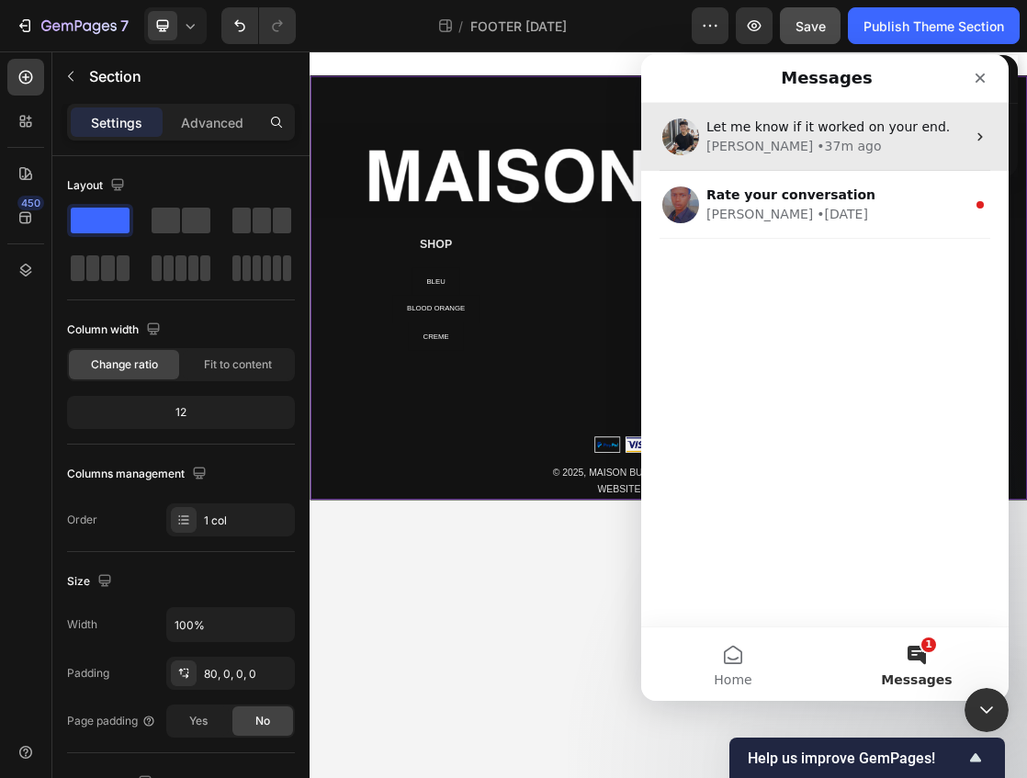
click at [871, 149] on div "[PERSON_NAME] • 37m ago" at bounding box center [836, 146] width 259 height 19
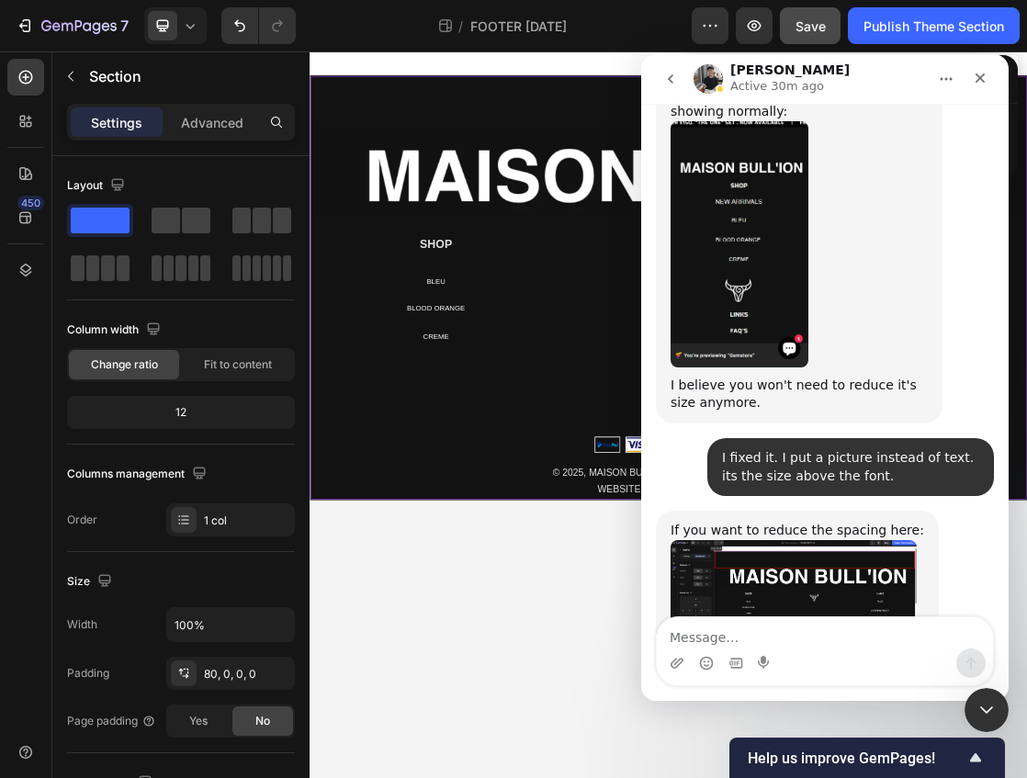
scroll to position [23358, 0]
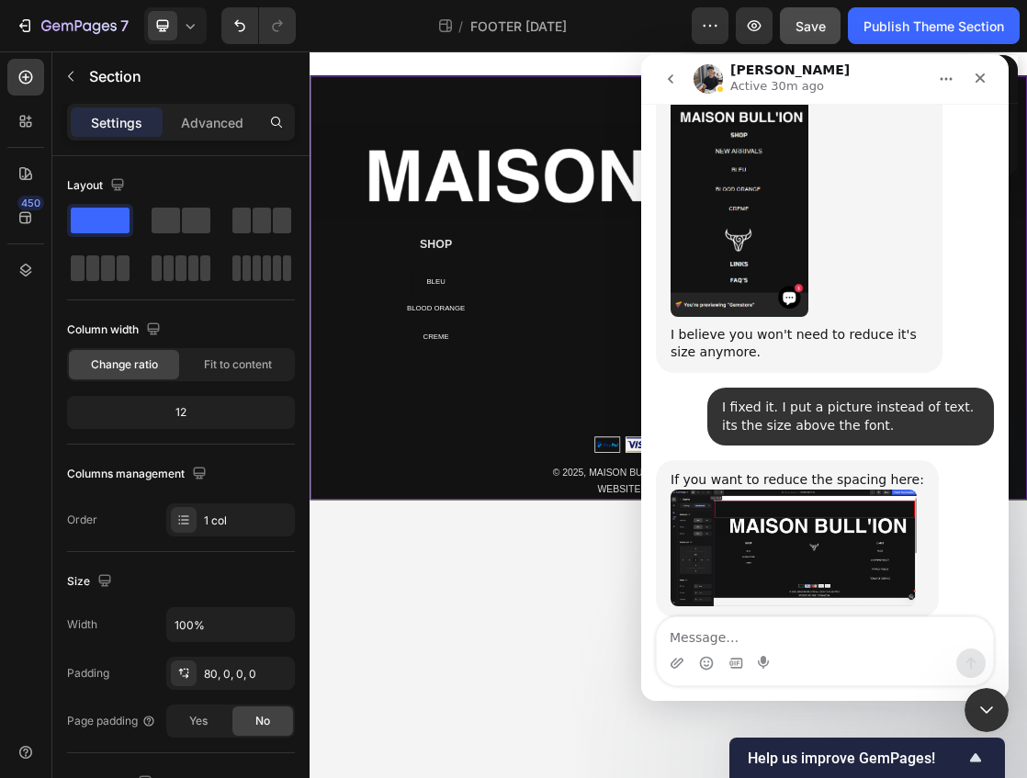
click at [481, 104] on div "Image SHOP Heading NEW ARRIVALS Button BLEU Button BLOOD ORANGE Button CREME Bu…" at bounding box center [861, 414] width 1103 height 652
click at [470, 123] on div "Image SHOP Heading NEW ARRIVALS Button BLEU Button BLOOD ORANGE Button CREME Bu…" at bounding box center [861, 414] width 1103 height 652
click at [968, 79] on div "Close" at bounding box center [980, 78] width 33 height 33
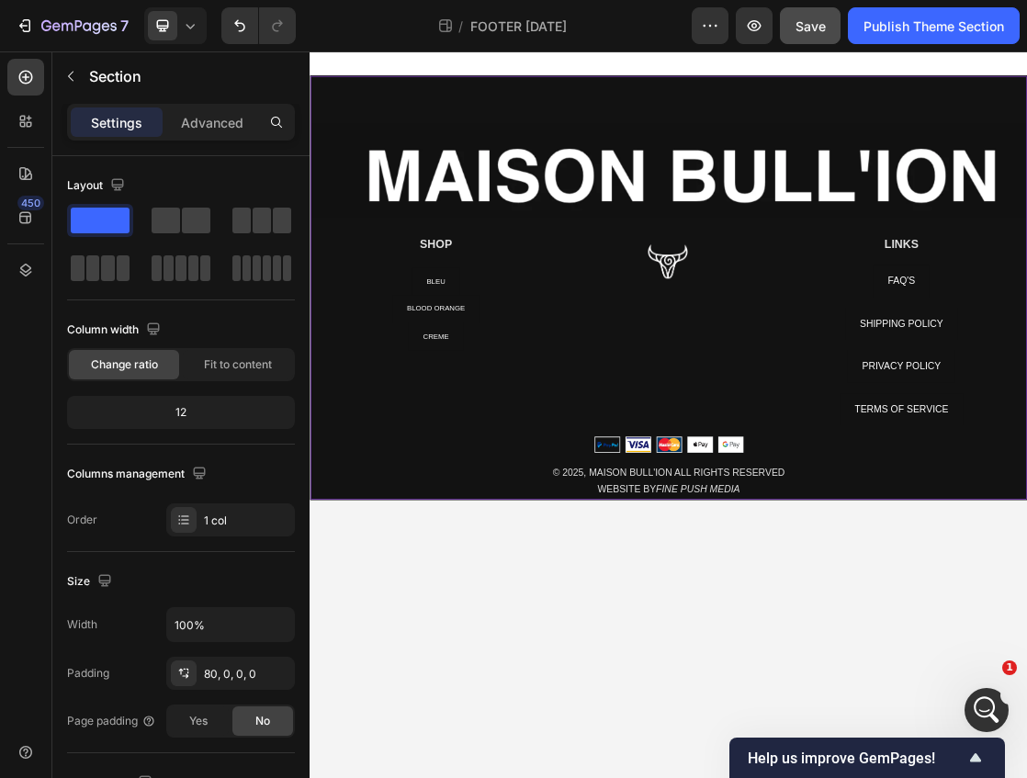
click at [736, 121] on div "Image SHOP Heading NEW ARRIVALS Button BLEU Button BLOOD ORANGE Button CREME Bu…" at bounding box center [861, 414] width 1103 height 652
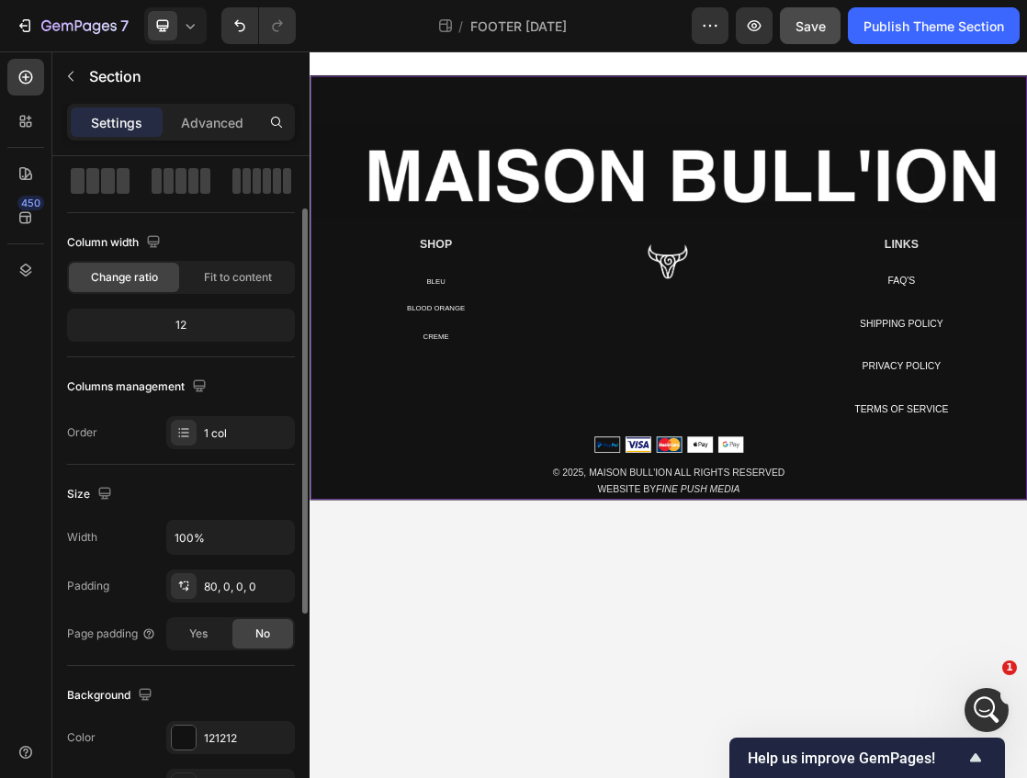
scroll to position [91, 0]
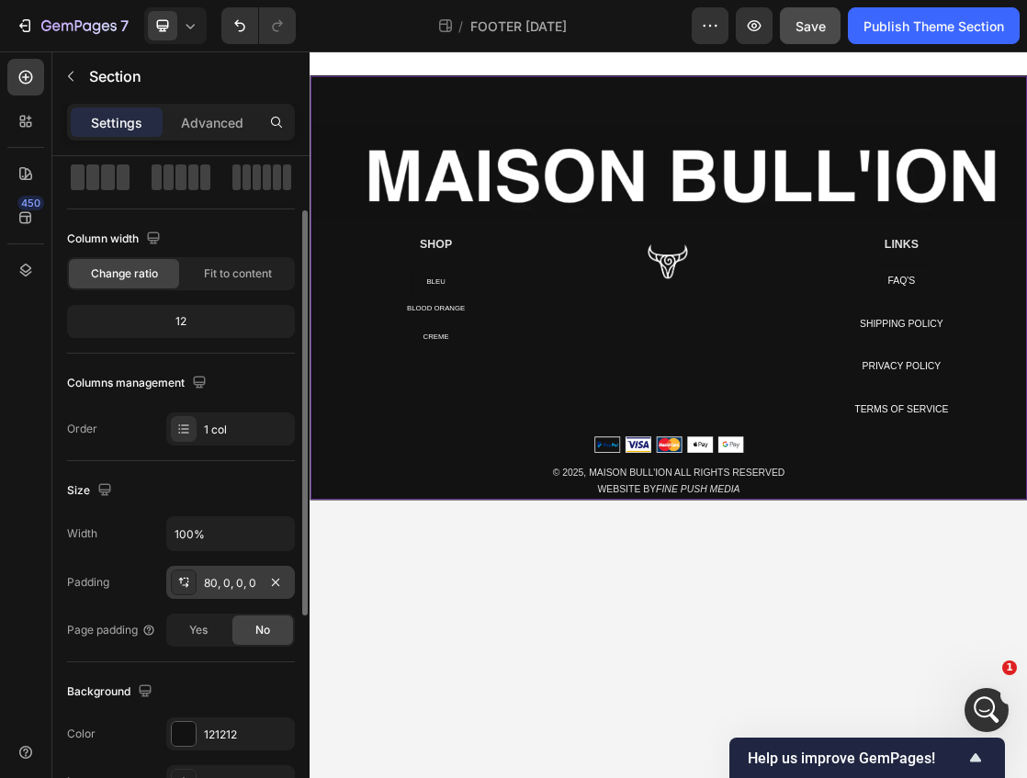
click at [221, 586] on div "80, 0, 0, 0" at bounding box center [230, 583] width 53 height 17
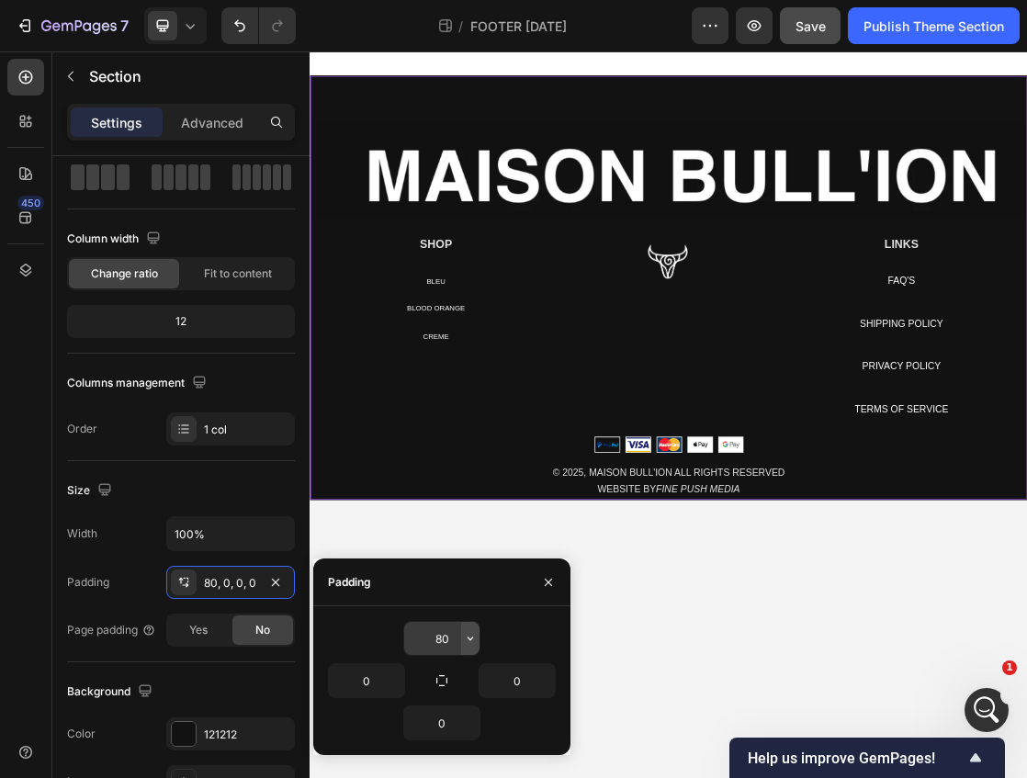
click at [470, 647] on button "button" at bounding box center [470, 638] width 18 height 33
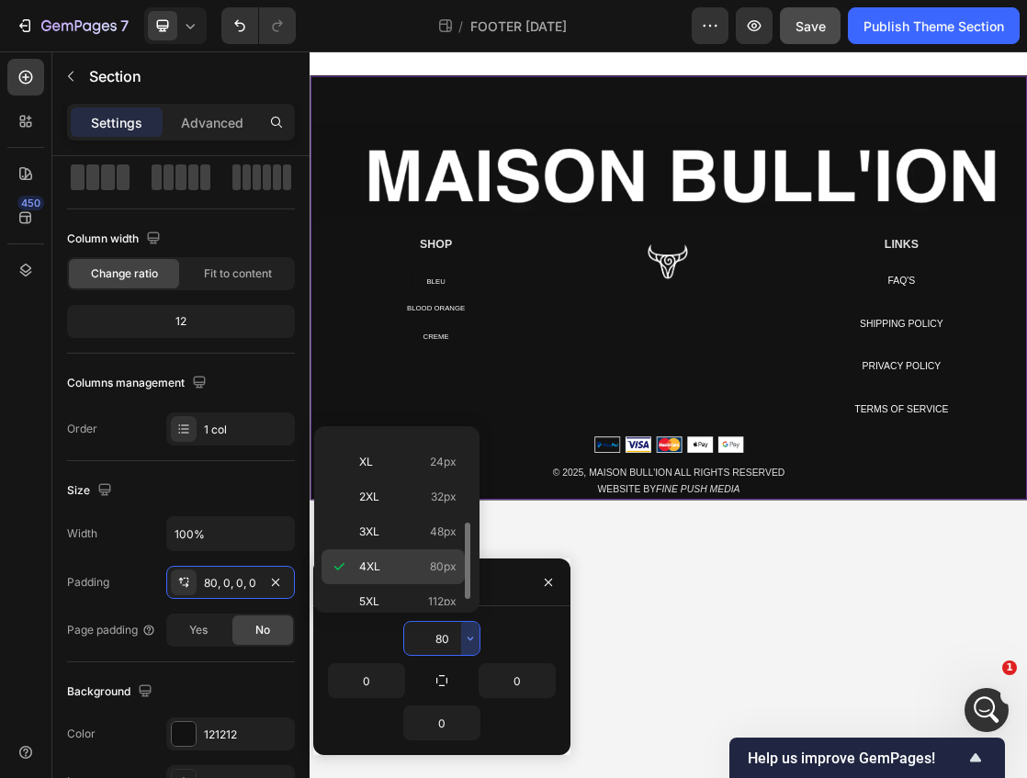
scroll to position [212, 0]
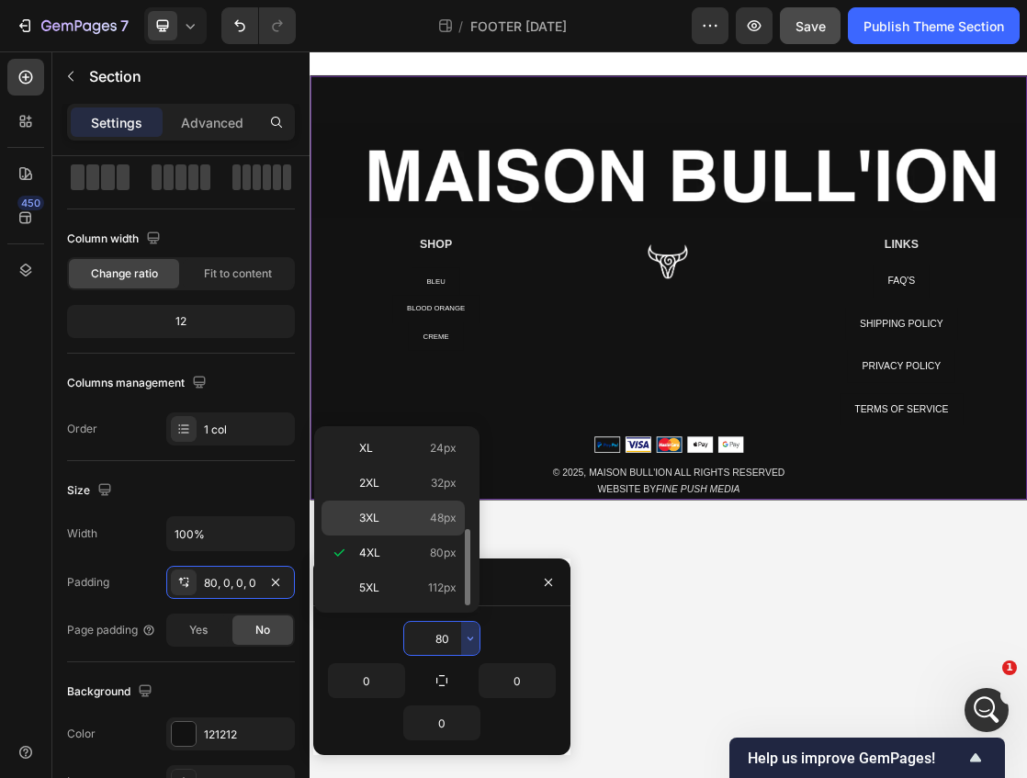
click at [431, 518] on span "48px" at bounding box center [443, 518] width 27 height 17
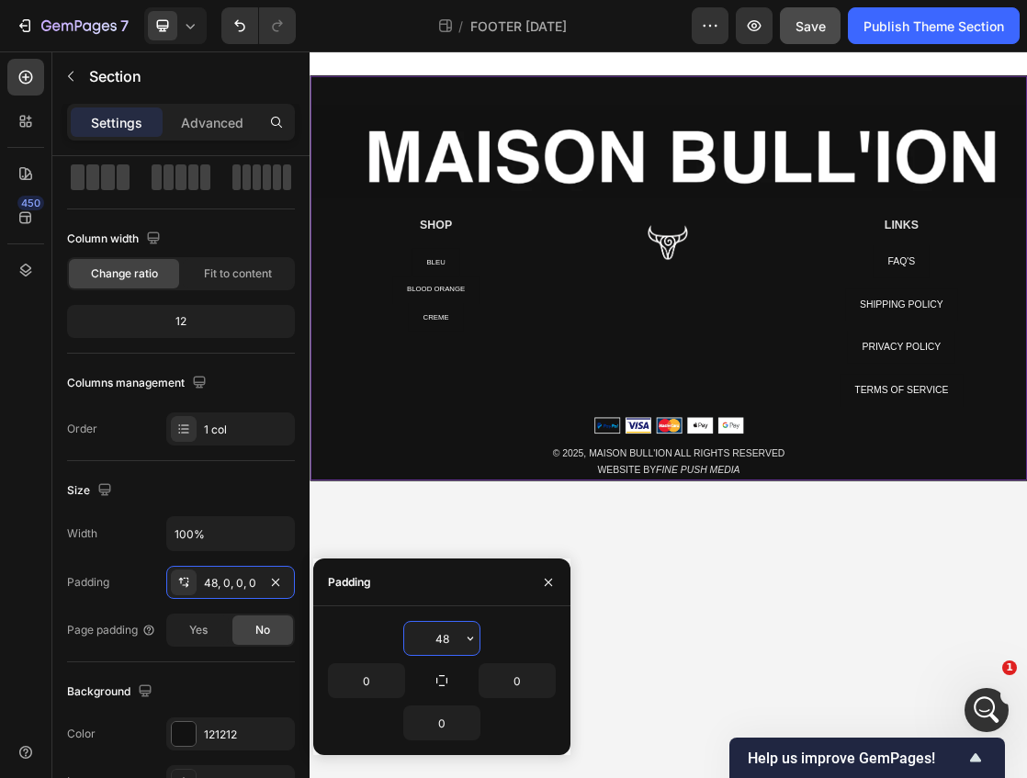
click at [440, 636] on input "48" at bounding box center [441, 638] width 75 height 33
click at [463, 640] on icon "button" at bounding box center [470, 638] width 15 height 15
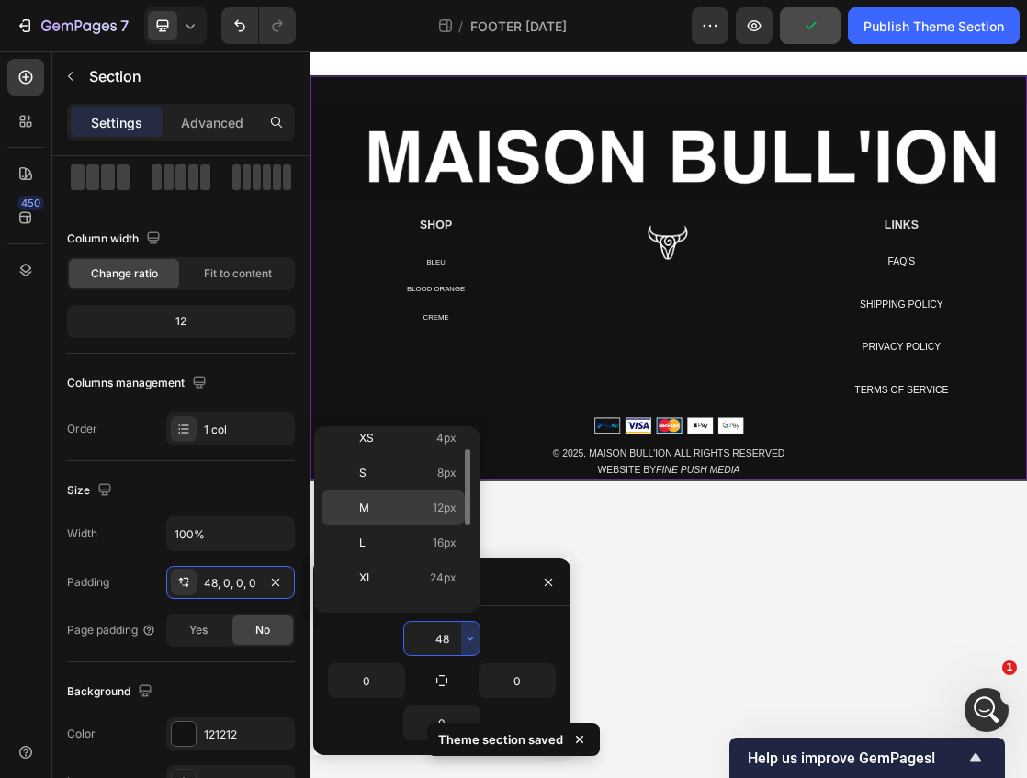
scroll to position [67, 0]
click at [437, 534] on div "M 12px" at bounding box center [393, 523] width 143 height 35
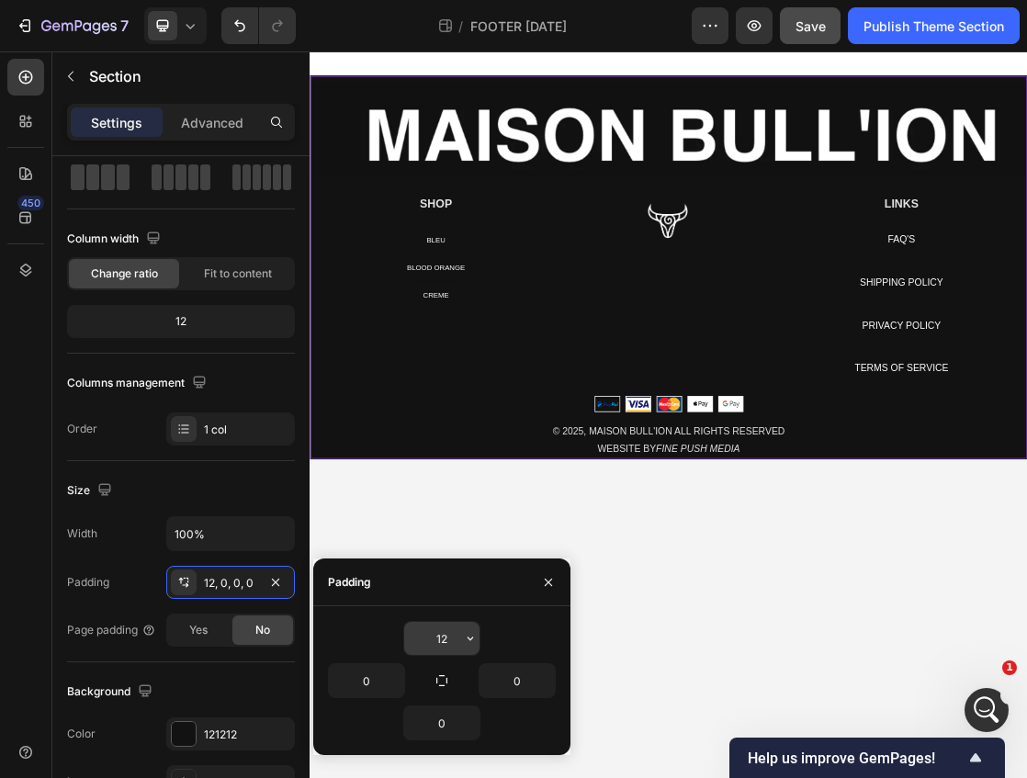
click at [454, 639] on input "12" at bounding box center [441, 638] width 75 height 33
click at [470, 638] on icon "button" at bounding box center [470, 638] width 15 height 15
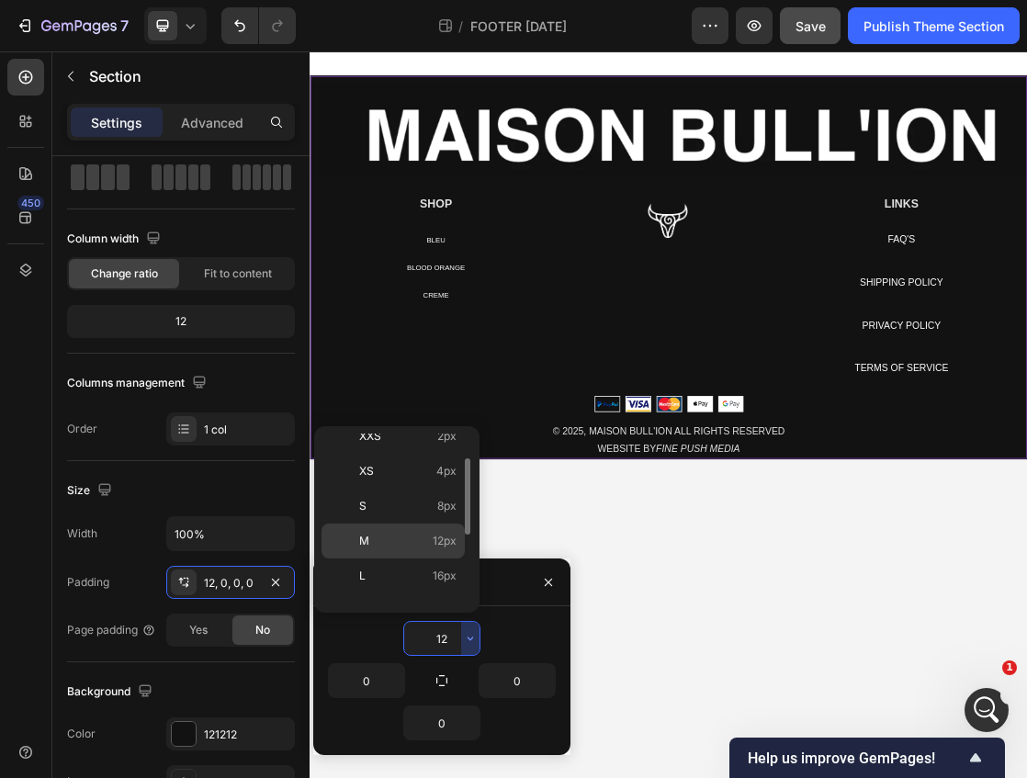
scroll to position [52, 0]
click at [435, 572] on span "16px" at bounding box center [445, 573] width 24 height 17
type input "16"
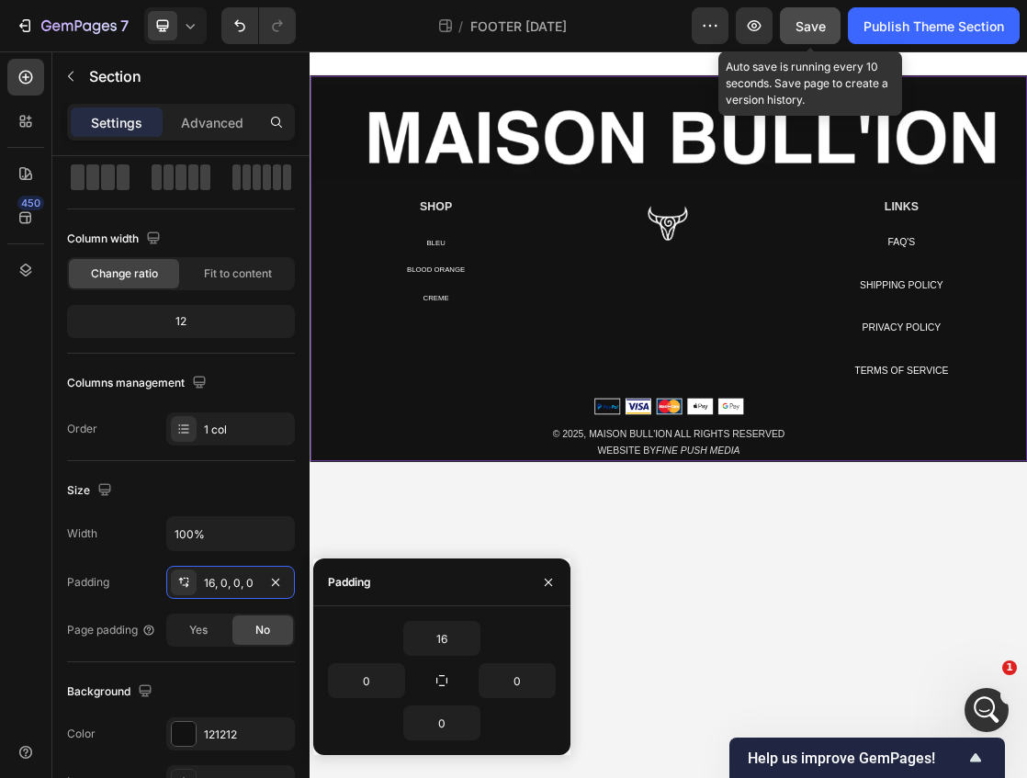
click at [820, 28] on span "Save" at bounding box center [811, 26] width 30 height 16
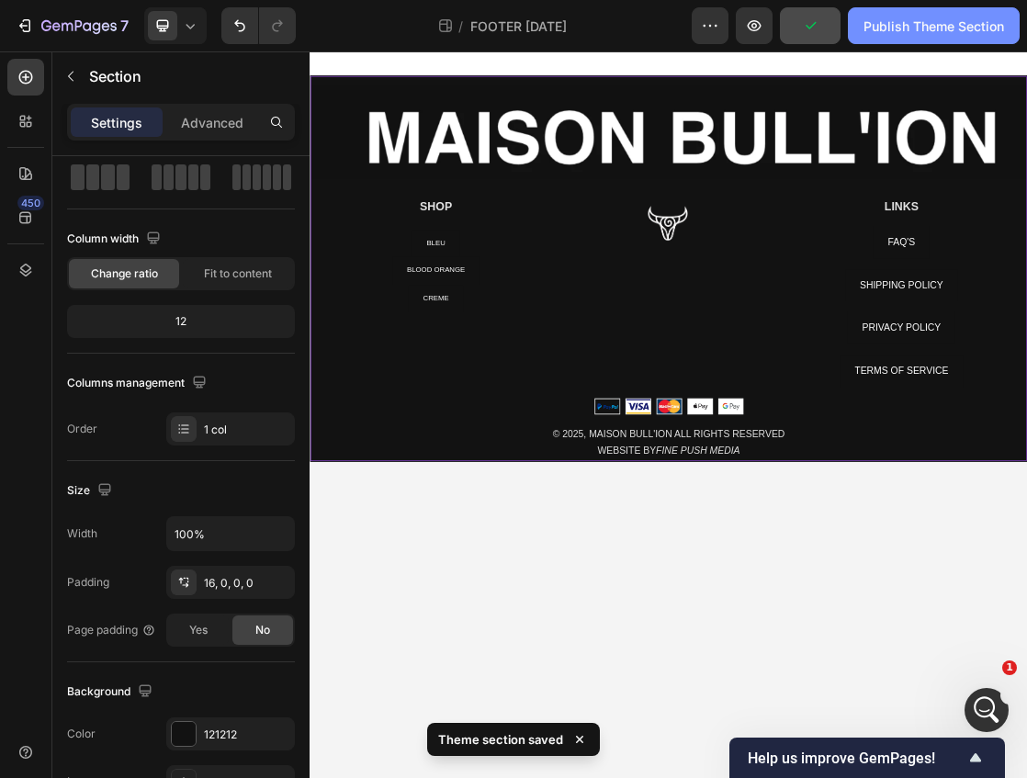
click at [926, 20] on div "Publish Theme Section" at bounding box center [934, 26] width 141 height 19
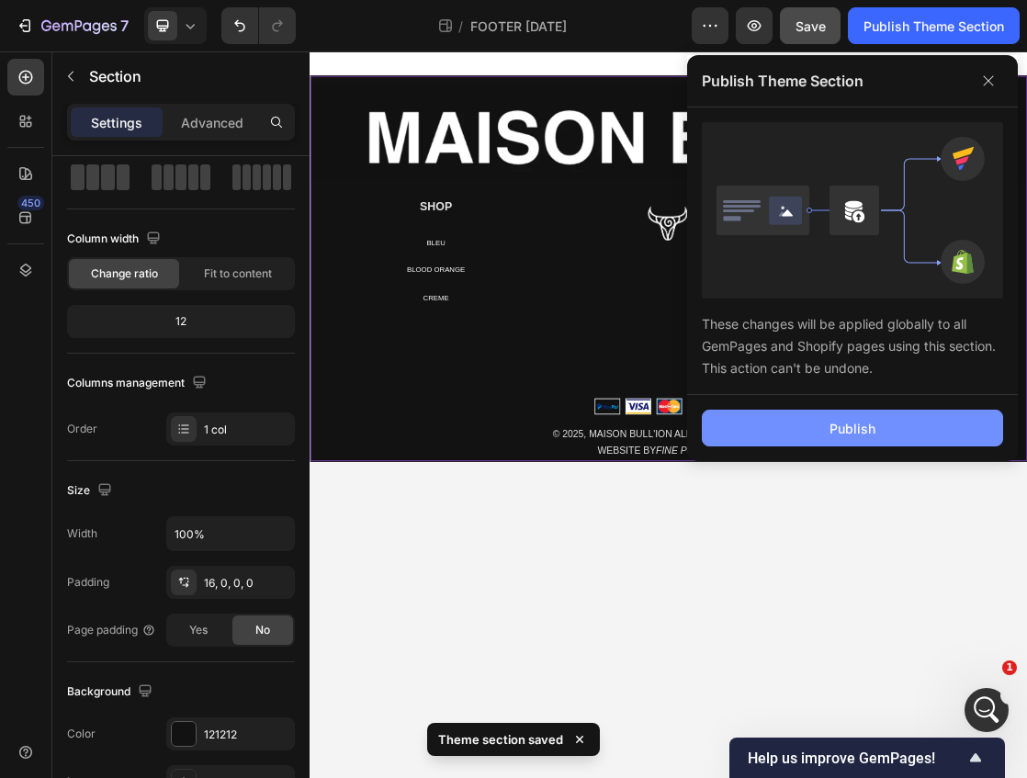
click at [912, 421] on button "Publish" at bounding box center [852, 428] width 301 height 37
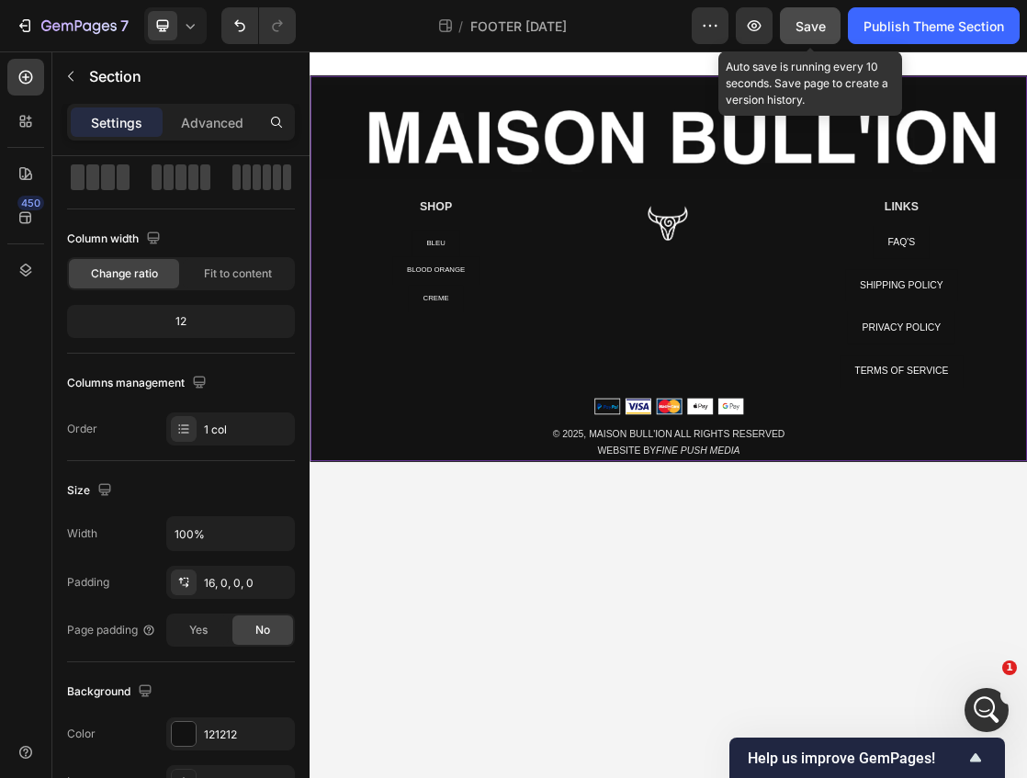
click at [833, 17] on button "Save" at bounding box center [810, 25] width 61 height 37
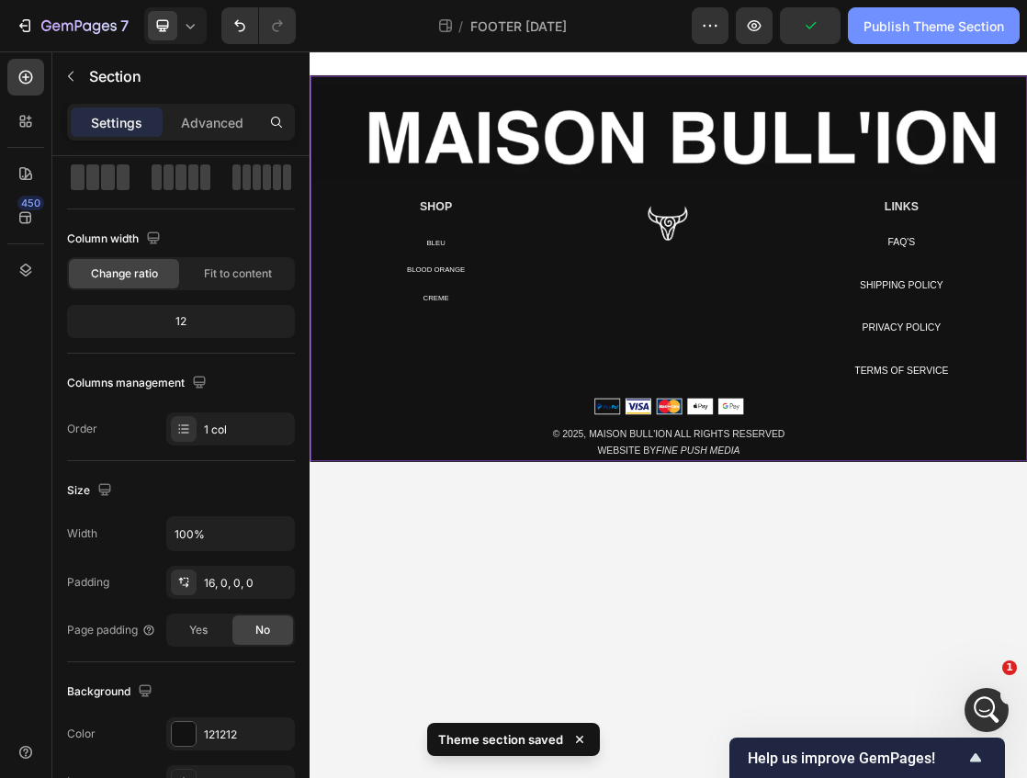
click at [889, 41] on button "Publish Theme Section" at bounding box center [934, 25] width 172 height 37
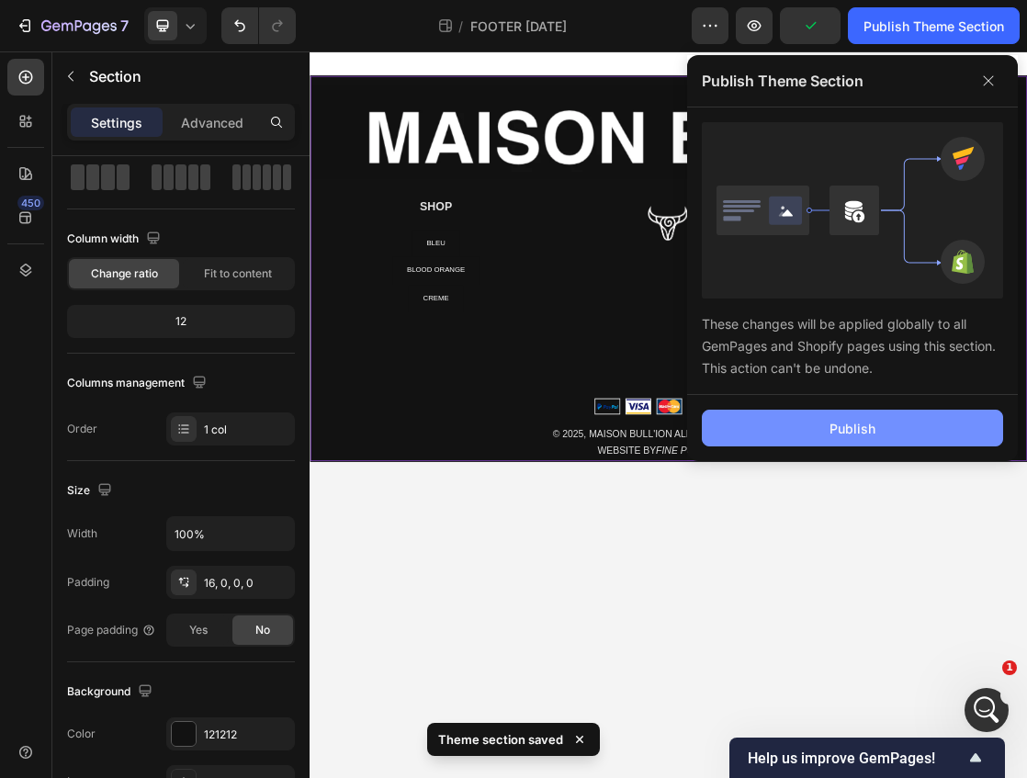
click at [809, 413] on button "Publish" at bounding box center [852, 428] width 301 height 37
